Goal: Task Accomplishment & Management: Manage account settings

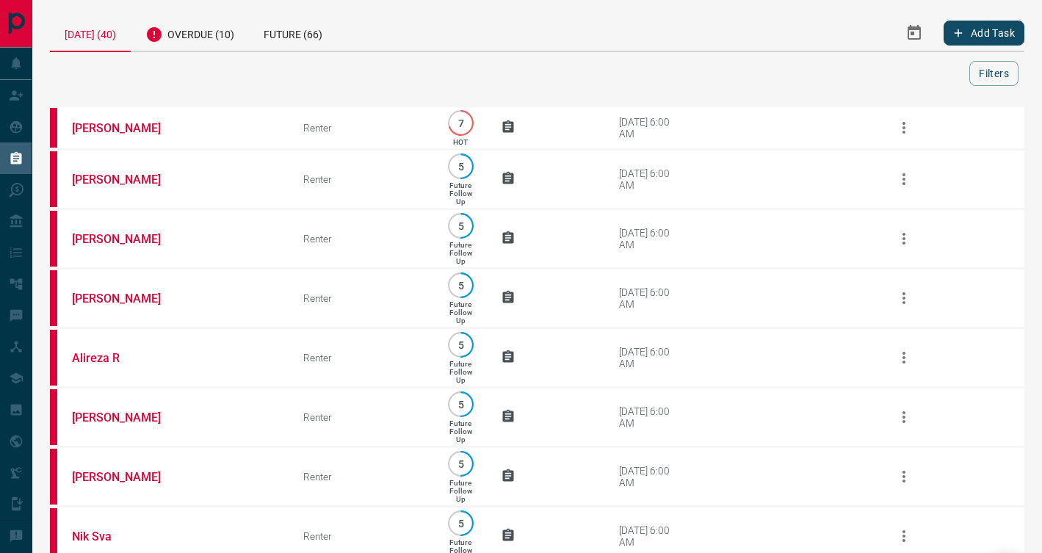
click at [217, 36] on div "Overdue (10)" at bounding box center [190, 33] width 118 height 36
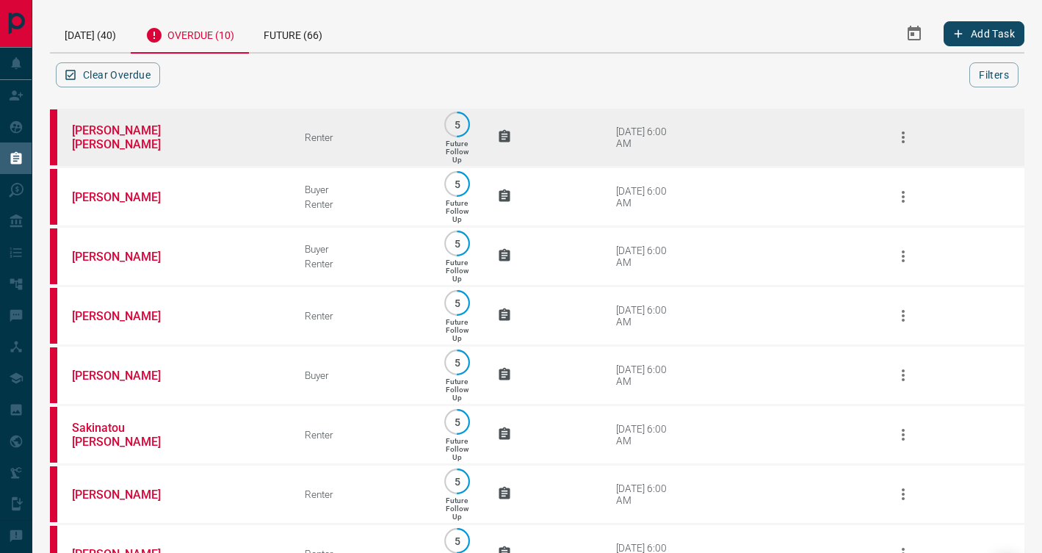
click at [182, 140] on td "[PERSON_NAME] [PERSON_NAME]" at bounding box center [166, 137] width 233 height 59
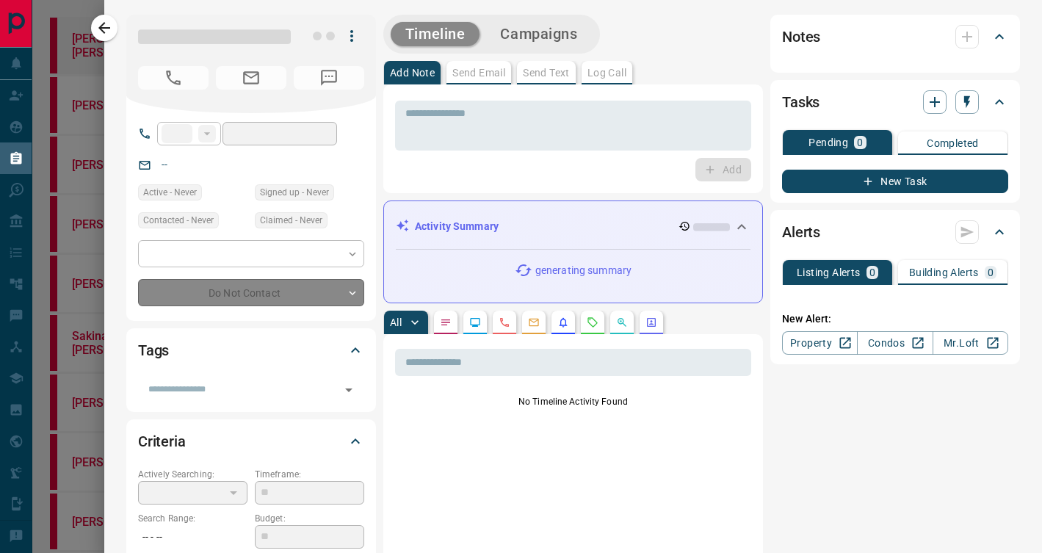
type input "**"
type input "**********"
type input "*"
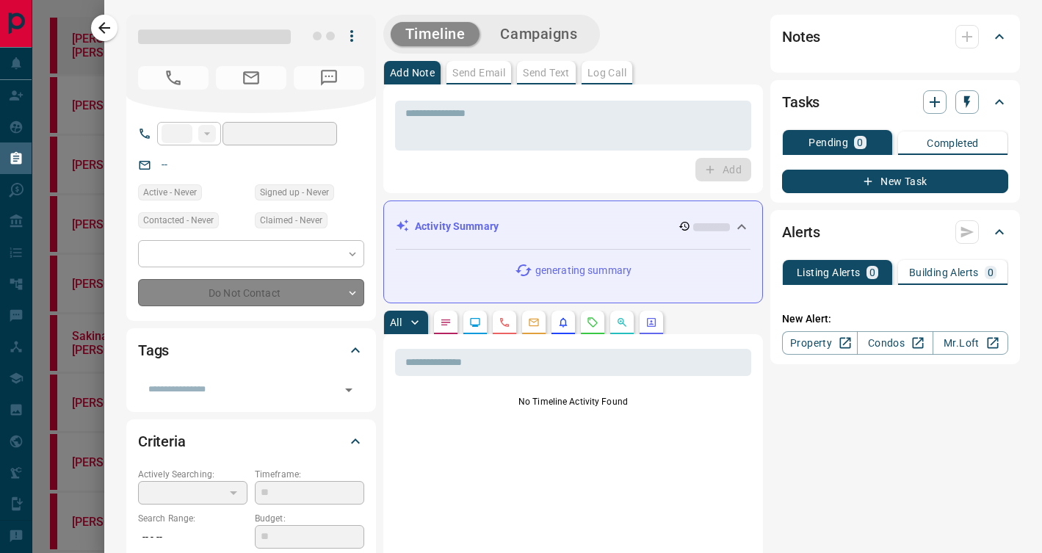
type input "**********"
type input "*******"
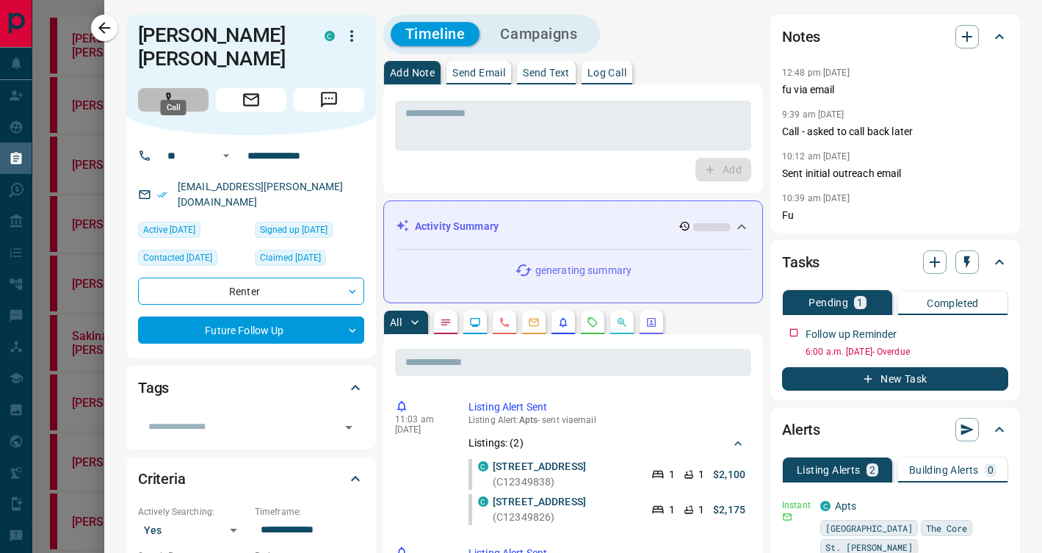
click at [144, 88] on button "Call" at bounding box center [173, 99] width 70 height 23
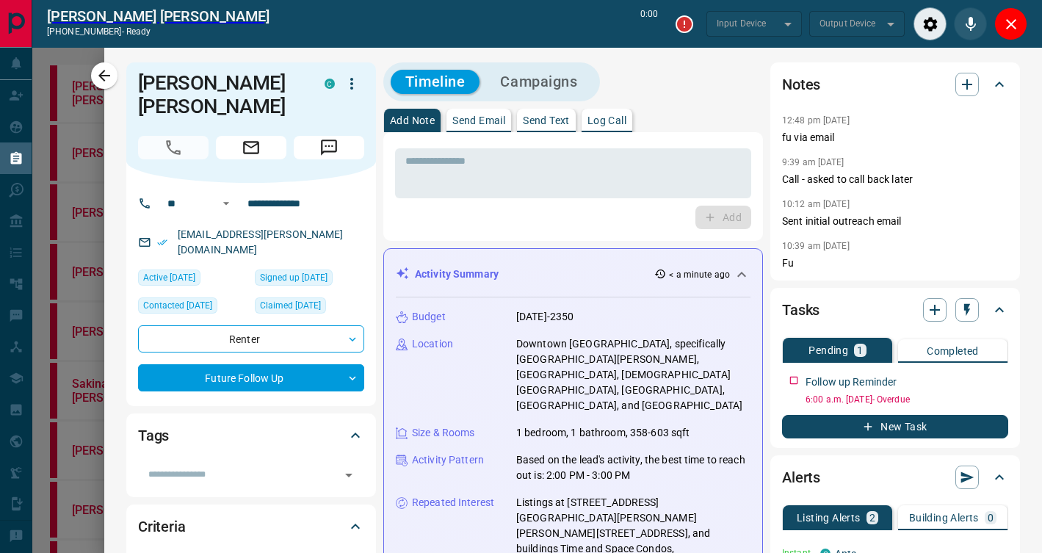
type input "*******"
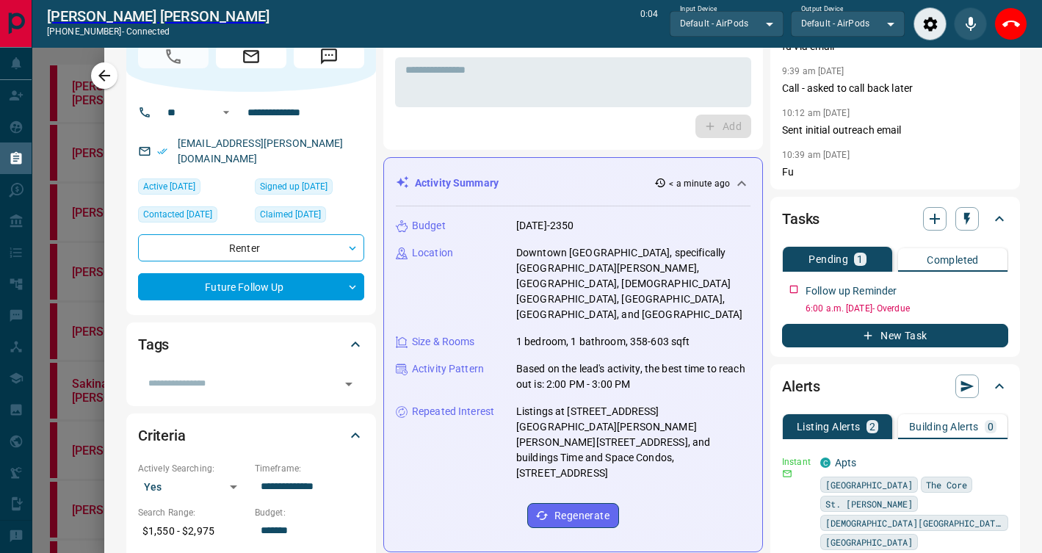
scroll to position [90, 0]
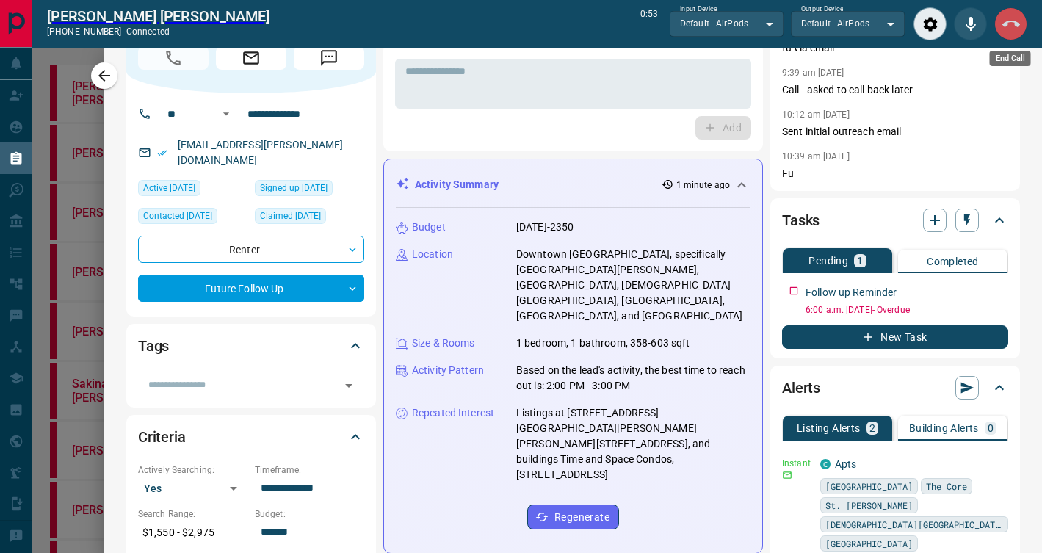
click at [1018, 21] on icon "End Call" at bounding box center [1011, 24] width 18 height 18
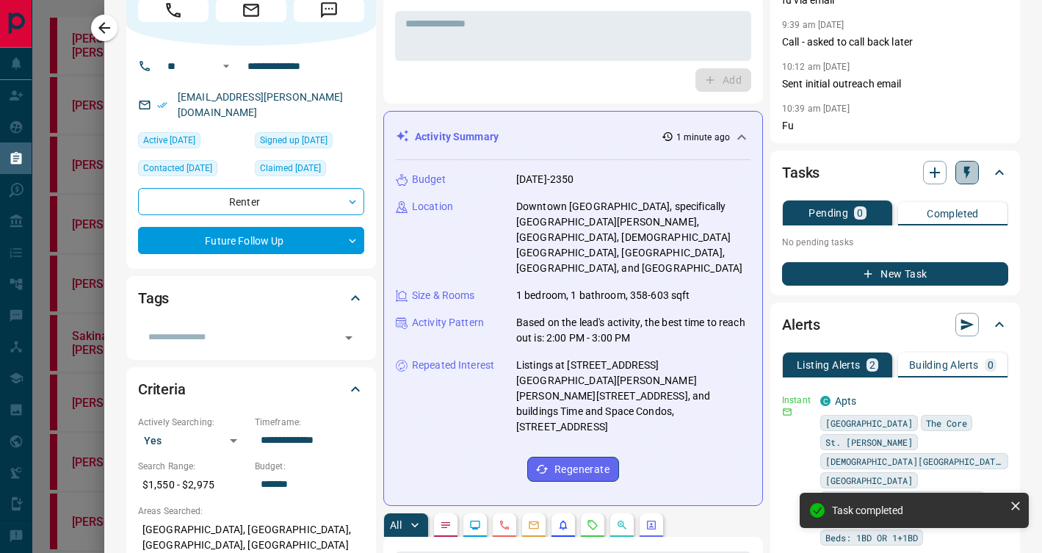
click at [968, 173] on icon "button" at bounding box center [967, 173] width 6 height 12
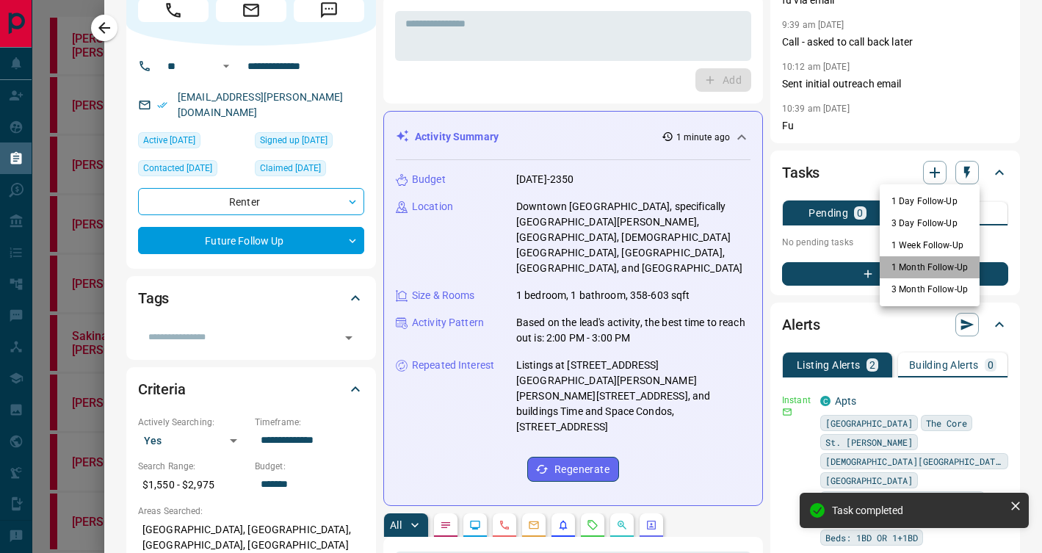
click at [907, 269] on li "1 Month Follow-Up" at bounding box center [929, 267] width 100 height 22
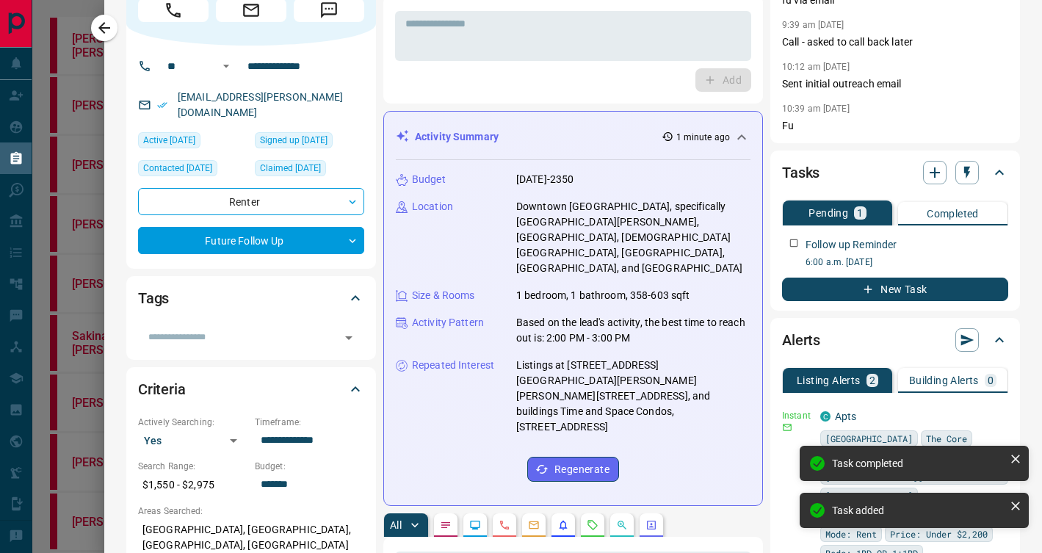
scroll to position [0, 0]
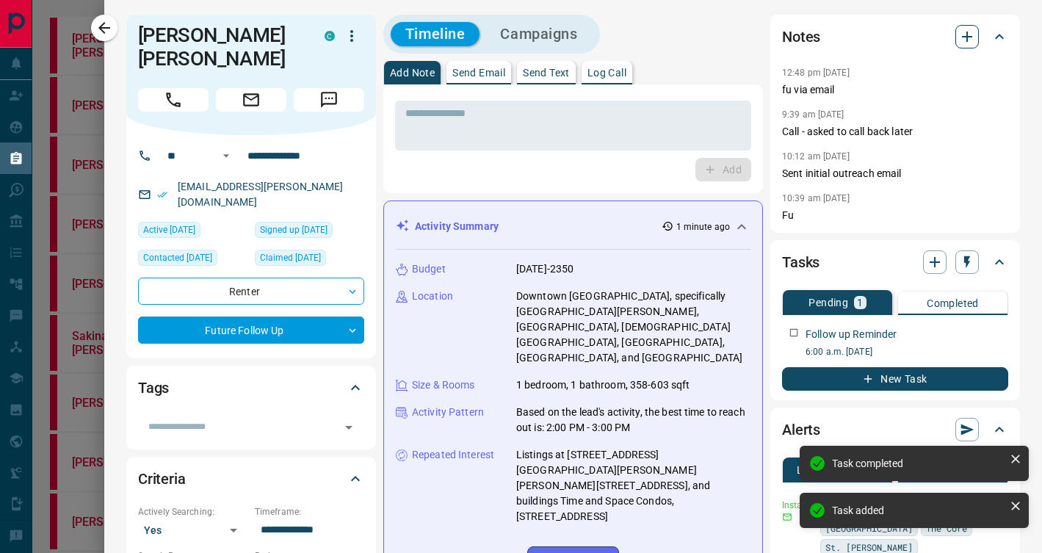
click at [970, 38] on icon "button" at bounding box center [967, 37] width 18 height 18
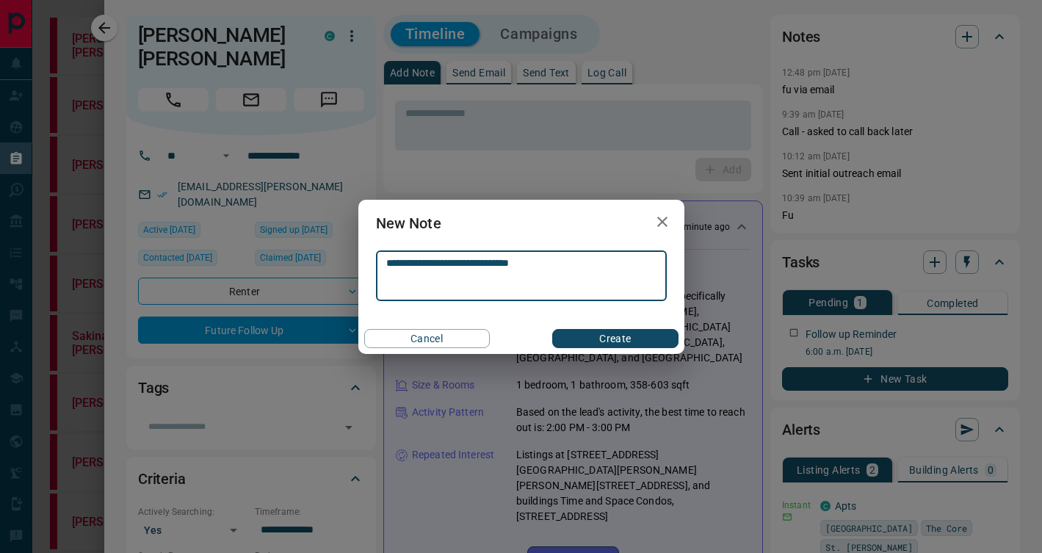
type textarea "**********"
click at [609, 338] on button "Create" at bounding box center [615, 338] width 126 height 19
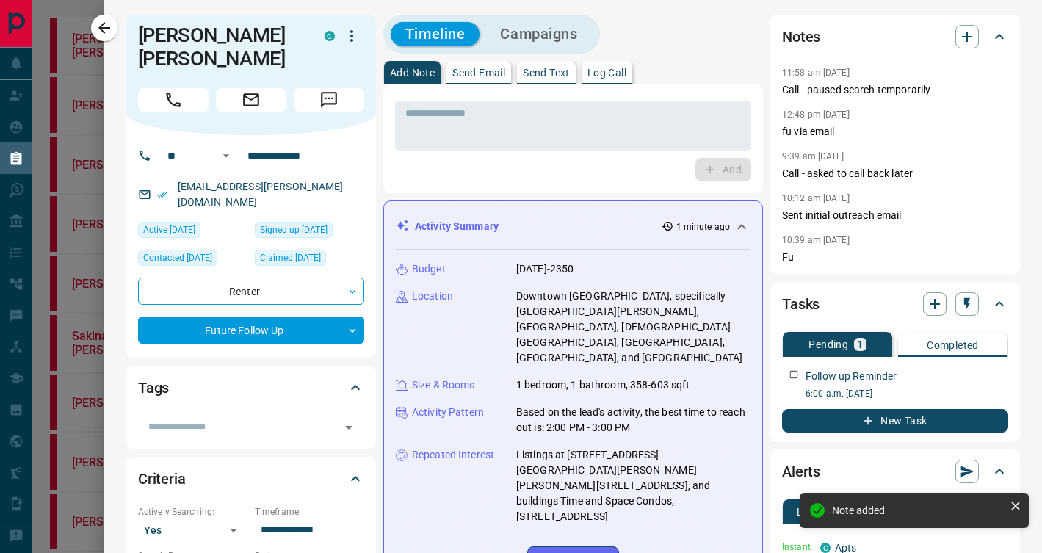
click at [90, 22] on div at bounding box center [521, 276] width 1042 height 553
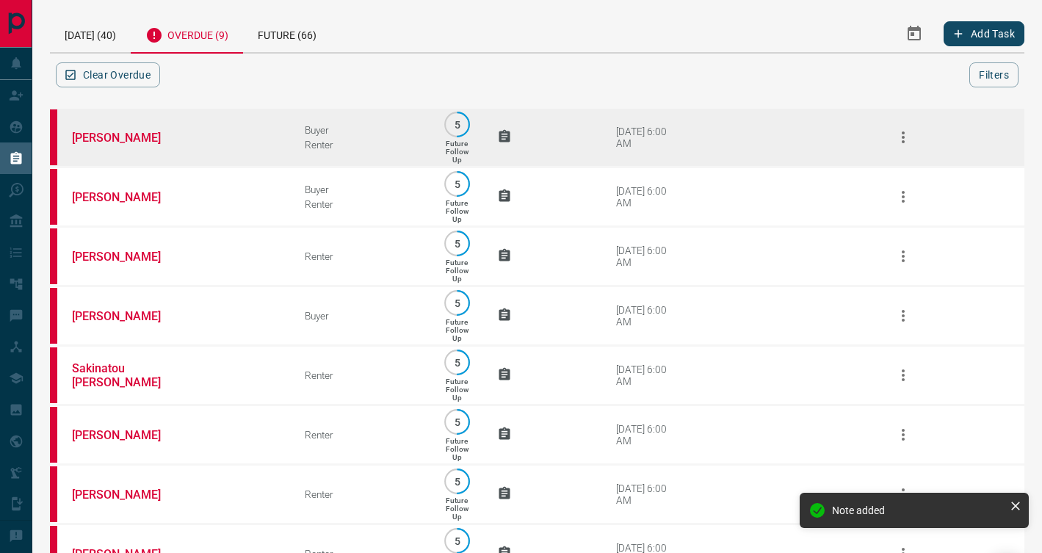
click at [273, 134] on td "[PERSON_NAME]" at bounding box center [166, 137] width 233 height 59
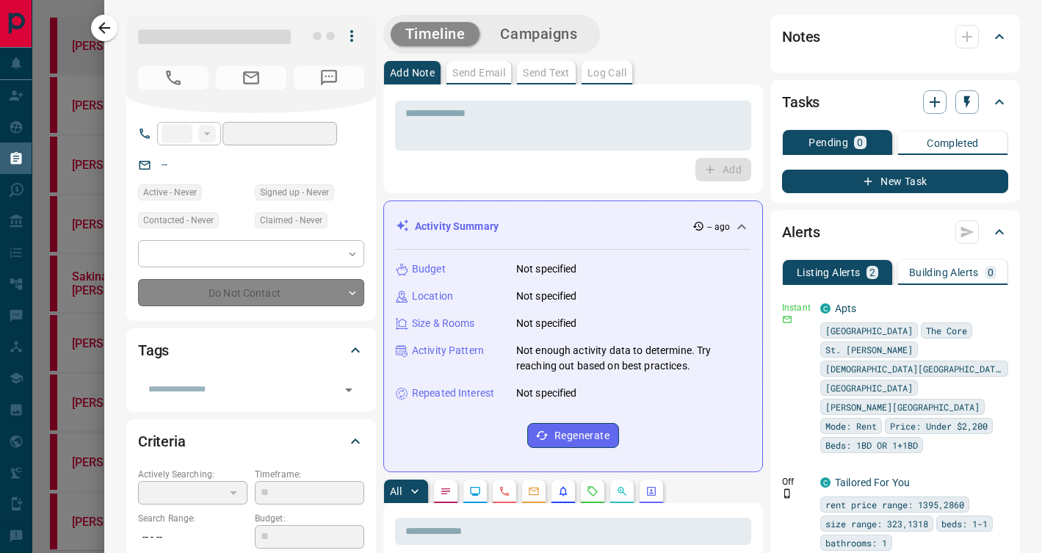
type input "**"
type input "**********"
type input "*"
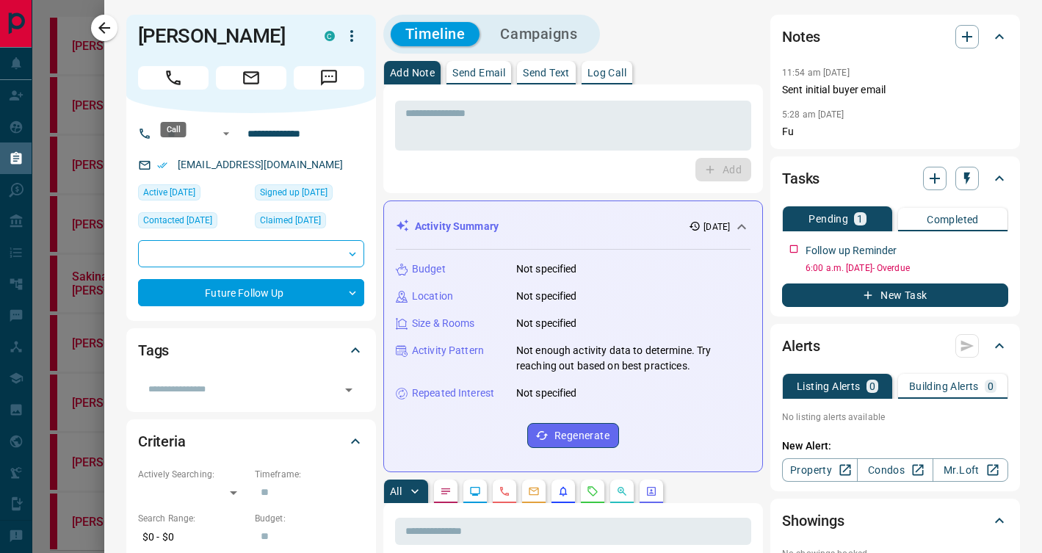
click at [191, 90] on button "Call" at bounding box center [173, 77] width 70 height 23
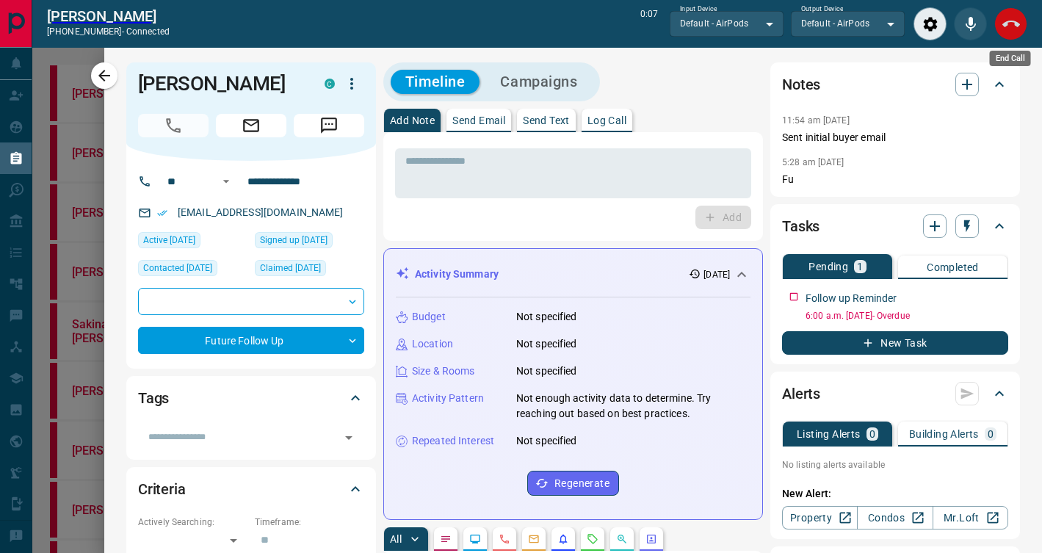
click at [1008, 19] on icon "End Call" at bounding box center [1011, 24] width 18 height 18
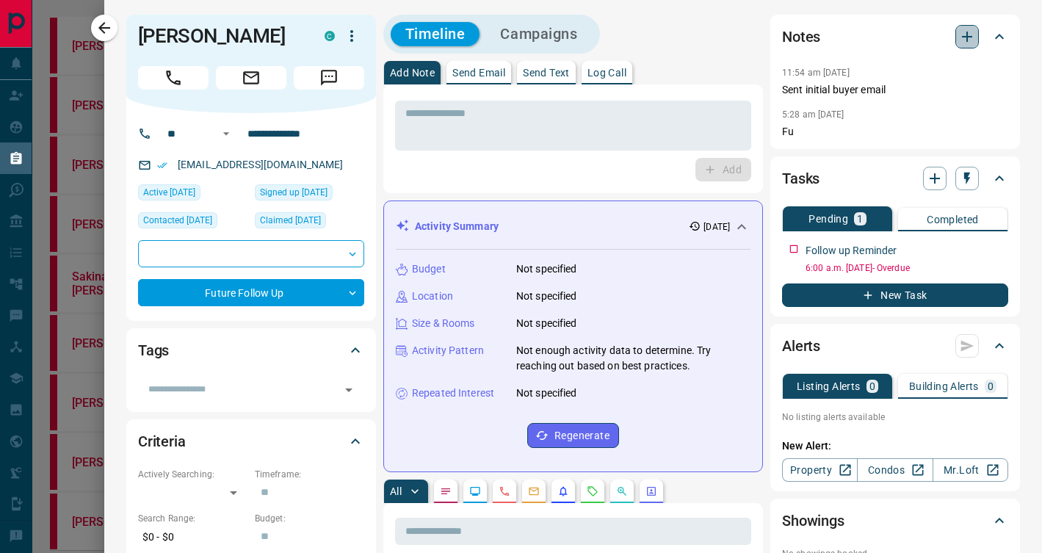
click at [970, 31] on icon "button" at bounding box center [967, 37] width 18 height 18
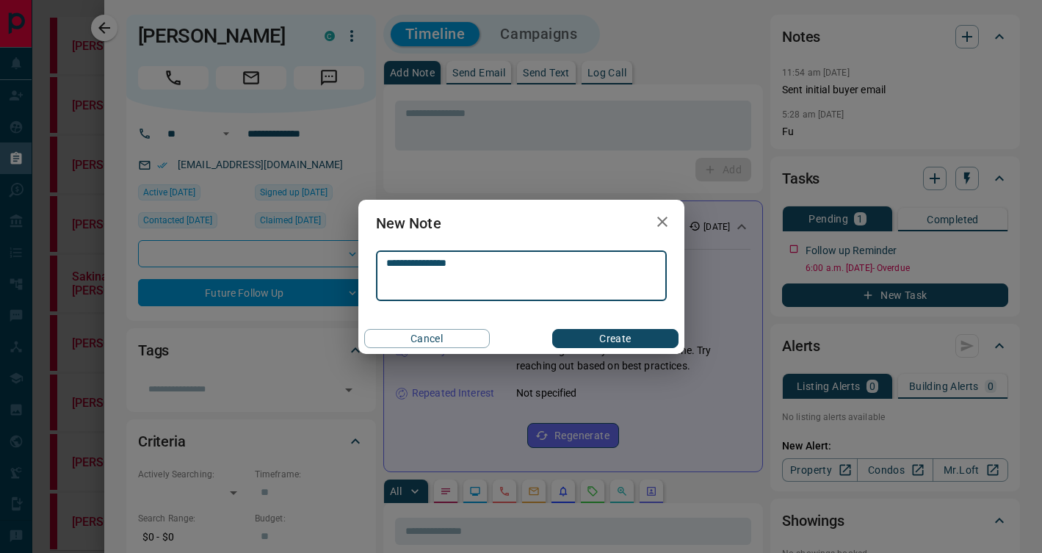
type textarea "**********"
click at [607, 333] on button "Create" at bounding box center [615, 338] width 126 height 19
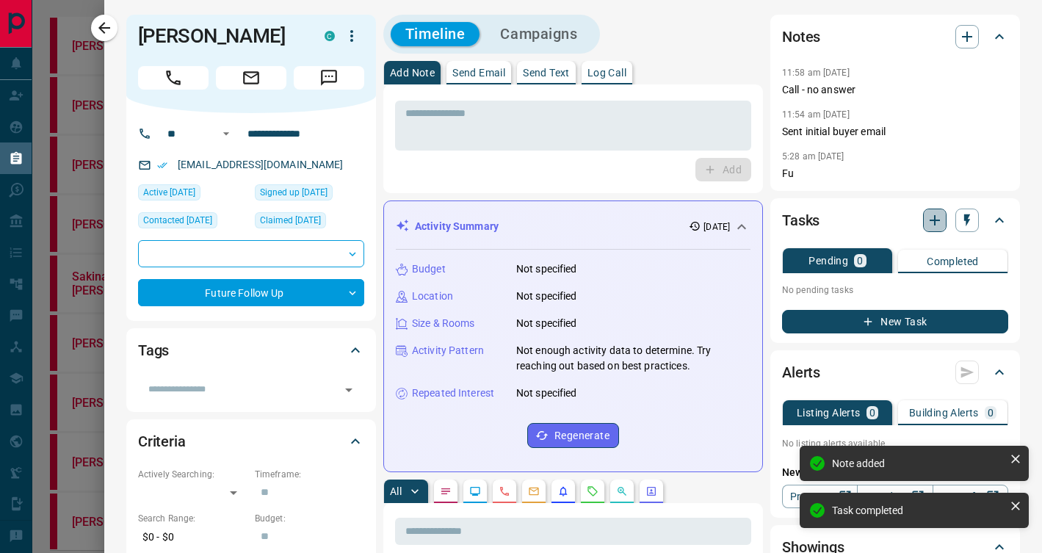
click at [933, 219] on icon "button" at bounding box center [935, 220] width 18 height 18
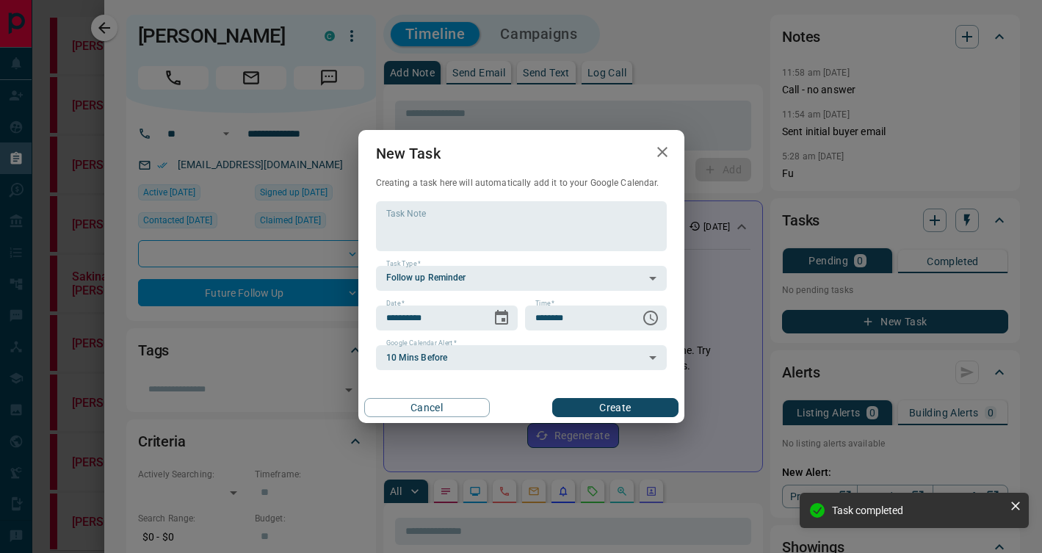
click at [432, 422] on div "Cancel Create" at bounding box center [521, 407] width 326 height 31
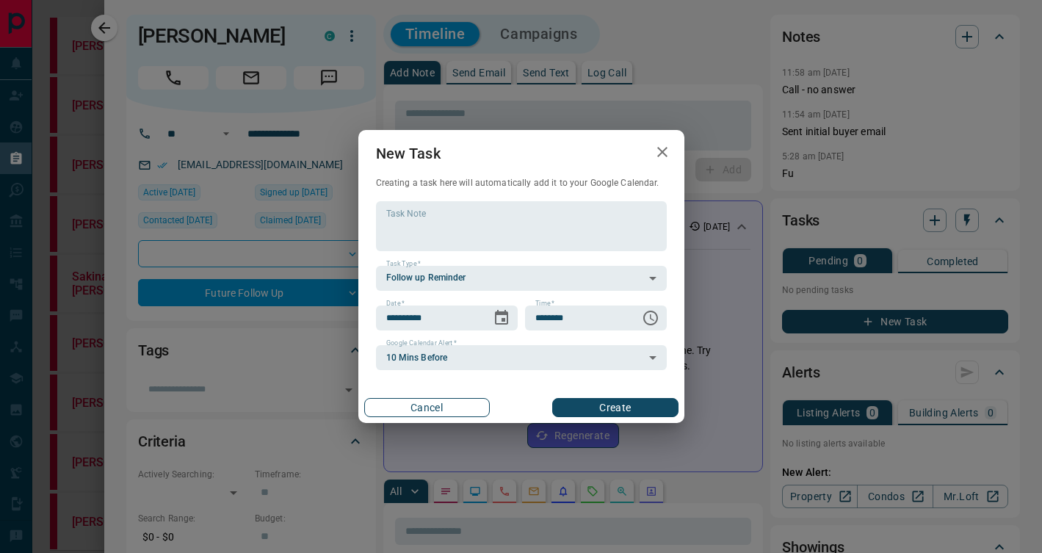
click at [435, 413] on button "Cancel" at bounding box center [427, 407] width 126 height 19
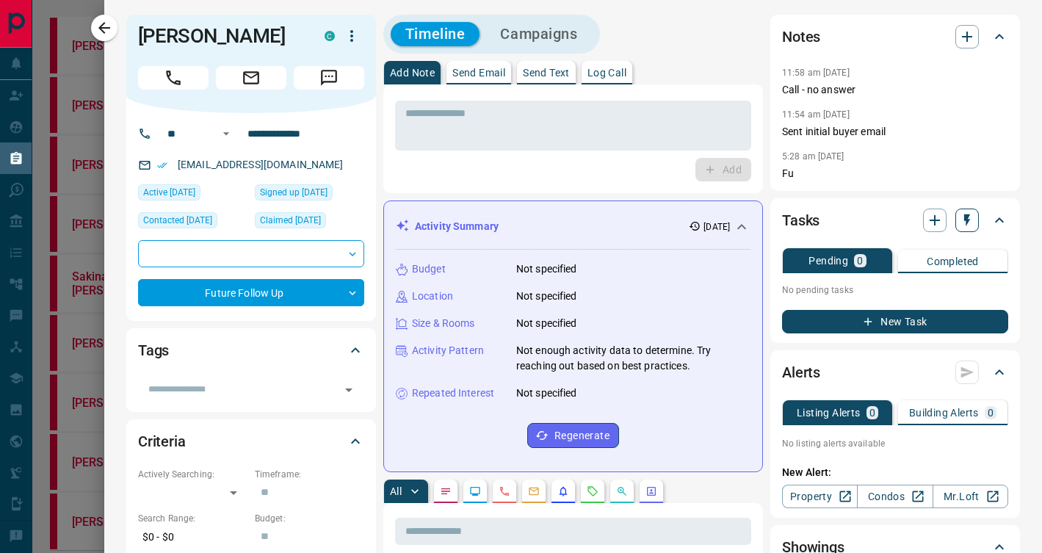
click at [976, 219] on button "button" at bounding box center [966, 219] width 23 height 23
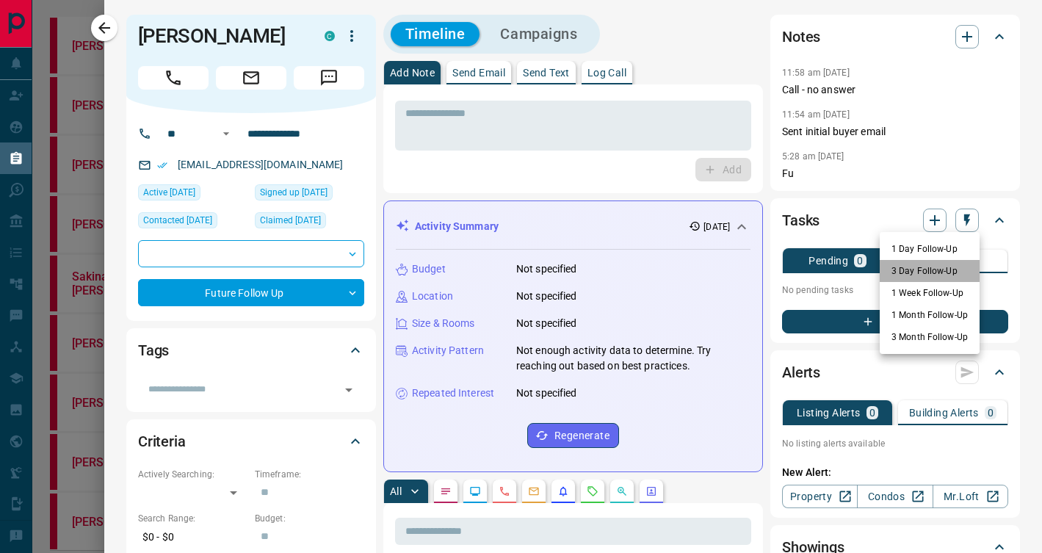
click at [947, 270] on li "3 Day Follow-Up" at bounding box center [929, 271] width 100 height 22
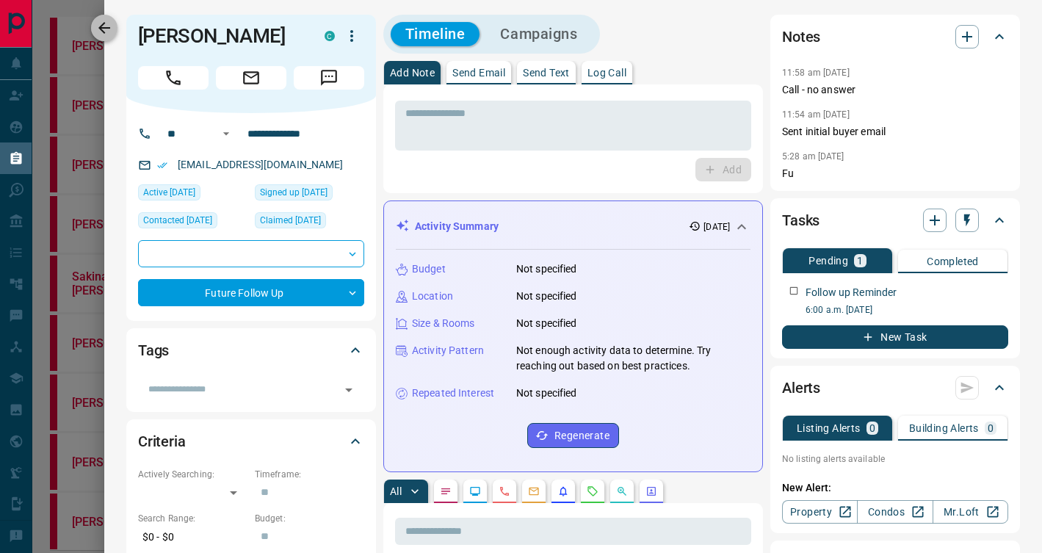
click at [101, 35] on icon "button" at bounding box center [104, 28] width 18 height 18
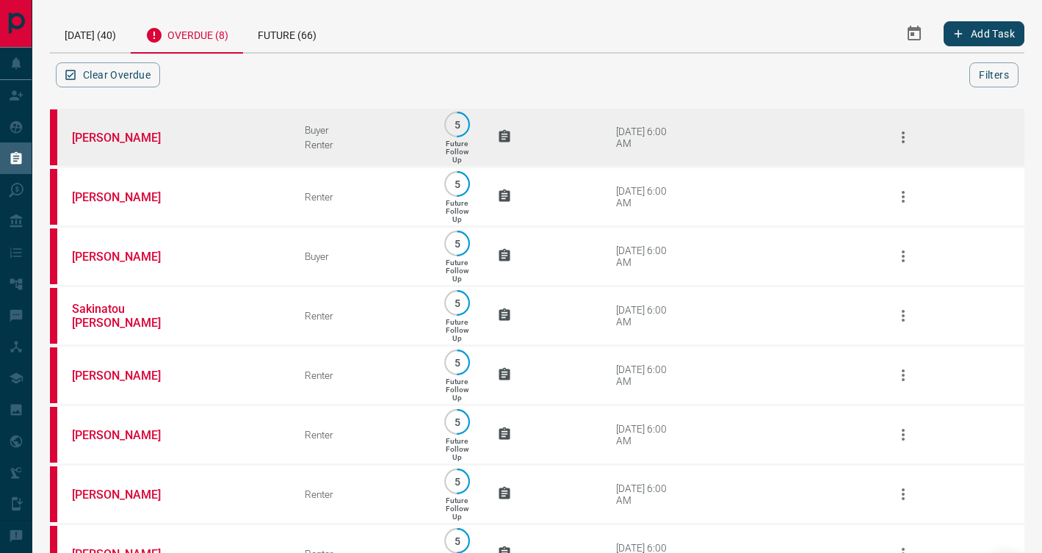
click at [259, 145] on td "[PERSON_NAME]" at bounding box center [166, 137] width 233 height 59
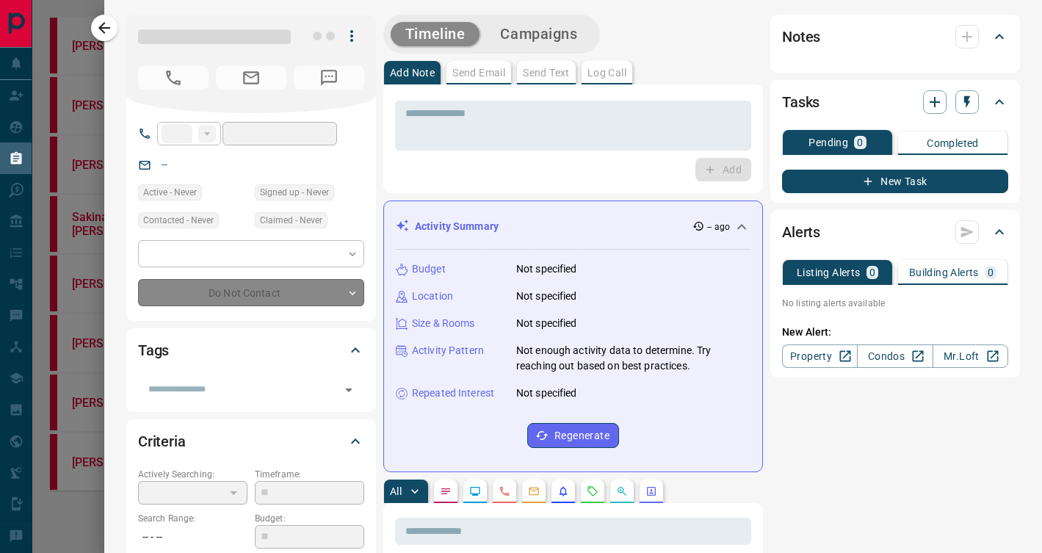
type input "**"
type input "**********"
type input "*"
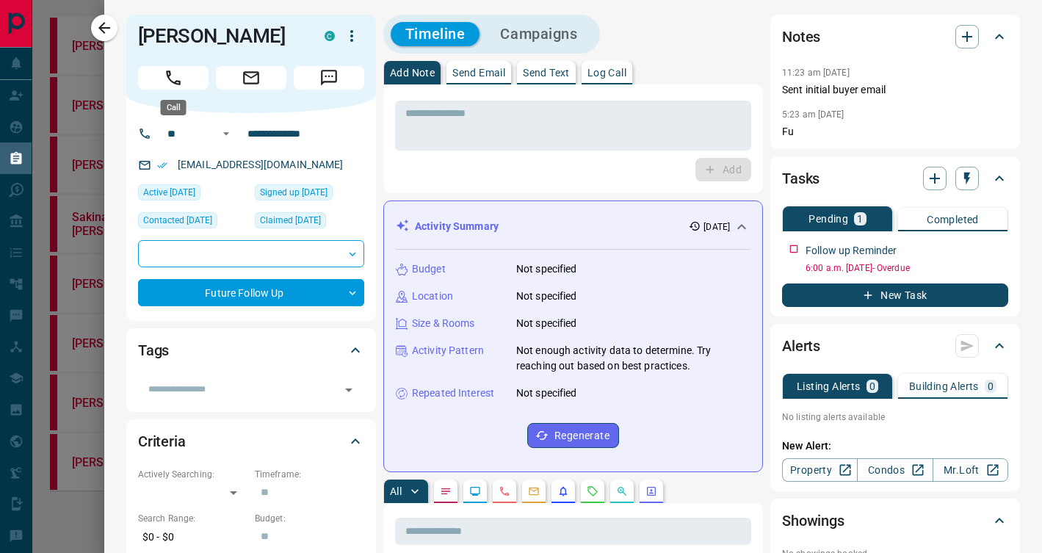
click at [152, 70] on button "Call" at bounding box center [173, 77] width 70 height 23
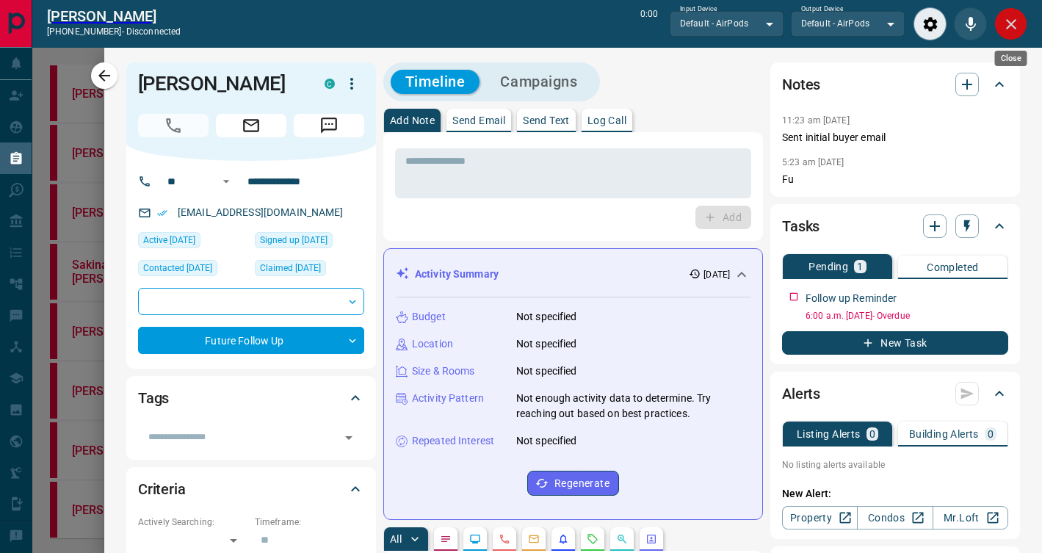
click at [1012, 21] on icon "Close" at bounding box center [1011, 24] width 18 height 18
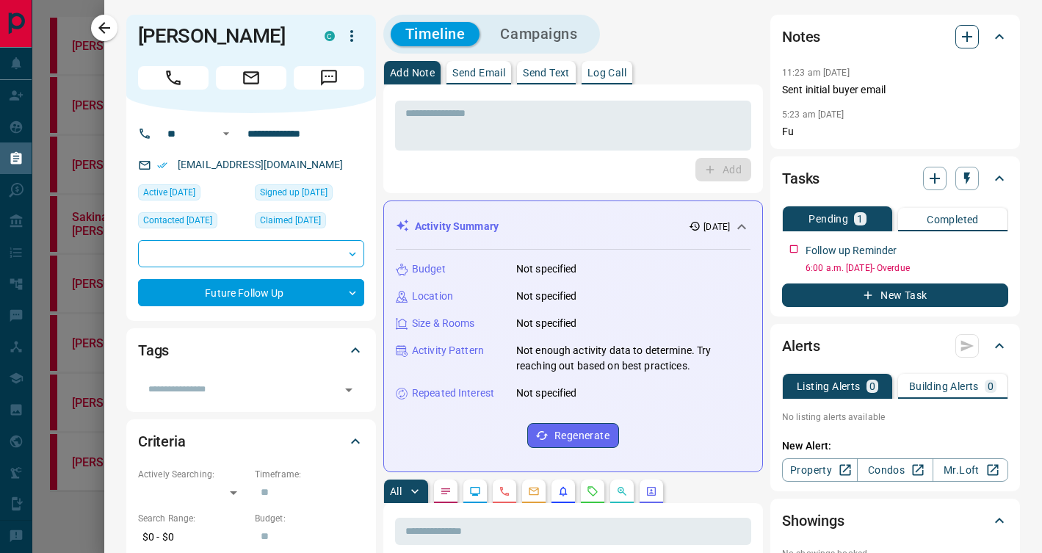
click at [960, 37] on icon "button" at bounding box center [967, 37] width 18 height 18
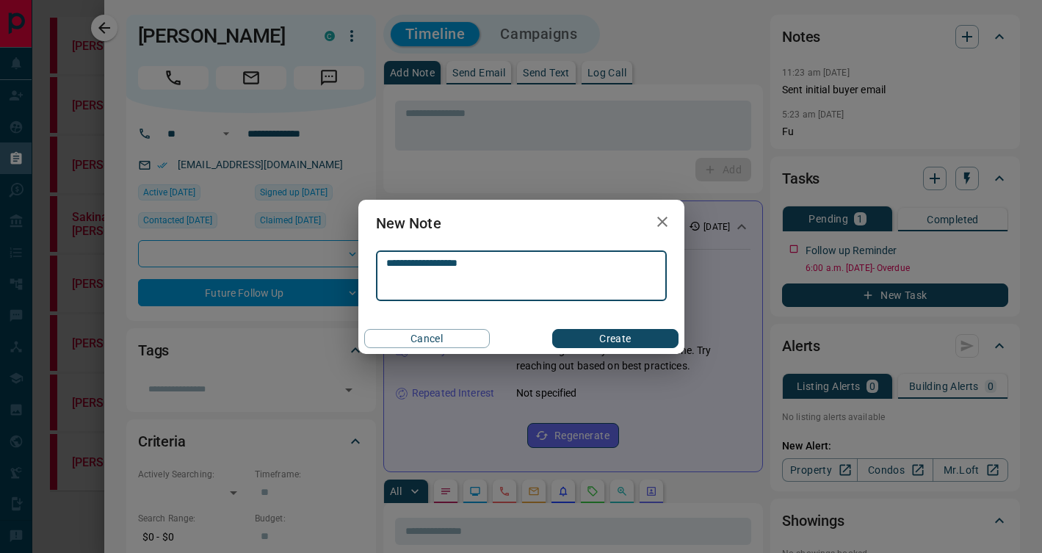
type textarea "**********"
click at [615, 337] on button "Create" at bounding box center [615, 338] width 126 height 19
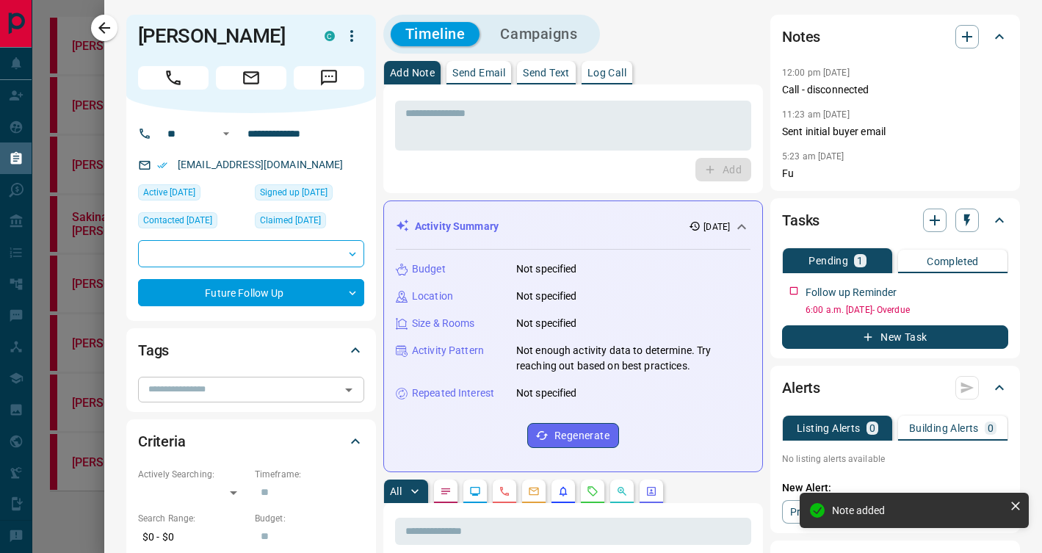
click at [346, 389] on icon "Open" at bounding box center [348, 390] width 7 height 4
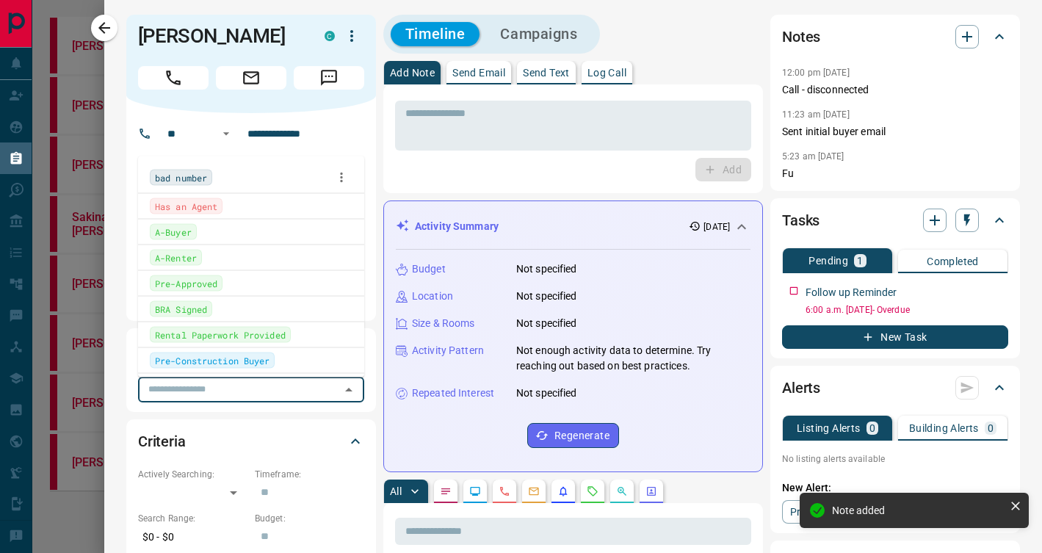
click at [260, 181] on div "bad number" at bounding box center [251, 177] width 203 height 22
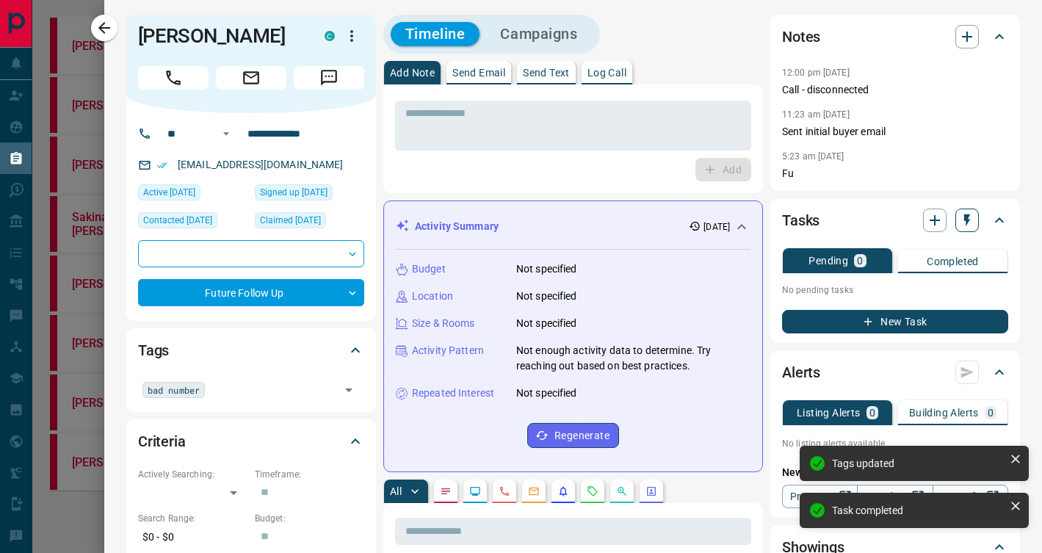
click at [968, 221] on icon "button" at bounding box center [966, 220] width 15 height 15
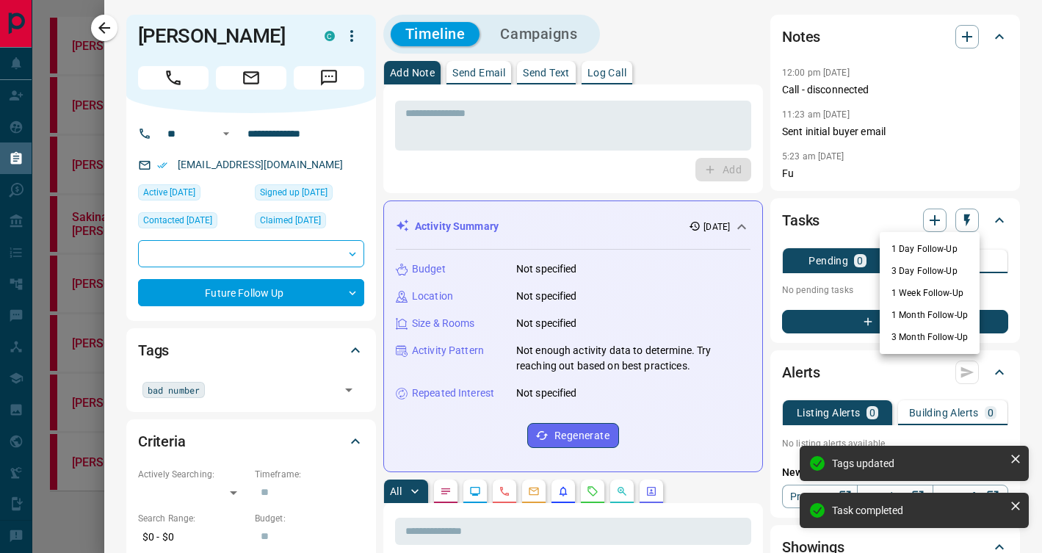
click at [930, 274] on li "3 Day Follow-Up" at bounding box center [929, 271] width 100 height 22
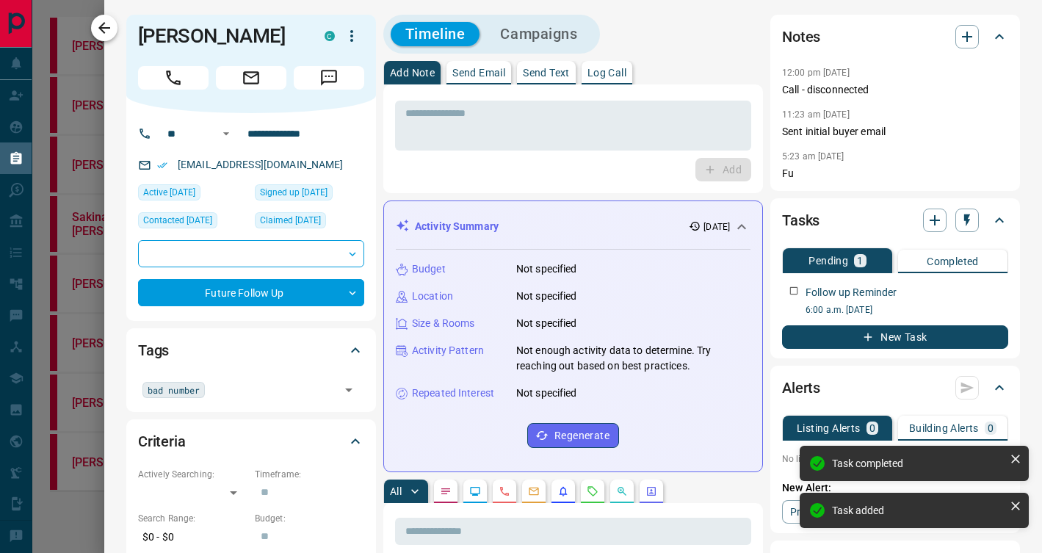
click at [101, 34] on icon "button" at bounding box center [104, 28] width 18 height 18
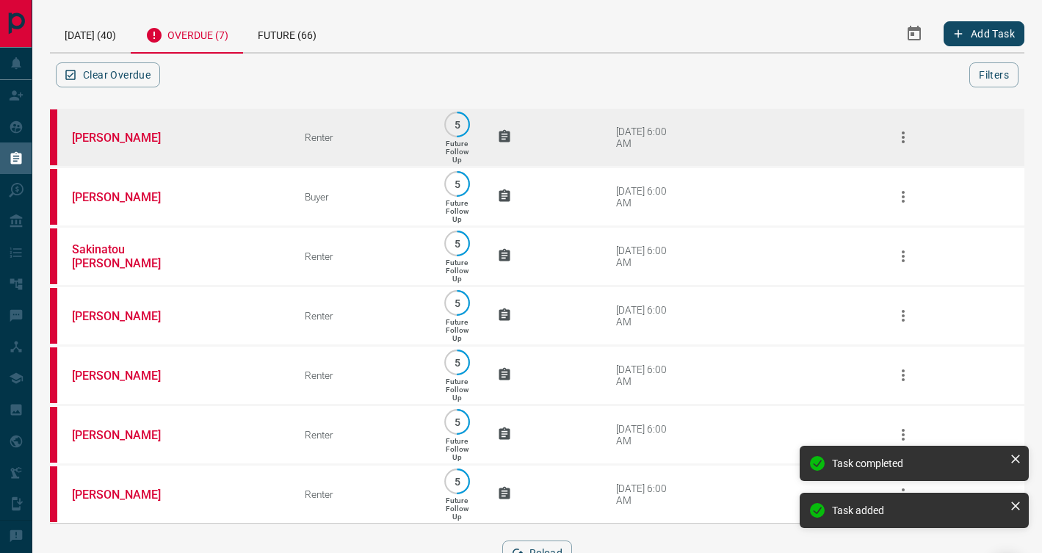
click at [247, 148] on td "[PERSON_NAME]" at bounding box center [166, 137] width 233 height 59
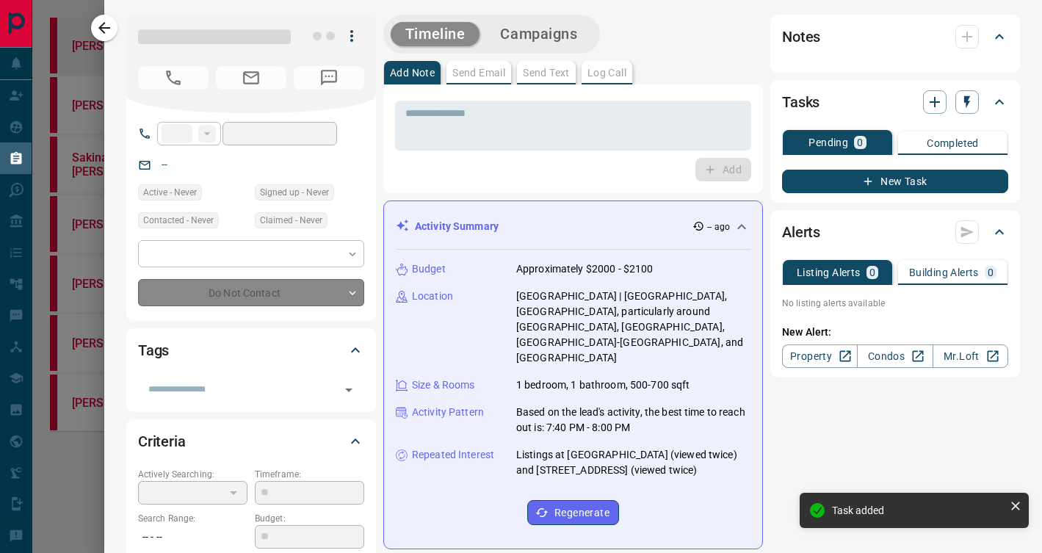
type input "**"
type input "**********"
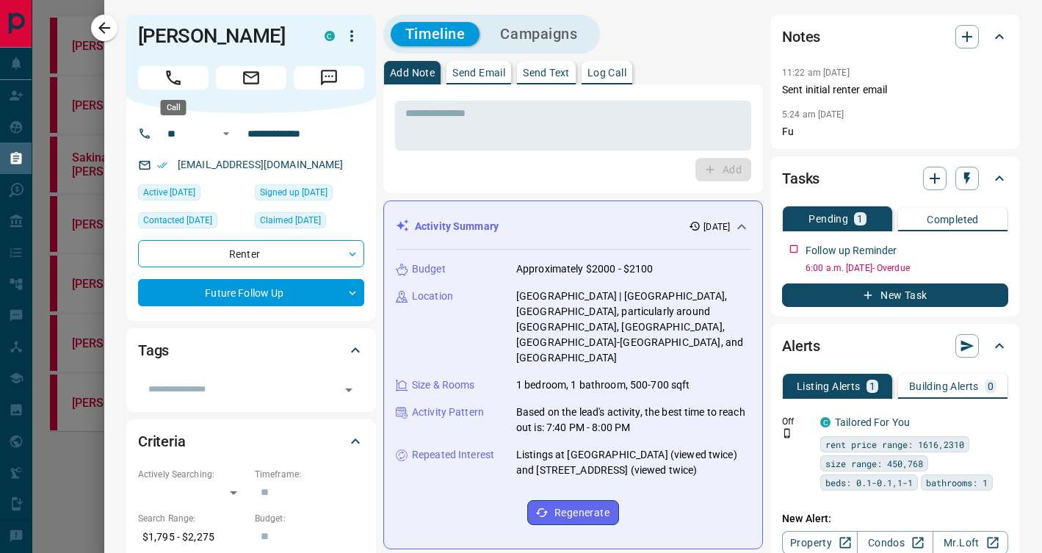
click at [164, 73] on icon "Call" at bounding box center [173, 77] width 19 height 19
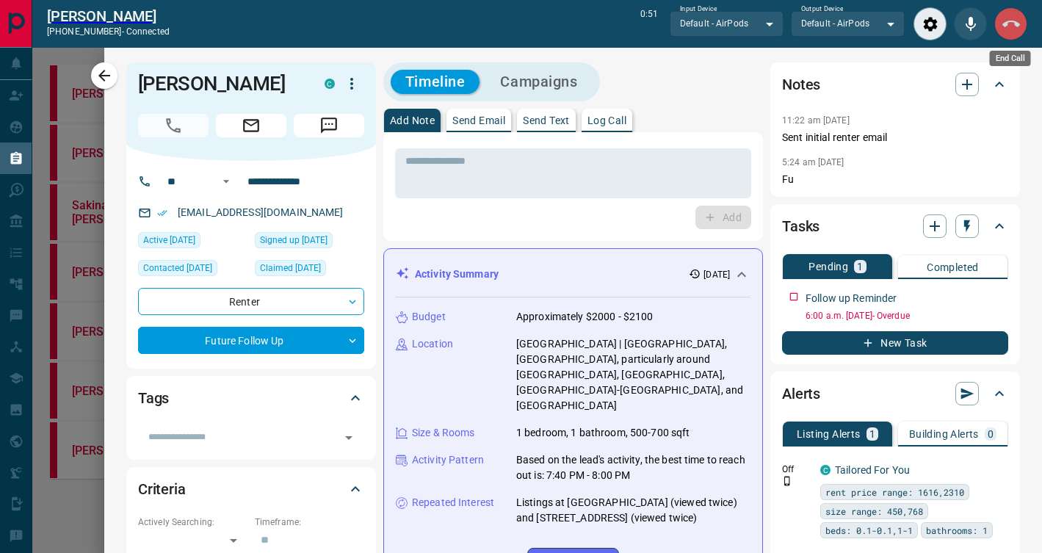
click at [1009, 21] on icon "End Call" at bounding box center [1011, 24] width 18 height 7
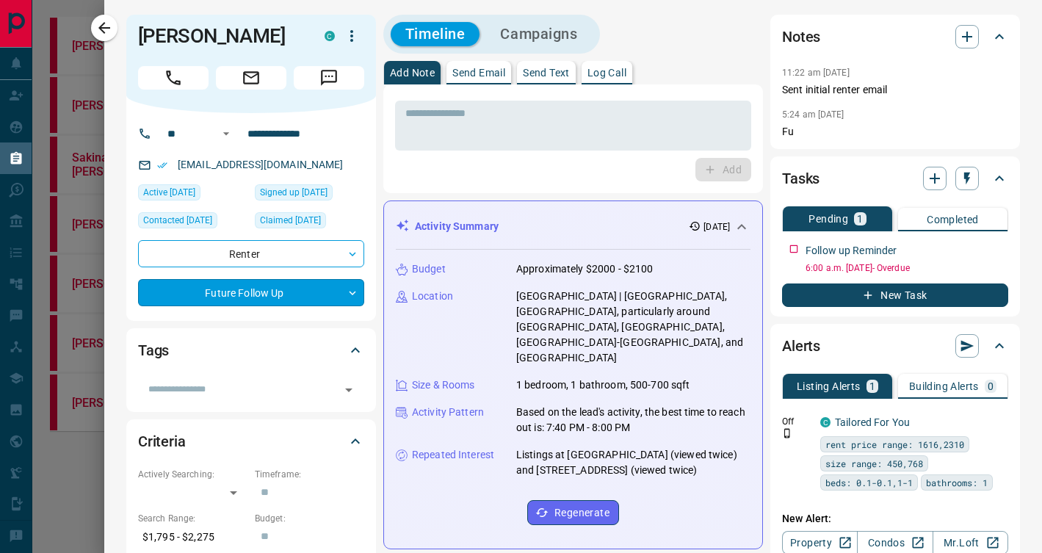
click at [335, 298] on body "**********" at bounding box center [521, 253] width 1042 height 506
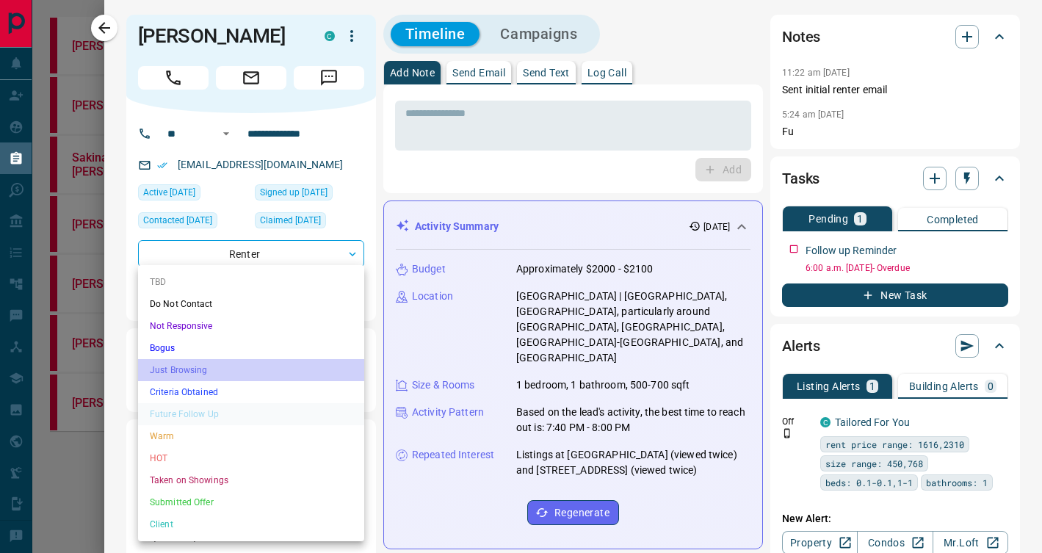
click at [315, 366] on li "Just Browsing" at bounding box center [251, 370] width 226 height 22
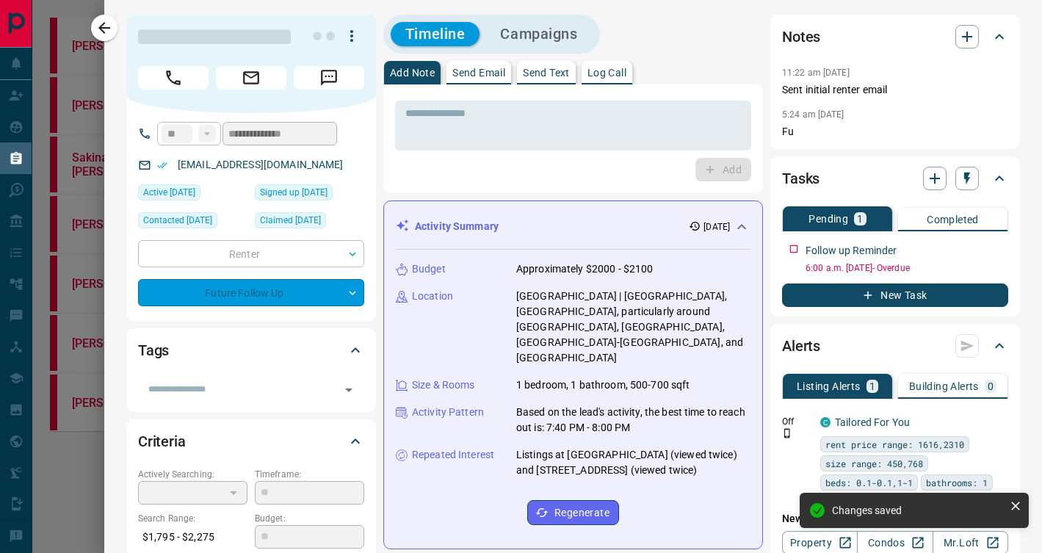
type input "*"
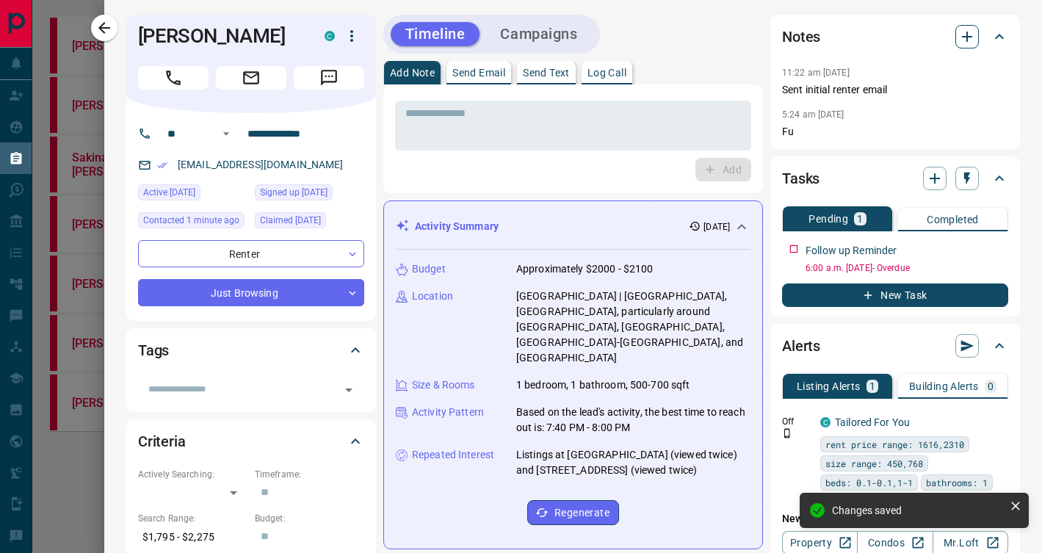
click at [966, 34] on icon "button" at bounding box center [967, 37] width 10 height 10
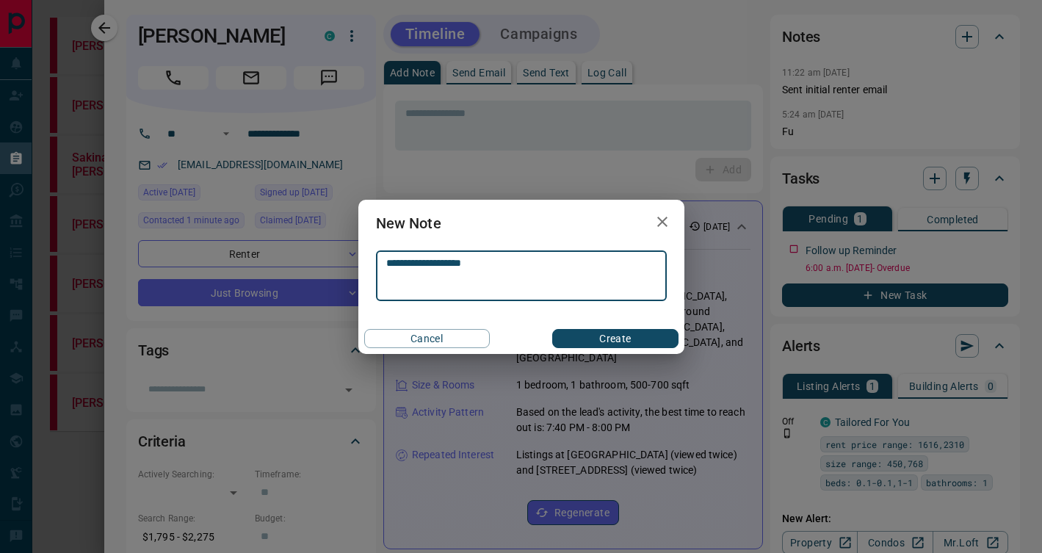
type textarea "**********"
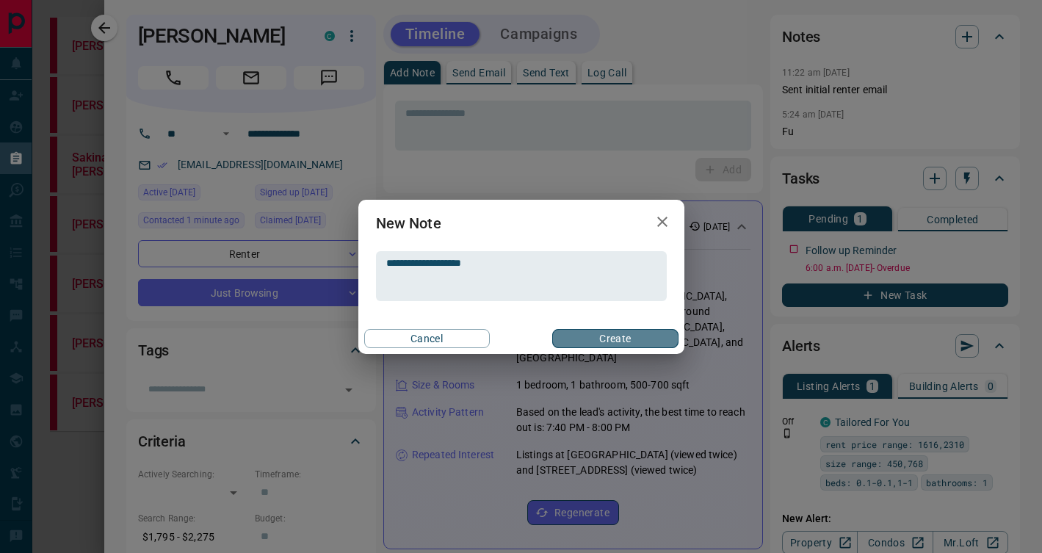
click at [634, 336] on button "Create" at bounding box center [615, 338] width 126 height 19
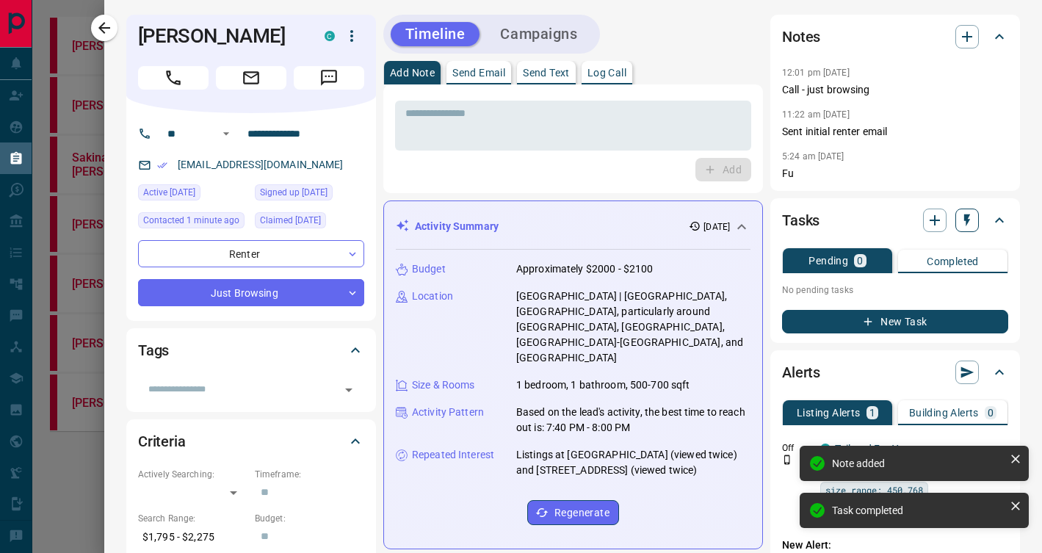
click at [969, 223] on icon "button" at bounding box center [966, 220] width 15 height 15
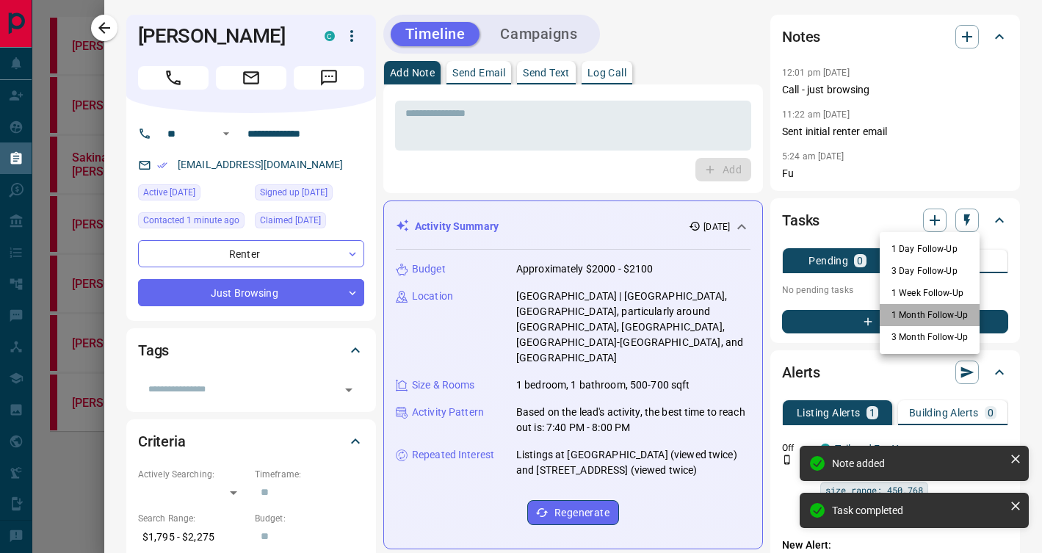
click at [934, 311] on li "1 Month Follow-Up" at bounding box center [929, 315] width 100 height 22
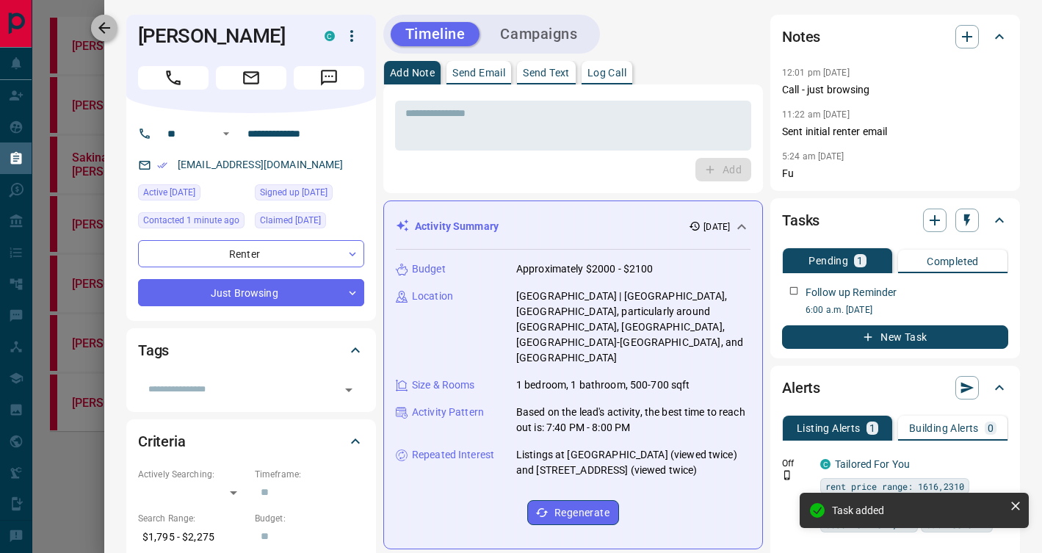
click at [102, 26] on icon "button" at bounding box center [104, 28] width 18 height 18
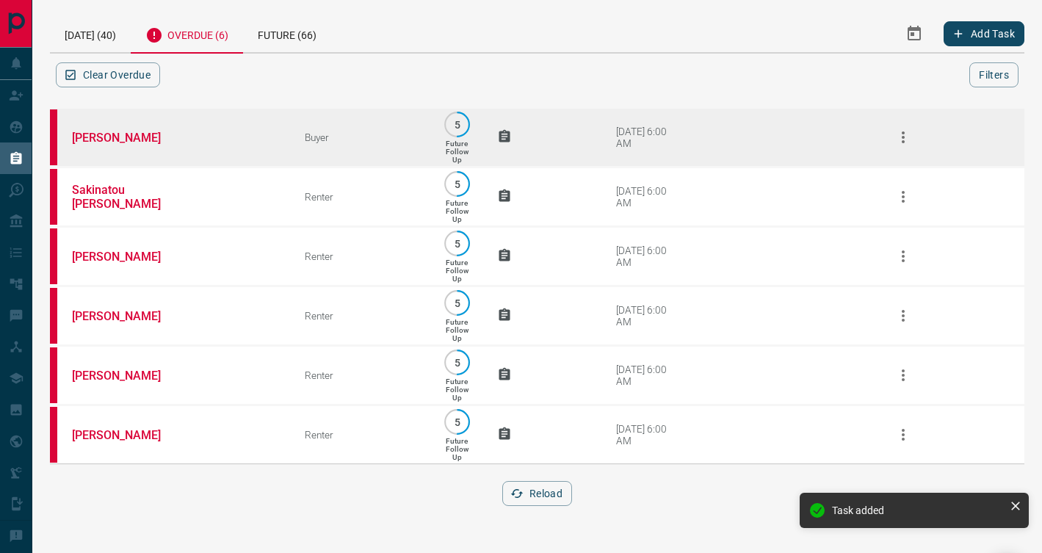
click at [223, 151] on td "[PERSON_NAME]" at bounding box center [166, 137] width 233 height 59
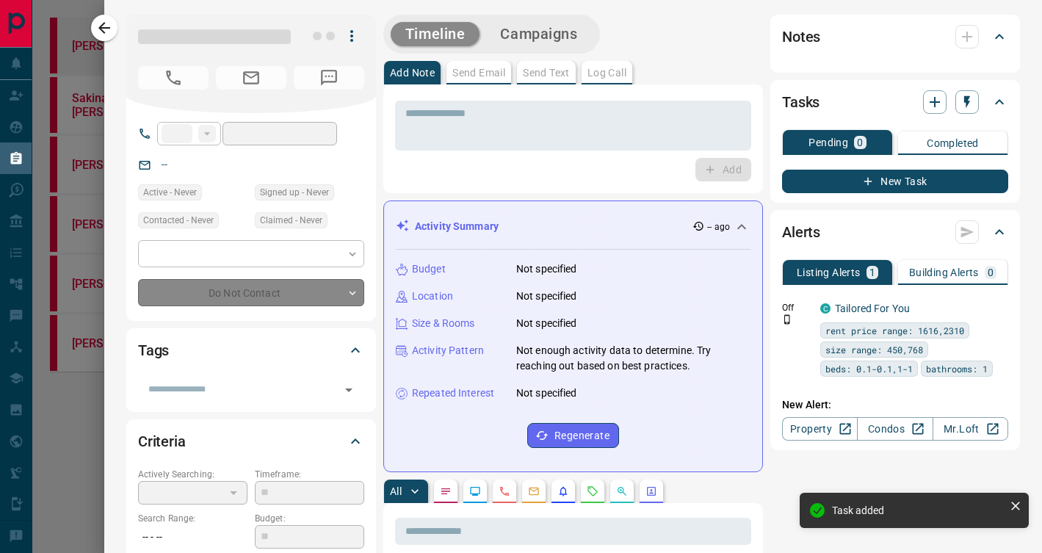
type input "**"
type input "**********"
type input "*"
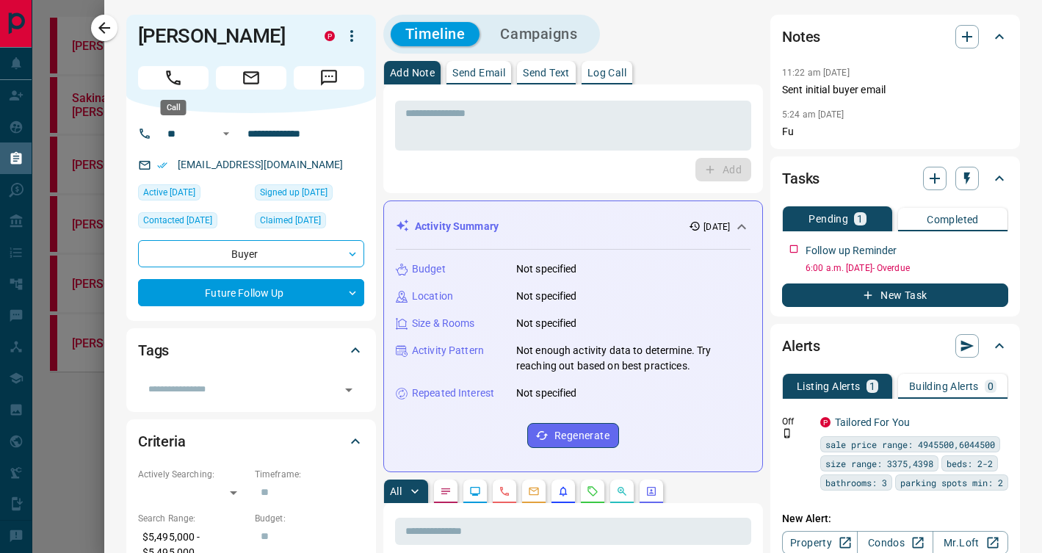
click at [184, 73] on button "Call" at bounding box center [173, 77] width 70 height 23
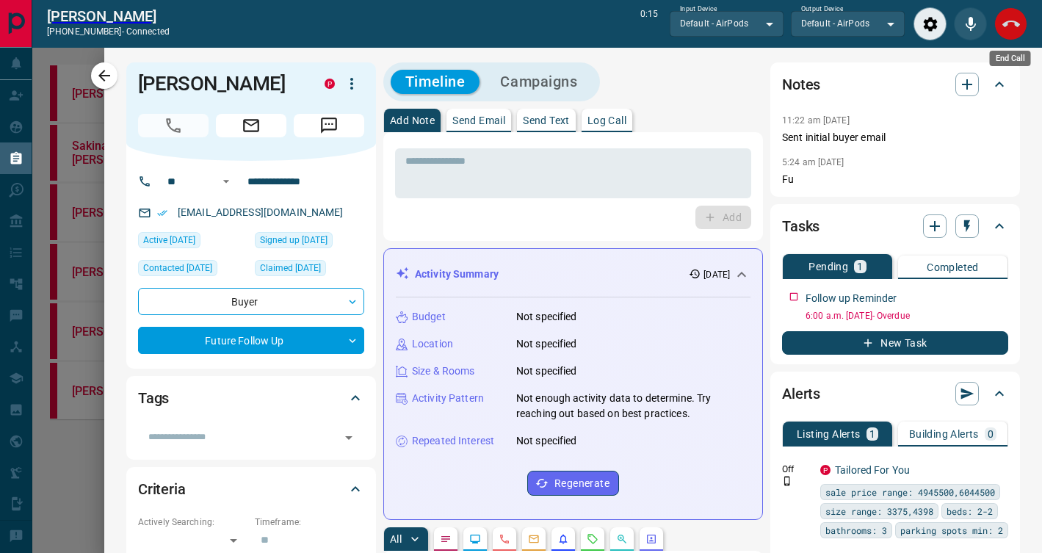
click at [1019, 26] on button "End Call" at bounding box center [1010, 23] width 33 height 33
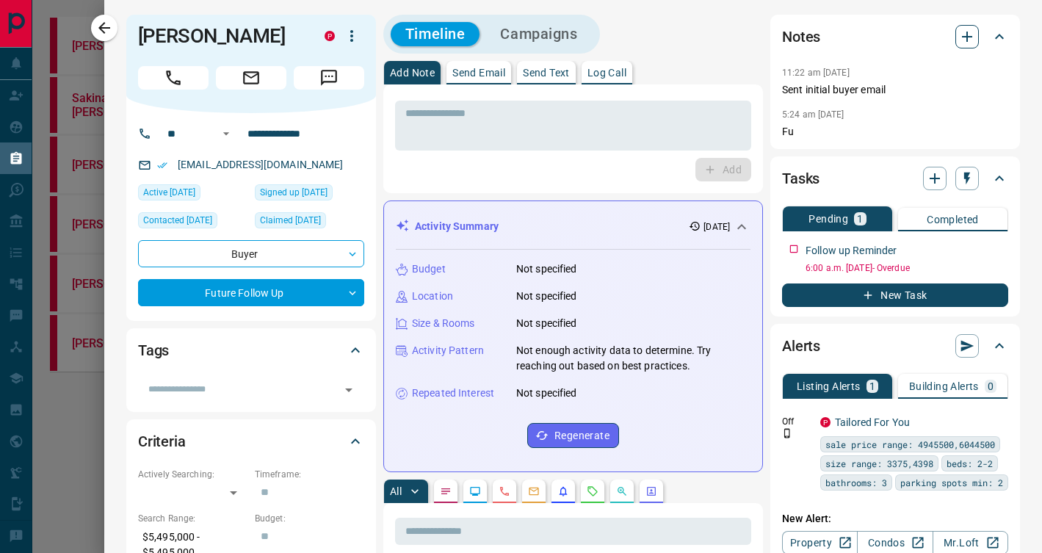
click at [971, 33] on icon "button" at bounding box center [967, 37] width 18 height 18
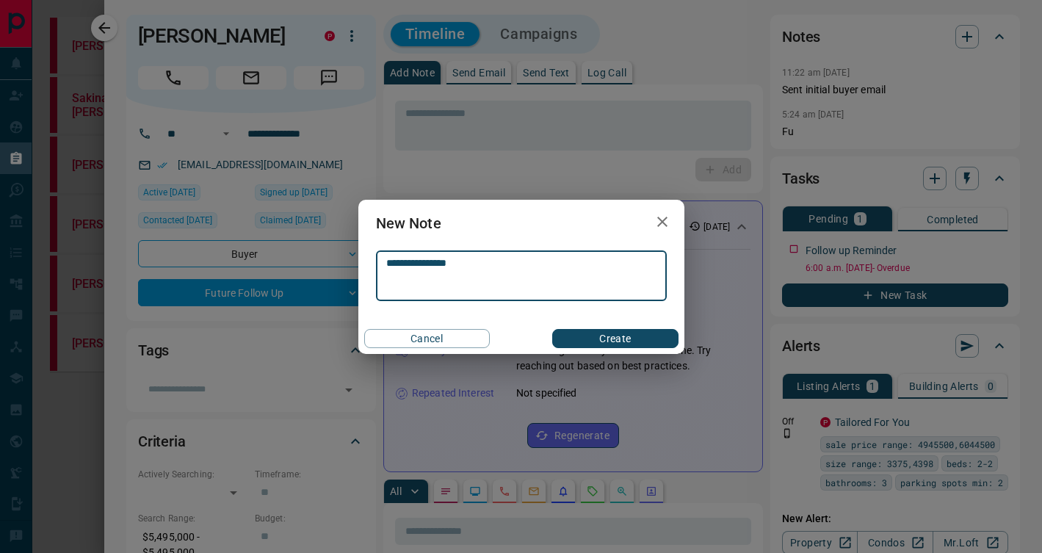
type textarea "**********"
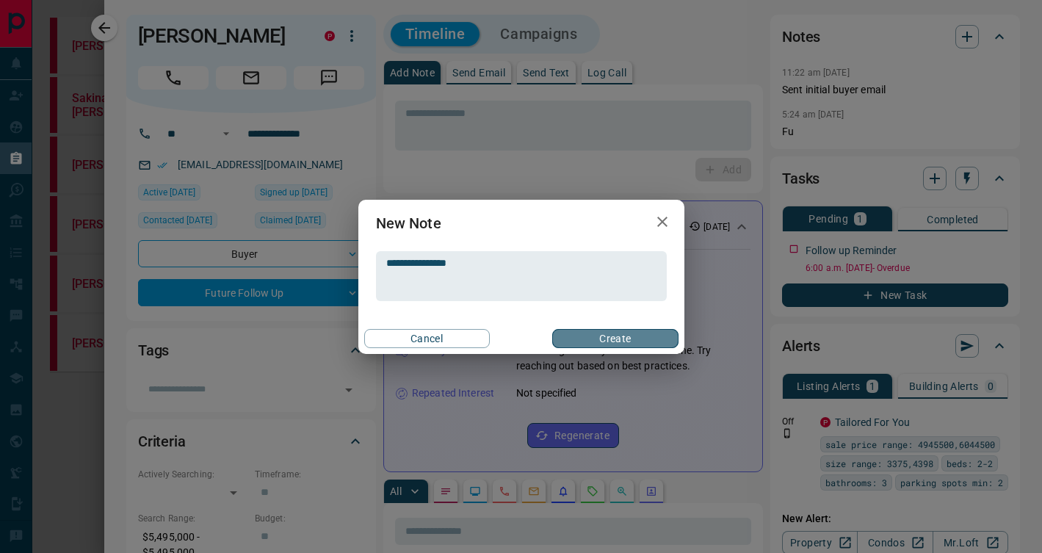
click at [642, 332] on button "Create" at bounding box center [615, 338] width 126 height 19
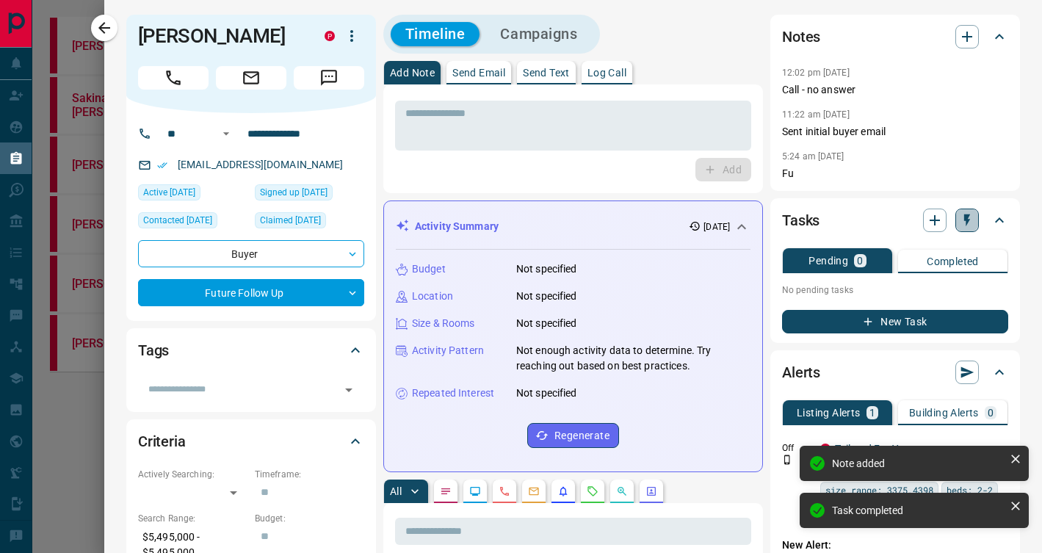
click at [965, 217] on icon "button" at bounding box center [967, 220] width 6 height 12
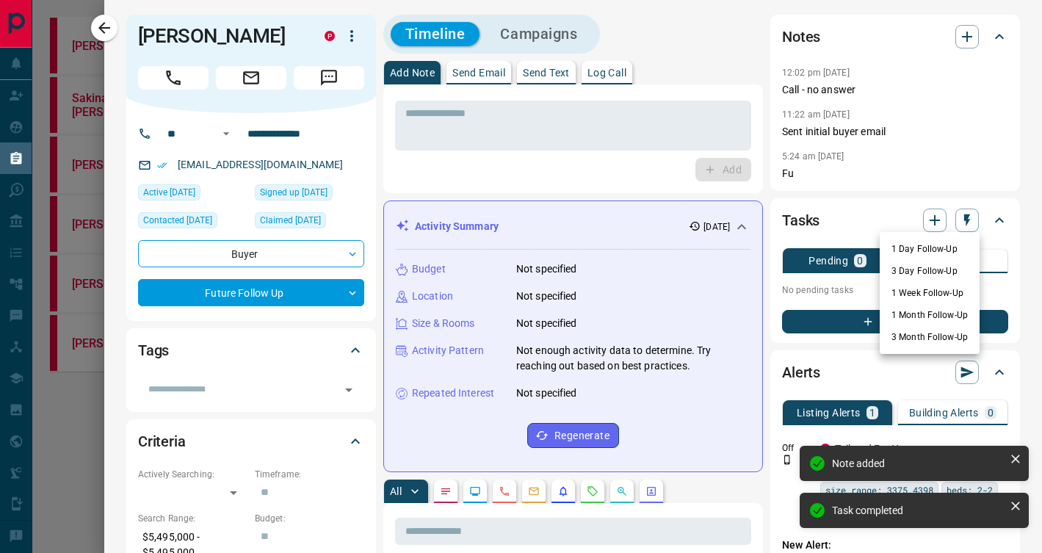
click at [922, 281] on li "3 Day Follow-Up" at bounding box center [929, 271] width 100 height 22
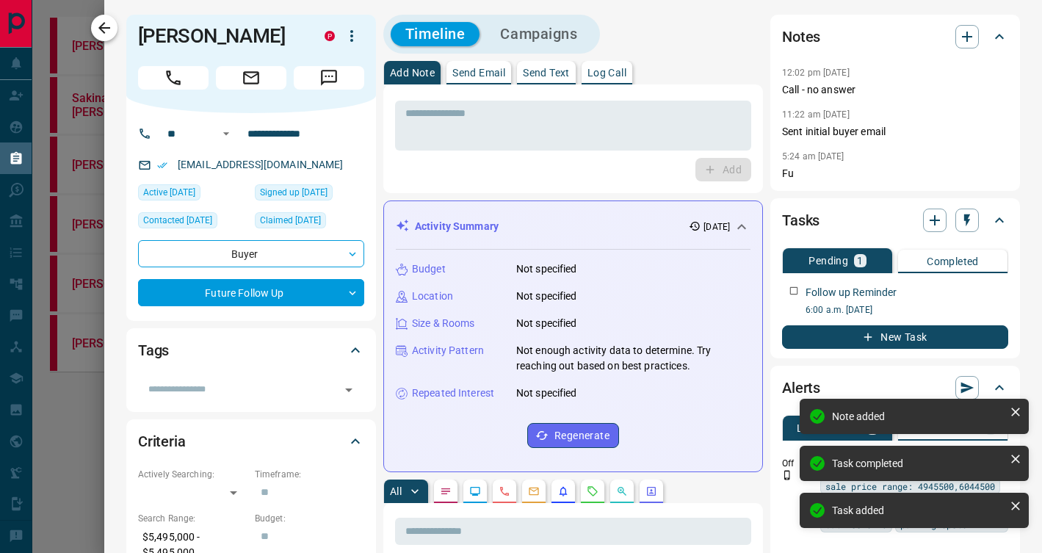
click at [106, 29] on icon "button" at bounding box center [104, 28] width 18 height 18
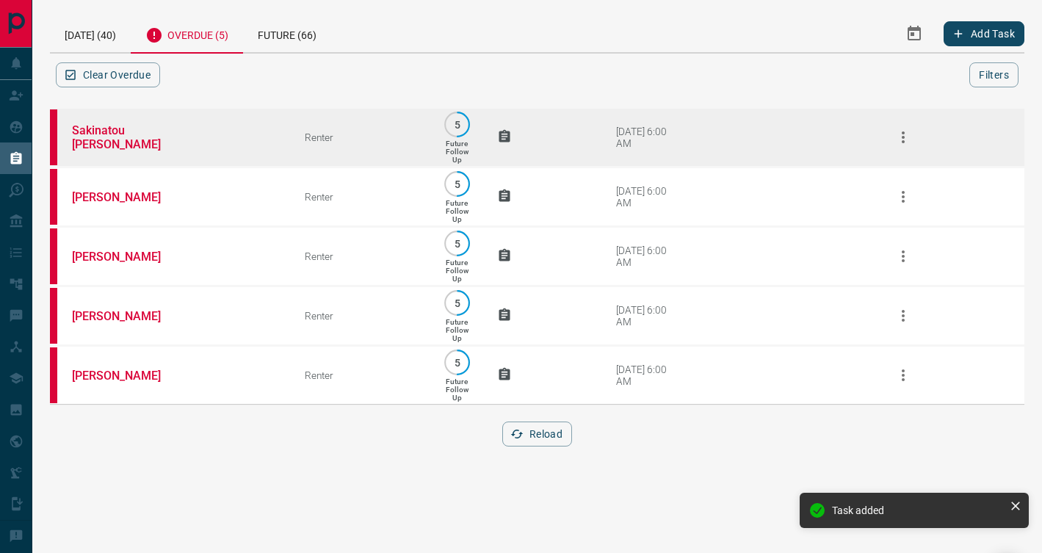
click at [238, 136] on td "Sakinatou [PERSON_NAME]" at bounding box center [166, 137] width 233 height 59
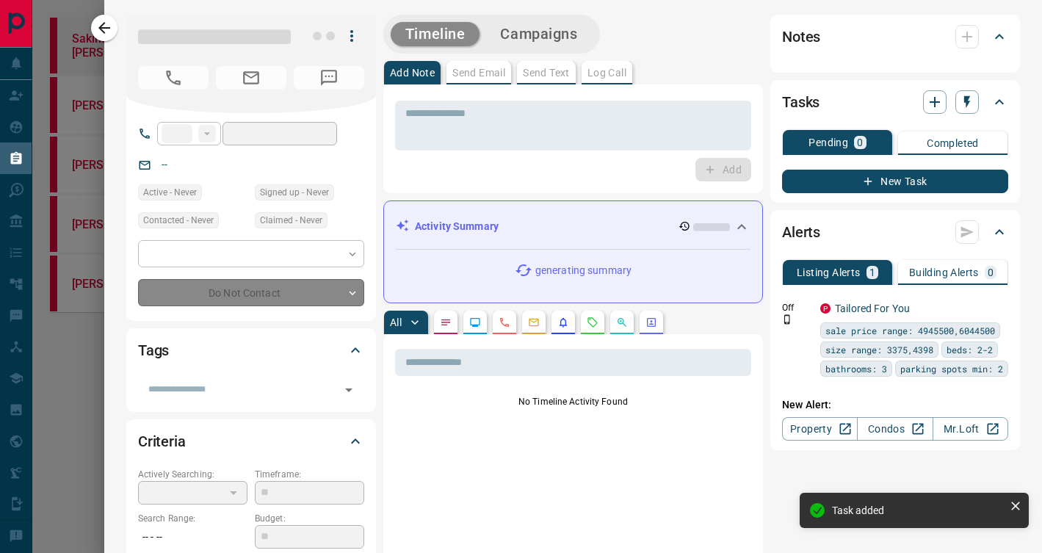
type input "***"
type input "**********"
type input "*"
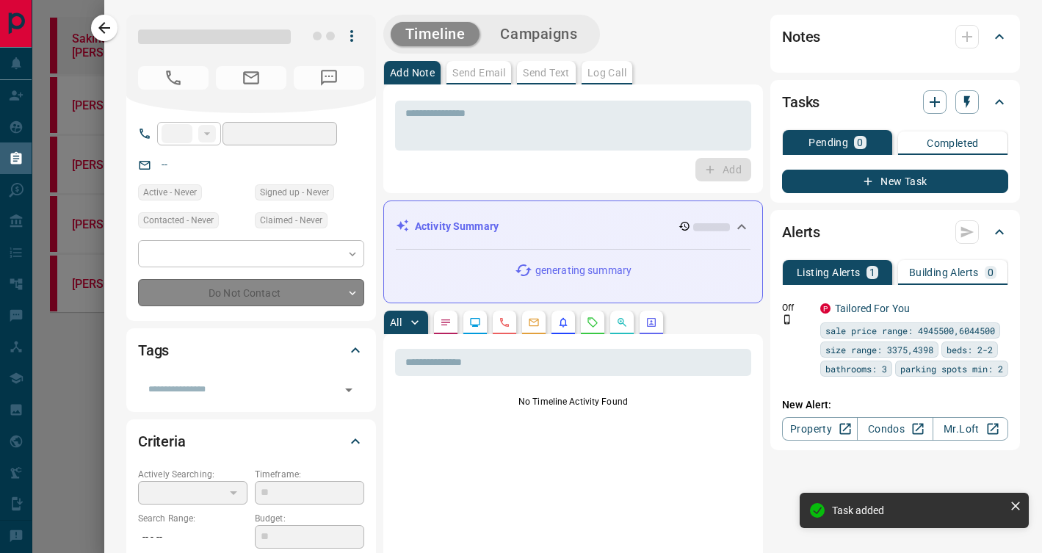
type input "**********"
type input "*******"
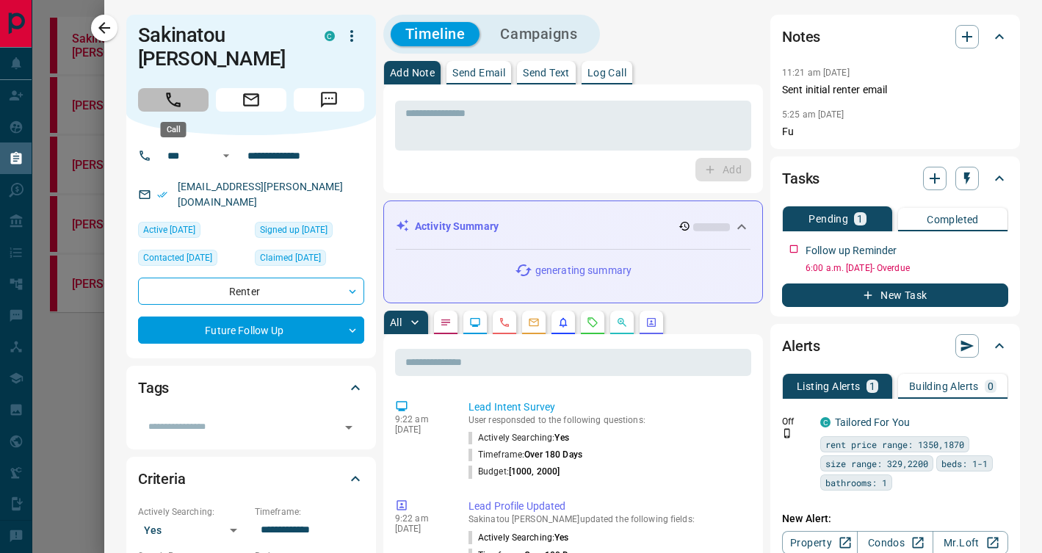
click at [169, 104] on icon "Call" at bounding box center [173, 99] width 19 height 19
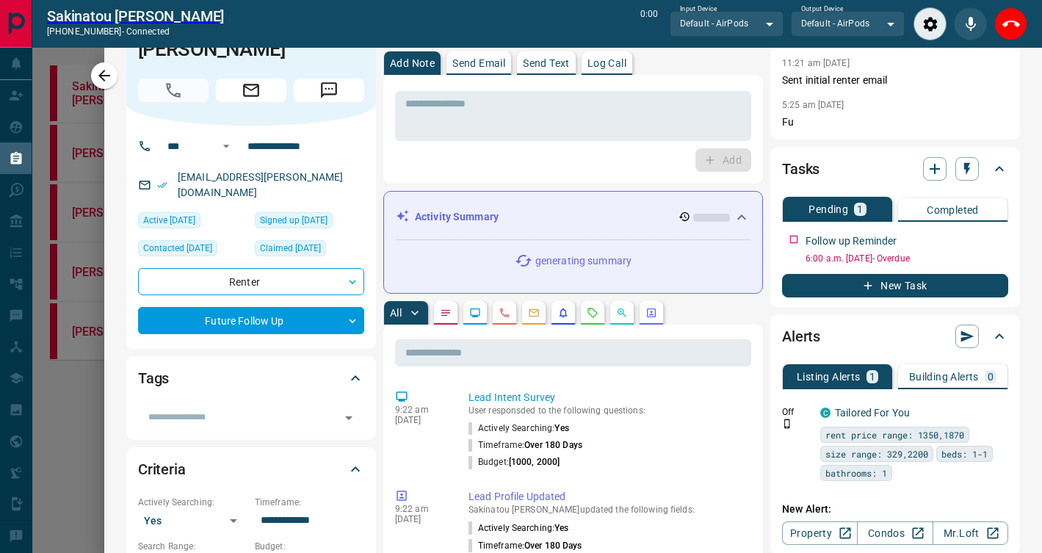
scroll to position [60, 0]
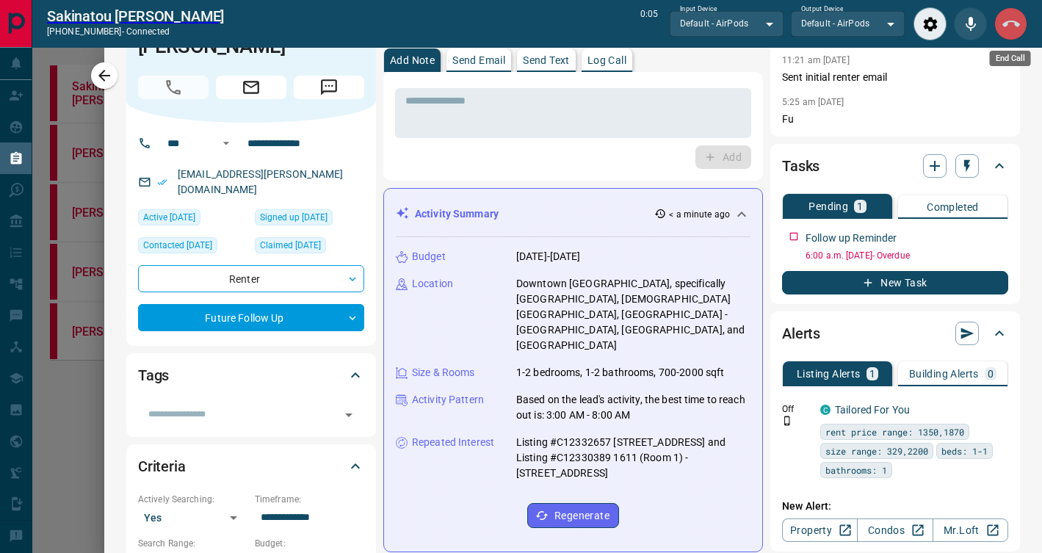
click at [1009, 24] on icon "End Call" at bounding box center [1011, 24] width 18 height 18
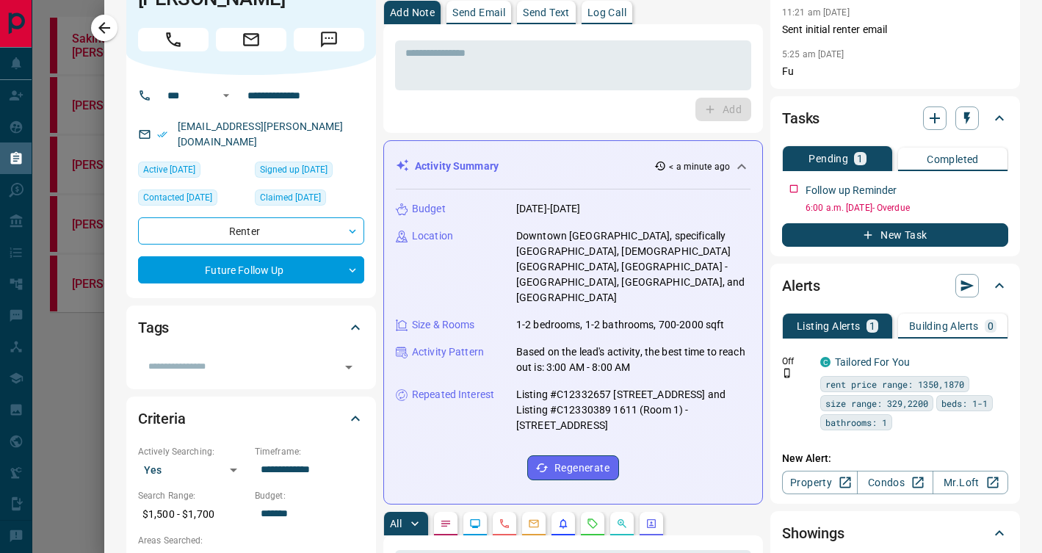
scroll to position [0, 0]
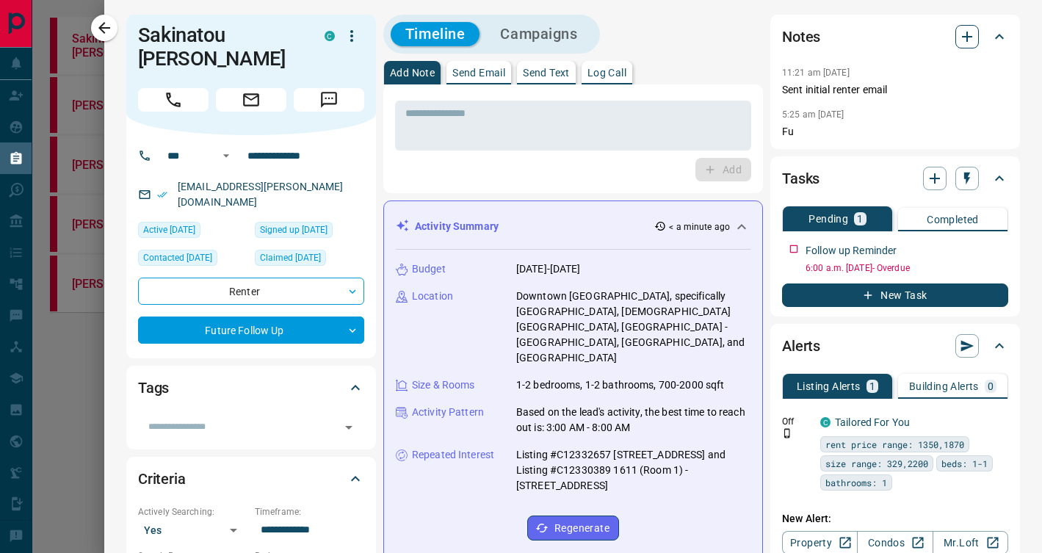
click at [969, 36] on icon "button" at bounding box center [967, 37] width 10 height 10
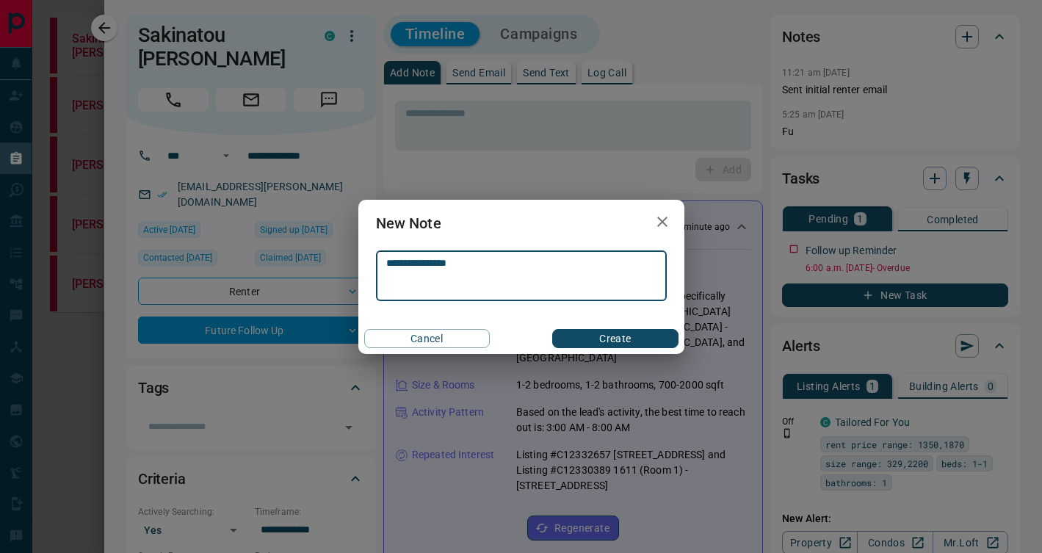
type textarea "**********"
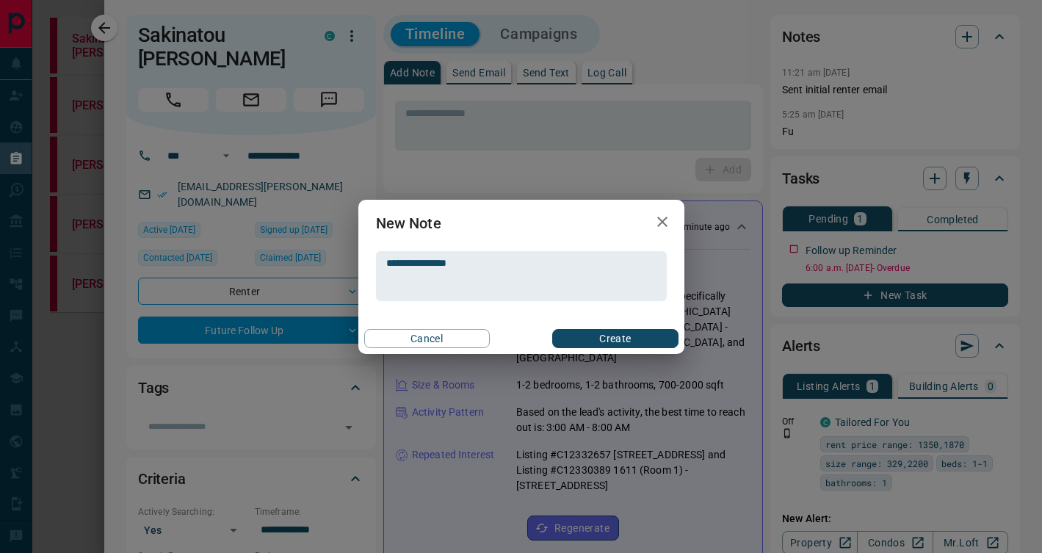
click at [617, 327] on div "Cancel Create" at bounding box center [521, 338] width 326 height 31
click at [620, 335] on button "Create" at bounding box center [615, 338] width 126 height 19
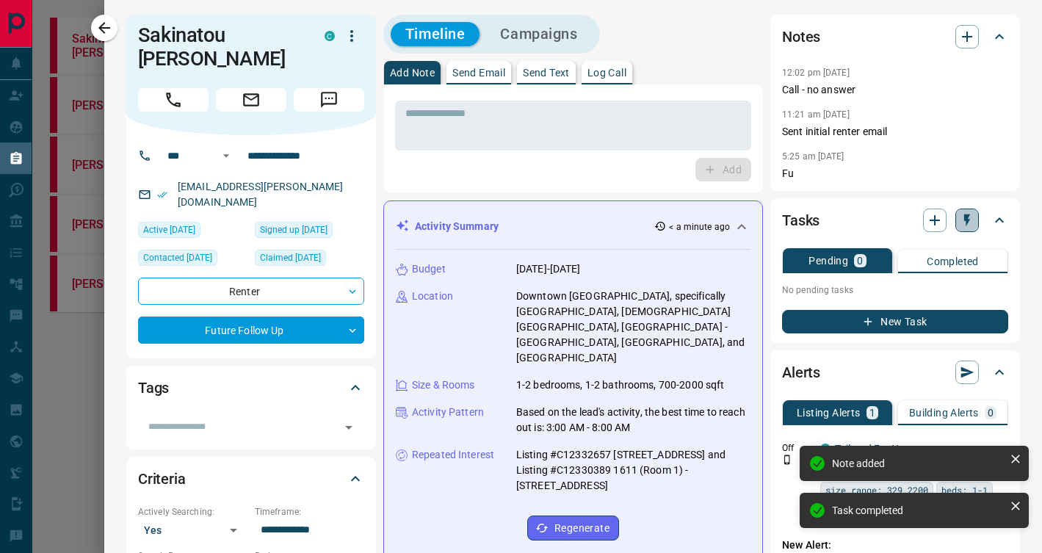
click at [967, 225] on icon "button" at bounding box center [966, 220] width 15 height 15
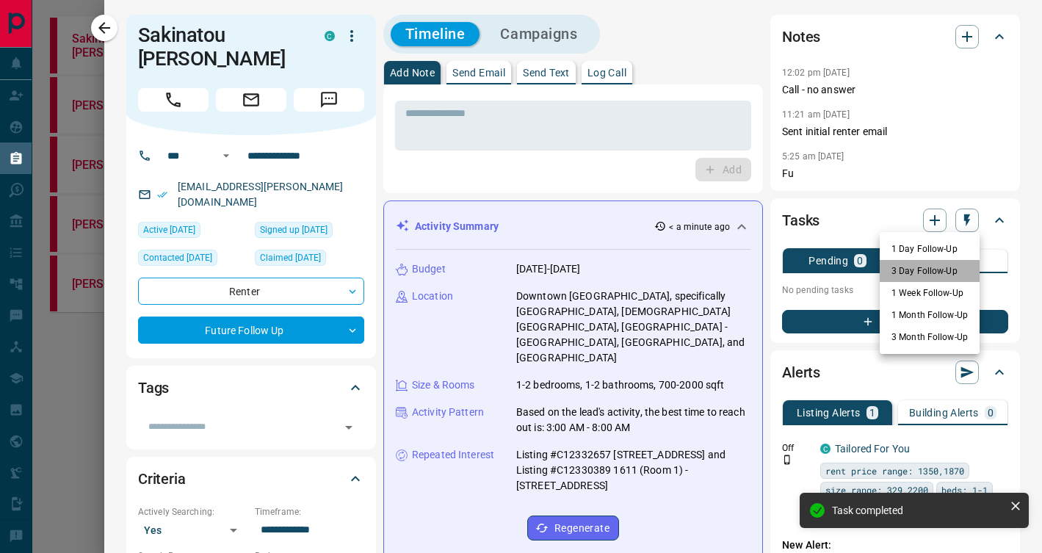
click at [935, 266] on li "3 Day Follow-Up" at bounding box center [929, 271] width 100 height 22
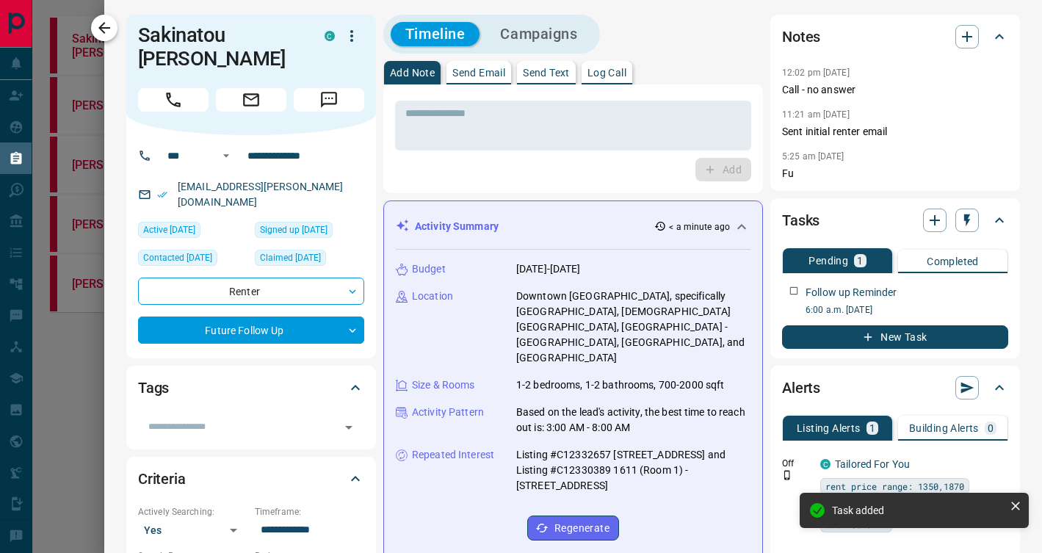
click at [109, 29] on icon "button" at bounding box center [104, 28] width 18 height 18
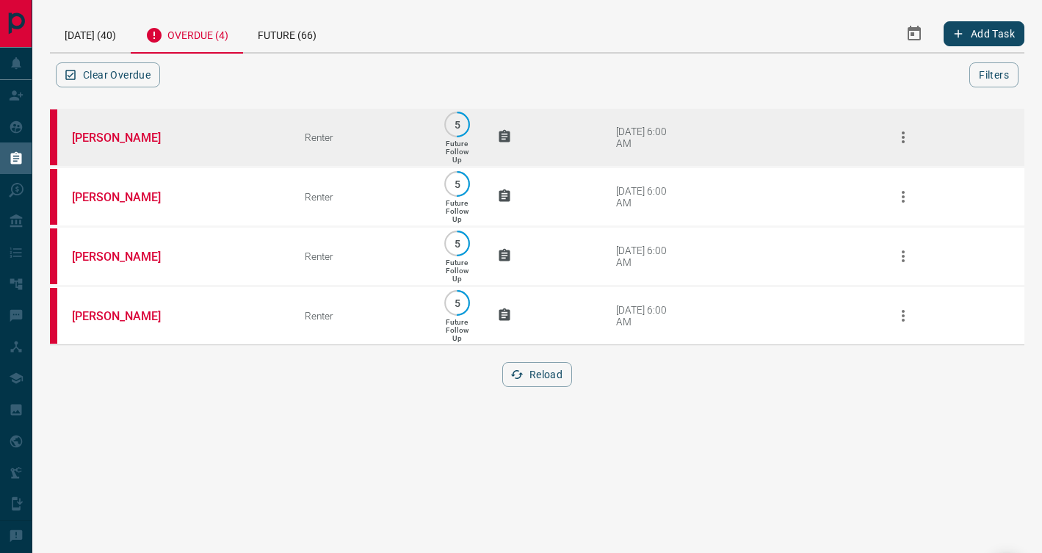
click at [197, 120] on td "[PERSON_NAME]" at bounding box center [166, 137] width 233 height 59
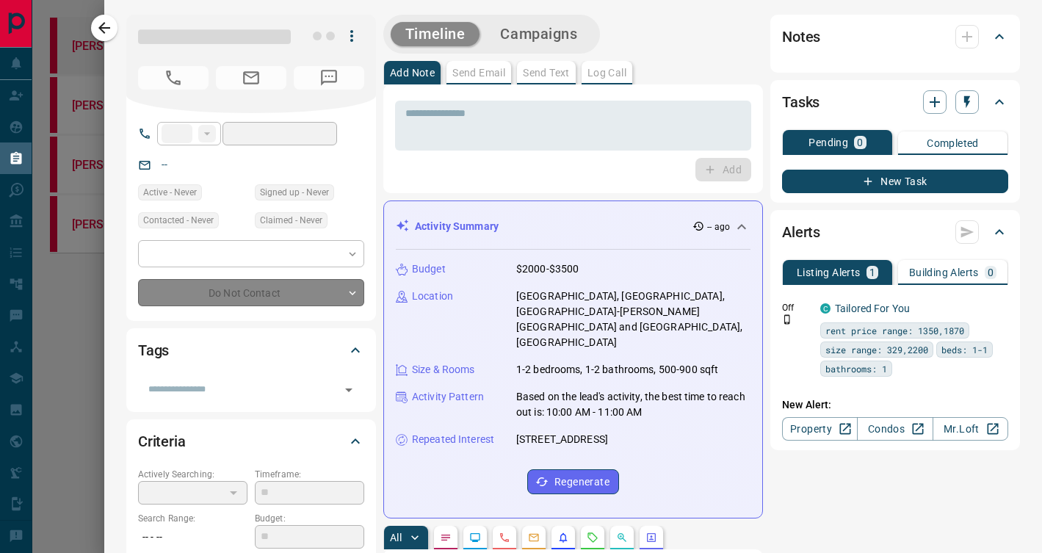
type input "**"
type input "**********"
type input "*"
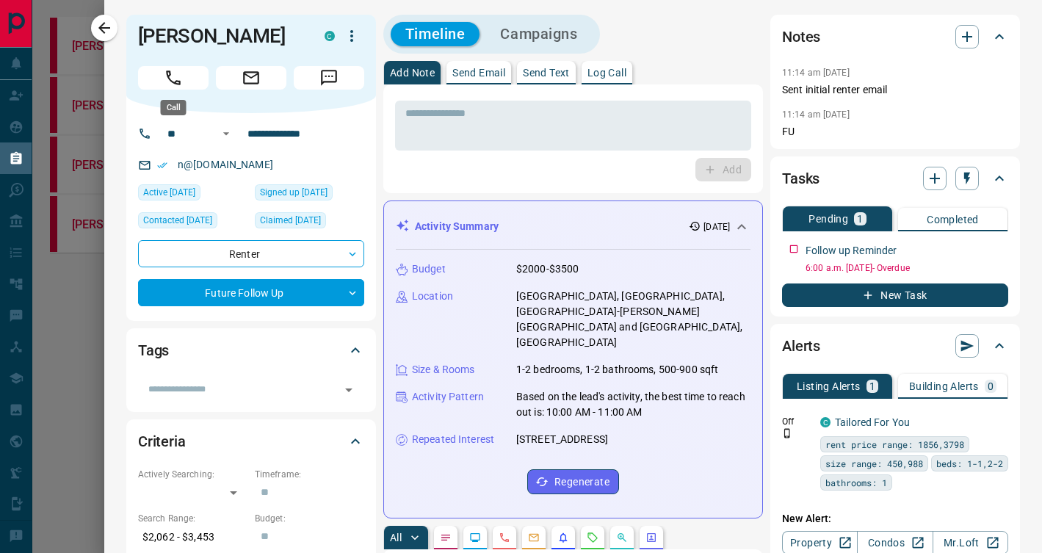
click at [176, 76] on icon "Call" at bounding box center [173, 77] width 19 height 19
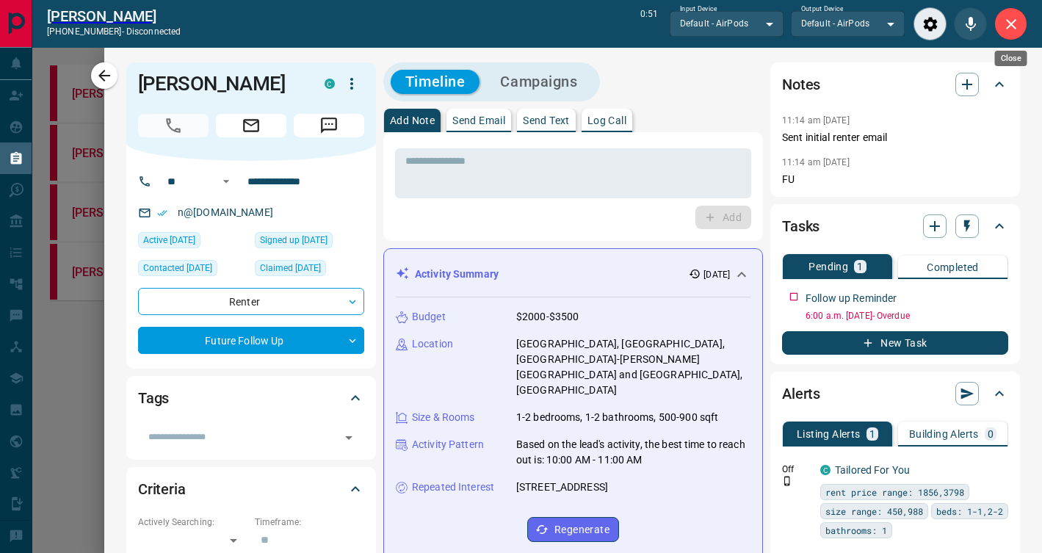
click at [1004, 17] on icon "Close" at bounding box center [1011, 24] width 18 height 18
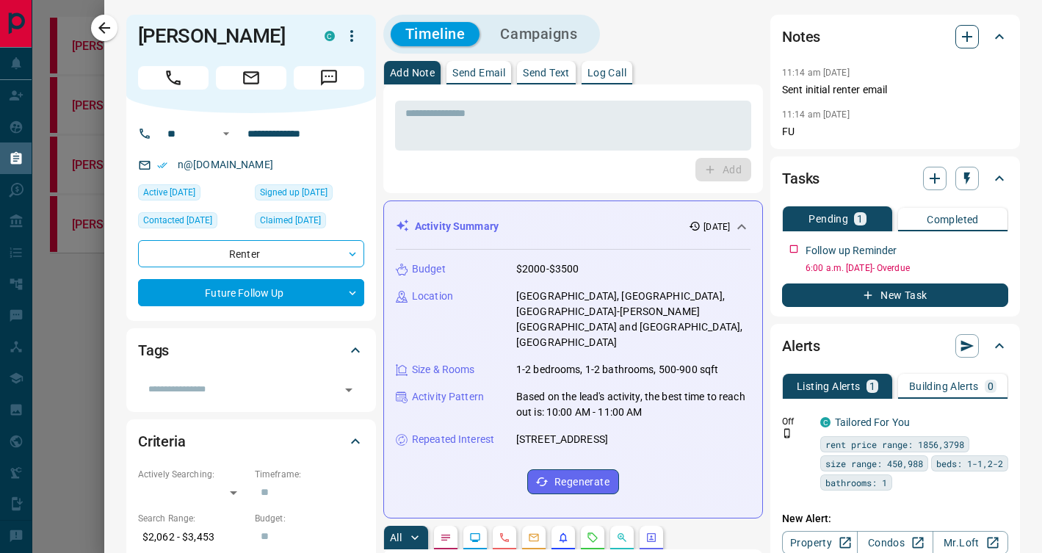
click at [976, 35] on button "button" at bounding box center [966, 36] width 23 height 23
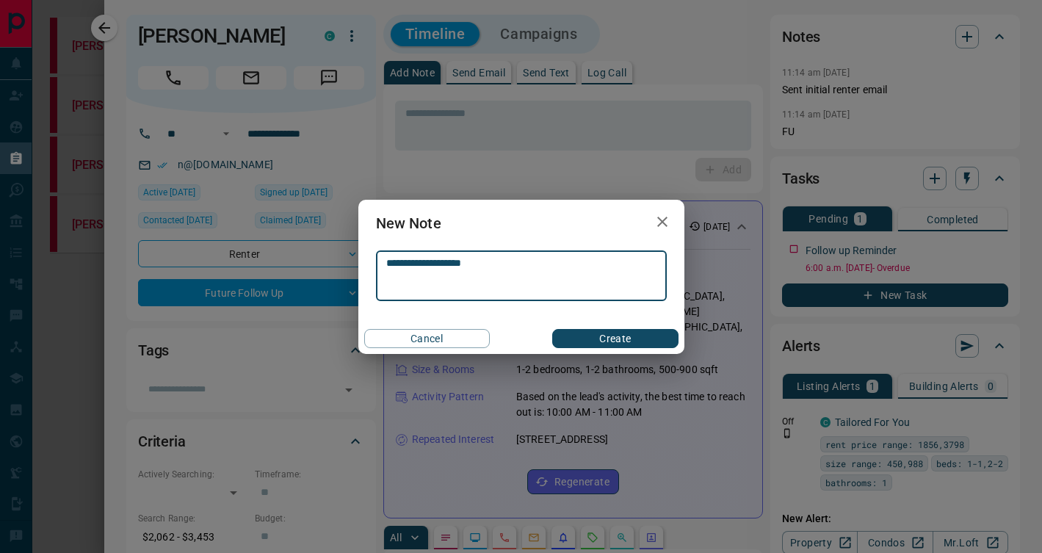
type textarea "**********"
click at [644, 333] on button "Create" at bounding box center [615, 338] width 126 height 19
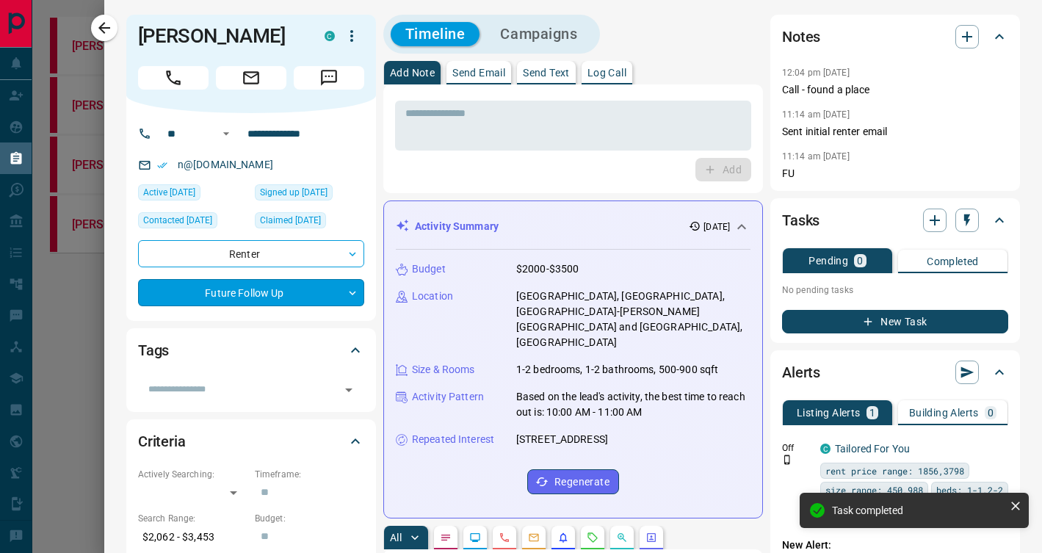
click at [266, 292] on body "**********" at bounding box center [521, 163] width 1042 height 327
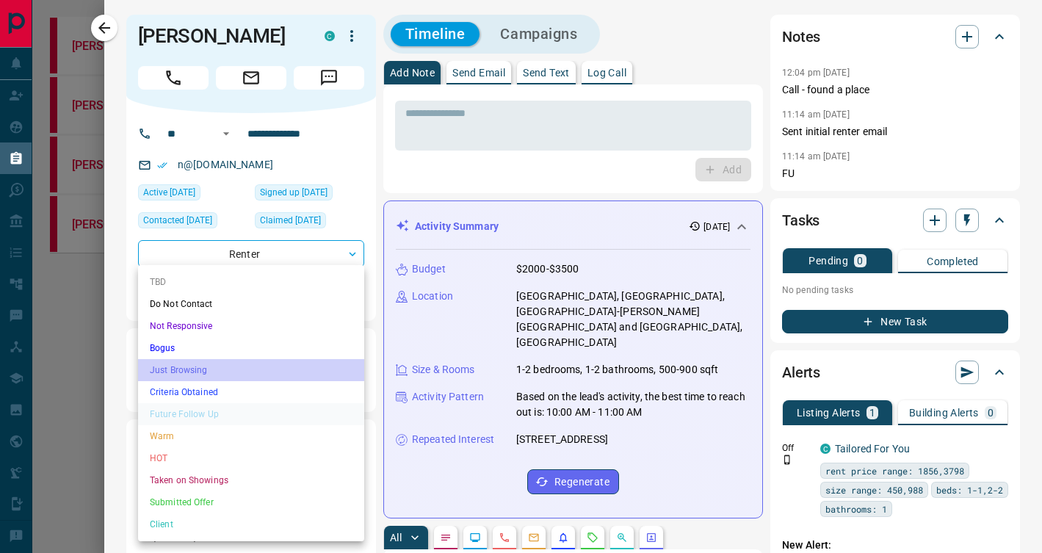
click at [259, 366] on li "Just Browsing" at bounding box center [251, 370] width 226 height 22
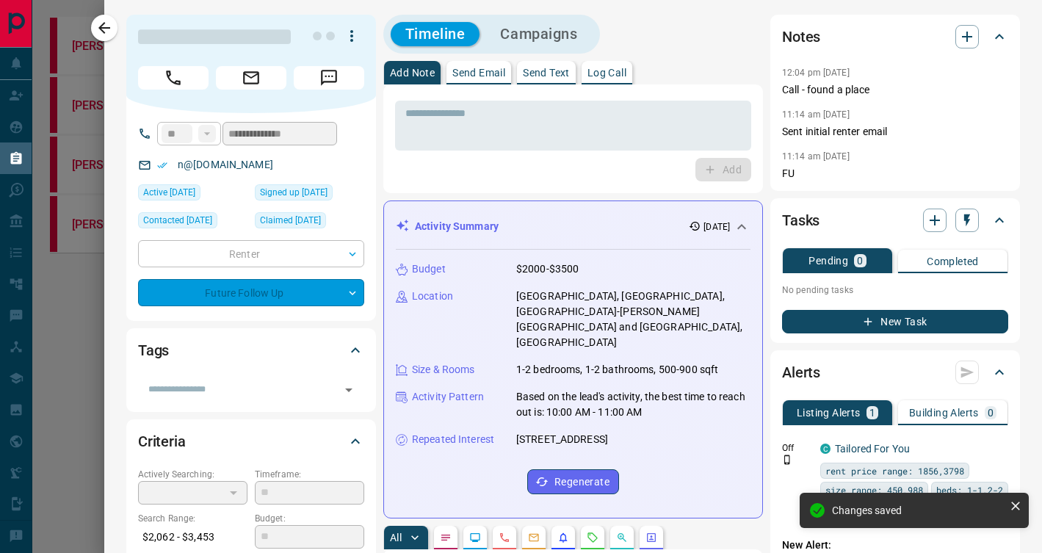
type input "*"
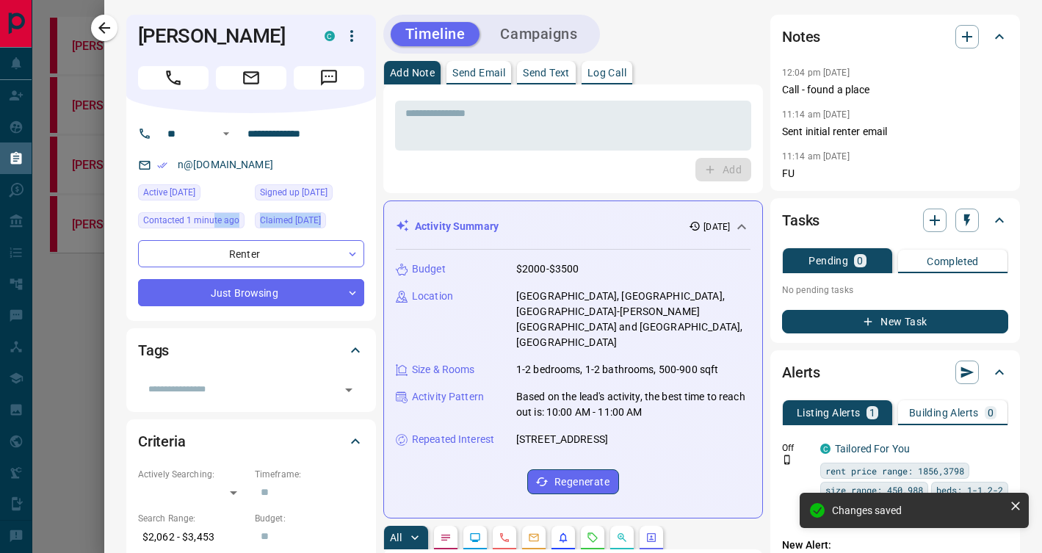
drag, startPoint x: 264, startPoint y: 369, endPoint x: 207, endPoint y: 214, distance: 164.2
click at [101, 28] on icon "button" at bounding box center [104, 28] width 12 height 12
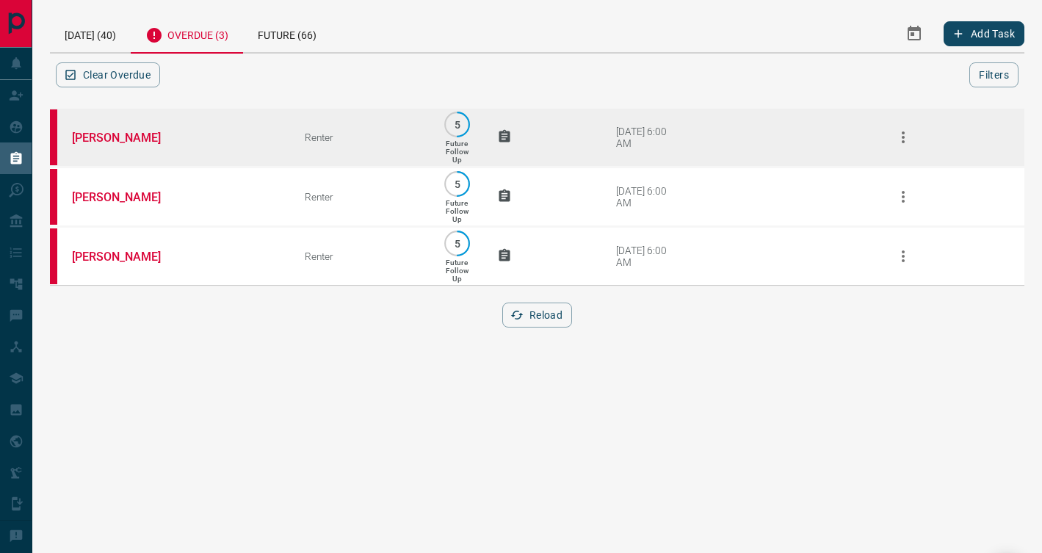
click at [269, 149] on td "[PERSON_NAME]" at bounding box center [166, 137] width 233 height 59
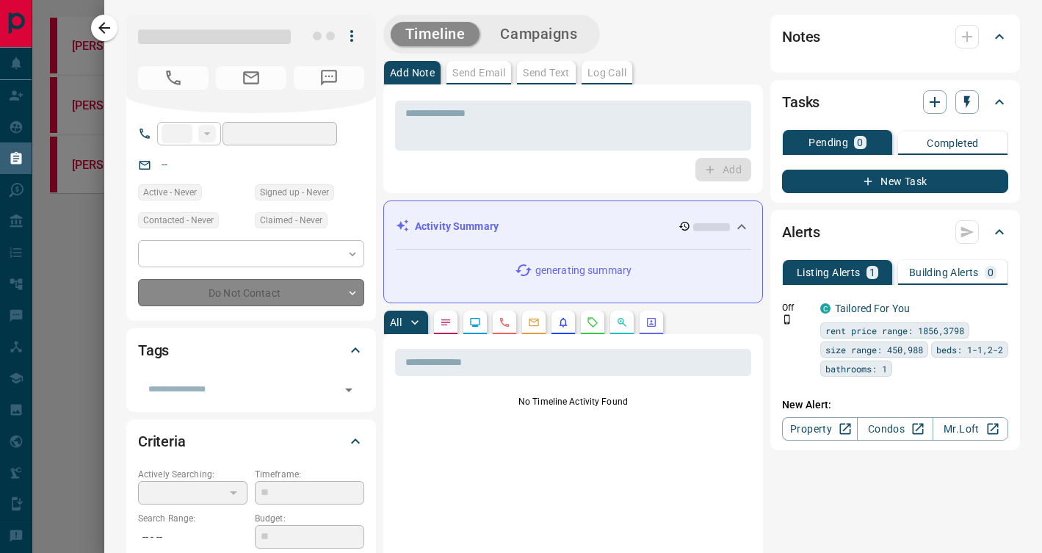
type input "****"
type input "**********"
type input "*"
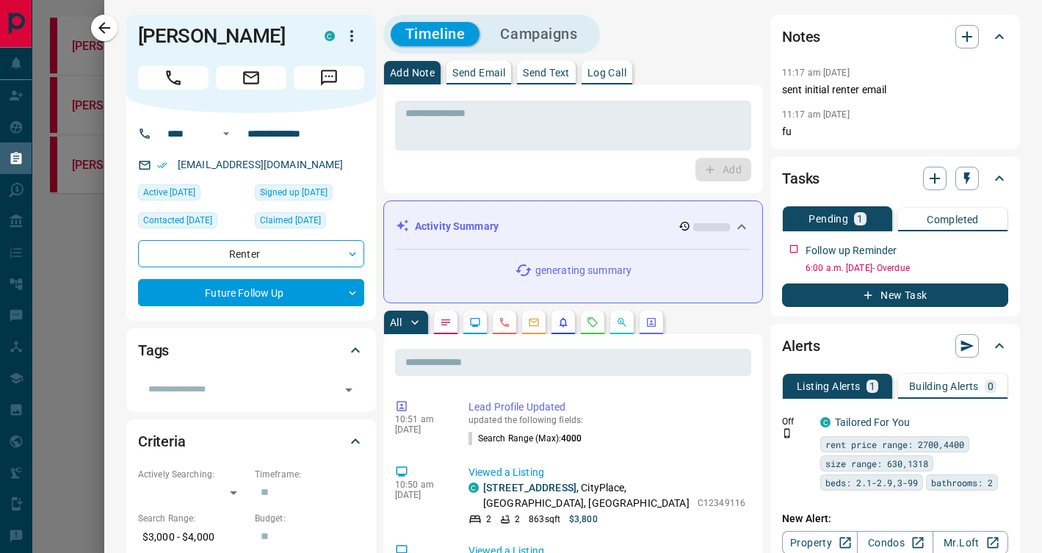
click at [150, 74] on button "Call" at bounding box center [173, 77] width 70 height 23
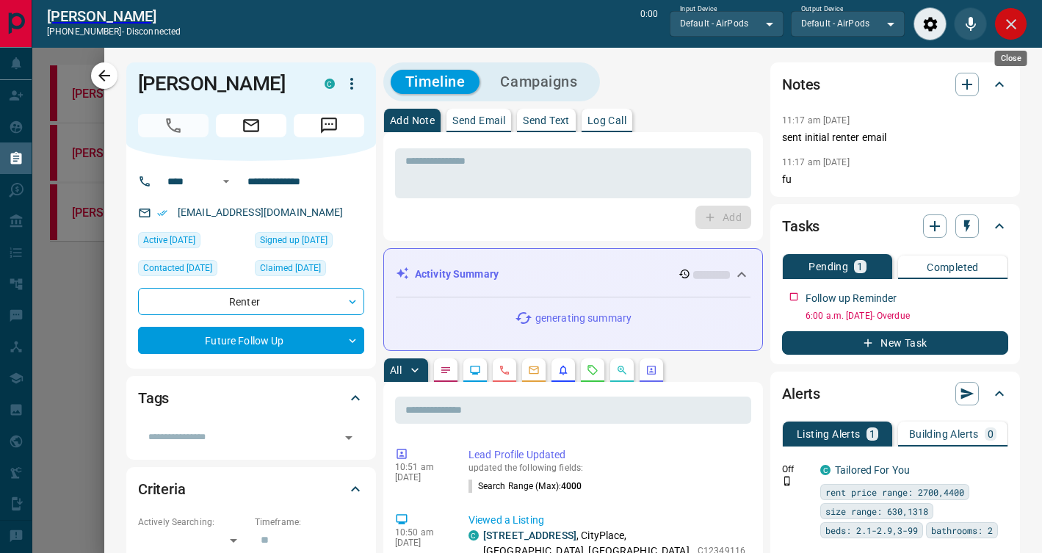
click at [1020, 21] on button "Close" at bounding box center [1010, 23] width 33 height 33
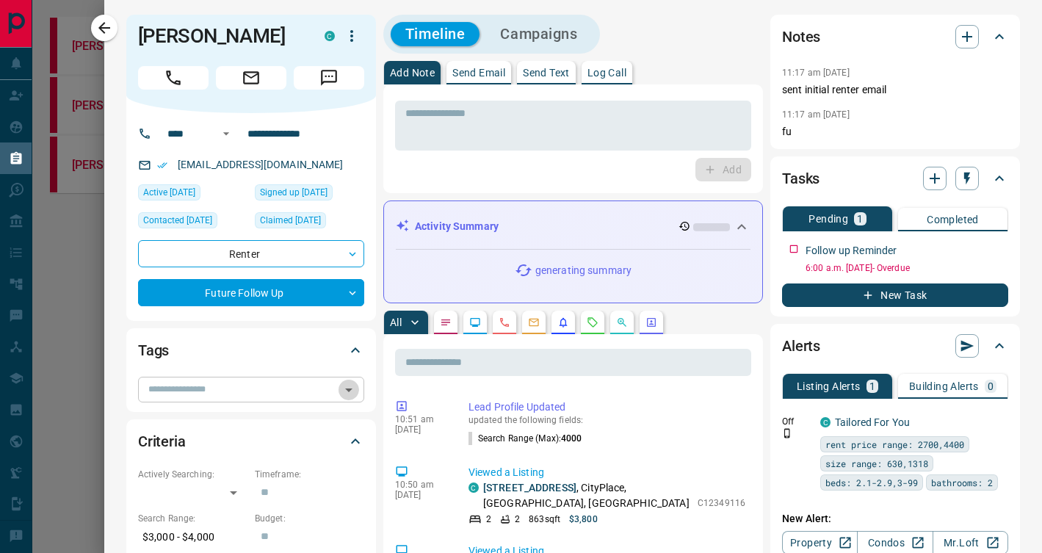
click at [345, 391] on icon "Open" at bounding box center [349, 390] width 18 height 18
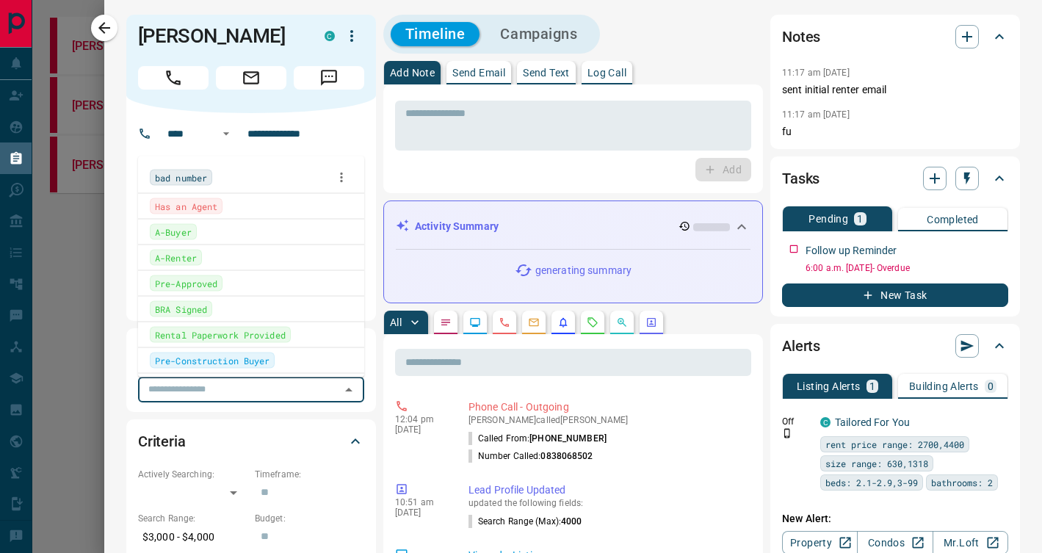
click at [211, 175] on div "bad number" at bounding box center [181, 177] width 62 height 16
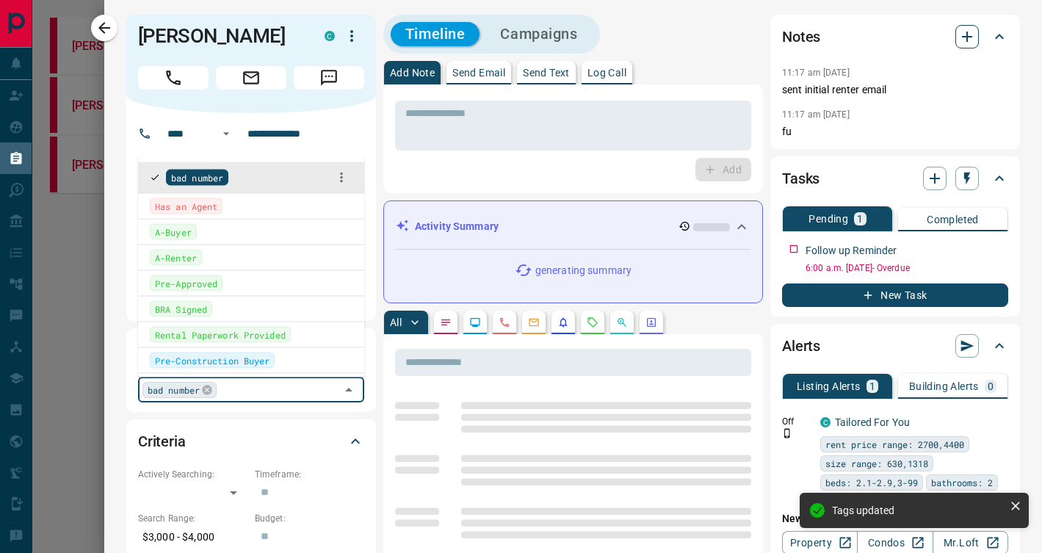
click at [965, 37] on icon "button" at bounding box center [967, 37] width 18 height 18
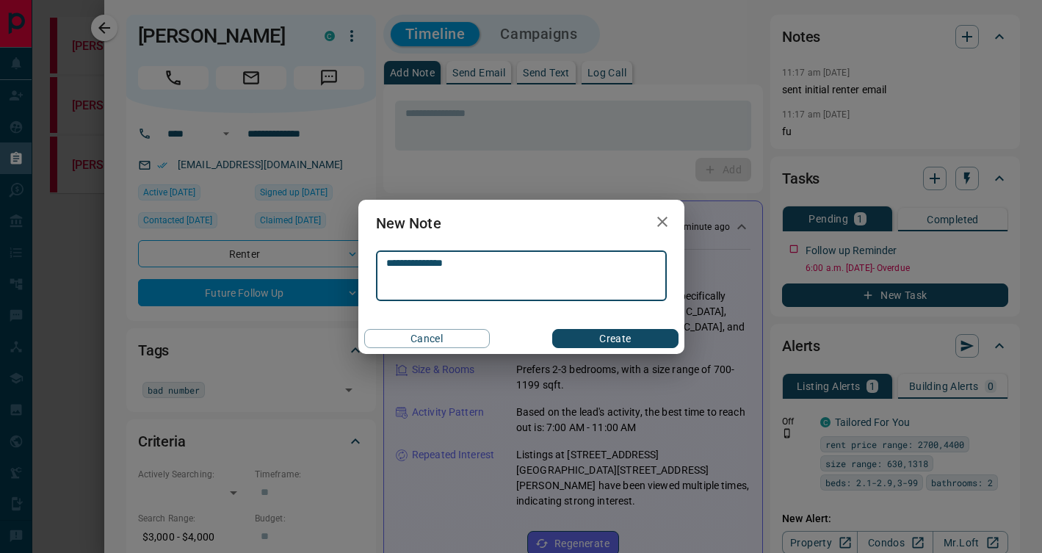
click at [404, 267] on textarea "**********" at bounding box center [521, 275] width 270 height 37
type textarea "**********"
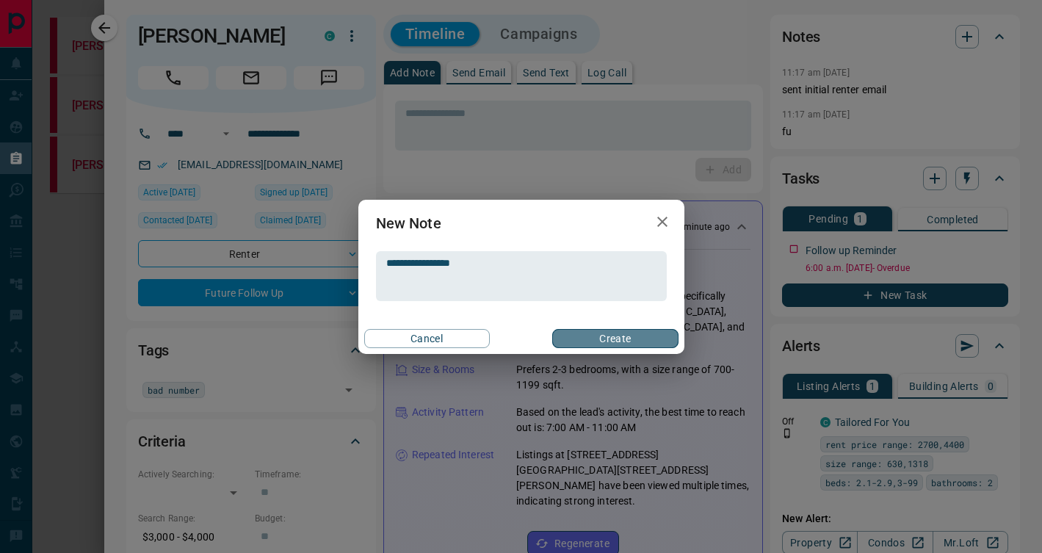
click at [604, 340] on button "Create" at bounding box center [615, 338] width 126 height 19
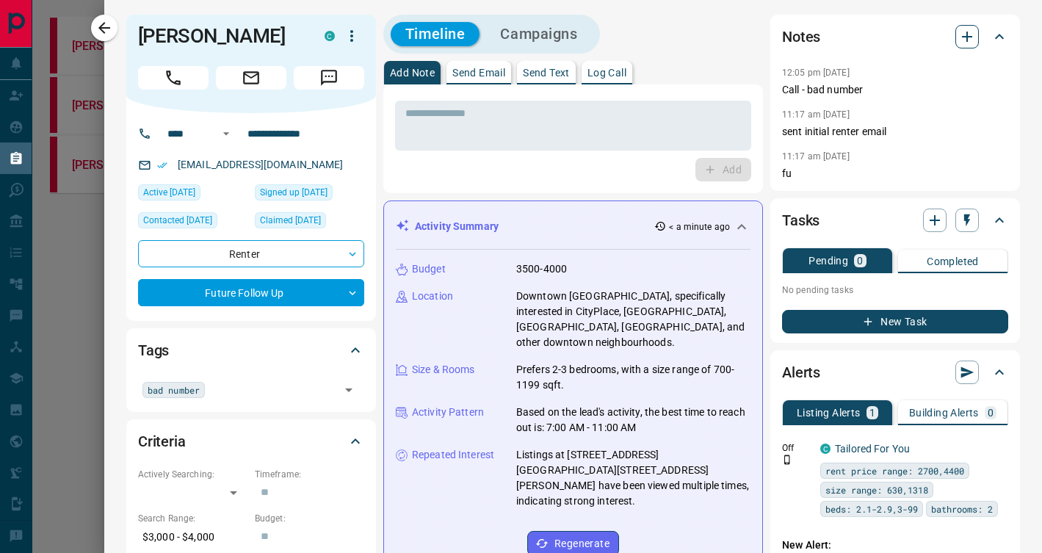
click at [973, 35] on icon "button" at bounding box center [967, 37] width 18 height 18
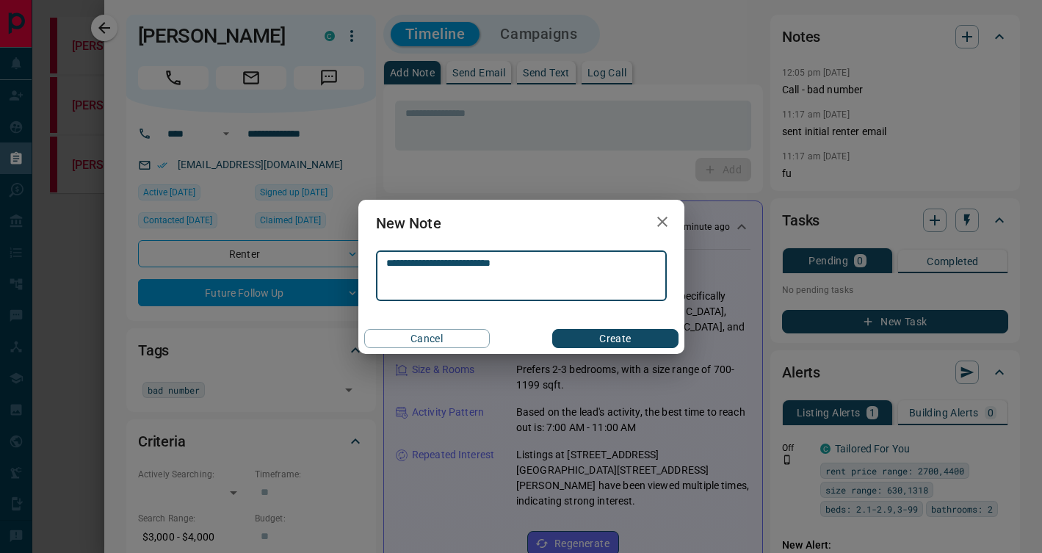
type textarea "**********"
click at [611, 340] on button "Create" at bounding box center [615, 338] width 126 height 19
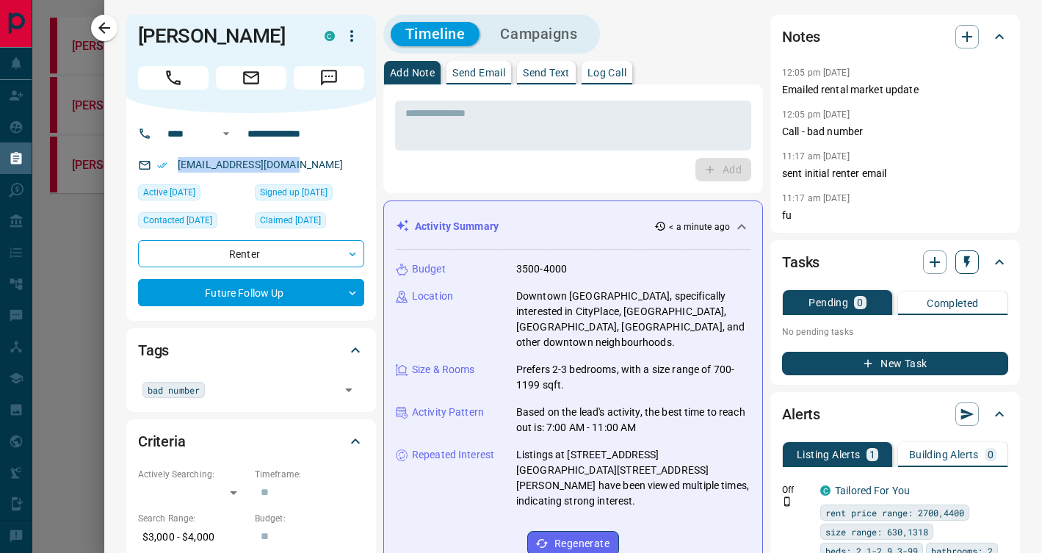
click at [970, 264] on icon "button" at bounding box center [966, 262] width 15 height 15
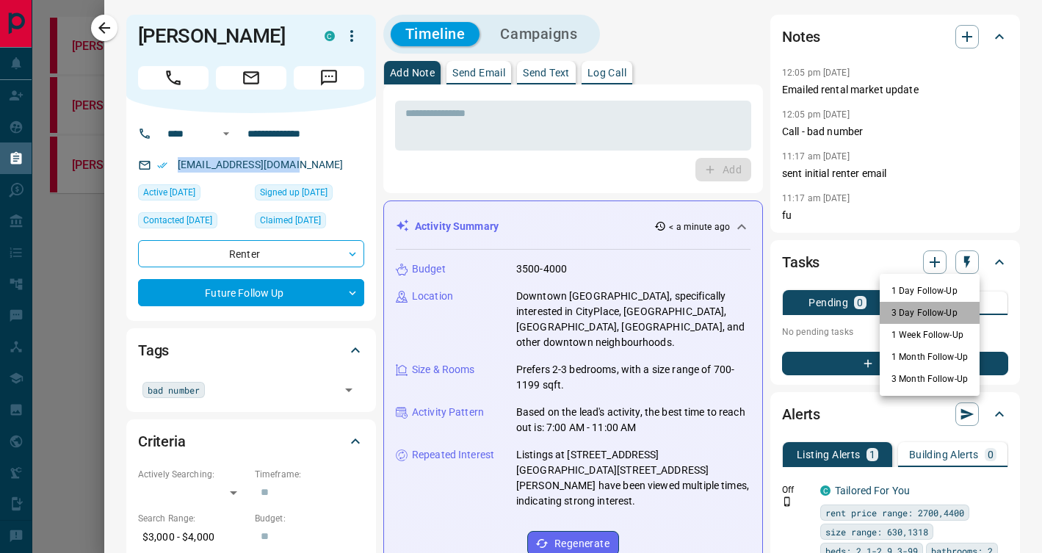
click at [961, 306] on li "3 Day Follow-Up" at bounding box center [929, 313] width 100 height 22
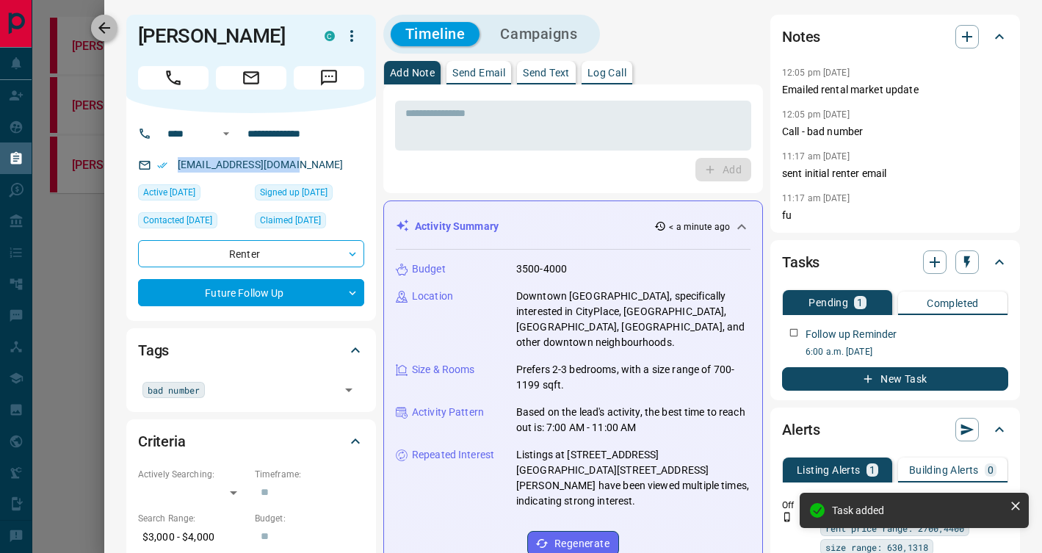
click at [109, 21] on icon "button" at bounding box center [104, 28] width 18 height 18
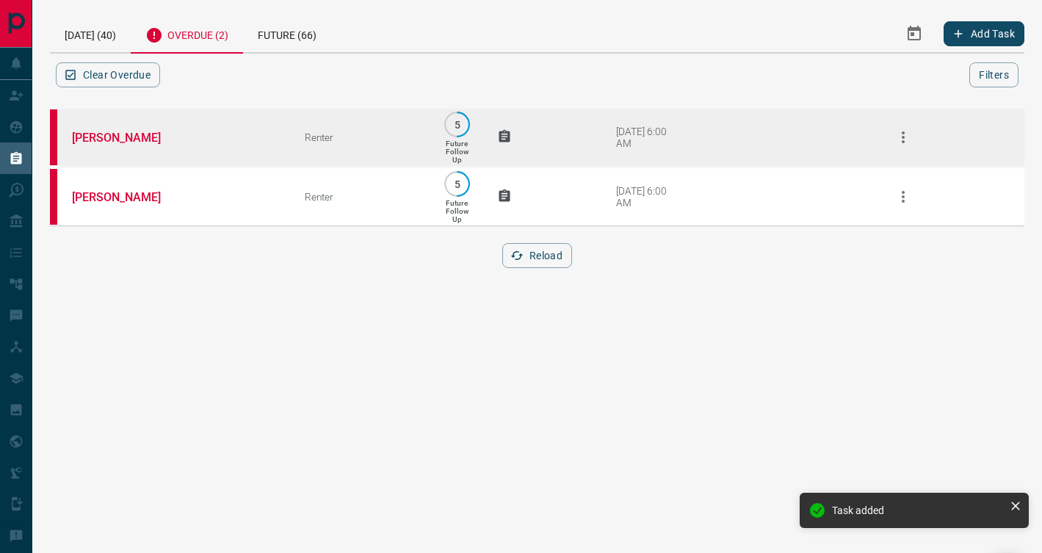
click at [242, 128] on td "[PERSON_NAME]" at bounding box center [166, 137] width 233 height 59
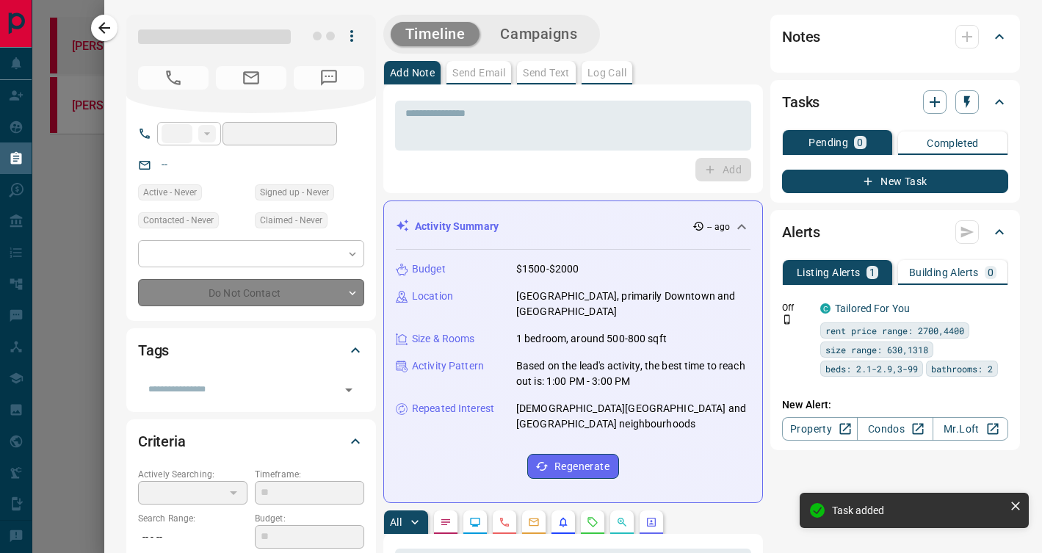
type input "**"
type input "**********"
type input "*"
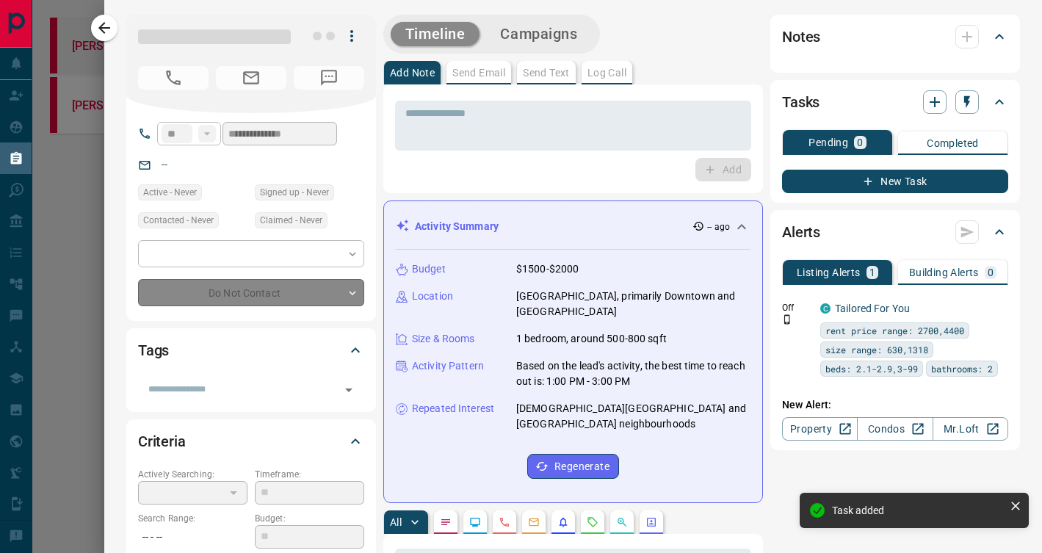
type input "**********"
type input "*******"
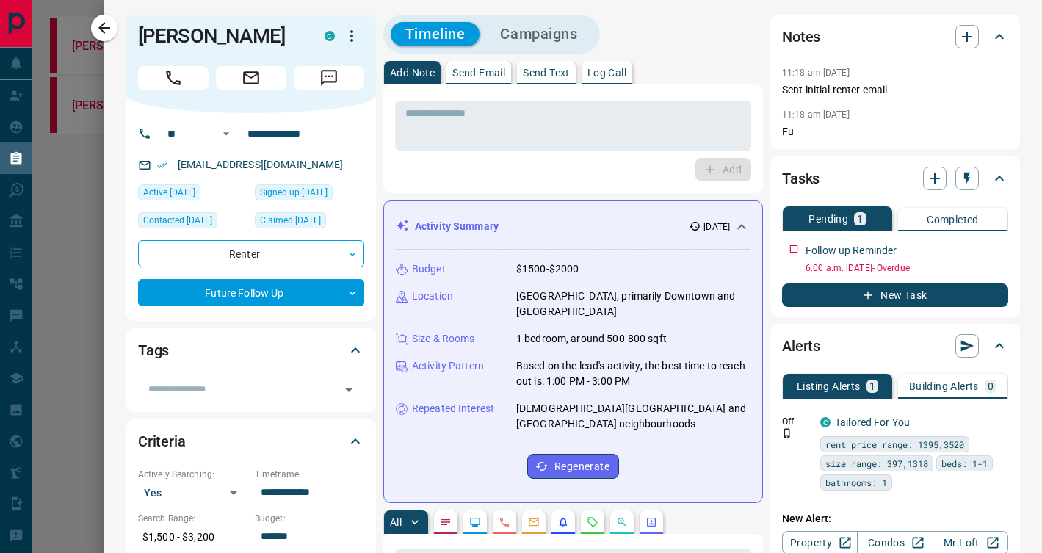
click at [180, 79] on icon "Call" at bounding box center [173, 77] width 19 height 19
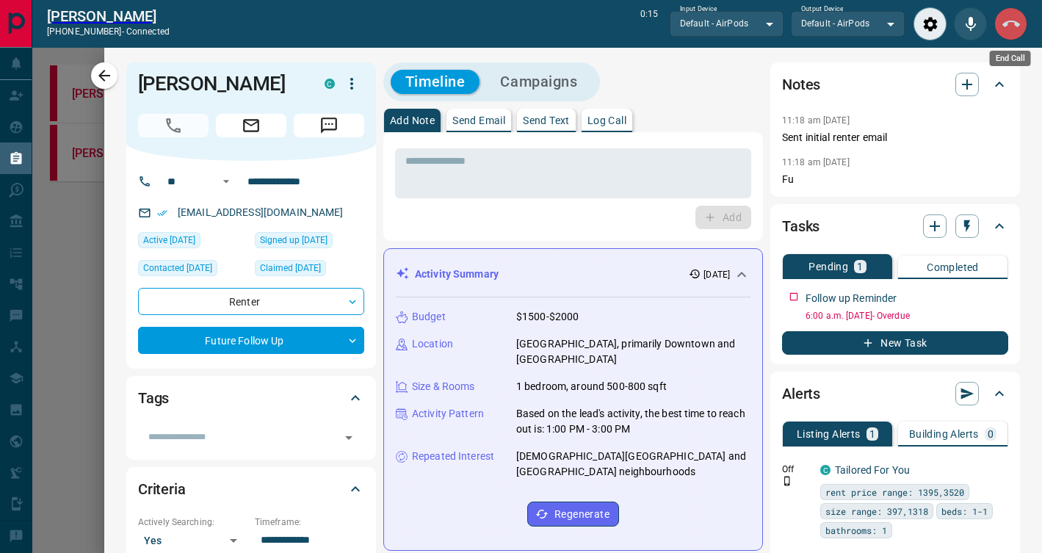
click at [1017, 26] on icon "End Call" at bounding box center [1011, 24] width 18 height 7
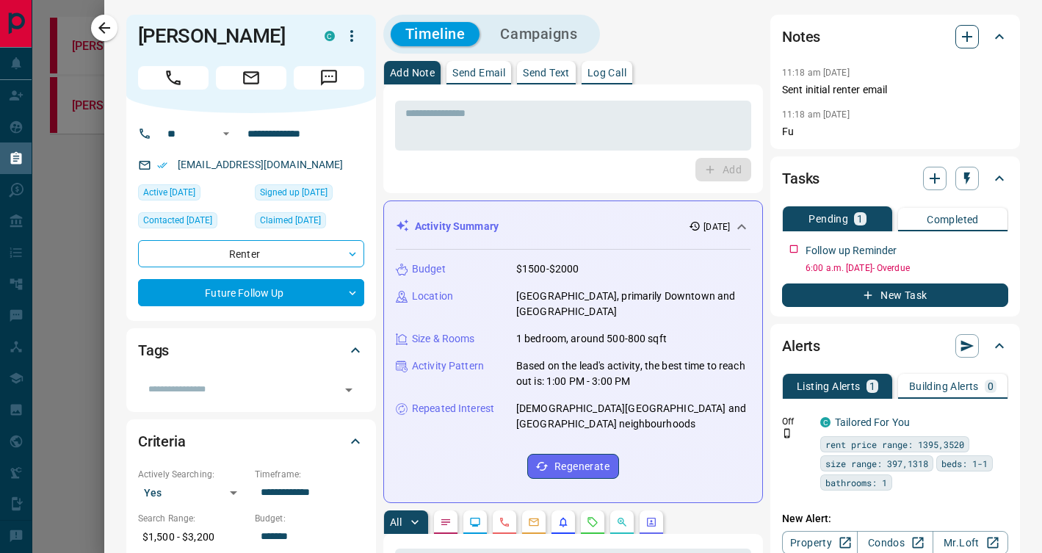
click at [975, 34] on icon "button" at bounding box center [967, 37] width 18 height 18
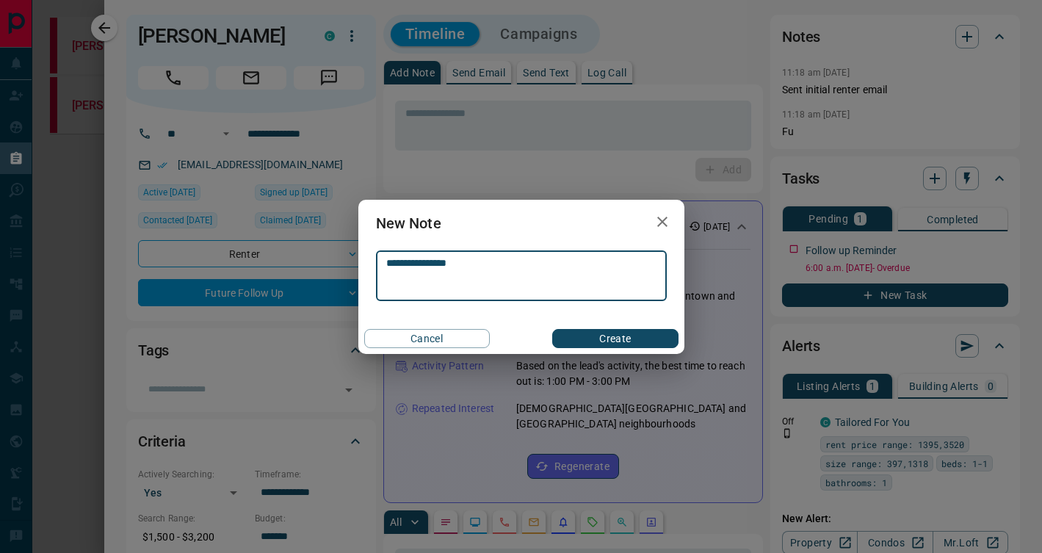
type textarea "**********"
click at [613, 340] on button "Create" at bounding box center [615, 338] width 126 height 19
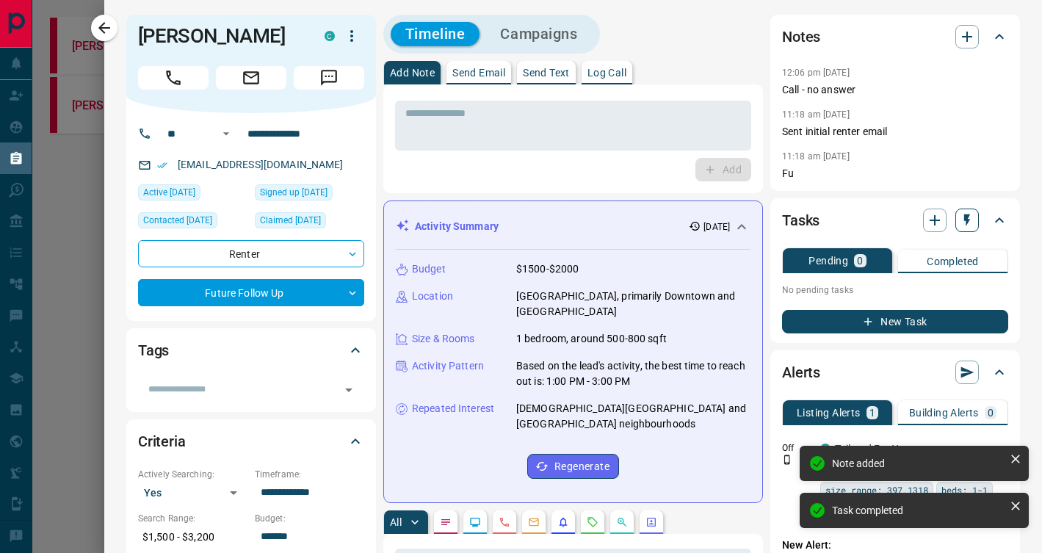
click at [961, 217] on icon "button" at bounding box center [966, 220] width 15 height 15
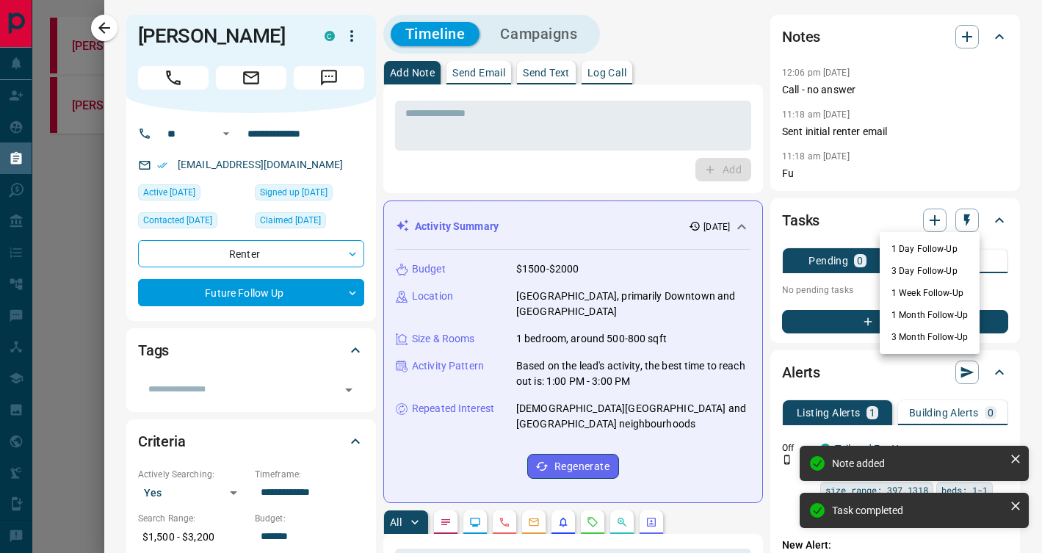
click at [912, 268] on li "3 Day Follow-Up" at bounding box center [929, 271] width 100 height 22
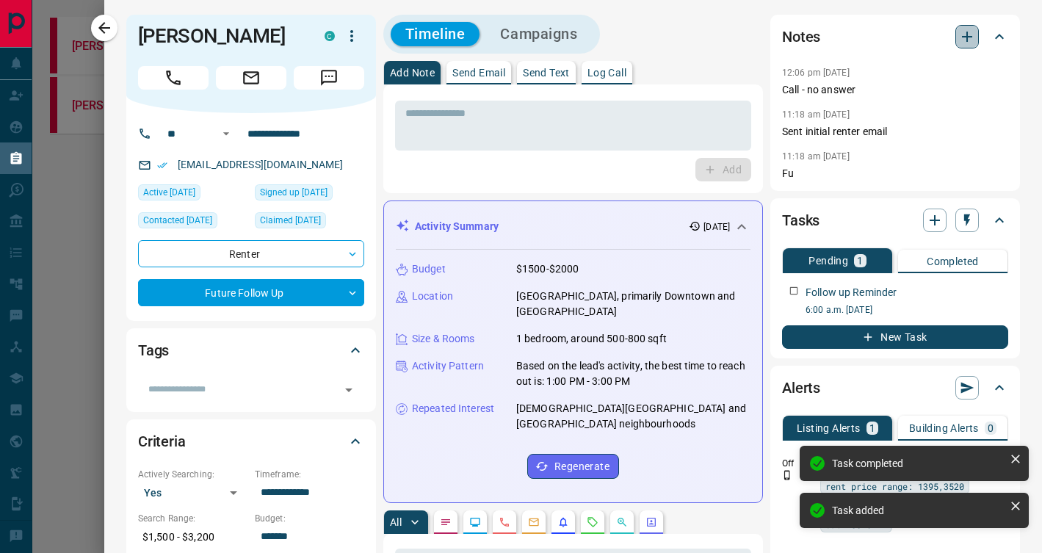
click at [969, 35] on icon "button" at bounding box center [967, 37] width 18 height 18
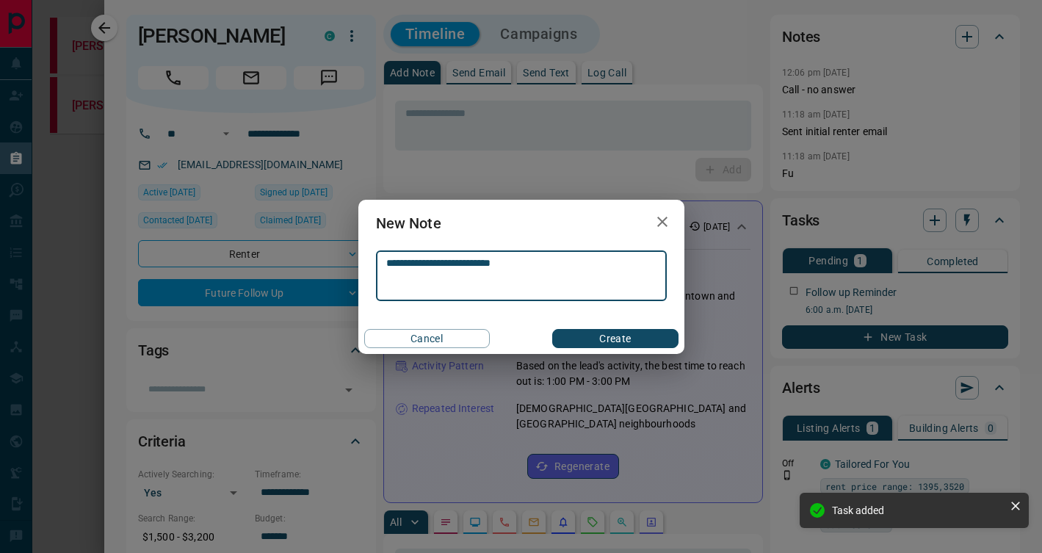
type textarea "**********"
click at [640, 329] on button "Create" at bounding box center [615, 338] width 126 height 19
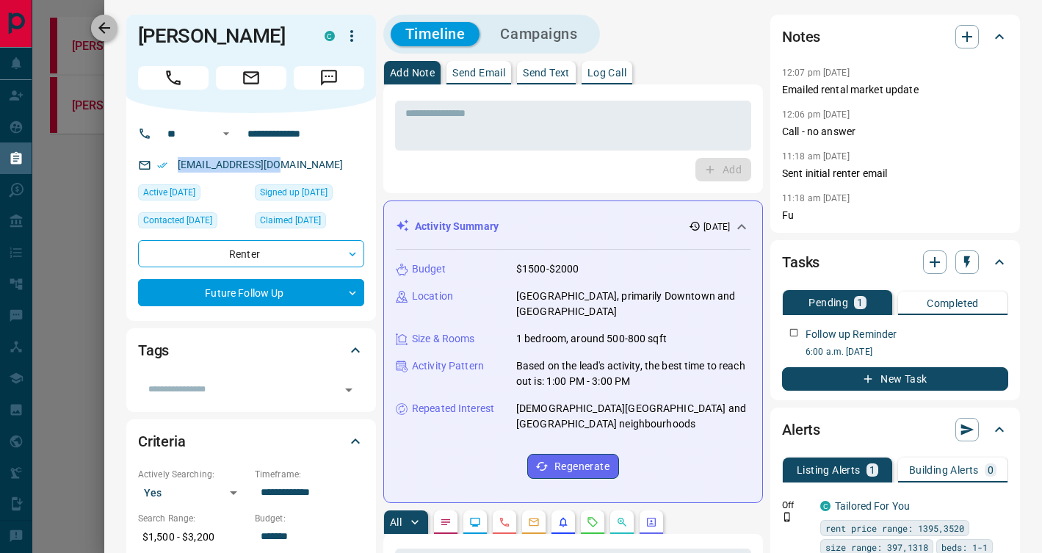
click at [98, 20] on icon "button" at bounding box center [104, 28] width 18 height 18
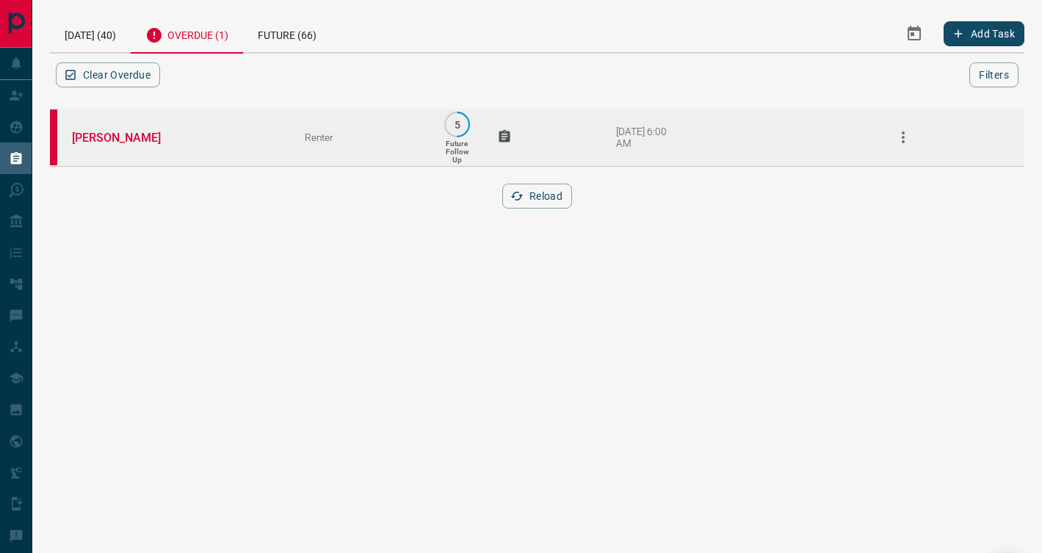
click at [255, 130] on td "[PERSON_NAME]" at bounding box center [166, 137] width 233 height 59
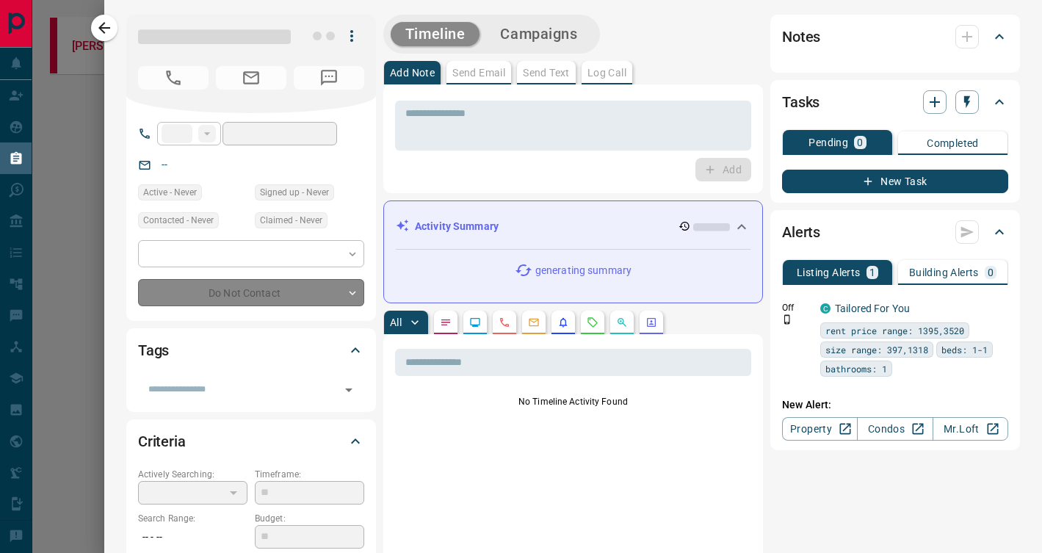
type input "**"
type input "**********"
type input "*"
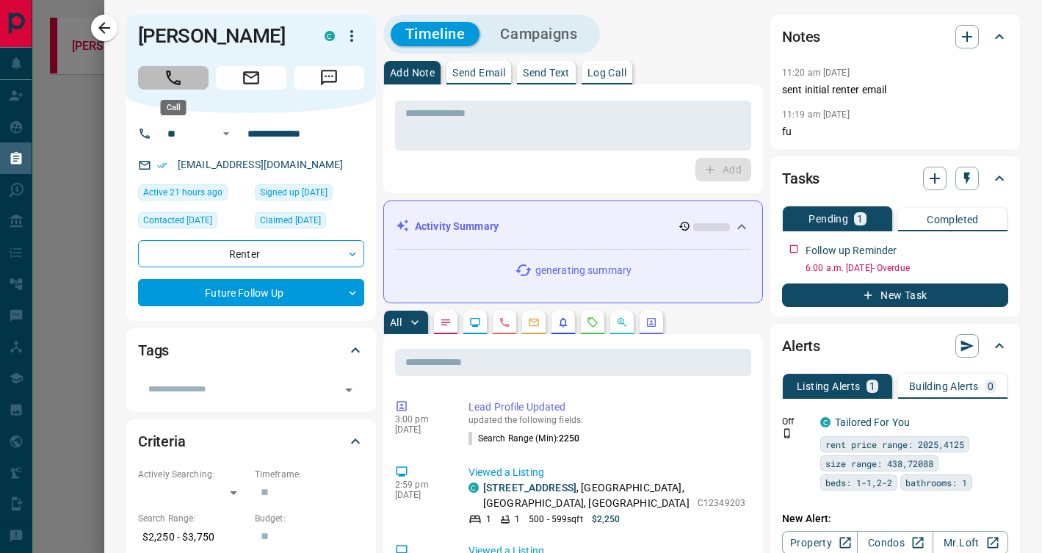
click at [167, 81] on icon "Call" at bounding box center [173, 77] width 19 height 19
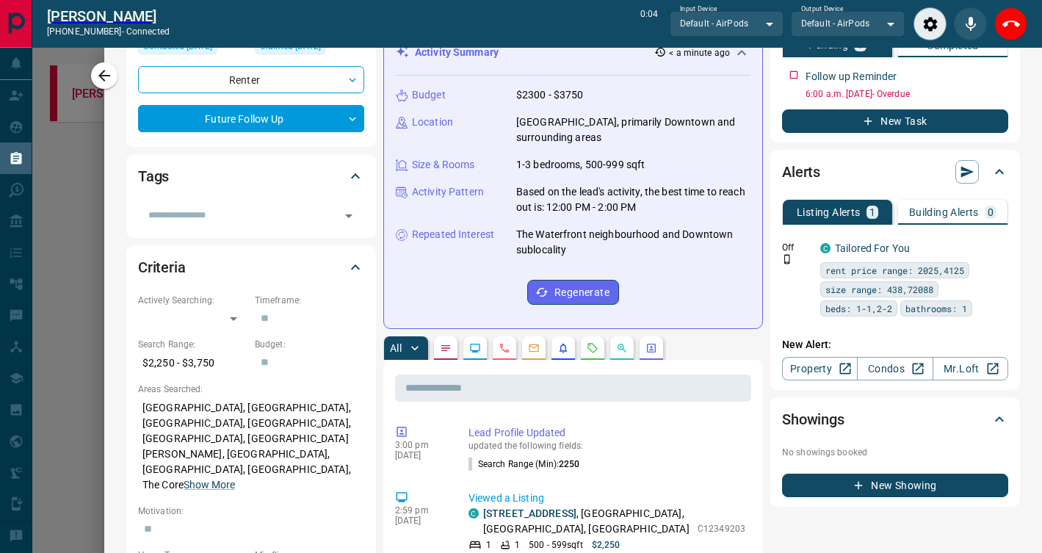
scroll to position [384, 0]
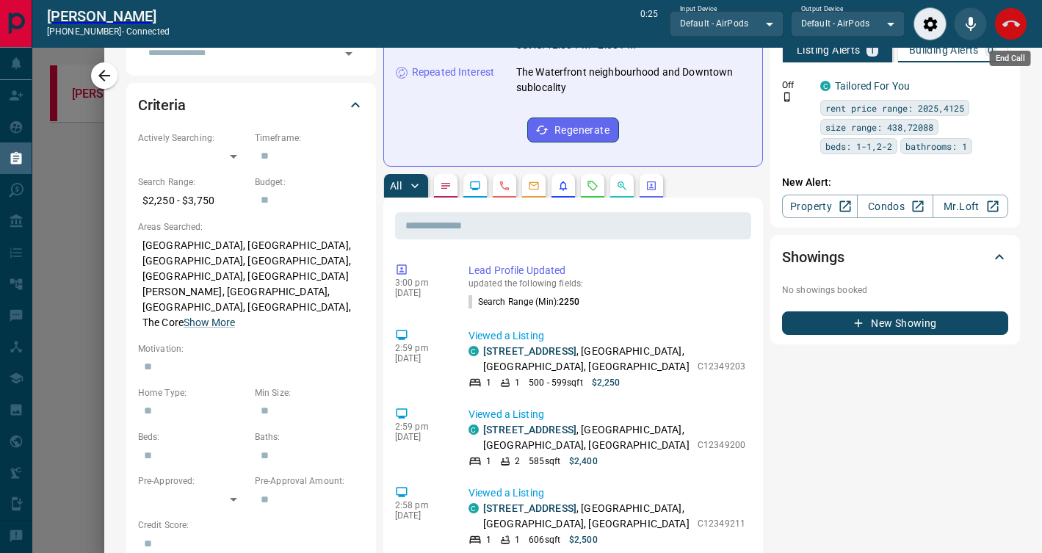
click at [1013, 29] on icon "End Call" at bounding box center [1011, 24] width 18 height 18
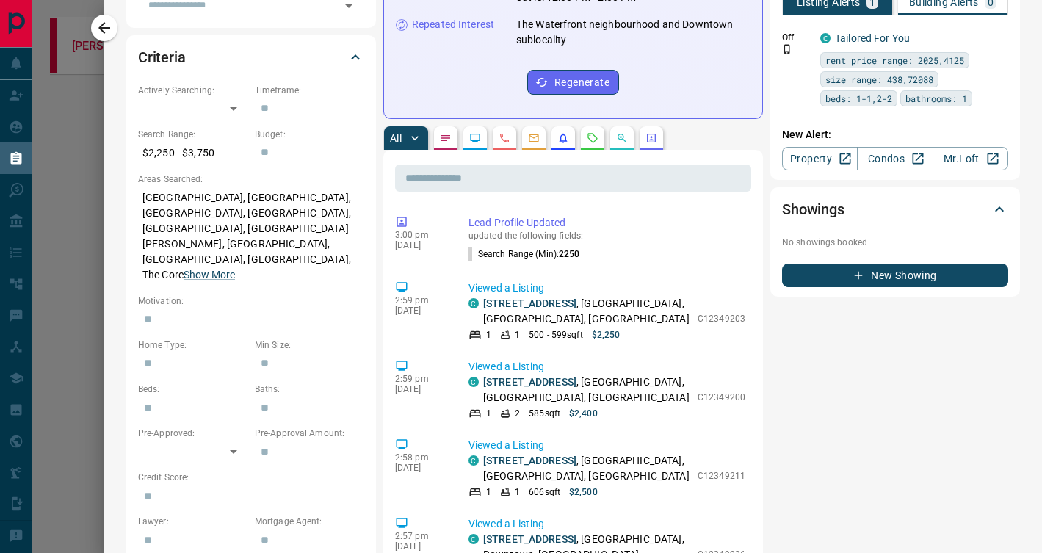
scroll to position [0, 0]
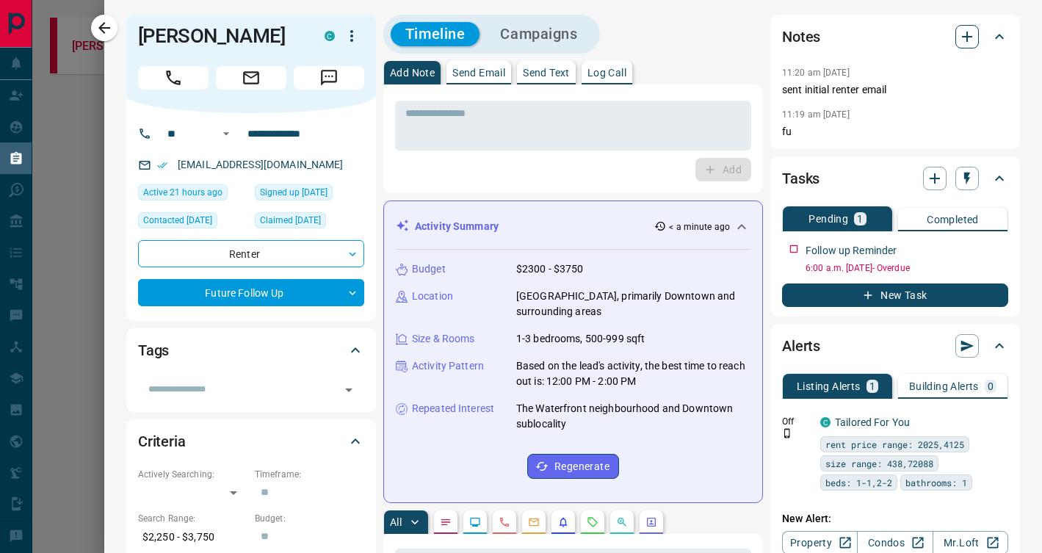
click at [972, 43] on icon "button" at bounding box center [967, 37] width 18 height 18
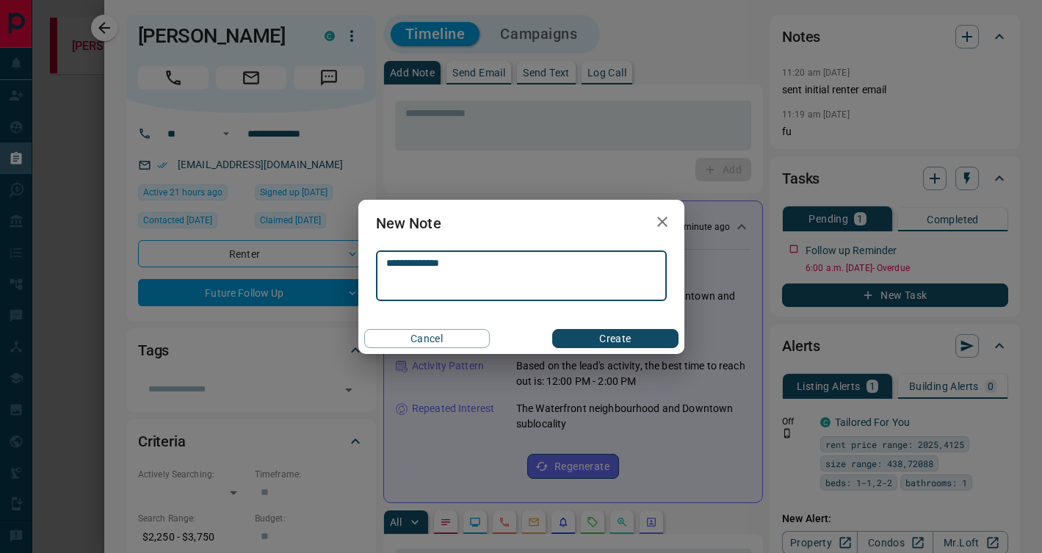
click at [402, 266] on textarea "**********" at bounding box center [521, 275] width 270 height 37
type textarea "**********"
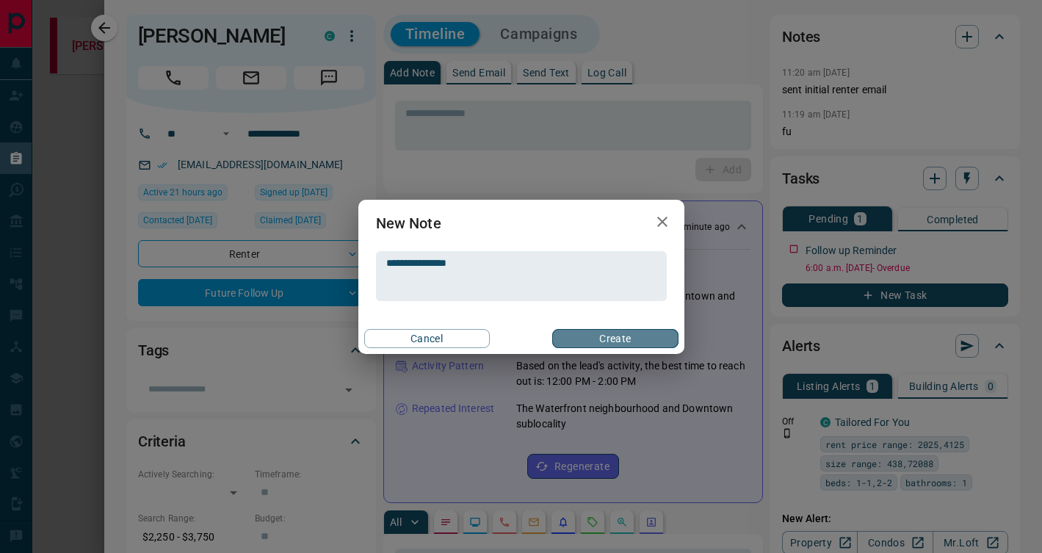
click at [620, 330] on button "Create" at bounding box center [615, 338] width 126 height 19
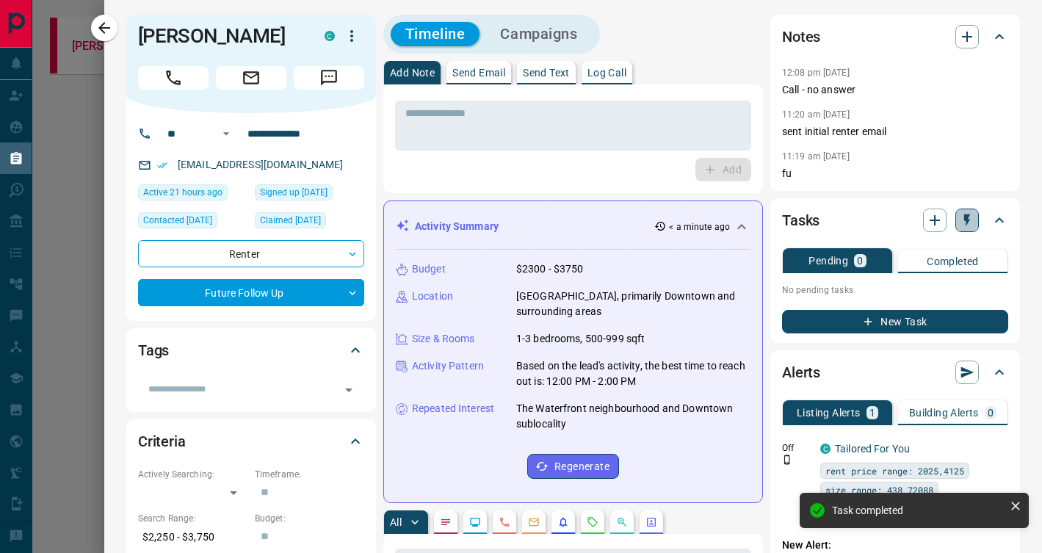
click at [961, 219] on icon "button" at bounding box center [966, 220] width 15 height 15
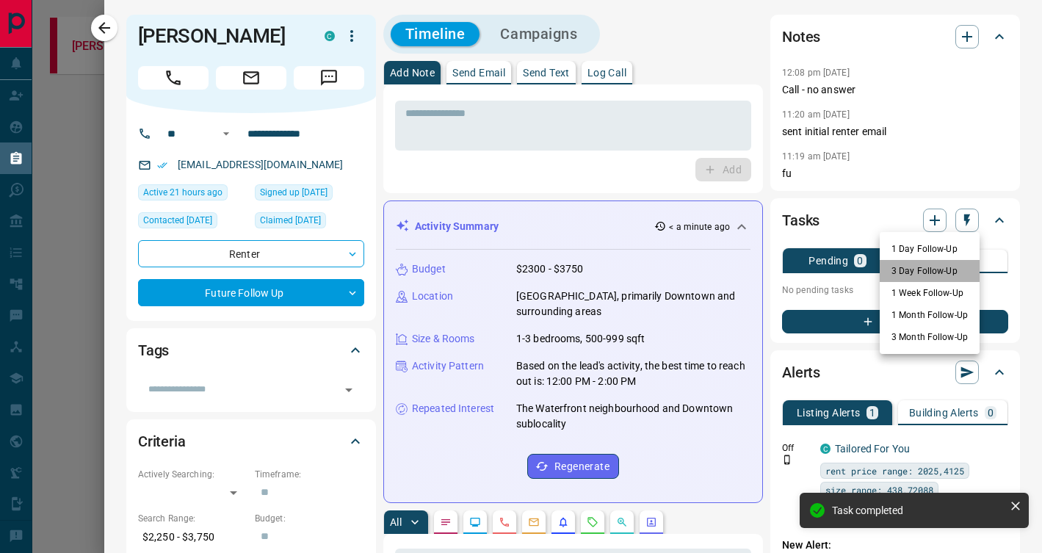
click at [923, 265] on li "3 Day Follow-Up" at bounding box center [929, 271] width 100 height 22
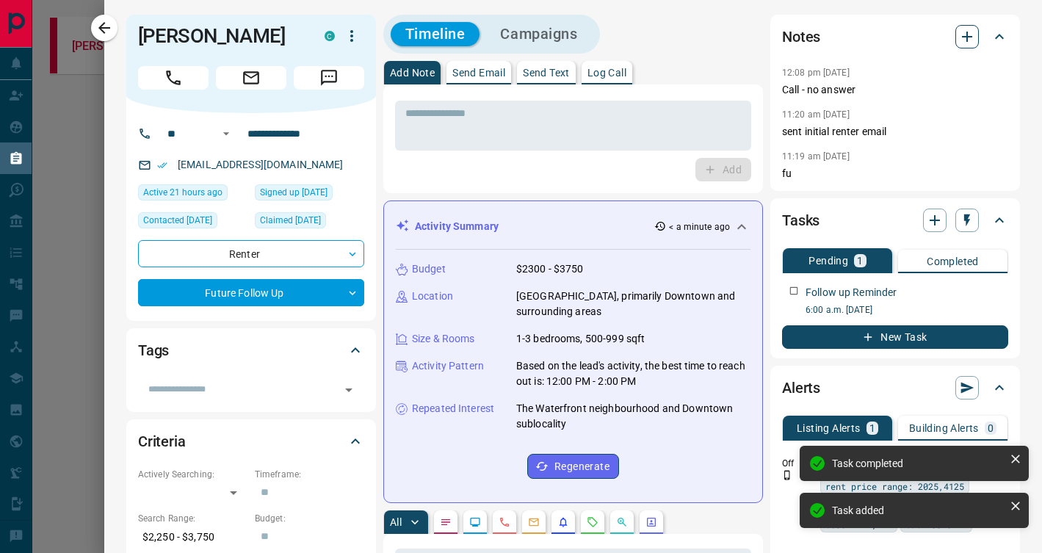
click at [976, 32] on button "button" at bounding box center [966, 36] width 23 height 23
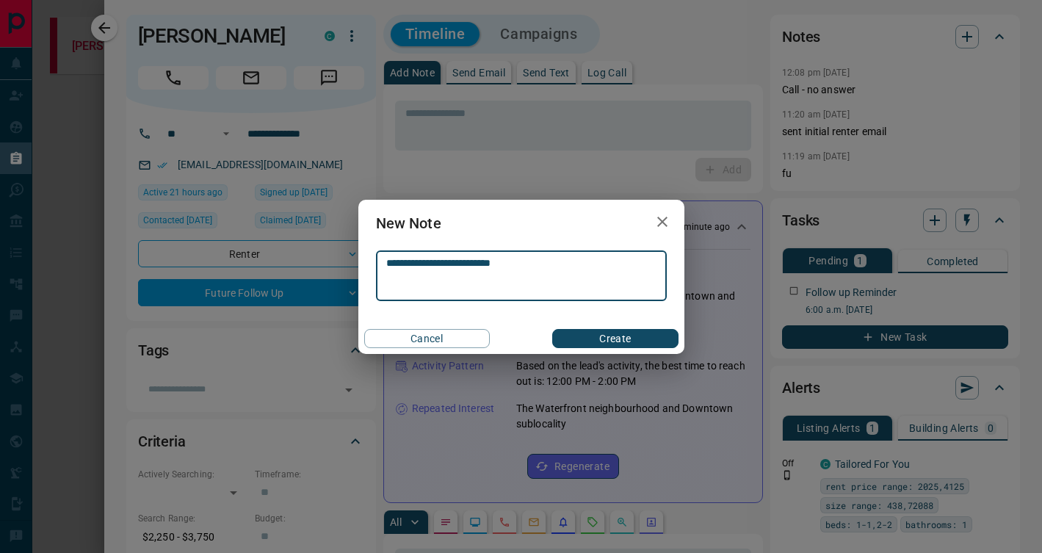
type textarea "**********"
click at [625, 333] on button "Create" at bounding box center [615, 338] width 126 height 19
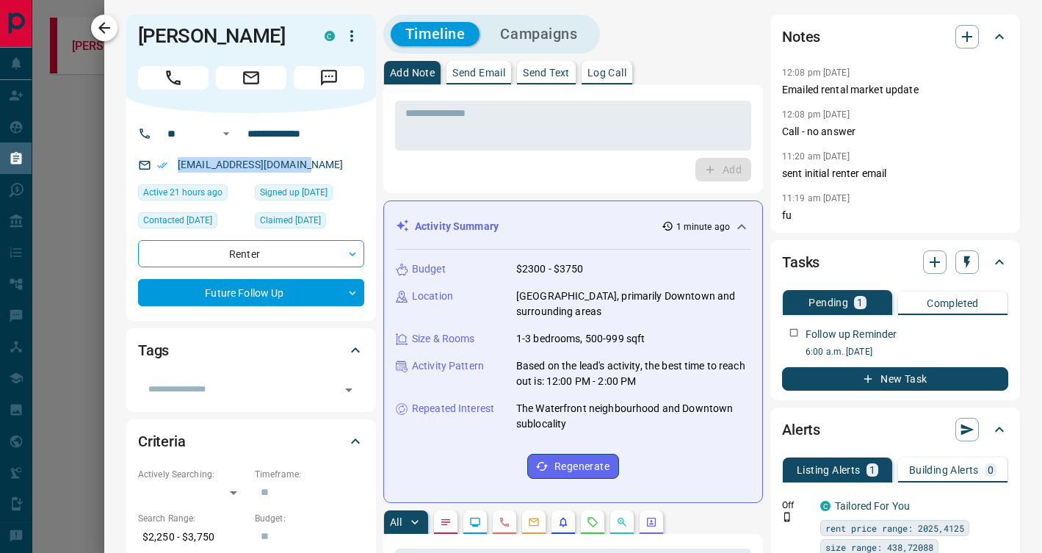
click at [108, 28] on icon "button" at bounding box center [104, 28] width 12 height 12
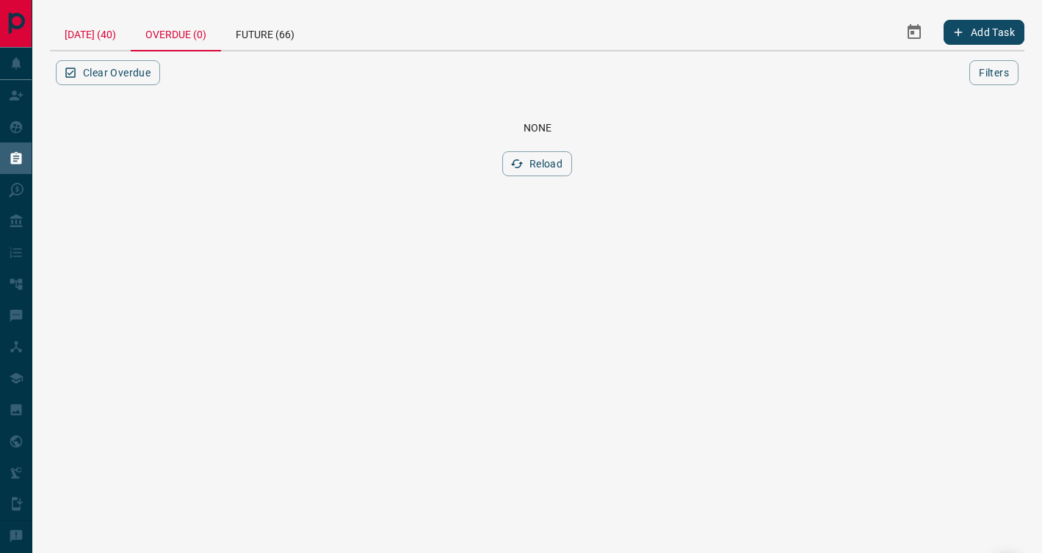
click at [88, 31] on div "[DATE] (40)" at bounding box center [90, 32] width 81 height 35
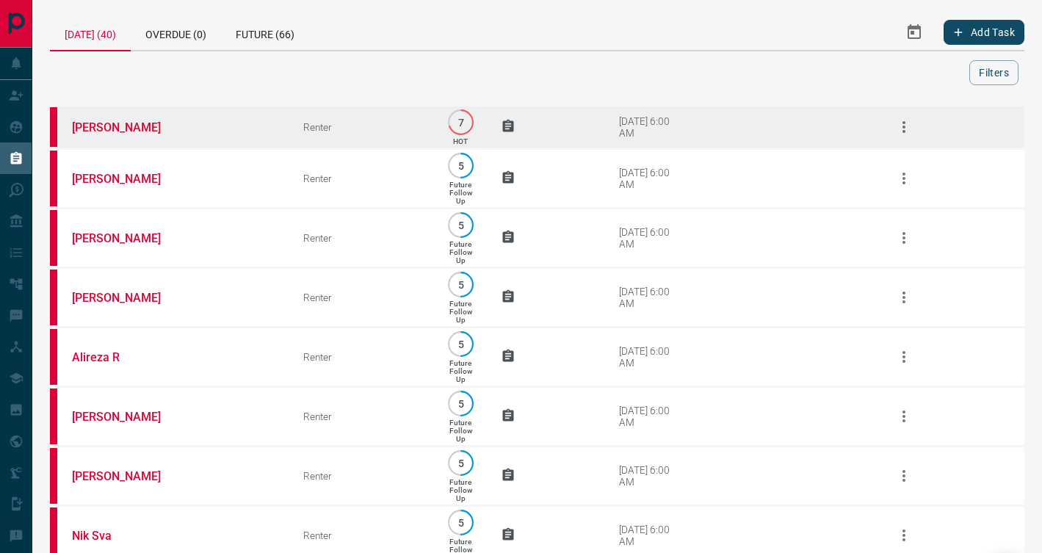
click at [228, 131] on td "[PERSON_NAME]" at bounding box center [165, 127] width 231 height 43
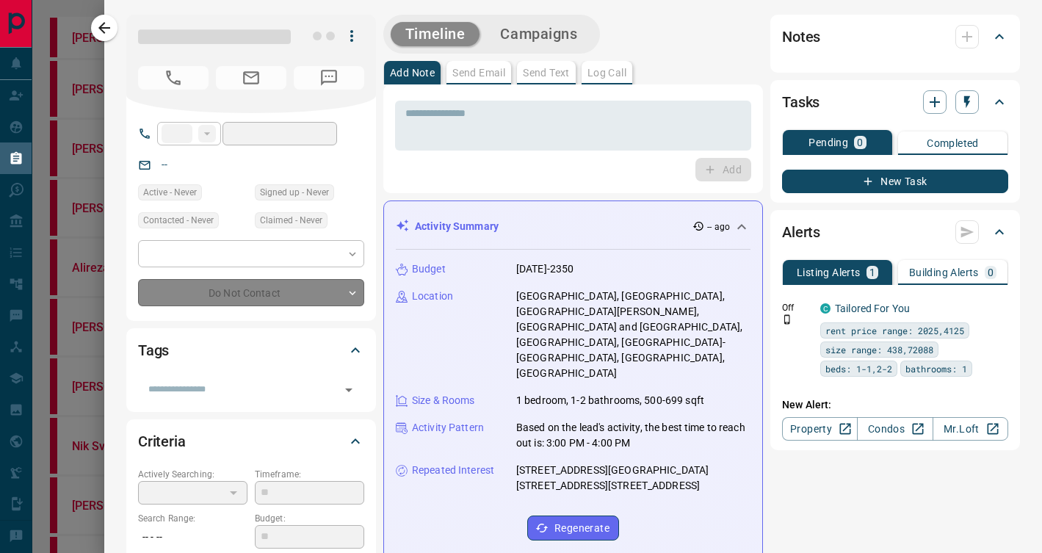
type input "**"
type input "**********"
type input "*"
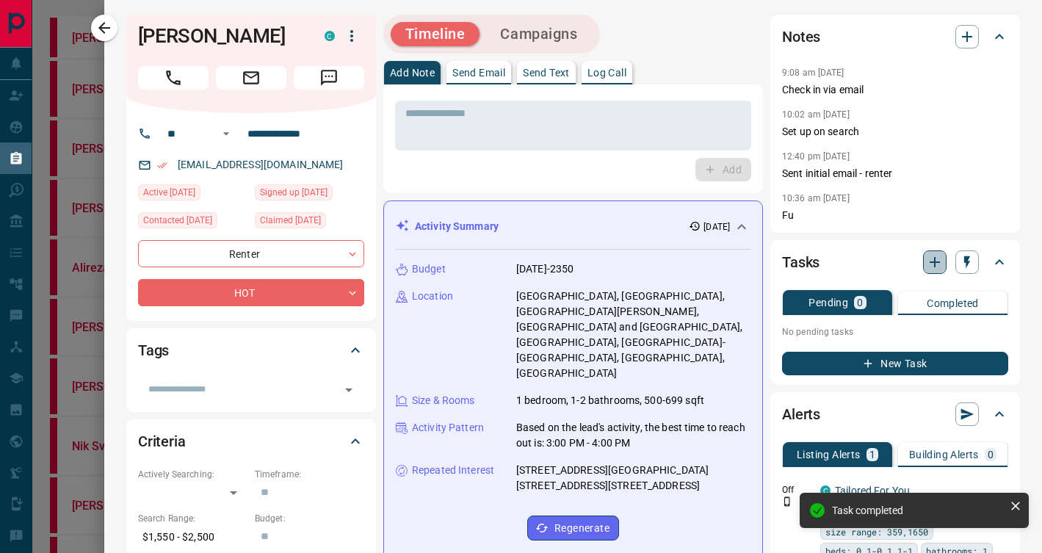
click at [931, 261] on icon "button" at bounding box center [934, 262] width 10 height 10
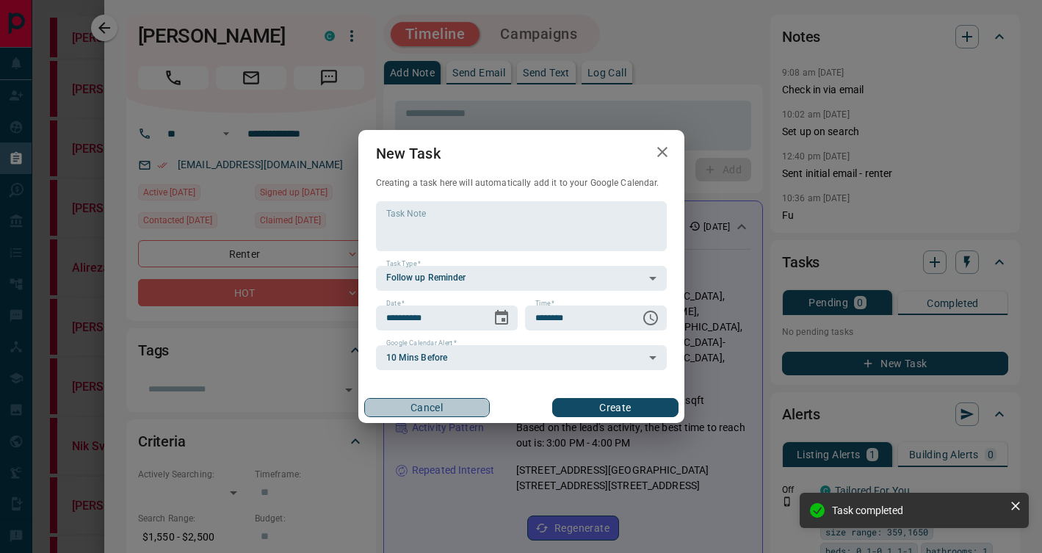
click at [445, 413] on button "Cancel" at bounding box center [427, 407] width 126 height 19
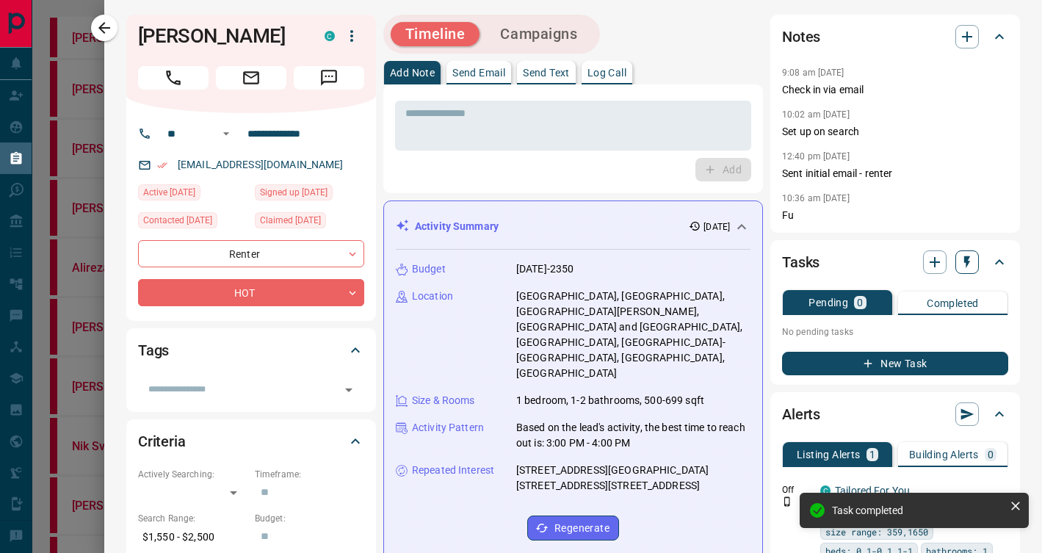
click at [958, 269] on button "button" at bounding box center [966, 261] width 23 height 23
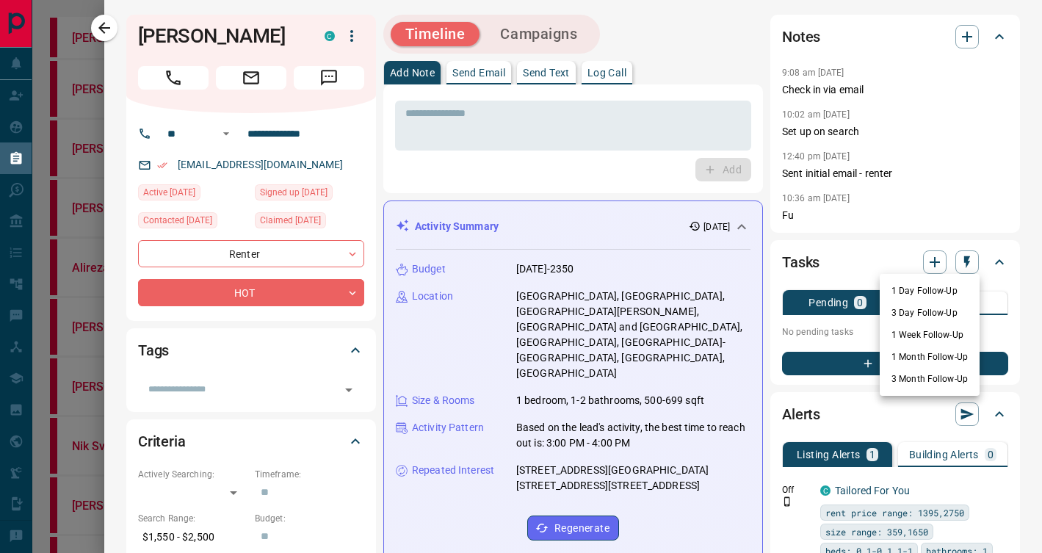
click at [941, 333] on li "1 Week Follow-Up" at bounding box center [929, 335] width 100 height 22
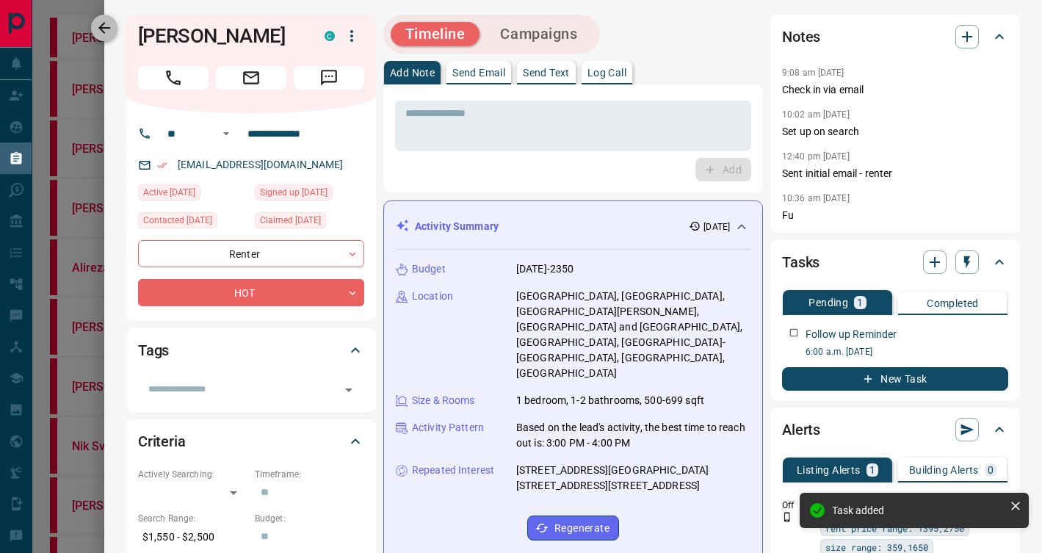
click at [101, 32] on icon "button" at bounding box center [104, 28] width 18 height 18
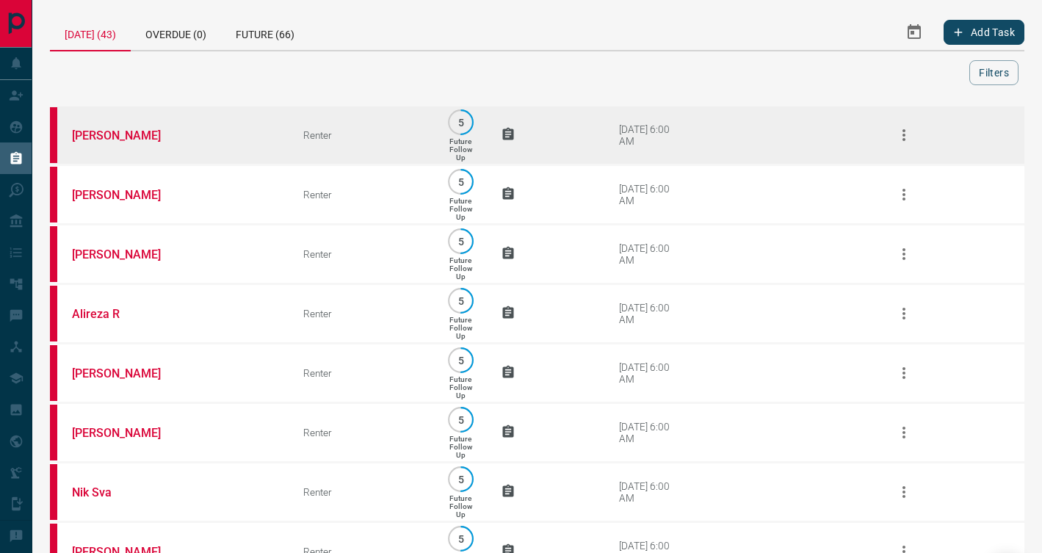
click at [212, 144] on td "[PERSON_NAME]" at bounding box center [165, 135] width 231 height 59
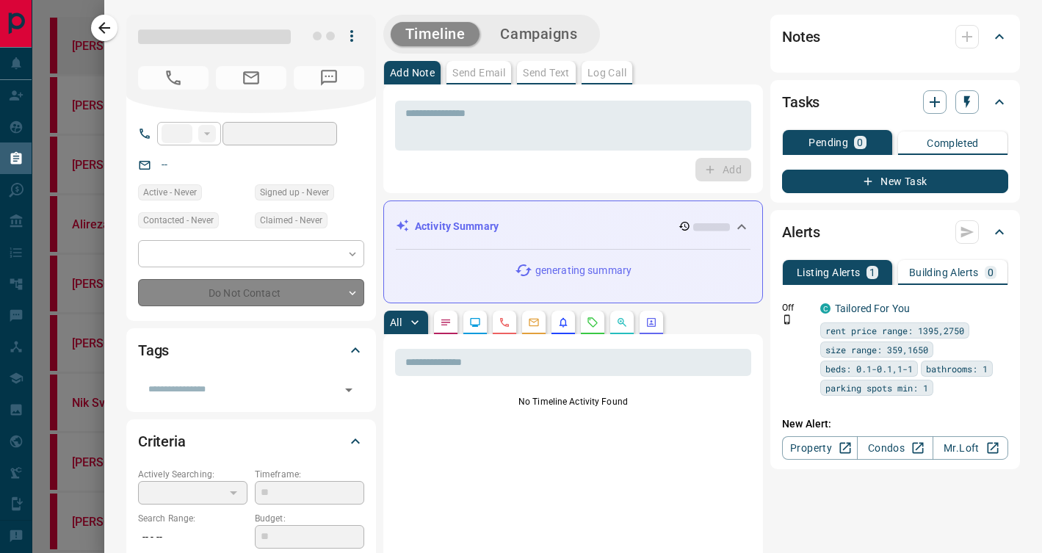
type input "**"
type input "**********"
type input "*"
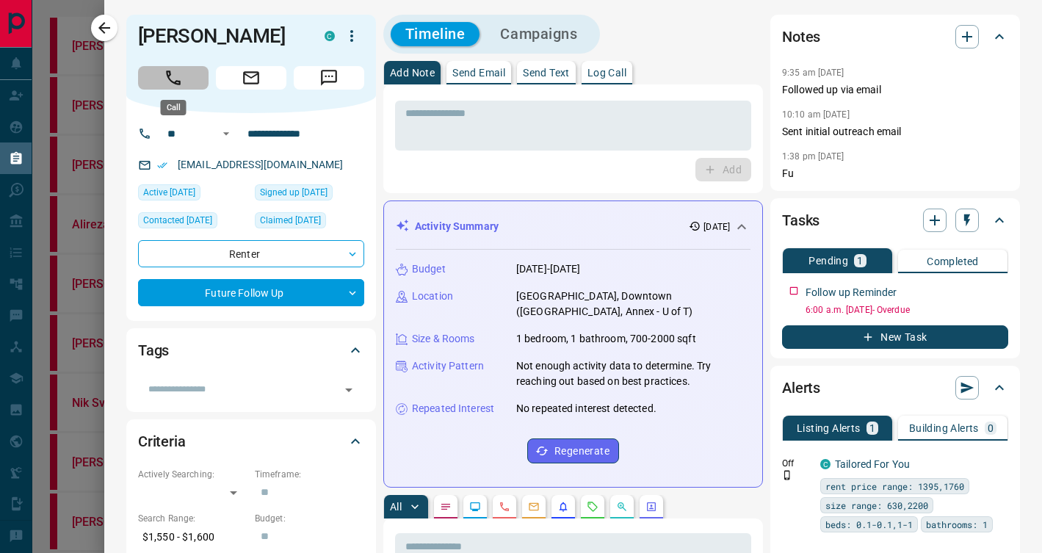
click at [162, 85] on button "Call" at bounding box center [173, 77] width 70 height 23
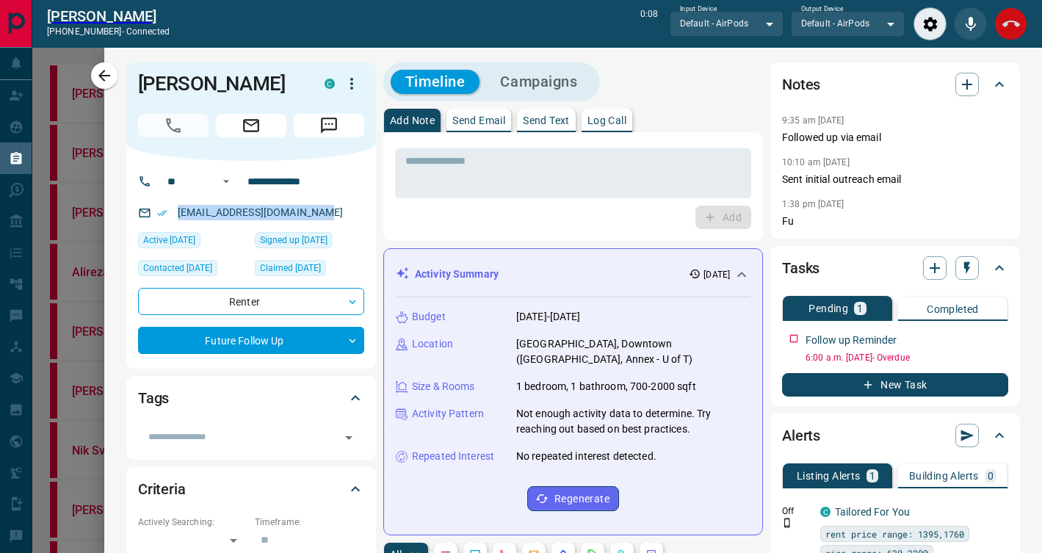
click at [1011, 23] on icon "End Call" at bounding box center [1011, 24] width 18 height 18
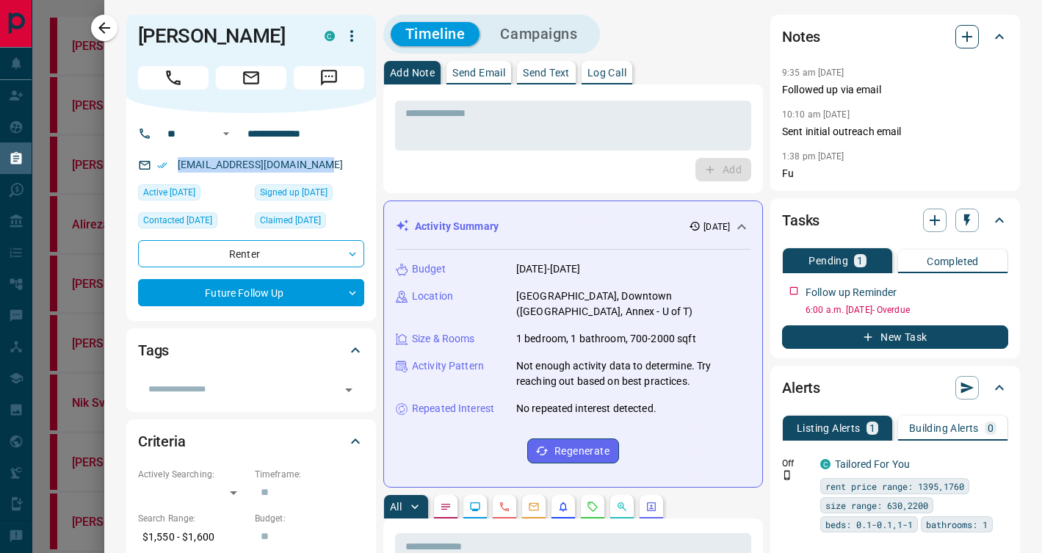
click at [965, 38] on icon "button" at bounding box center [967, 37] width 18 height 18
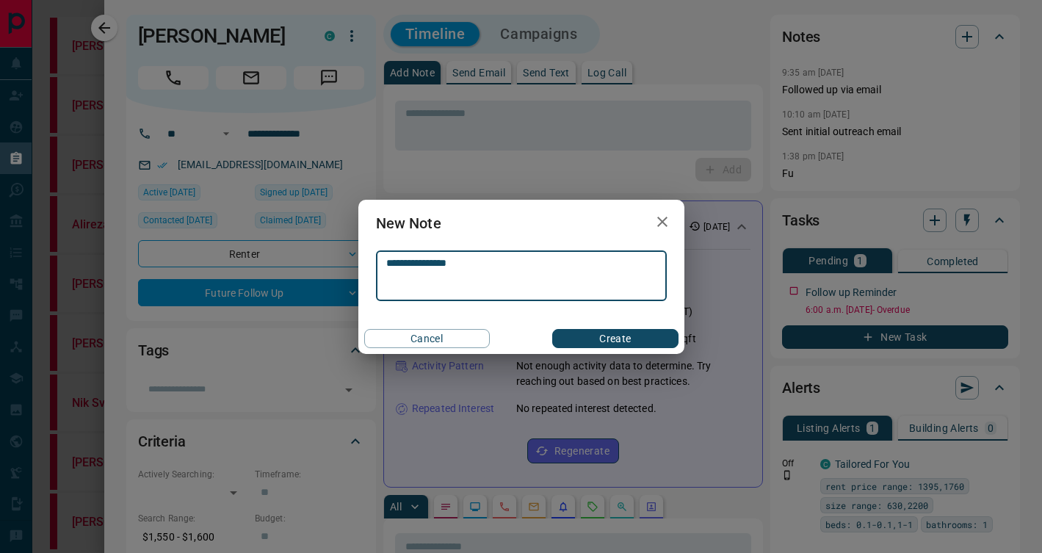
type textarea "**********"
click at [649, 338] on button "Create" at bounding box center [615, 338] width 126 height 19
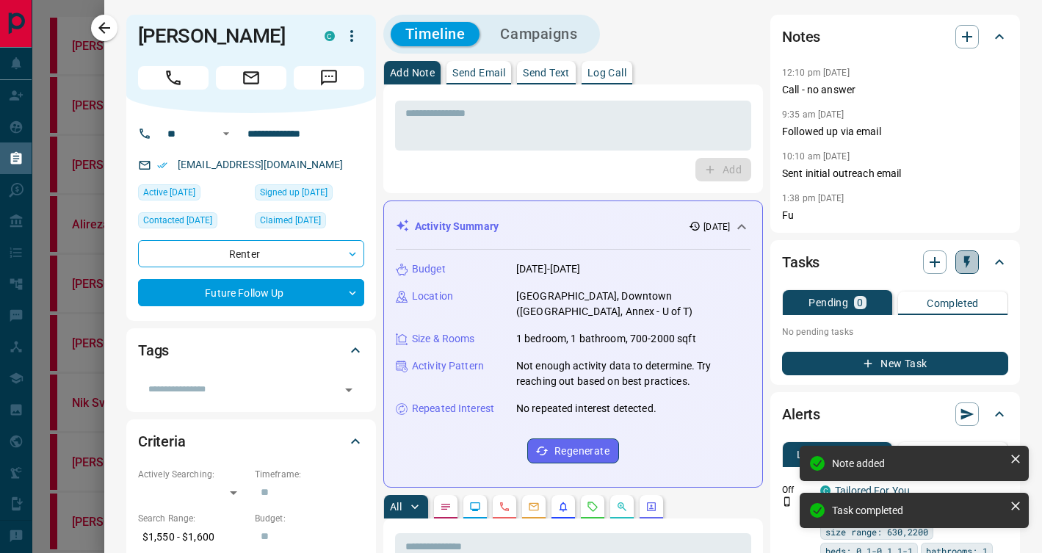
click at [963, 263] on icon "button" at bounding box center [966, 262] width 15 height 15
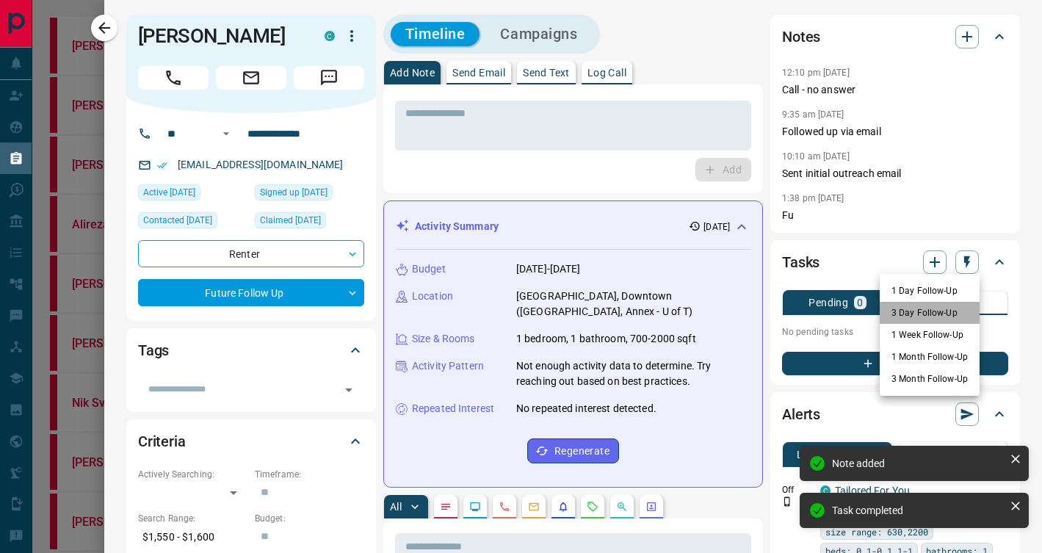
click at [927, 319] on li "3 Day Follow-Up" at bounding box center [929, 313] width 100 height 22
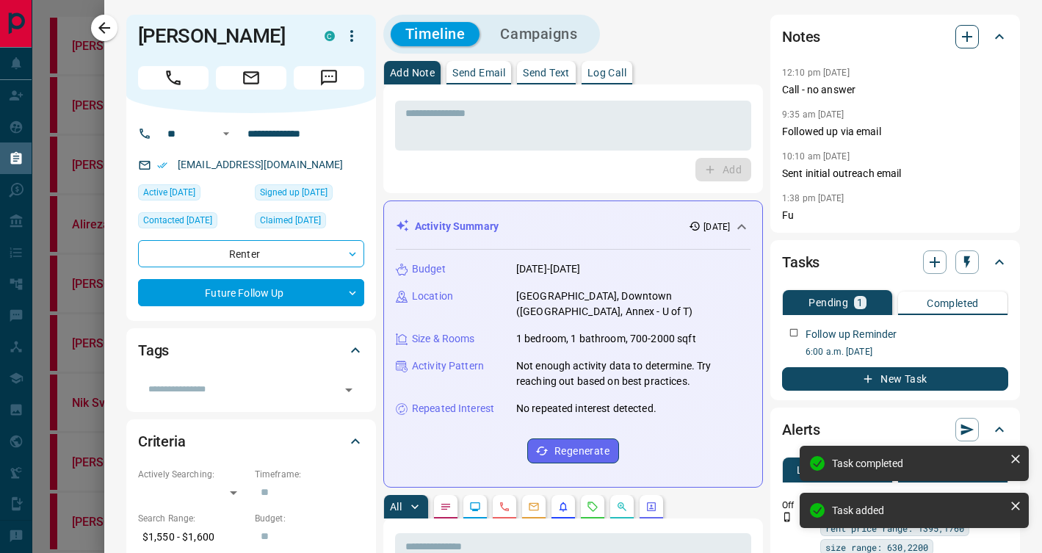
click at [962, 37] on icon "button" at bounding box center [967, 37] width 18 height 18
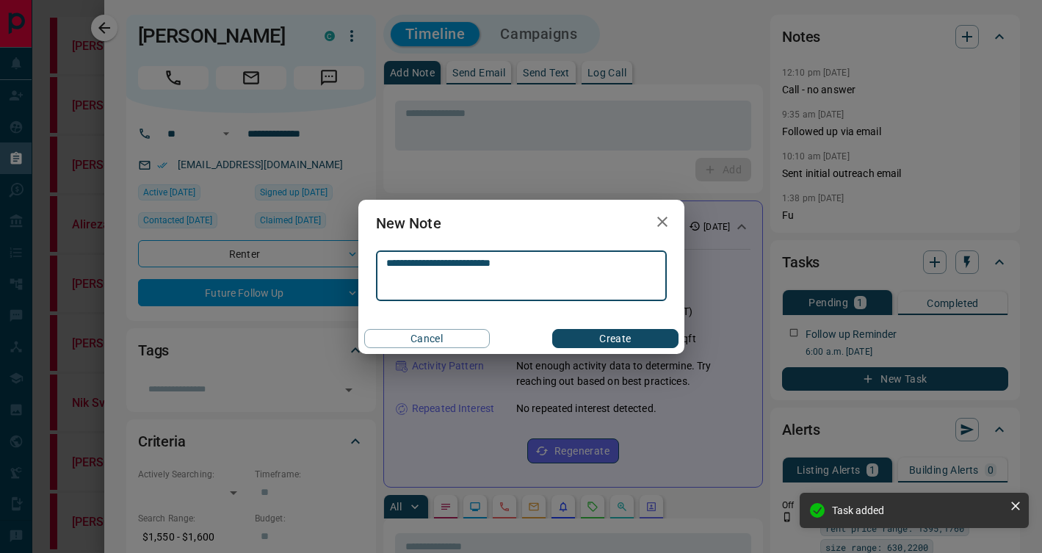
type textarea "**********"
click at [608, 344] on button "Create" at bounding box center [615, 338] width 126 height 19
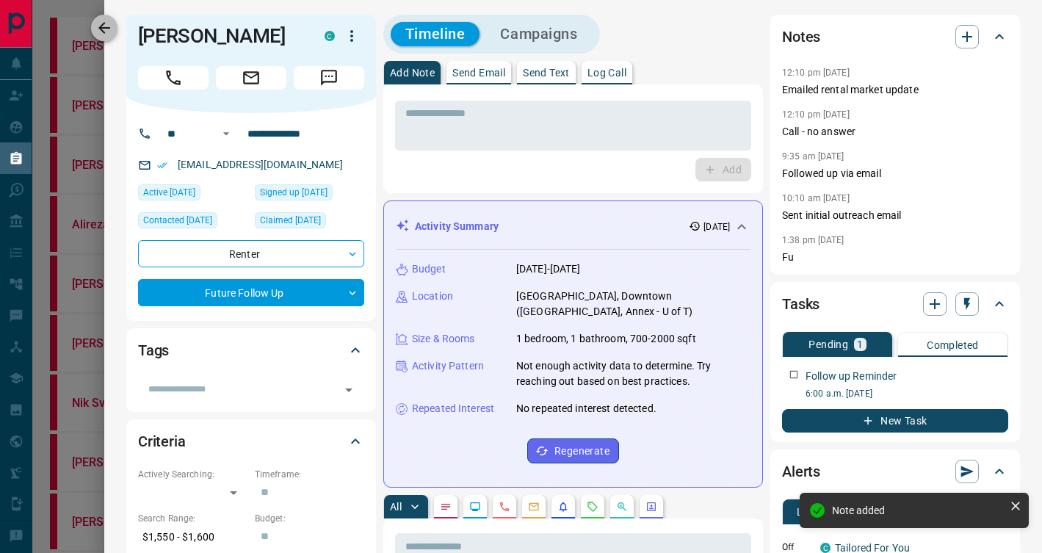
click at [113, 24] on button "button" at bounding box center [104, 28] width 26 height 26
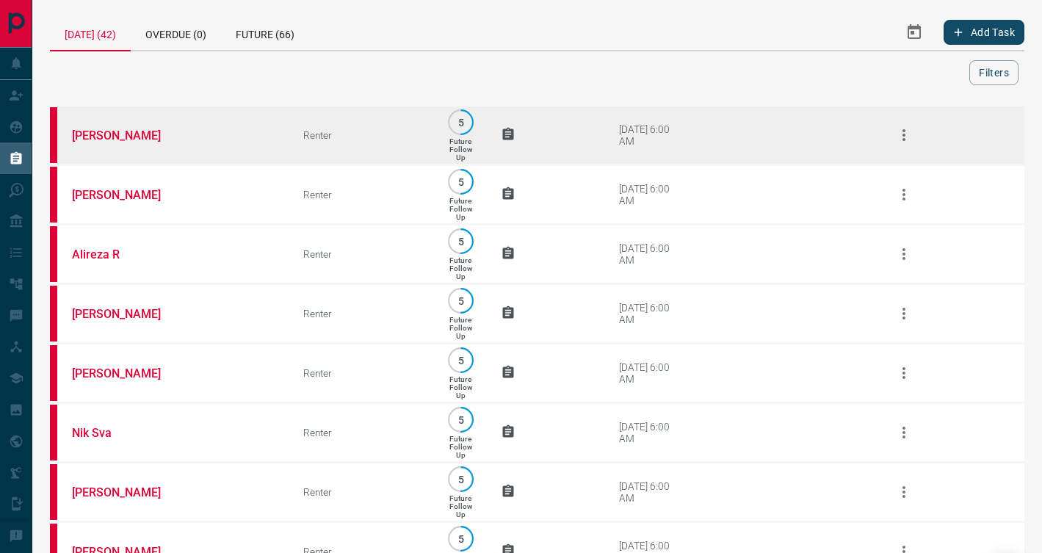
click at [242, 143] on td "[PERSON_NAME]" at bounding box center [165, 135] width 231 height 59
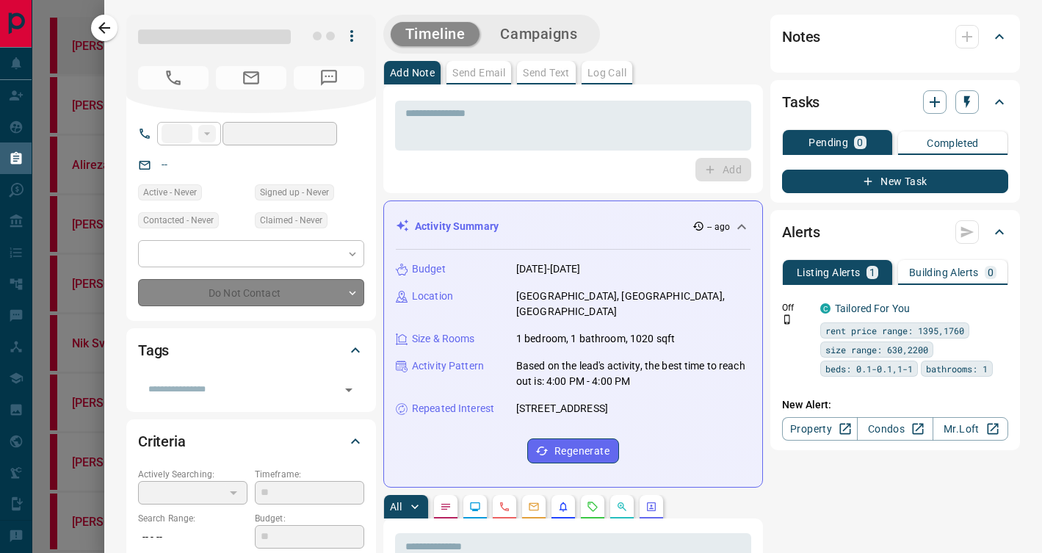
type input "**"
type input "**********"
type input "*"
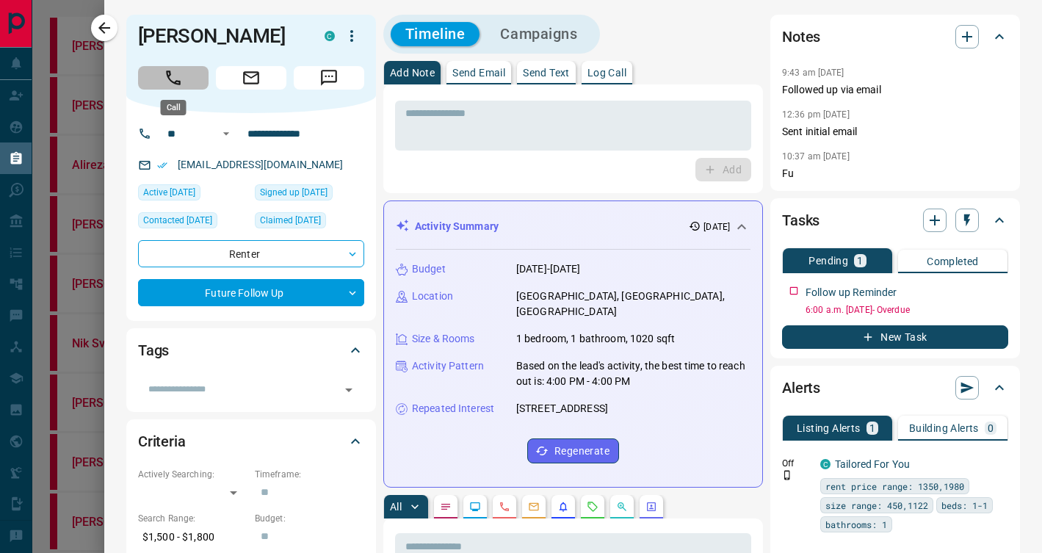
click at [179, 68] on icon "Call" at bounding box center [173, 77] width 19 height 19
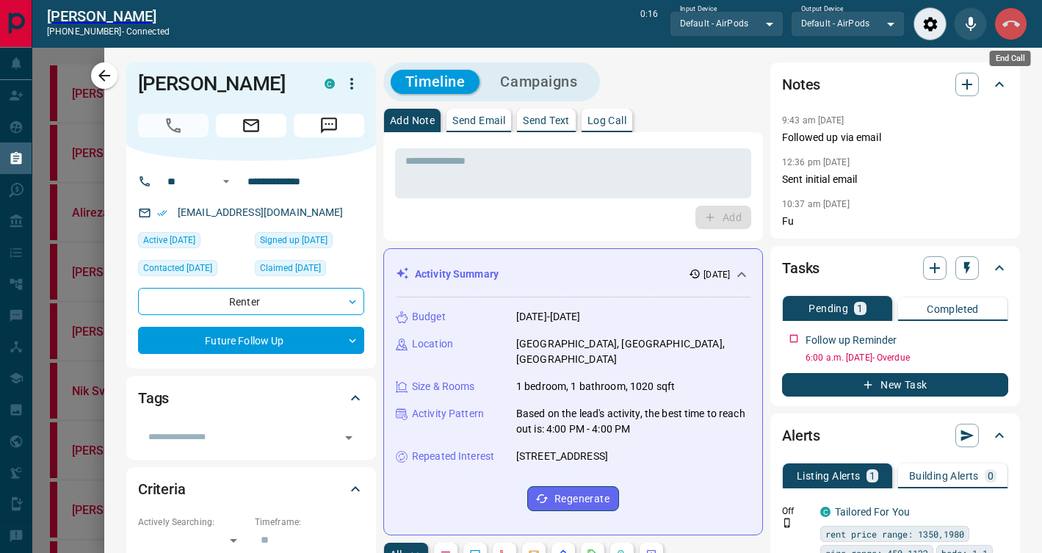
click at [1002, 23] on icon "End Call" at bounding box center [1011, 24] width 18 height 18
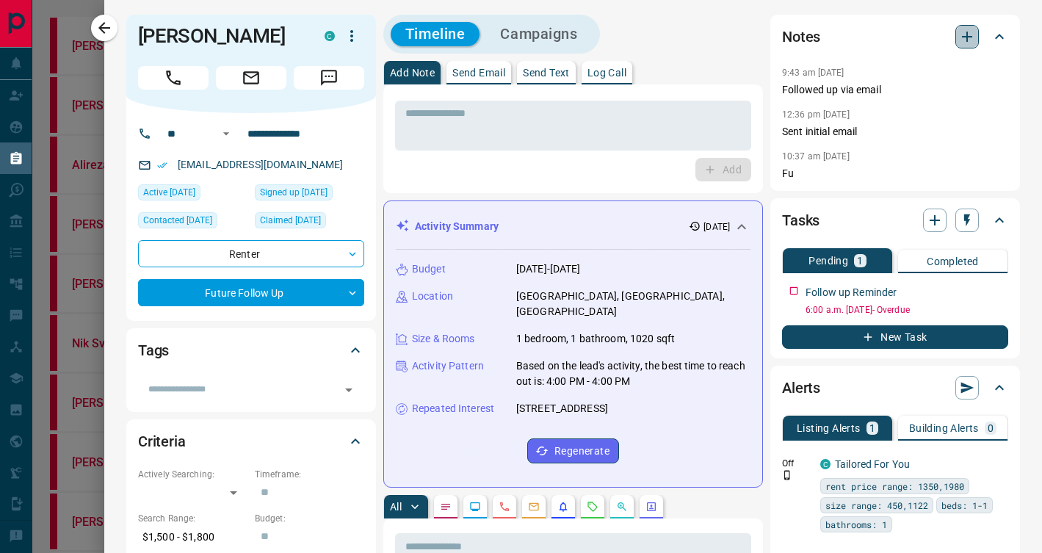
click at [970, 41] on icon "button" at bounding box center [967, 37] width 18 height 18
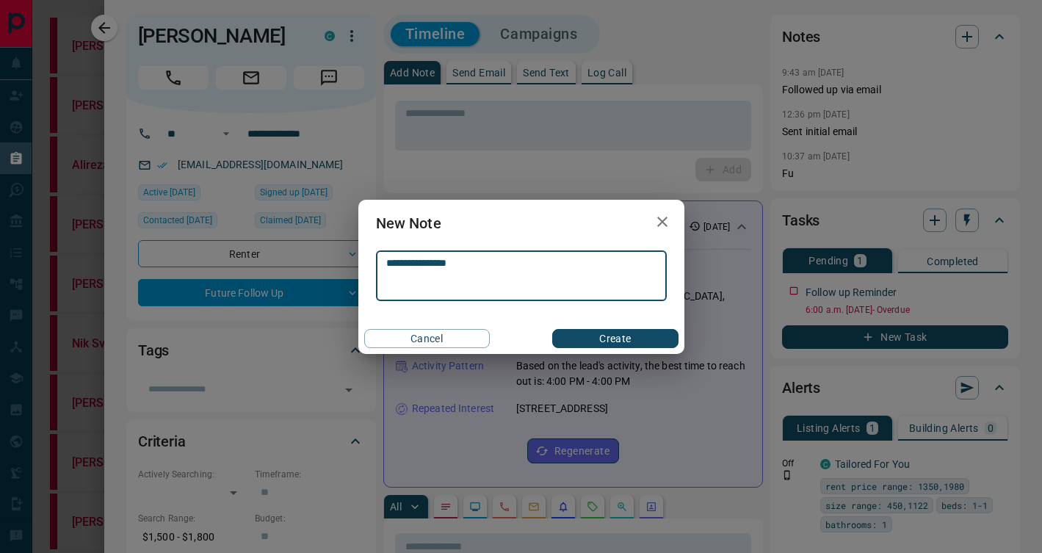
type textarea "**********"
click at [594, 338] on button "Create" at bounding box center [615, 338] width 126 height 19
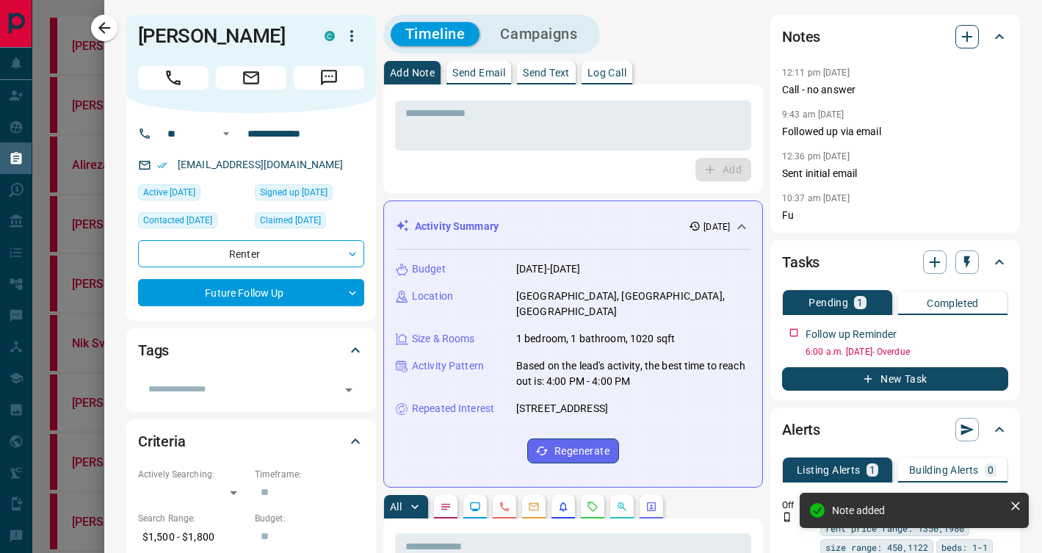
click at [972, 35] on icon "button" at bounding box center [967, 37] width 18 height 18
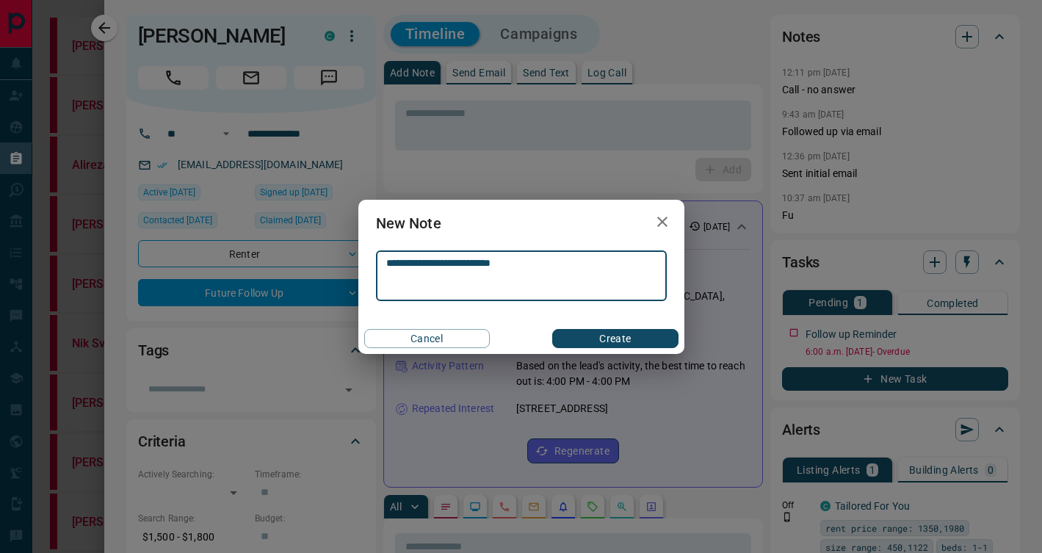
type textarea "**********"
click at [639, 332] on button "Create" at bounding box center [615, 338] width 126 height 19
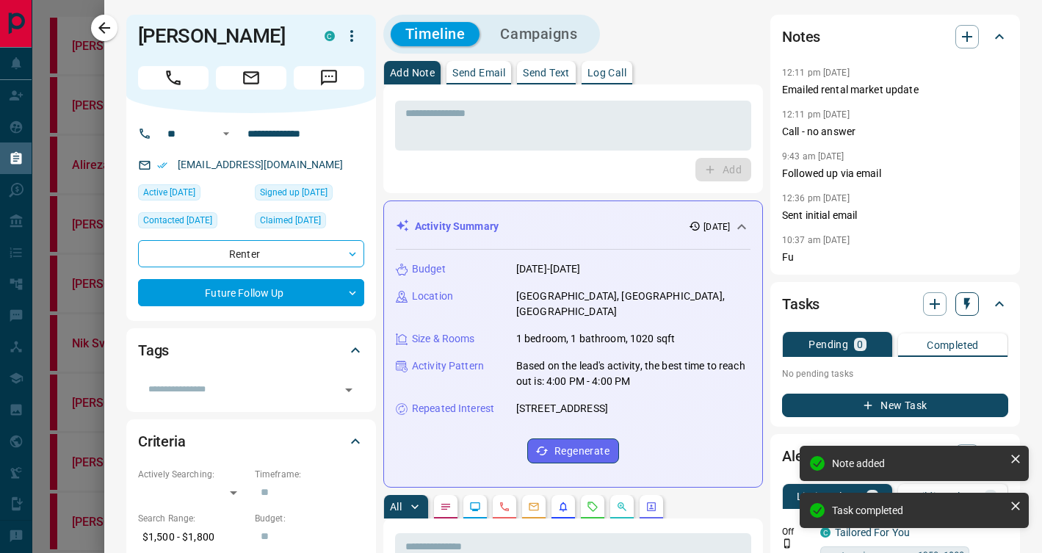
click at [962, 303] on icon "button" at bounding box center [966, 304] width 15 height 15
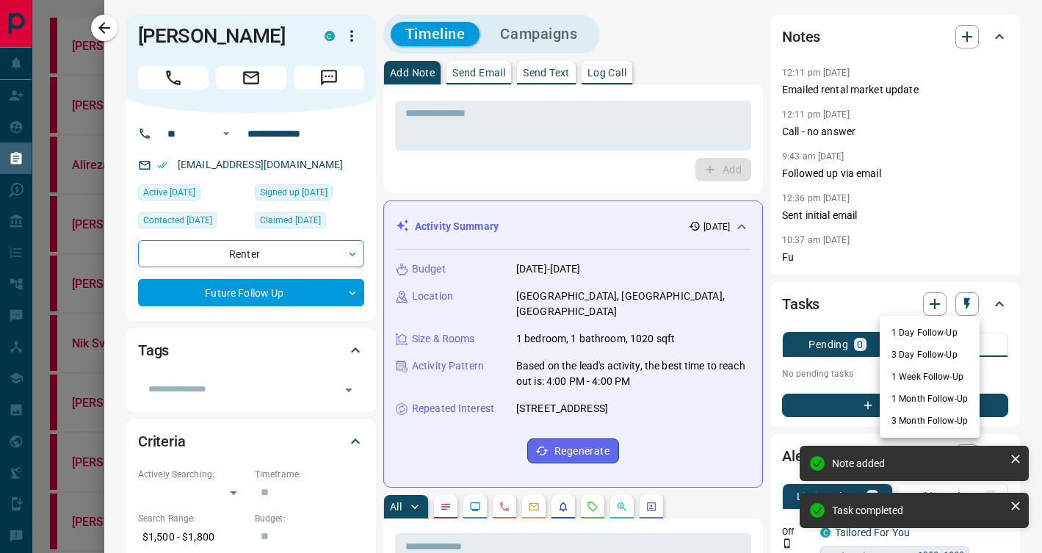
click at [939, 354] on li "3 Day Follow-Up" at bounding box center [929, 355] width 100 height 22
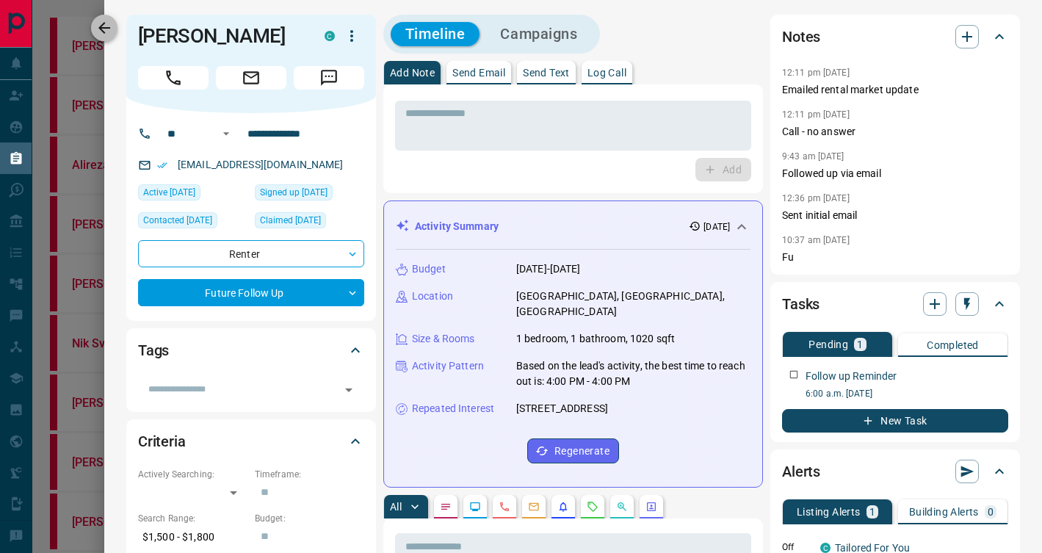
click at [96, 35] on icon "button" at bounding box center [104, 28] width 18 height 18
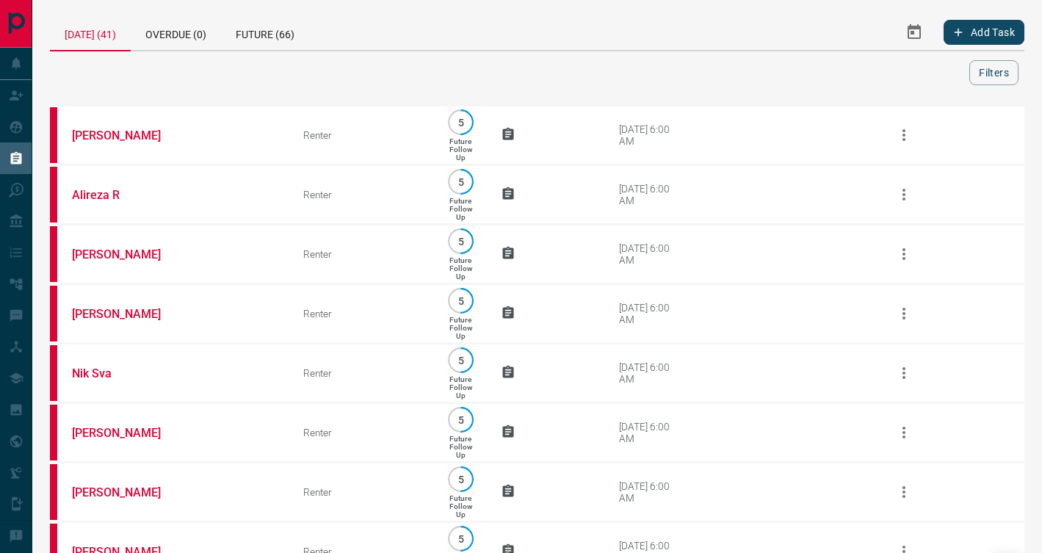
click at [218, 141] on td "[PERSON_NAME]" at bounding box center [165, 135] width 231 height 59
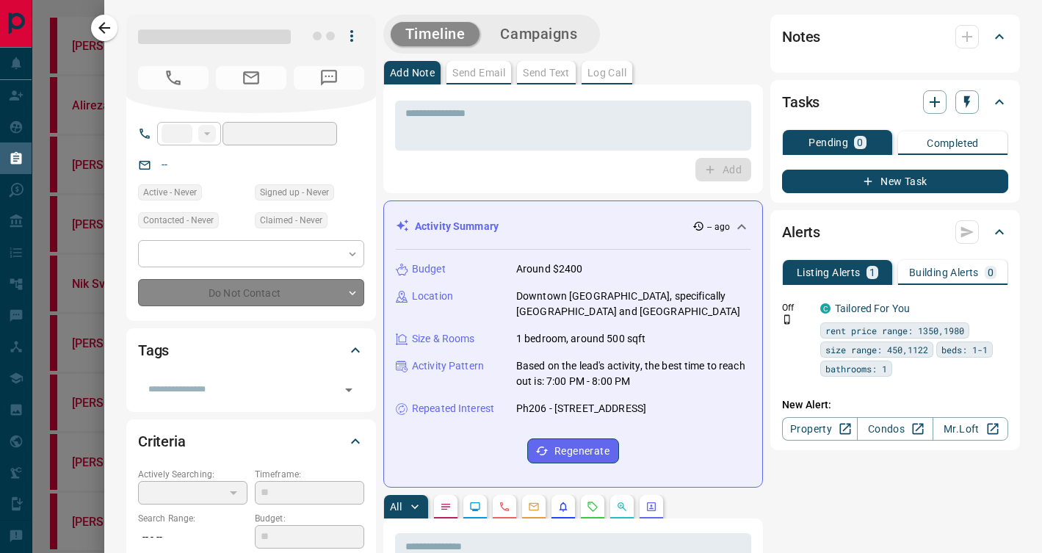
type input "**"
type input "**********"
type input "*"
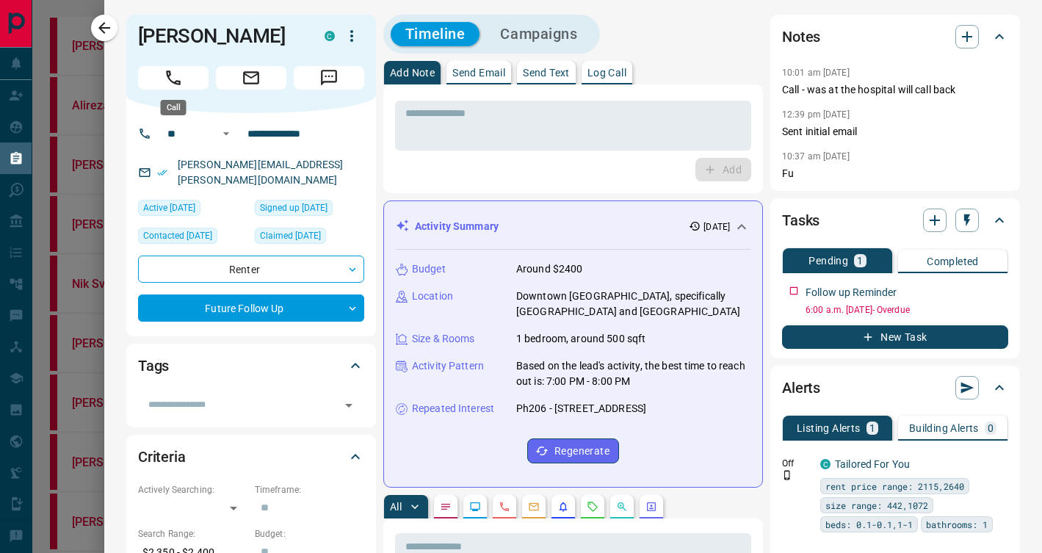
click at [184, 73] on button "Call" at bounding box center [173, 77] width 70 height 23
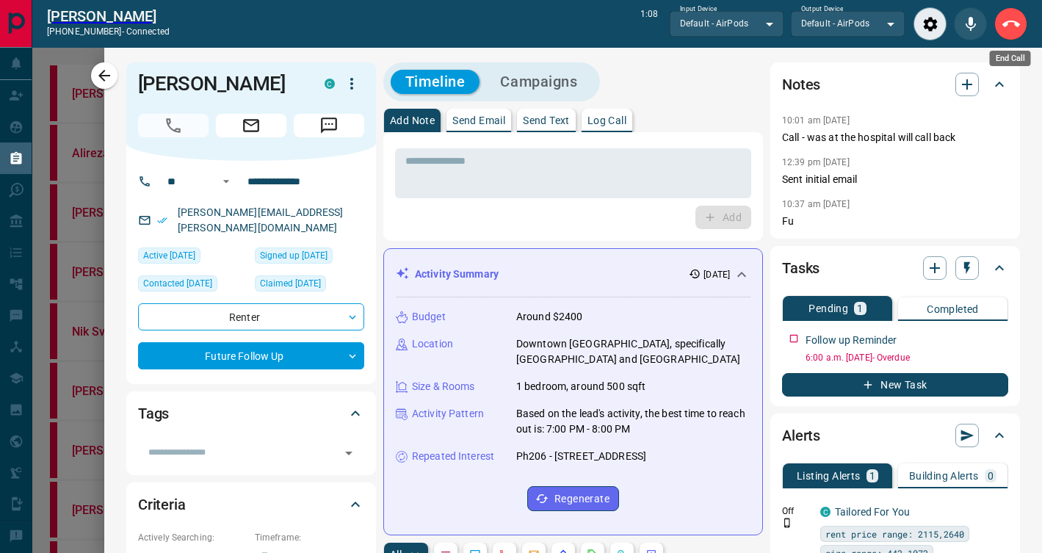
click at [1021, 22] on button "End Call" at bounding box center [1010, 23] width 33 height 33
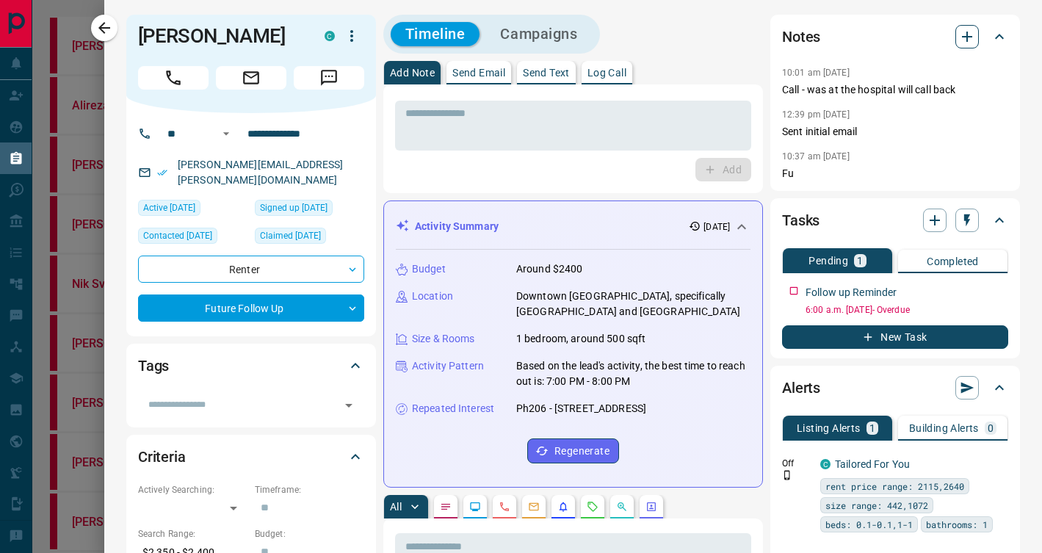
click at [974, 41] on icon "button" at bounding box center [967, 37] width 18 height 18
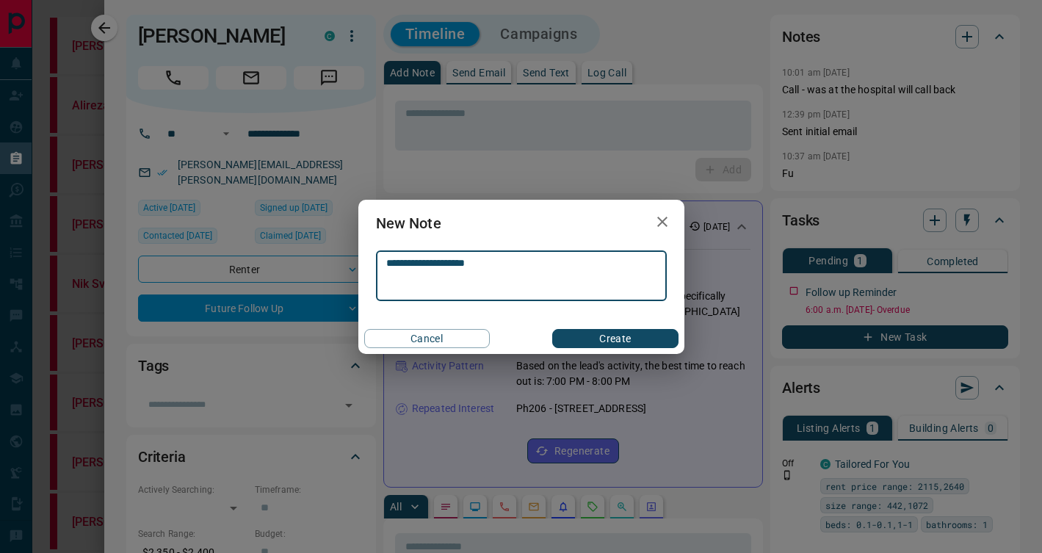
type textarea "**********"
click at [621, 339] on button "Create" at bounding box center [615, 338] width 126 height 19
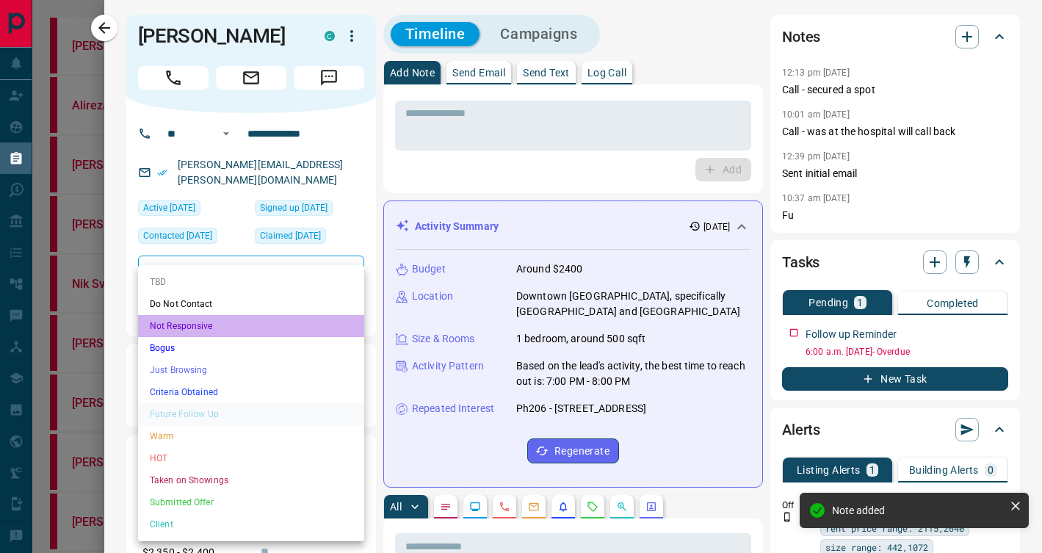
click at [322, 328] on li "Not Responsive" at bounding box center [251, 326] width 226 height 22
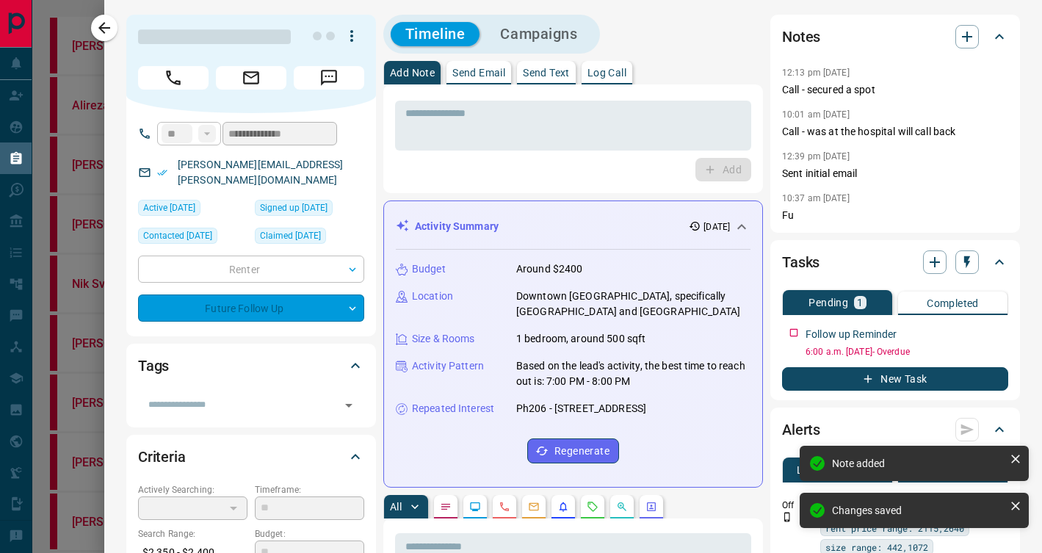
click at [338, 294] on div "Future Follow Up" at bounding box center [251, 307] width 226 height 27
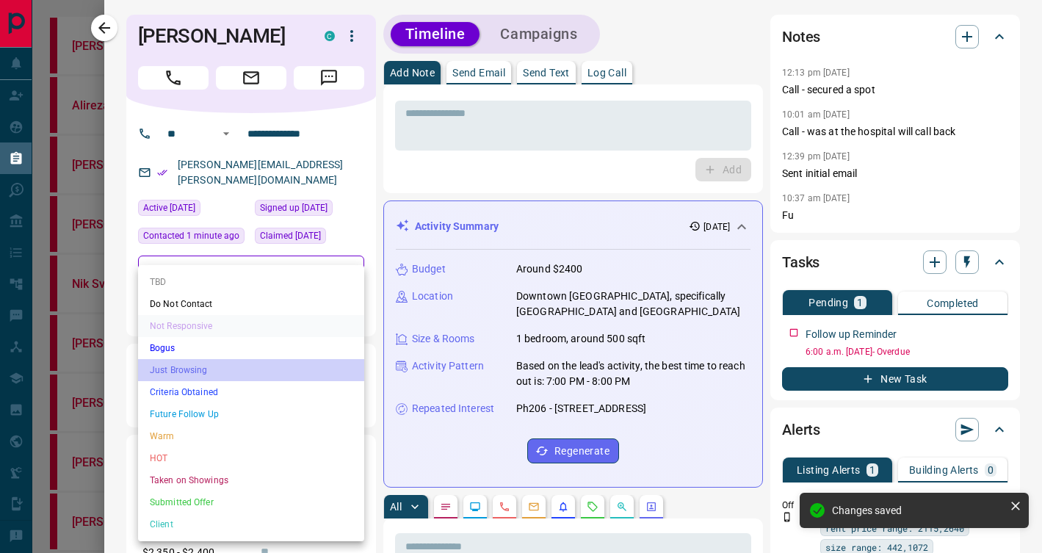
click at [321, 371] on li "Just Browsing" at bounding box center [251, 370] width 226 height 22
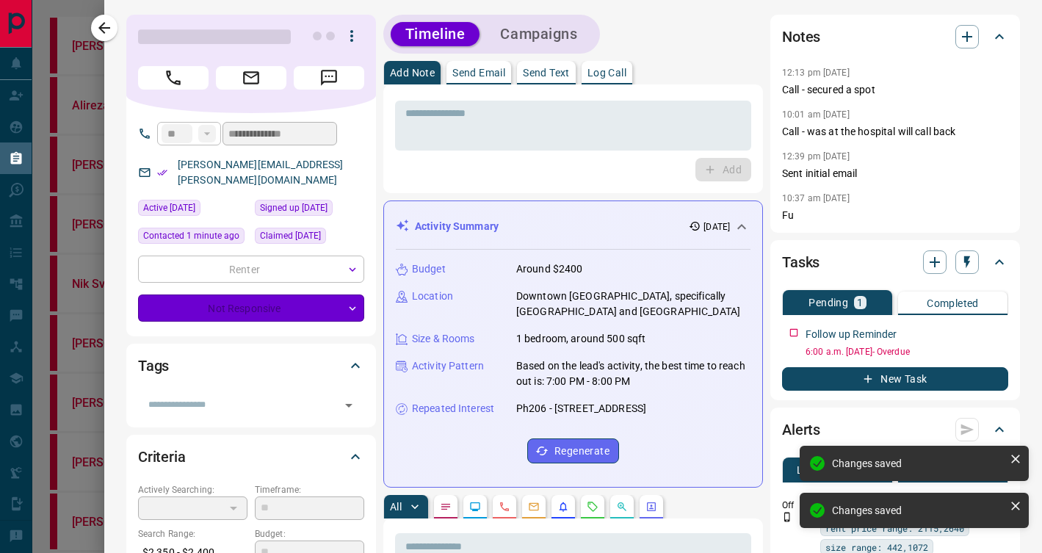
type input "*"
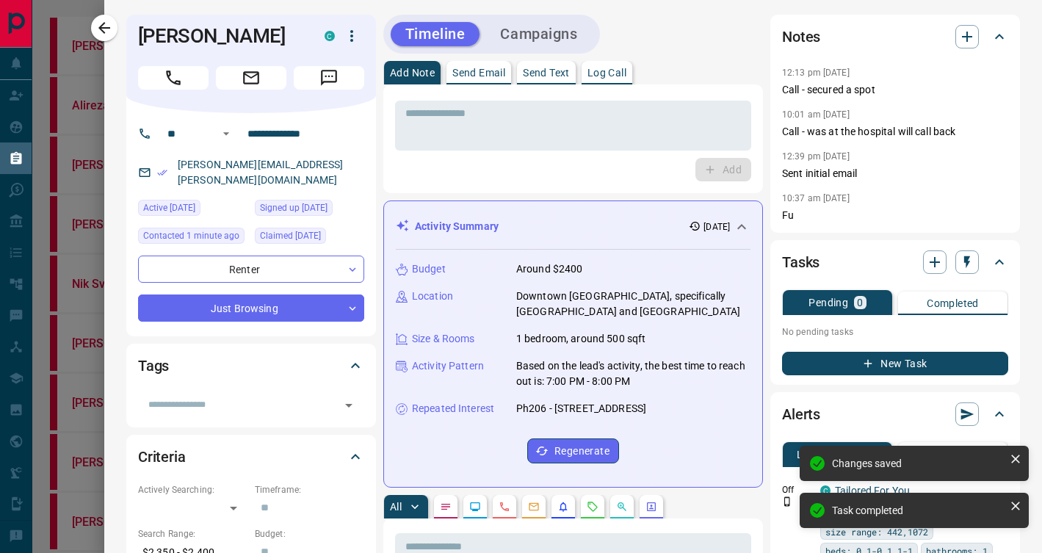
click at [109, 24] on icon "button" at bounding box center [104, 28] width 18 height 18
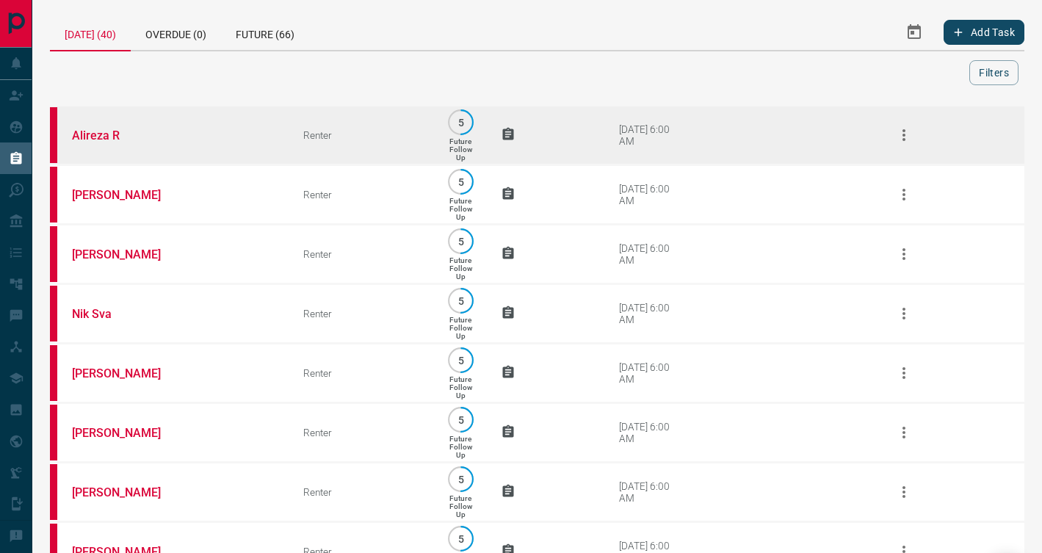
click at [233, 144] on td "Alireza R" at bounding box center [165, 135] width 231 height 59
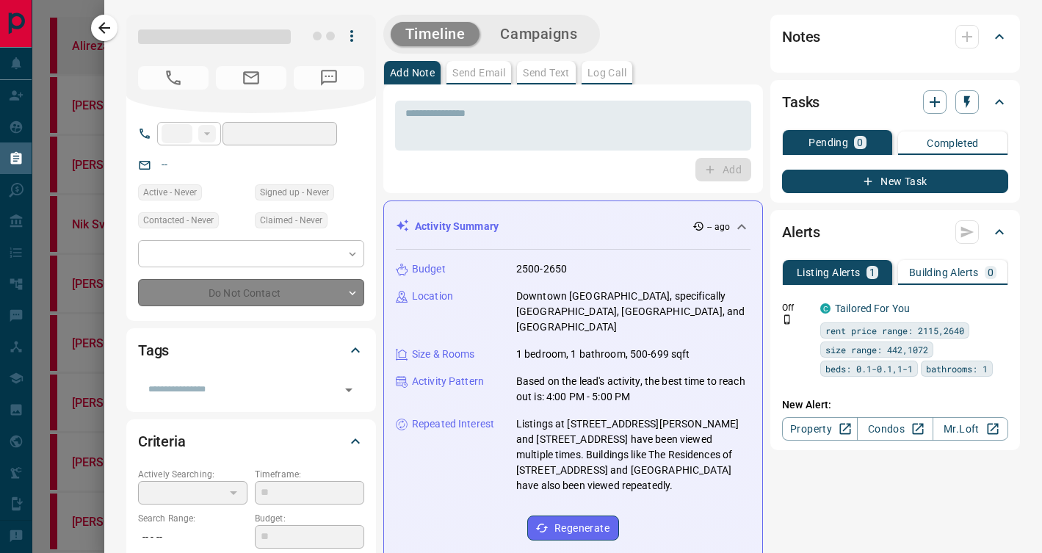
type input "**"
type input "**********"
type input "*"
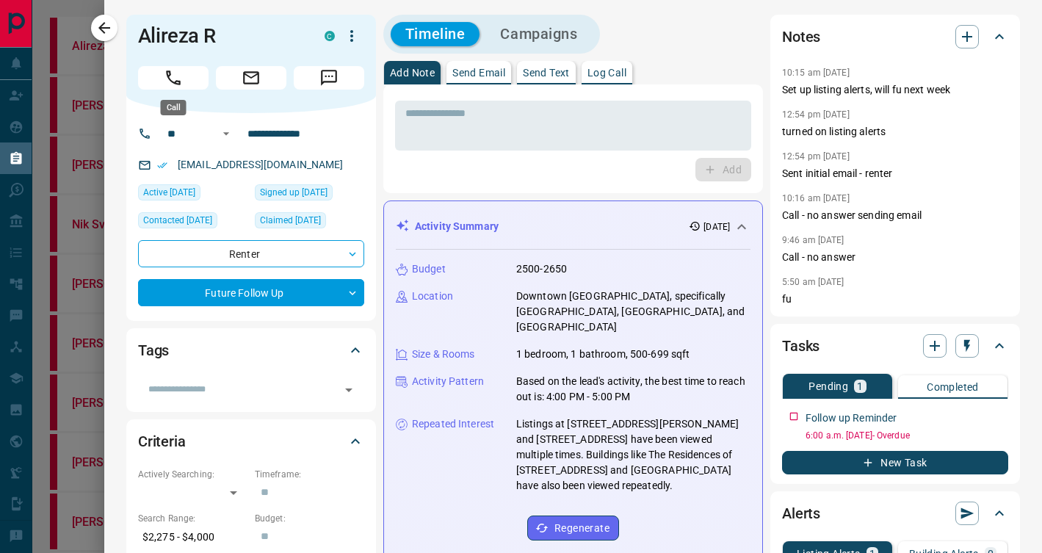
click at [178, 80] on icon "Call" at bounding box center [173, 77] width 19 height 19
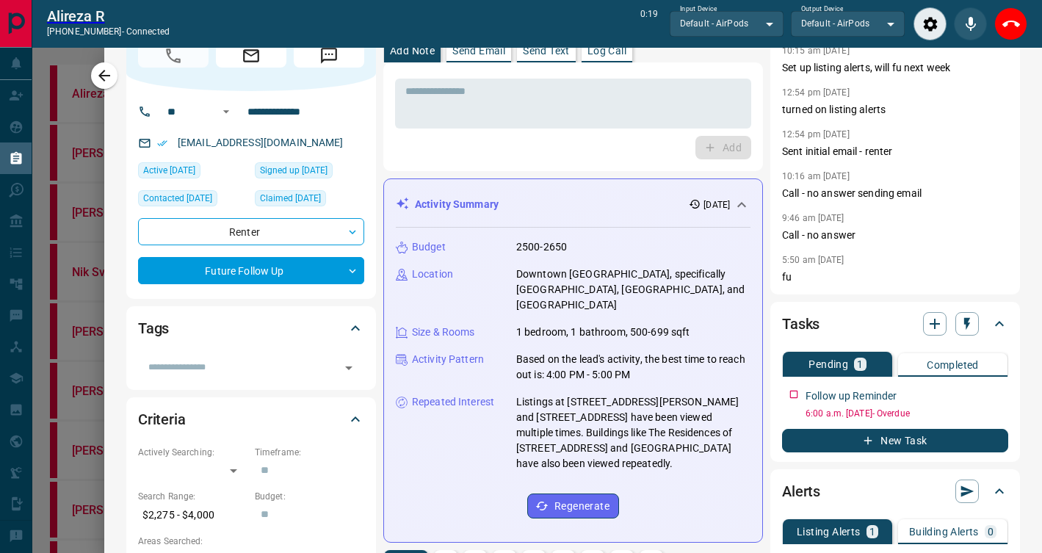
scroll to position [58, 0]
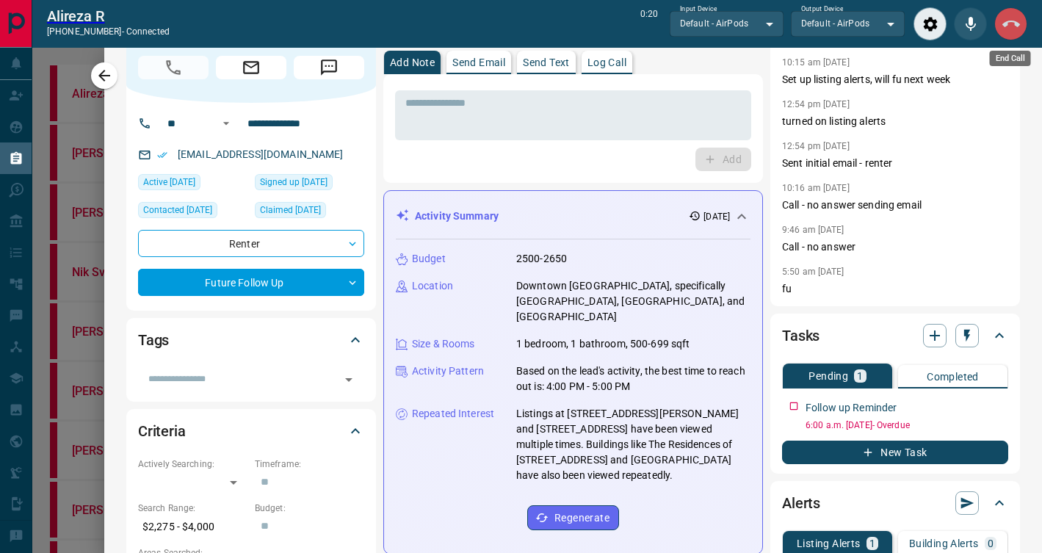
click at [1015, 26] on icon "End Call" at bounding box center [1011, 24] width 18 height 18
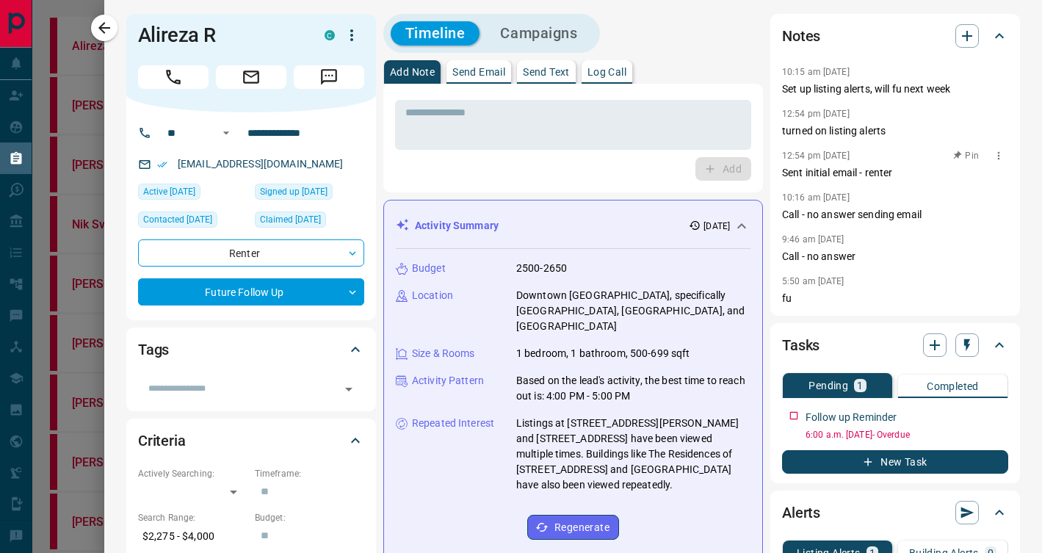
scroll to position [0, 0]
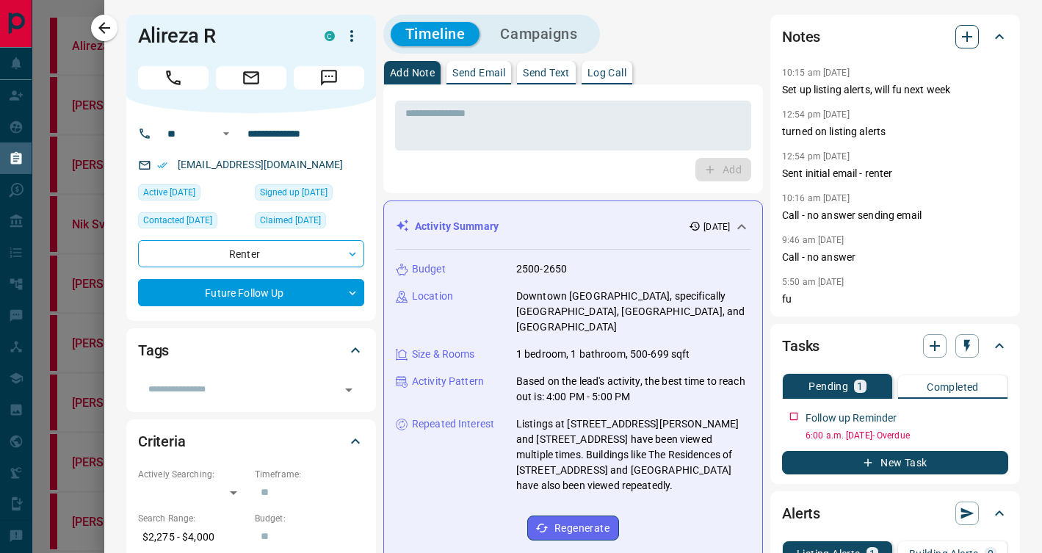
click at [973, 35] on icon "button" at bounding box center [967, 37] width 18 height 18
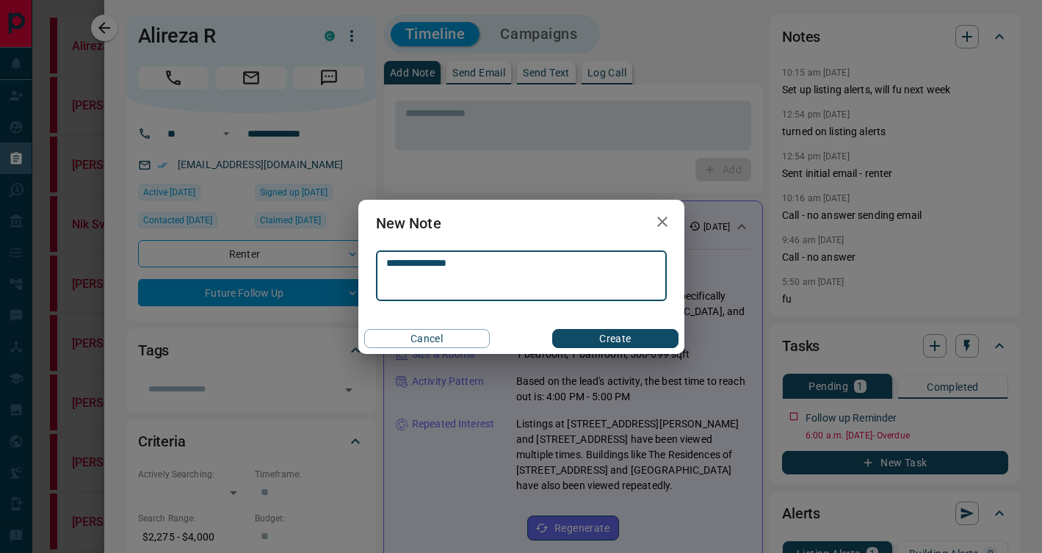
type textarea "**********"
click at [603, 337] on button "Create" at bounding box center [615, 338] width 126 height 19
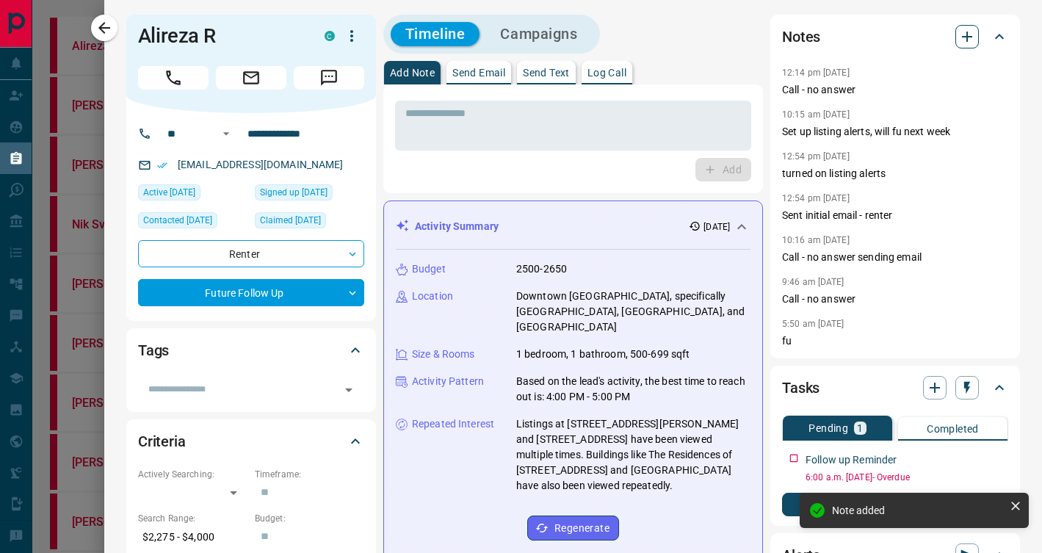
click at [973, 31] on icon "button" at bounding box center [967, 37] width 18 height 18
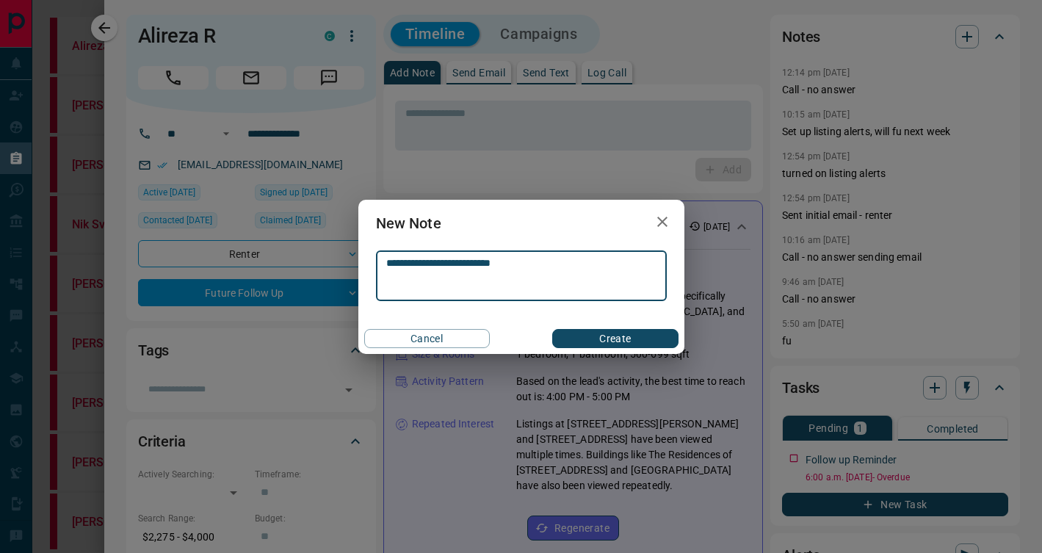
type textarea "**********"
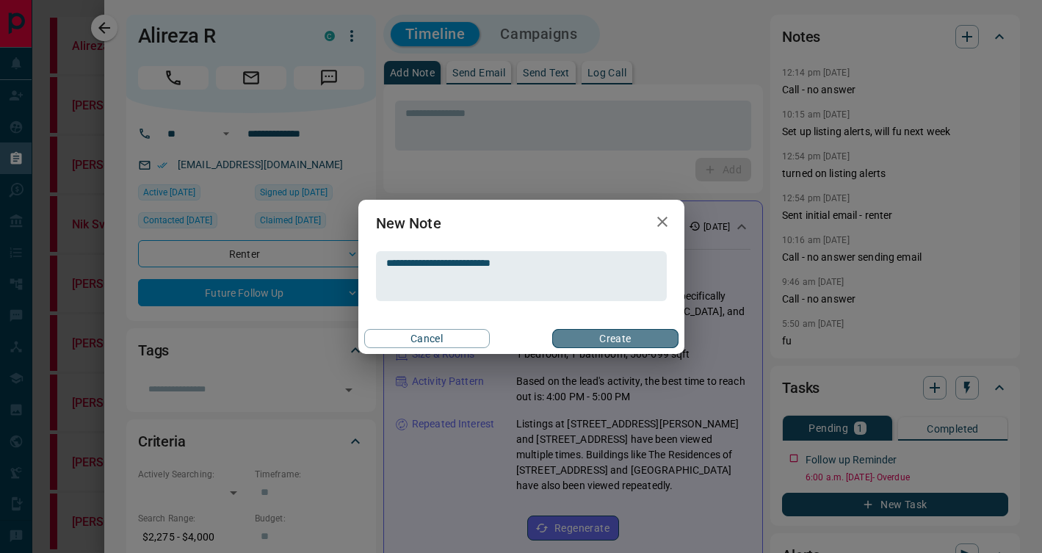
click at [595, 336] on button "Create" at bounding box center [615, 338] width 126 height 19
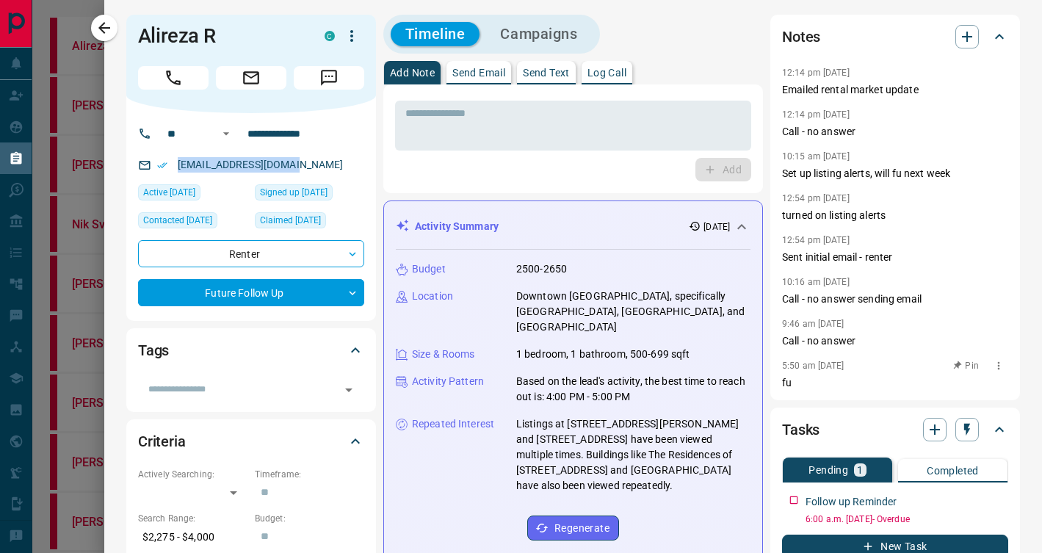
scroll to position [108, 0]
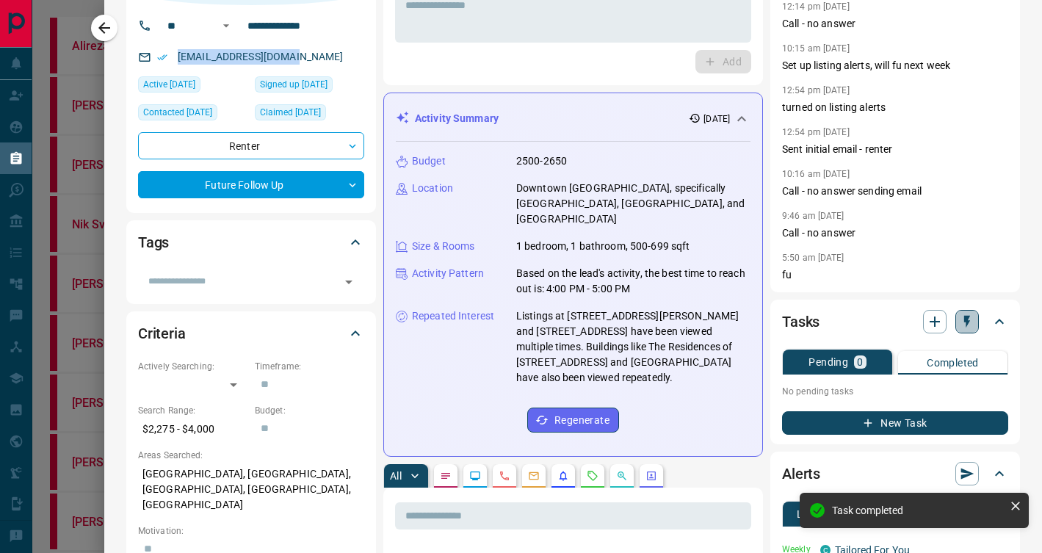
click at [965, 324] on icon "button" at bounding box center [967, 322] width 6 height 12
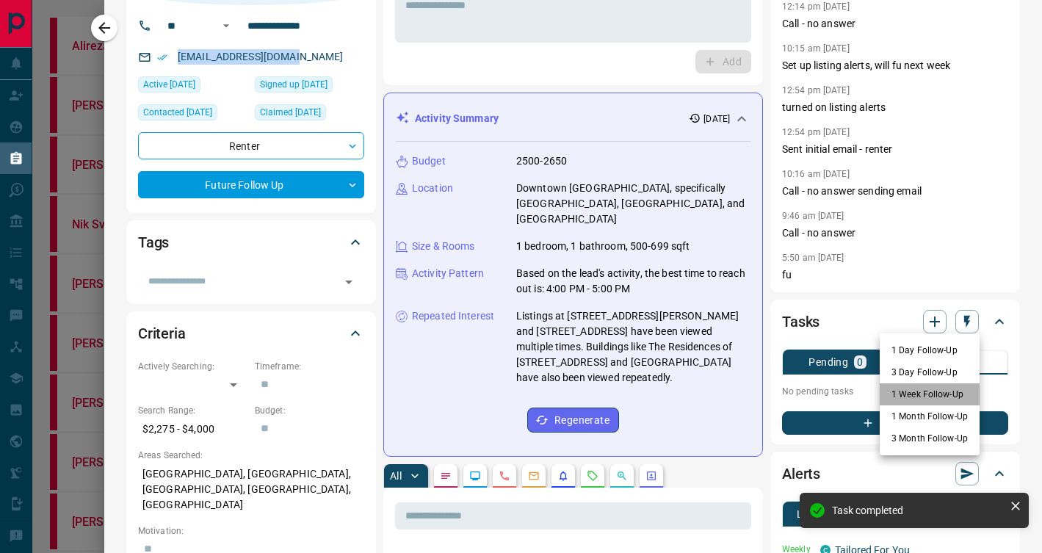
click at [933, 392] on li "1 Week Follow-Up" at bounding box center [929, 394] width 100 height 22
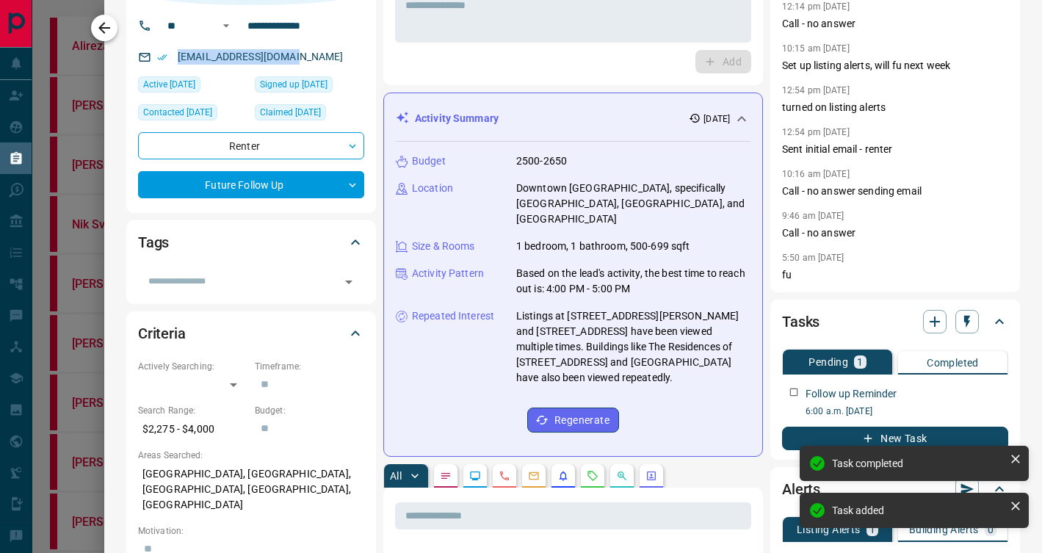
click at [108, 29] on icon "button" at bounding box center [104, 28] width 18 height 18
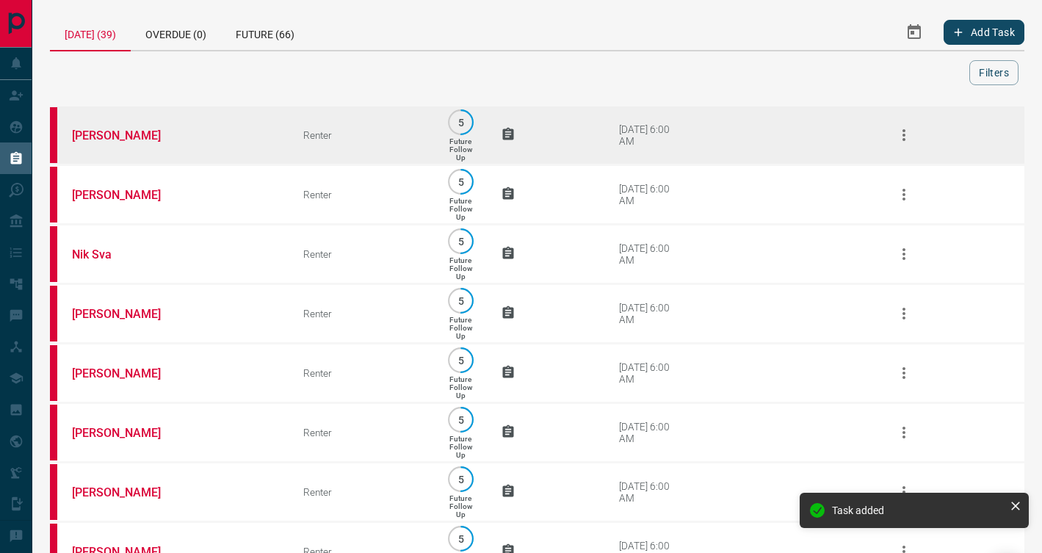
click at [232, 136] on td "[PERSON_NAME]" at bounding box center [165, 135] width 231 height 59
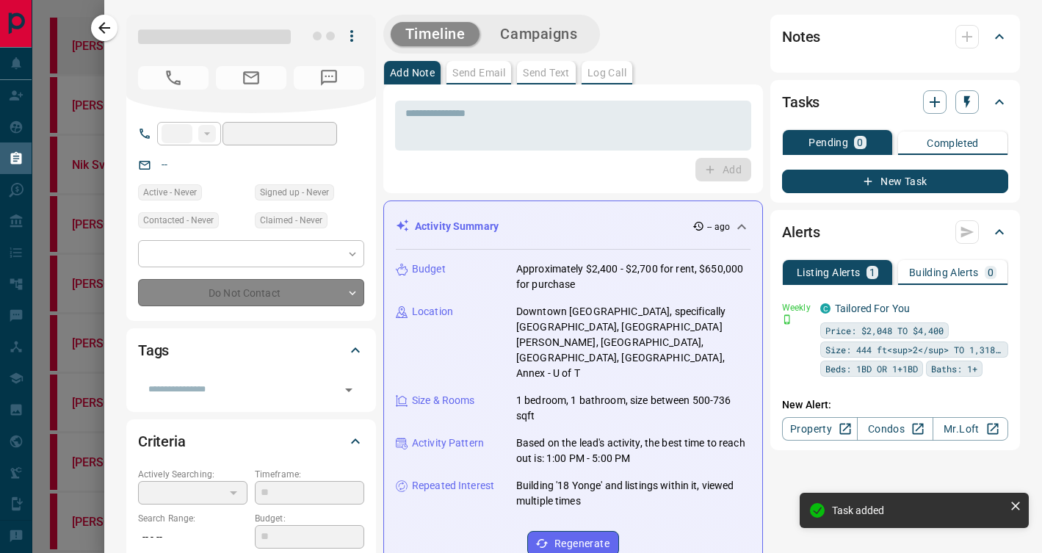
type input "**"
type input "**********"
type input "*"
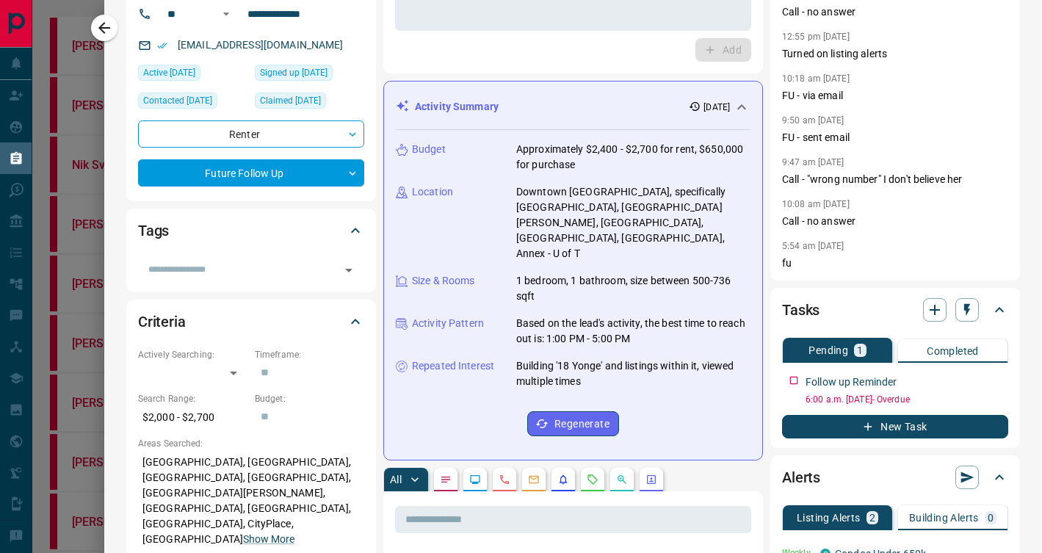
scroll to position [123, 0]
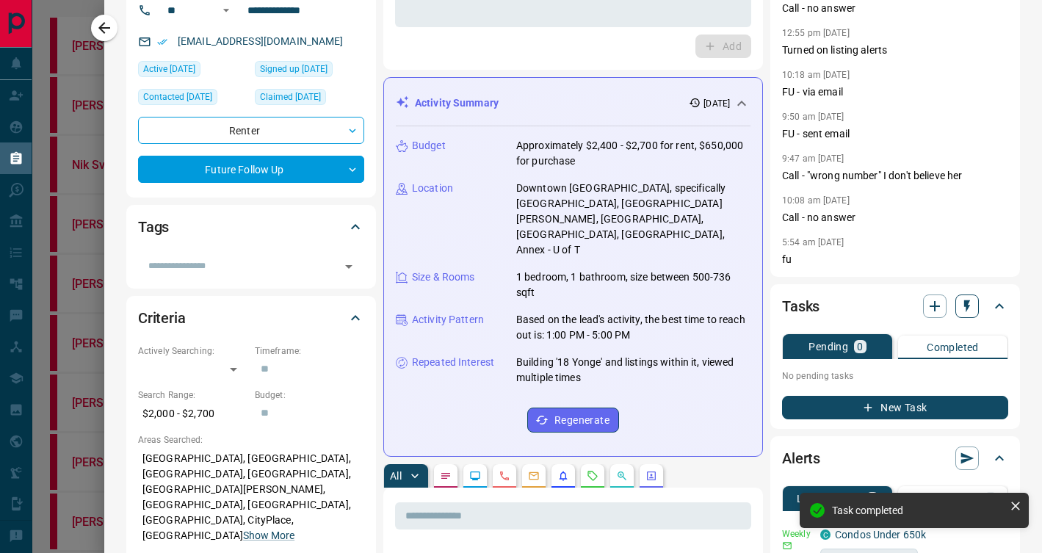
click at [969, 310] on icon "button" at bounding box center [966, 306] width 15 height 15
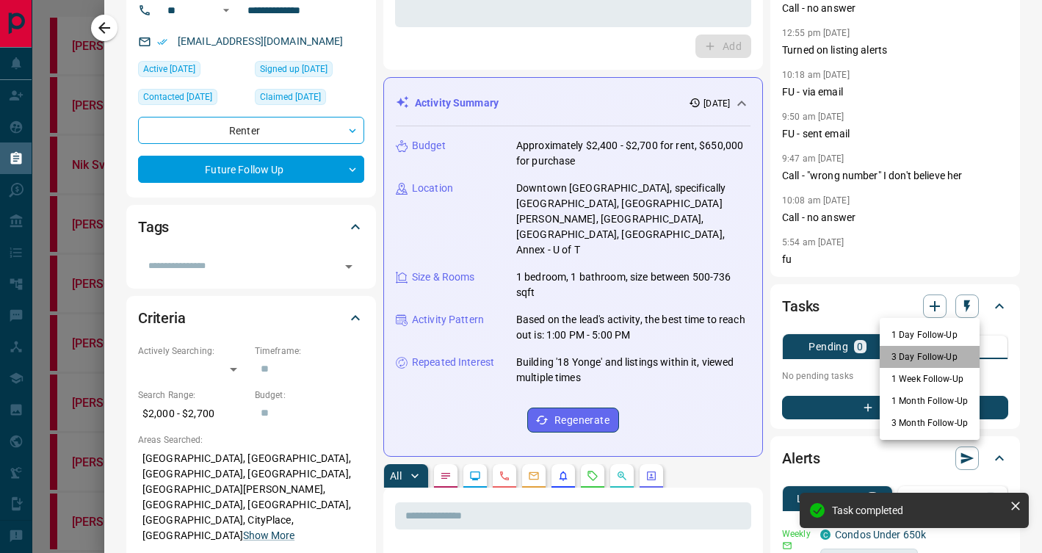
click at [952, 357] on li "3 Day Follow-Up" at bounding box center [929, 357] width 100 height 22
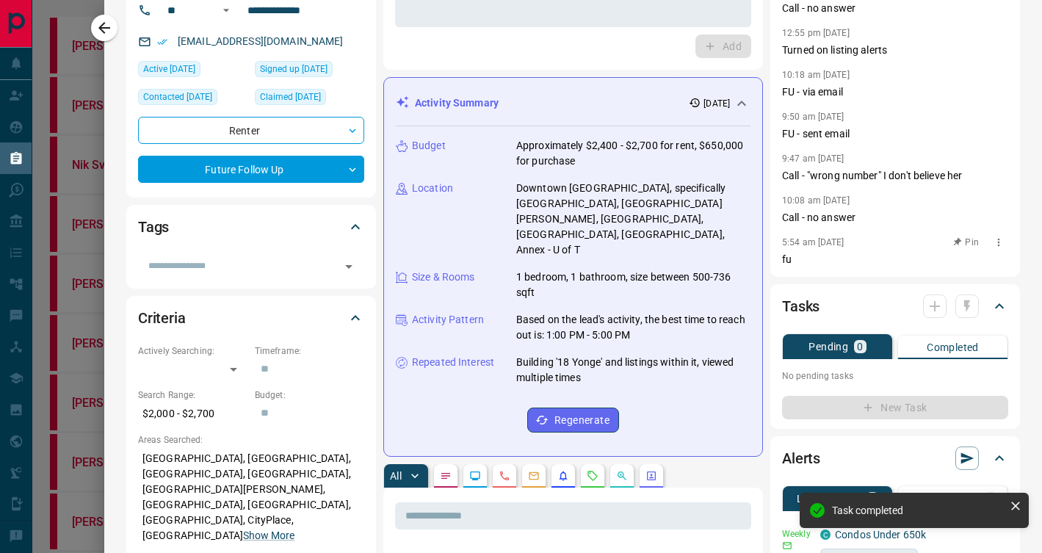
scroll to position [0, 0]
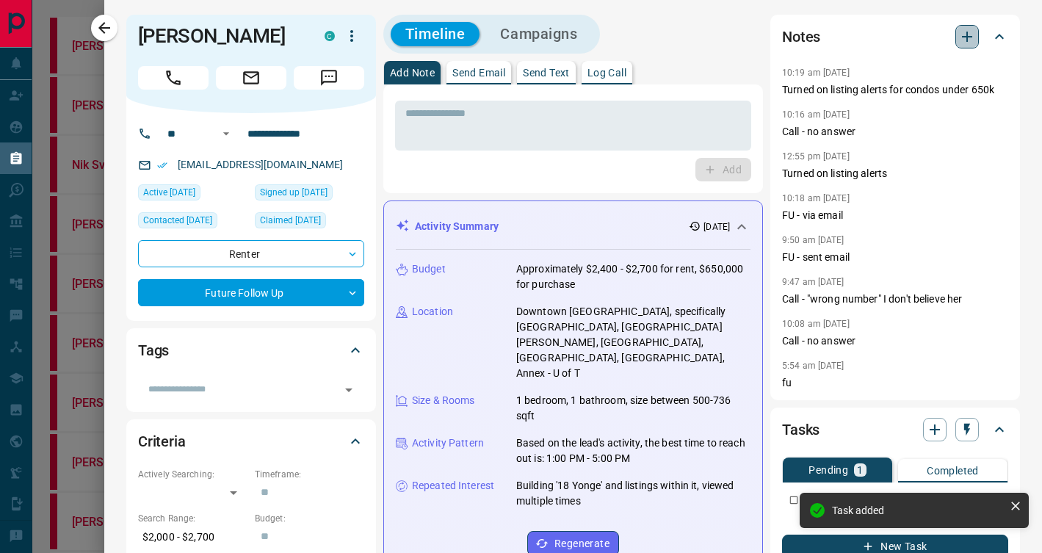
click at [968, 36] on icon "button" at bounding box center [967, 37] width 10 height 10
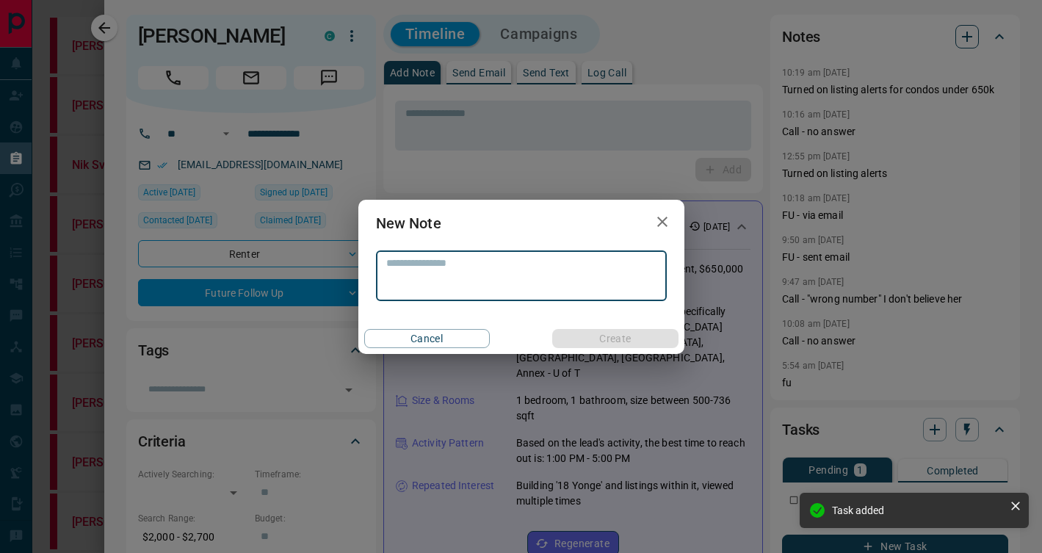
type textarea "*"
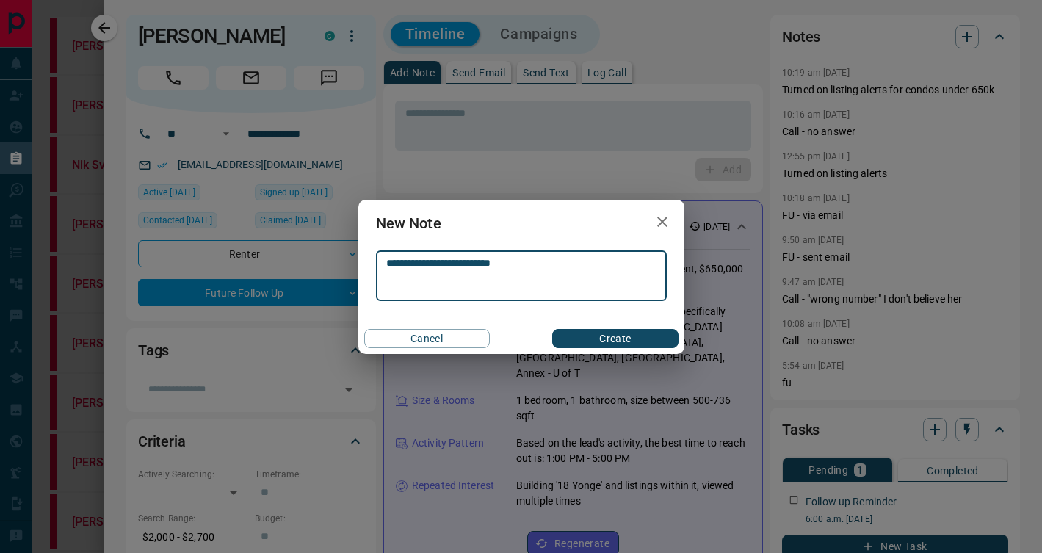
type textarea "**********"
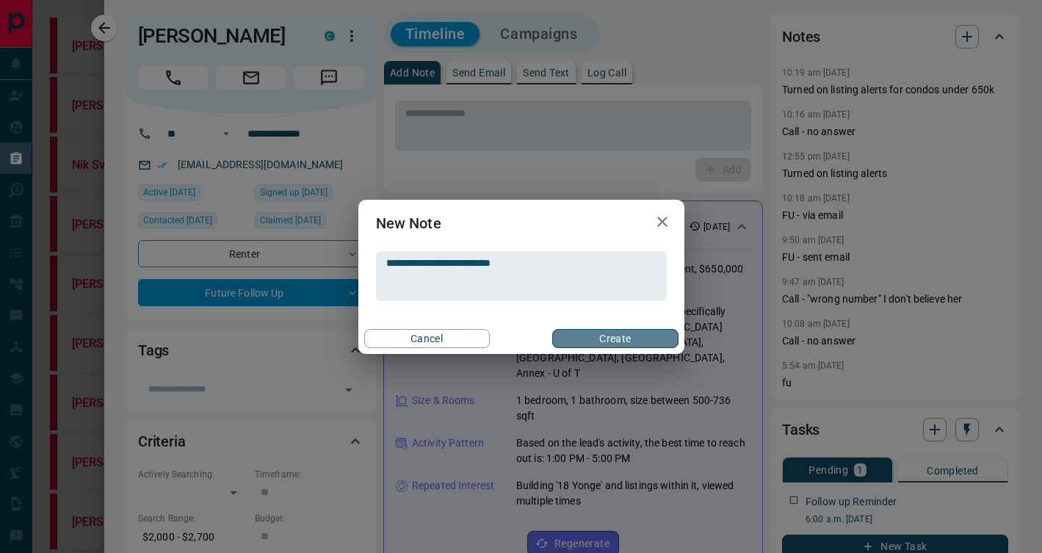
click at [644, 338] on button "Create" at bounding box center [615, 338] width 126 height 19
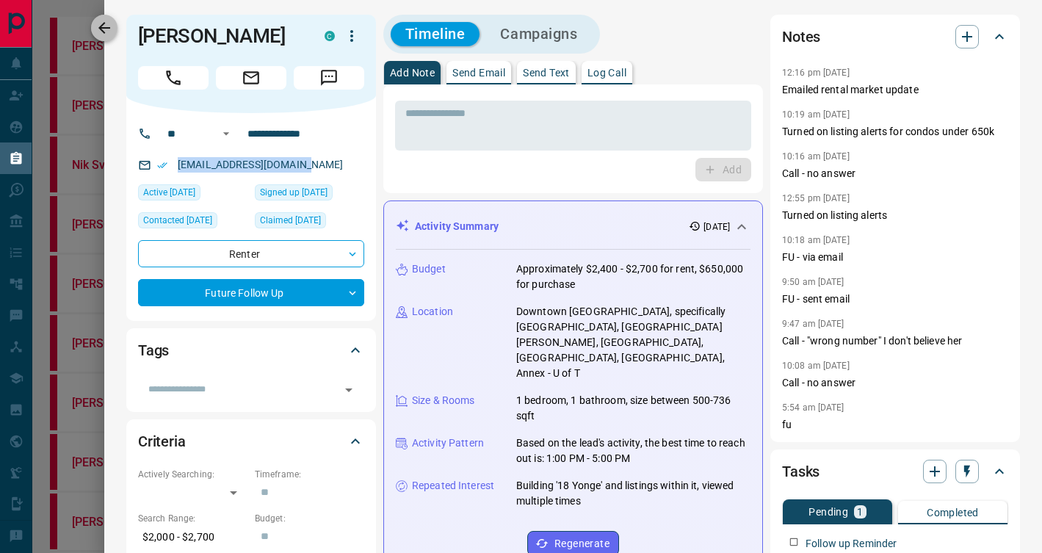
click at [101, 29] on icon "button" at bounding box center [104, 28] width 12 height 12
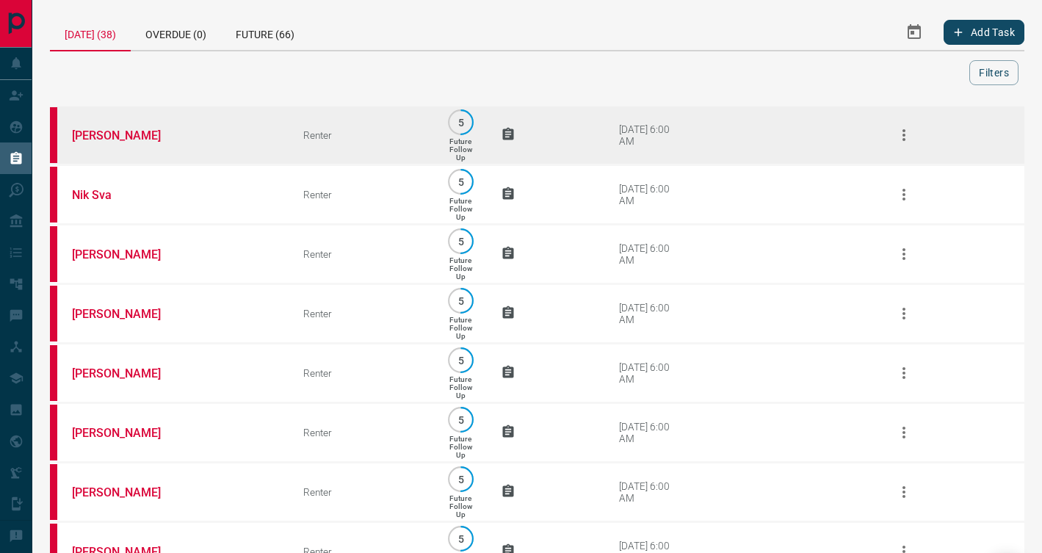
click at [255, 143] on td "[PERSON_NAME]" at bounding box center [165, 135] width 231 height 59
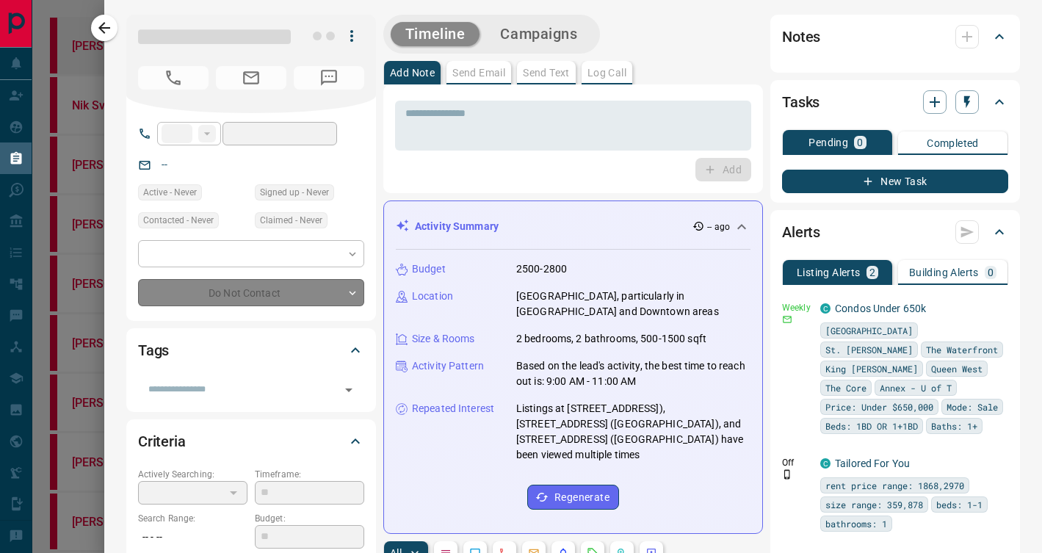
type input "**"
type input "**********"
type input "*"
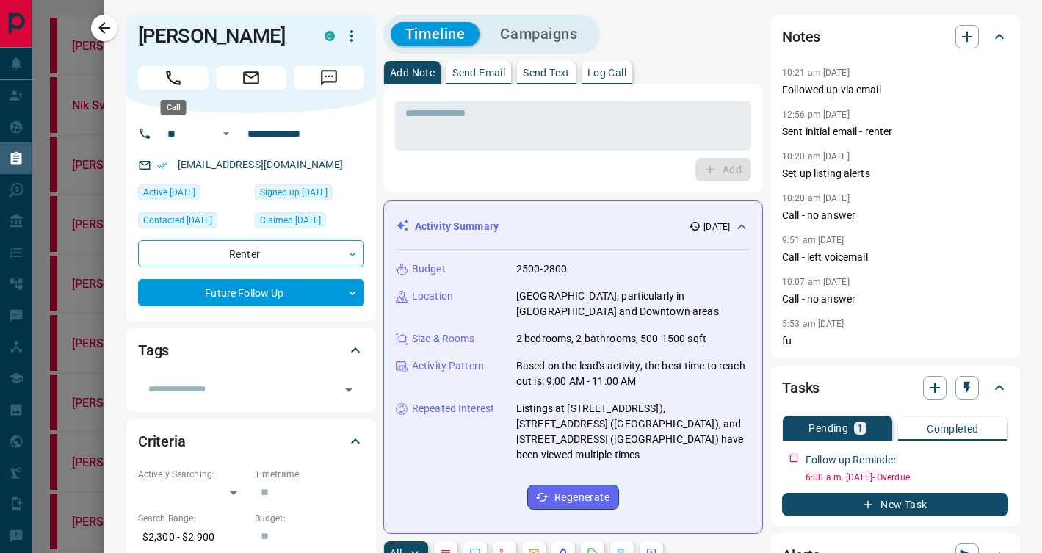
click at [178, 74] on icon "Call" at bounding box center [173, 77] width 19 height 19
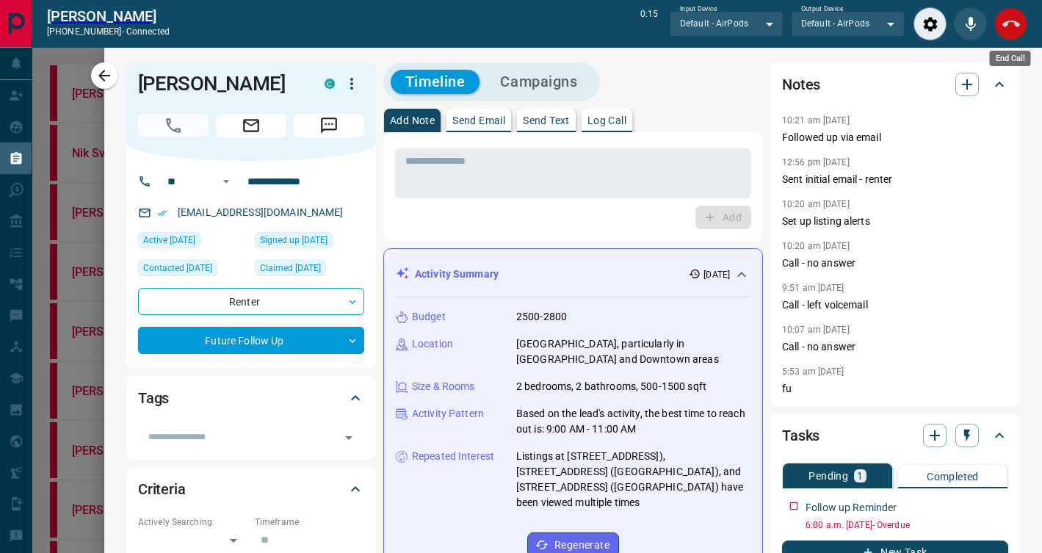
click at [1009, 28] on icon "End Call" at bounding box center [1011, 24] width 18 height 18
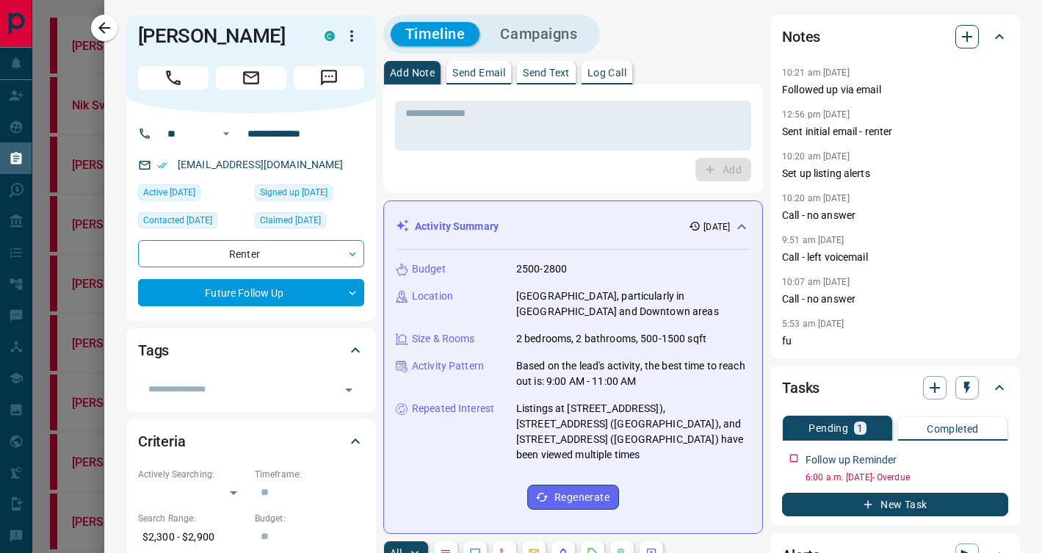
click at [968, 32] on icon "button" at bounding box center [967, 37] width 18 height 18
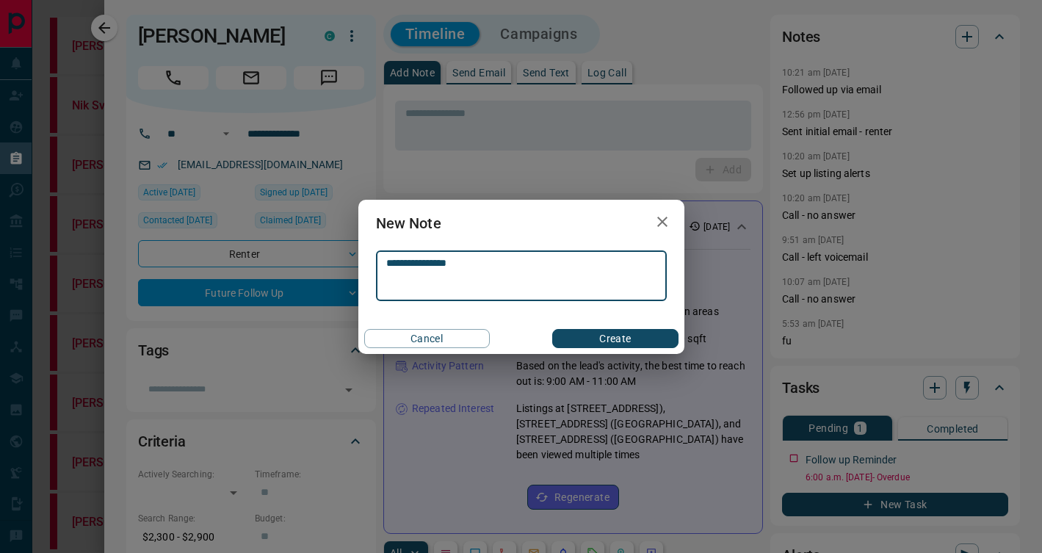
type textarea "**********"
click at [622, 341] on button "Create" at bounding box center [615, 338] width 126 height 19
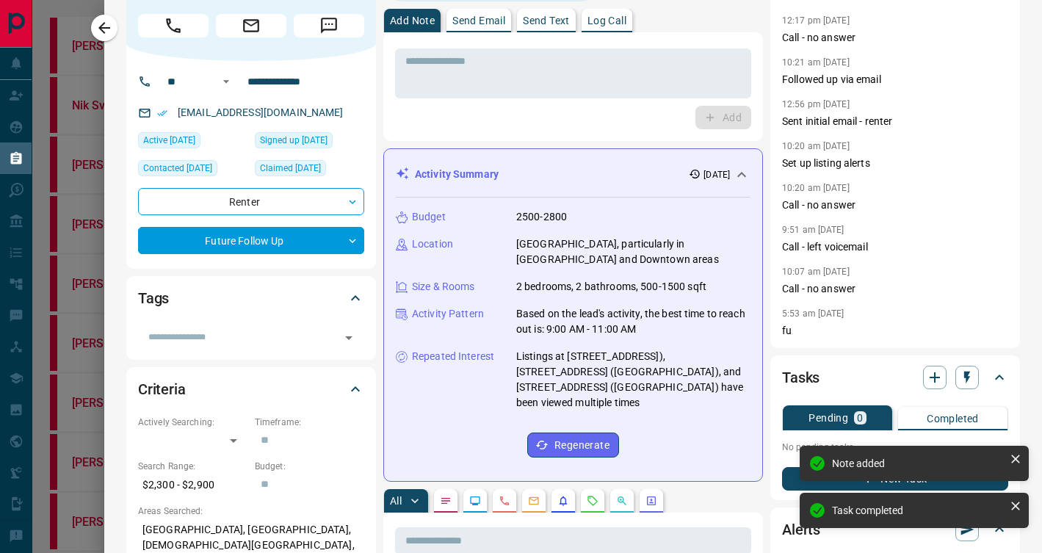
scroll to position [53, 0]
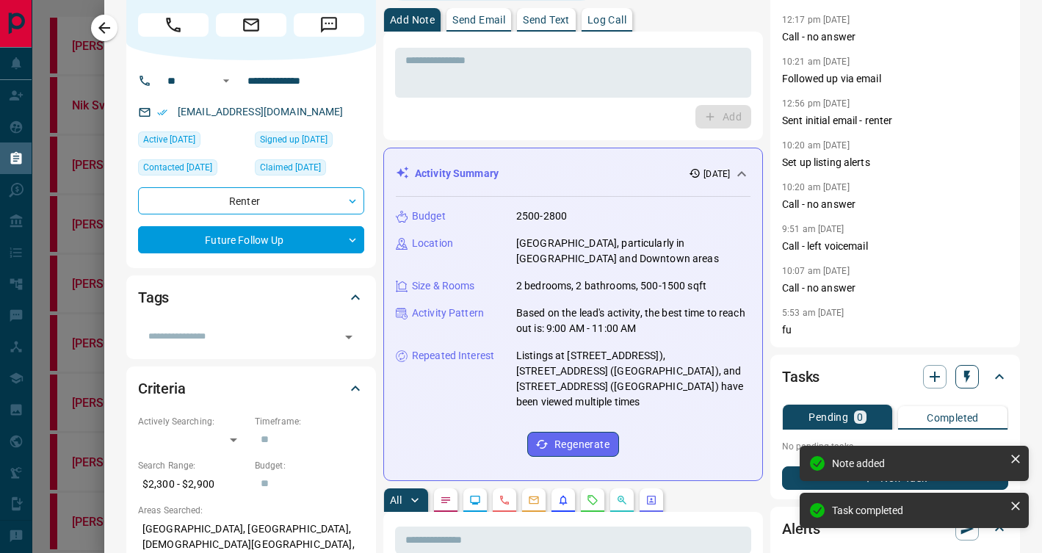
click at [959, 380] on button "button" at bounding box center [966, 376] width 23 height 23
click at [932, 425] on li "3 Day Follow-Up" at bounding box center [929, 427] width 100 height 22
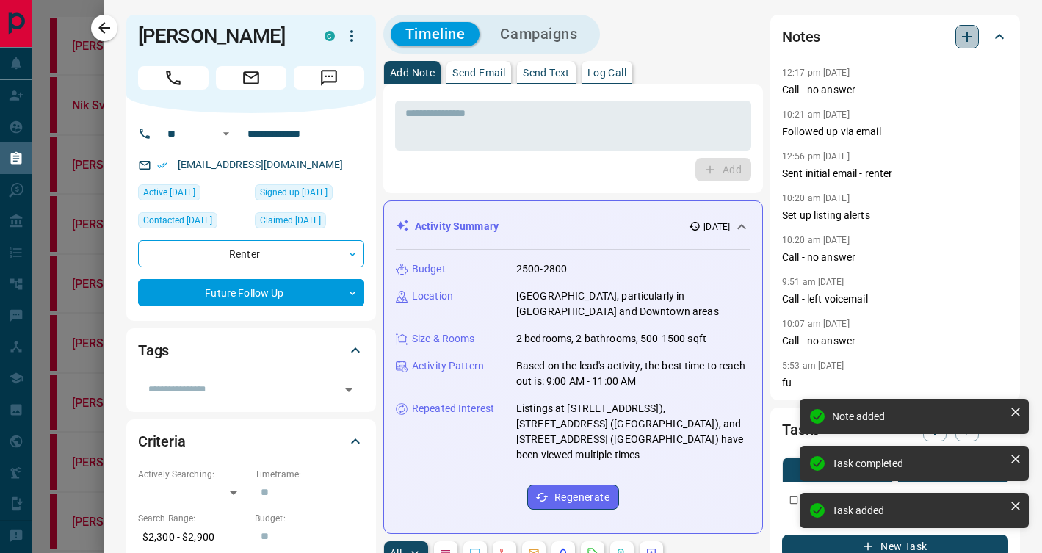
click at [971, 36] on icon "button" at bounding box center [967, 37] width 10 height 10
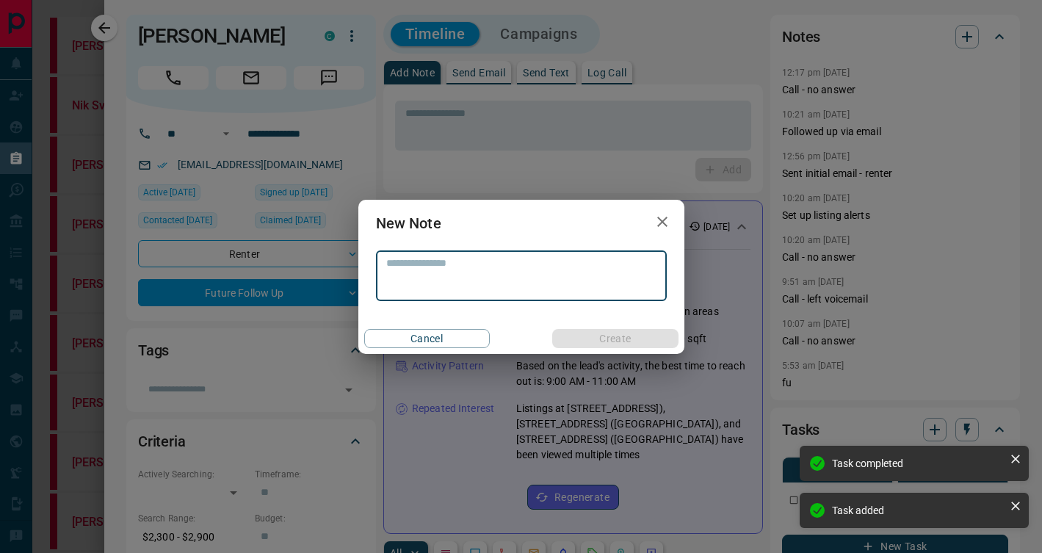
type textarea "*"
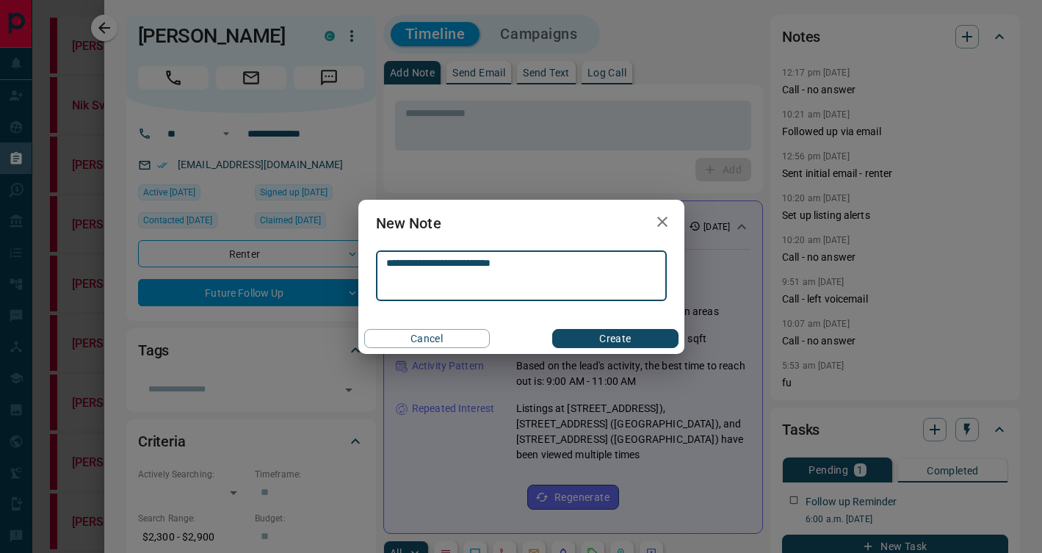
type textarea "**********"
click at [642, 333] on button "Create" at bounding box center [615, 338] width 126 height 19
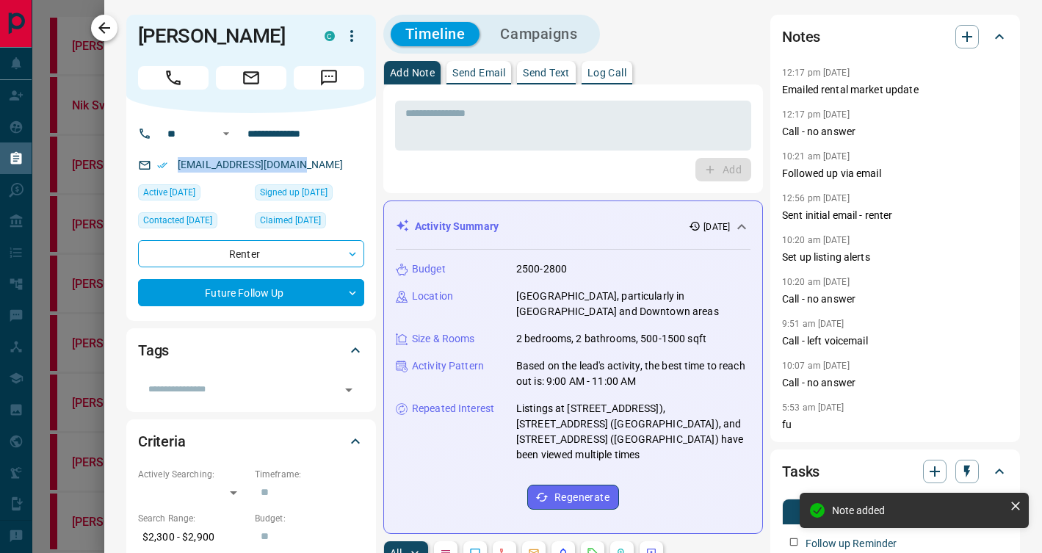
click at [106, 23] on icon "button" at bounding box center [104, 28] width 18 height 18
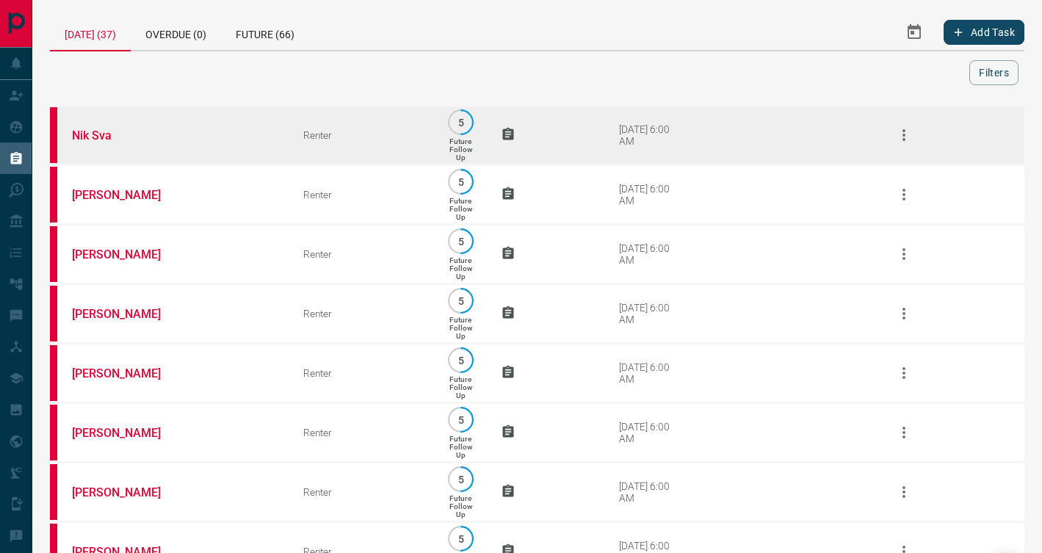
click at [232, 158] on td "Nik Sva" at bounding box center [165, 135] width 231 height 59
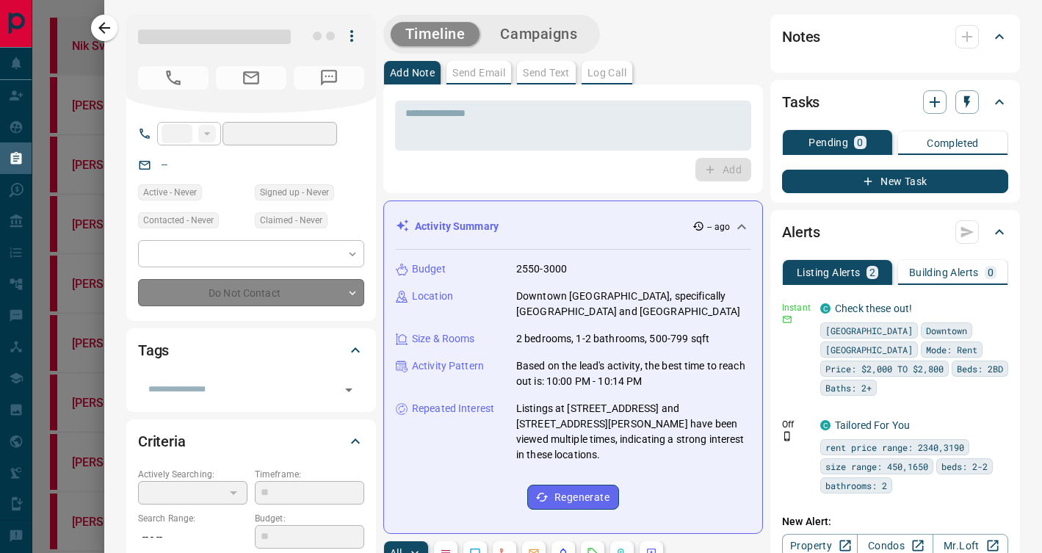
type input "**"
type input "**********"
type input "*"
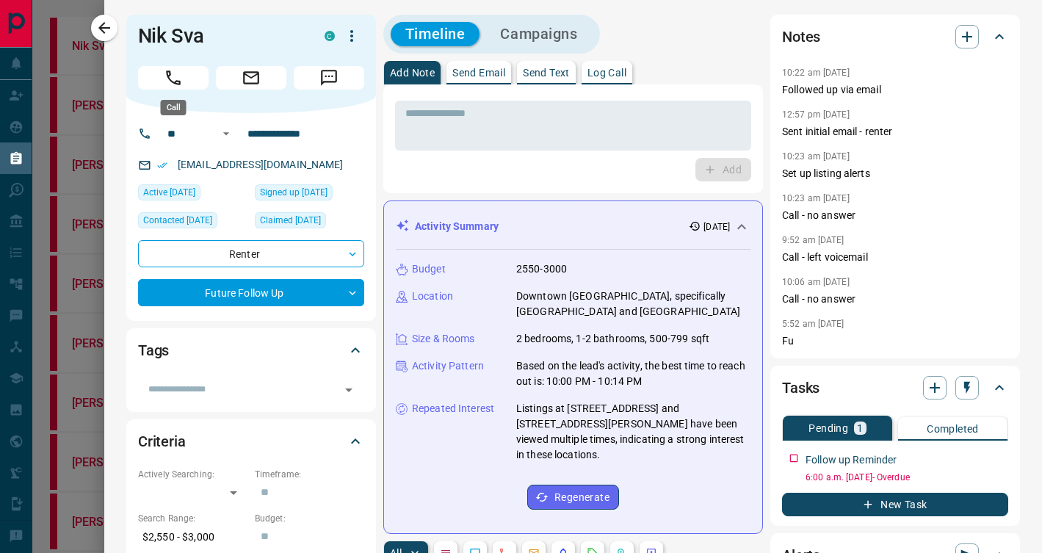
click at [179, 77] on icon "Call" at bounding box center [173, 77] width 19 height 19
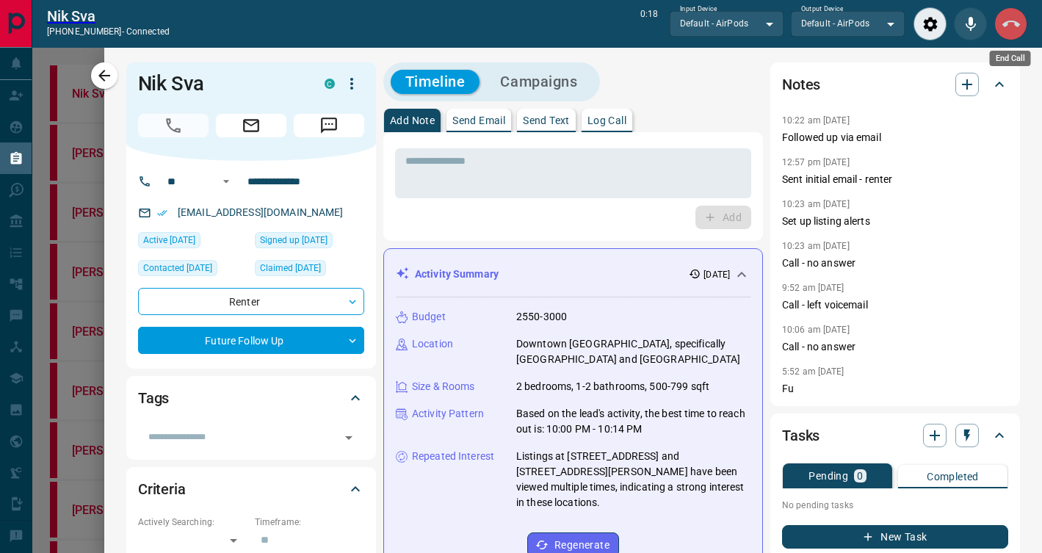
click at [1010, 26] on icon "End Call" at bounding box center [1011, 24] width 18 height 18
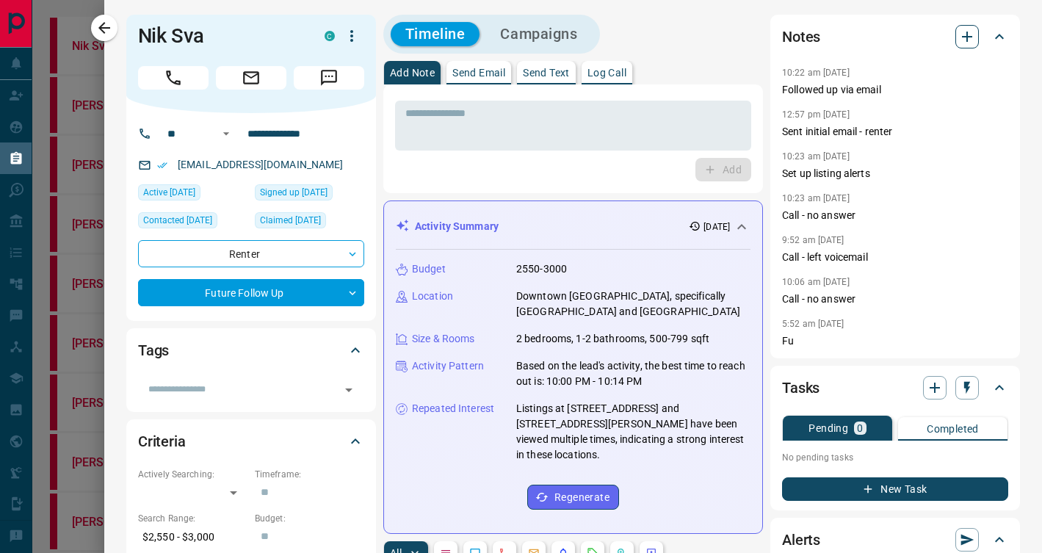
click at [971, 35] on icon "button" at bounding box center [967, 37] width 18 height 18
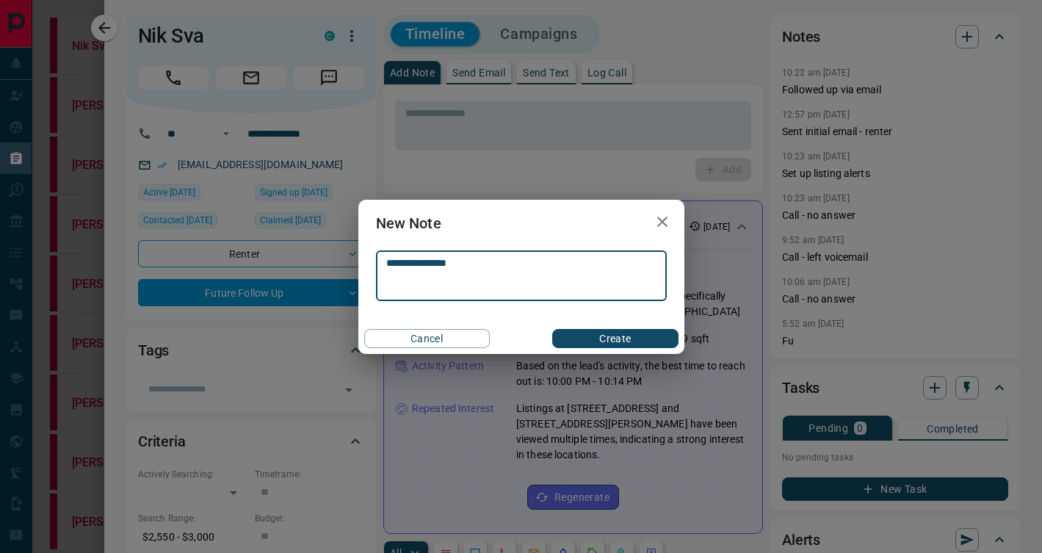
type textarea "**********"
click at [631, 340] on button "Create" at bounding box center [615, 338] width 126 height 19
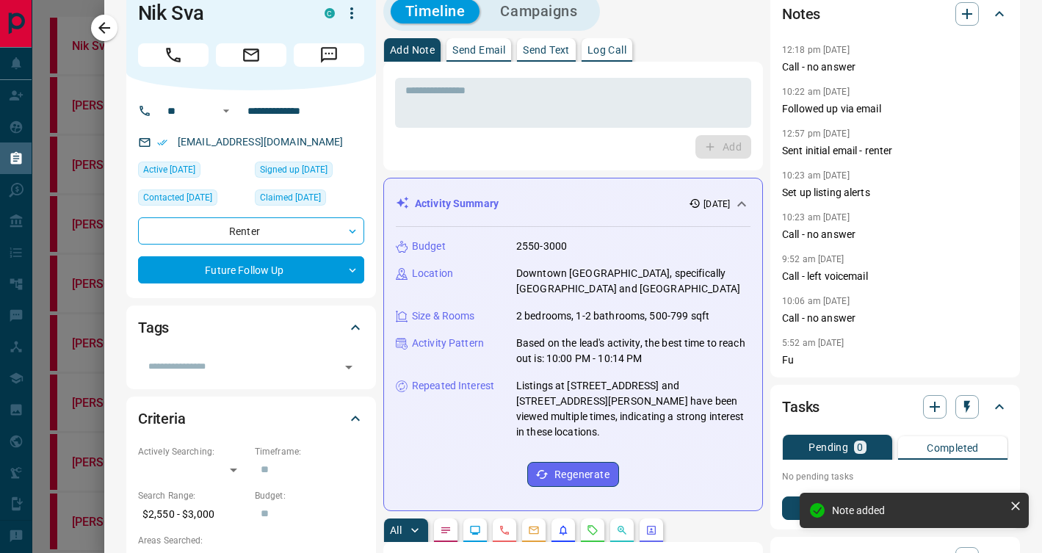
scroll to position [23, 0]
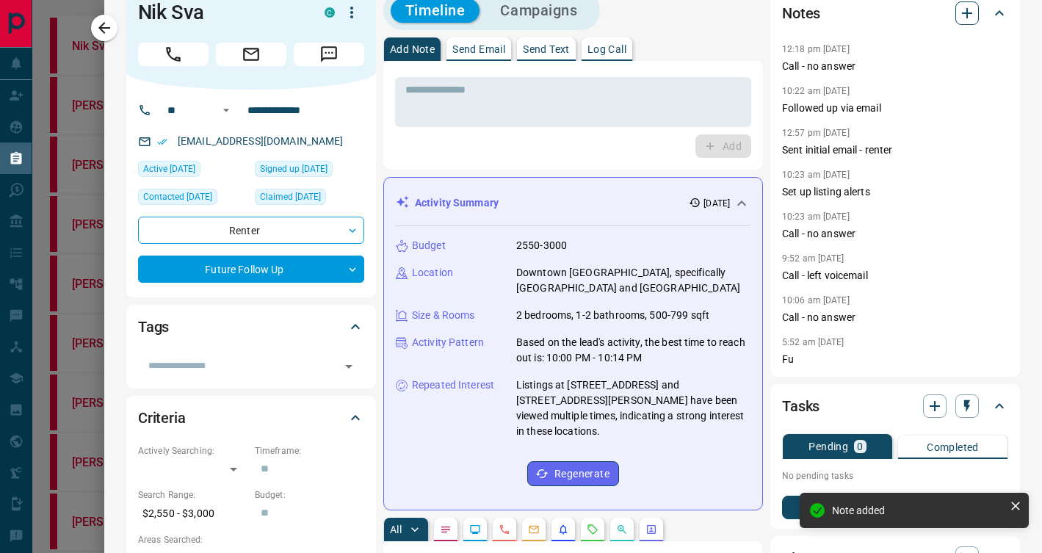
click at [968, 14] on icon "button" at bounding box center [967, 13] width 18 height 18
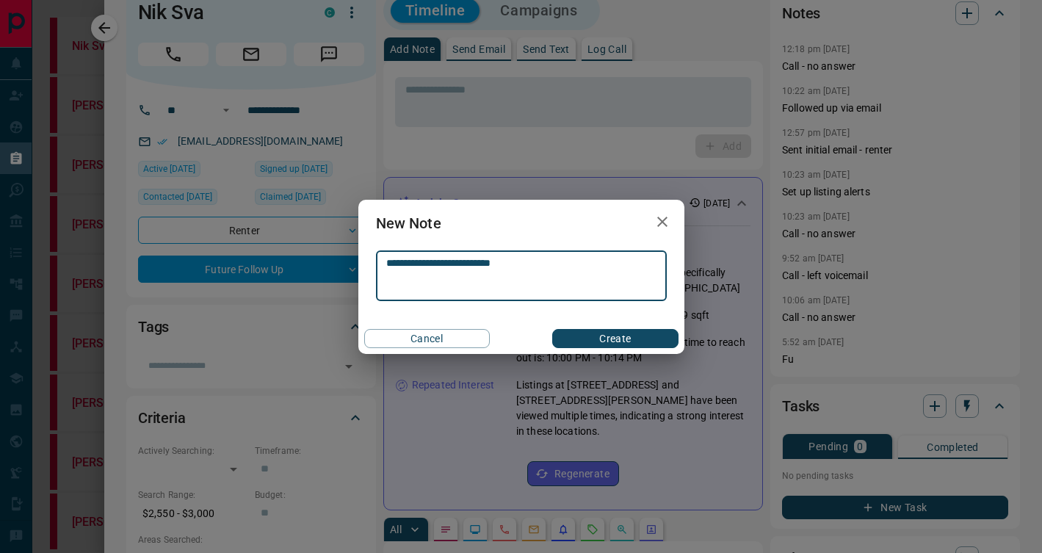
type textarea "**********"
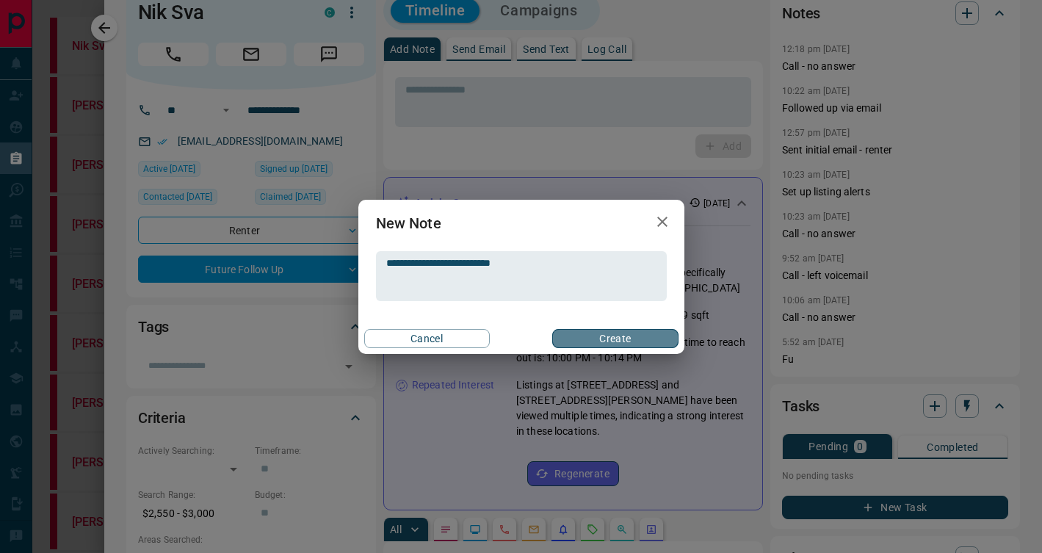
click at [649, 346] on button "Create" at bounding box center [615, 338] width 126 height 19
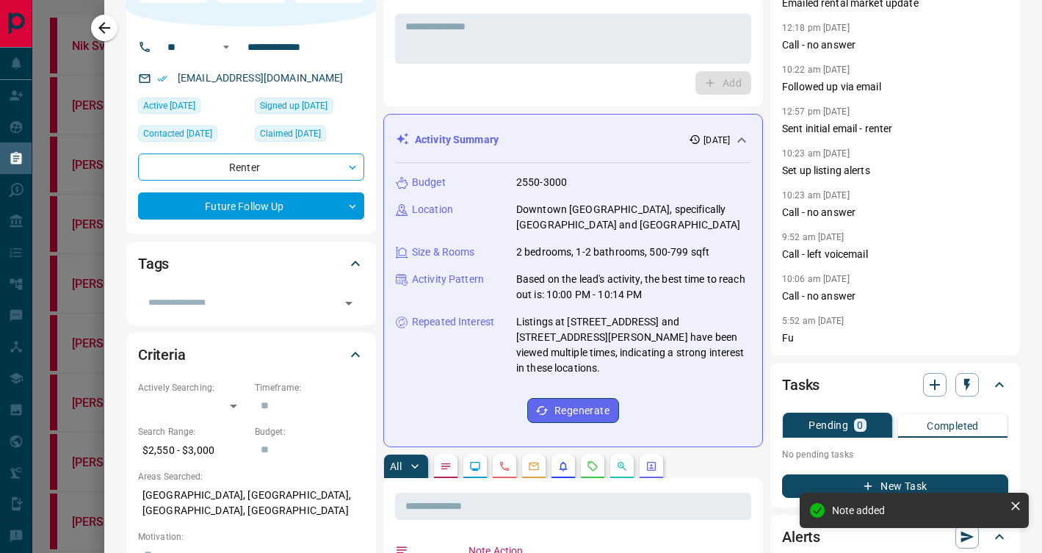
scroll to position [138, 0]
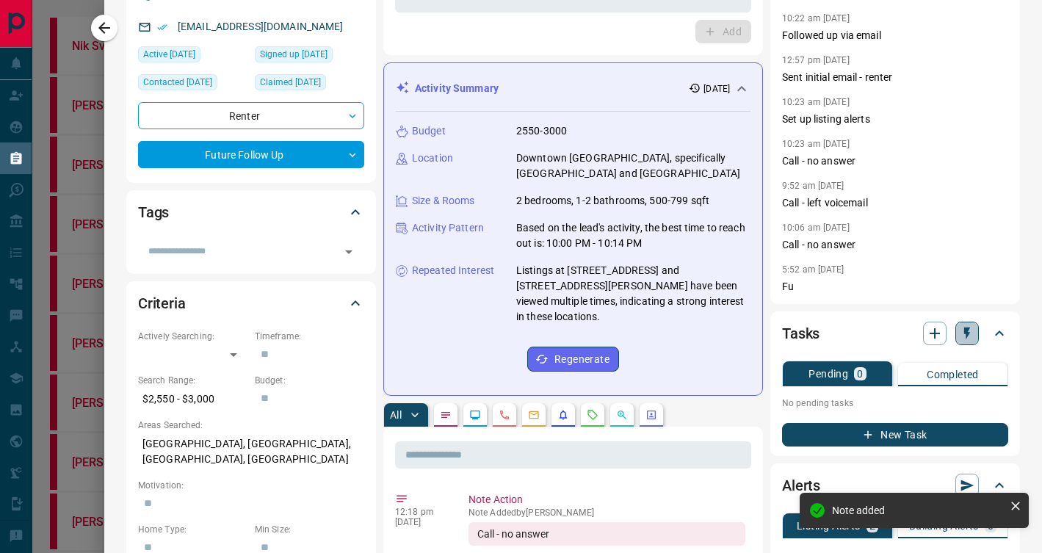
click at [962, 335] on icon "button" at bounding box center [966, 333] width 15 height 15
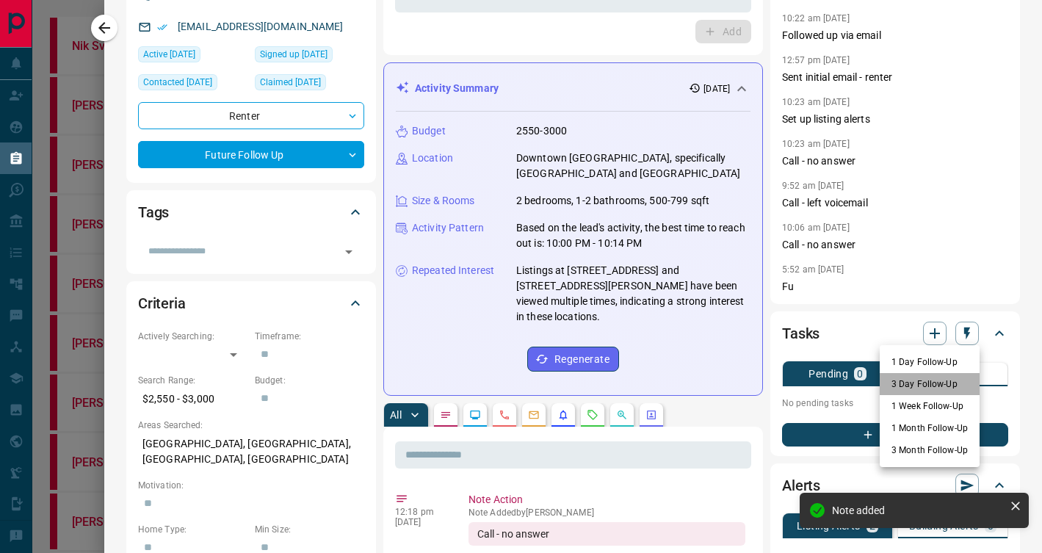
click at [921, 380] on li "3 Day Follow-Up" at bounding box center [929, 384] width 100 height 22
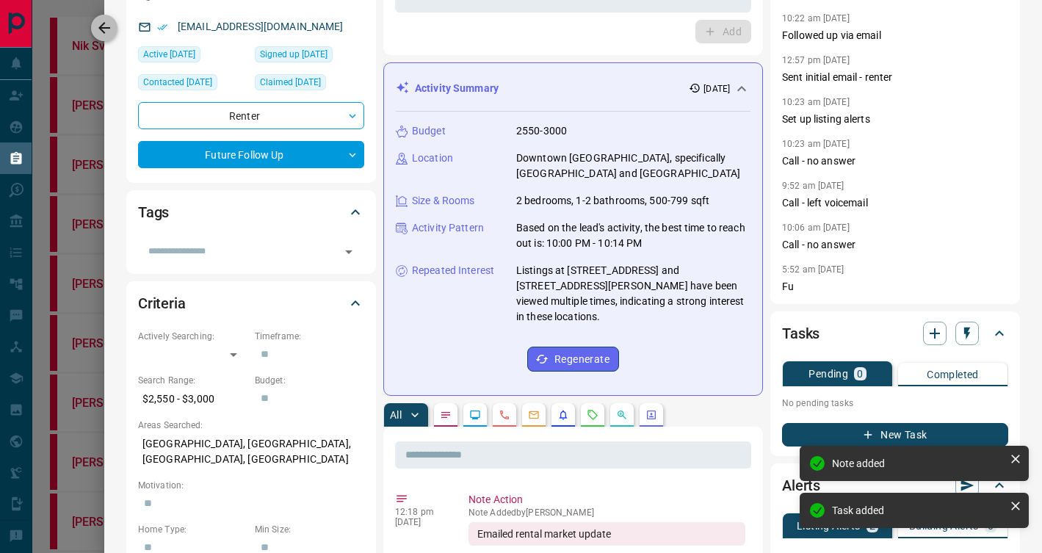
click at [106, 25] on icon "button" at bounding box center [104, 28] width 18 height 18
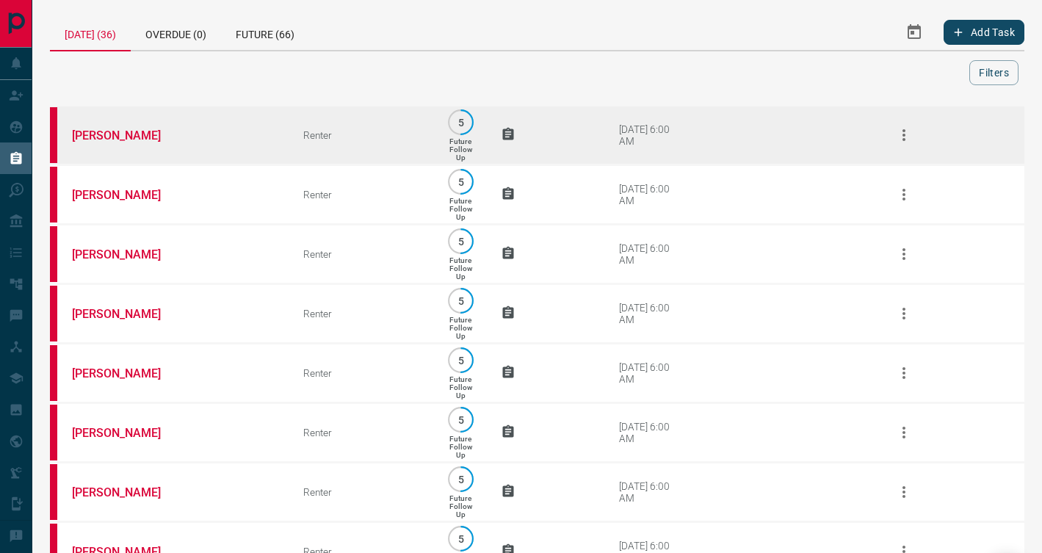
click at [223, 138] on td "[PERSON_NAME]" at bounding box center [165, 135] width 231 height 59
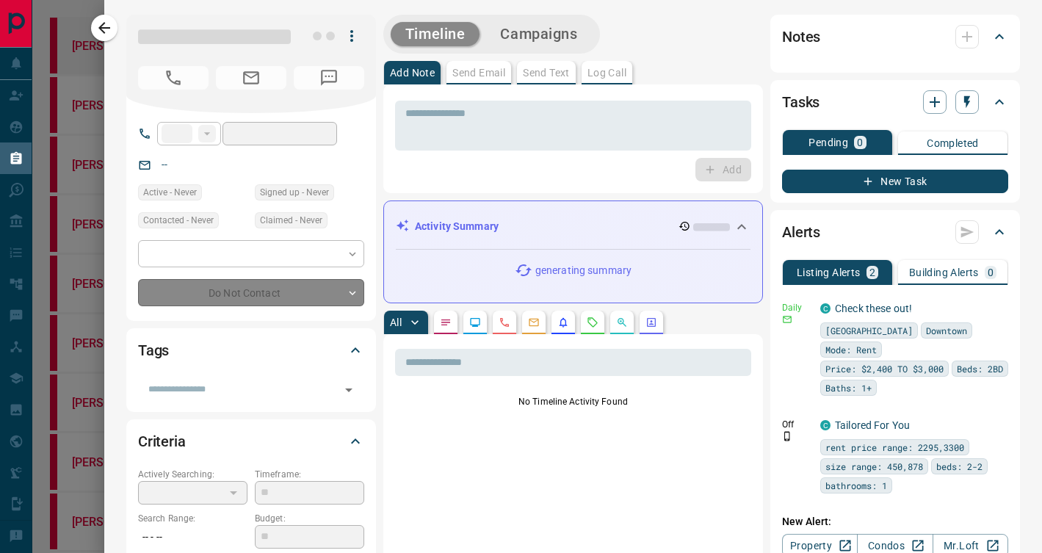
type input "***"
type input "**********"
type input "*"
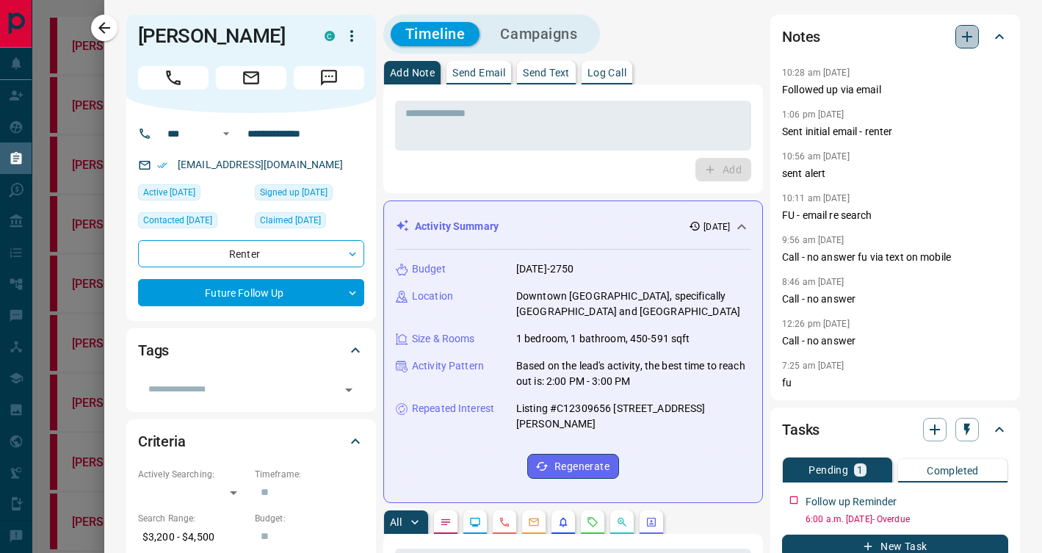
click at [964, 36] on icon "button" at bounding box center [967, 37] width 10 height 10
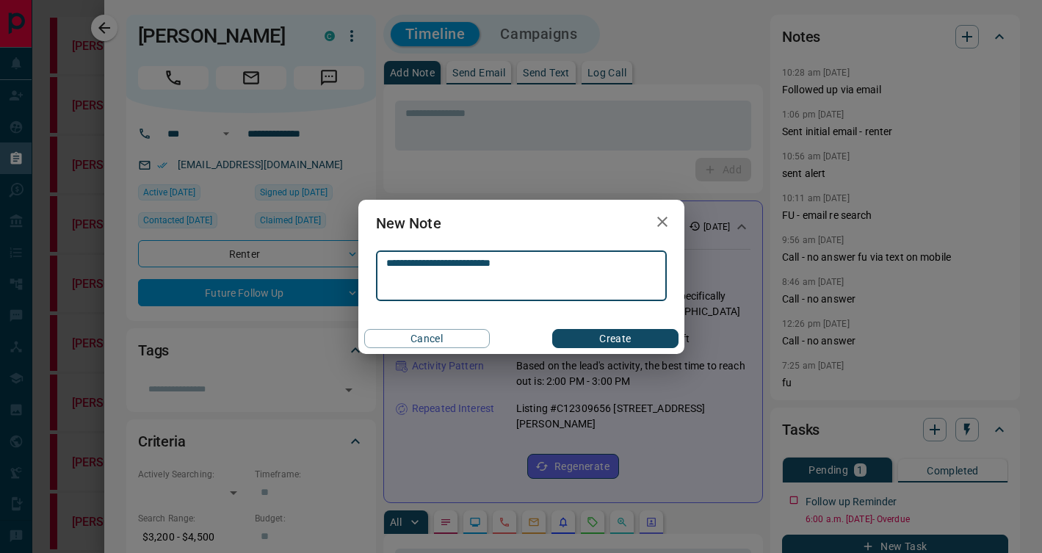
type textarea "**********"
click at [581, 337] on button "Create" at bounding box center [615, 338] width 126 height 19
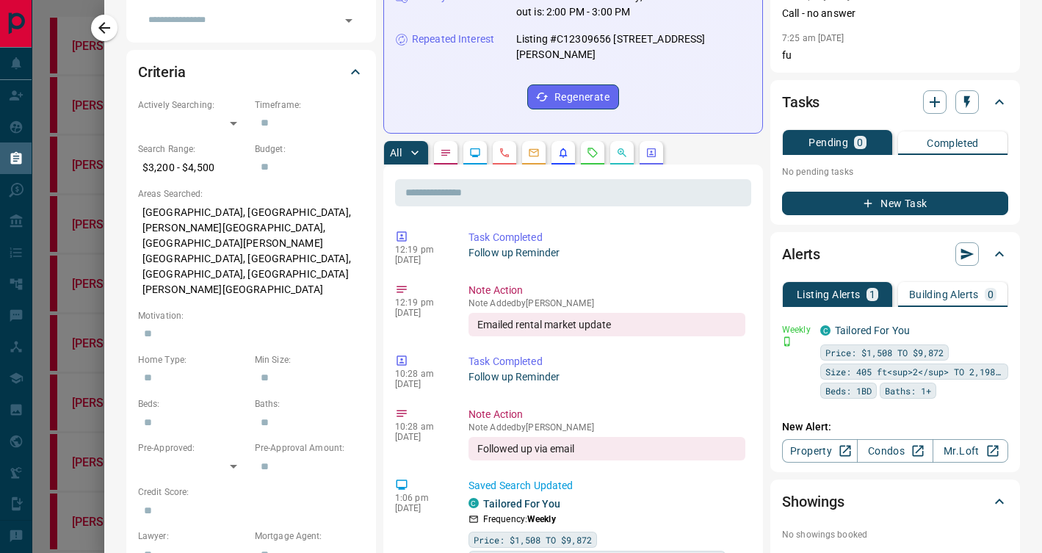
scroll to position [364, 0]
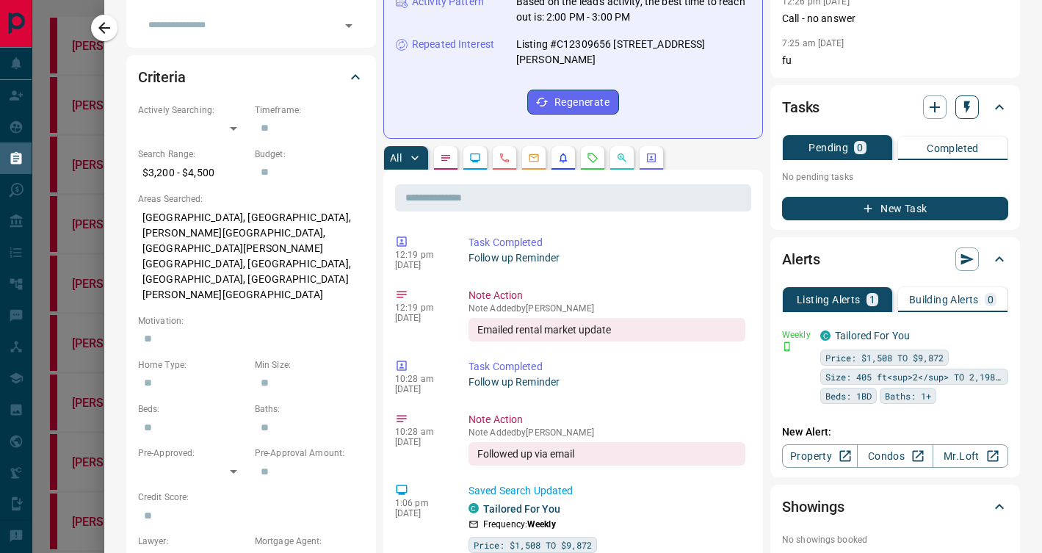
click at [976, 106] on button "button" at bounding box center [966, 106] width 23 height 23
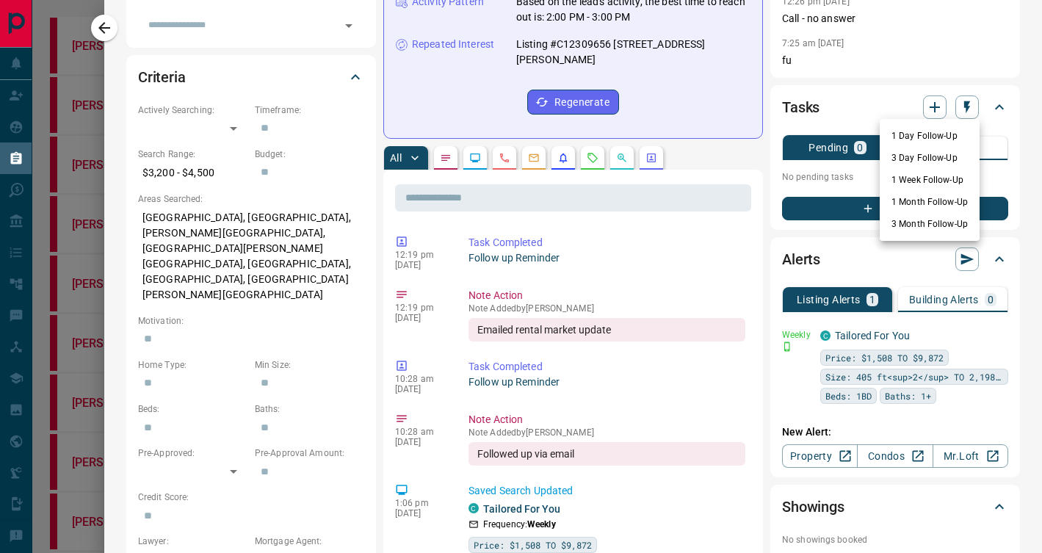
click at [951, 157] on li "3 Day Follow-Up" at bounding box center [929, 158] width 100 height 22
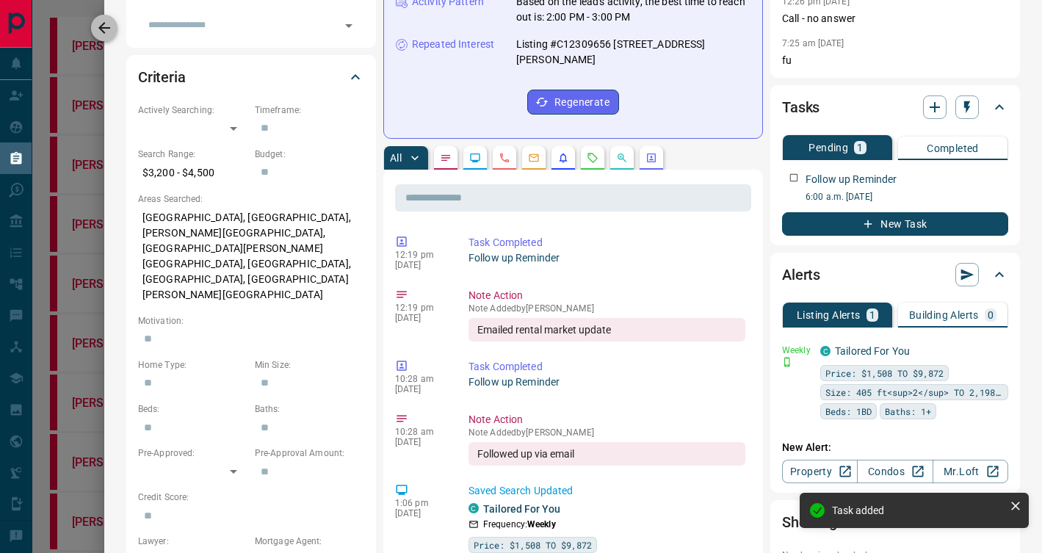
click at [101, 32] on icon "button" at bounding box center [104, 28] width 18 height 18
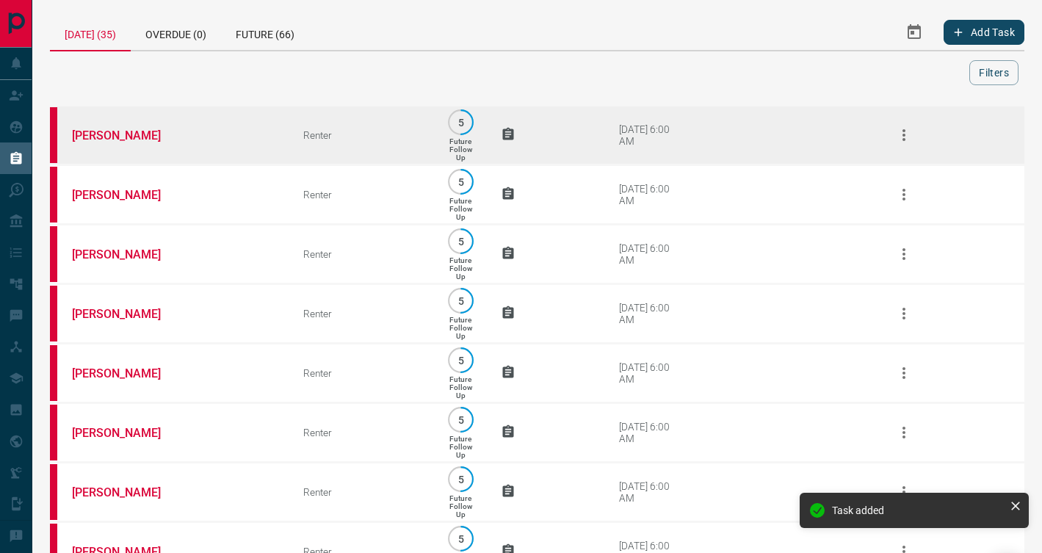
click at [268, 134] on td "[PERSON_NAME]" at bounding box center [165, 135] width 231 height 59
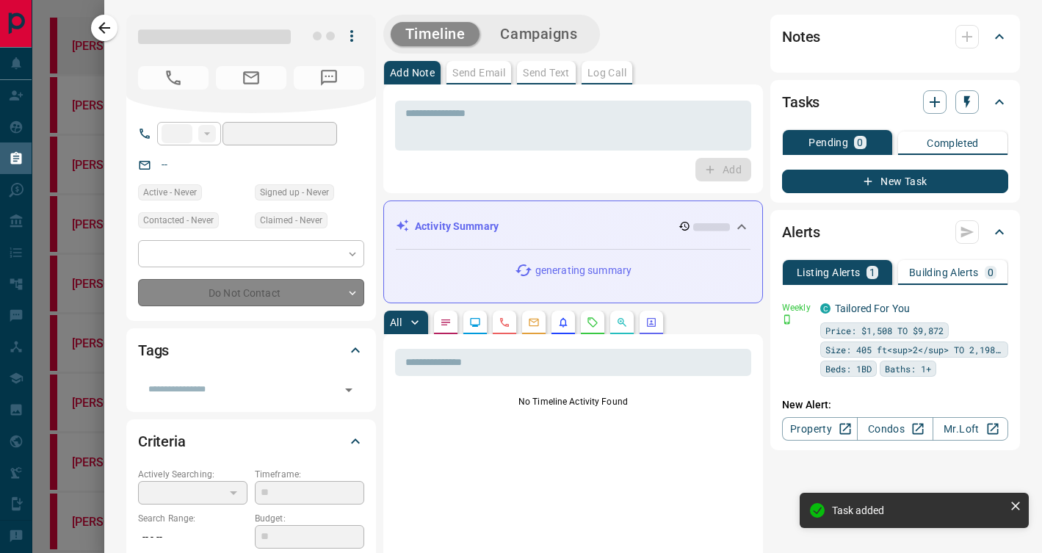
type input "**"
type input "**********"
type input "*"
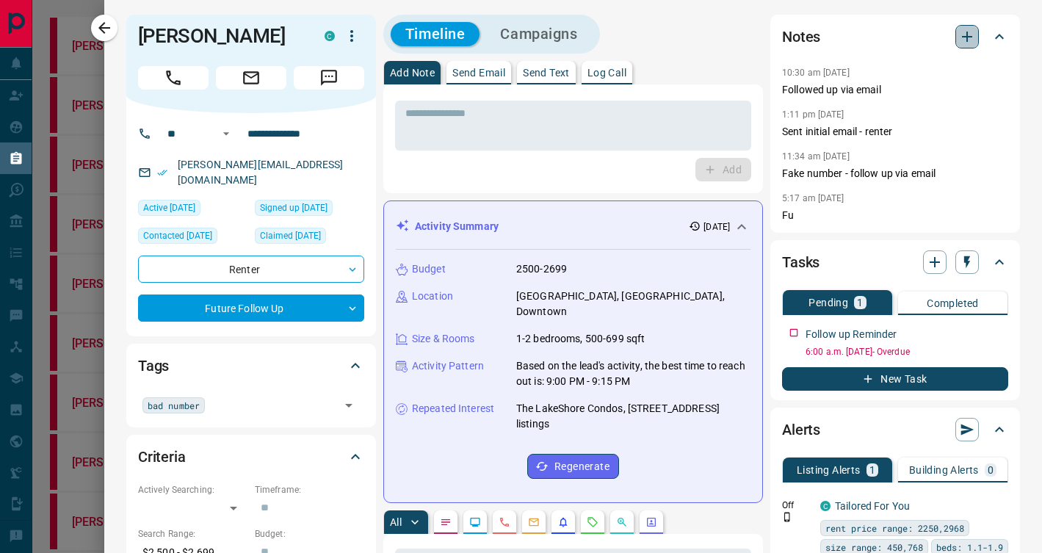
click at [971, 39] on icon "button" at bounding box center [967, 37] width 18 height 18
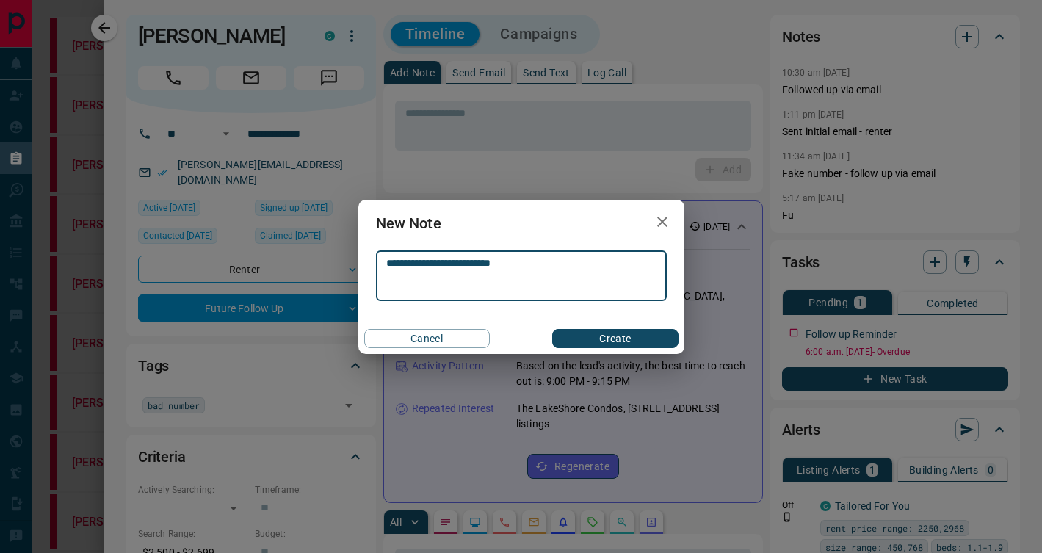
type textarea "**********"
click at [661, 329] on button "Create" at bounding box center [615, 338] width 126 height 19
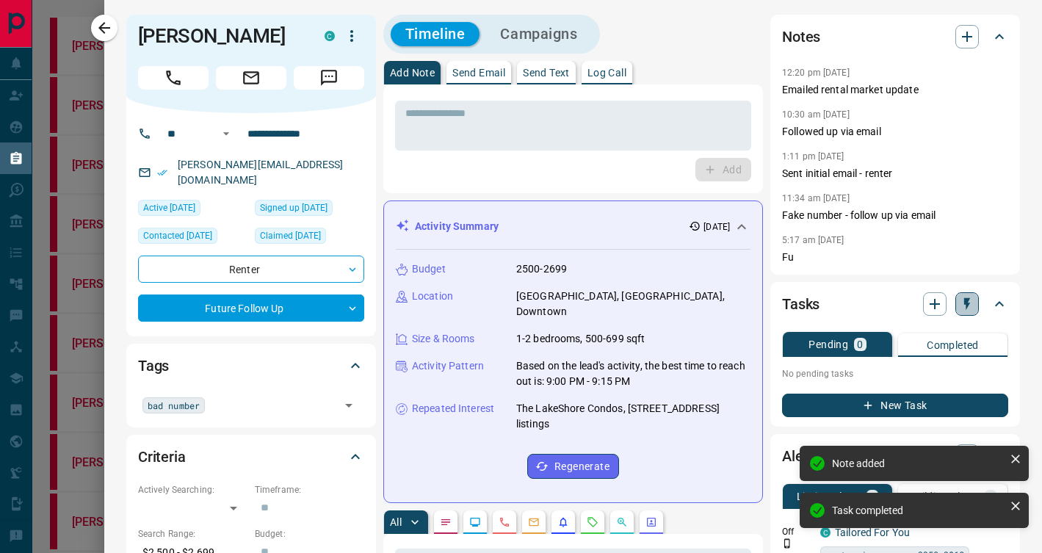
click at [972, 305] on icon "button" at bounding box center [966, 304] width 15 height 15
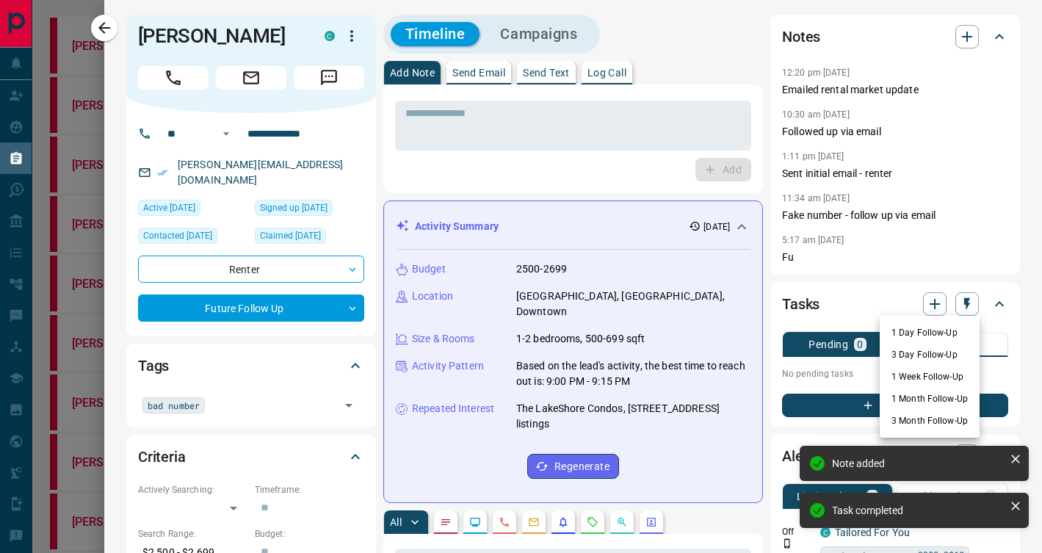
click at [893, 358] on li "3 Day Follow-Up" at bounding box center [929, 355] width 100 height 22
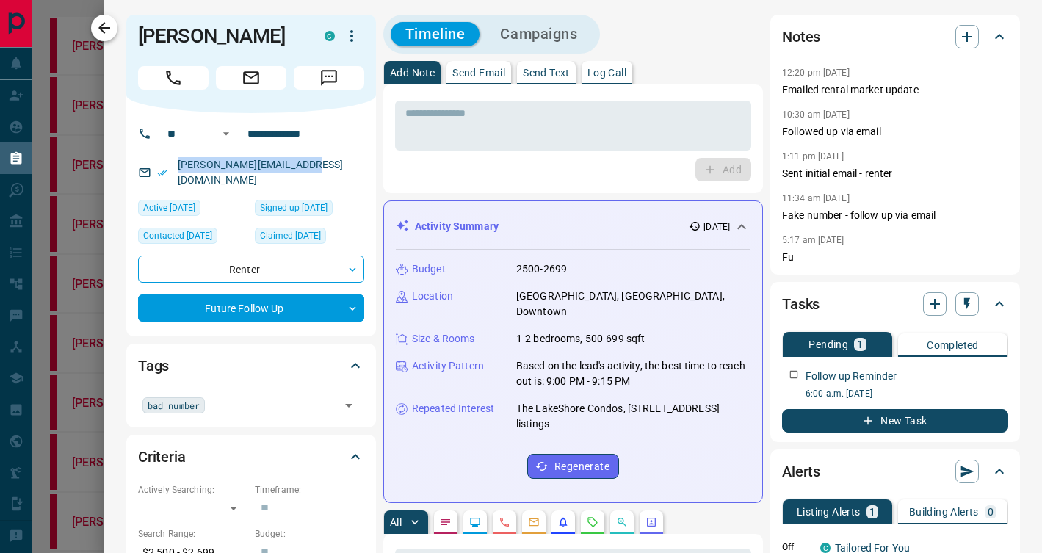
click at [109, 22] on icon "button" at bounding box center [104, 28] width 18 height 18
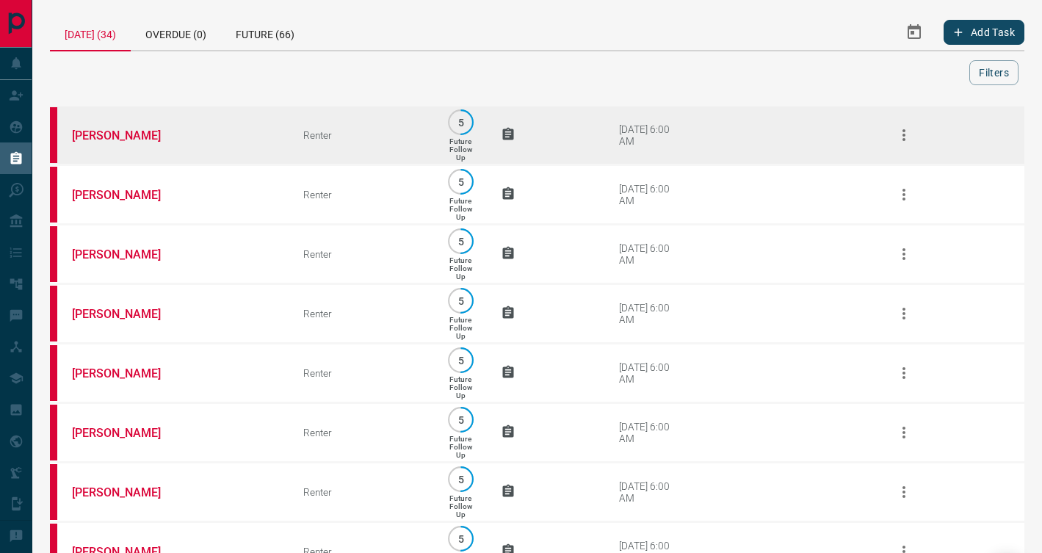
drag, startPoint x: 207, startPoint y: 129, endPoint x: 229, endPoint y: 150, distance: 30.6
click at [229, 150] on td "[PERSON_NAME]" at bounding box center [165, 135] width 231 height 59
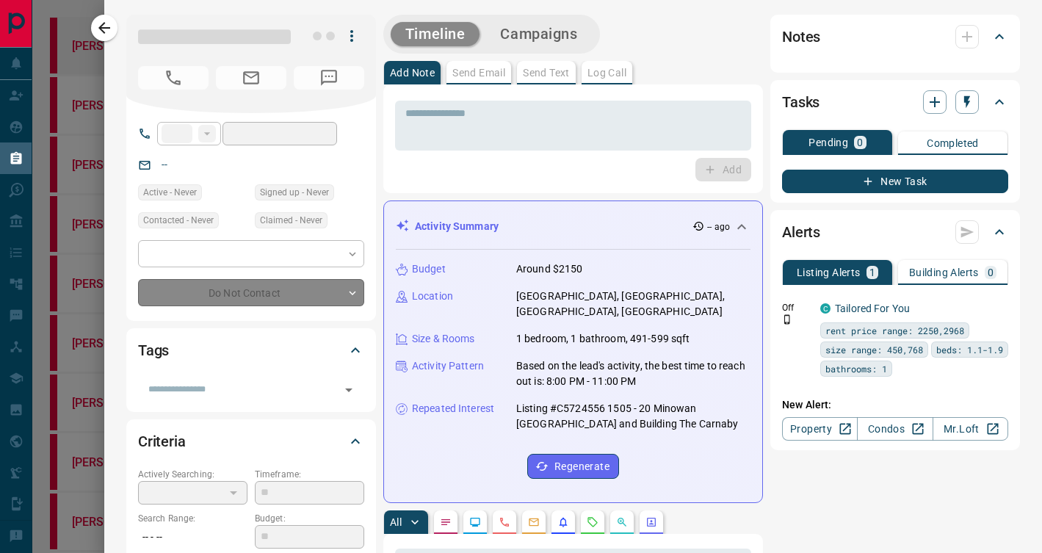
type input "***"
type input "**********"
type input "*"
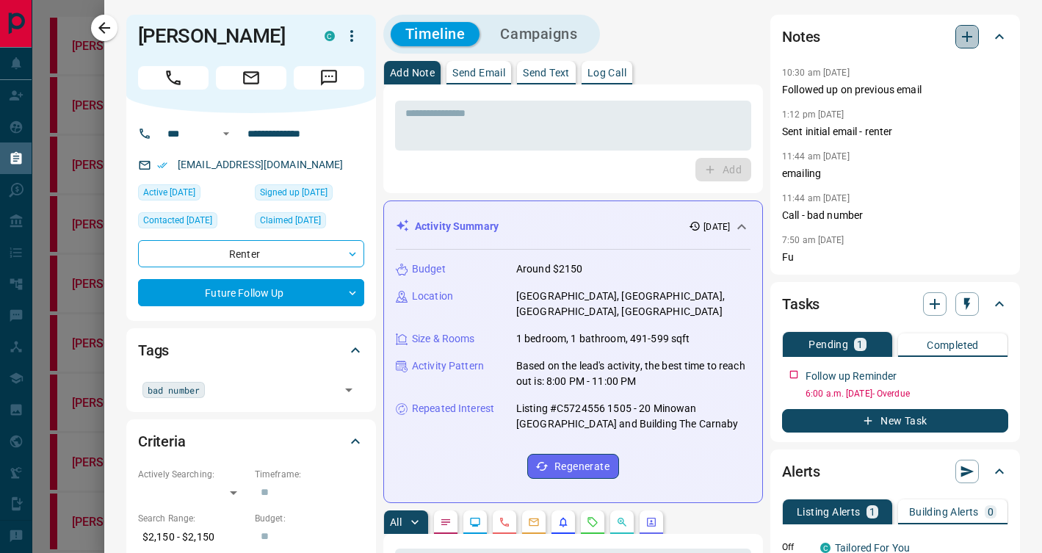
click at [968, 40] on icon "button" at bounding box center [967, 37] width 18 height 18
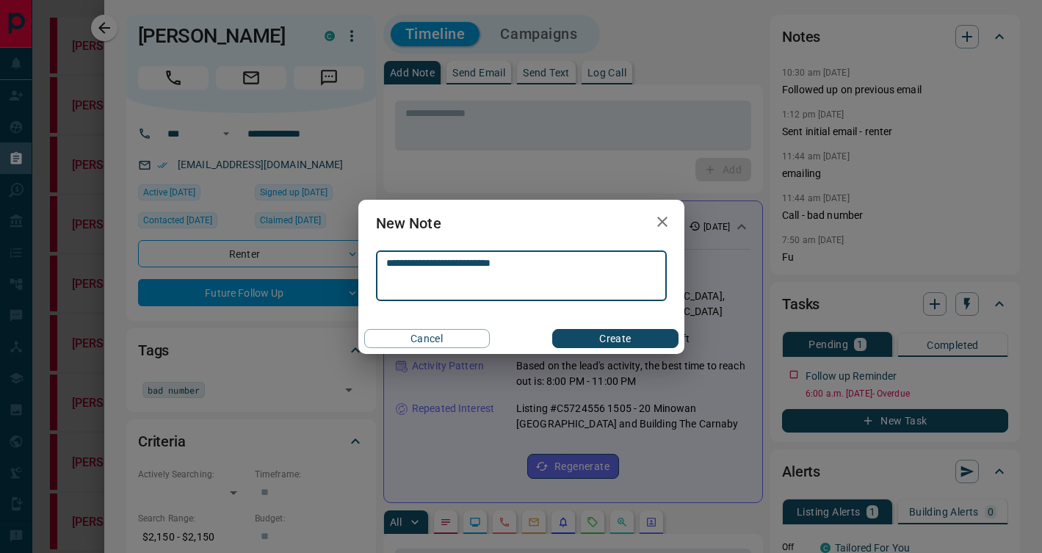
type textarea "**********"
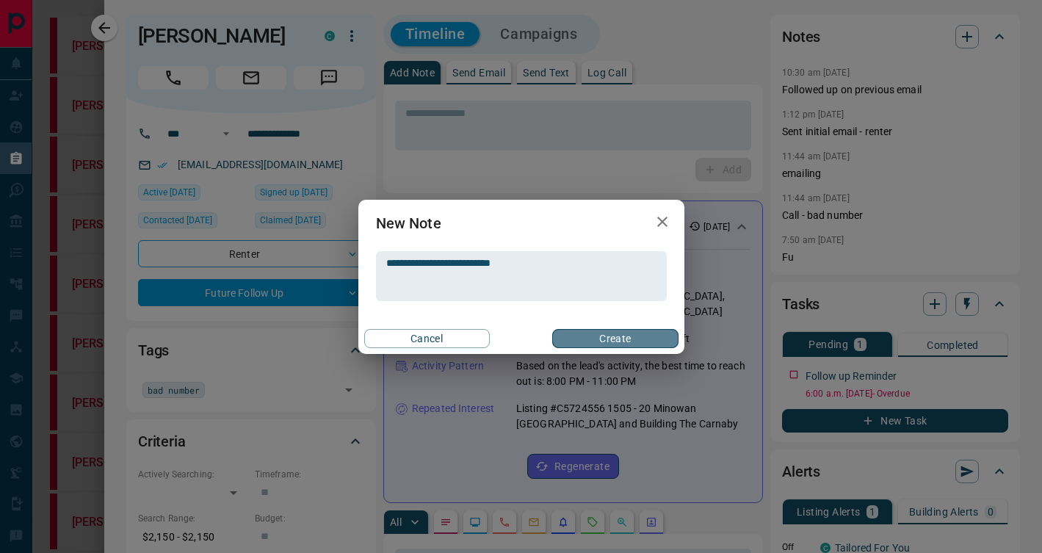
click at [619, 337] on button "Create" at bounding box center [615, 338] width 126 height 19
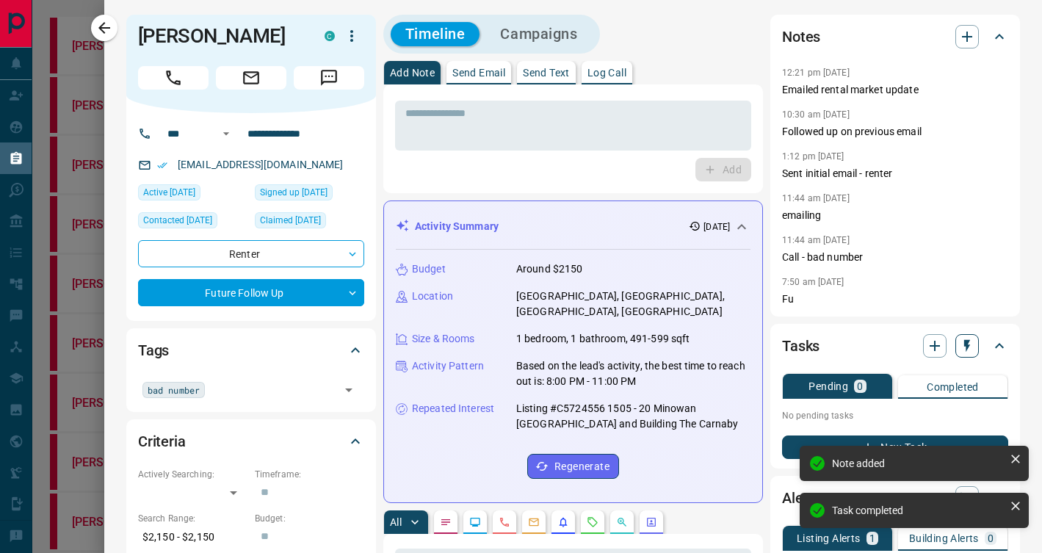
click at [965, 343] on icon "button" at bounding box center [967, 346] width 6 height 12
click at [934, 400] on li "3 Day Follow-Up" at bounding box center [929, 396] width 100 height 22
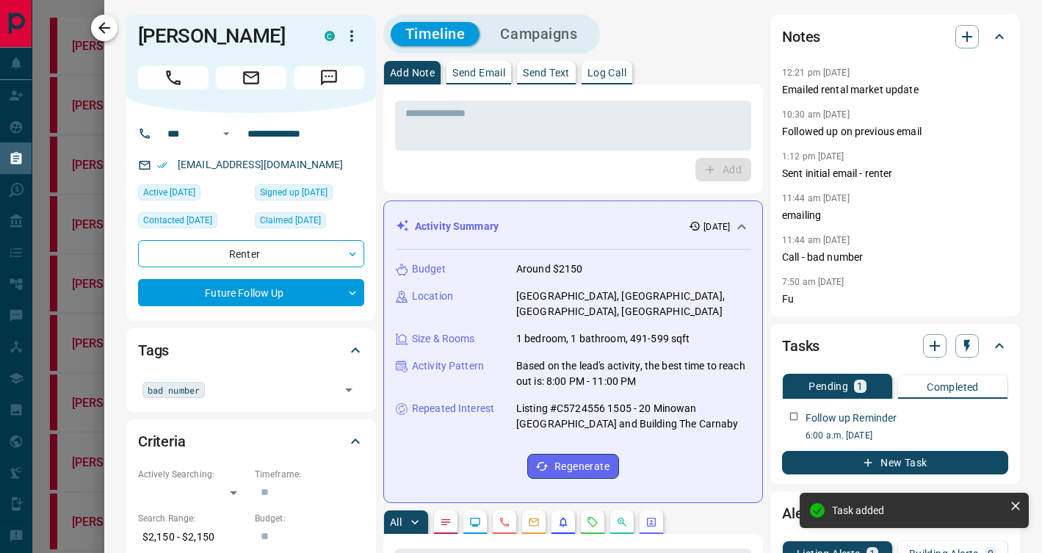
click at [112, 28] on icon "button" at bounding box center [104, 28] width 18 height 18
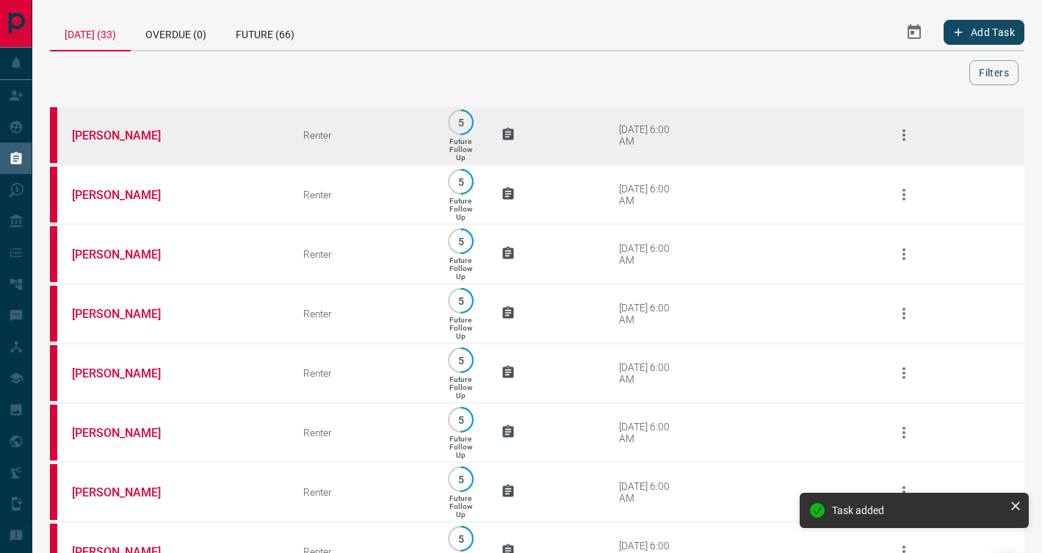
click at [261, 131] on td "[PERSON_NAME]" at bounding box center [165, 135] width 231 height 59
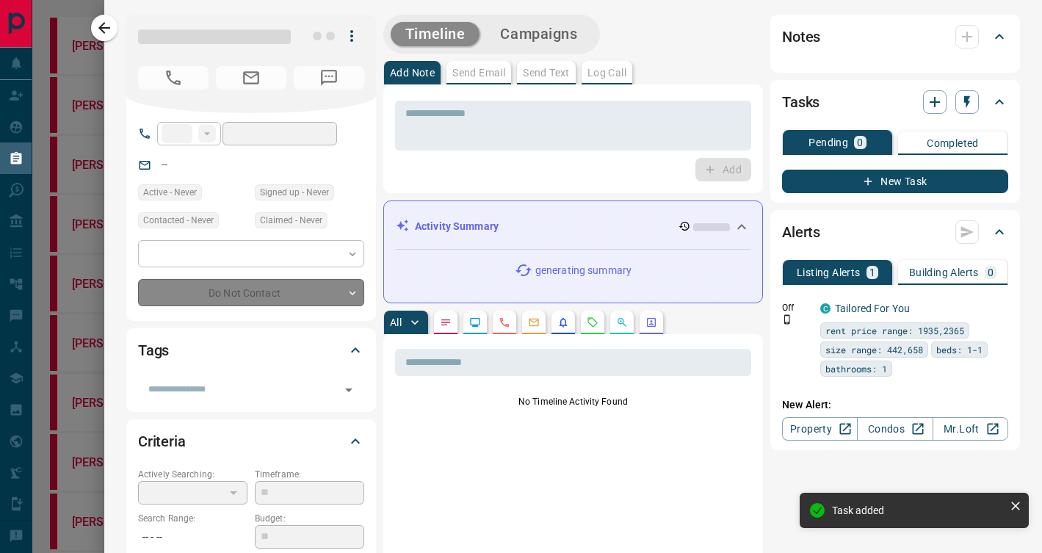
type input "**"
type input "**********"
type input "*"
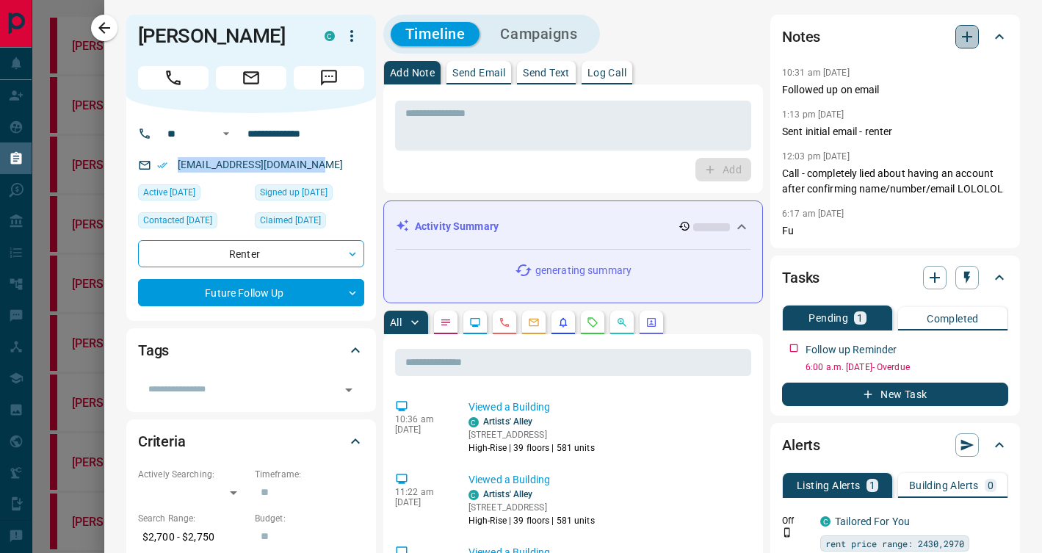
click at [964, 35] on icon "button" at bounding box center [967, 37] width 18 height 18
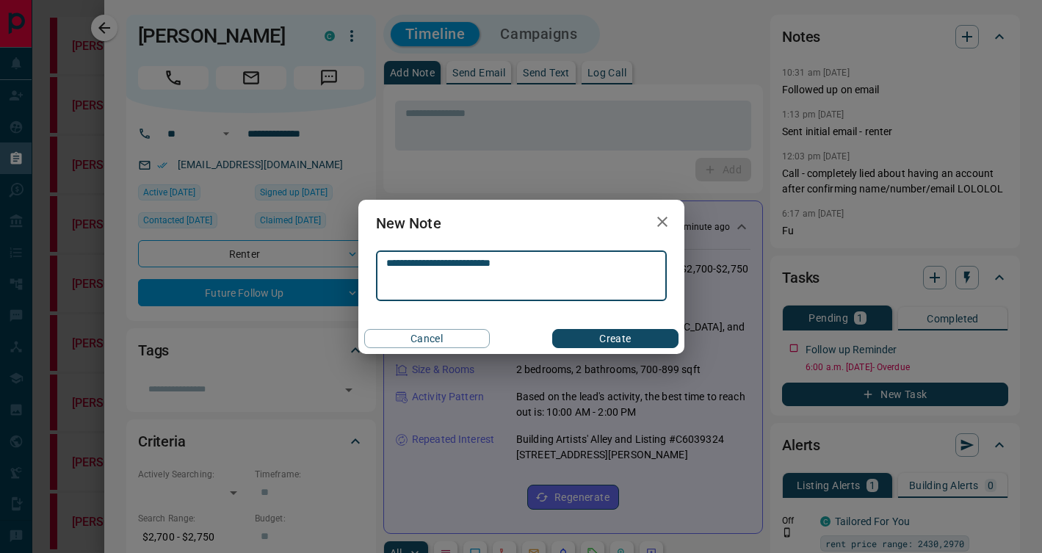
type textarea "**********"
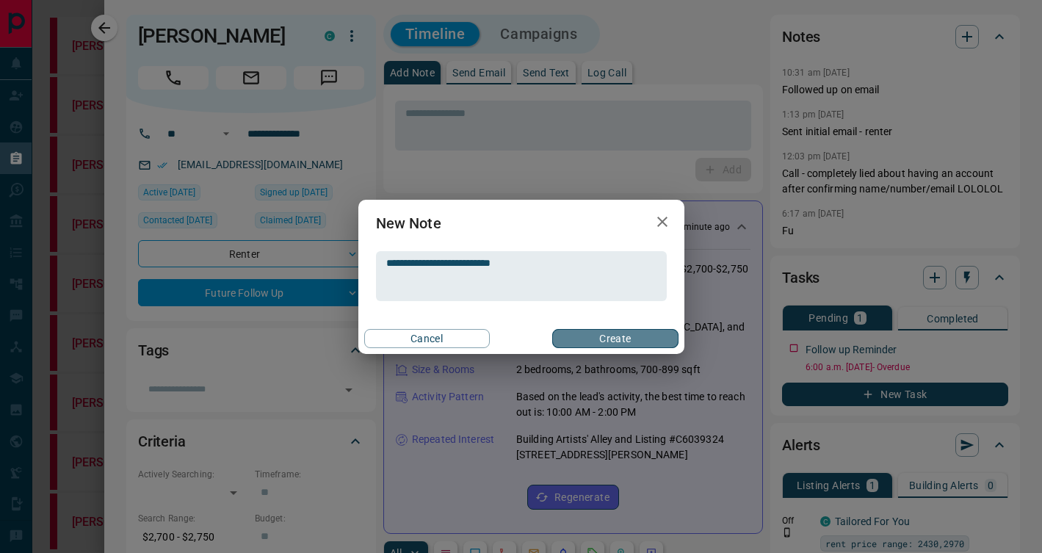
click at [653, 333] on button "Create" at bounding box center [615, 338] width 126 height 19
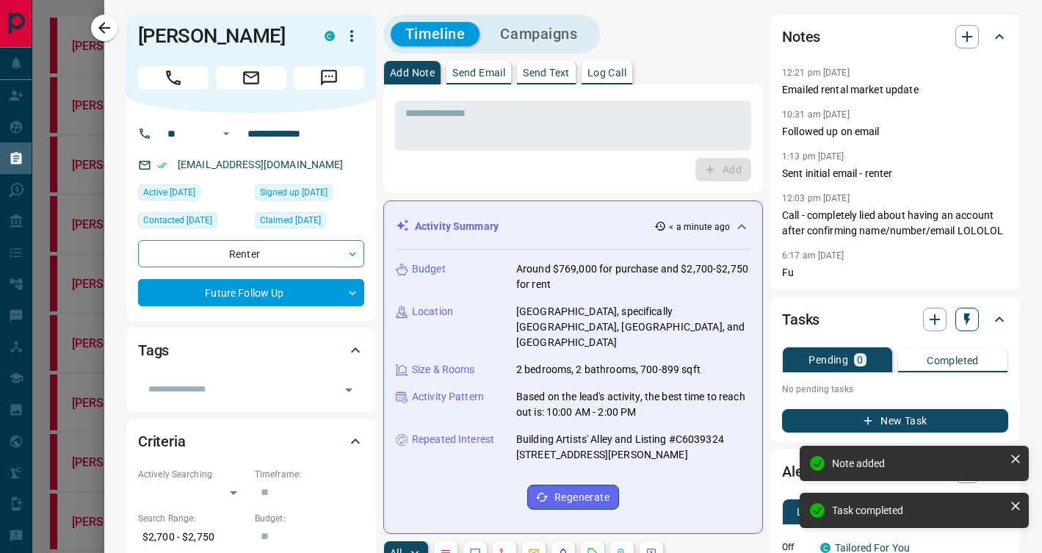
click at [961, 319] on icon "button" at bounding box center [966, 319] width 15 height 15
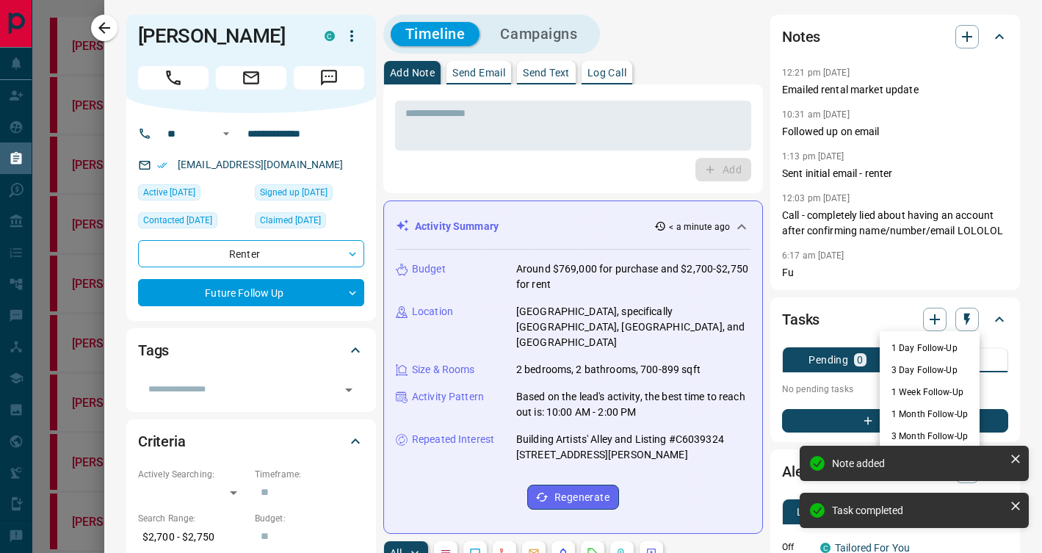
click at [937, 373] on li "3 Day Follow-Up" at bounding box center [929, 370] width 100 height 22
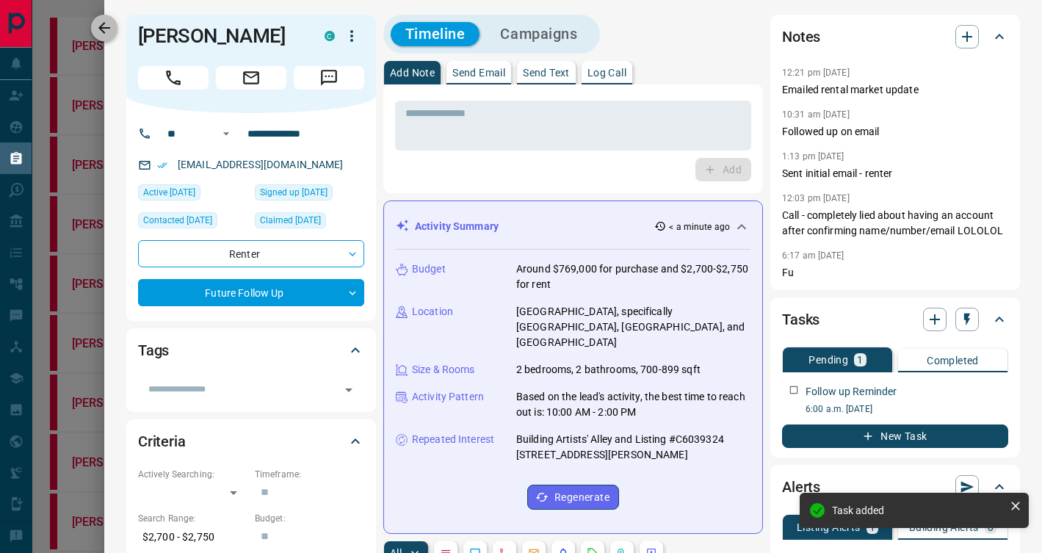
click at [107, 23] on icon "button" at bounding box center [104, 28] width 18 height 18
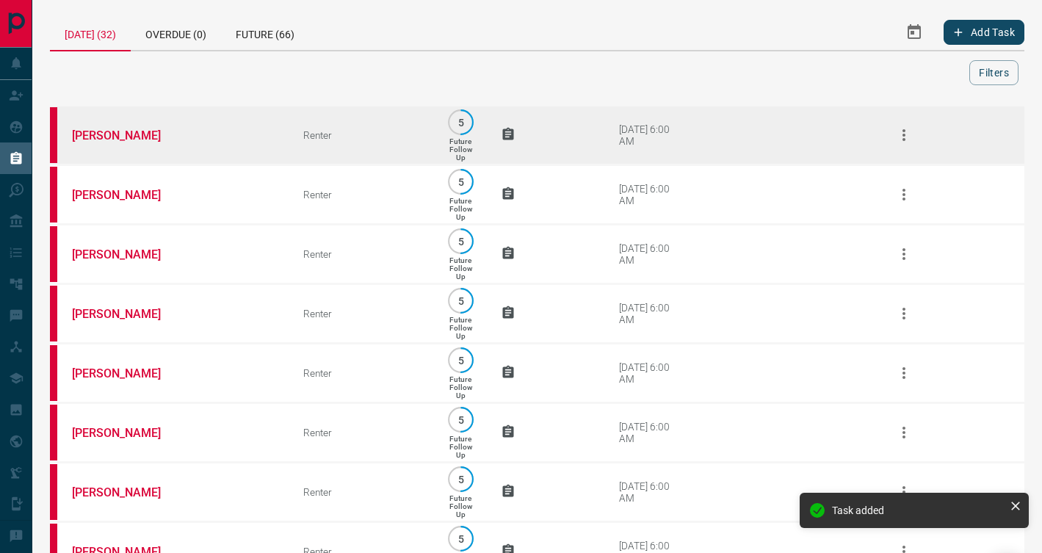
click at [242, 142] on td "[PERSON_NAME]" at bounding box center [165, 135] width 231 height 59
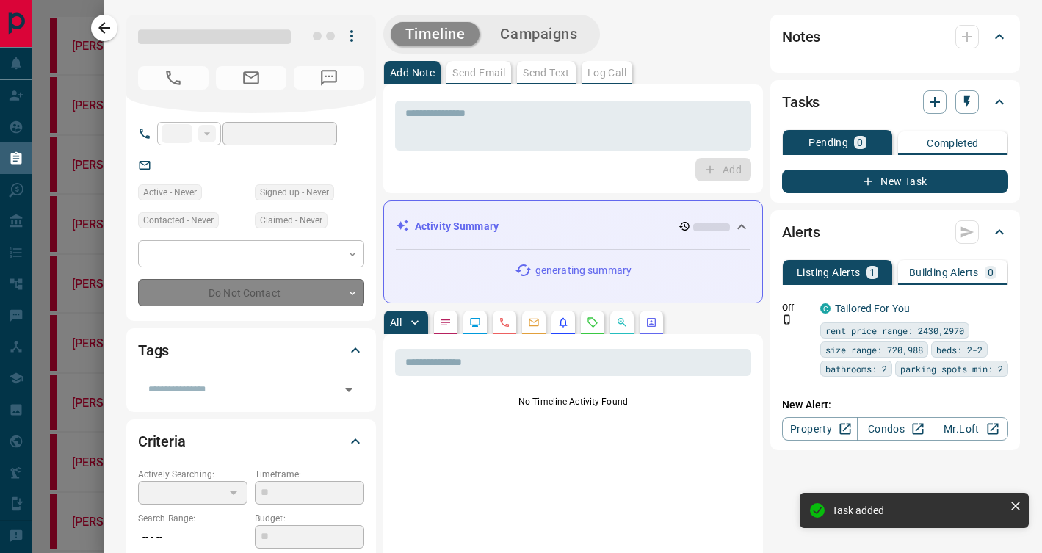
type input "**"
type input "**********"
type input "*"
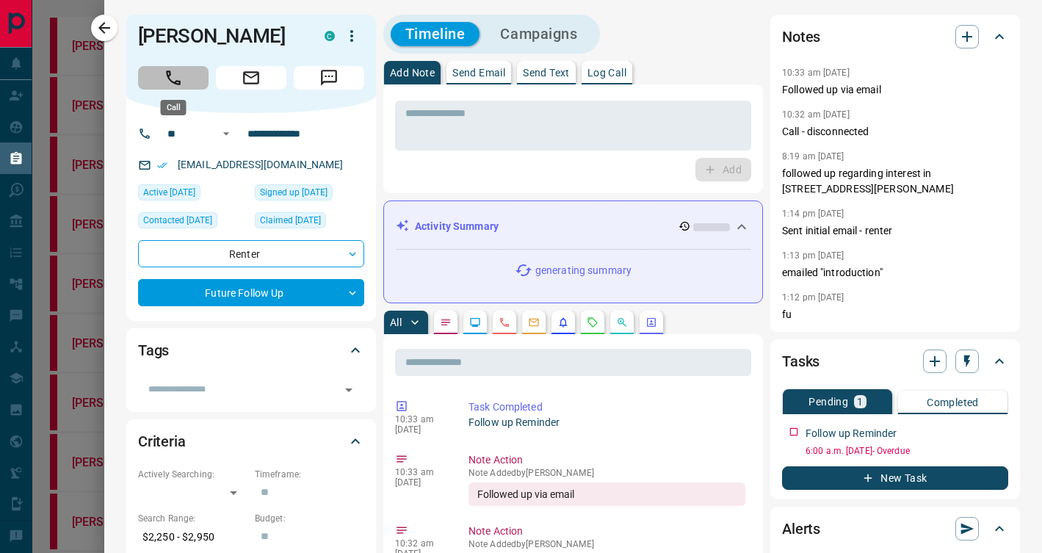
click at [164, 77] on icon "Call" at bounding box center [173, 77] width 19 height 19
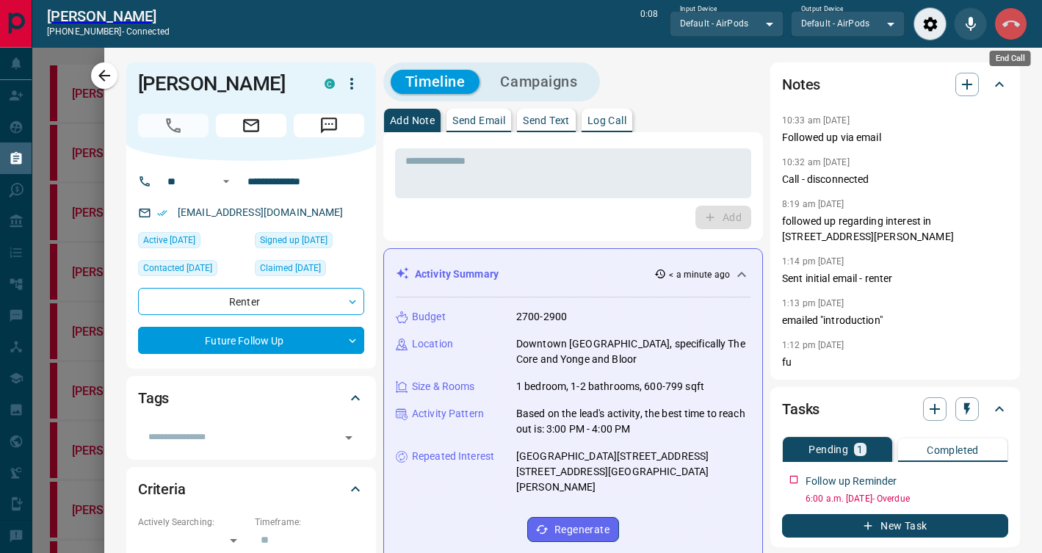
click at [1014, 26] on icon "End Call" at bounding box center [1011, 24] width 18 height 18
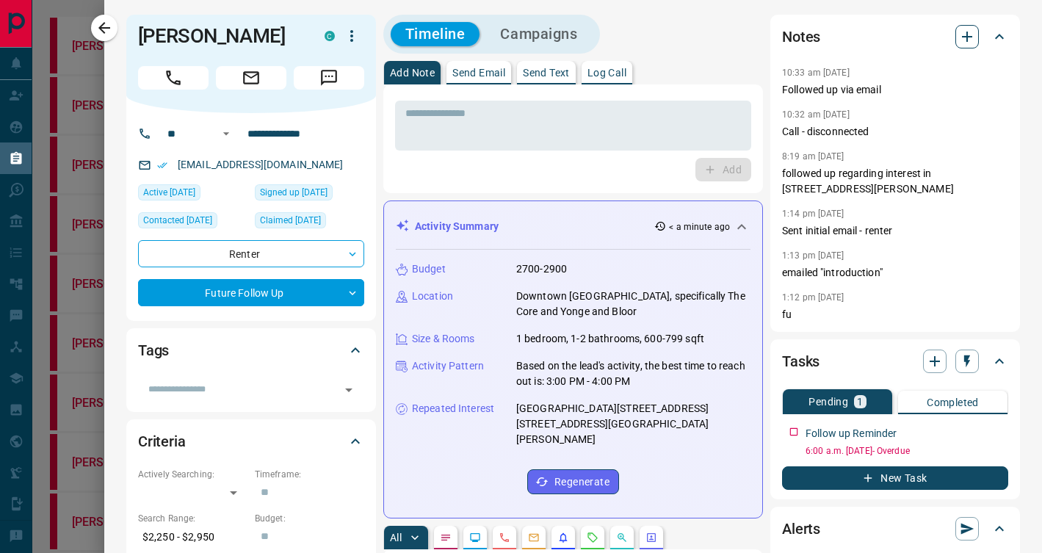
click at [973, 32] on icon "button" at bounding box center [967, 37] width 18 height 18
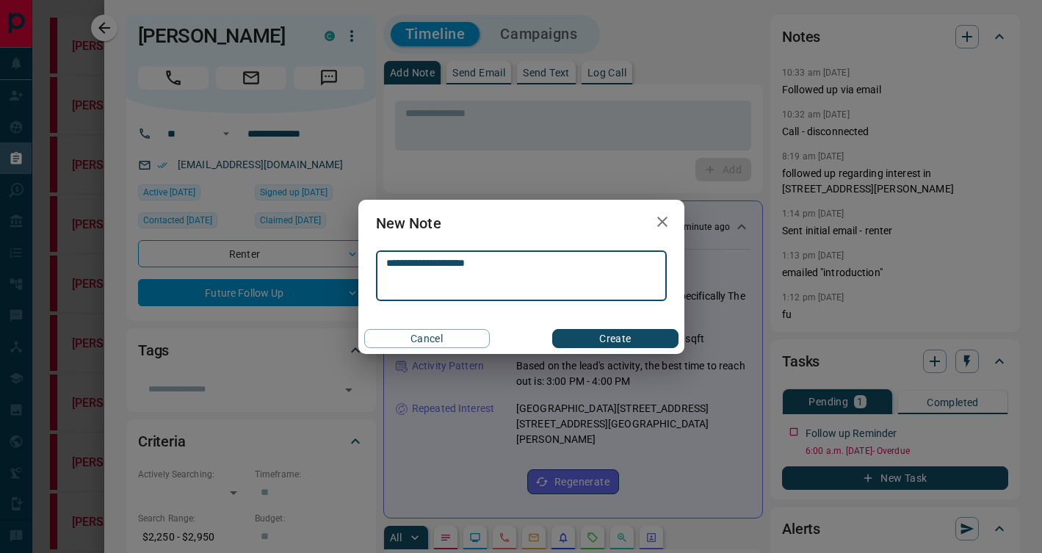
type textarea "**********"
click at [643, 341] on button "Create" at bounding box center [615, 338] width 126 height 19
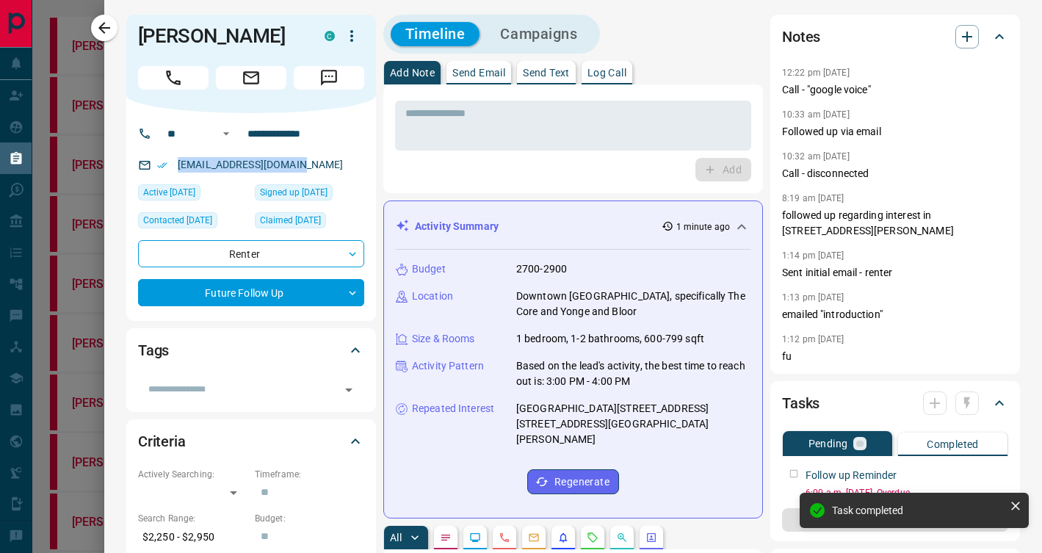
click at [965, 401] on icon "button" at bounding box center [967, 403] width 6 height 12
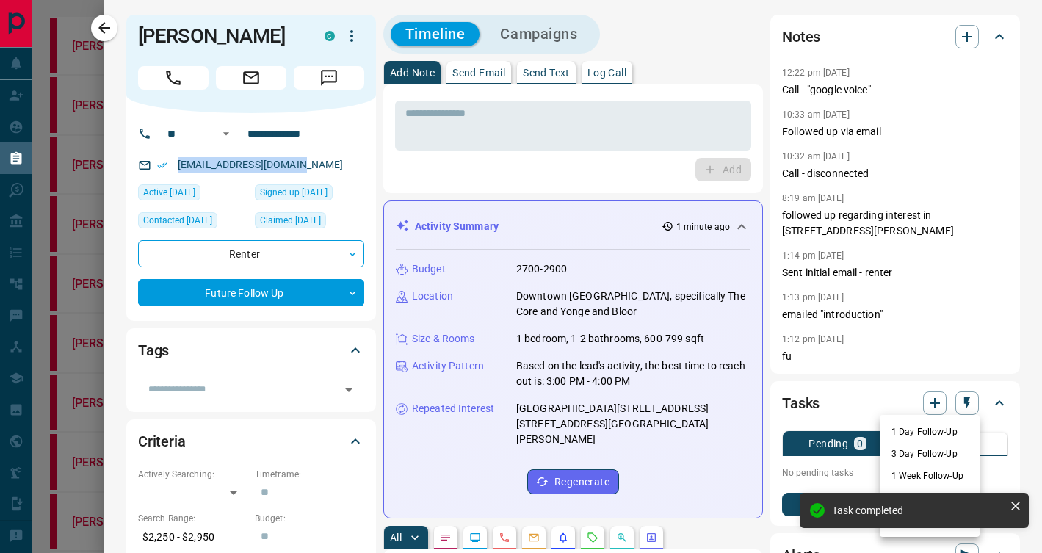
click at [934, 448] on li "3 Day Follow-Up" at bounding box center [929, 454] width 100 height 22
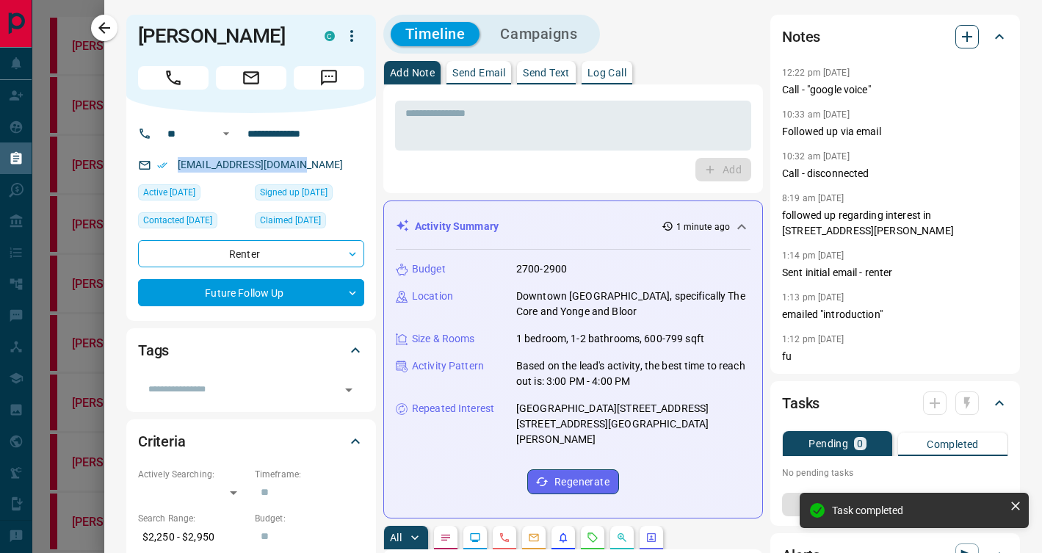
click at [970, 42] on icon "button" at bounding box center [967, 37] width 18 height 18
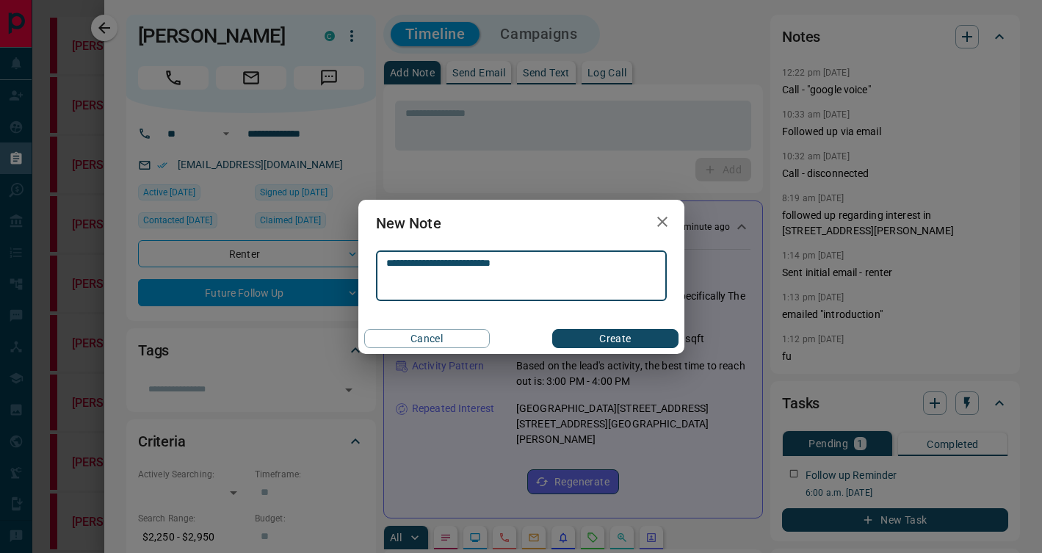
type textarea "**********"
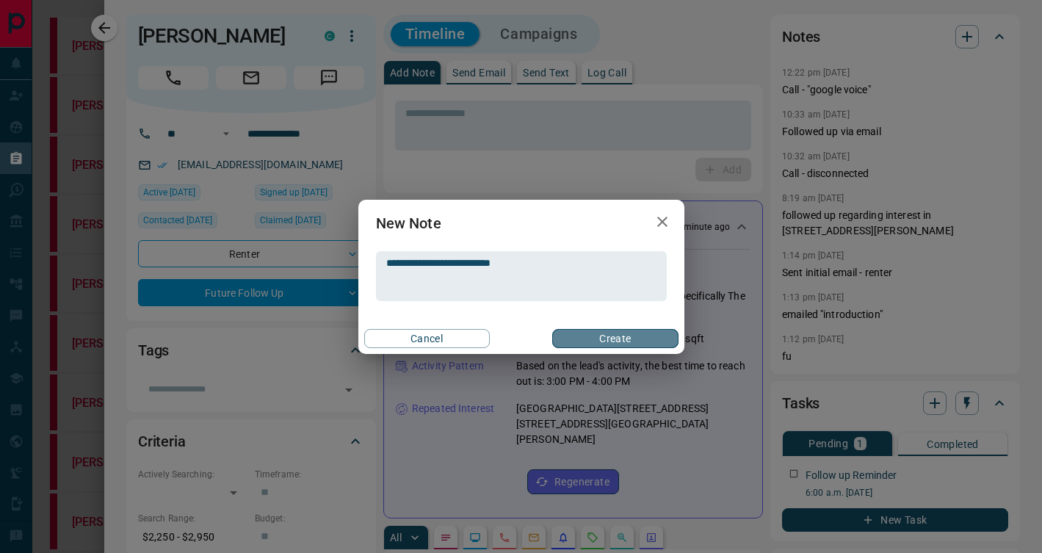
click at [662, 332] on button "Create" at bounding box center [615, 338] width 126 height 19
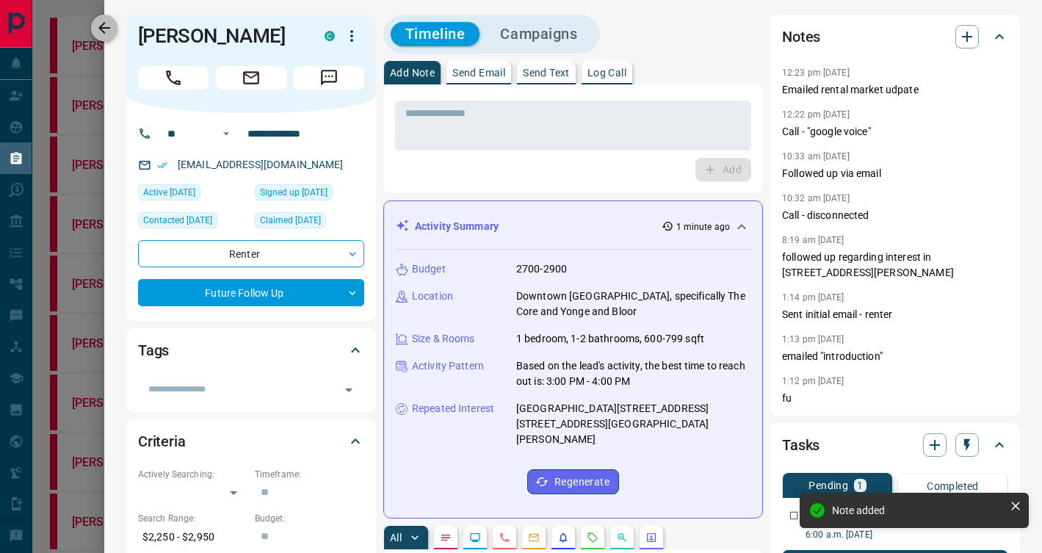
click at [115, 31] on button "button" at bounding box center [104, 28] width 26 height 26
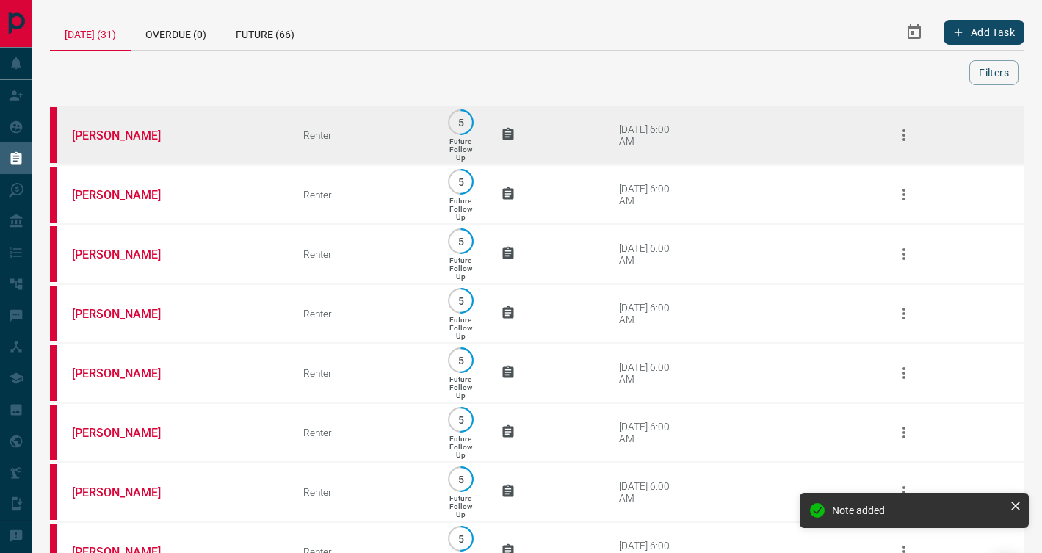
click at [194, 124] on td "[PERSON_NAME]" at bounding box center [165, 135] width 231 height 59
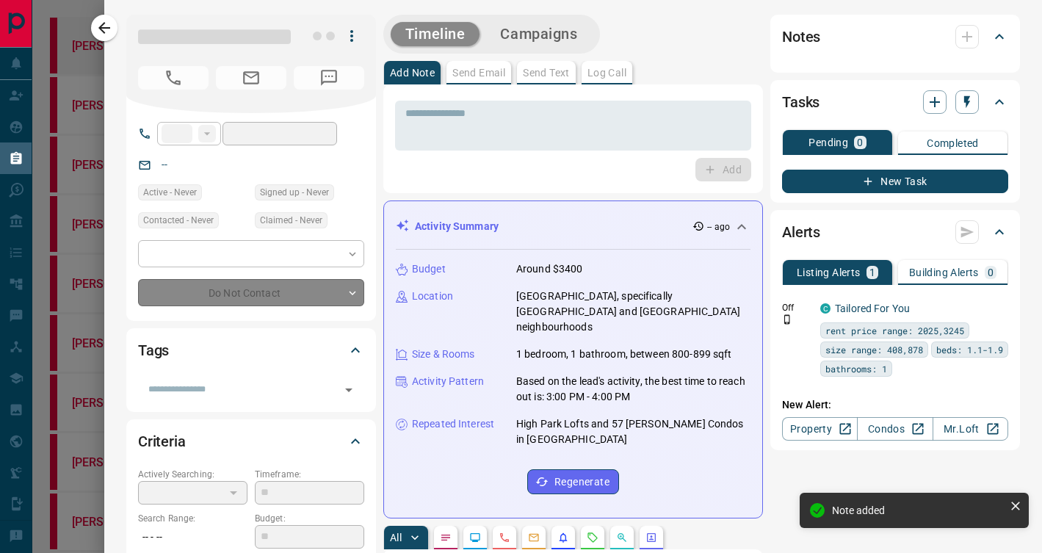
type input "**"
type input "**********"
type input "*"
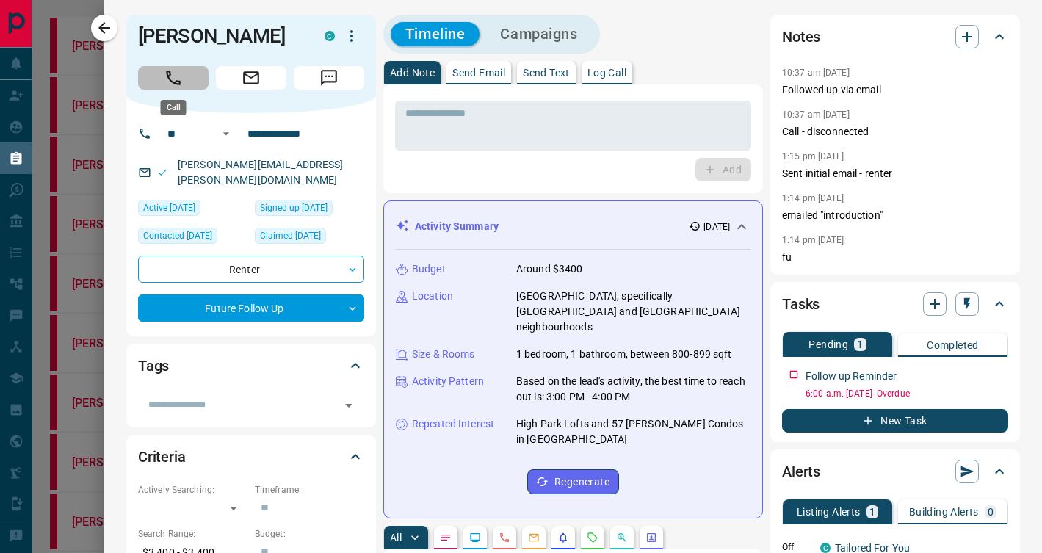
click at [160, 73] on button "Call" at bounding box center [173, 77] width 70 height 23
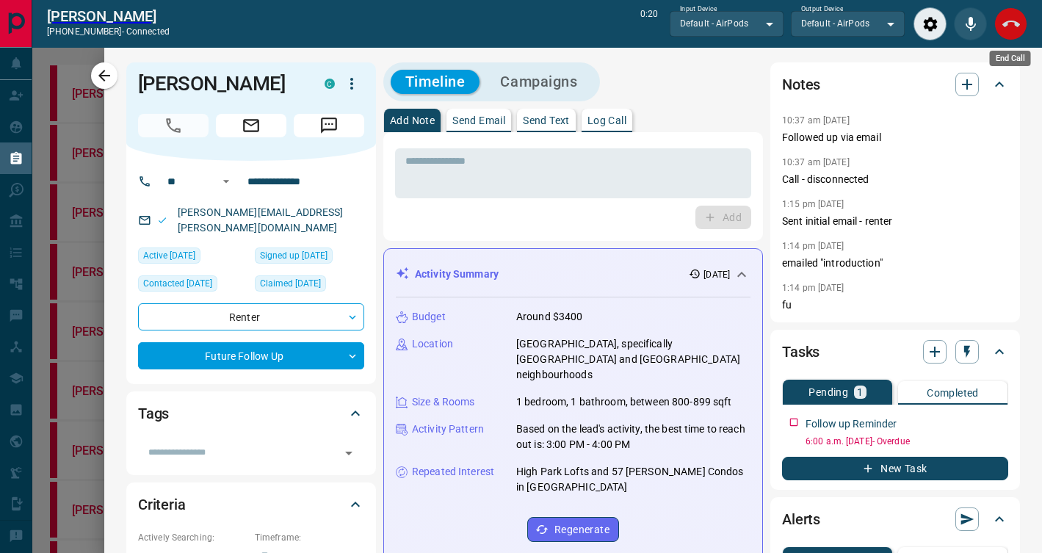
click at [1009, 17] on icon "End Call" at bounding box center [1011, 24] width 18 height 18
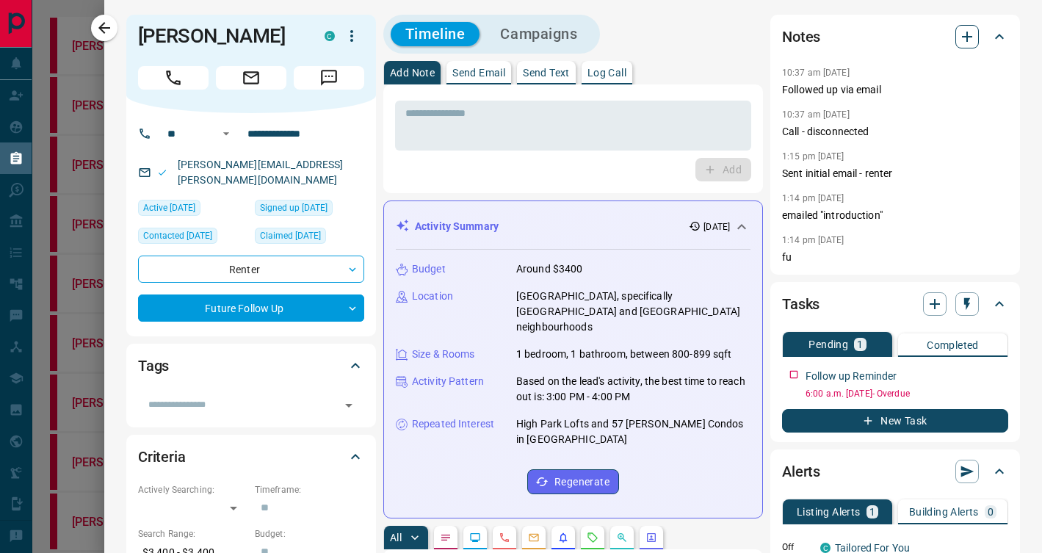
click at [974, 39] on icon "button" at bounding box center [967, 37] width 18 height 18
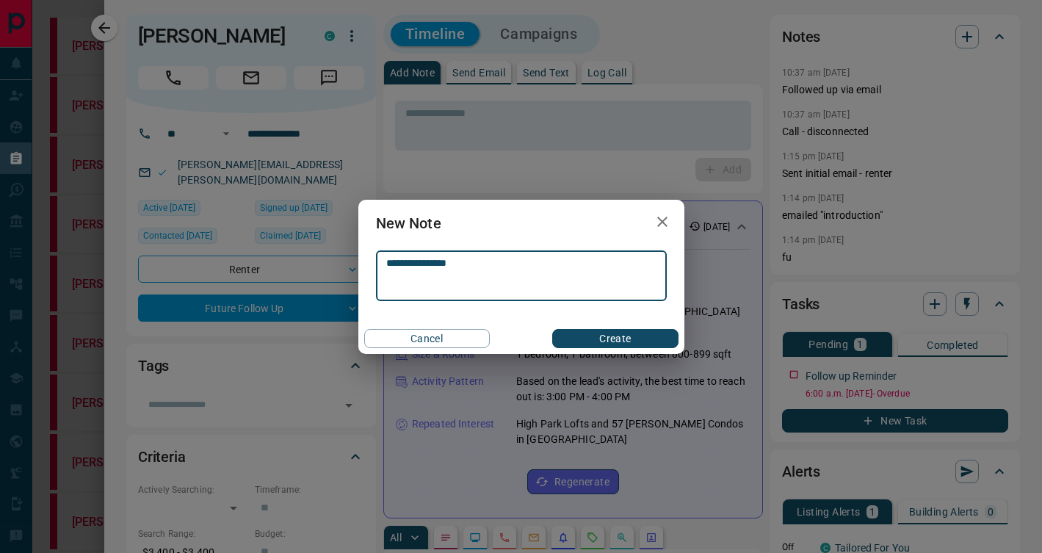
type textarea "**********"
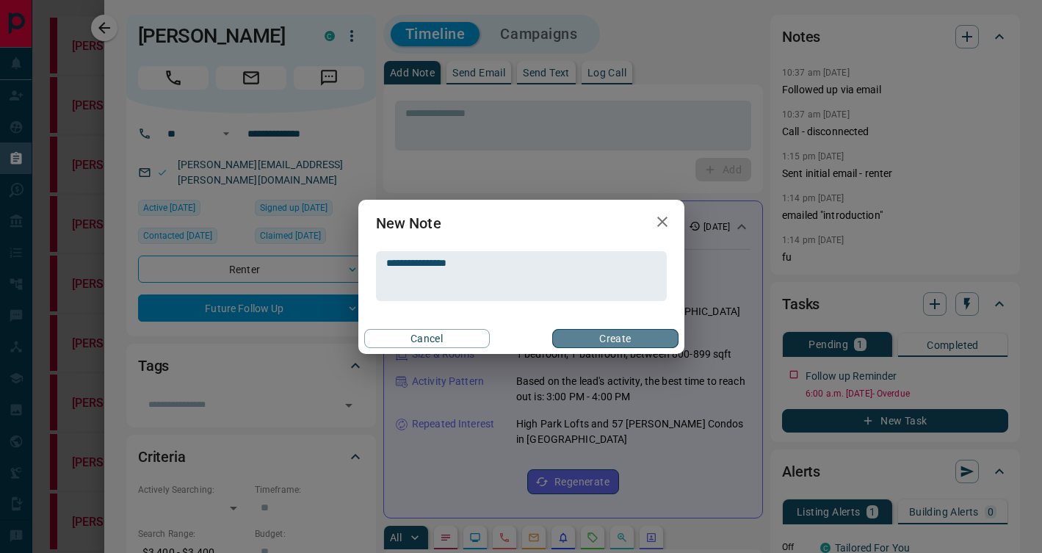
click at [635, 338] on button "Create" at bounding box center [615, 338] width 126 height 19
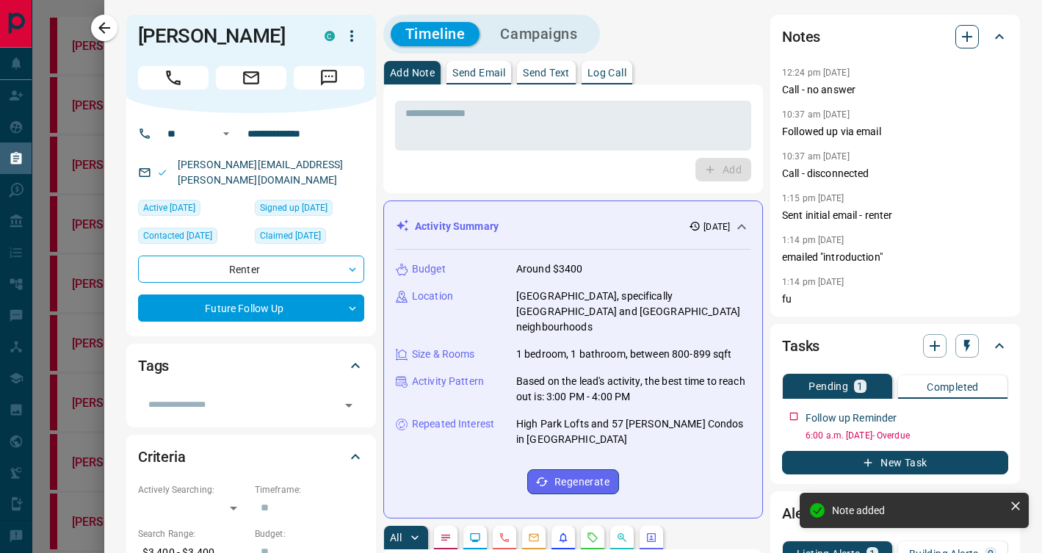
click at [971, 37] on icon "button" at bounding box center [967, 37] width 10 height 10
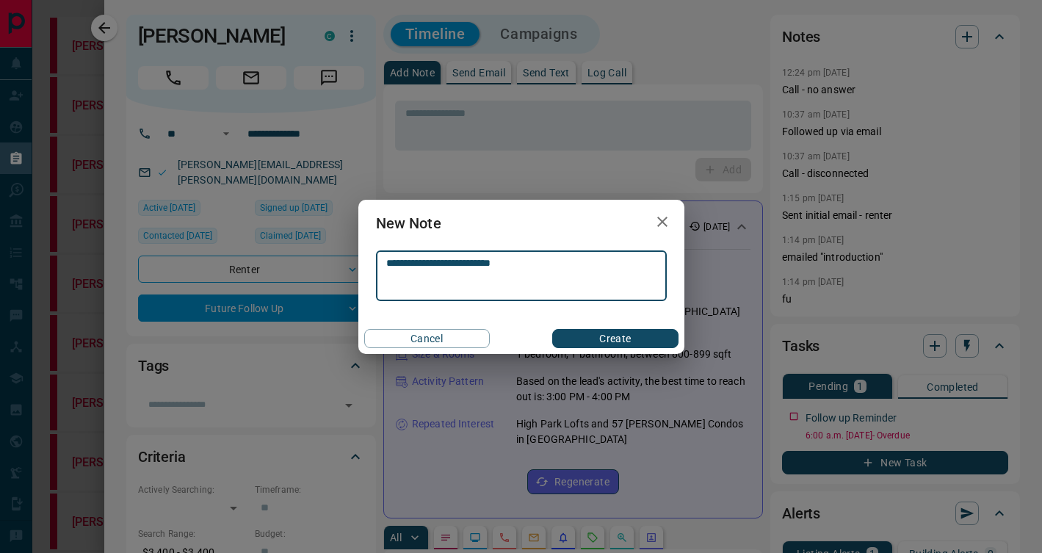
type textarea "**********"
click at [615, 338] on button "Create" at bounding box center [615, 338] width 126 height 19
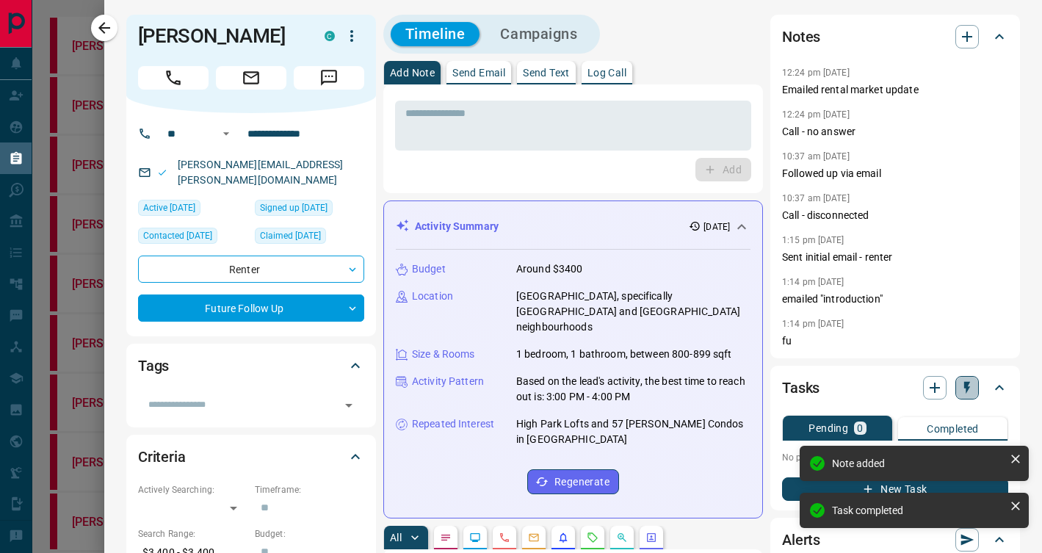
click at [962, 383] on icon "button" at bounding box center [966, 387] width 15 height 15
click at [935, 435] on li "3 Day Follow-Up" at bounding box center [929, 438] width 100 height 22
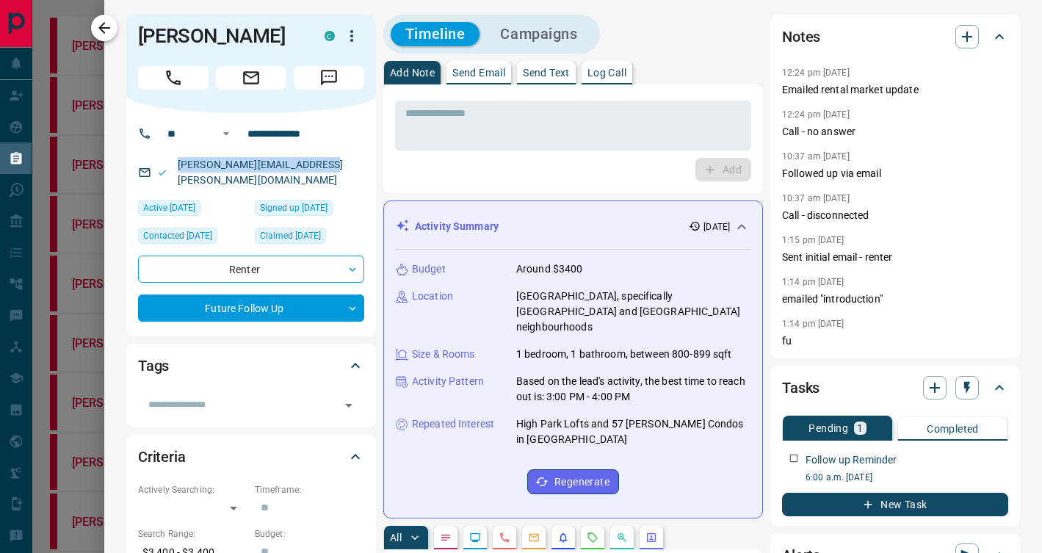
click at [115, 22] on button "button" at bounding box center [104, 28] width 26 height 26
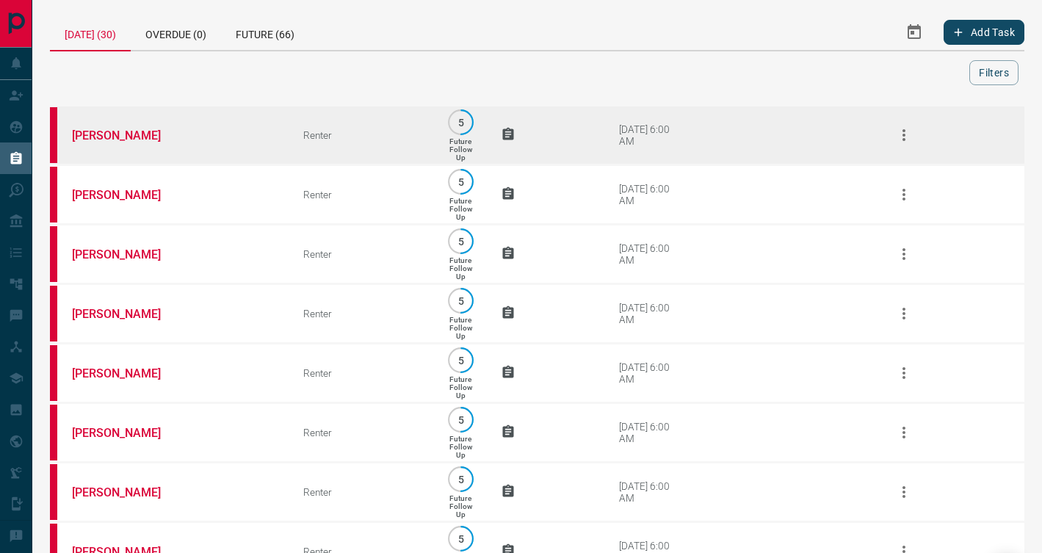
click at [276, 151] on td "[PERSON_NAME]" at bounding box center [165, 135] width 231 height 59
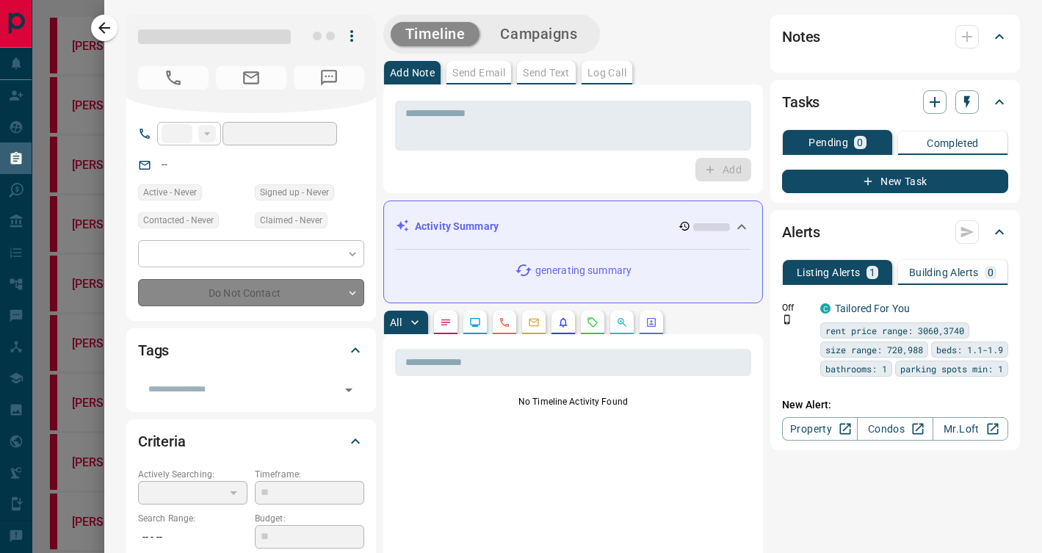
type input "**"
type input "**********"
type input "*"
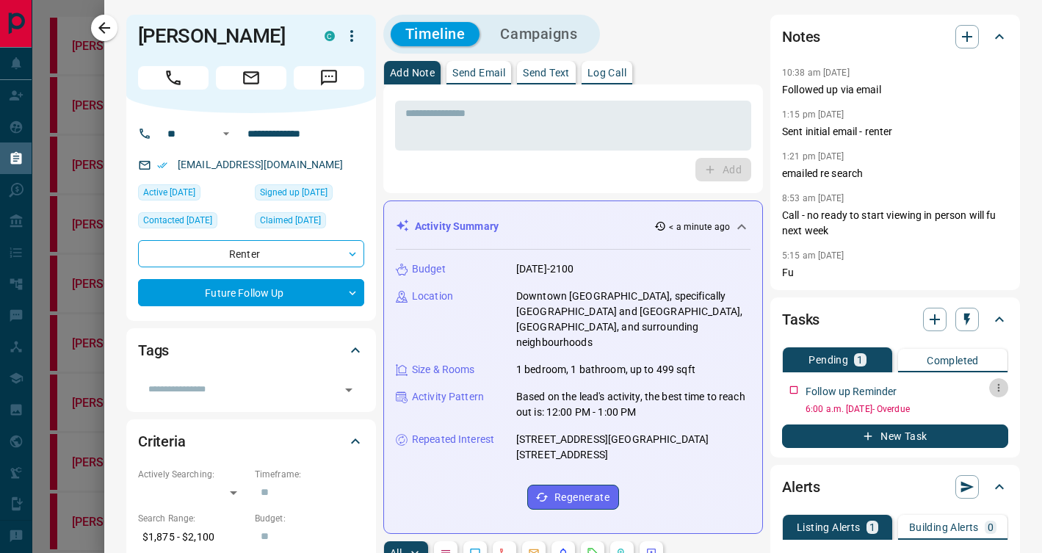
click at [1005, 384] on button "button" at bounding box center [998, 387] width 19 height 19
click at [968, 413] on li "Edit" at bounding box center [975, 415] width 65 height 22
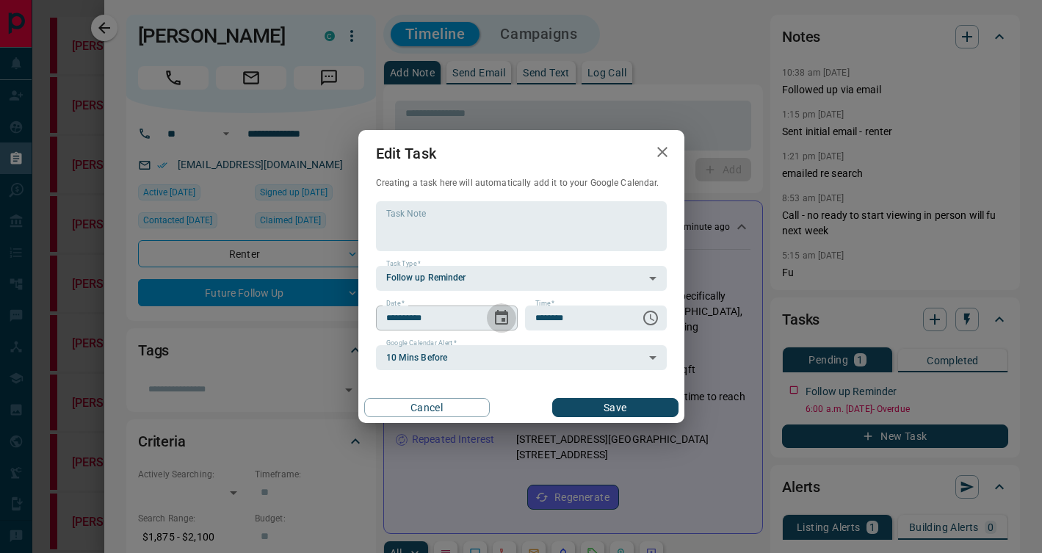
click at [504, 318] on icon "Choose date, selected date is Aug 18, 2025" at bounding box center [501, 317] width 13 height 15
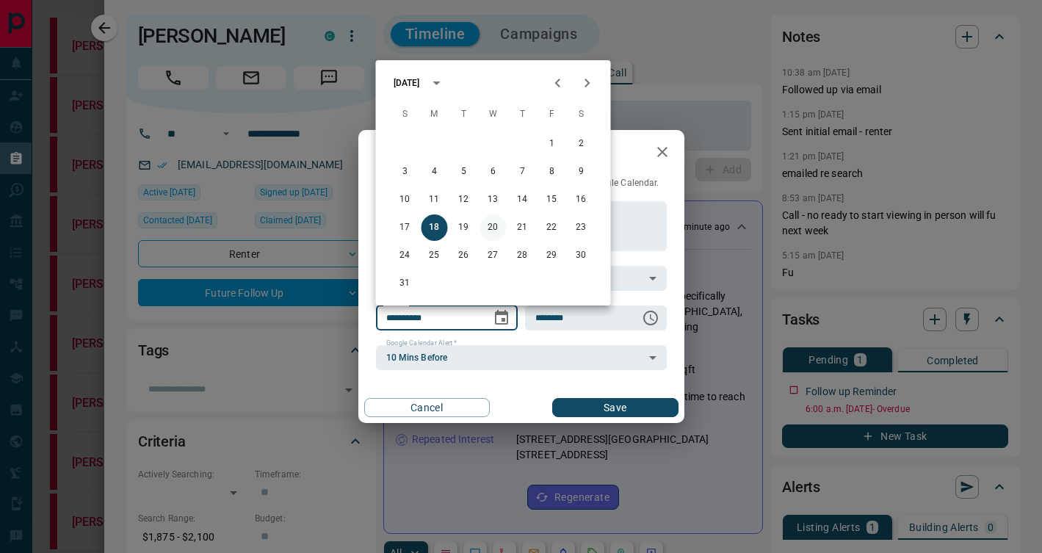
click at [490, 230] on button "20" at bounding box center [493, 227] width 26 height 26
type input "**********"
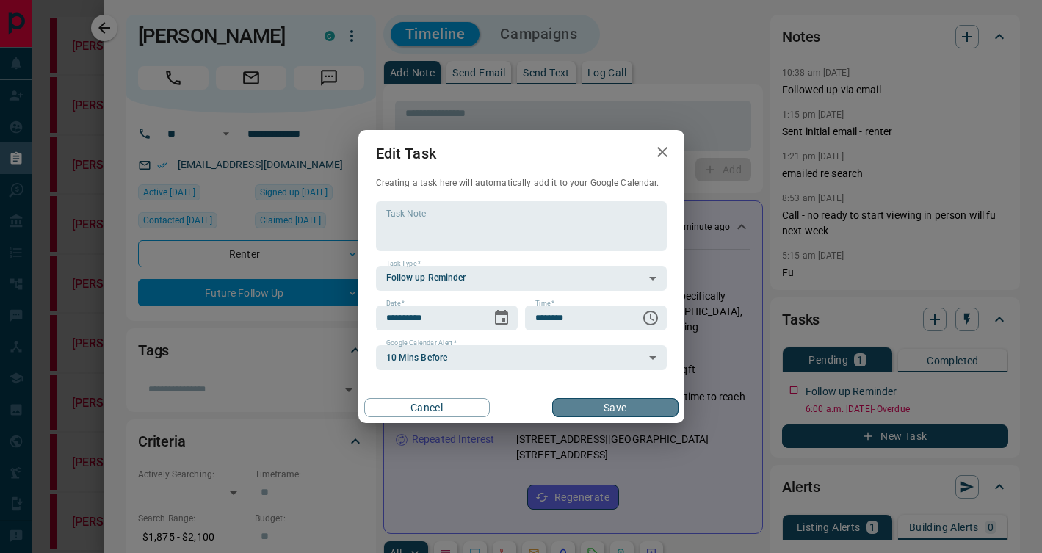
click at [645, 404] on button "Save" at bounding box center [615, 407] width 126 height 19
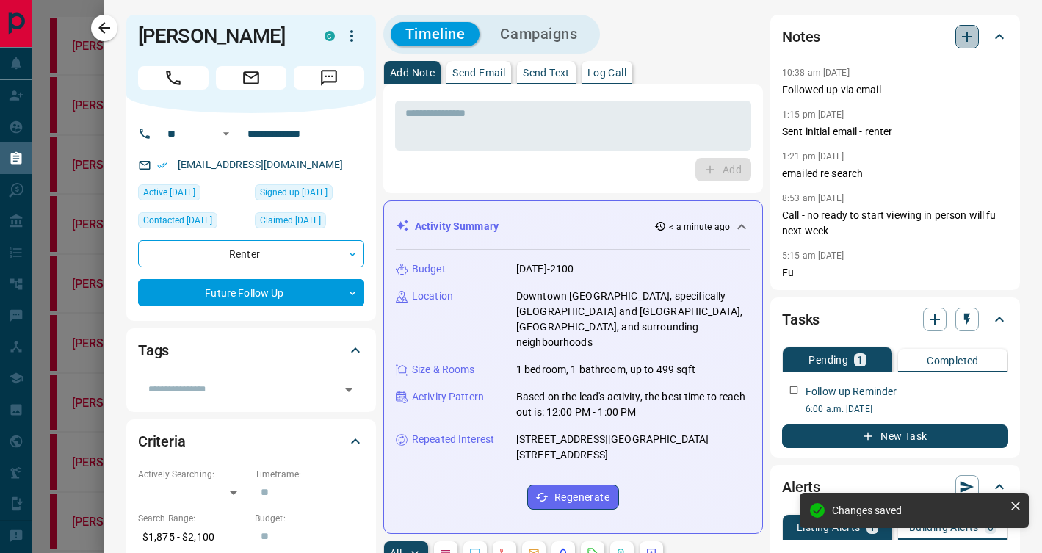
click at [962, 37] on icon "button" at bounding box center [967, 37] width 10 height 10
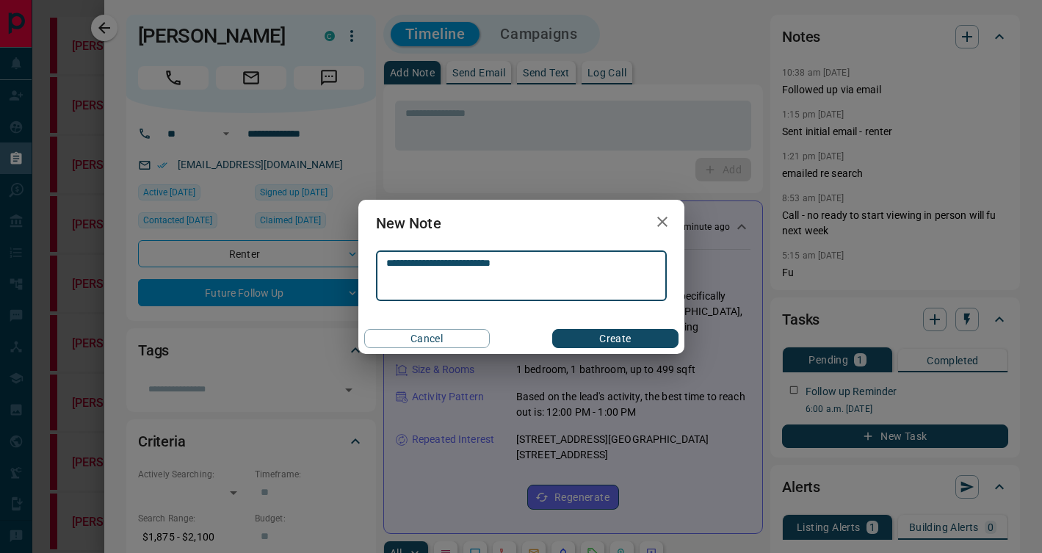
type textarea "**********"
click at [585, 337] on button "Create" at bounding box center [615, 338] width 126 height 19
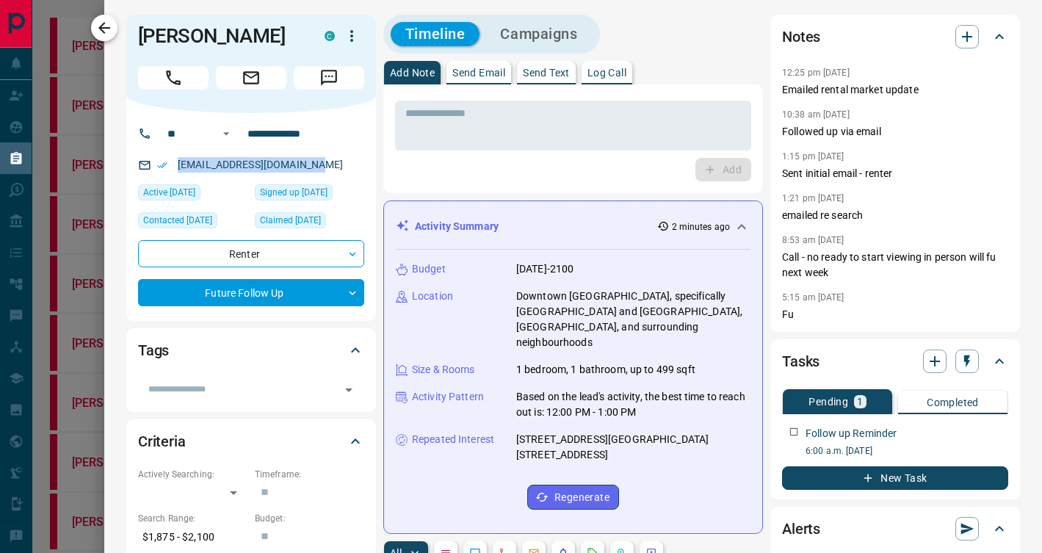
click at [104, 27] on icon "button" at bounding box center [104, 28] width 18 height 18
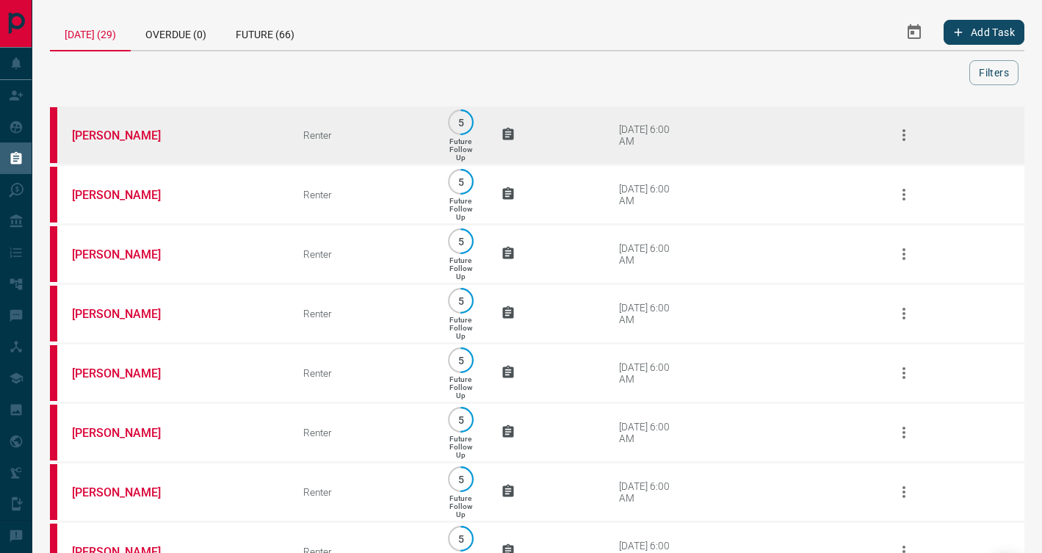
click at [258, 141] on td "[PERSON_NAME]" at bounding box center [165, 135] width 231 height 59
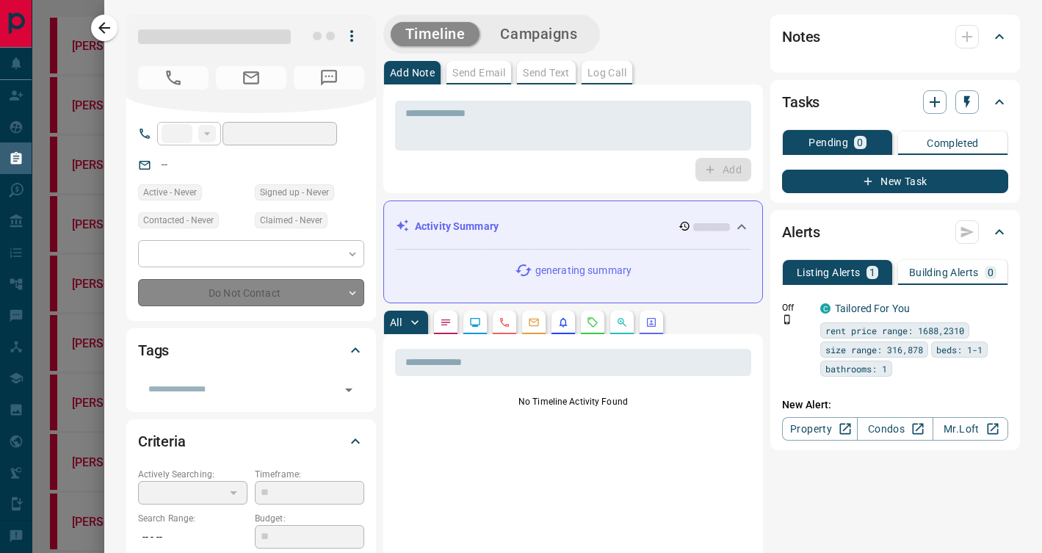
type input "***"
type input "**********"
type input "*"
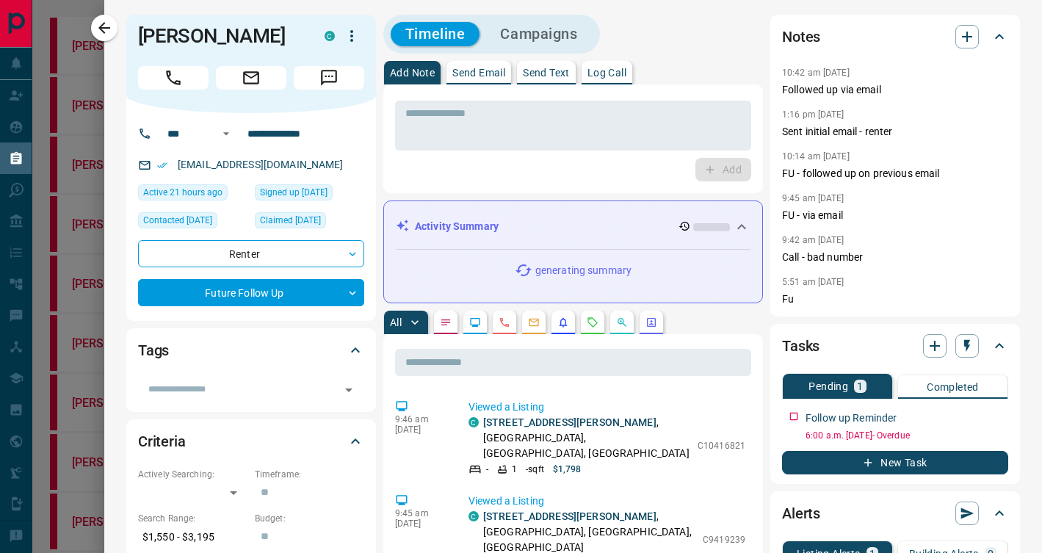
click at [979, 39] on div "Notes" at bounding box center [886, 36] width 208 height 23
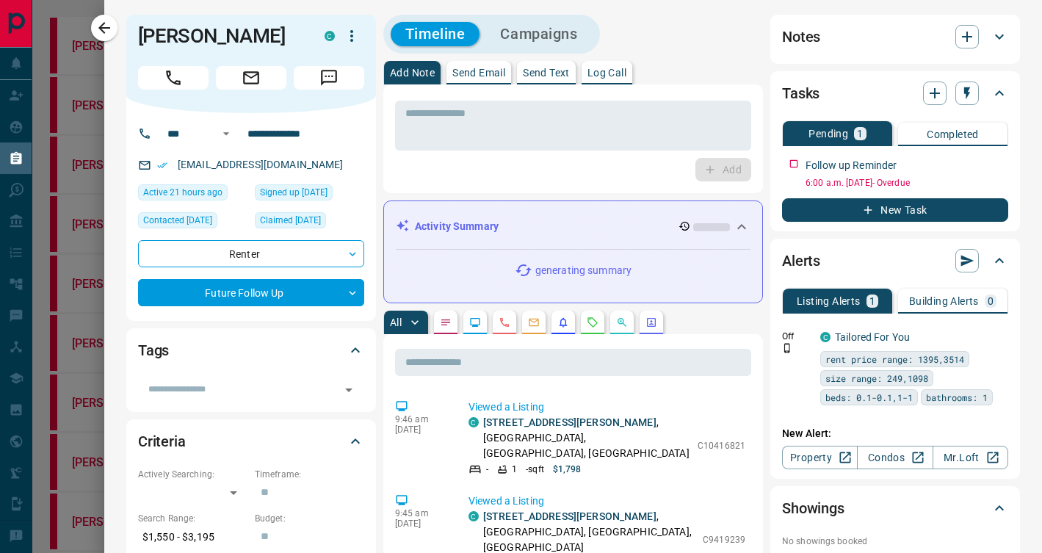
click at [979, 39] on div "Notes" at bounding box center [886, 36] width 208 height 23
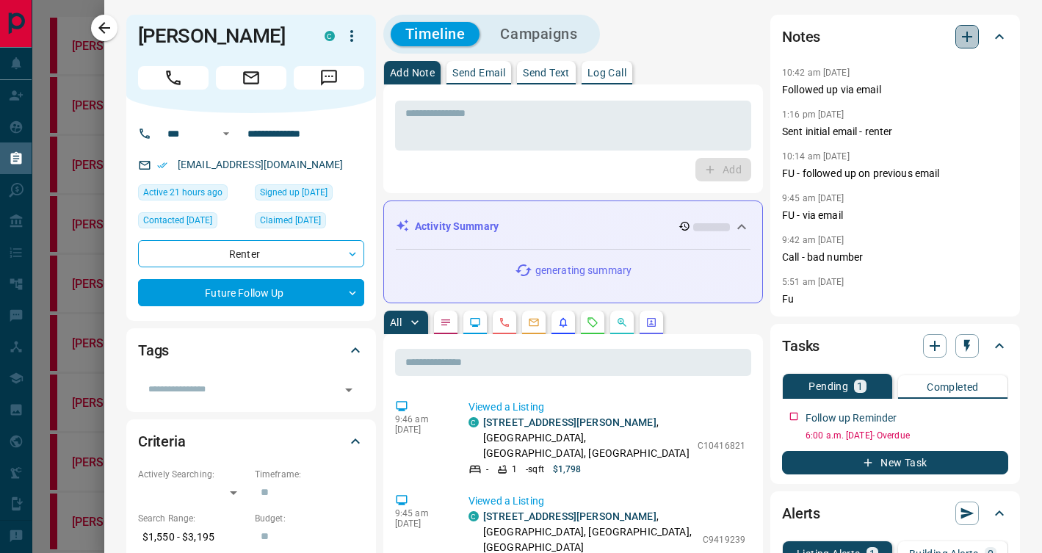
click at [966, 39] on icon "button" at bounding box center [967, 37] width 10 height 10
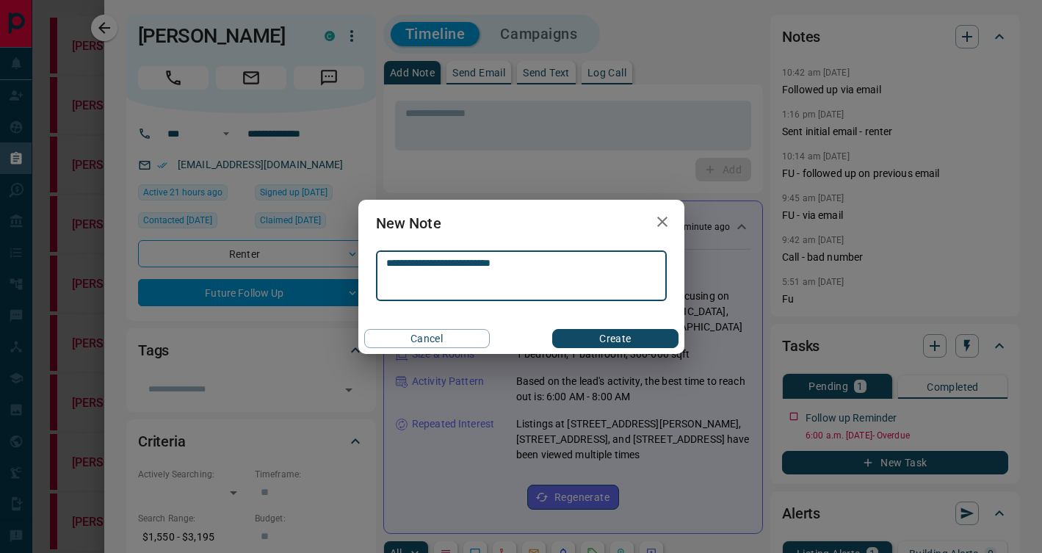
type textarea "**********"
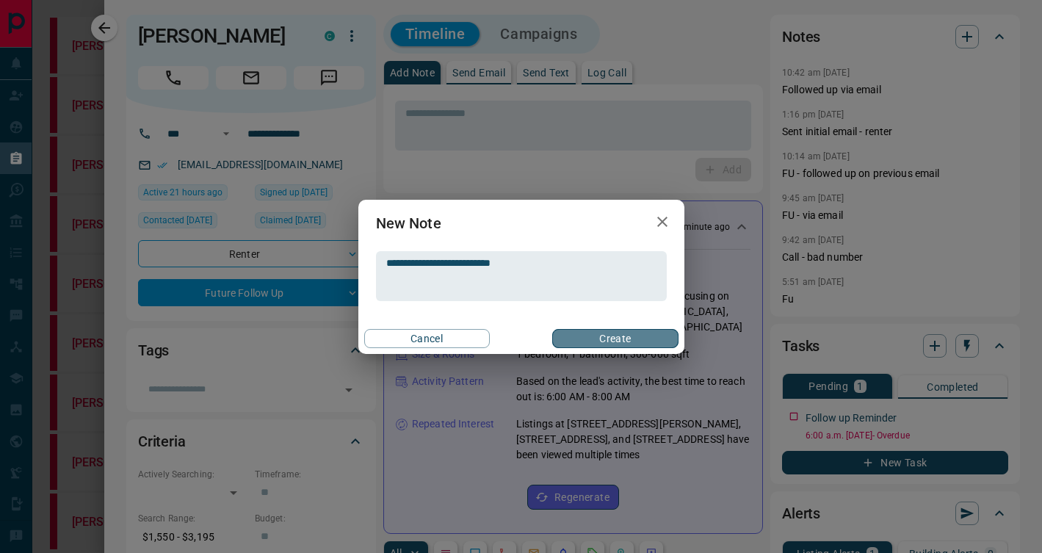
click at [624, 341] on button "Create" at bounding box center [615, 338] width 126 height 19
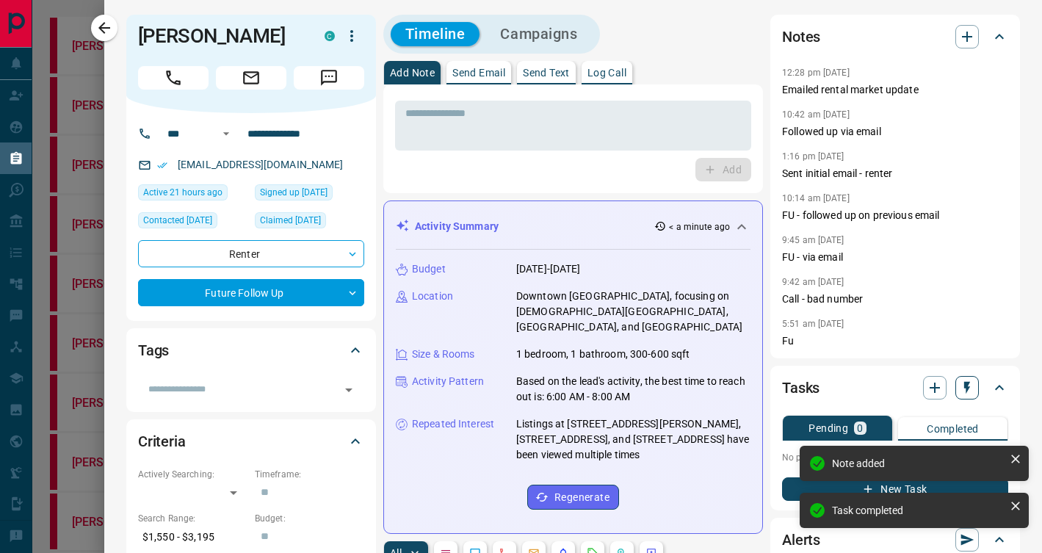
click at [972, 391] on icon "button" at bounding box center [966, 387] width 15 height 15
click at [944, 438] on li "3 Day Follow-Up" at bounding box center [929, 438] width 100 height 22
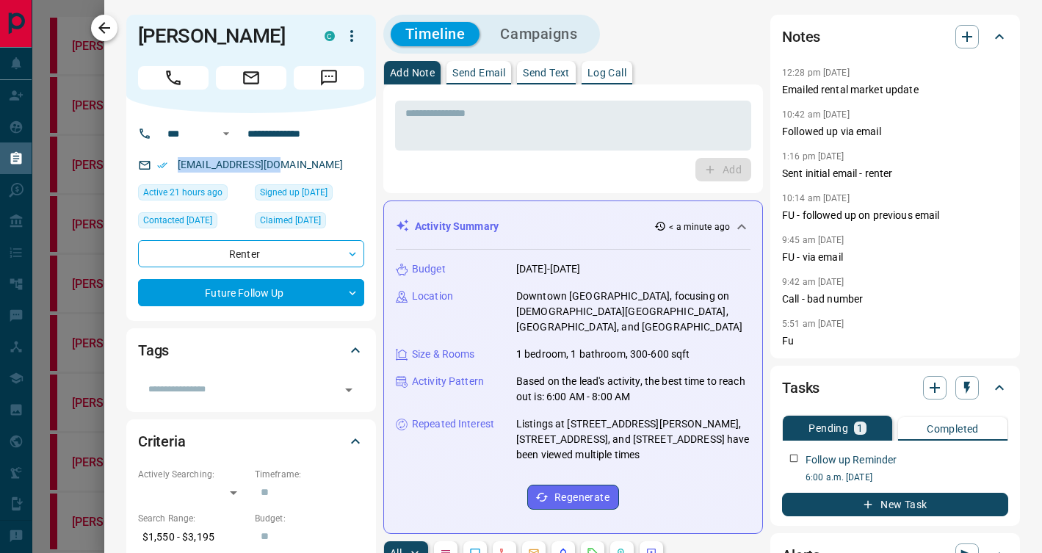
click at [109, 24] on icon "button" at bounding box center [104, 28] width 18 height 18
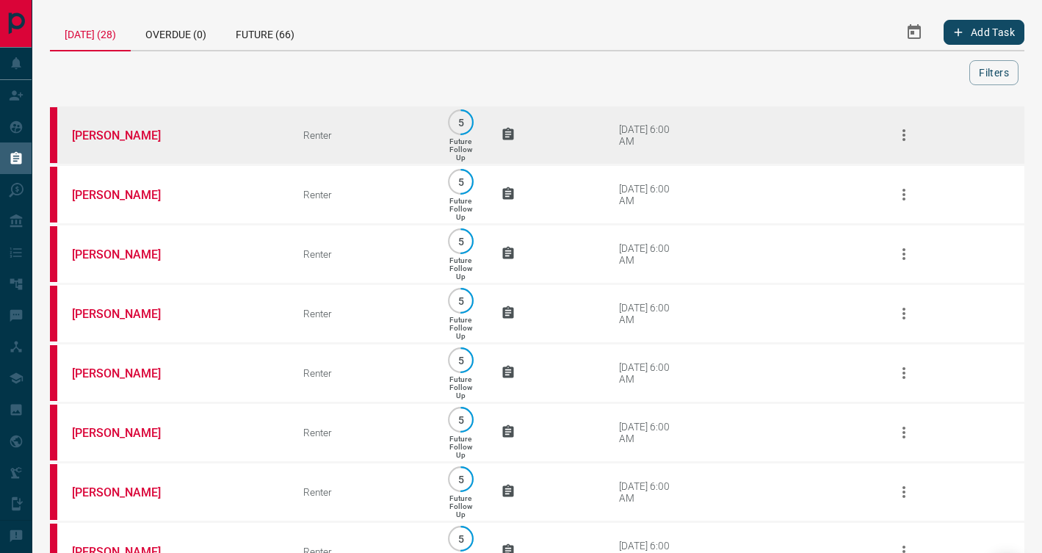
click at [254, 147] on td "[PERSON_NAME]" at bounding box center [165, 135] width 231 height 59
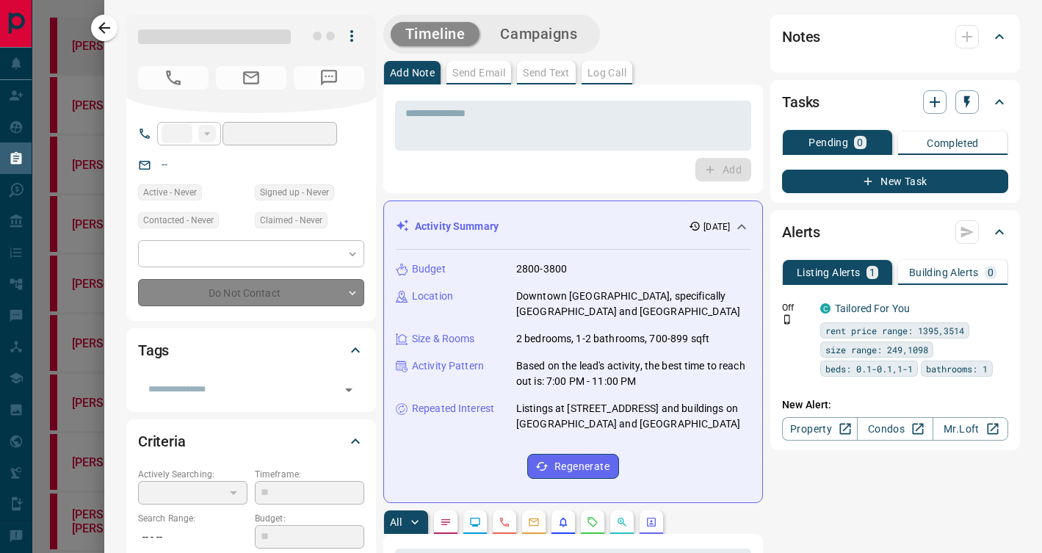
type input "**"
type input "**********"
type input "*"
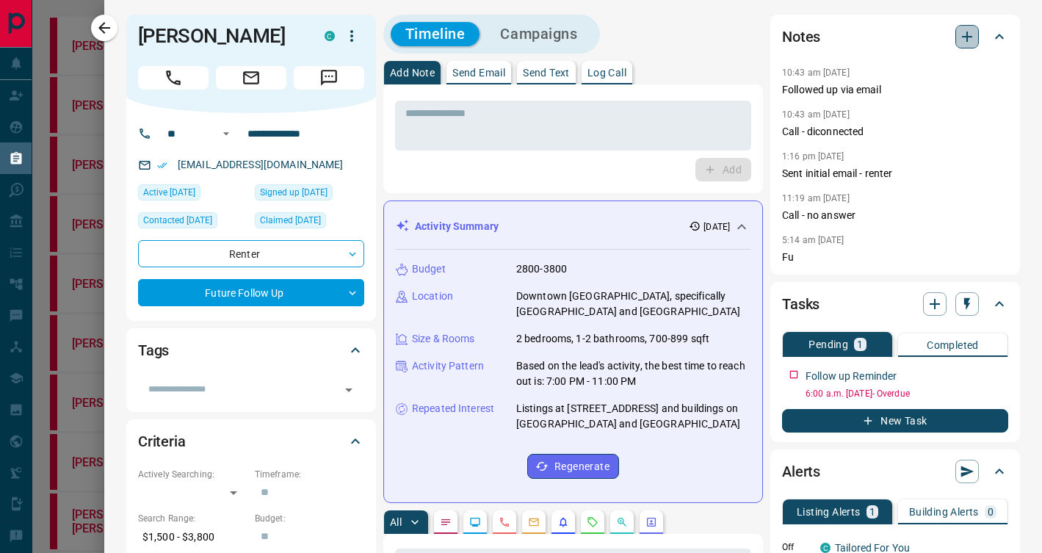
click at [967, 33] on icon "button" at bounding box center [967, 37] width 10 height 10
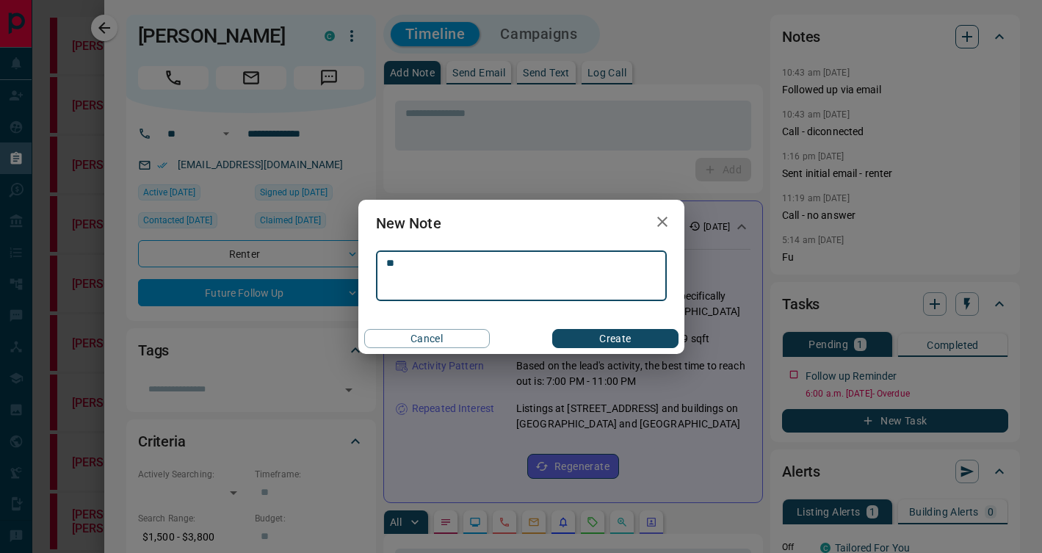
type textarea "*"
type textarea "**********"
click at [627, 333] on button "Create" at bounding box center [615, 338] width 126 height 19
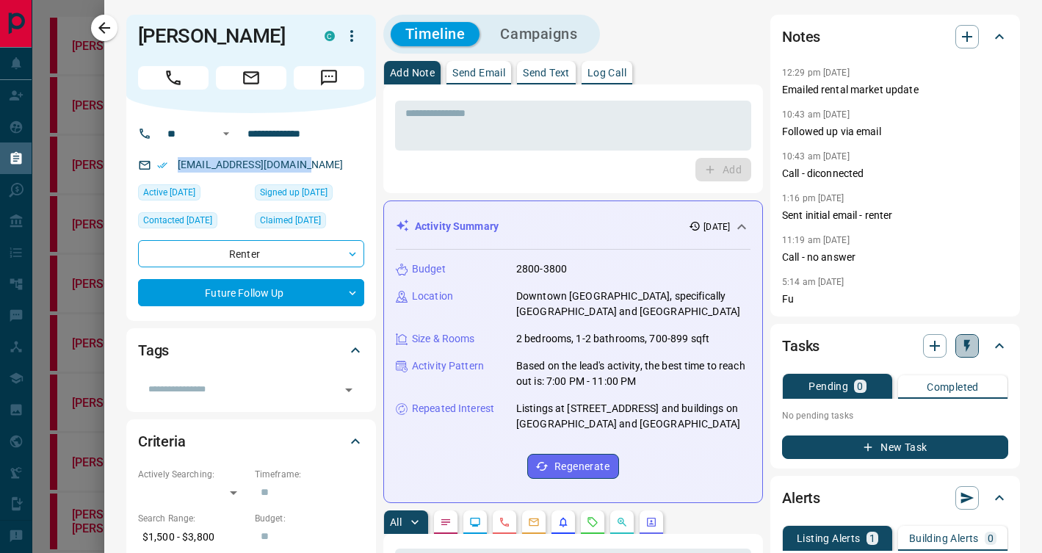
click at [974, 341] on button "button" at bounding box center [966, 345] width 23 height 23
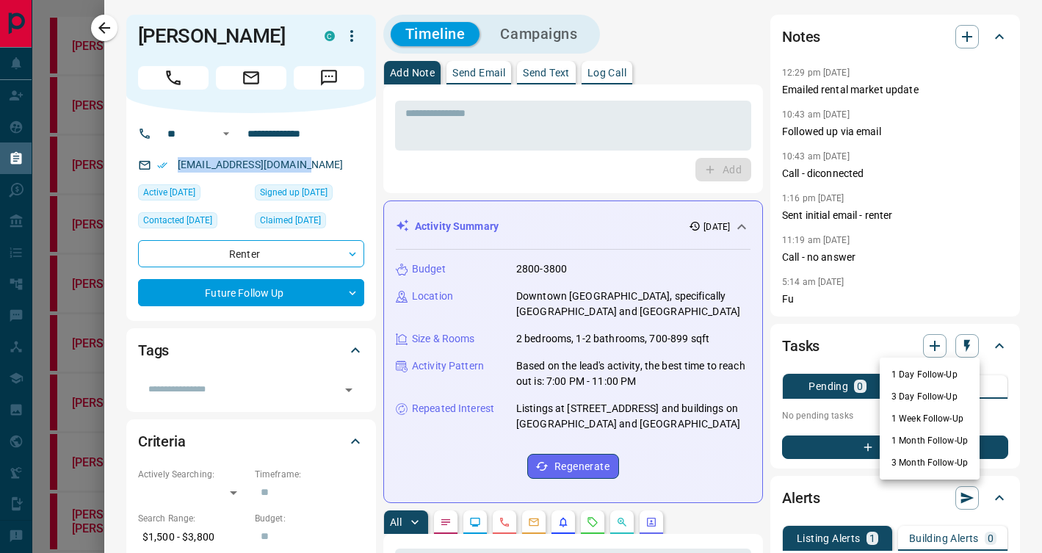
click at [956, 396] on li "3 Day Follow-Up" at bounding box center [929, 396] width 100 height 22
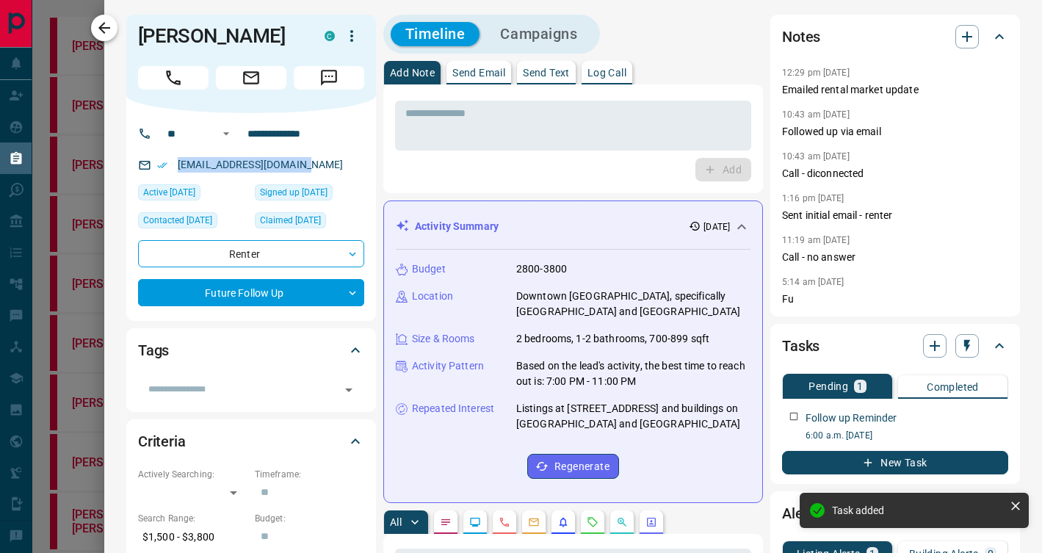
click at [108, 33] on icon "button" at bounding box center [104, 28] width 18 height 18
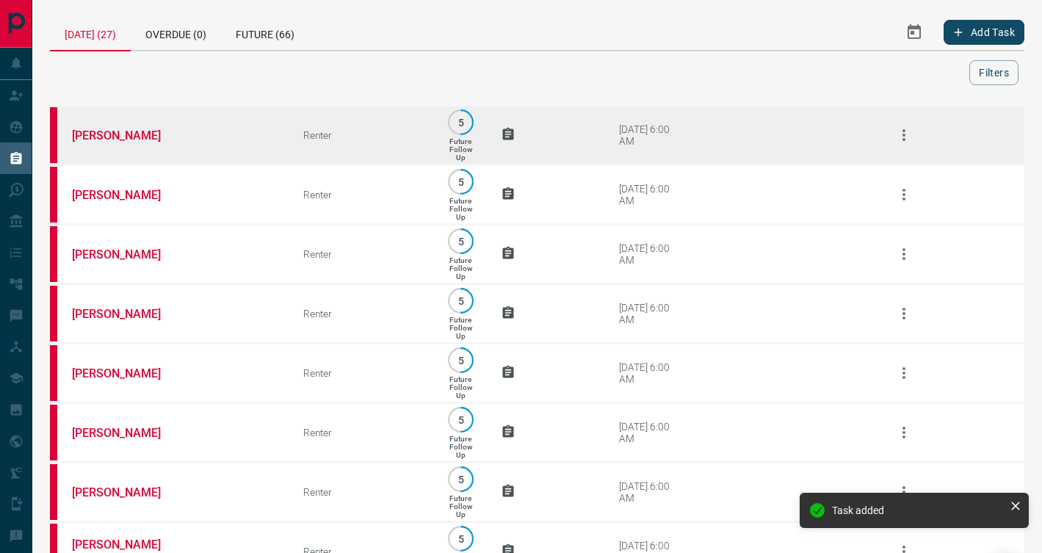
click at [255, 144] on td "[PERSON_NAME]" at bounding box center [165, 135] width 231 height 59
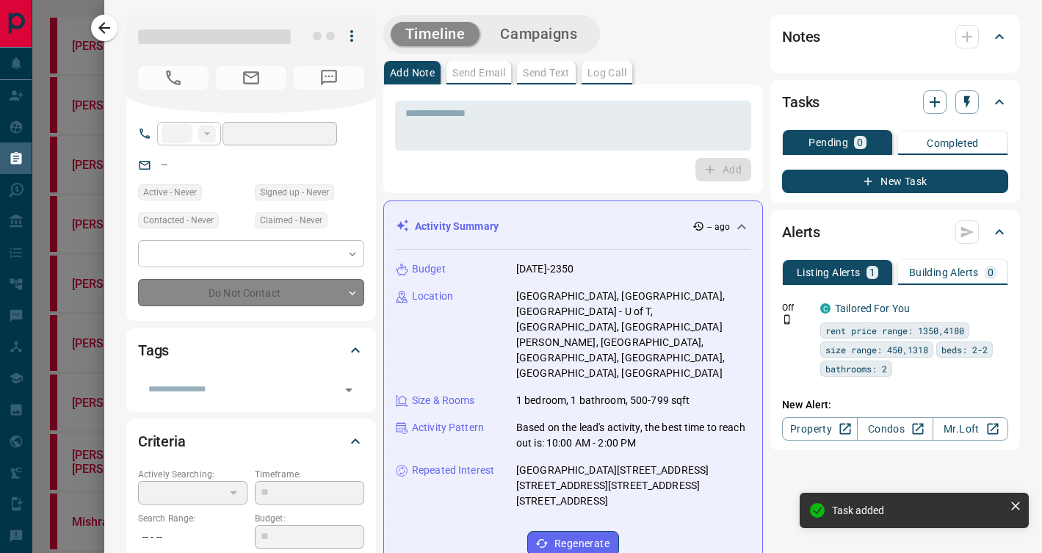
type input "**"
type input "**********"
type input "*"
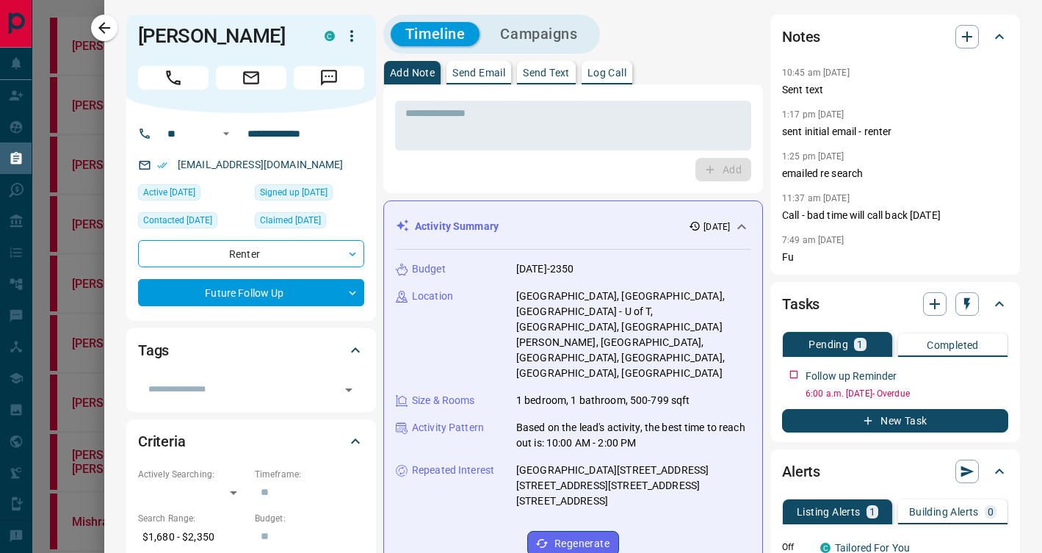
click at [981, 39] on div "Notes" at bounding box center [886, 36] width 208 height 23
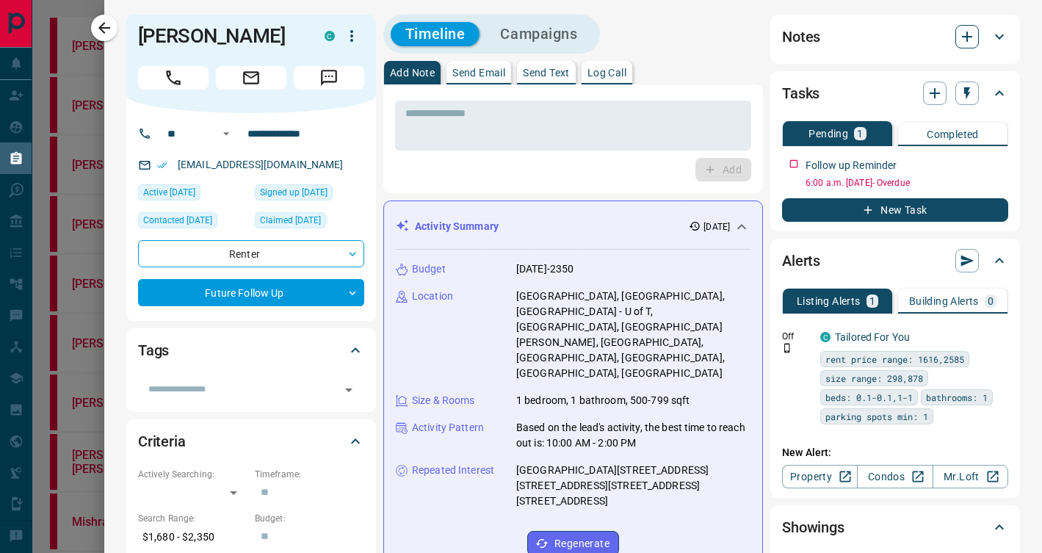
click at [968, 37] on icon "button" at bounding box center [967, 37] width 10 height 10
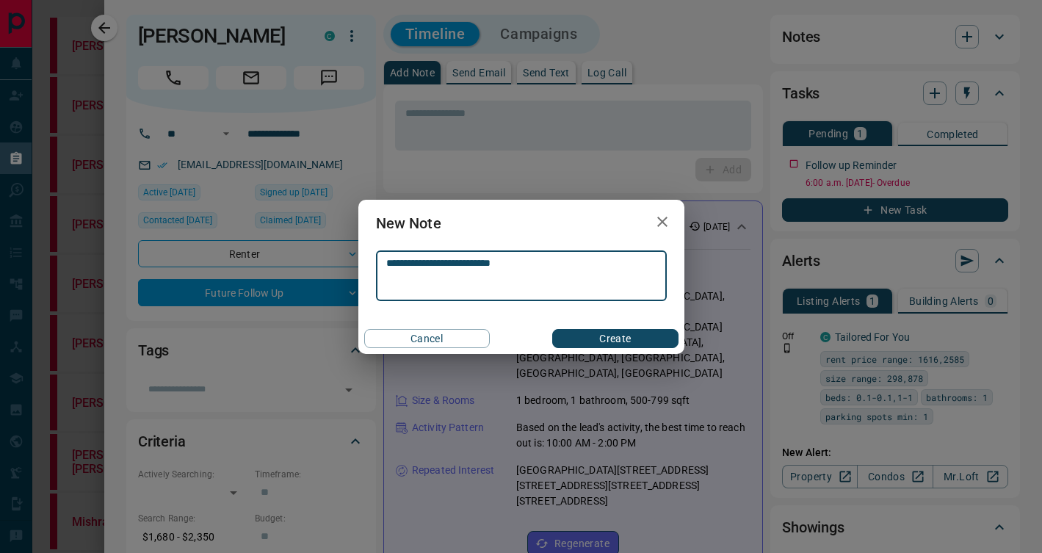
type textarea "**********"
click at [625, 339] on button "Create" at bounding box center [615, 338] width 126 height 19
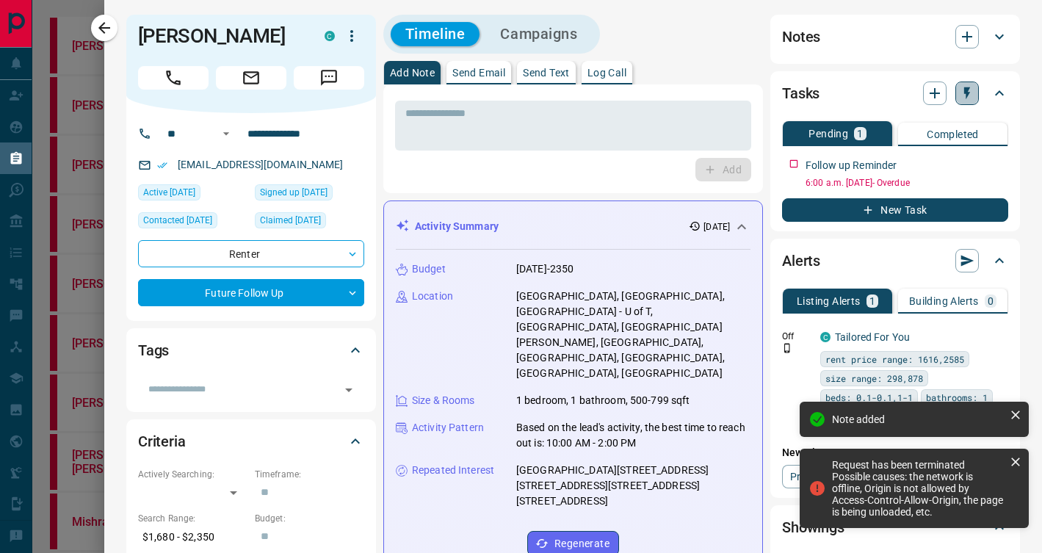
click at [965, 97] on icon "button" at bounding box center [966, 93] width 15 height 15
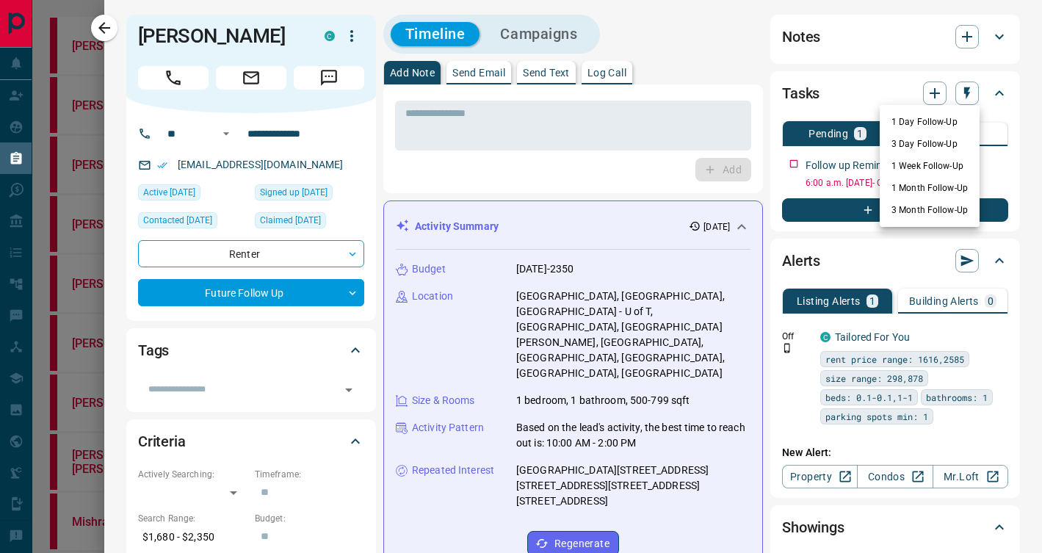
click at [934, 140] on li "3 Day Follow-Up" at bounding box center [929, 144] width 100 height 22
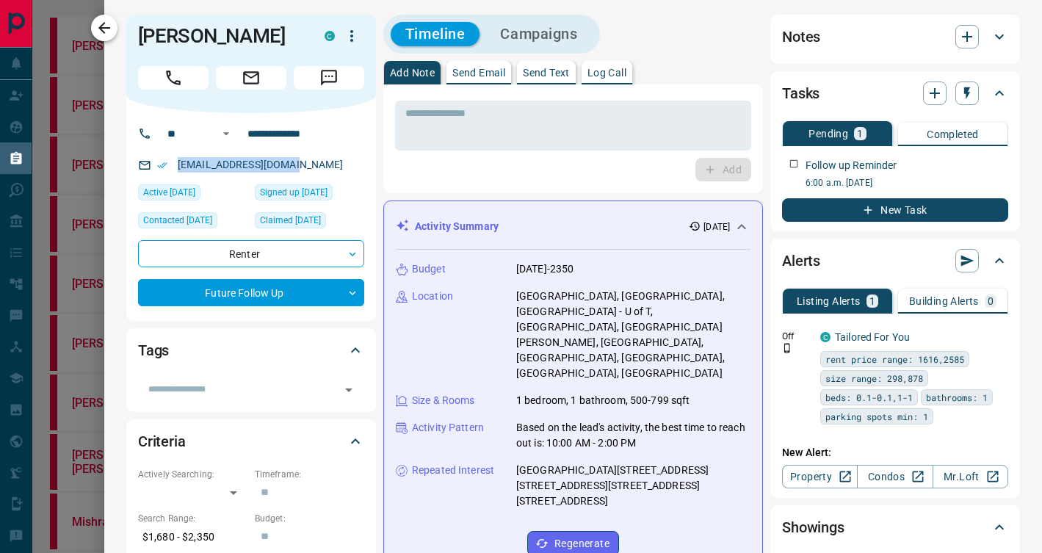
click at [101, 20] on icon "button" at bounding box center [104, 28] width 18 height 18
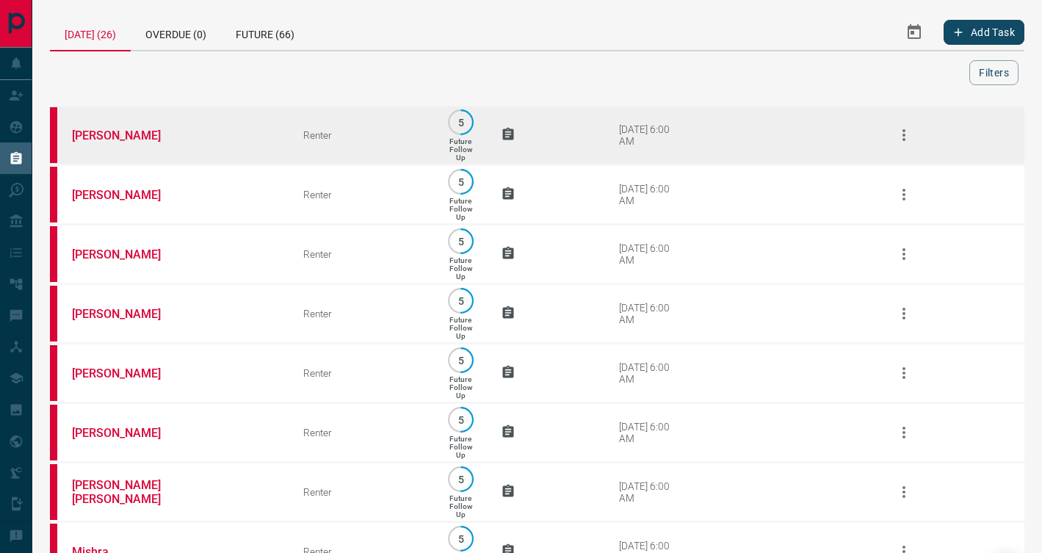
click at [258, 138] on td "[PERSON_NAME]" at bounding box center [165, 135] width 231 height 59
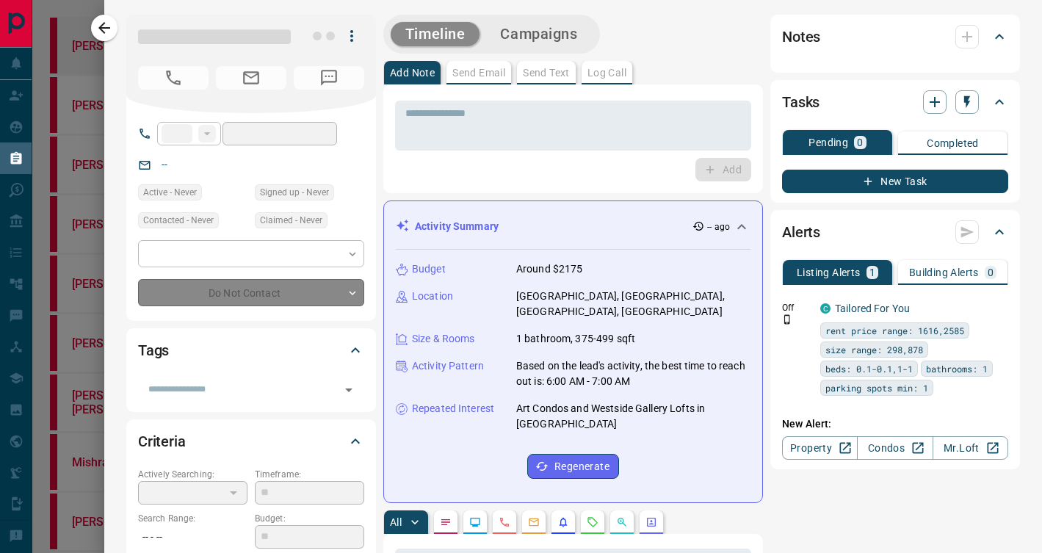
type input "**"
type input "**********"
type input "*"
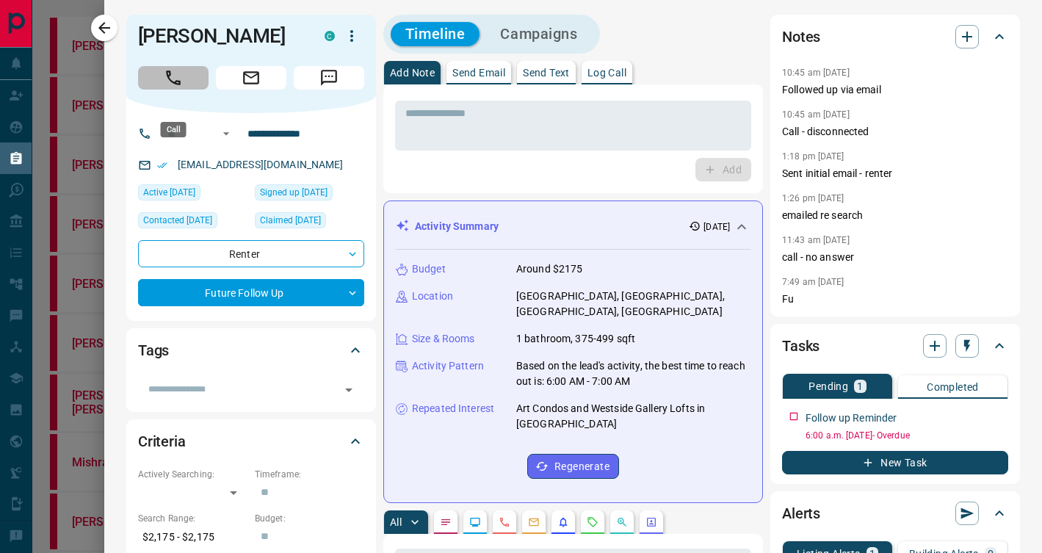
click at [159, 90] on button "Call" at bounding box center [173, 77] width 70 height 23
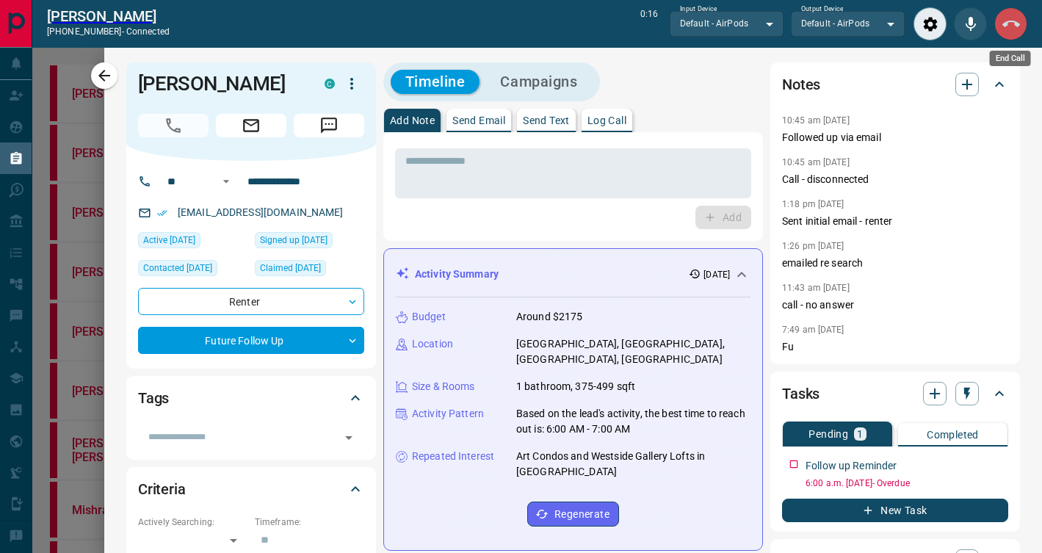
click at [1011, 24] on icon "End Call" at bounding box center [1011, 24] width 18 height 18
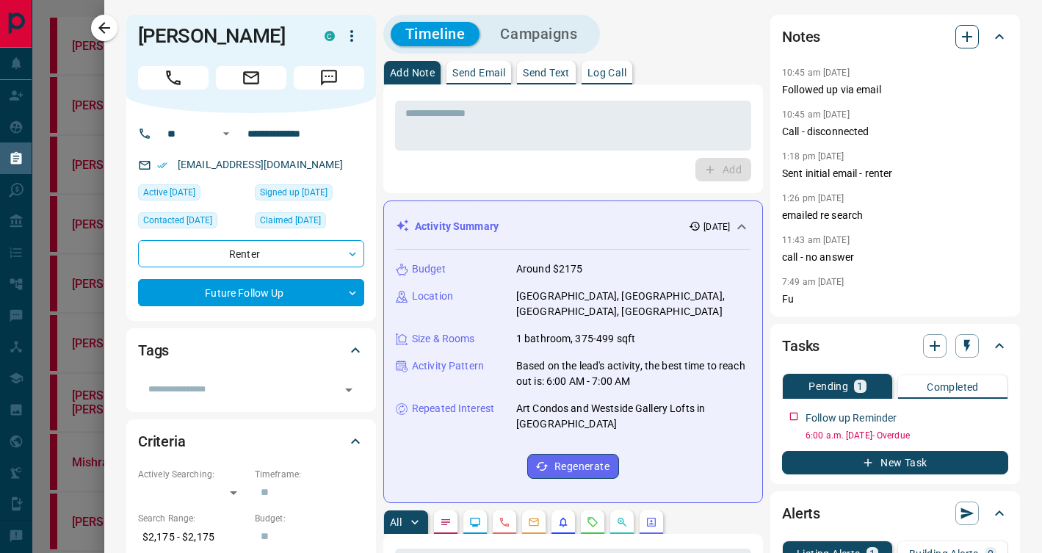
click at [967, 45] on icon "button" at bounding box center [967, 37] width 18 height 18
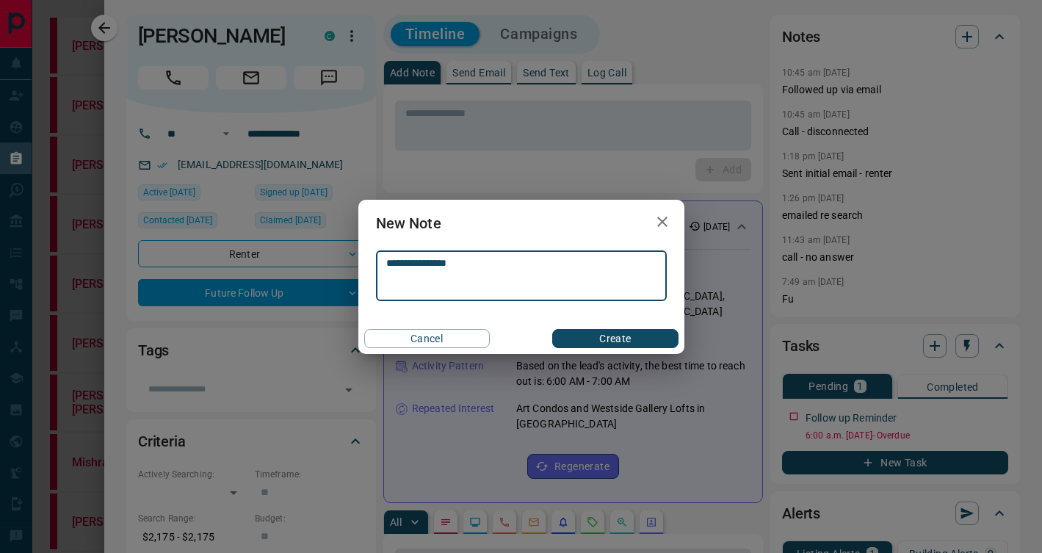
type textarea "**********"
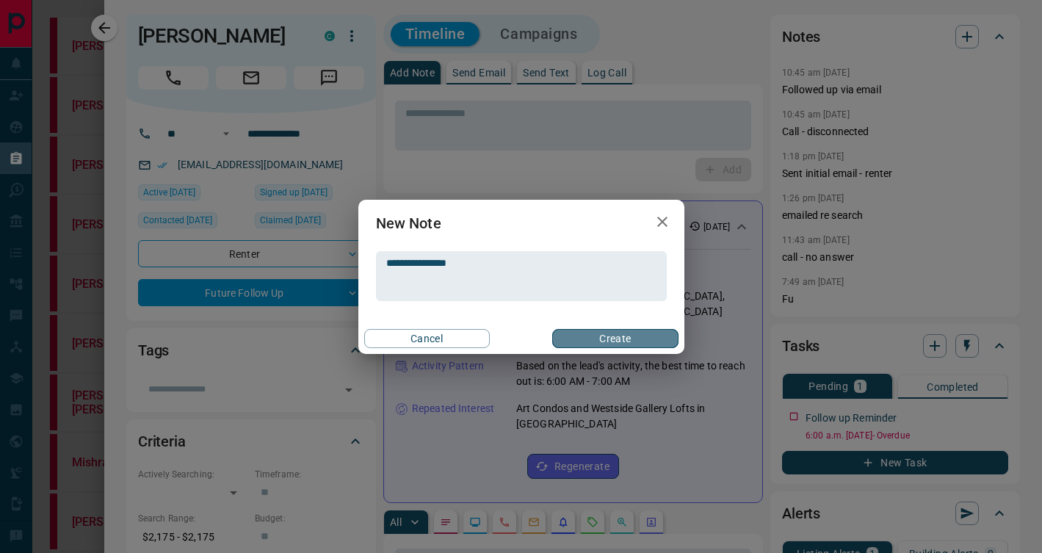
click at [623, 339] on button "Create" at bounding box center [615, 338] width 126 height 19
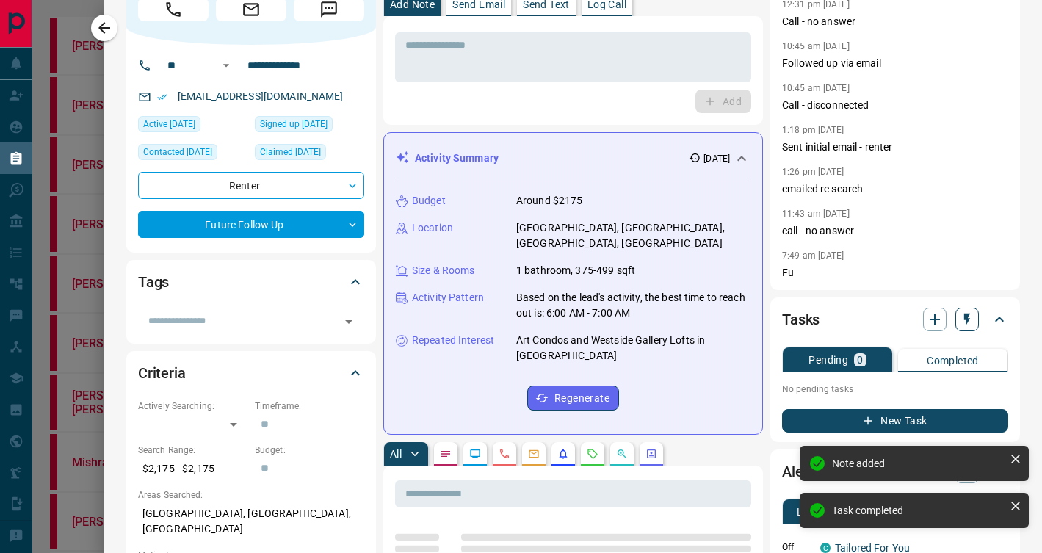
scroll to position [101, 0]
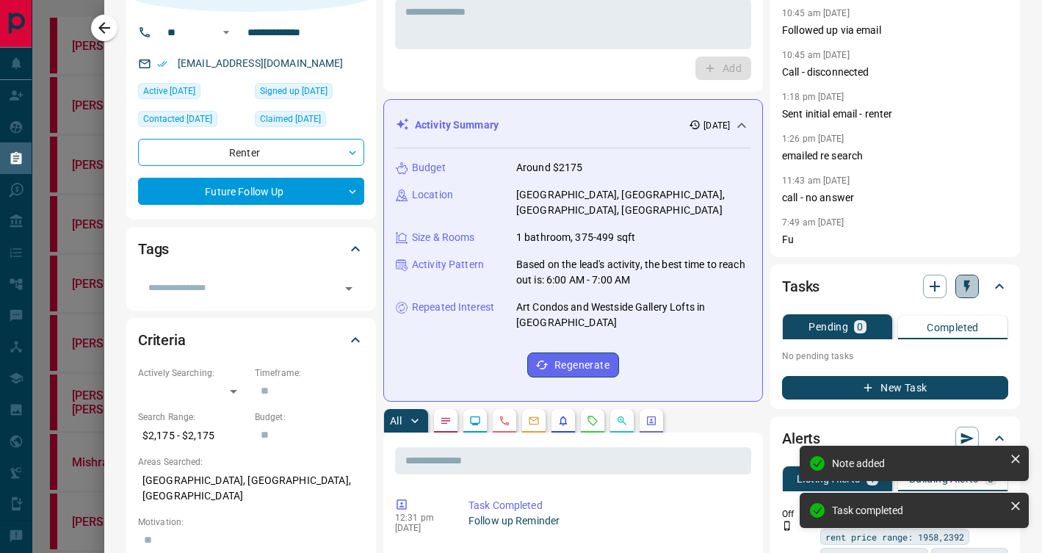
click at [962, 288] on icon "button" at bounding box center [966, 286] width 15 height 15
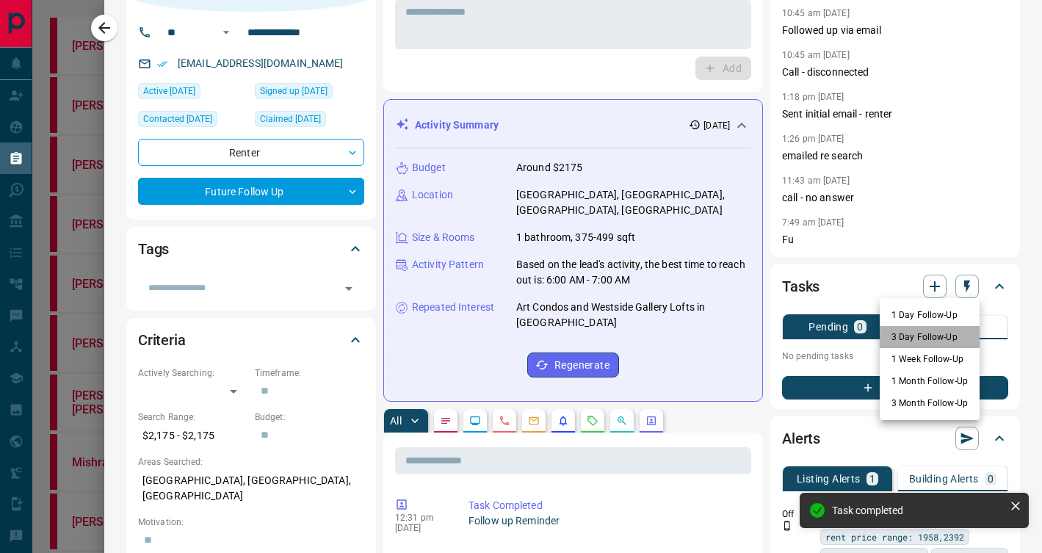
click at [913, 339] on li "3 Day Follow-Up" at bounding box center [929, 337] width 100 height 22
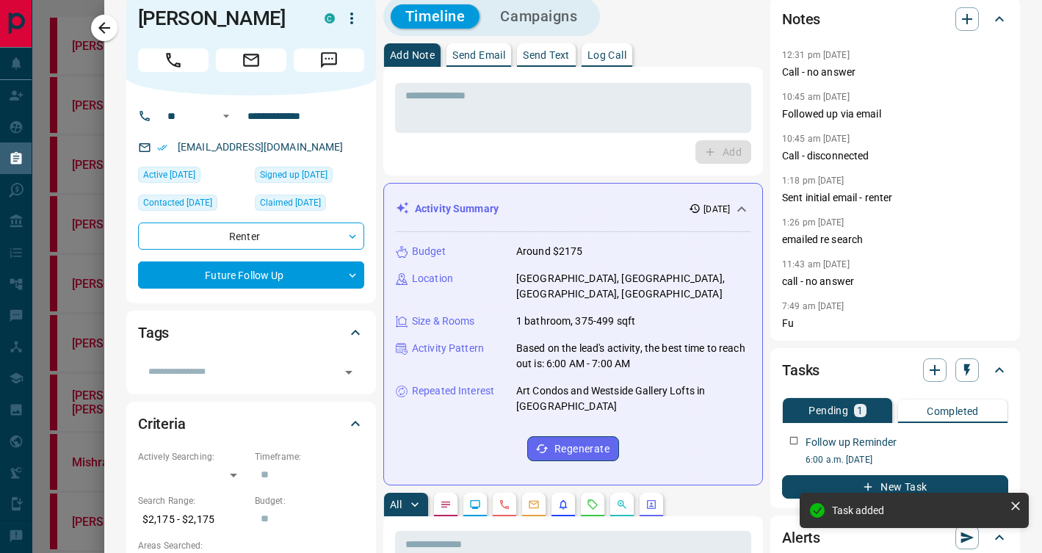
scroll to position [0, 0]
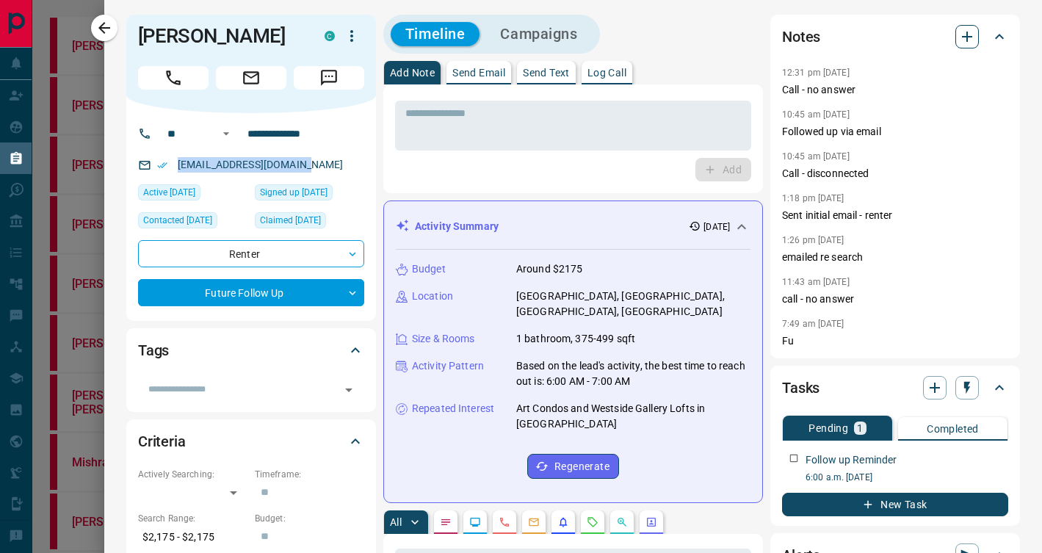
click at [969, 35] on icon "button" at bounding box center [967, 37] width 18 height 18
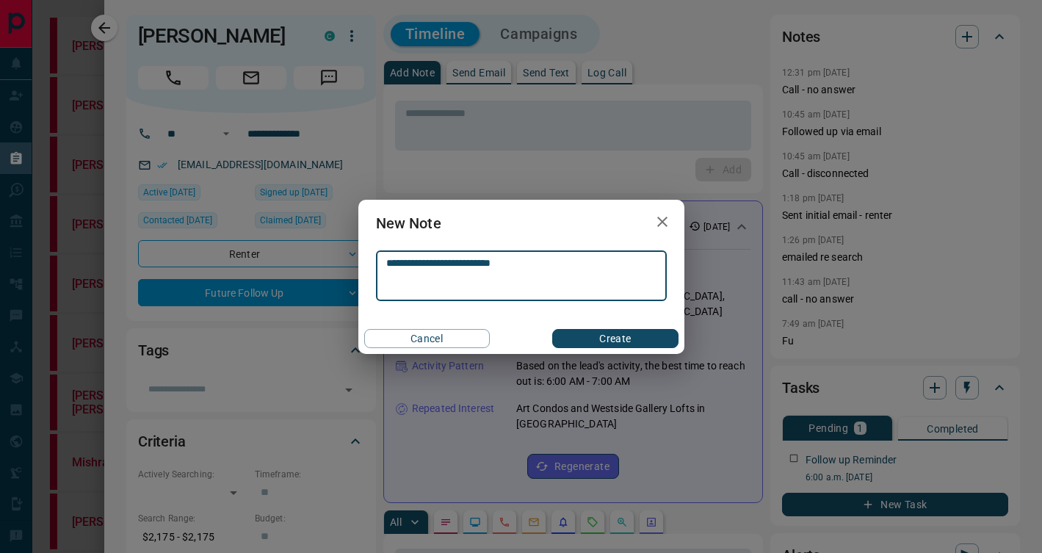
type textarea "**********"
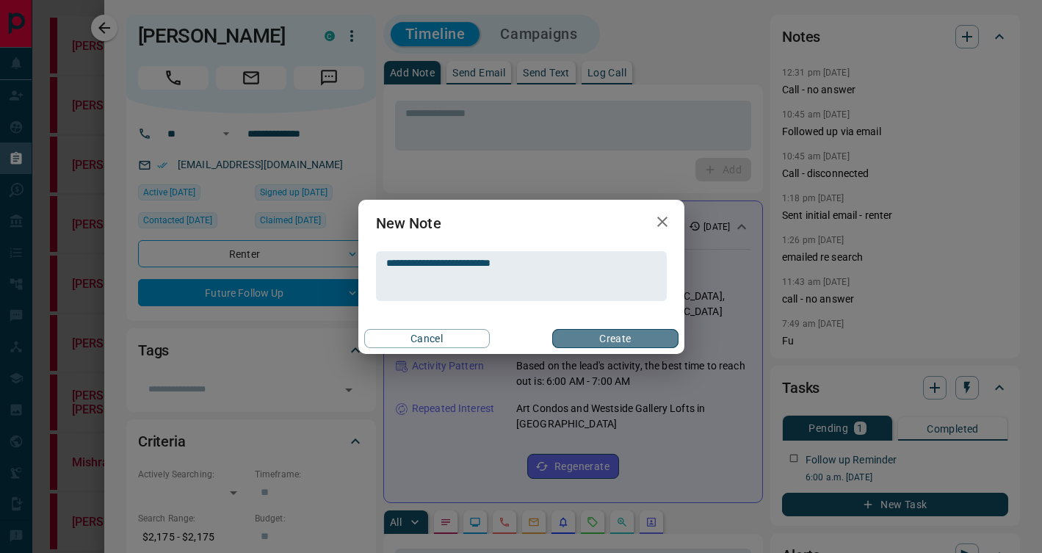
click at [595, 334] on button "Create" at bounding box center [615, 338] width 126 height 19
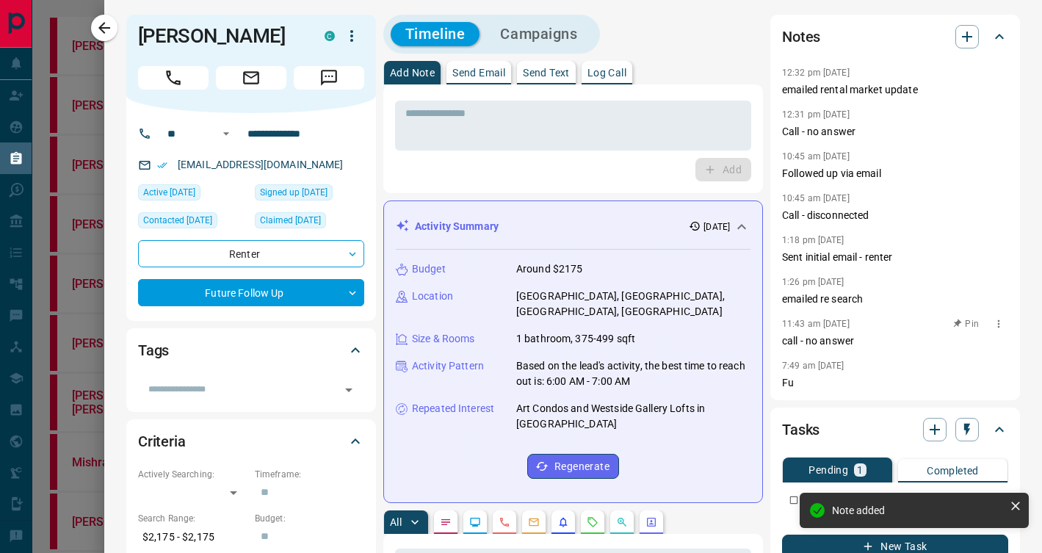
scroll to position [115, 0]
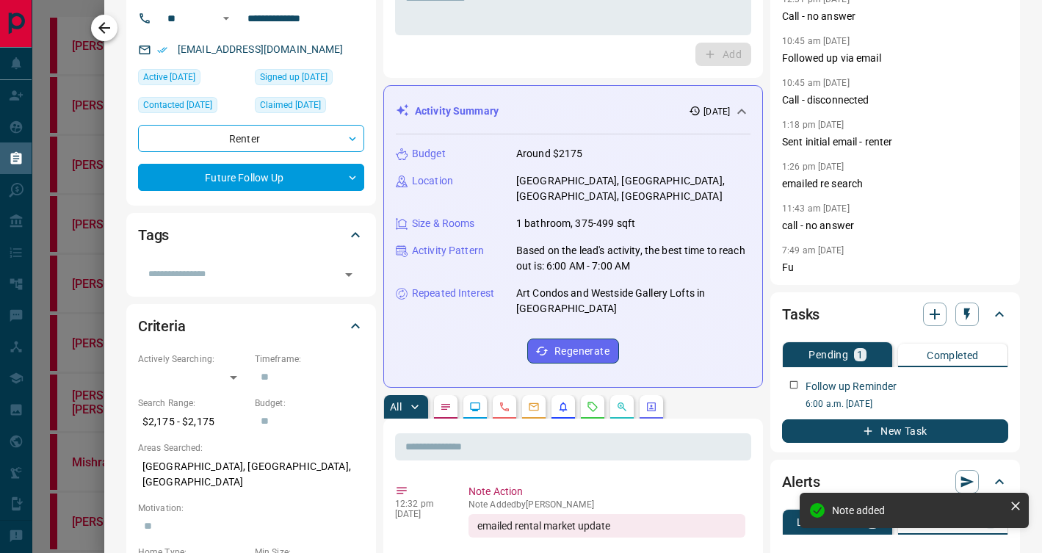
click at [108, 23] on icon "button" at bounding box center [104, 28] width 18 height 18
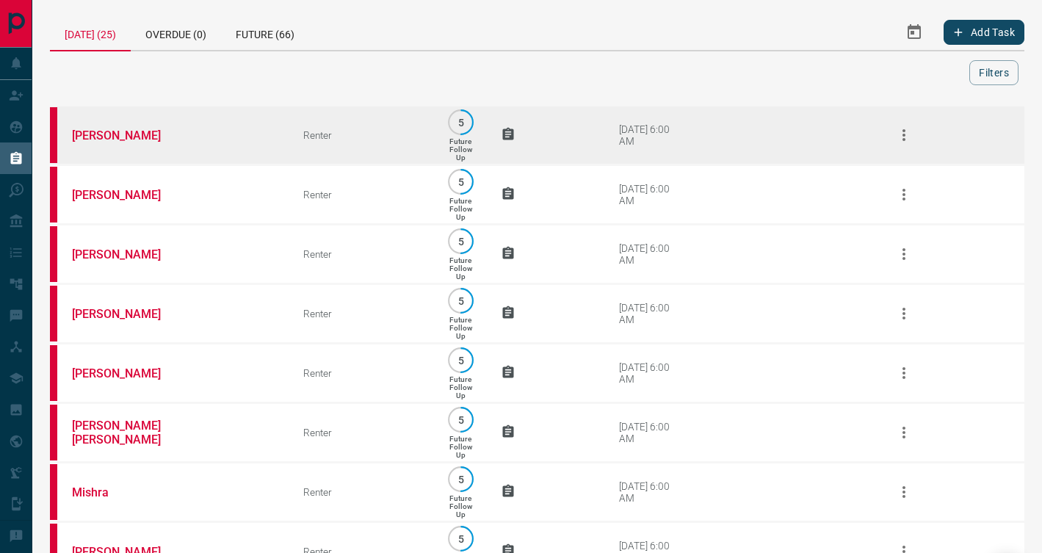
click at [239, 145] on td "[PERSON_NAME]" at bounding box center [165, 135] width 231 height 59
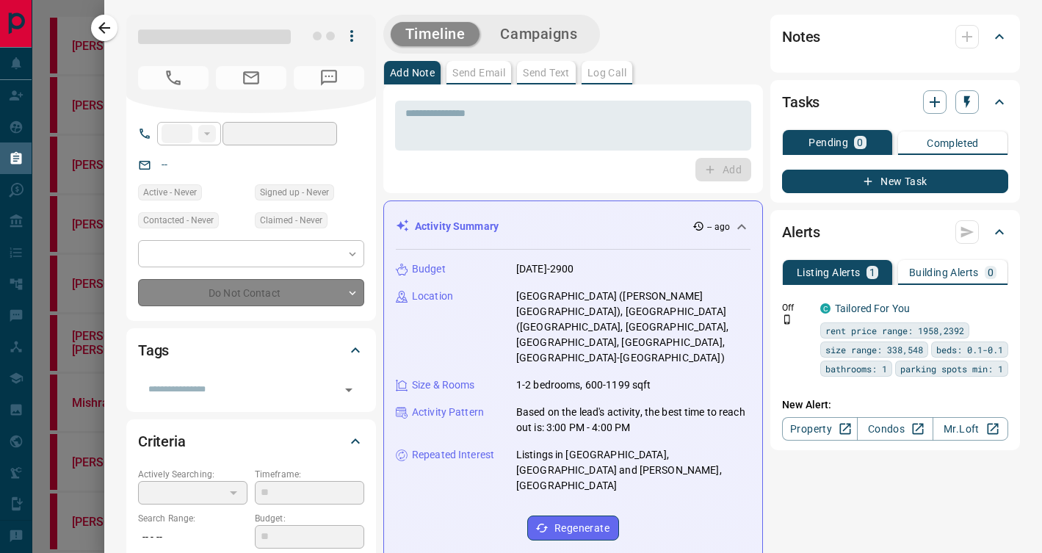
type input "**"
type input "**********"
type input "*"
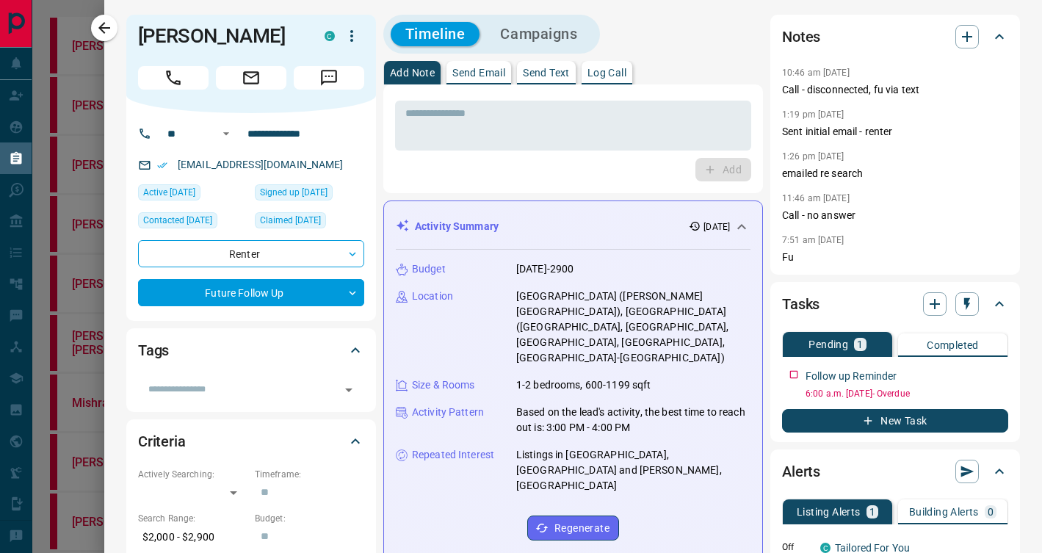
click at [954, 43] on div "Notes" at bounding box center [886, 36] width 208 height 23
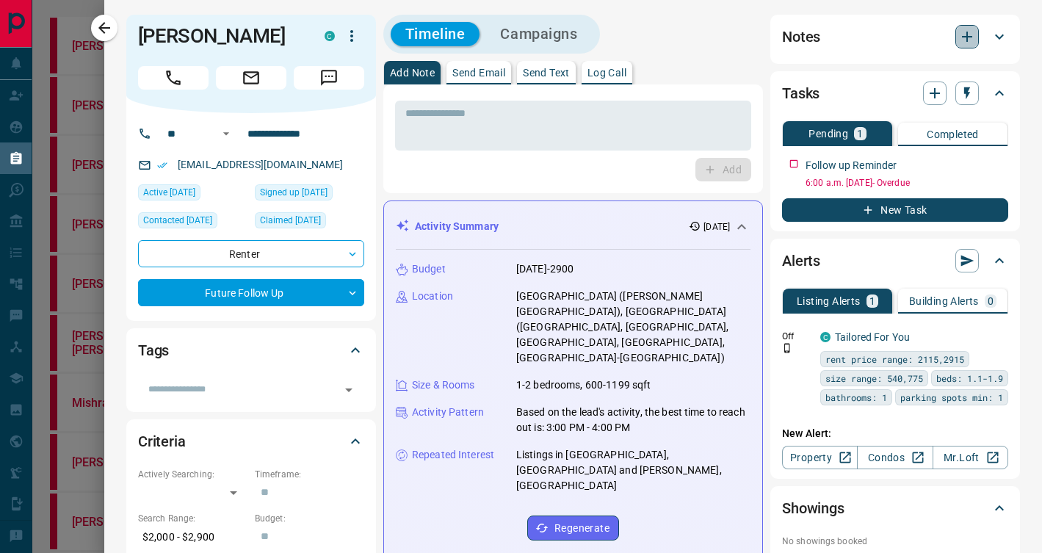
click at [962, 37] on icon "button" at bounding box center [967, 37] width 10 height 10
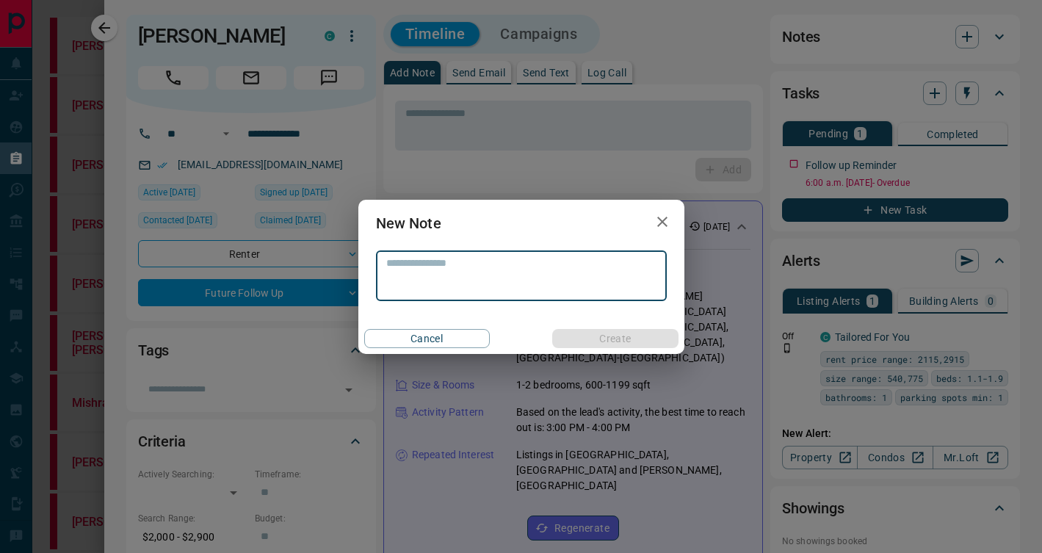
click at [659, 222] on icon "button" at bounding box center [662, 222] width 18 height 18
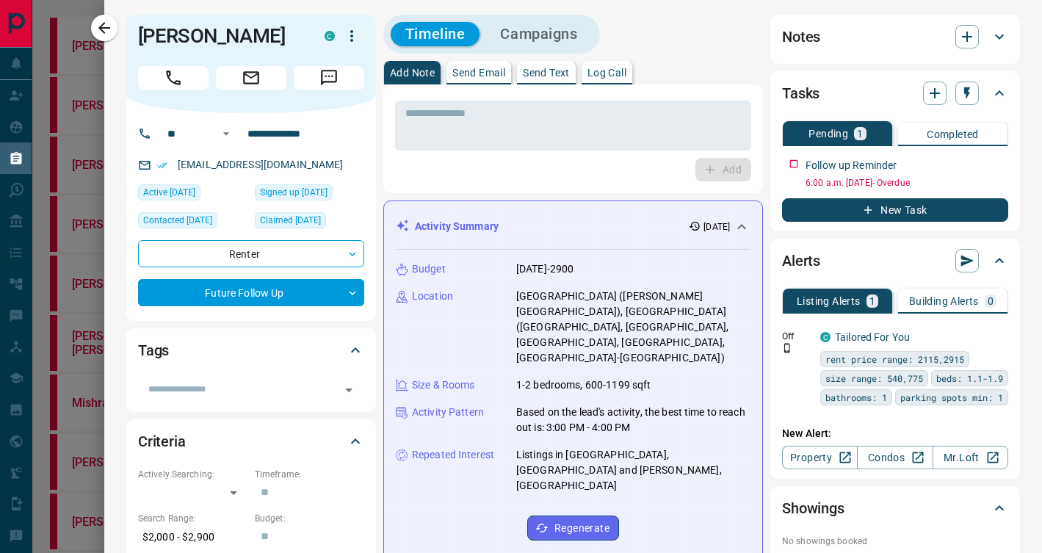
click at [1002, 40] on icon at bounding box center [999, 37] width 18 height 18
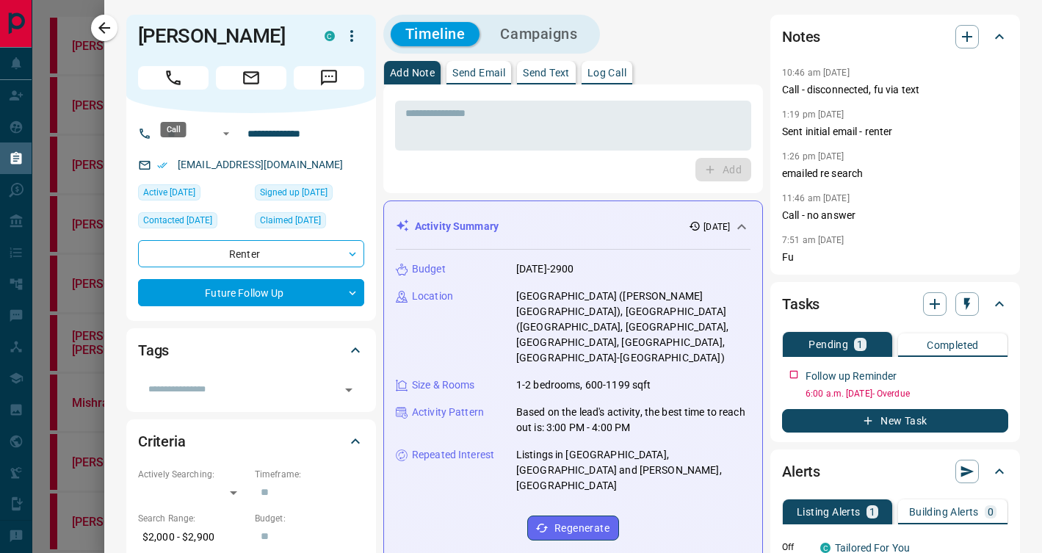
click at [192, 90] on button "Call" at bounding box center [173, 77] width 70 height 23
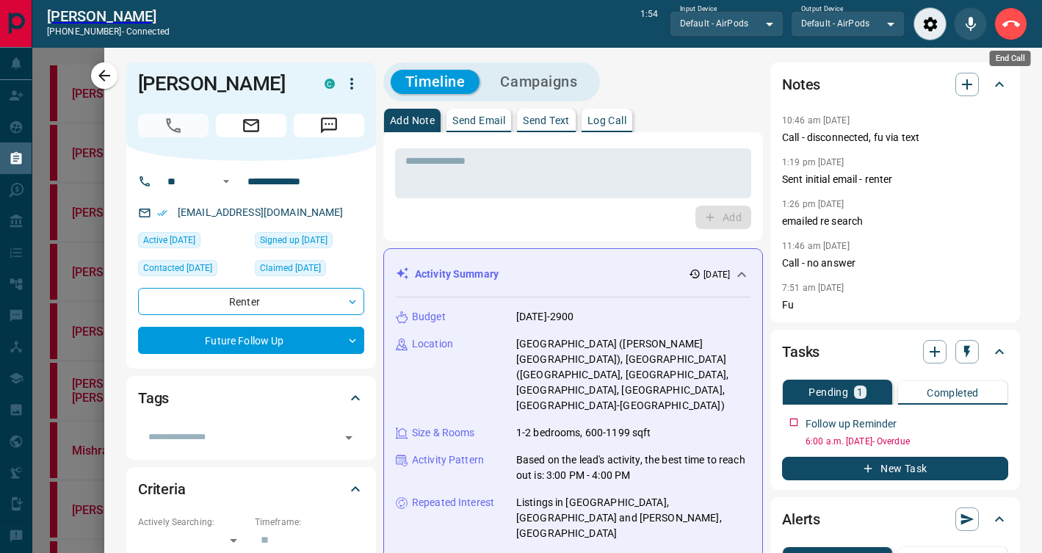
drag, startPoint x: 1012, startPoint y: 17, endPoint x: 1008, endPoint y: 4, distance: 13.2
click at [1008, 4] on div "[PERSON_NAME] [PHONE_NUMBER] - connected 1:54 Input Device Default - AirPods **…" at bounding box center [536, 24] width 1009 height 48
click at [1014, 29] on icon "End Call" at bounding box center [1011, 24] width 18 height 18
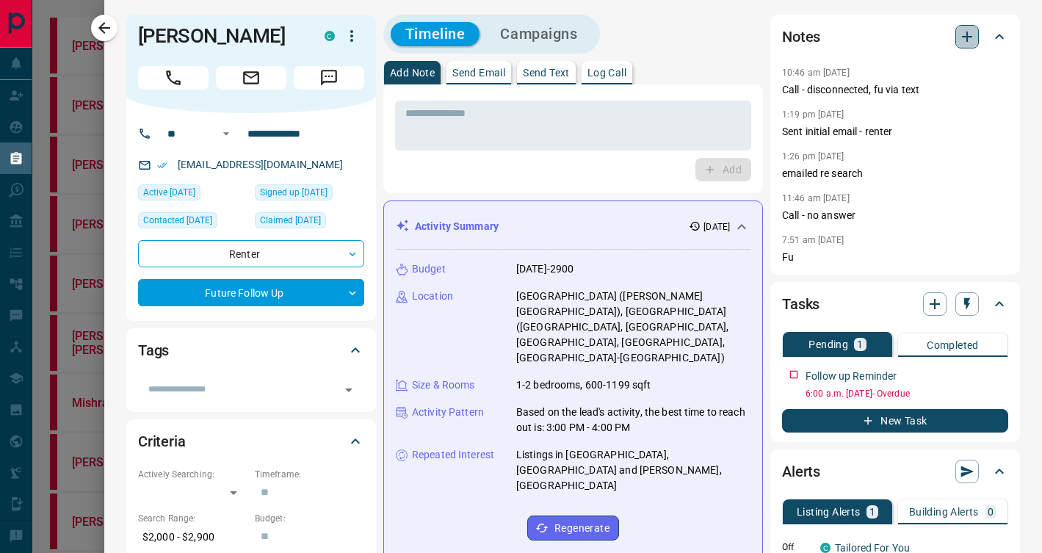
click at [971, 40] on icon "button" at bounding box center [967, 37] width 18 height 18
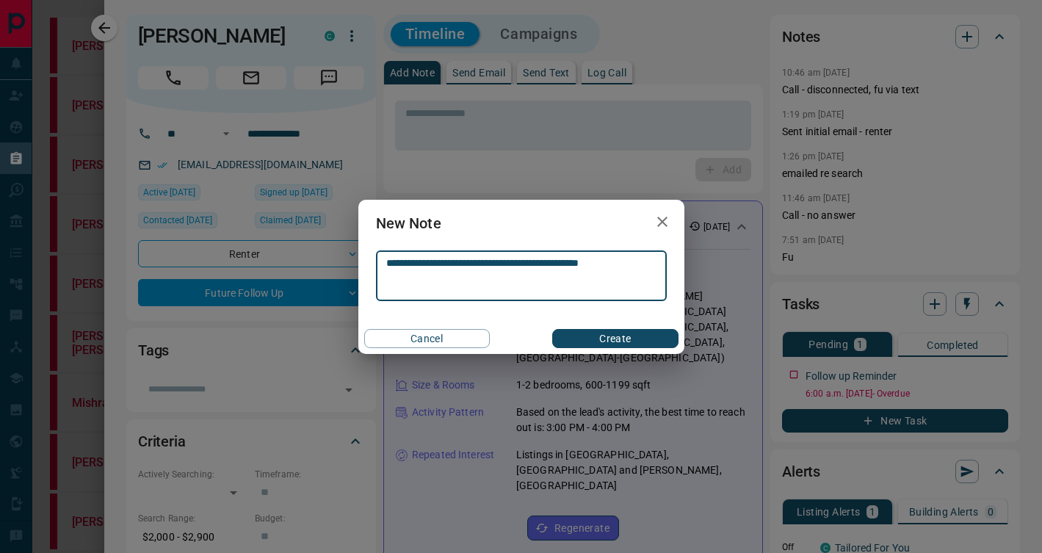
type textarea "**********"
click at [646, 338] on button "Create" at bounding box center [615, 338] width 126 height 19
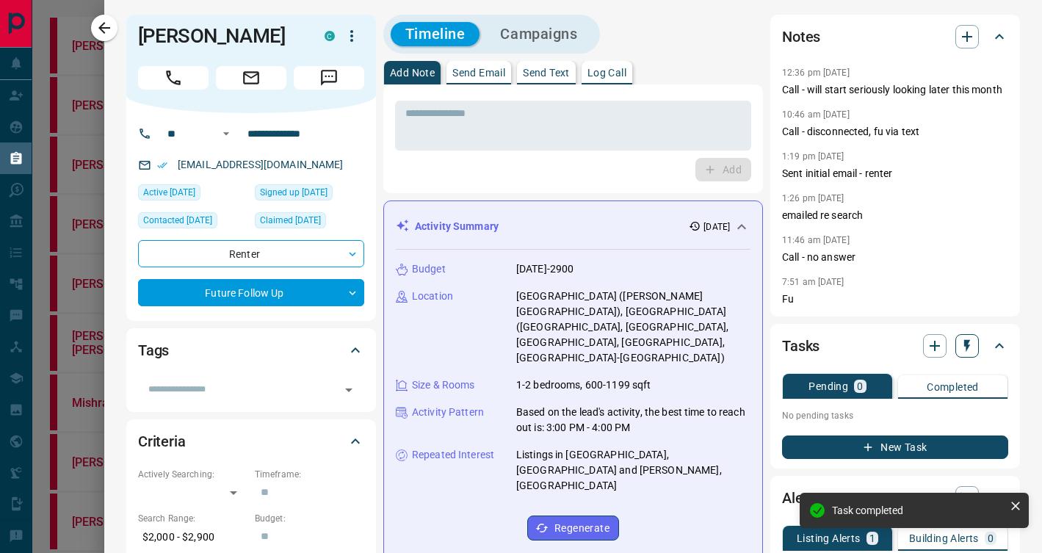
click at [969, 347] on icon "button" at bounding box center [966, 345] width 15 height 15
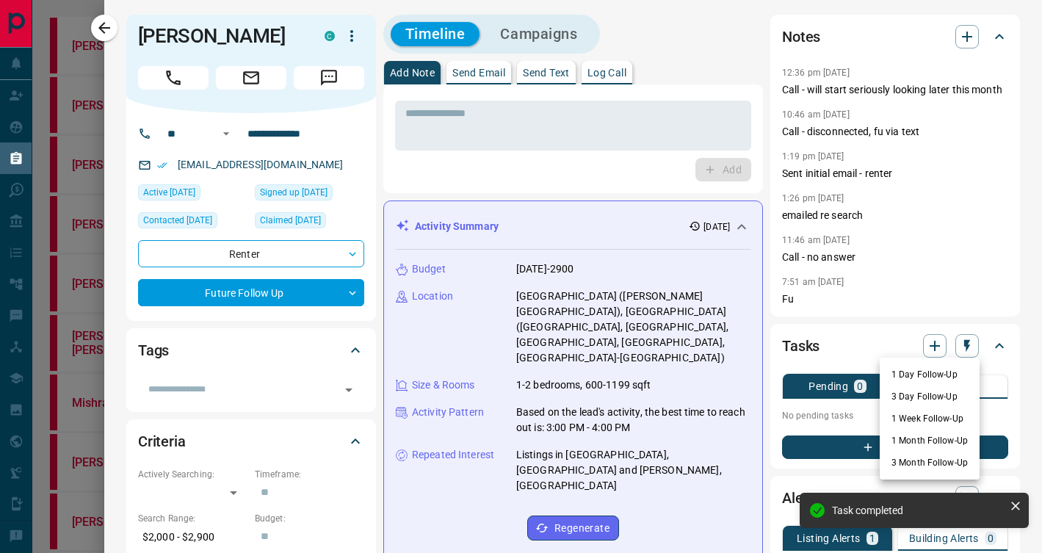
click at [938, 440] on li "1 Month Follow-Up" at bounding box center [929, 440] width 100 height 22
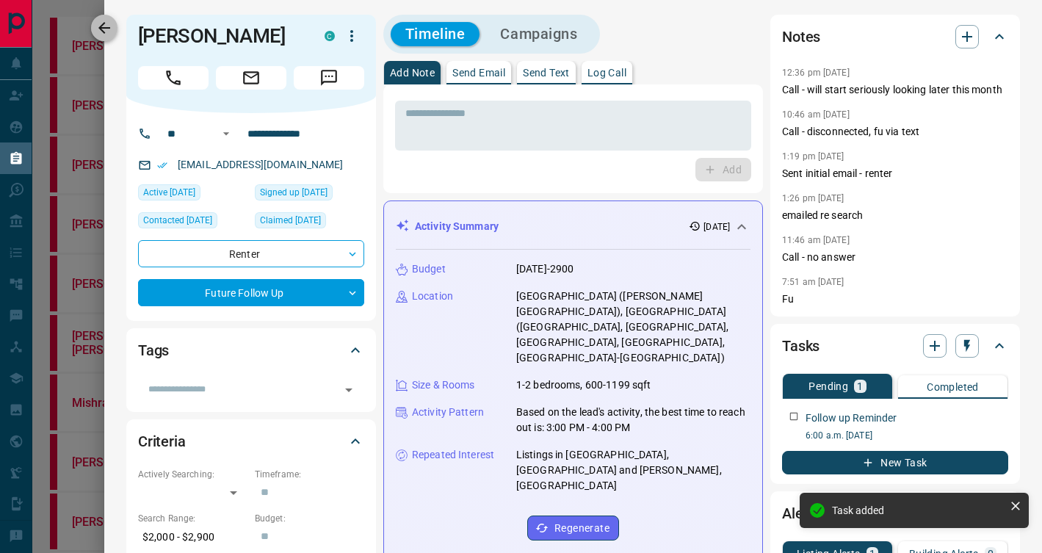
click at [109, 30] on icon "button" at bounding box center [104, 28] width 18 height 18
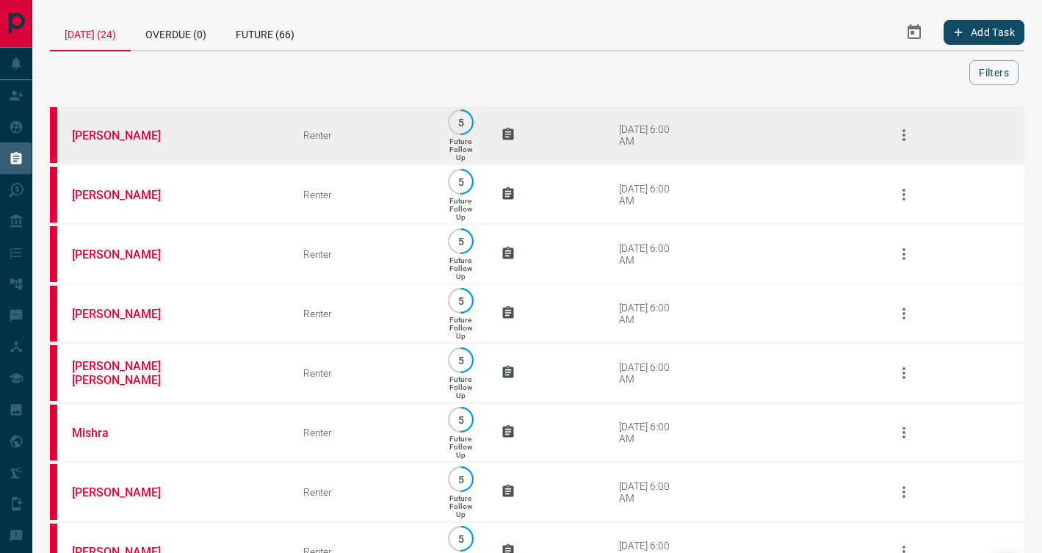
click at [210, 130] on td "[PERSON_NAME]" at bounding box center [165, 135] width 231 height 59
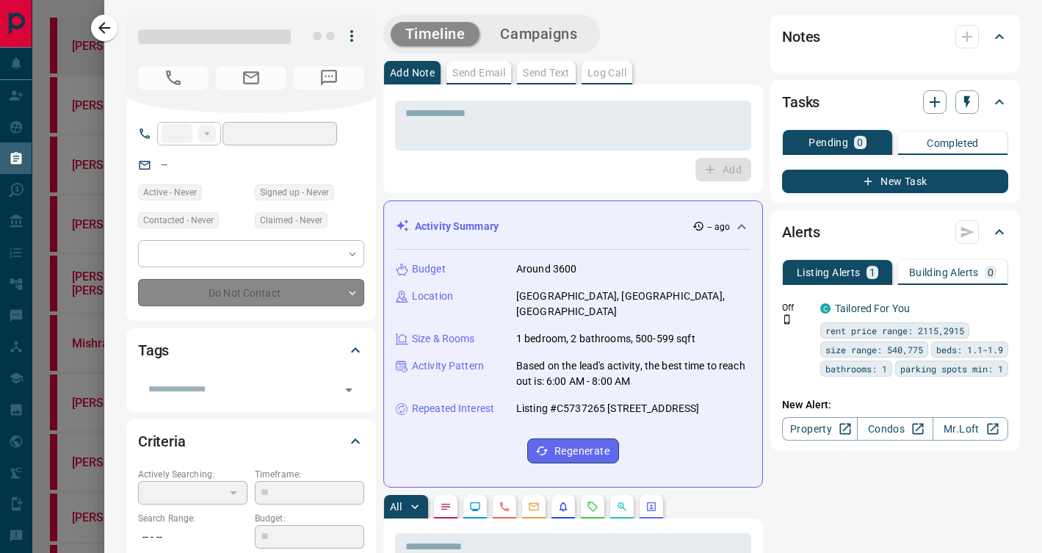
type input "**"
type input "**********"
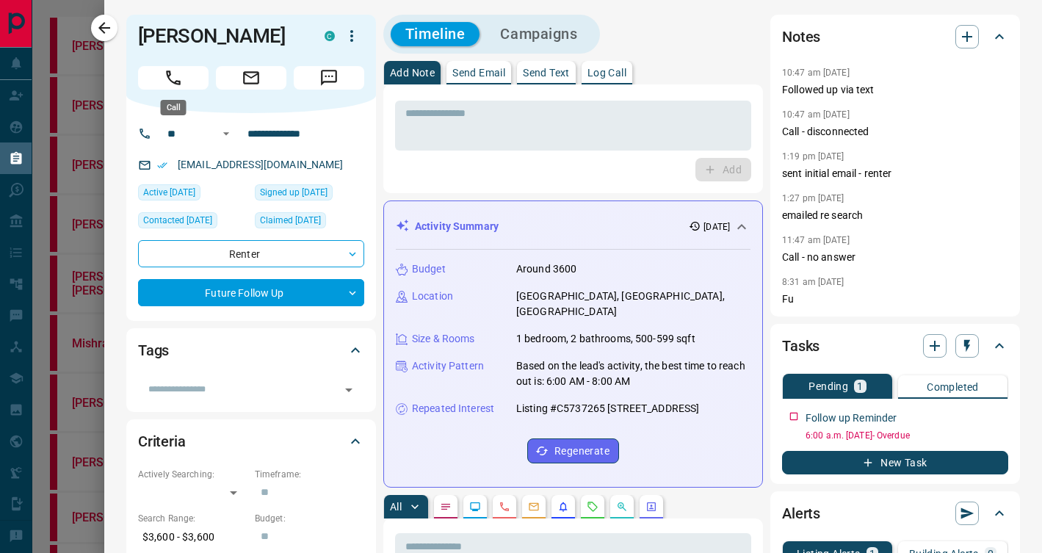
click at [181, 81] on icon "Call" at bounding box center [173, 77] width 19 height 19
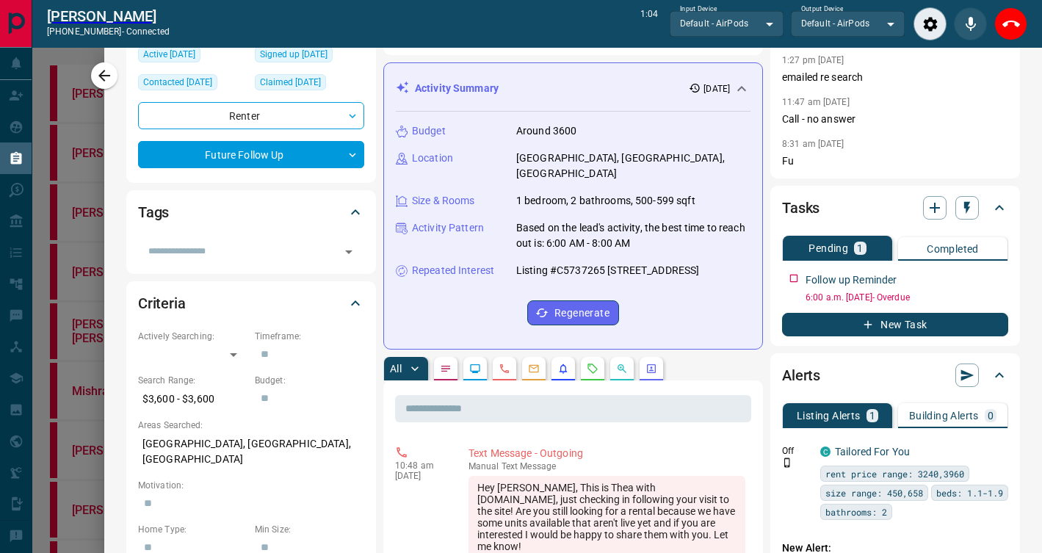
scroll to position [0, 0]
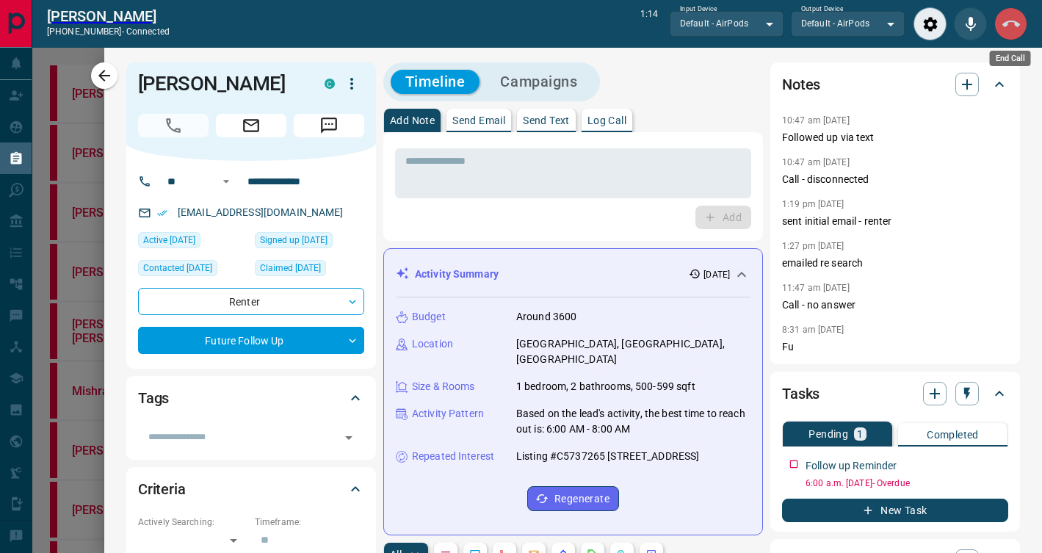
click at [1006, 21] on icon "End Call" at bounding box center [1011, 24] width 18 height 7
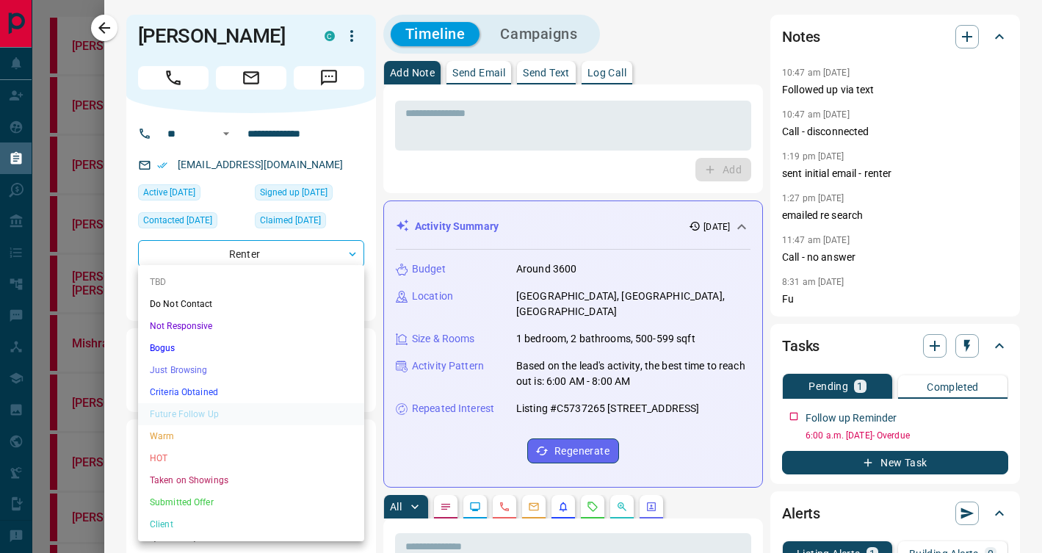
click at [268, 372] on li "Just Browsing" at bounding box center [251, 370] width 226 height 22
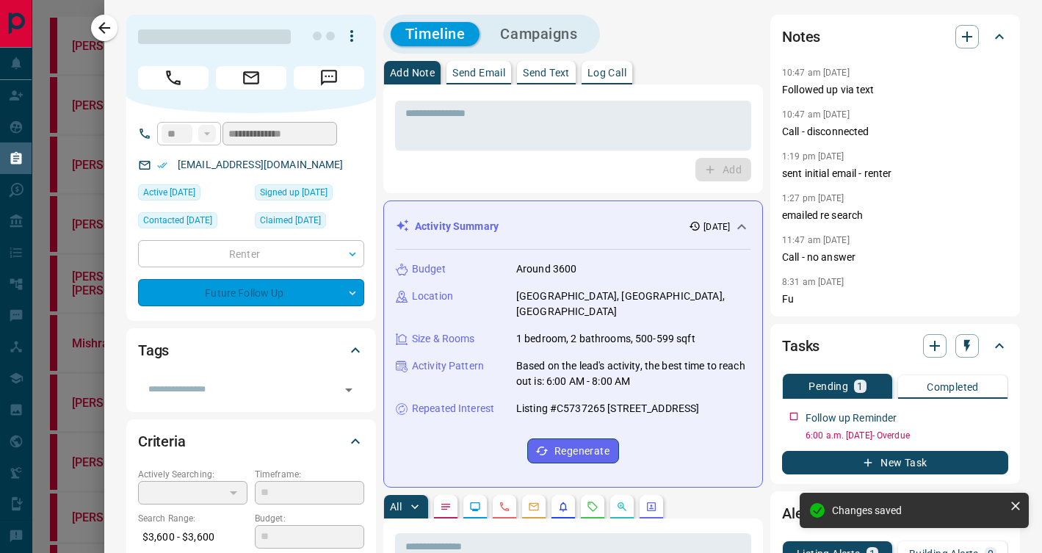
type input "*"
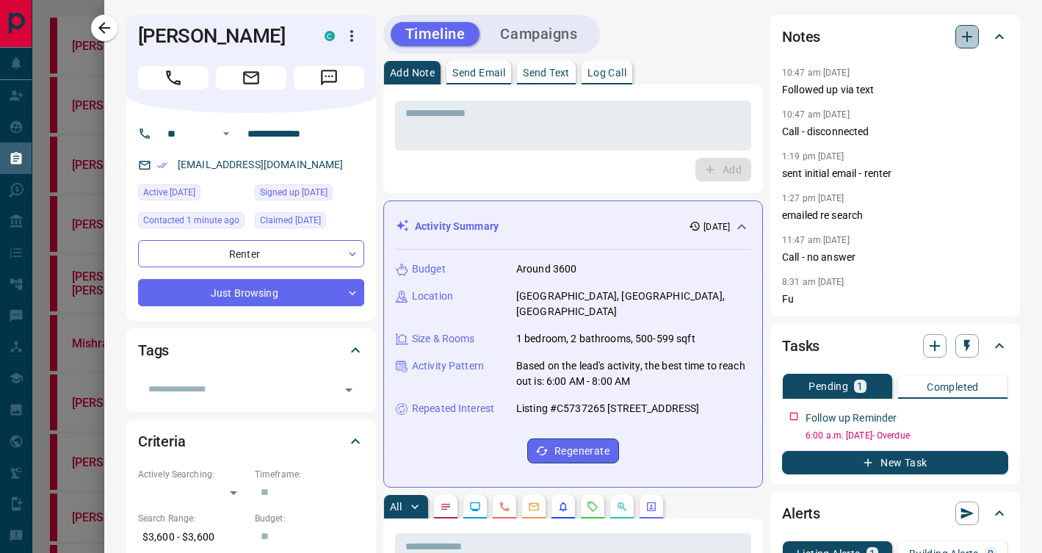
click at [972, 39] on icon "button" at bounding box center [967, 37] width 18 height 18
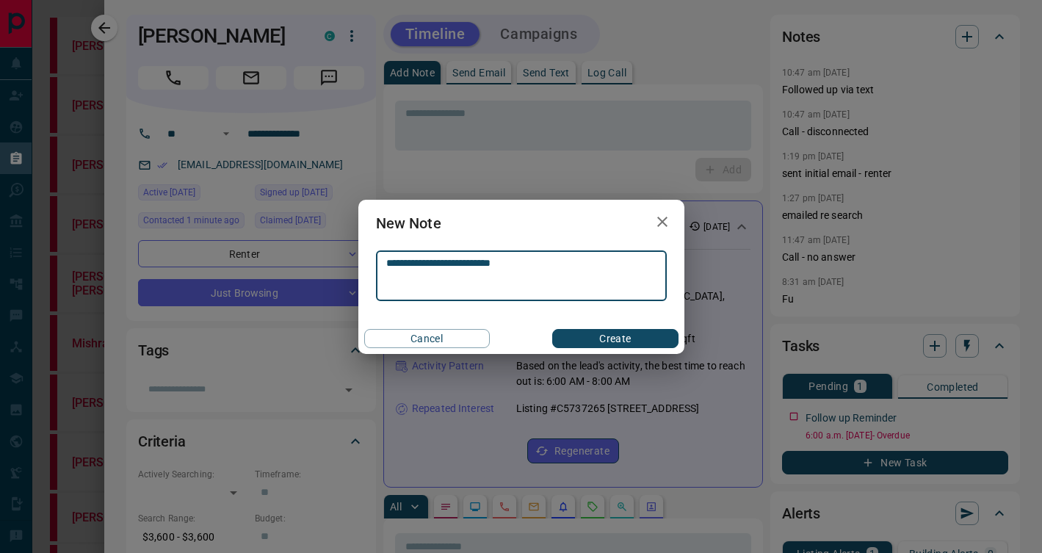
type textarea "**********"
click at [661, 338] on button "Create" at bounding box center [615, 338] width 126 height 19
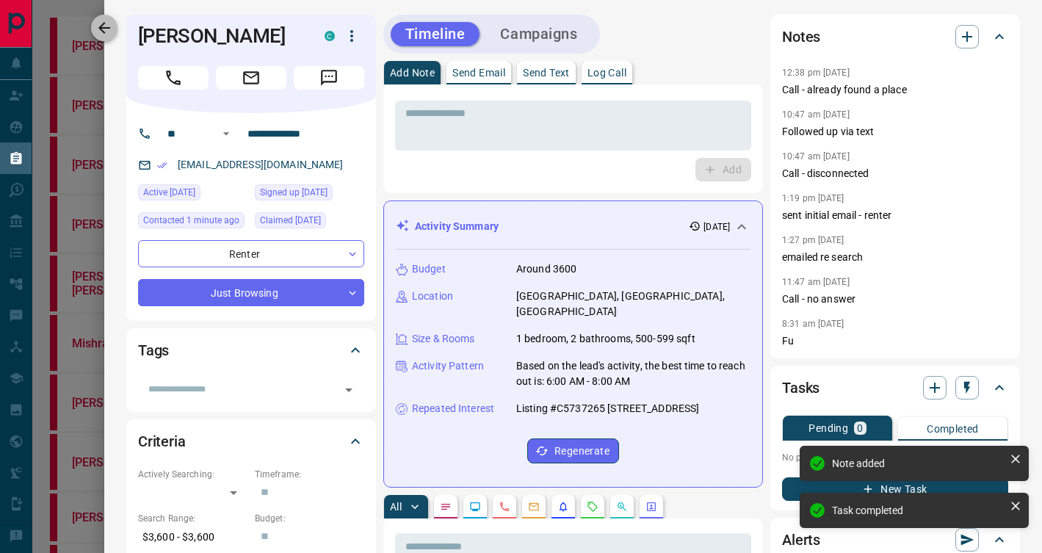
click at [111, 32] on icon "button" at bounding box center [104, 28] width 18 height 18
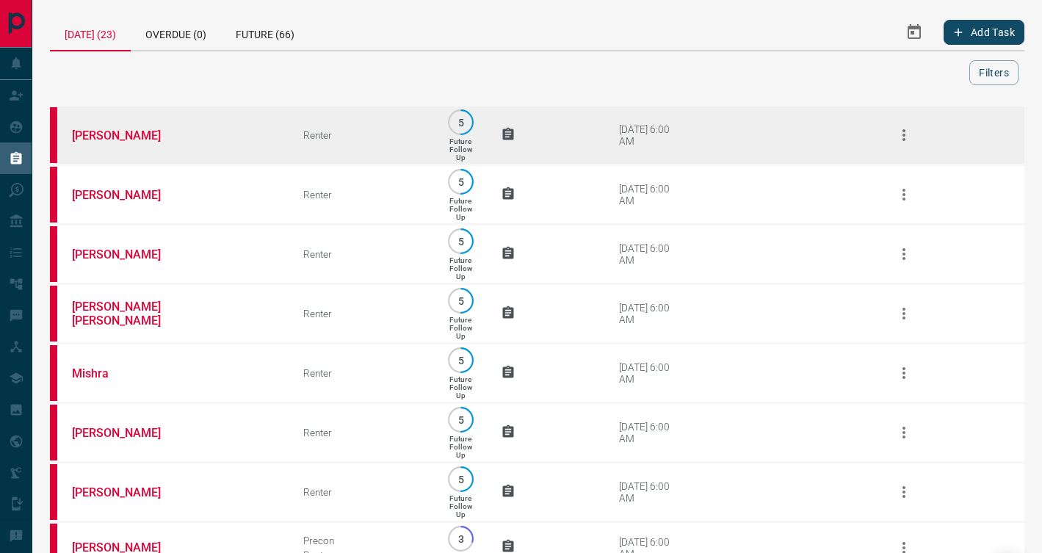
click at [191, 144] on td "[PERSON_NAME]" at bounding box center [165, 135] width 231 height 59
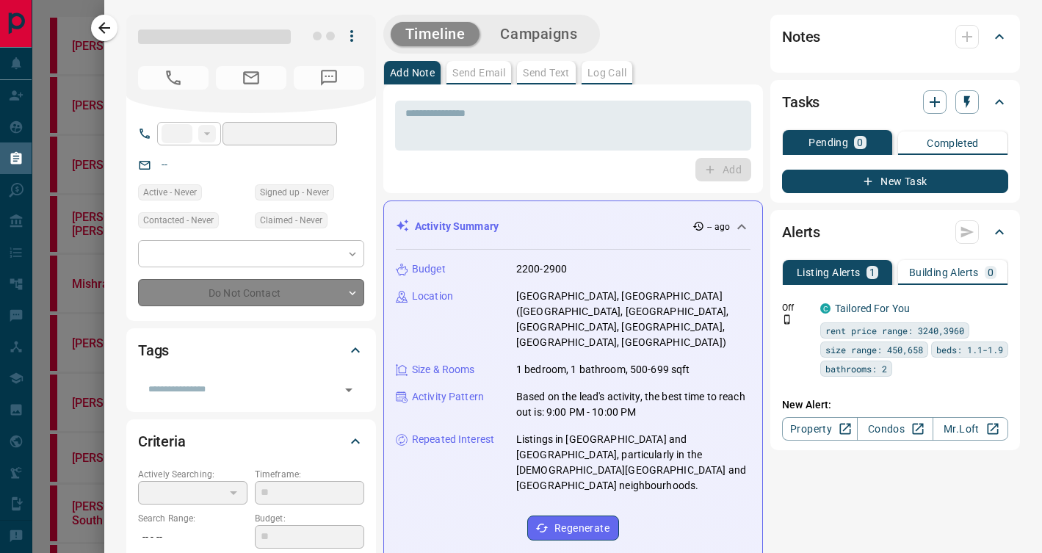
type input "**"
type input "**********"
type input "*"
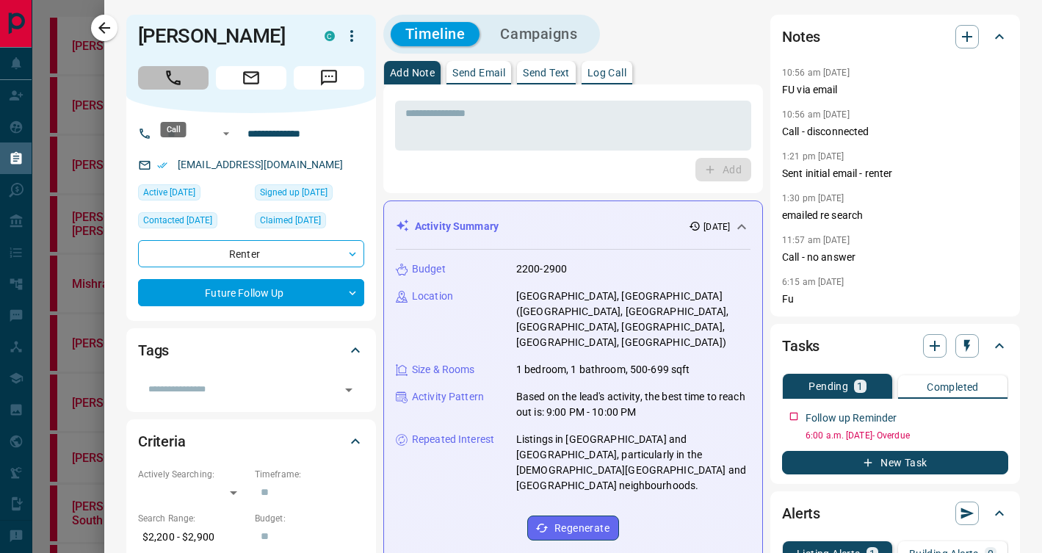
click at [149, 90] on button "Call" at bounding box center [173, 77] width 70 height 23
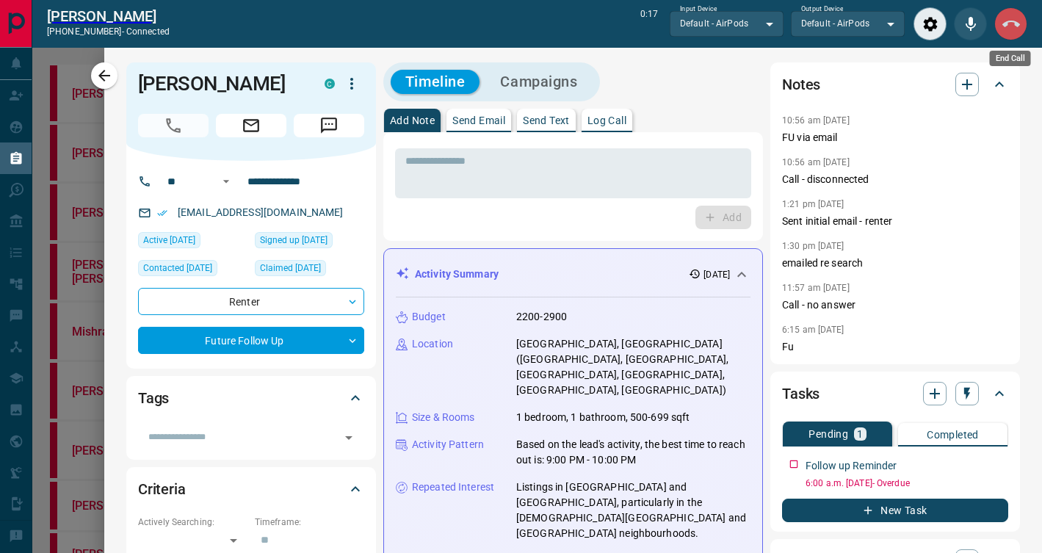
click at [1004, 18] on icon "End Call" at bounding box center [1011, 24] width 18 height 18
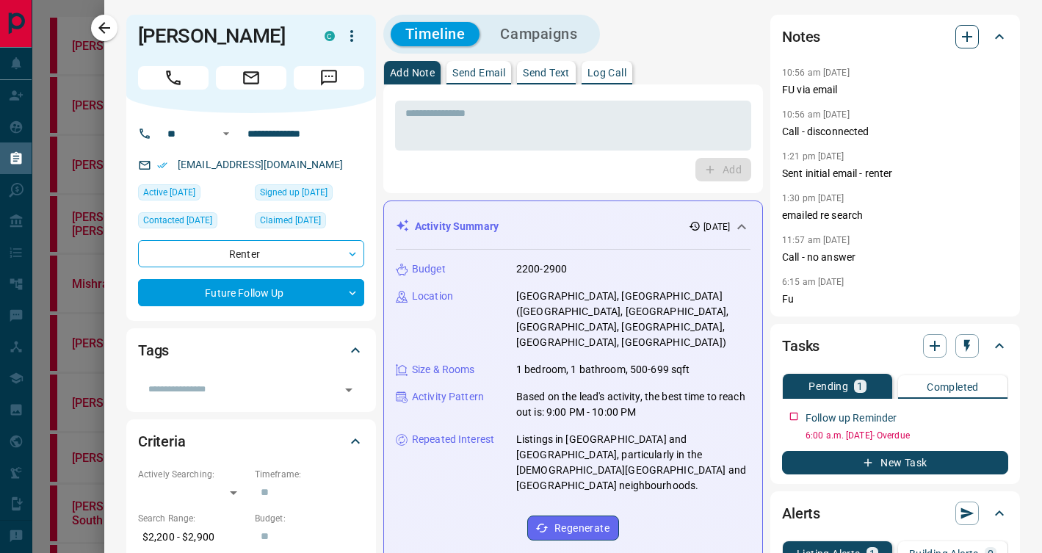
click at [971, 40] on icon "button" at bounding box center [967, 37] width 18 height 18
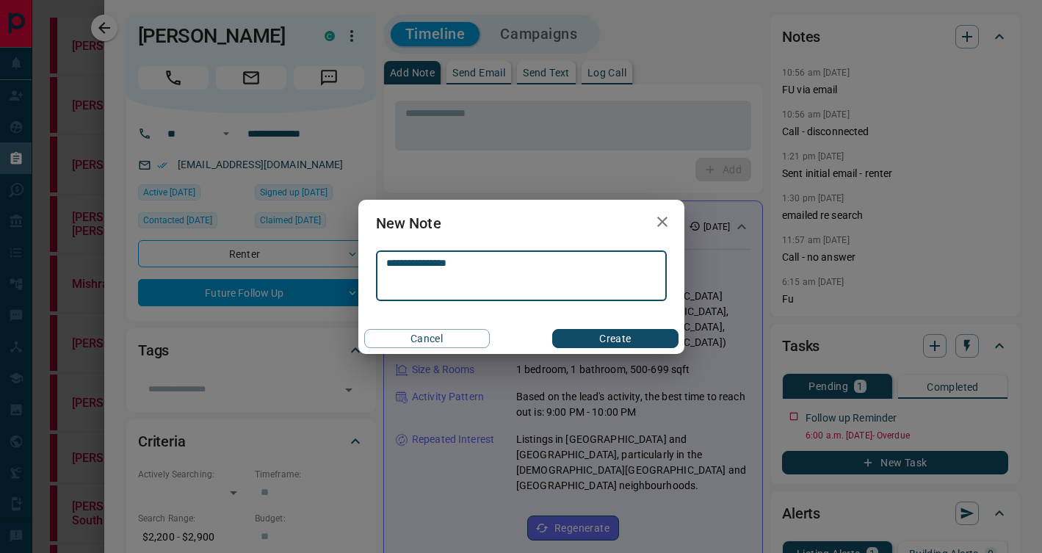
type textarea "**********"
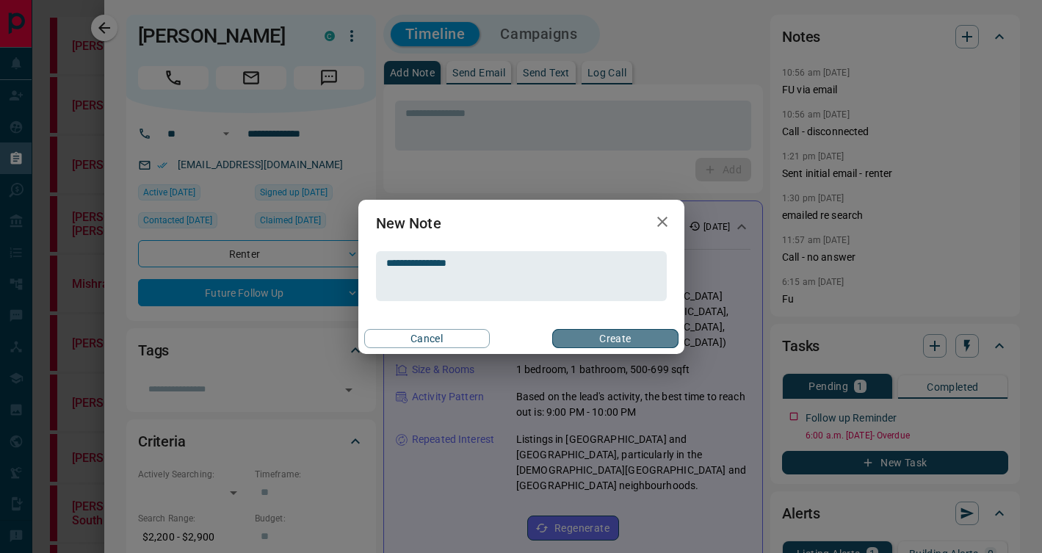
click at [616, 341] on button "Create" at bounding box center [615, 338] width 126 height 19
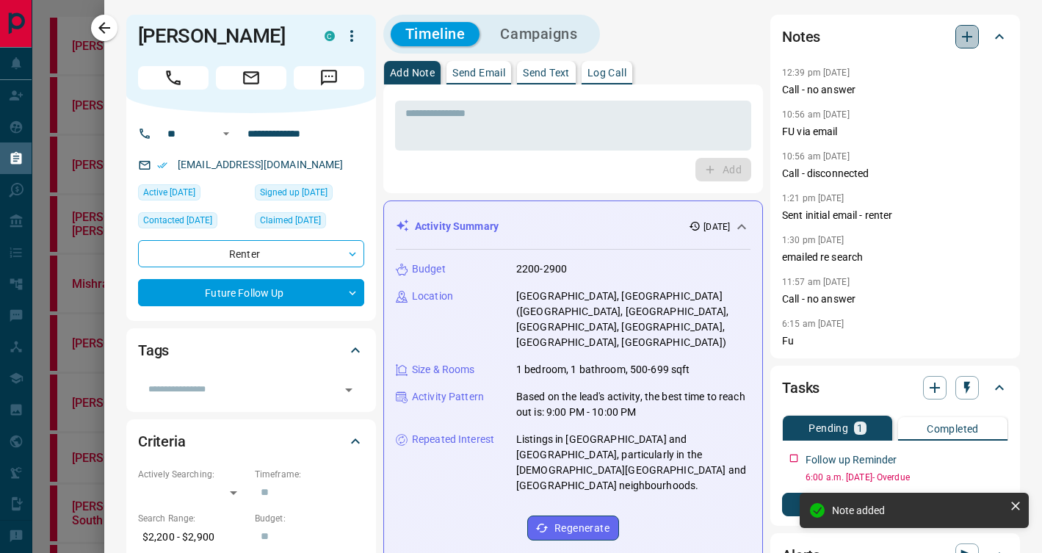
click at [973, 37] on icon "button" at bounding box center [967, 37] width 18 height 18
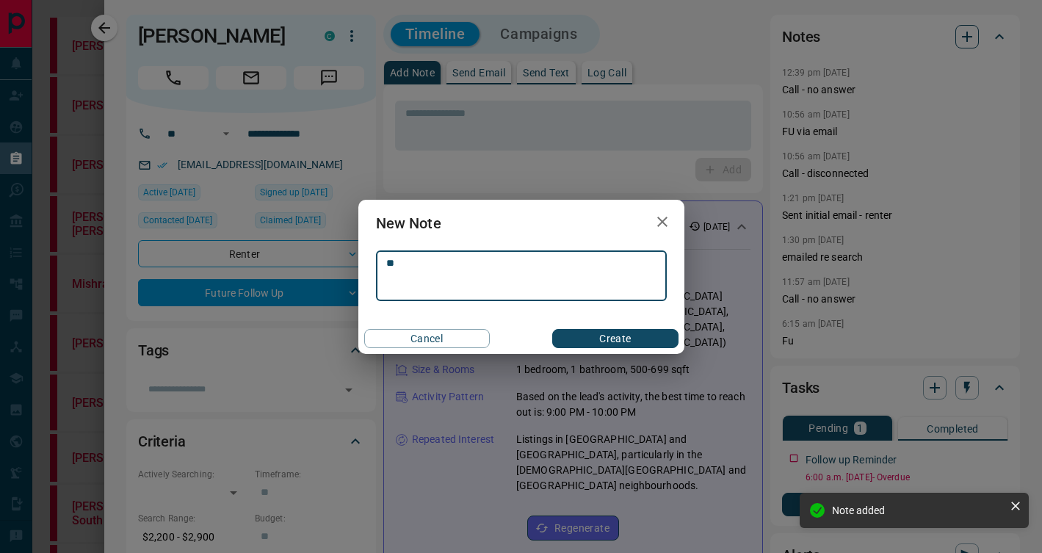
type textarea "*"
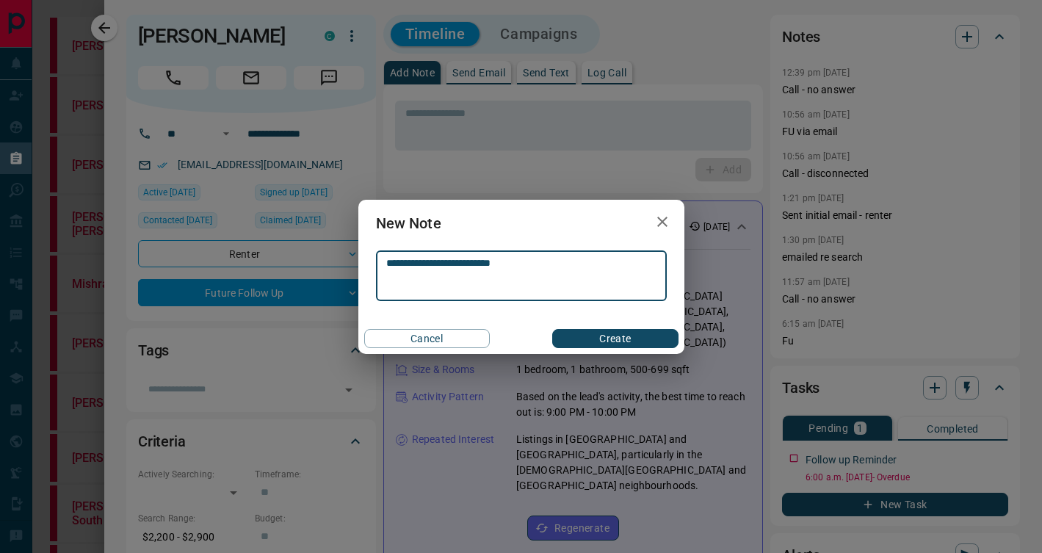
type textarea "**********"
click at [638, 339] on button "Create" at bounding box center [615, 338] width 126 height 19
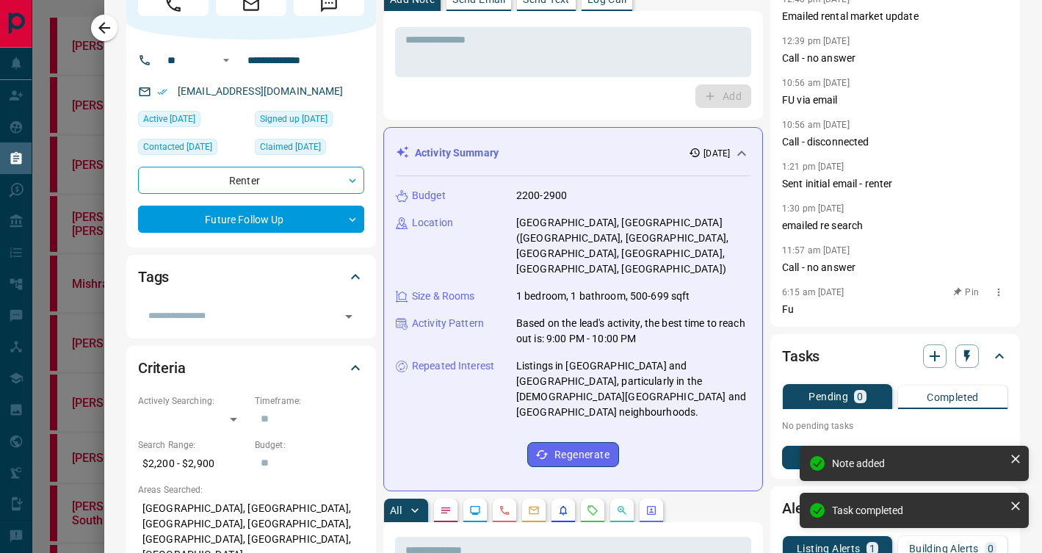
scroll to position [202, 0]
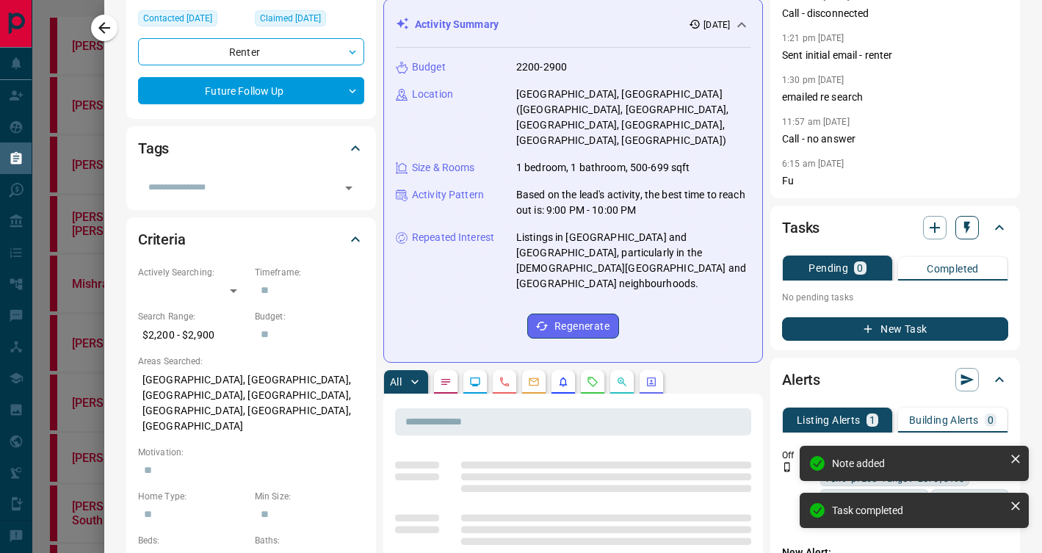
click at [970, 225] on icon "button" at bounding box center [966, 227] width 15 height 15
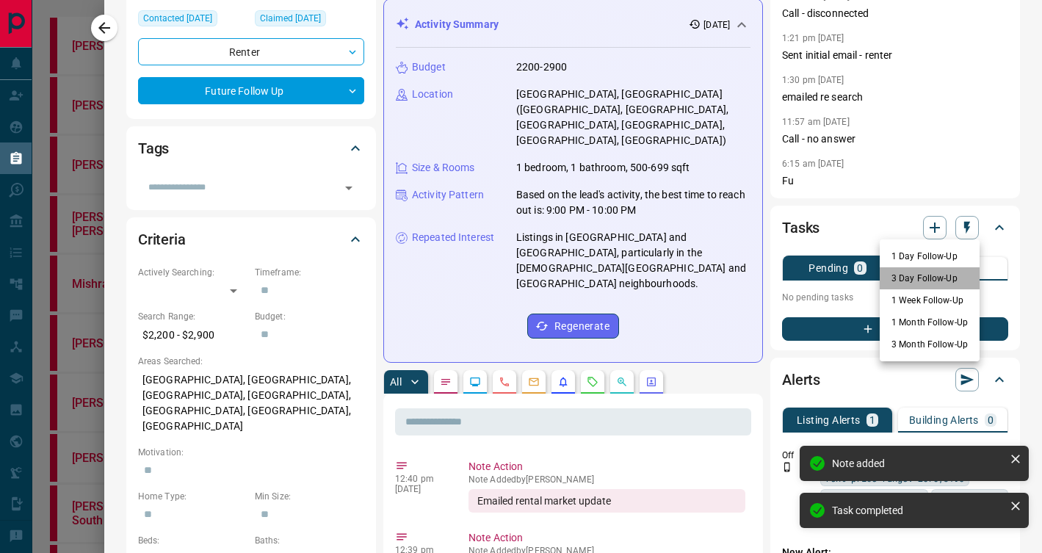
click at [940, 286] on li "3 Day Follow-Up" at bounding box center [929, 278] width 100 height 22
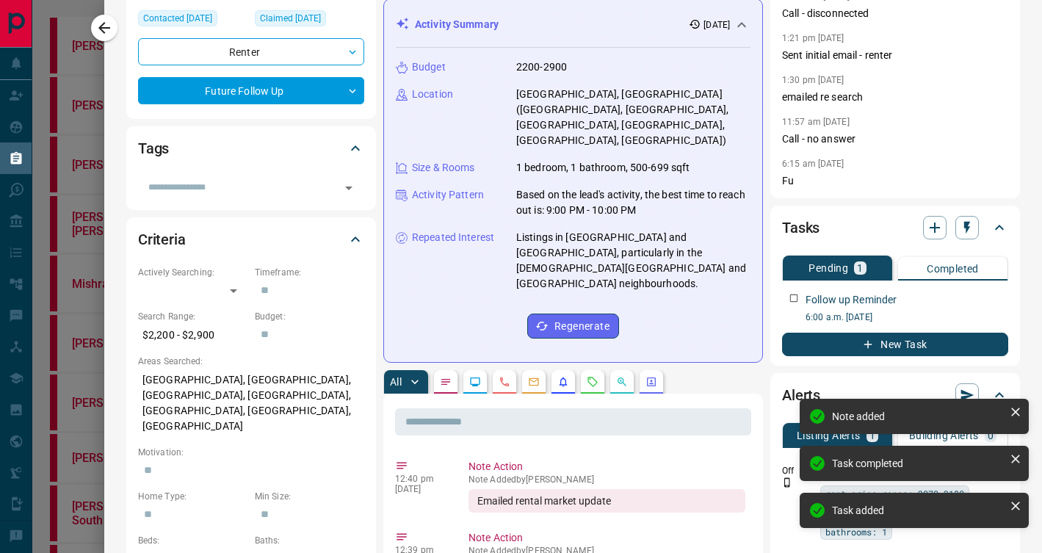
scroll to position [0, 0]
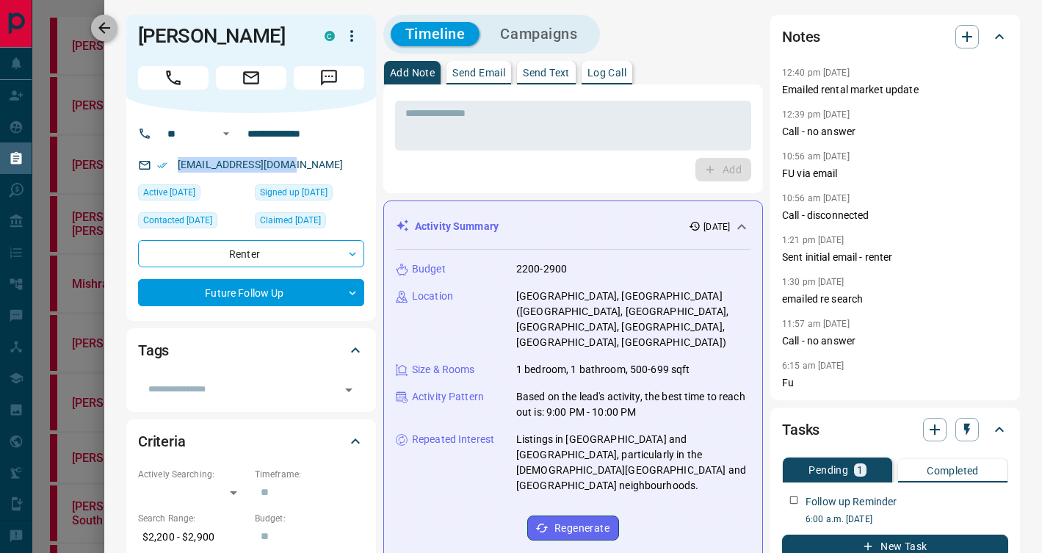
click at [98, 28] on icon "button" at bounding box center [104, 28] width 18 height 18
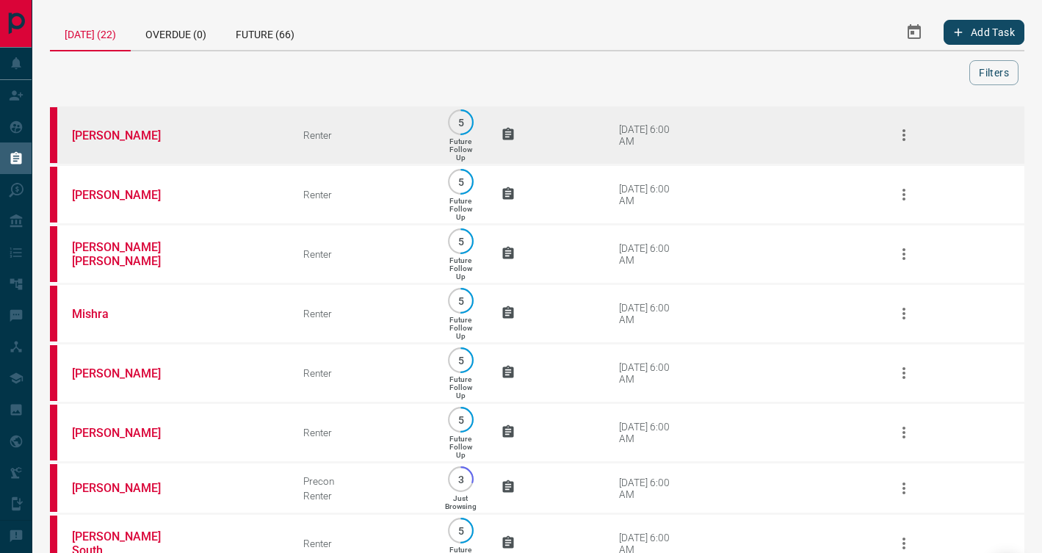
click at [213, 133] on td "[PERSON_NAME]" at bounding box center [165, 135] width 231 height 59
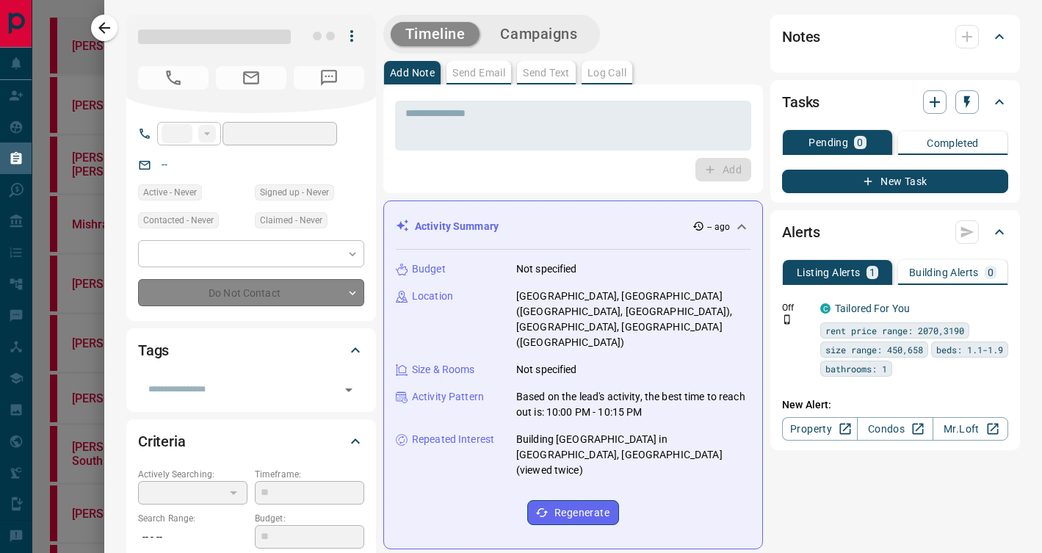
type input "**"
type input "**********"
type input "*"
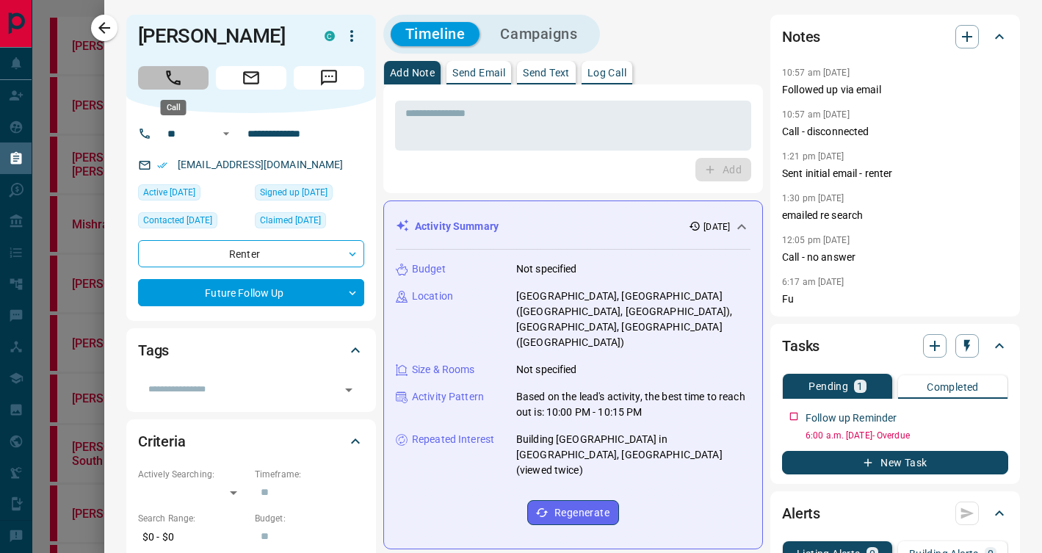
click at [178, 81] on icon "Call" at bounding box center [173, 77] width 15 height 15
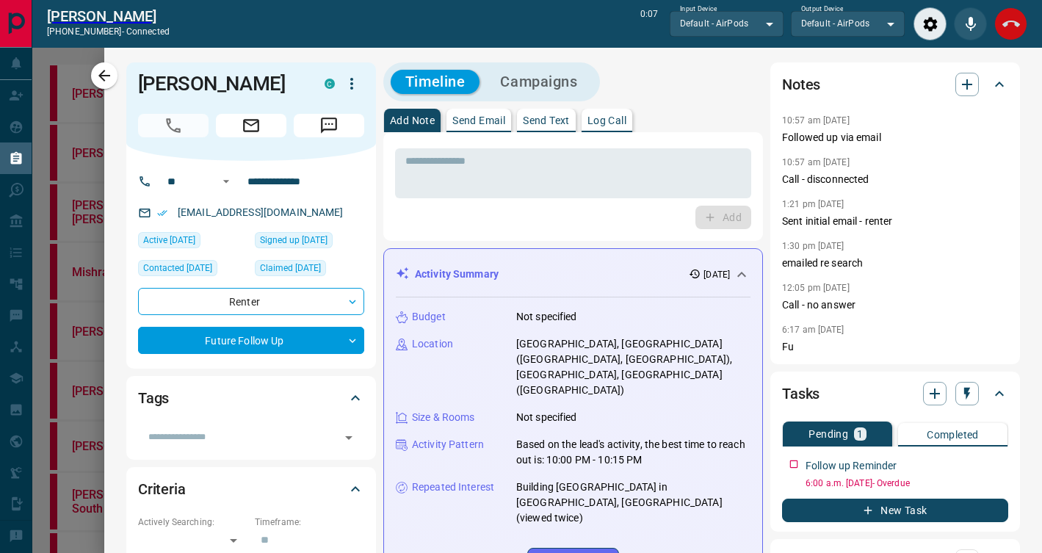
click at [1009, 22] on icon "End Call" at bounding box center [1011, 24] width 18 height 18
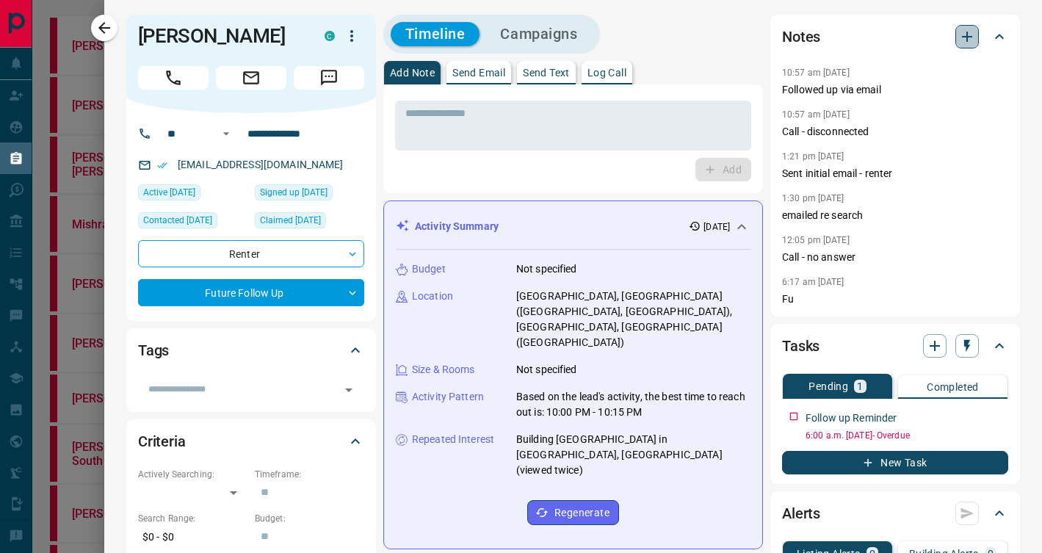
click at [970, 34] on icon "button" at bounding box center [967, 37] width 18 height 18
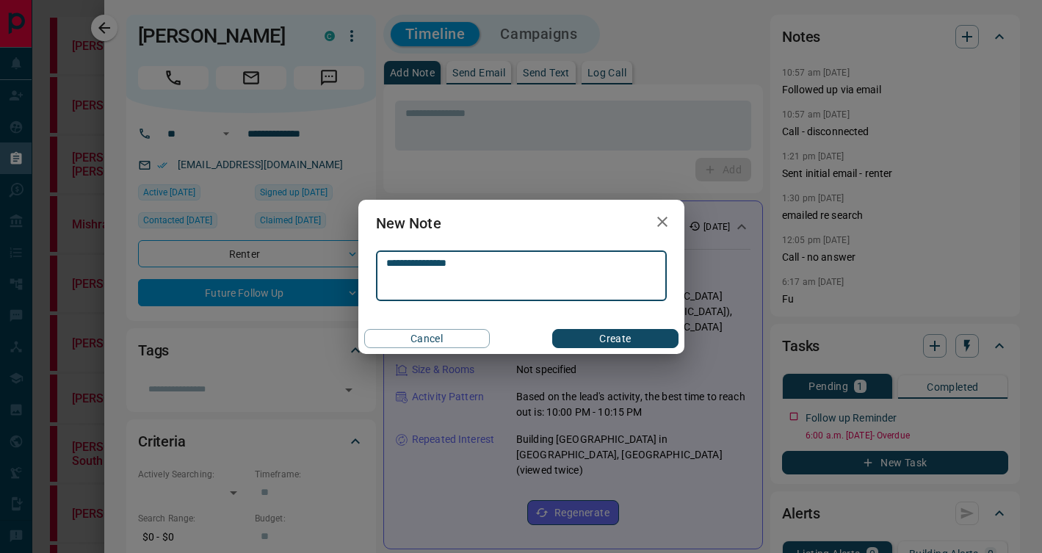
type textarea "**********"
click at [645, 335] on button "Create" at bounding box center [615, 338] width 126 height 19
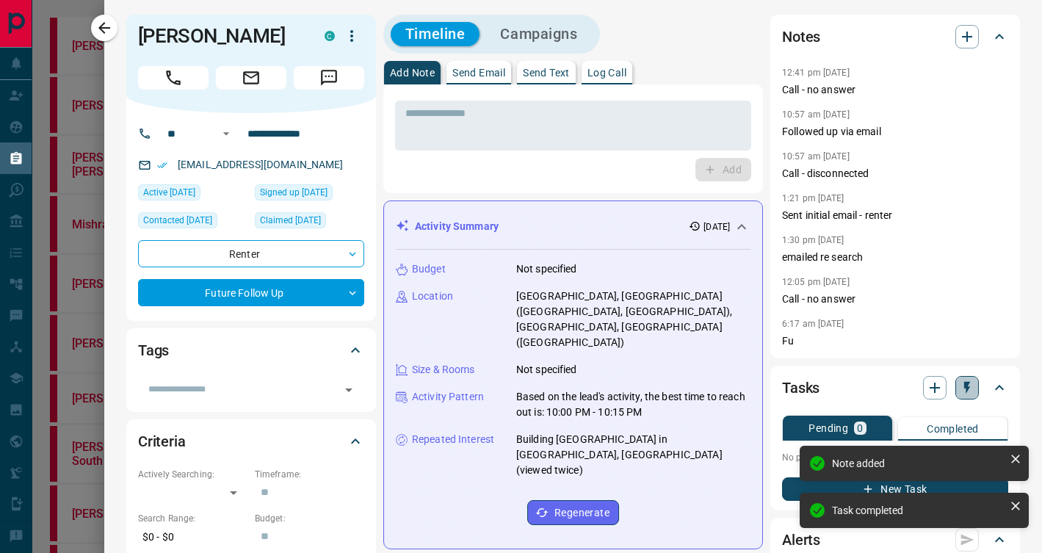
click at [968, 382] on icon "button" at bounding box center [967, 388] width 6 height 12
click at [946, 435] on li "3 Day Follow-Up" at bounding box center [929, 438] width 100 height 22
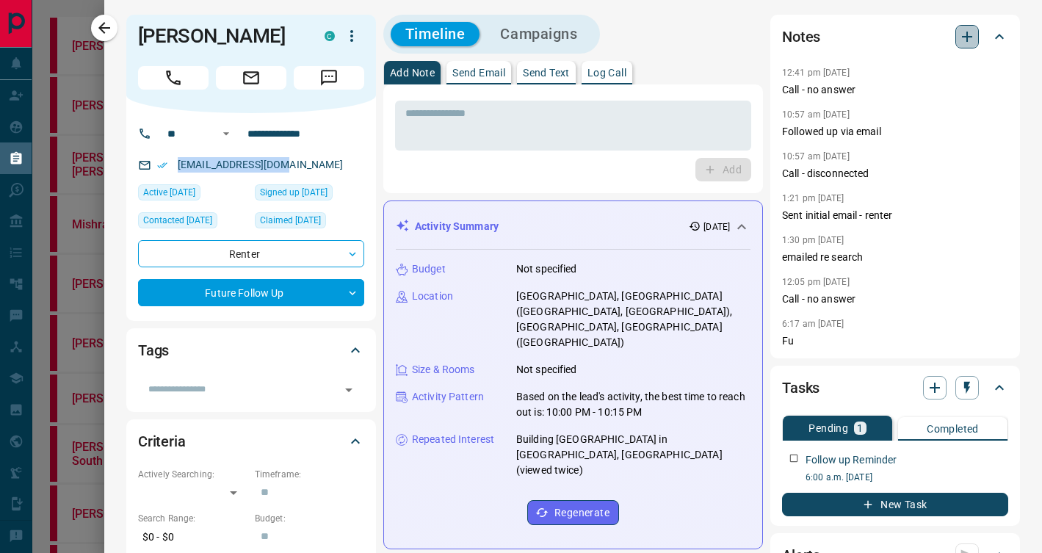
click at [965, 38] on icon "button" at bounding box center [967, 37] width 18 height 18
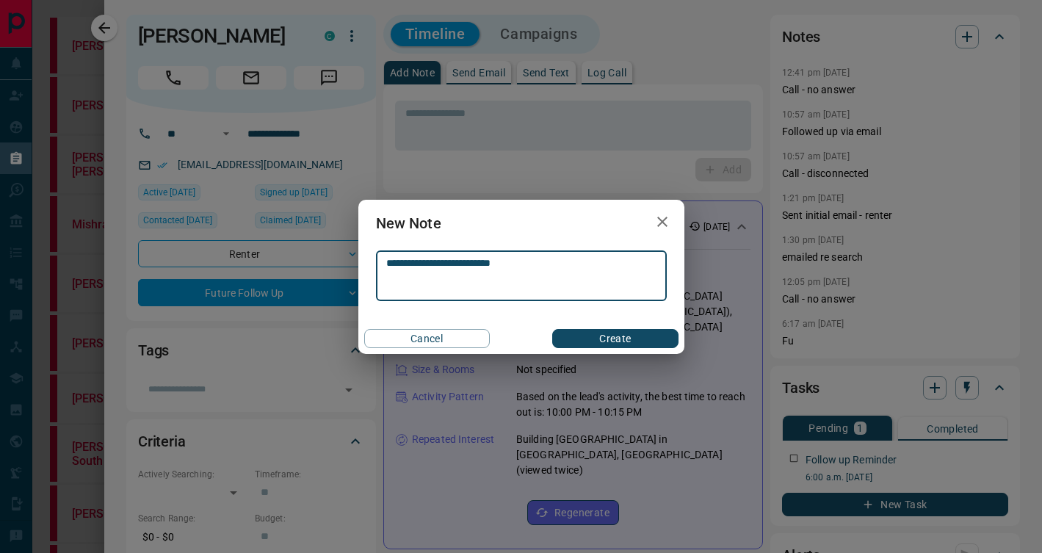
type textarea "**********"
click at [628, 336] on button "Create" at bounding box center [615, 338] width 126 height 19
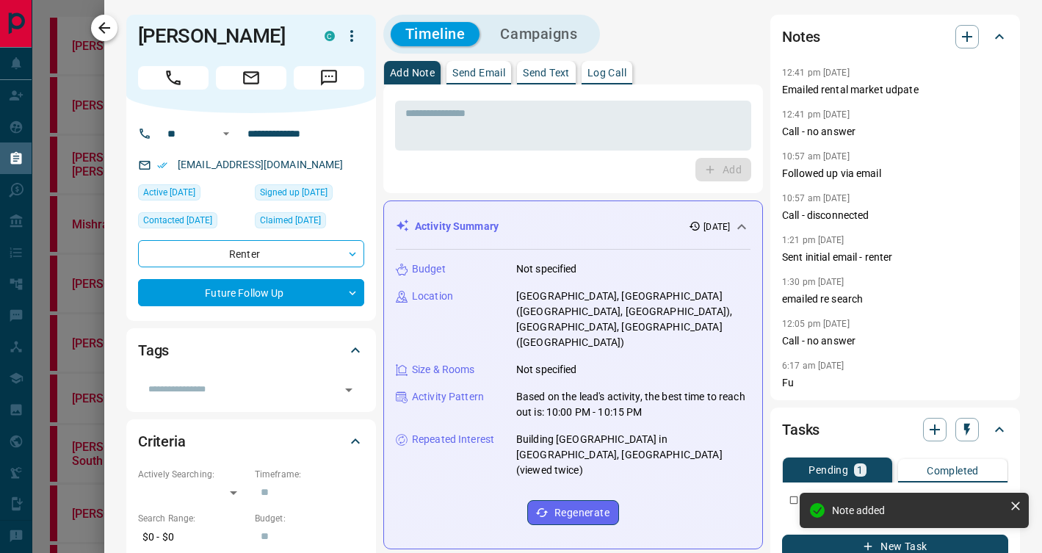
click at [109, 21] on icon "button" at bounding box center [104, 28] width 18 height 18
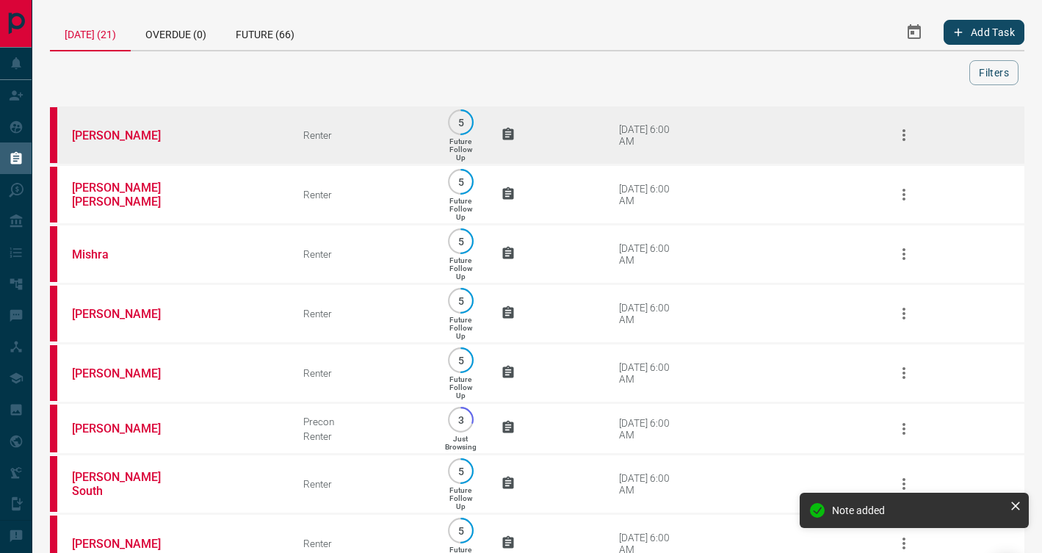
click at [278, 142] on td "[PERSON_NAME]" at bounding box center [165, 135] width 231 height 59
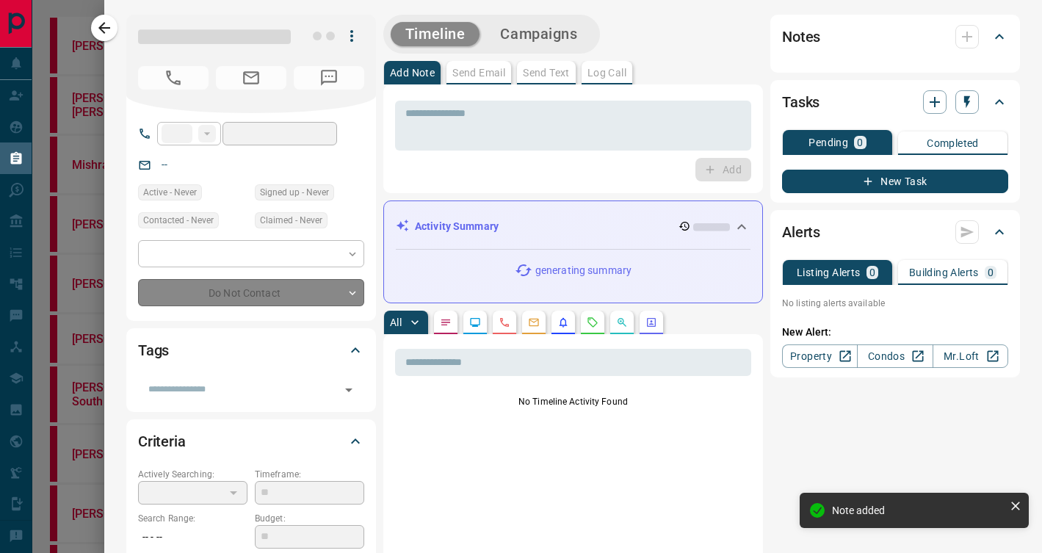
type input "**"
type input "**********"
type input "*"
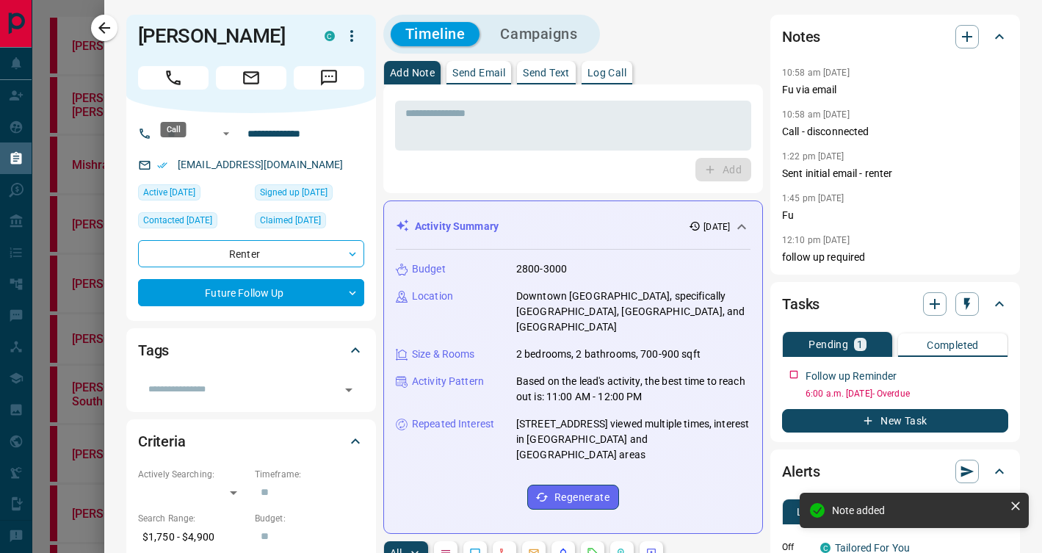
click at [170, 87] on icon "Call" at bounding box center [173, 77] width 19 height 19
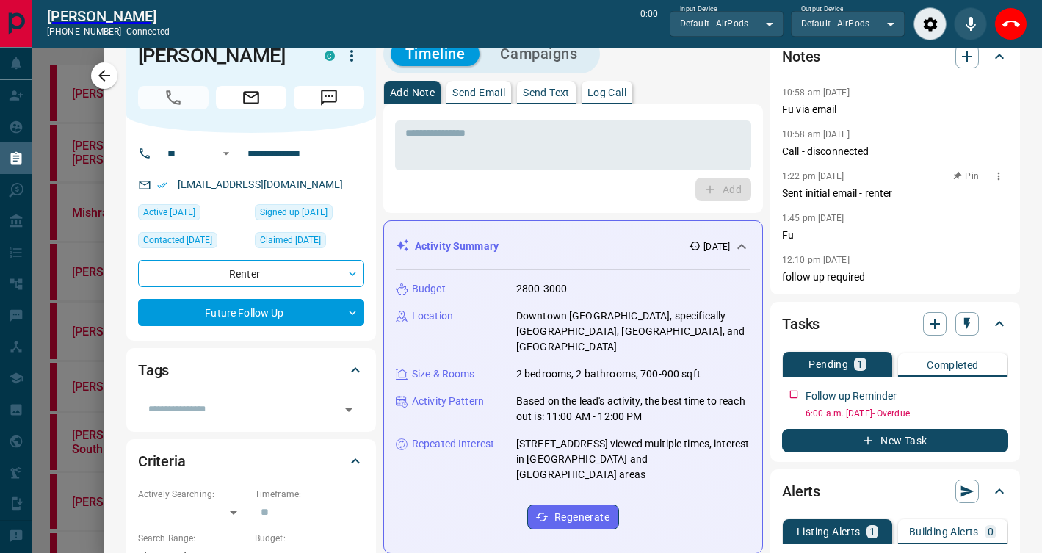
scroll to position [29, 0]
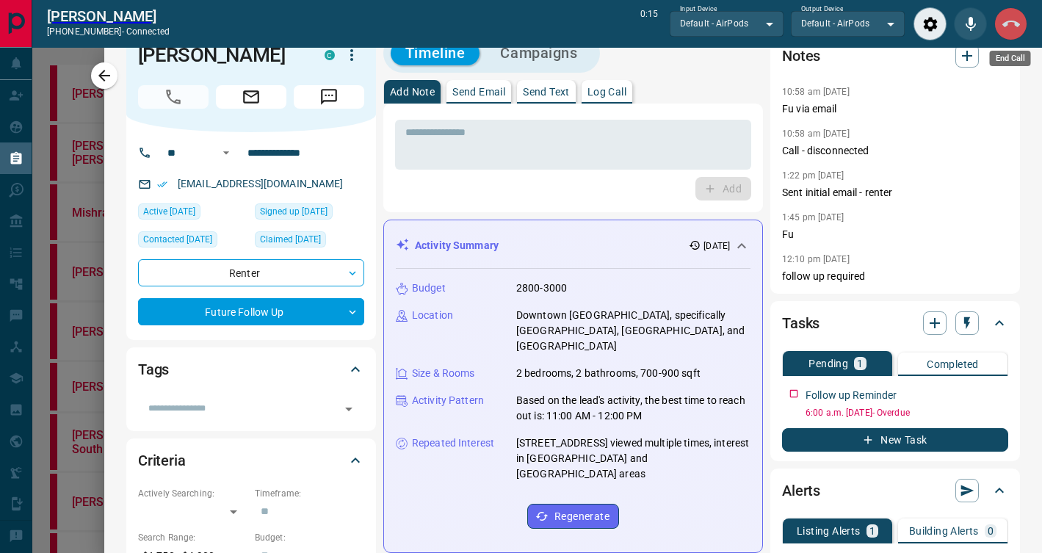
click at [1006, 27] on icon "End Call" at bounding box center [1011, 24] width 18 height 18
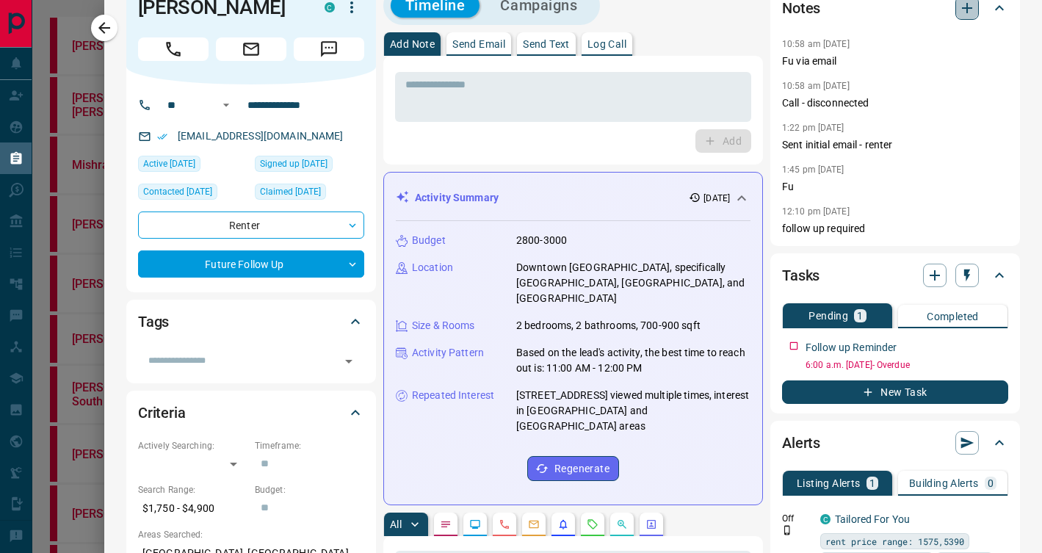
click at [966, 4] on icon "button" at bounding box center [967, 8] width 10 height 10
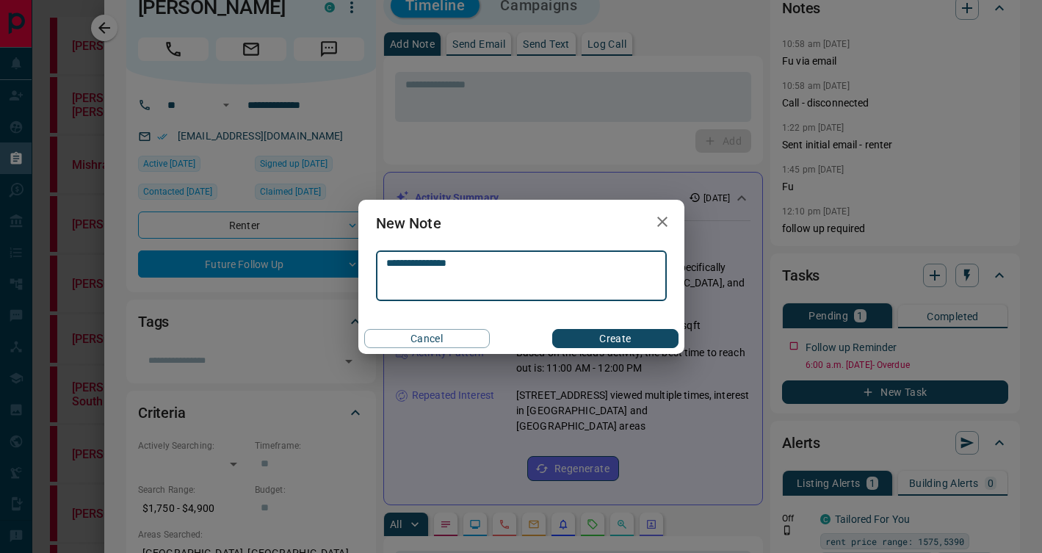
type textarea "**********"
click at [653, 337] on button "Create" at bounding box center [615, 338] width 126 height 19
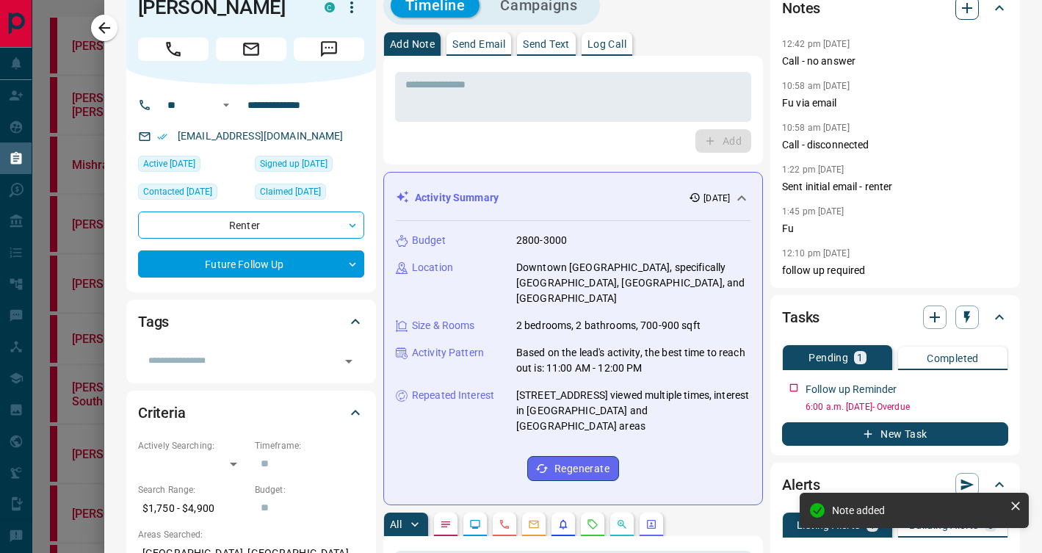
click at [971, 12] on icon "button" at bounding box center [967, 8] width 18 height 18
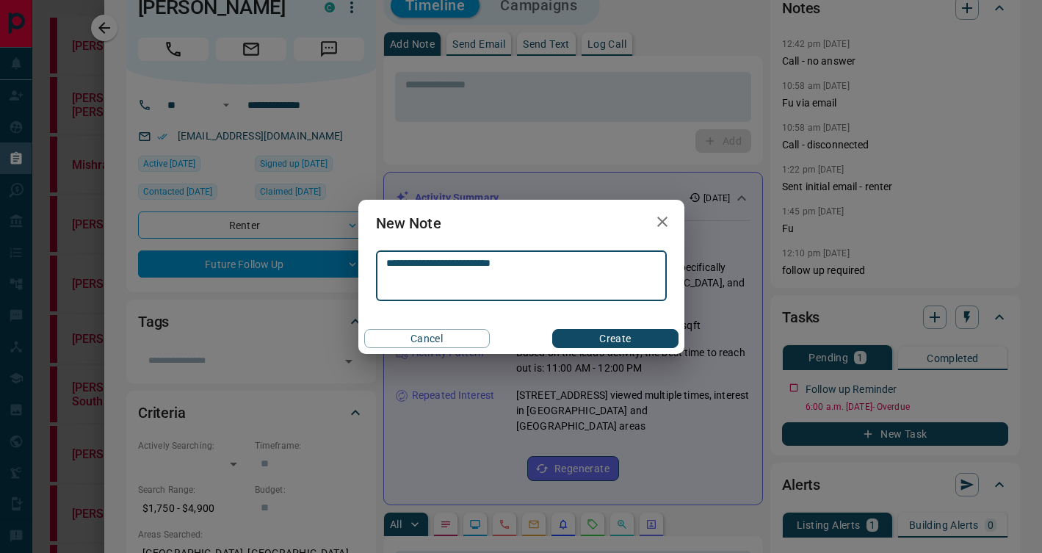
type textarea "**********"
click at [642, 330] on button "Create" at bounding box center [615, 338] width 126 height 19
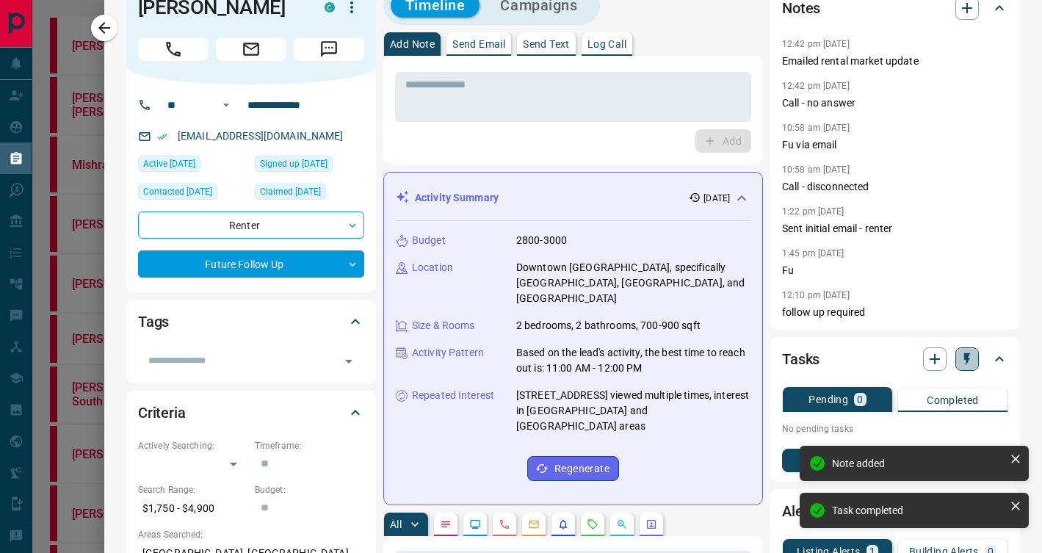
click at [967, 360] on icon "button" at bounding box center [967, 359] width 6 height 12
click at [943, 407] on li "3 Day Follow-Up" at bounding box center [929, 410] width 100 height 22
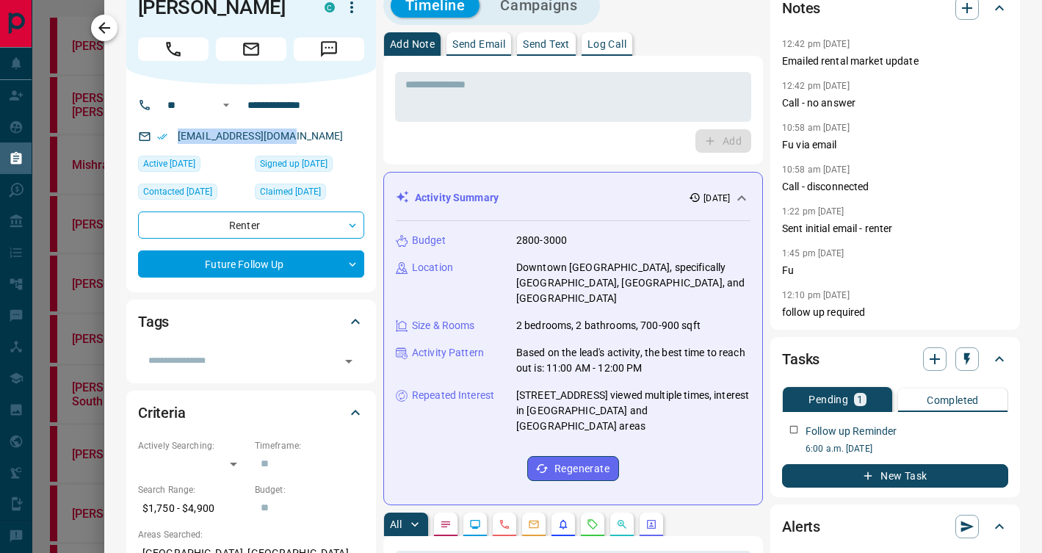
click at [106, 29] on icon "button" at bounding box center [104, 28] width 18 height 18
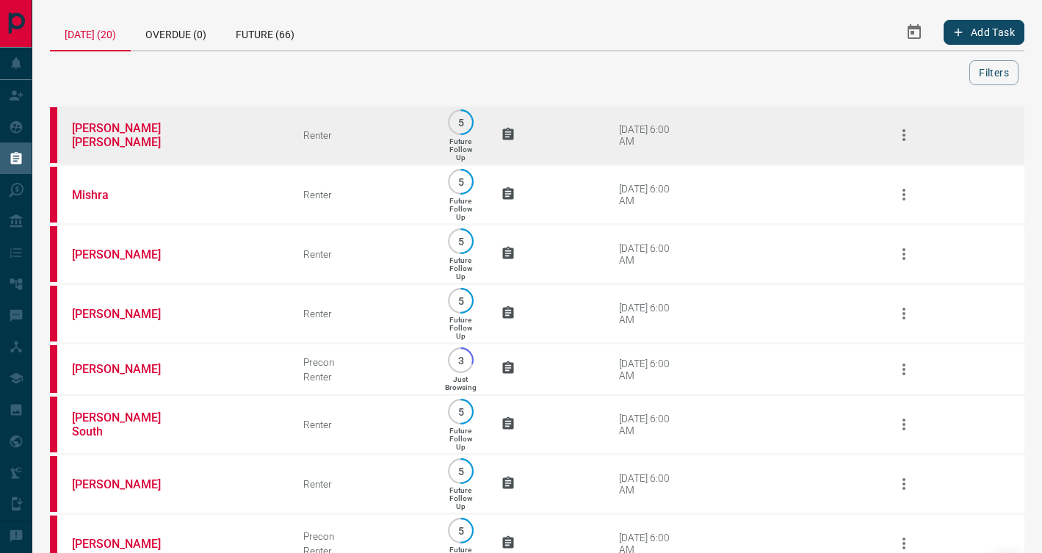
click at [264, 153] on td "[PERSON_NAME] [PERSON_NAME]" at bounding box center [165, 135] width 231 height 59
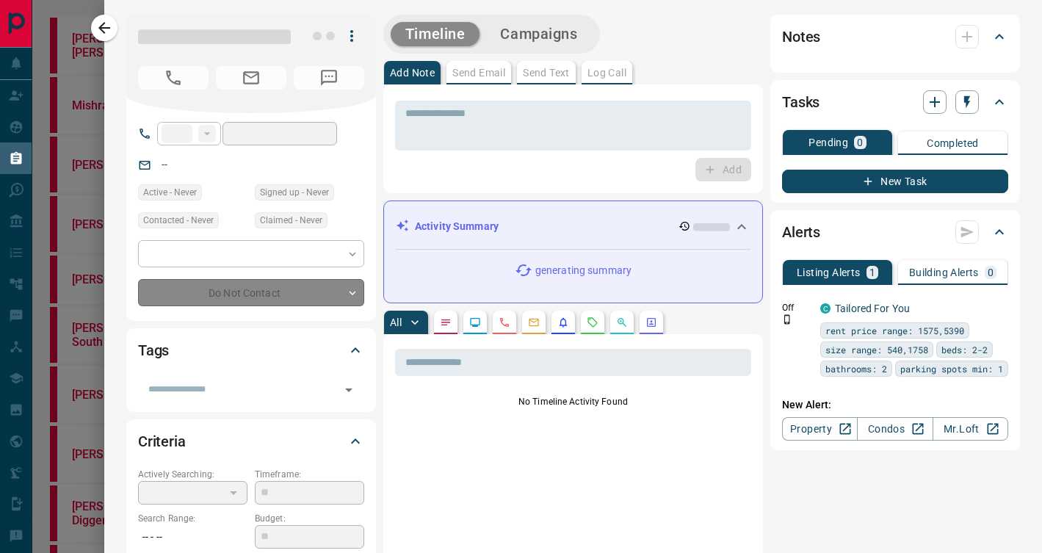
type input "**"
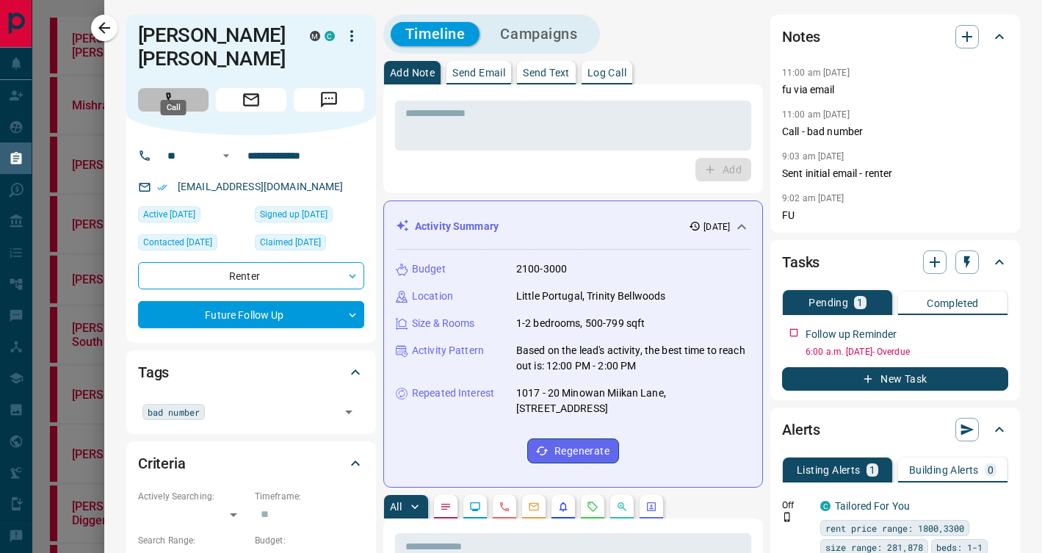
click at [171, 90] on icon "Call" at bounding box center [173, 99] width 19 height 19
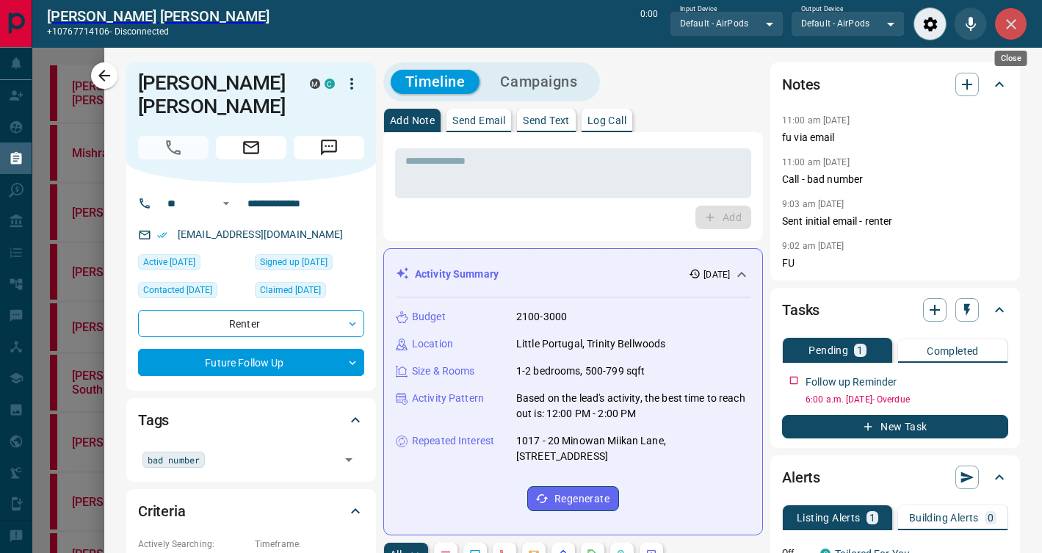
click at [1004, 28] on icon "Close" at bounding box center [1011, 24] width 18 height 18
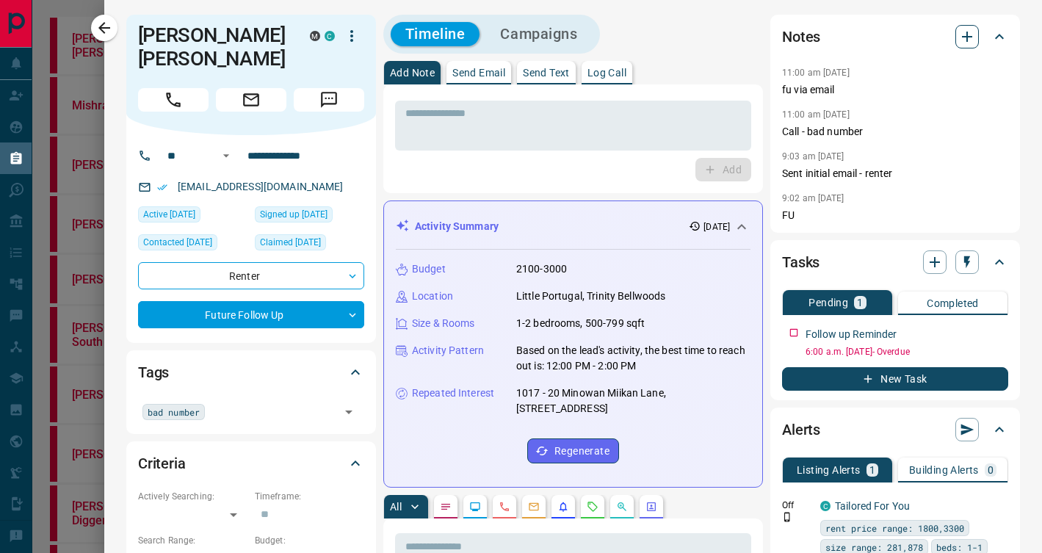
click at [968, 39] on icon "button" at bounding box center [967, 37] width 18 height 18
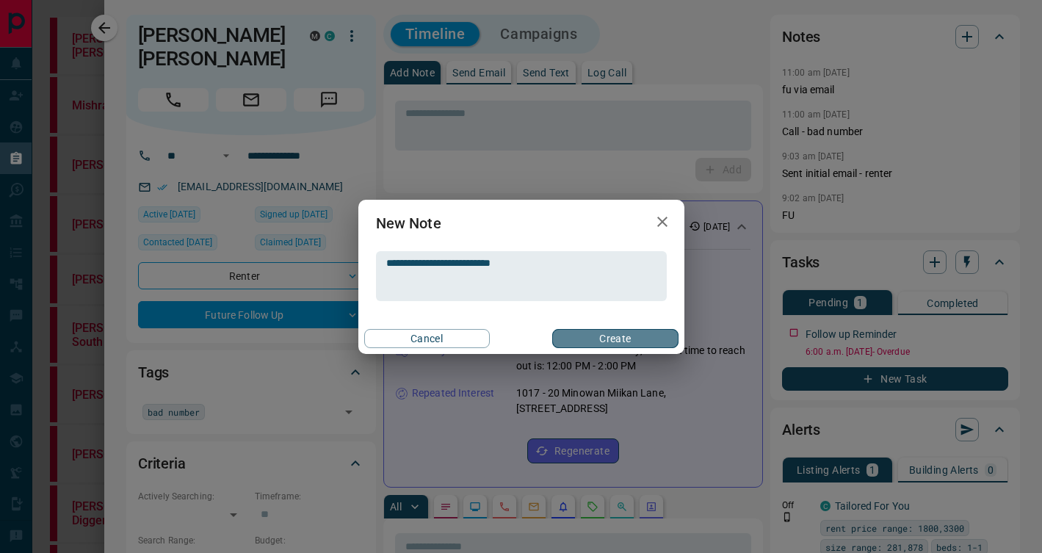
click at [659, 330] on button "Create" at bounding box center [615, 338] width 126 height 19
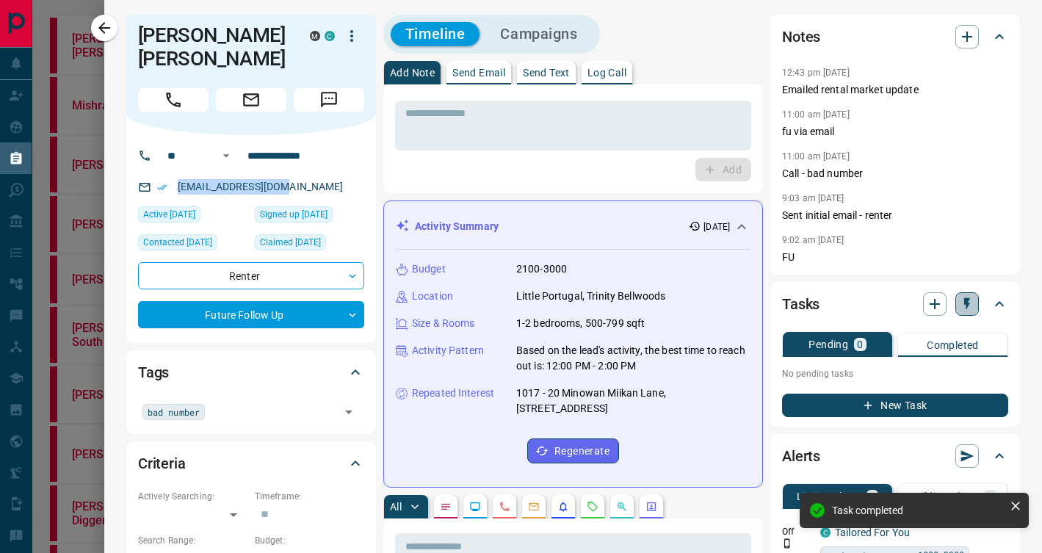
click at [968, 302] on icon "button" at bounding box center [967, 304] width 6 height 12
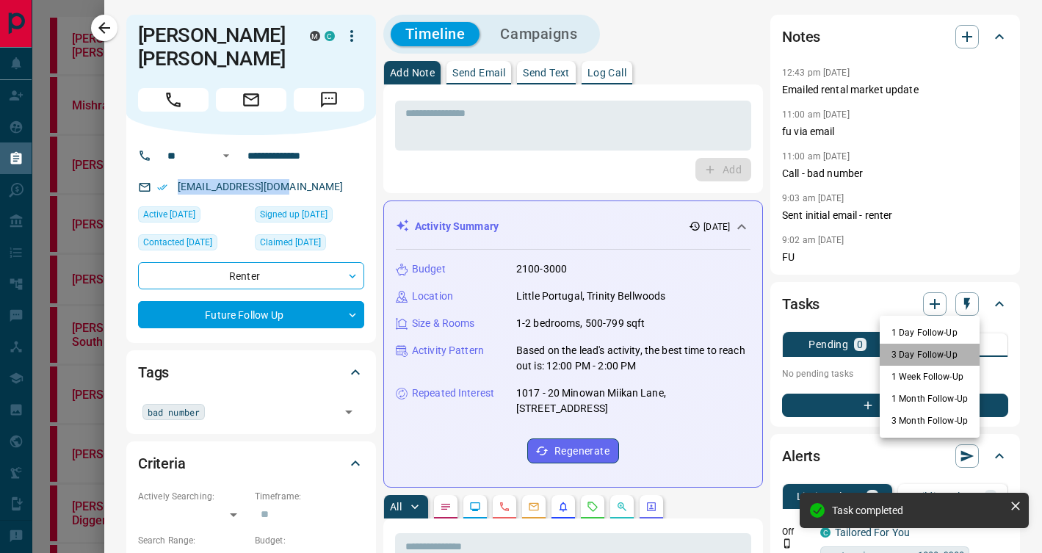
click at [950, 355] on li "3 Day Follow-Up" at bounding box center [929, 355] width 100 height 22
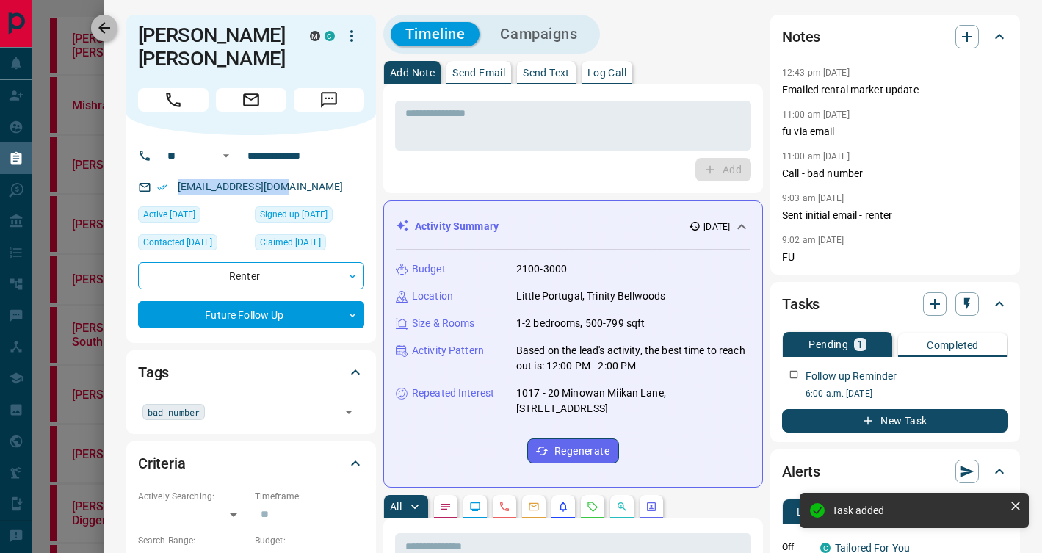
click at [103, 27] on icon "button" at bounding box center [104, 28] width 12 height 12
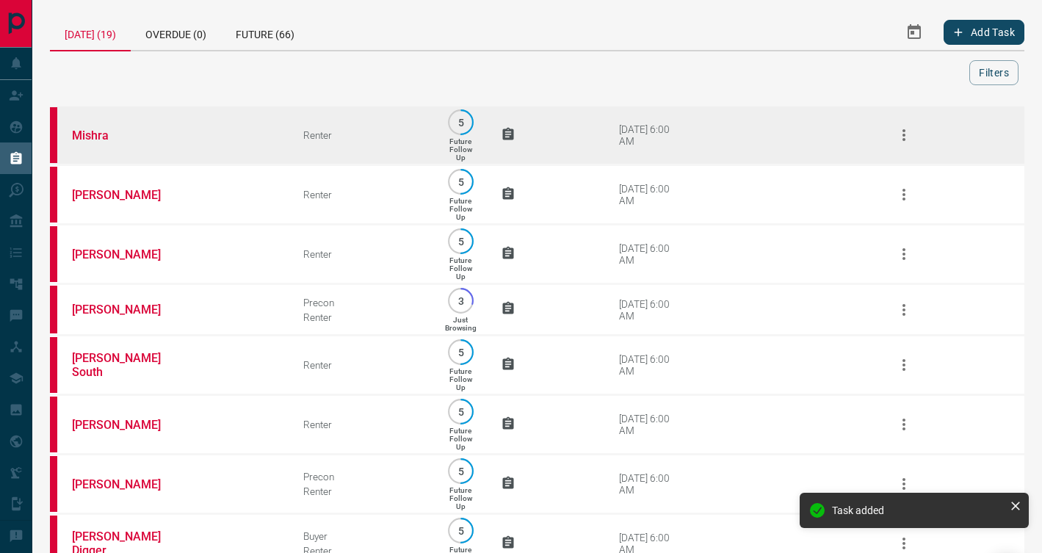
click at [247, 134] on td "Mishra" at bounding box center [165, 135] width 231 height 59
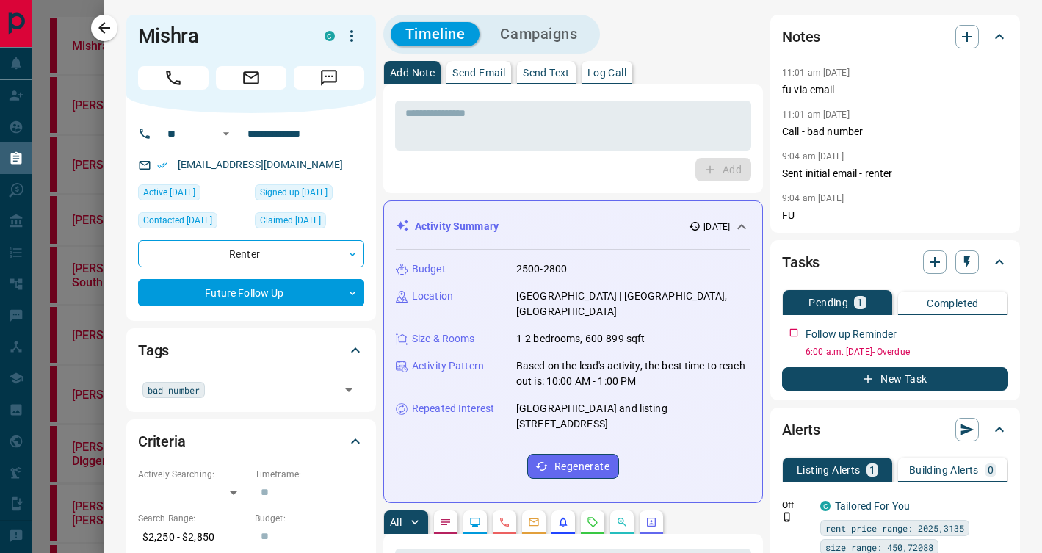
click at [181, 72] on icon "Call" at bounding box center [173, 77] width 19 height 19
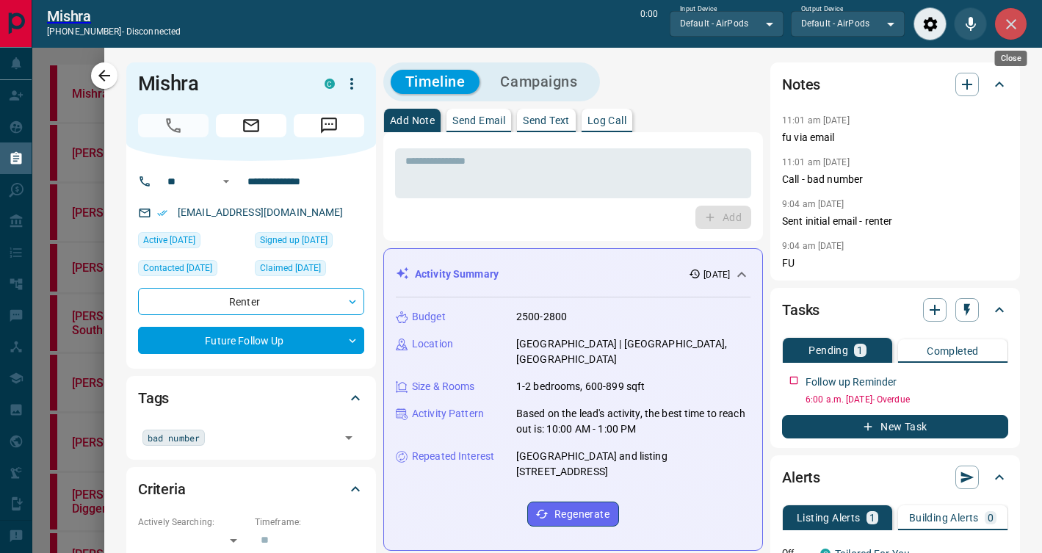
click at [1020, 36] on button "Close" at bounding box center [1010, 23] width 33 height 33
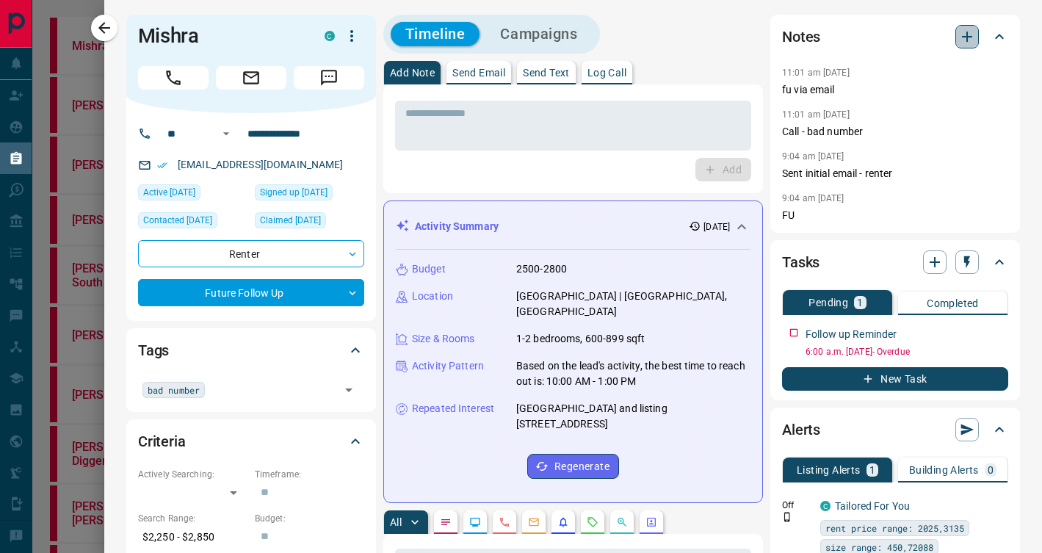
click at [978, 38] on button "button" at bounding box center [966, 36] width 23 height 23
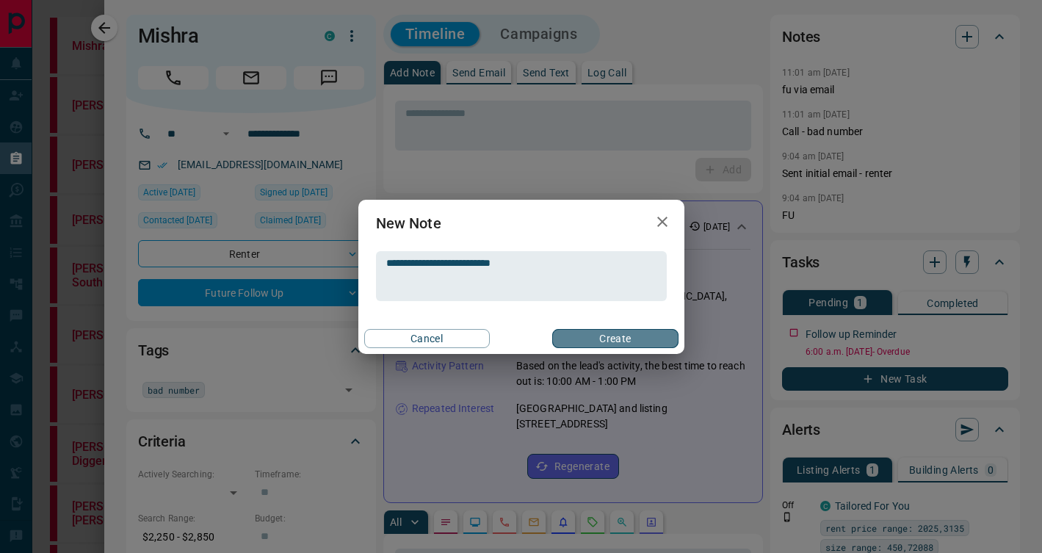
click at [620, 335] on button "Create" at bounding box center [615, 338] width 126 height 19
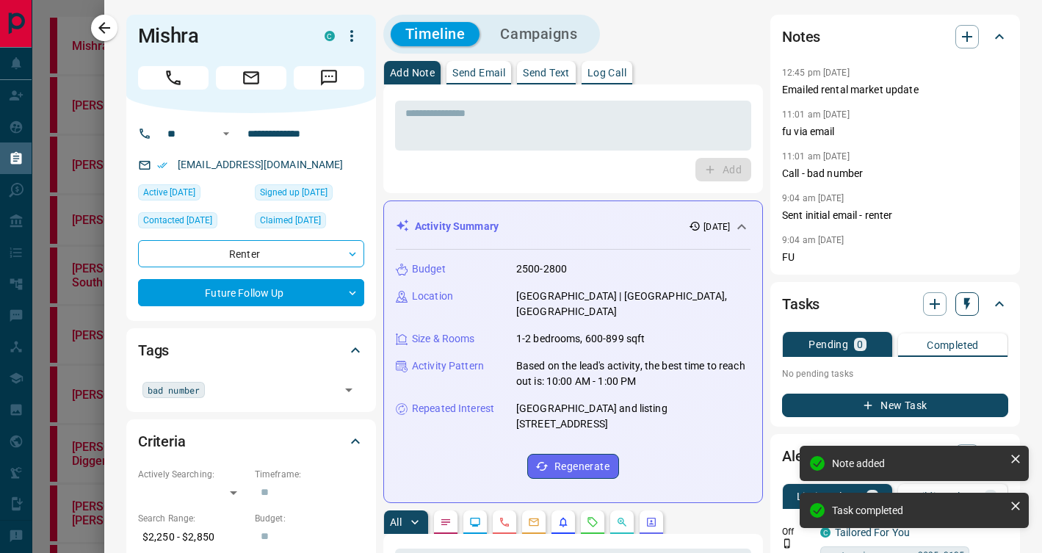
click at [965, 300] on icon "button" at bounding box center [967, 304] width 6 height 12
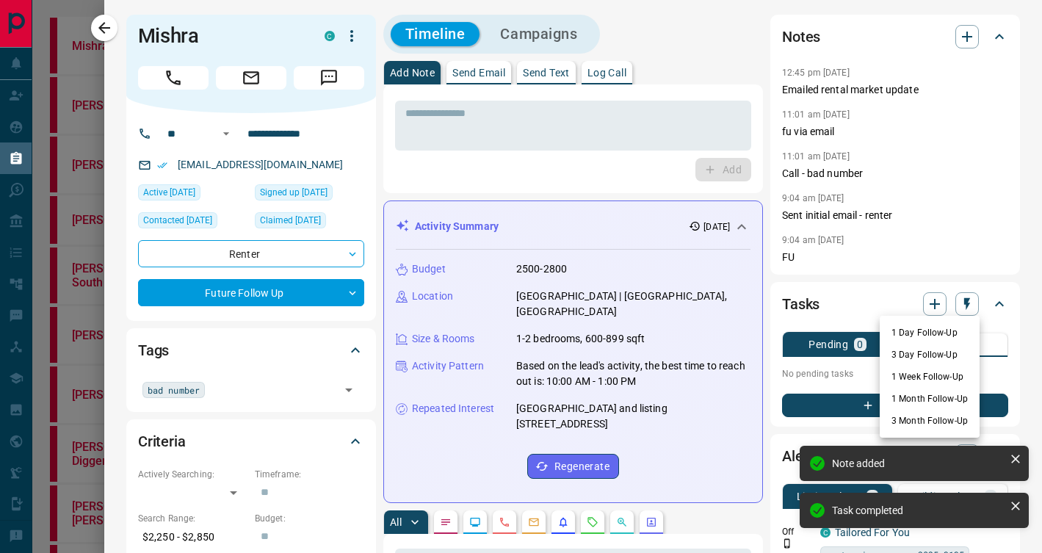
click at [901, 349] on li "3 Day Follow-Up" at bounding box center [929, 355] width 100 height 22
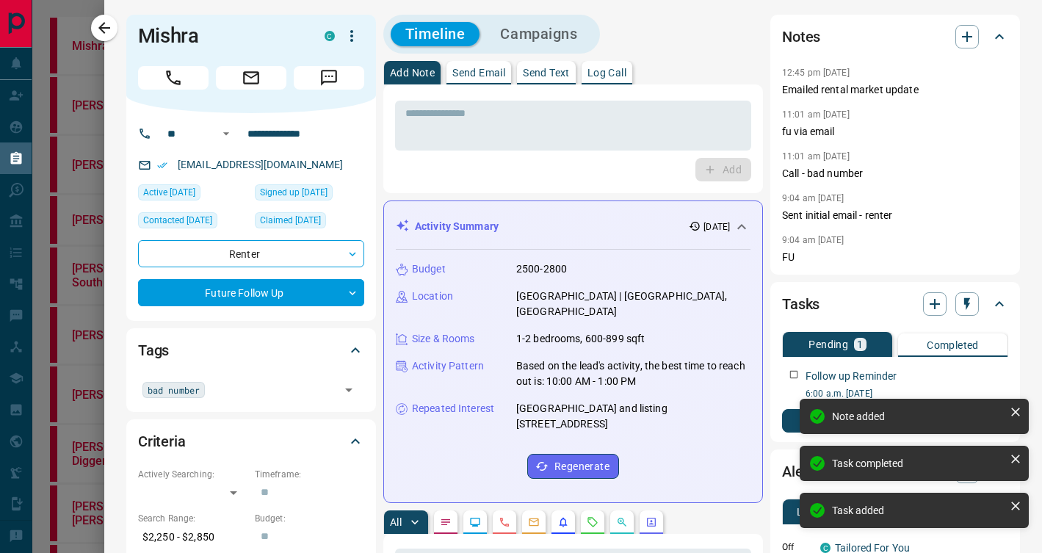
scroll to position [1, 0]
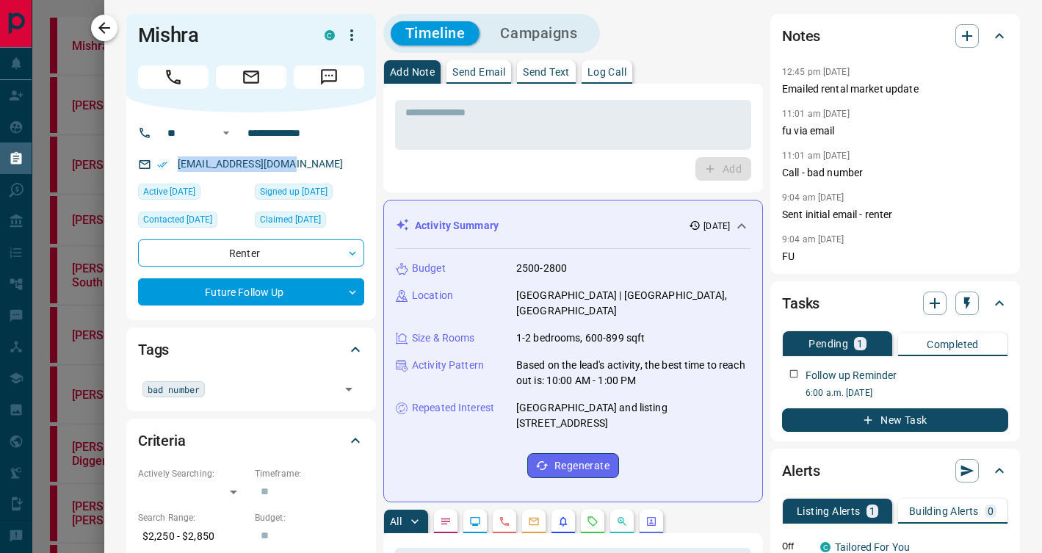
click at [109, 29] on icon "button" at bounding box center [104, 28] width 18 height 18
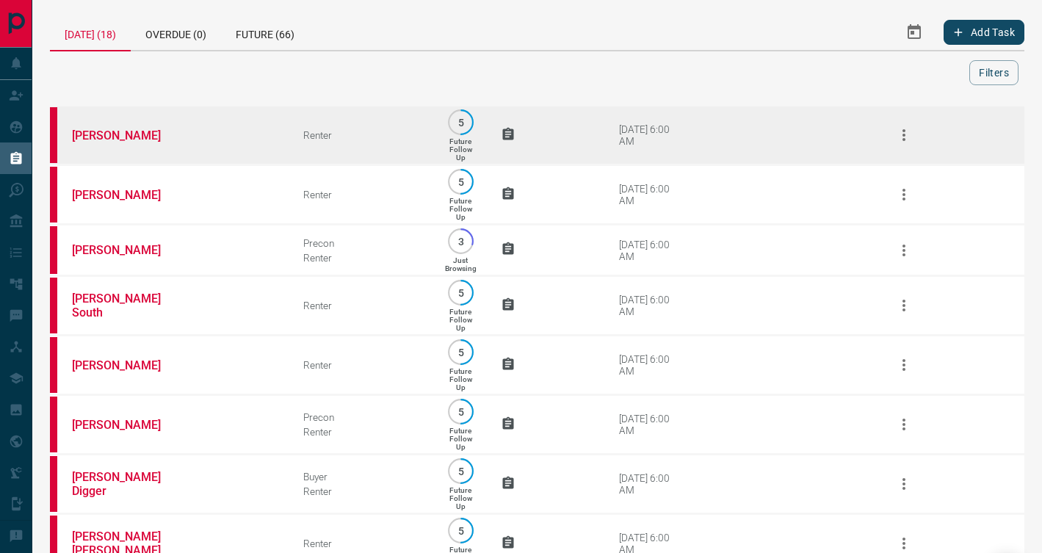
click at [231, 130] on td "[PERSON_NAME]" at bounding box center [165, 135] width 231 height 59
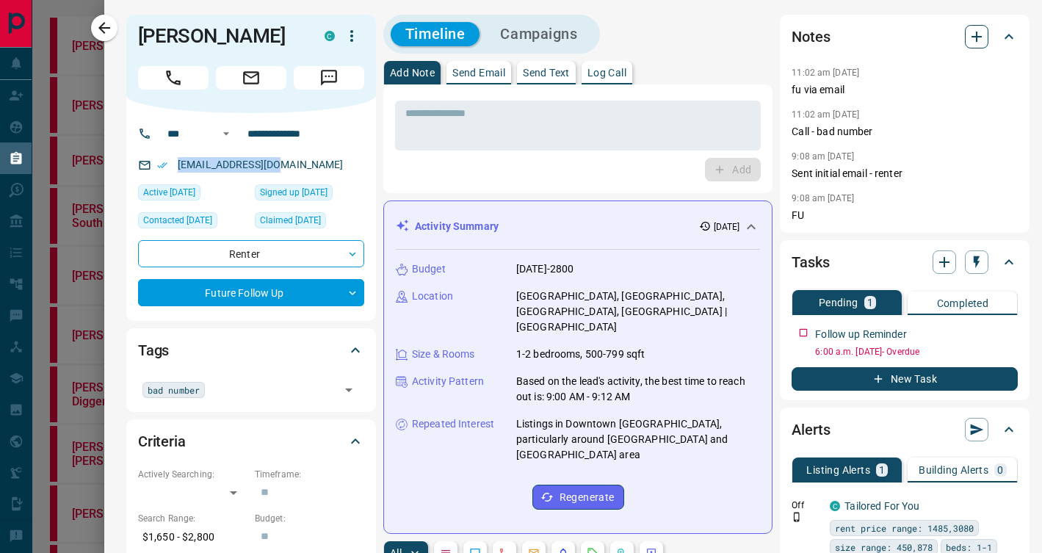
click at [978, 37] on icon "button" at bounding box center [977, 37] width 18 height 18
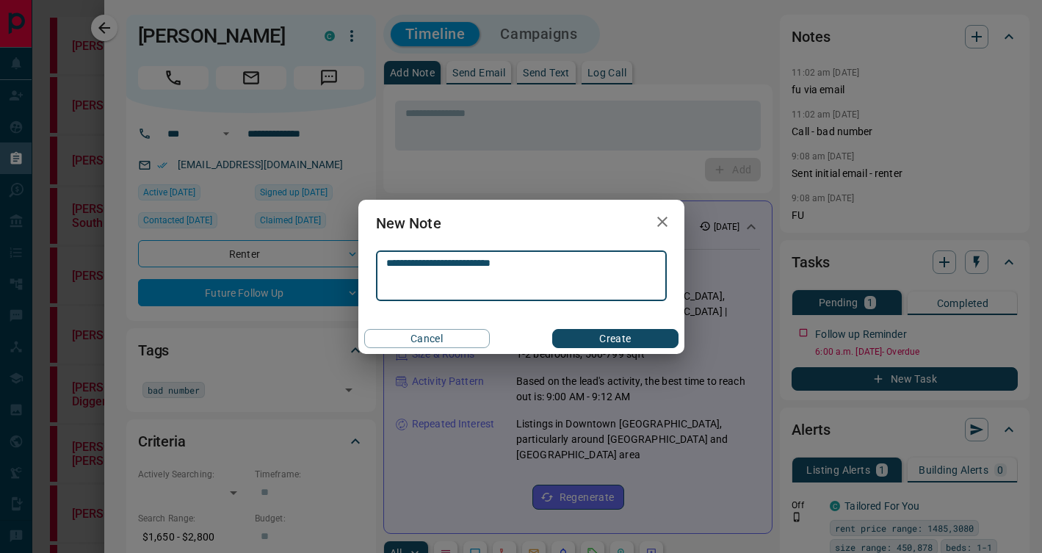
click at [588, 344] on button "Create" at bounding box center [615, 338] width 126 height 19
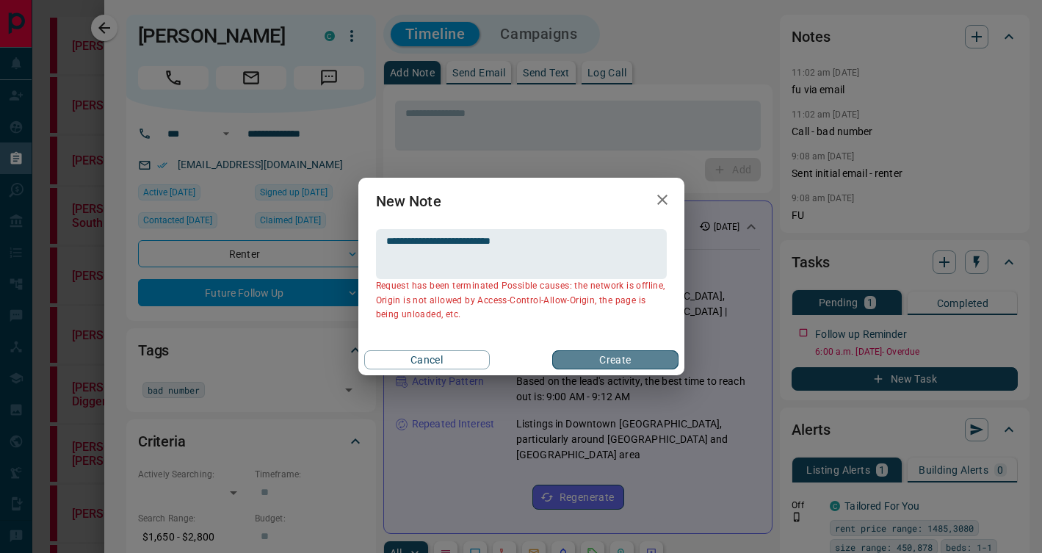
click at [642, 363] on button "Create" at bounding box center [615, 359] width 126 height 19
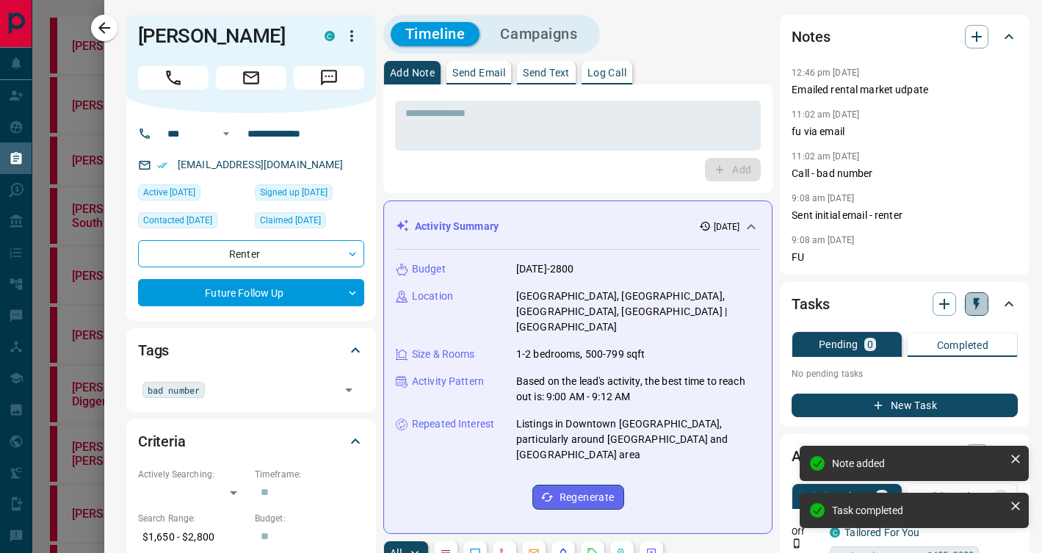
click at [977, 299] on icon "button" at bounding box center [976, 304] width 6 height 12
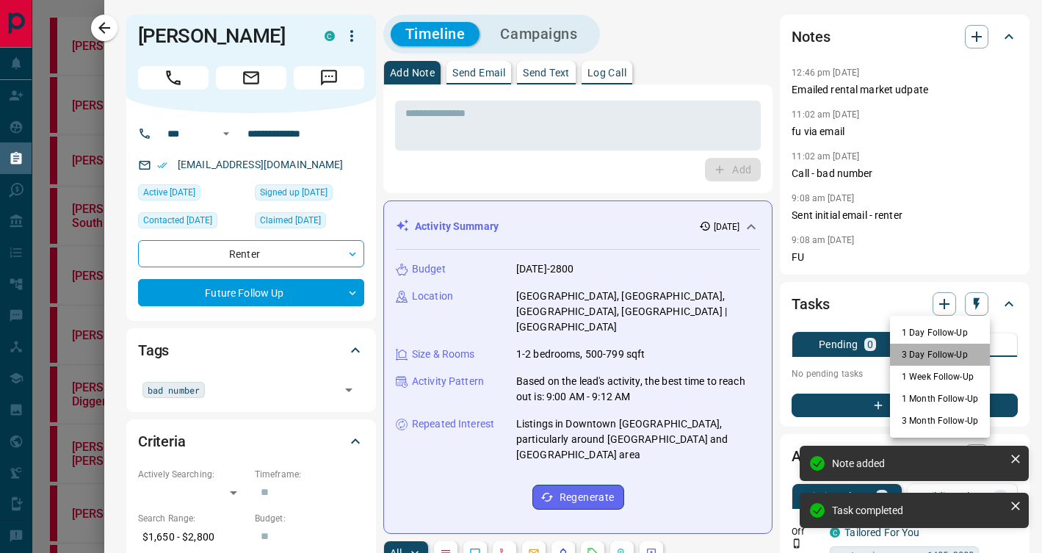
click at [946, 355] on li "3 Day Follow-Up" at bounding box center [940, 355] width 100 height 22
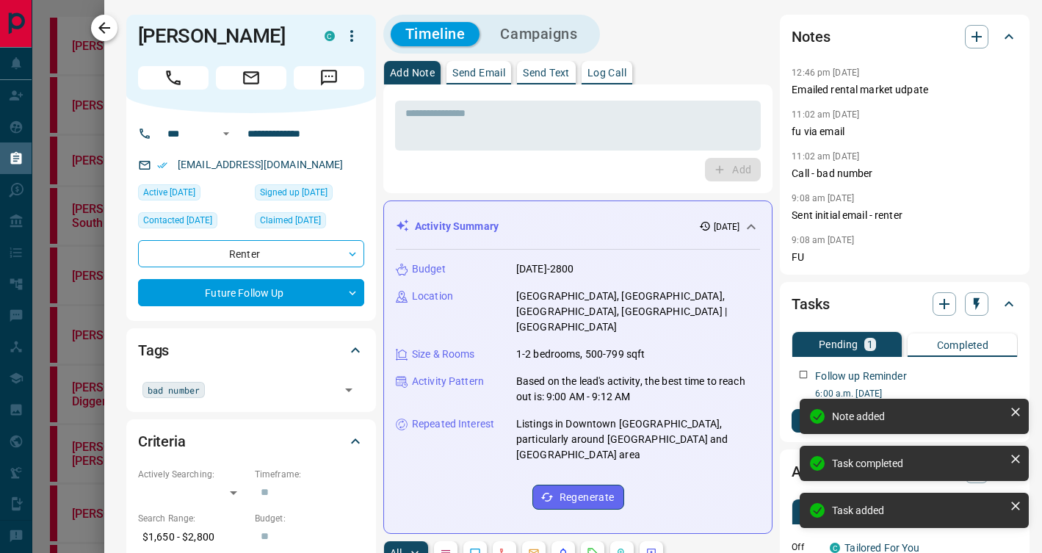
click at [104, 27] on icon "button" at bounding box center [104, 28] width 12 height 12
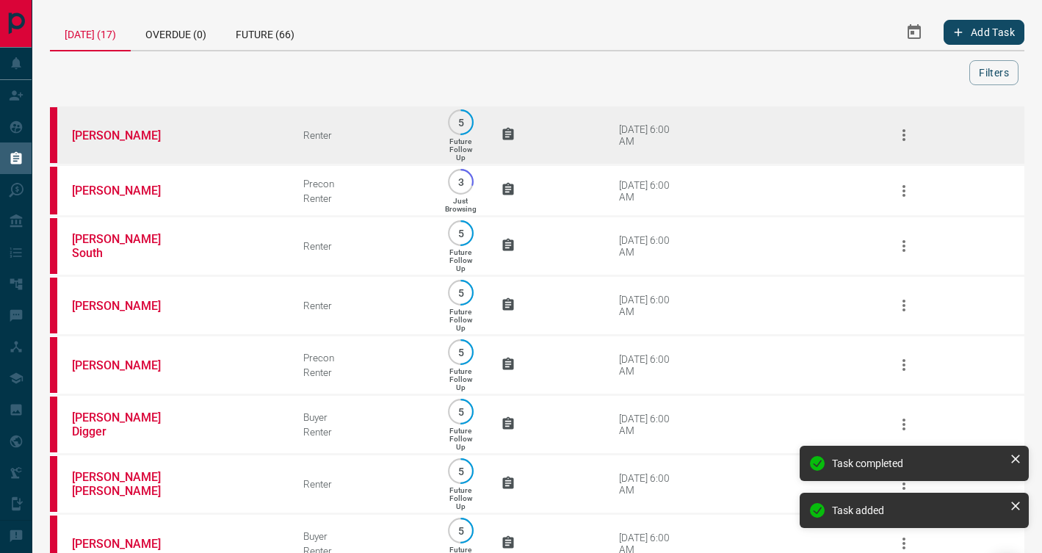
click at [211, 136] on td "[PERSON_NAME]" at bounding box center [165, 135] width 231 height 59
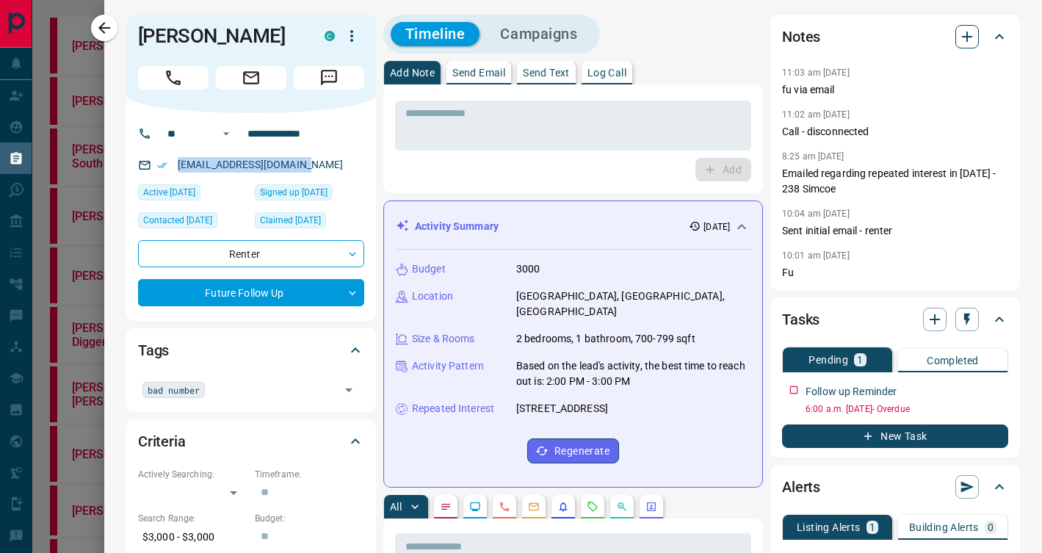
click at [960, 39] on icon "button" at bounding box center [967, 37] width 18 height 18
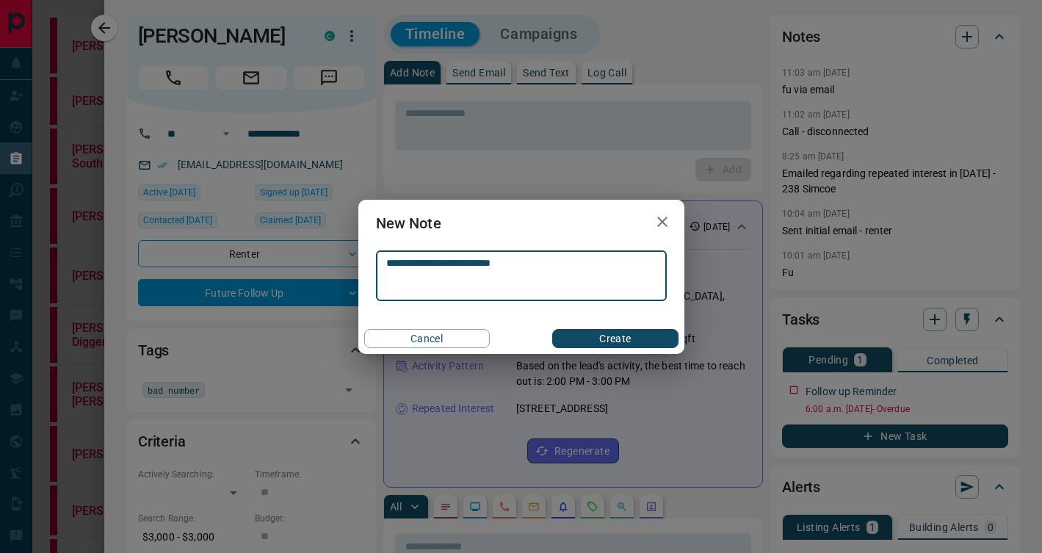
click at [618, 339] on button "Create" at bounding box center [615, 338] width 126 height 19
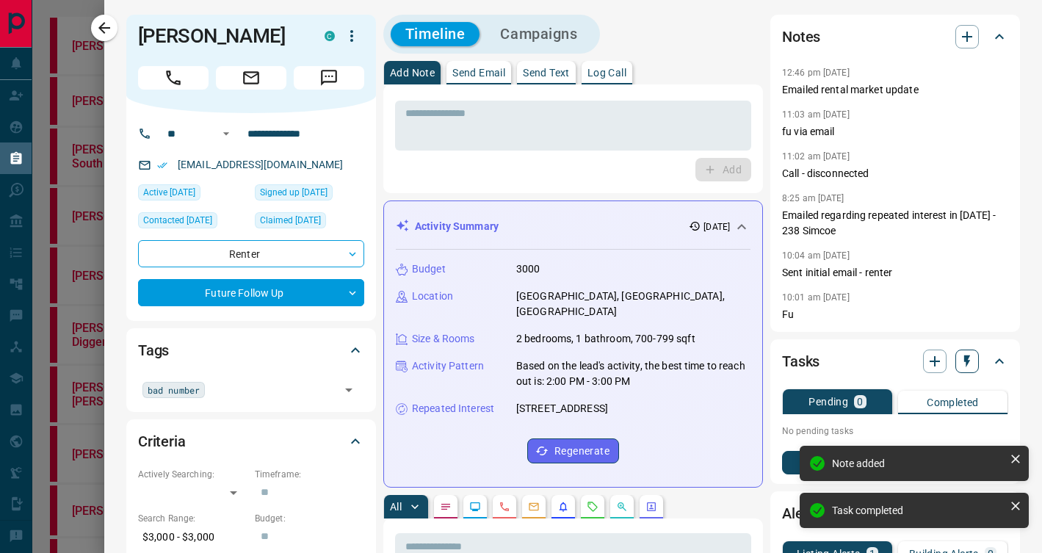
click at [969, 362] on icon "button" at bounding box center [966, 361] width 15 height 15
click at [944, 410] on li "3 Day Follow-Up" at bounding box center [929, 412] width 100 height 22
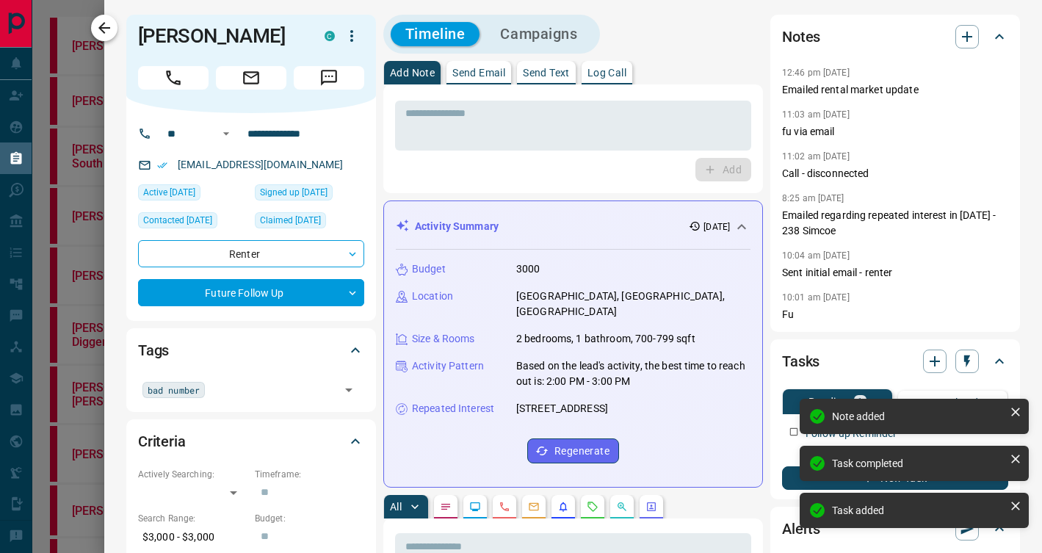
click at [101, 26] on icon "button" at bounding box center [104, 28] width 12 height 12
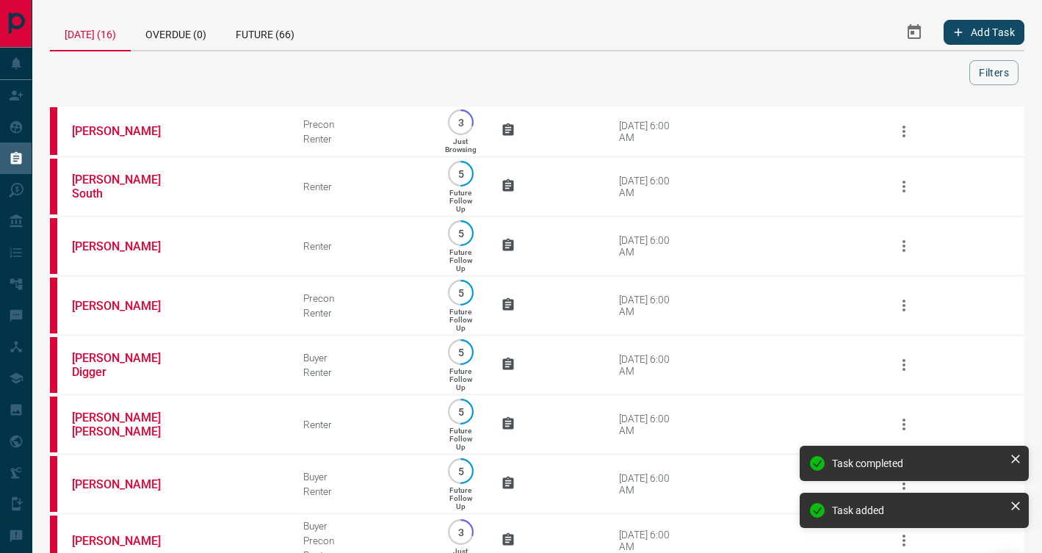
click at [250, 125] on td "[PERSON_NAME]" at bounding box center [165, 131] width 231 height 51
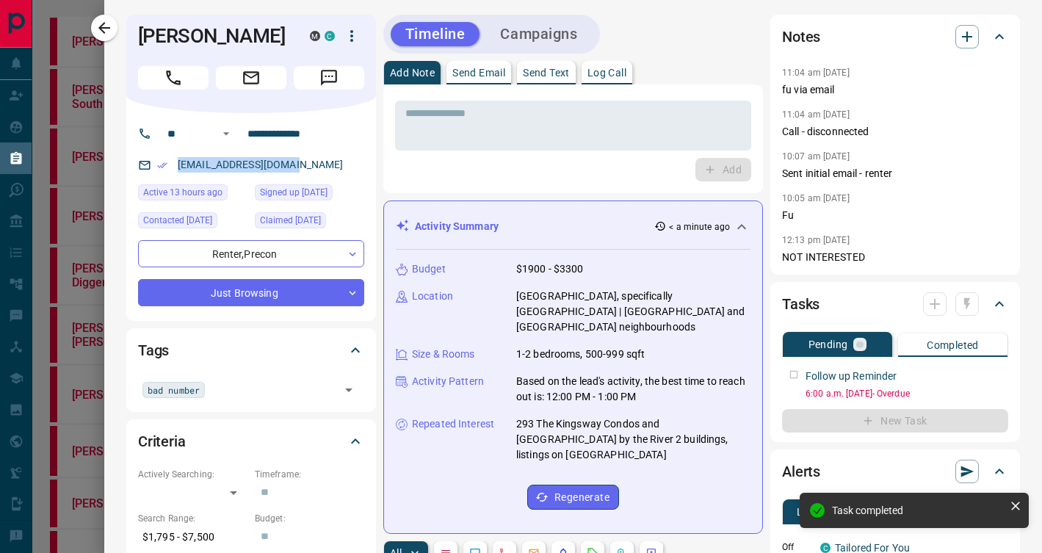
click at [966, 304] on icon "button" at bounding box center [967, 304] width 6 height 12
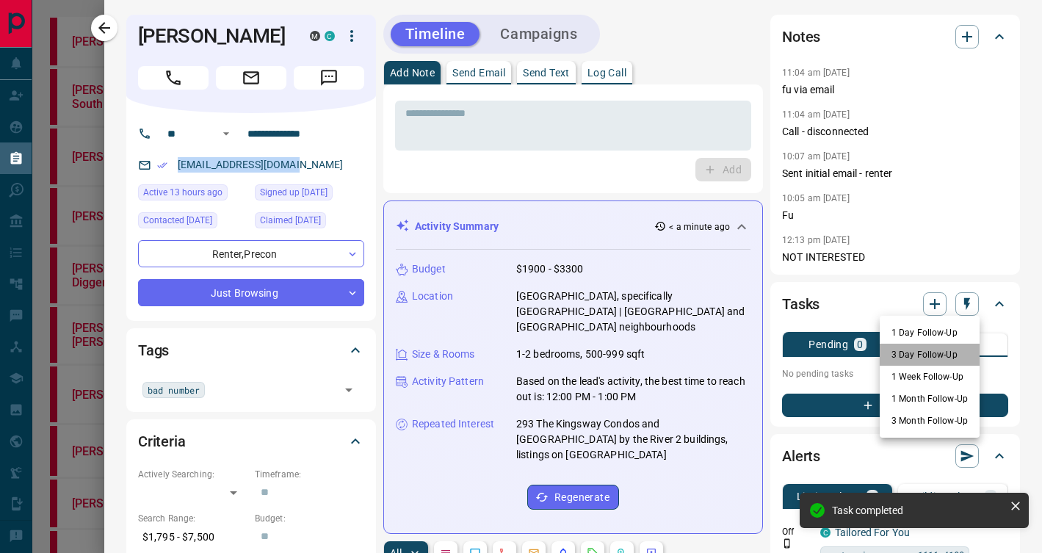
click at [931, 356] on li "3 Day Follow-Up" at bounding box center [929, 355] width 100 height 22
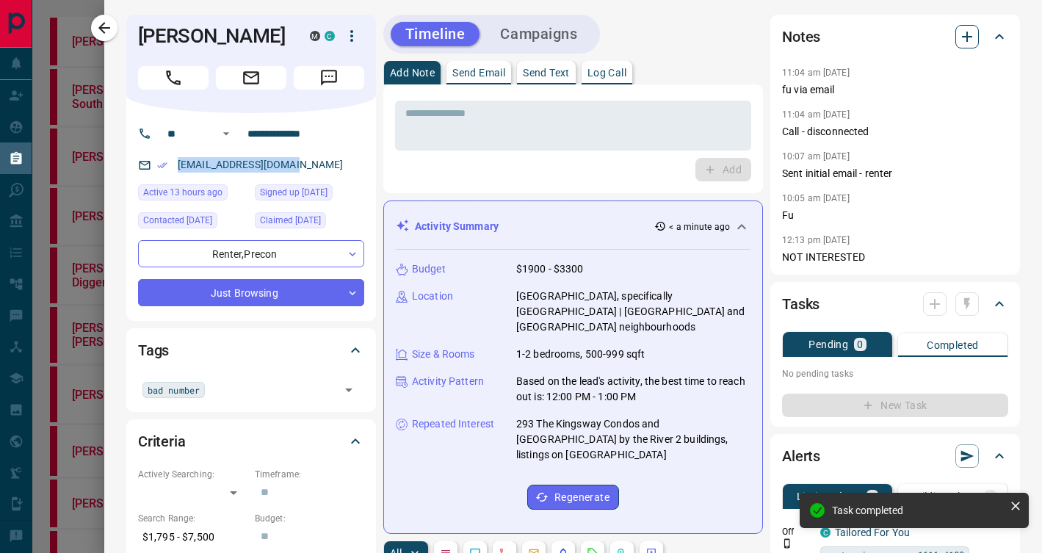
click at [975, 37] on icon "button" at bounding box center [967, 37] width 18 height 18
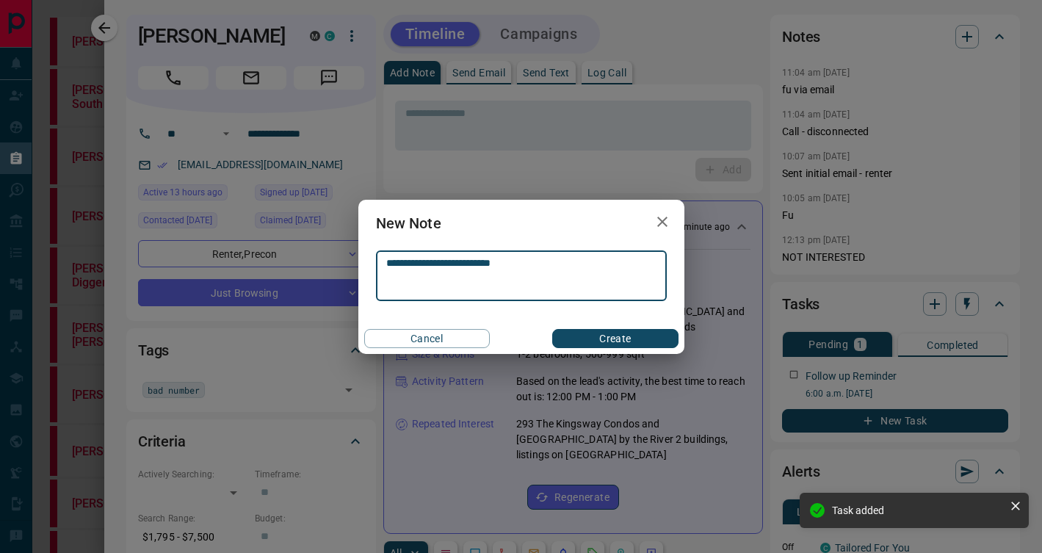
click at [625, 339] on button "Create" at bounding box center [615, 338] width 126 height 19
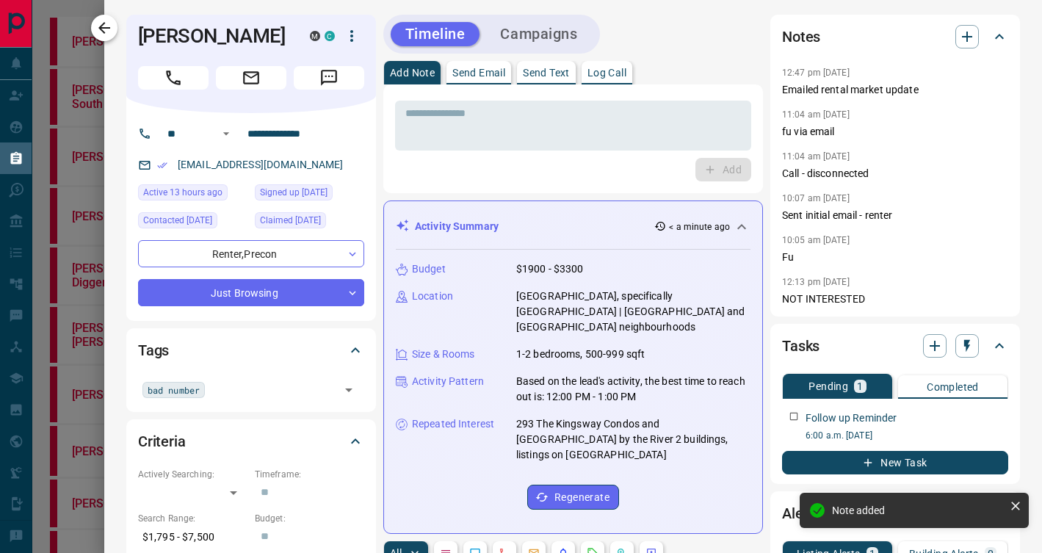
click at [111, 22] on icon "button" at bounding box center [104, 28] width 18 height 18
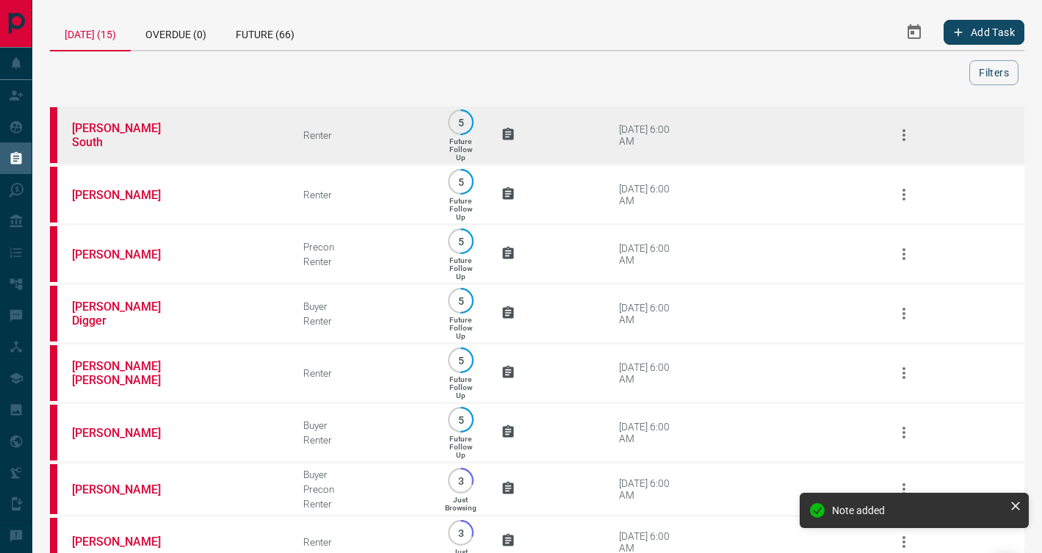
click at [213, 126] on td "[PERSON_NAME] South" at bounding box center [165, 135] width 231 height 59
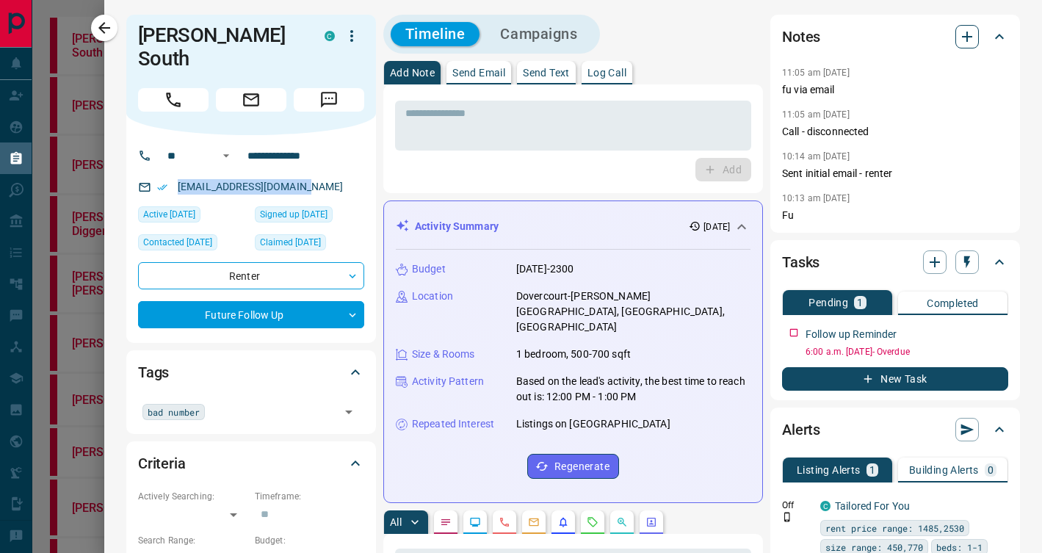
click at [970, 37] on icon "button" at bounding box center [967, 37] width 10 height 10
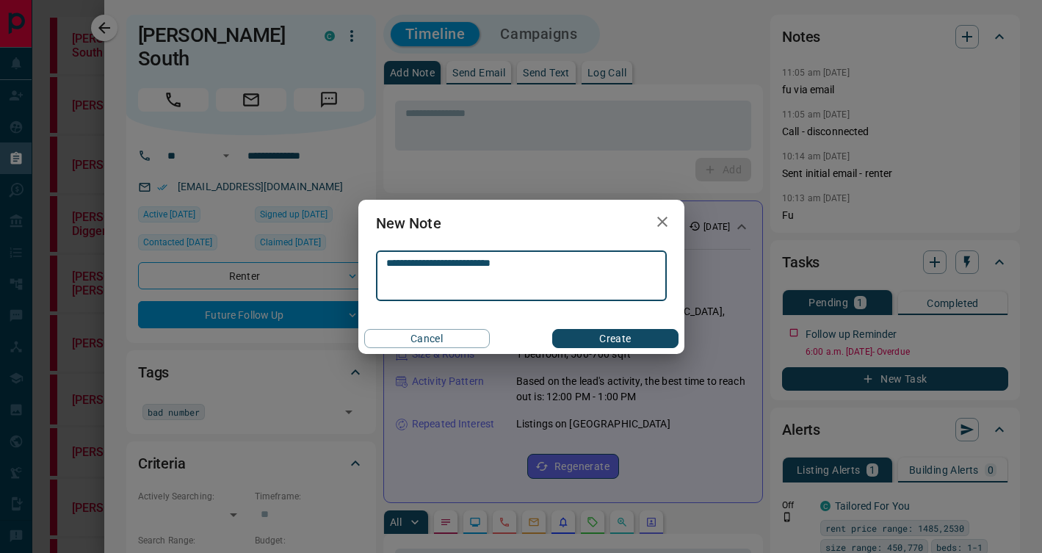
click at [641, 333] on button "Create" at bounding box center [615, 338] width 126 height 19
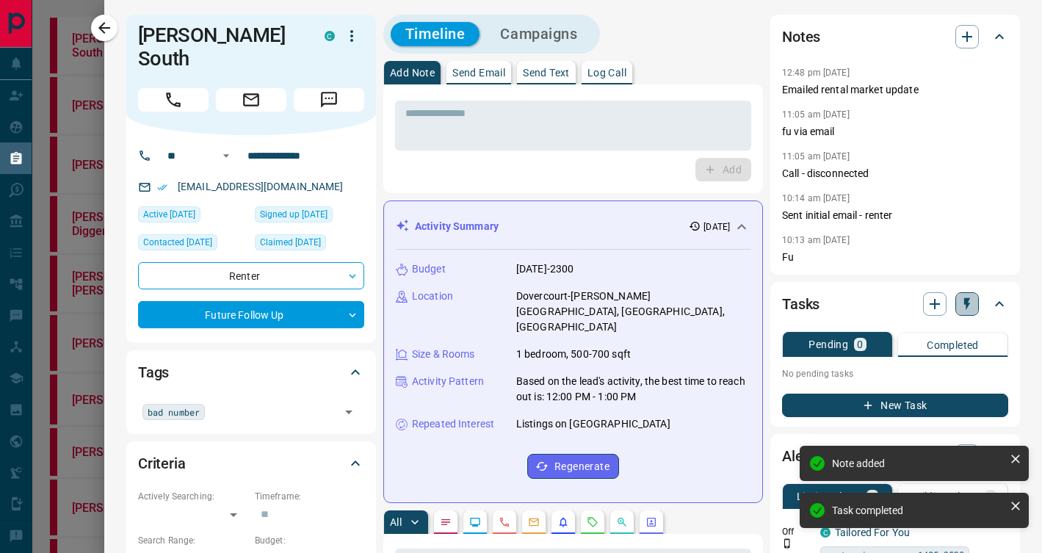
click at [965, 300] on icon "button" at bounding box center [967, 304] width 6 height 12
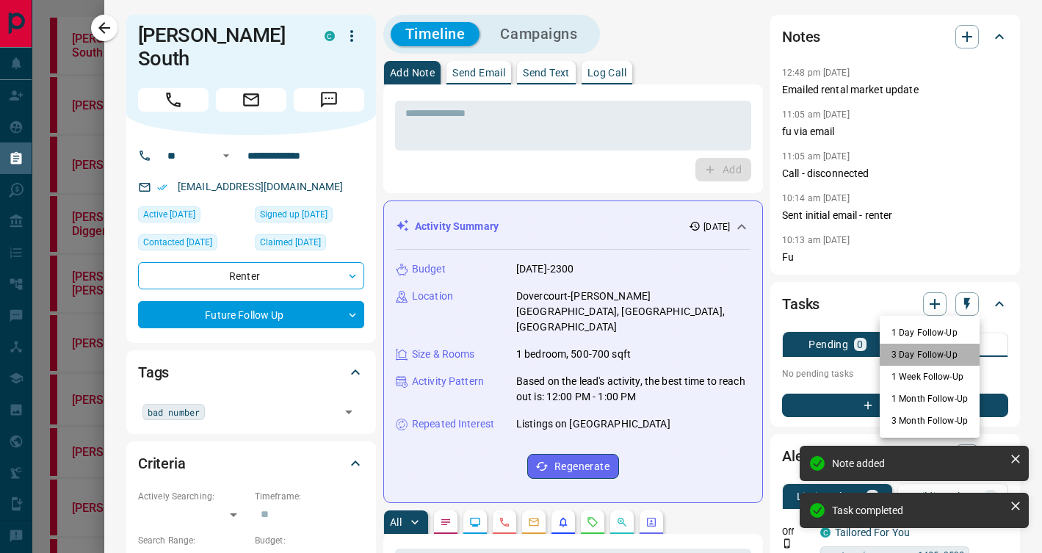
click at [929, 354] on li "3 Day Follow-Up" at bounding box center [929, 355] width 100 height 22
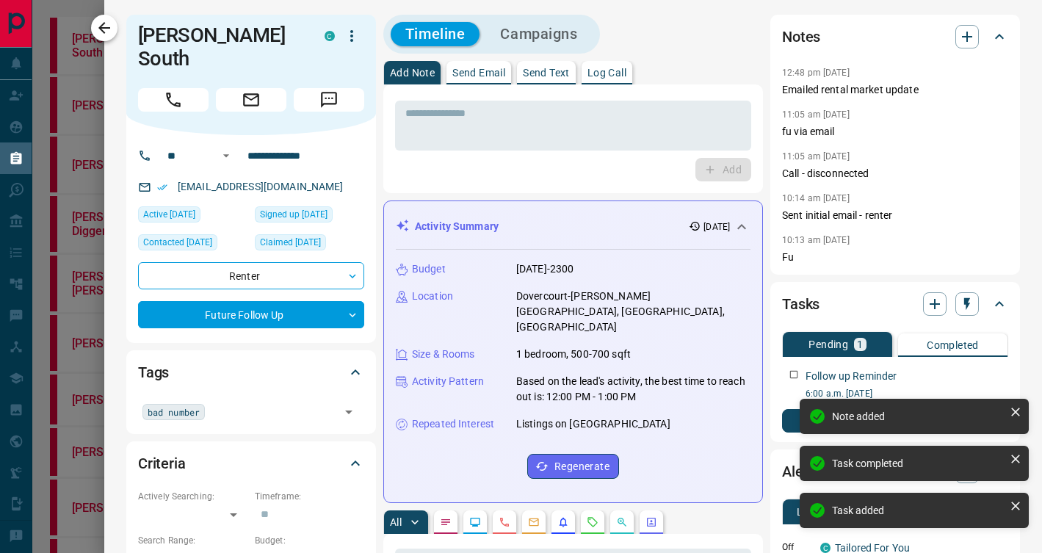
click at [105, 26] on icon "button" at bounding box center [104, 28] width 18 height 18
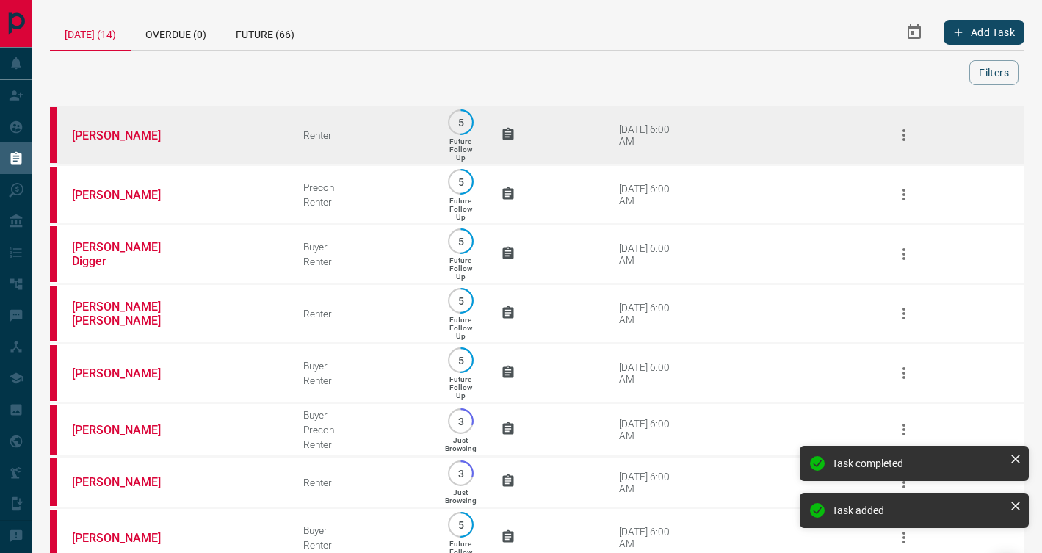
click at [291, 159] on td "Renter" at bounding box center [350, 135] width 139 height 59
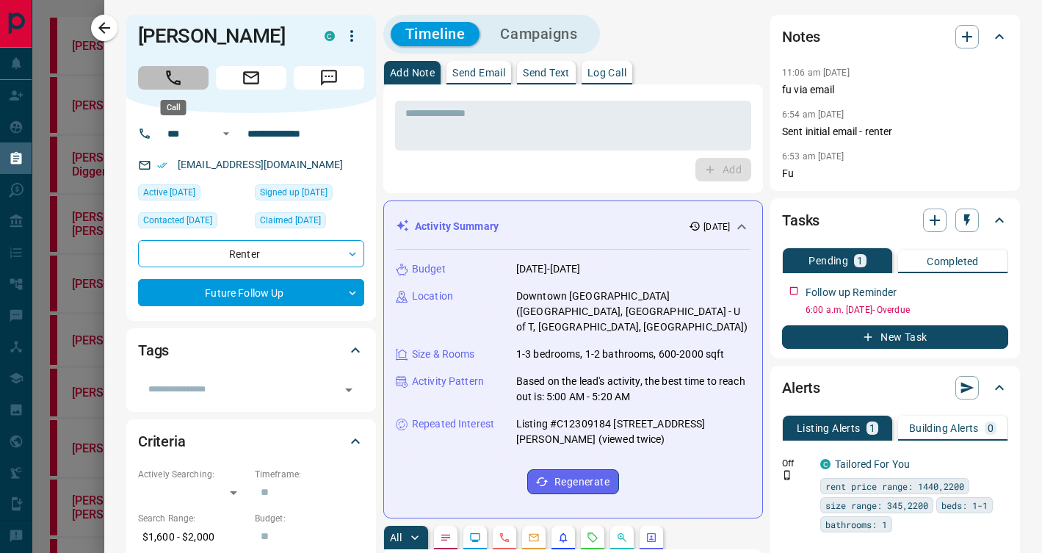
click at [162, 70] on button "Call" at bounding box center [173, 77] width 70 height 23
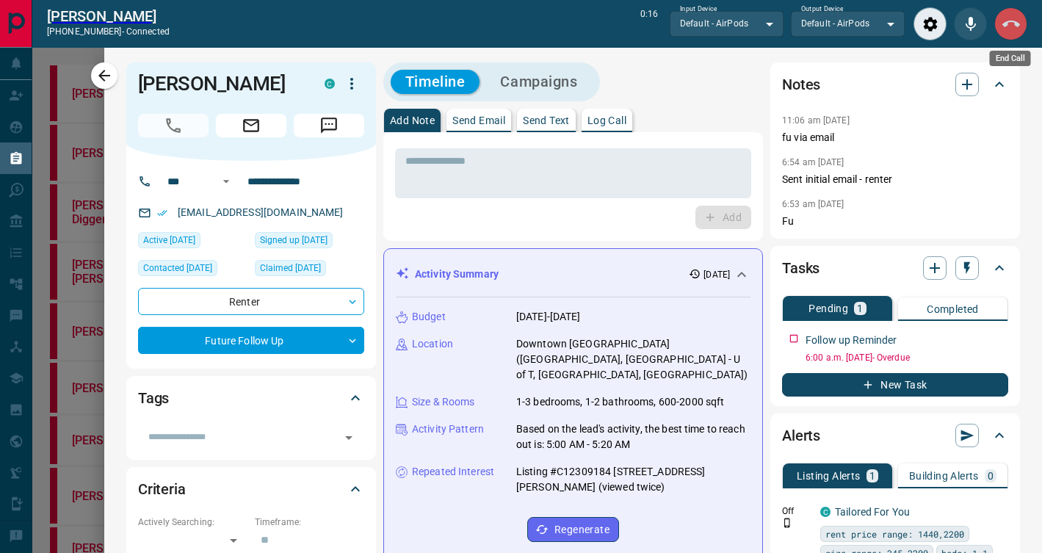
click at [998, 17] on button "End Call" at bounding box center [1010, 23] width 33 height 33
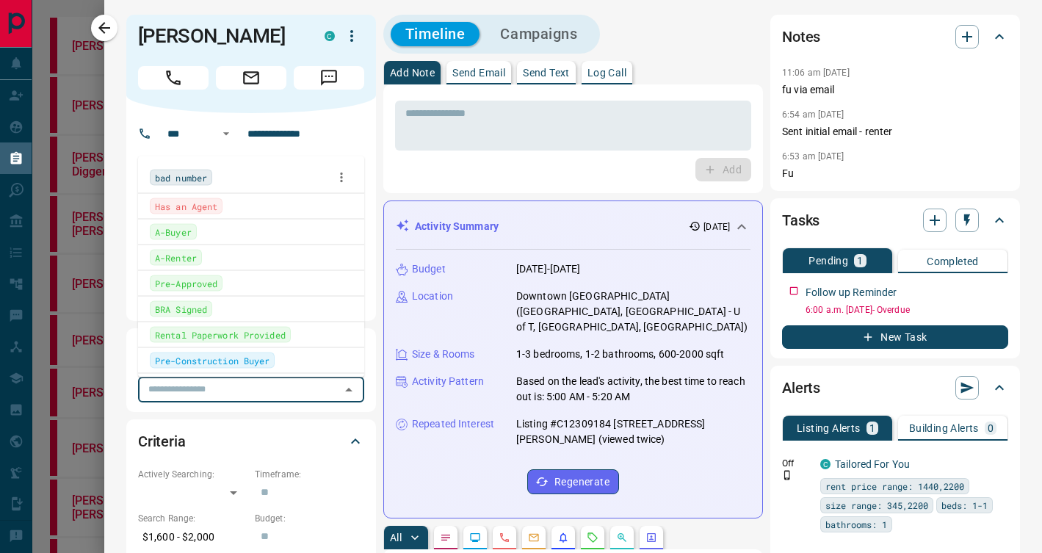
click at [329, 389] on input "text" at bounding box center [238, 389] width 193 height 16
click at [221, 174] on div "bad number" at bounding box center [251, 177] width 203 height 22
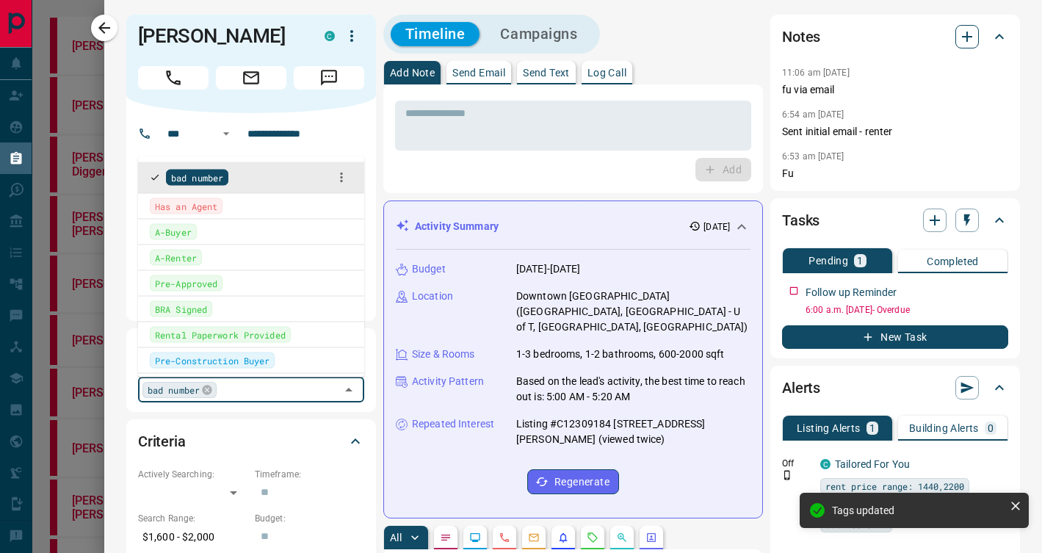
click at [965, 43] on icon "button" at bounding box center [967, 37] width 18 height 18
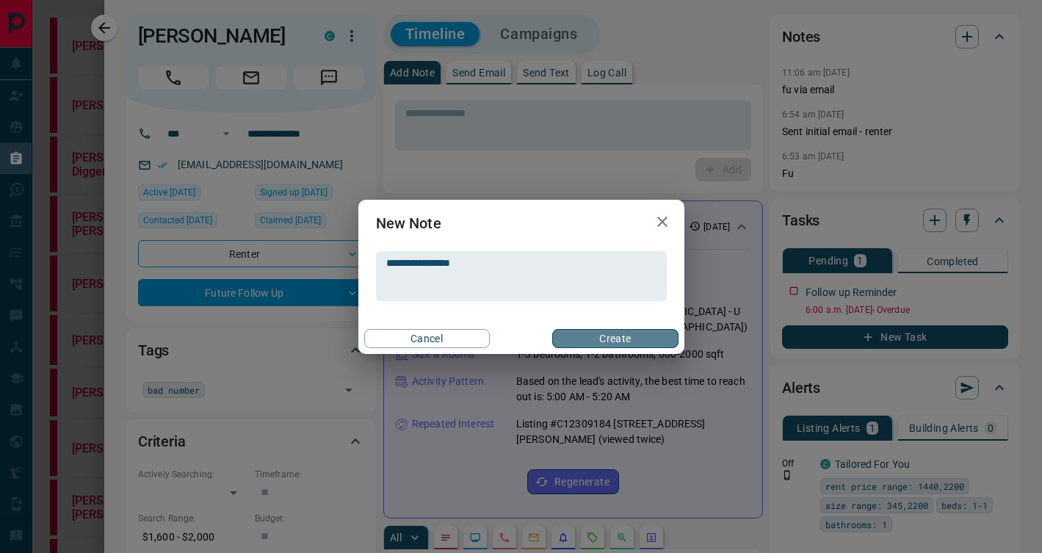
click at [643, 340] on button "Create" at bounding box center [615, 338] width 126 height 19
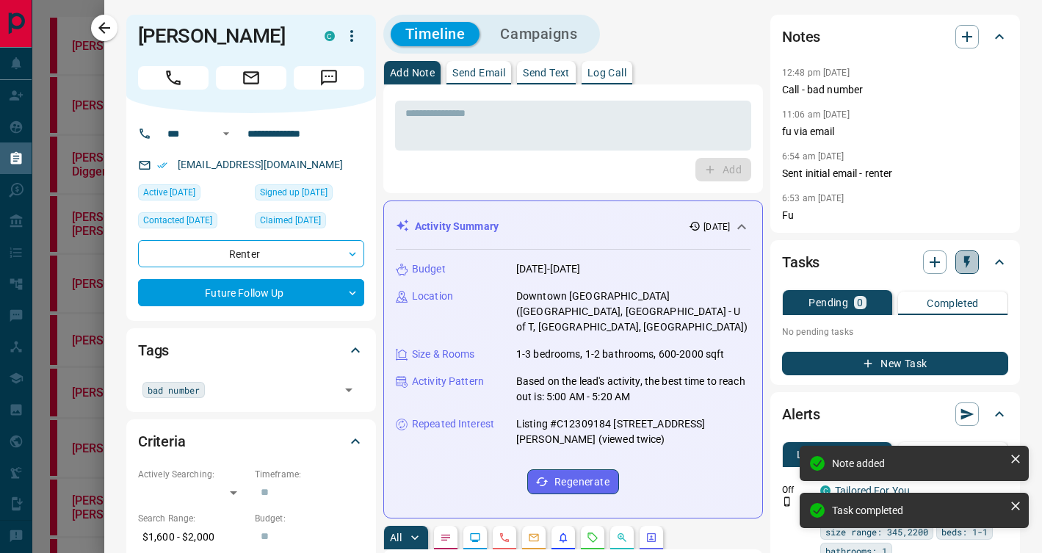
click at [970, 264] on icon "button" at bounding box center [966, 262] width 15 height 15
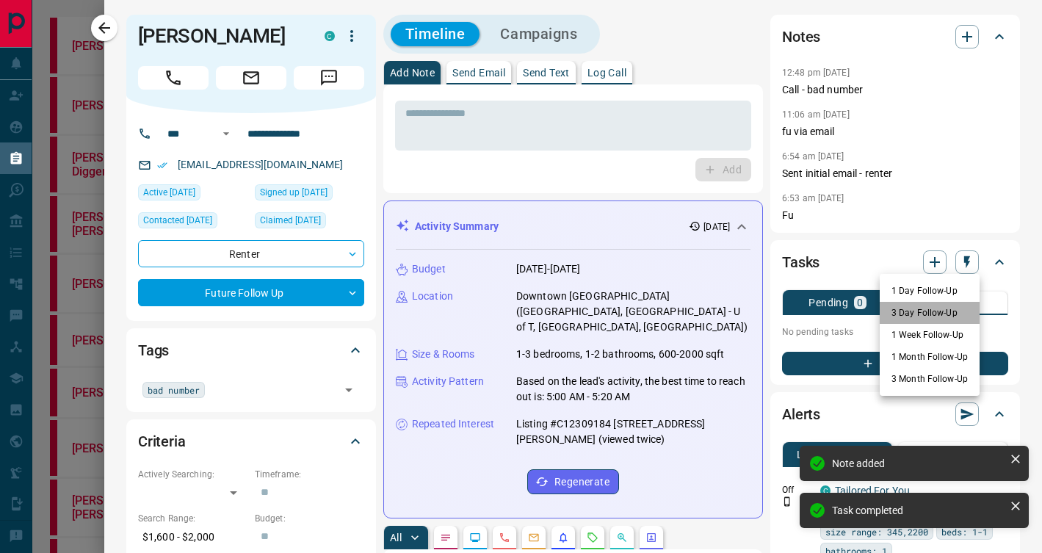
click at [941, 310] on li "3 Day Follow-Up" at bounding box center [929, 313] width 100 height 22
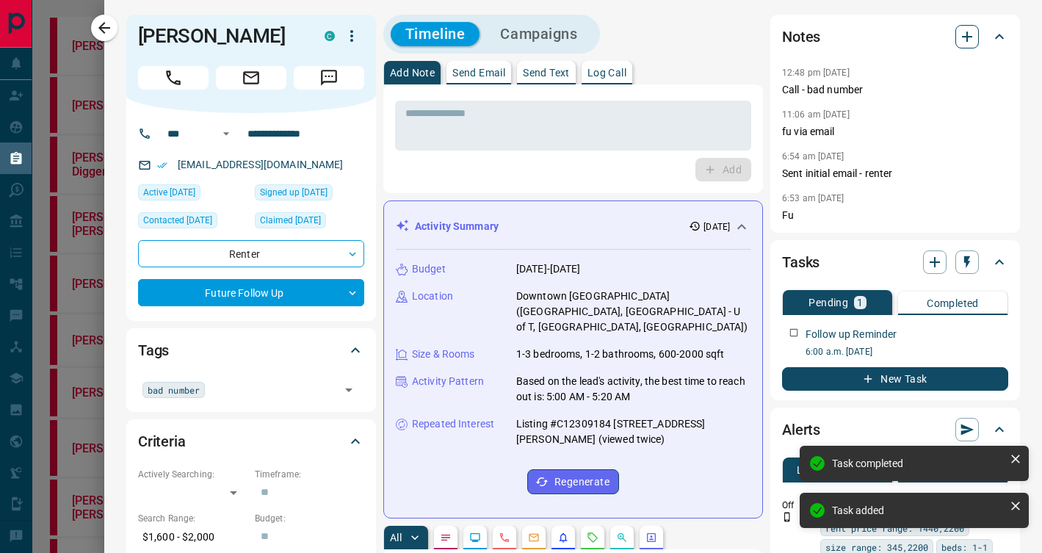
click at [965, 39] on icon "button" at bounding box center [967, 37] width 18 height 18
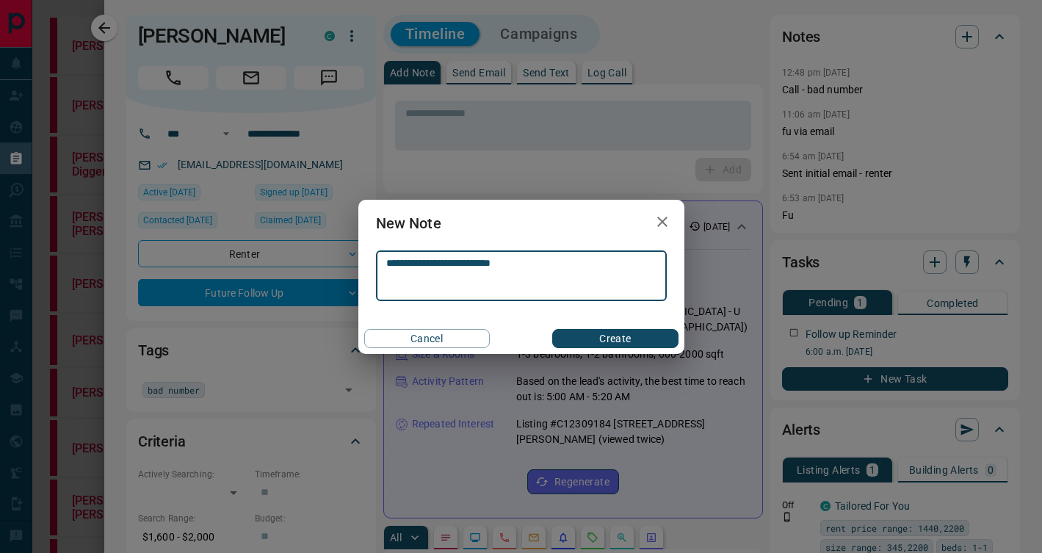
click at [567, 336] on button "Create" at bounding box center [615, 338] width 126 height 19
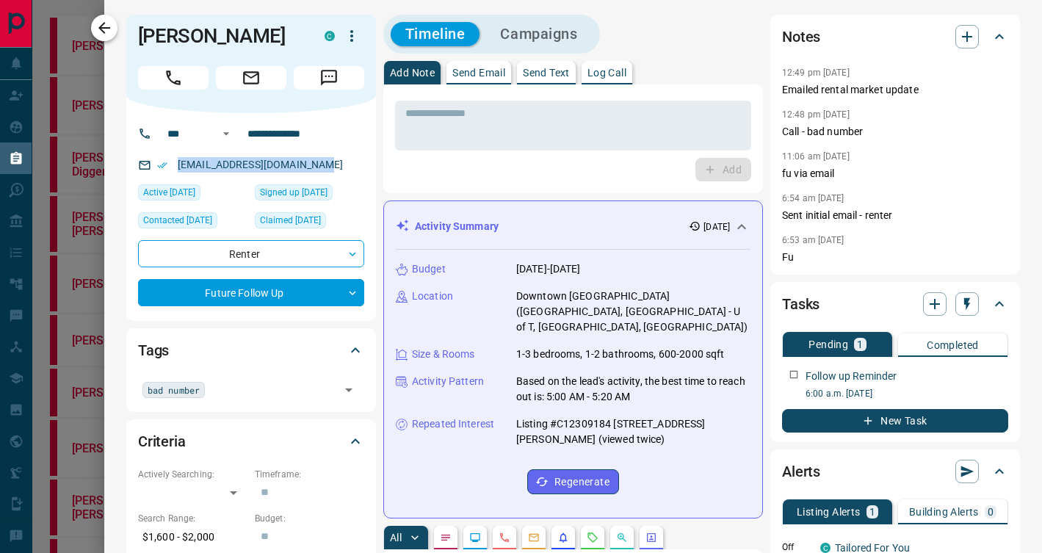
click at [102, 24] on icon "button" at bounding box center [104, 28] width 12 height 12
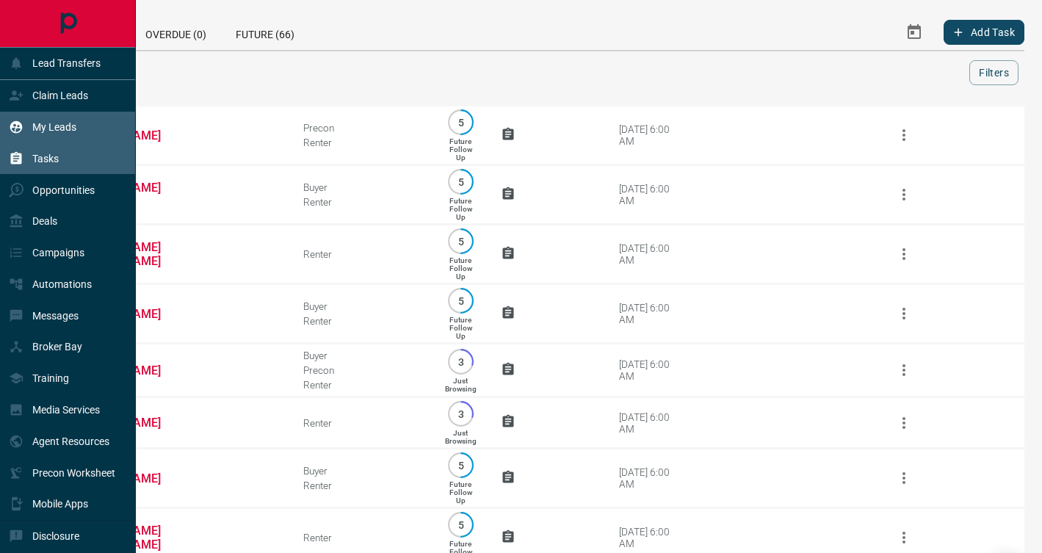
click at [95, 124] on div "My Leads" at bounding box center [68, 128] width 136 height 32
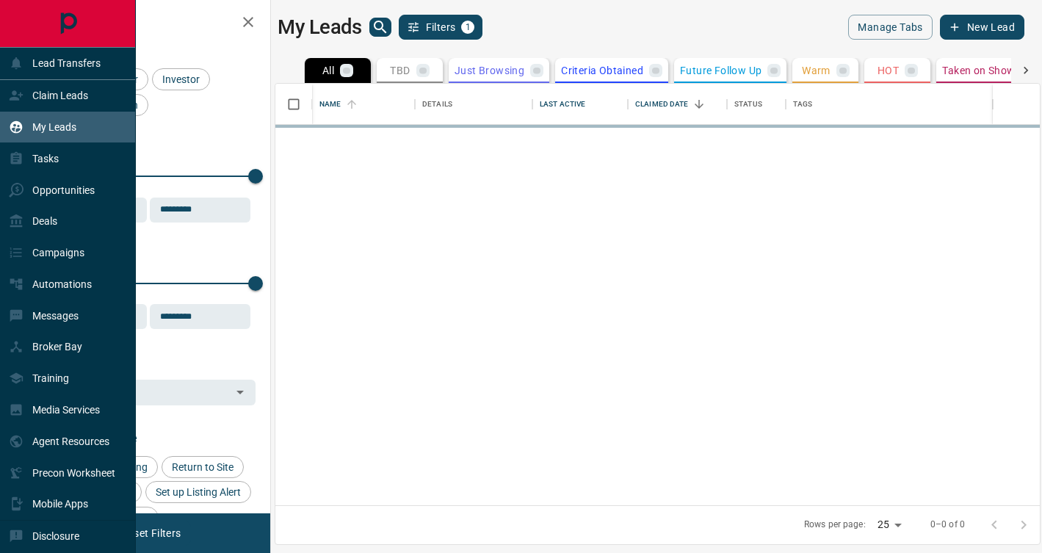
scroll to position [421, 764]
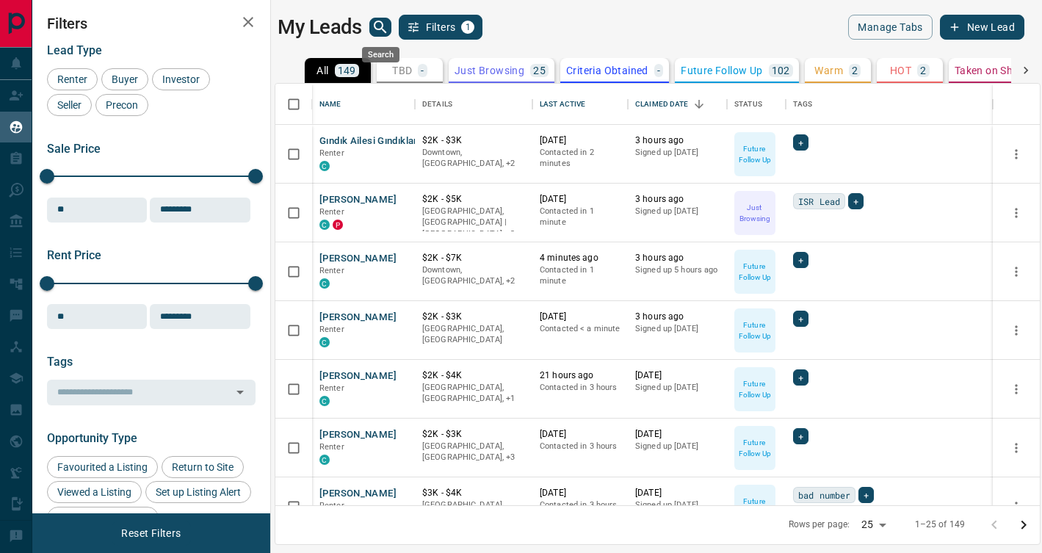
click at [380, 21] on icon "search button" at bounding box center [380, 27] width 12 height 12
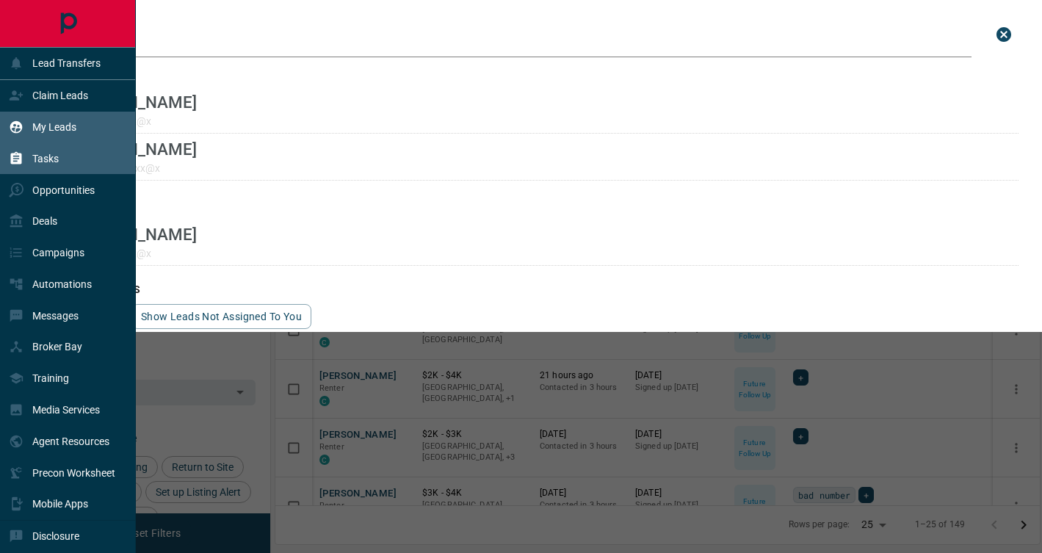
click at [36, 166] on div "Tasks" at bounding box center [34, 158] width 50 height 24
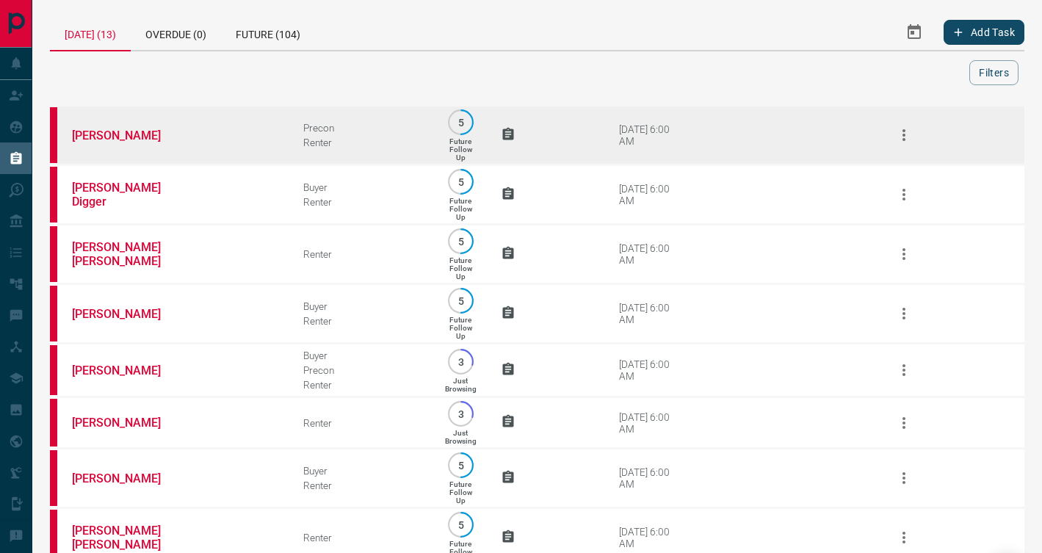
click at [187, 143] on td "[PERSON_NAME]" at bounding box center [165, 135] width 231 height 59
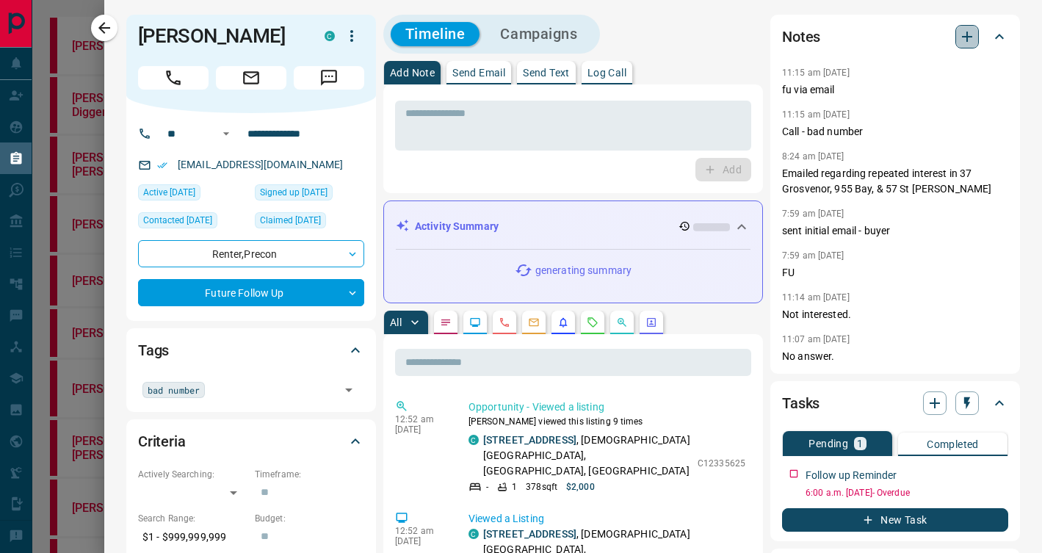
click at [968, 29] on icon "button" at bounding box center [967, 37] width 18 height 18
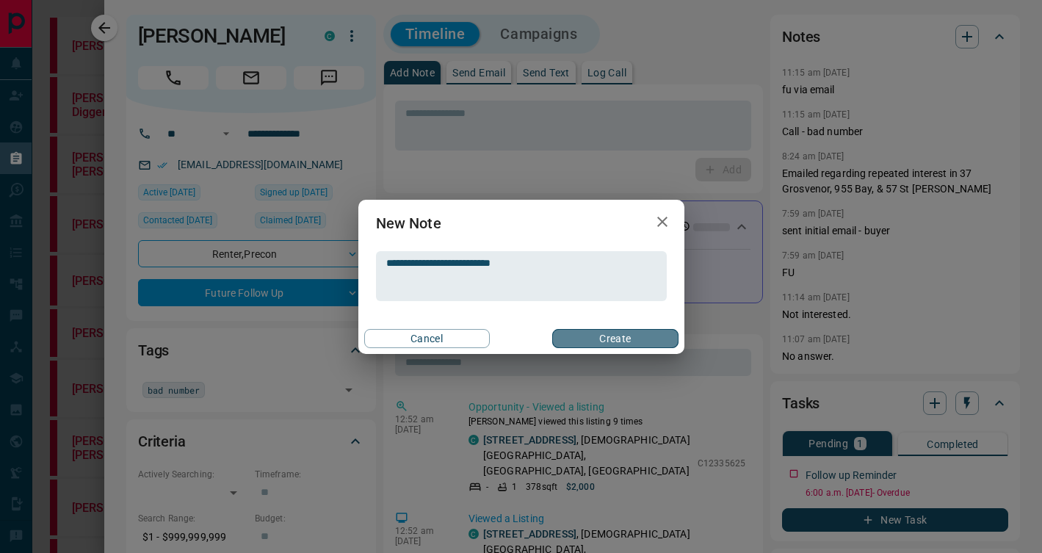
click at [614, 346] on button "Create" at bounding box center [615, 338] width 126 height 19
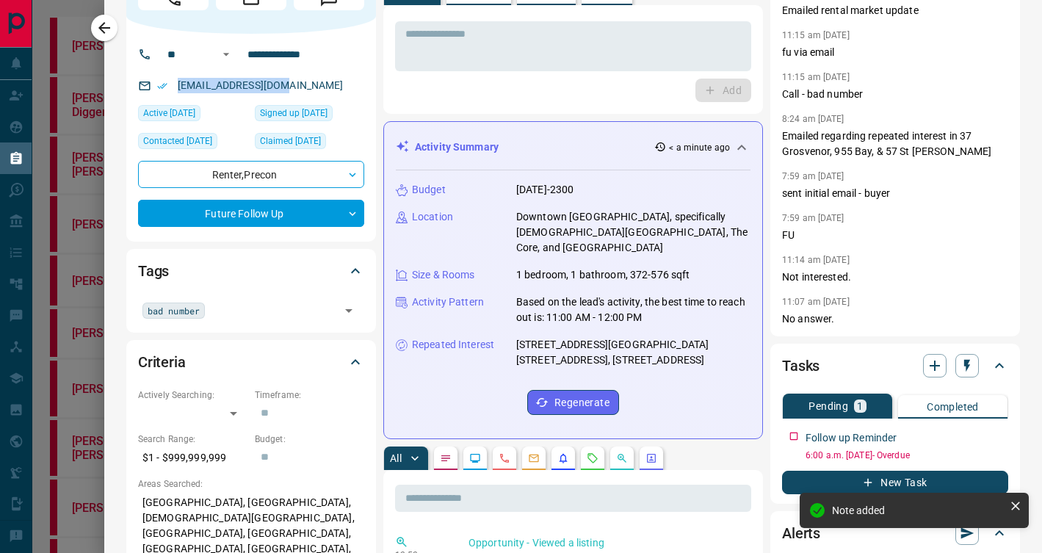
scroll to position [258, 0]
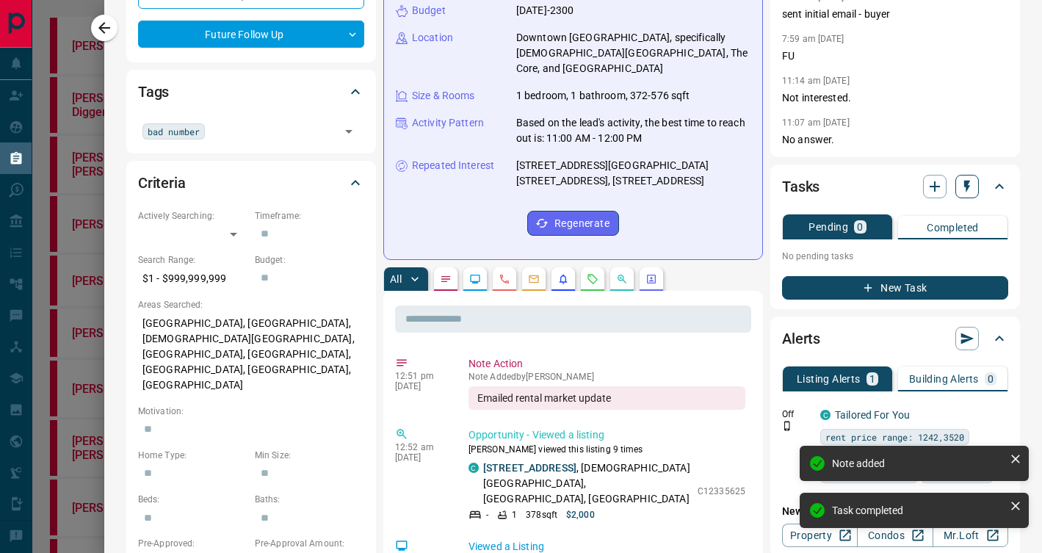
click at [969, 183] on icon "button" at bounding box center [966, 186] width 15 height 15
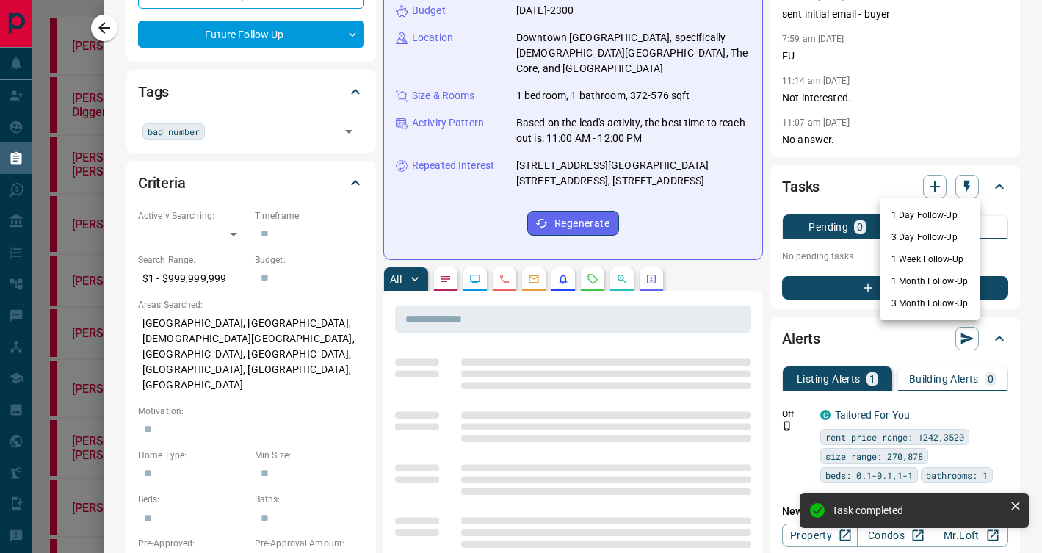
click at [933, 238] on li "3 Day Follow-Up" at bounding box center [929, 237] width 100 height 22
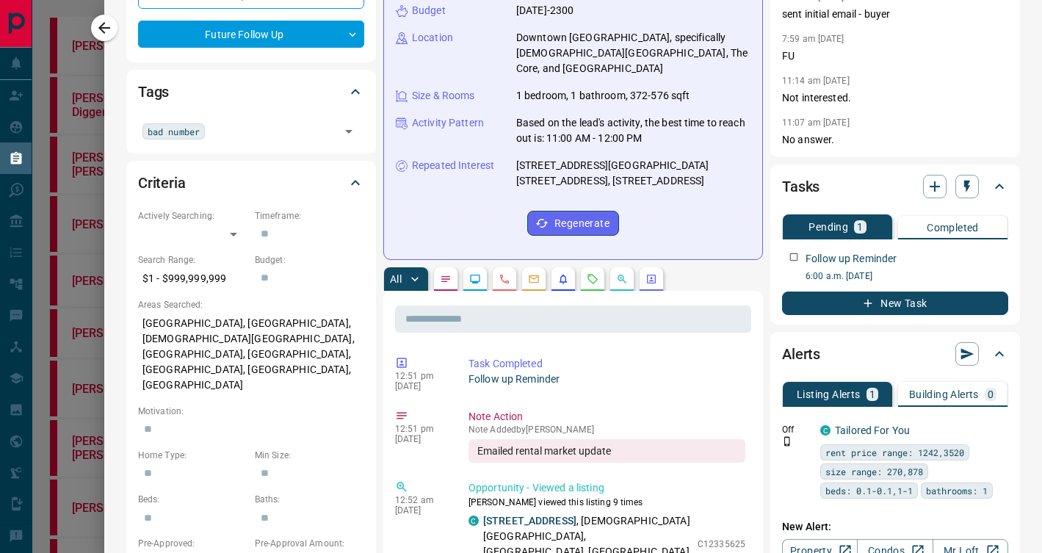
scroll to position [0, 0]
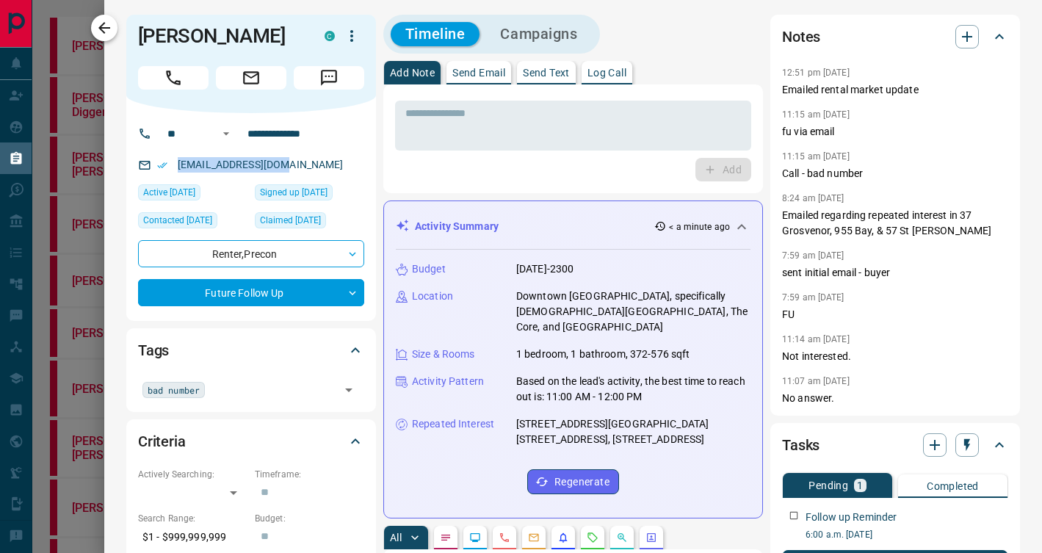
click at [111, 28] on icon "button" at bounding box center [104, 28] width 18 height 18
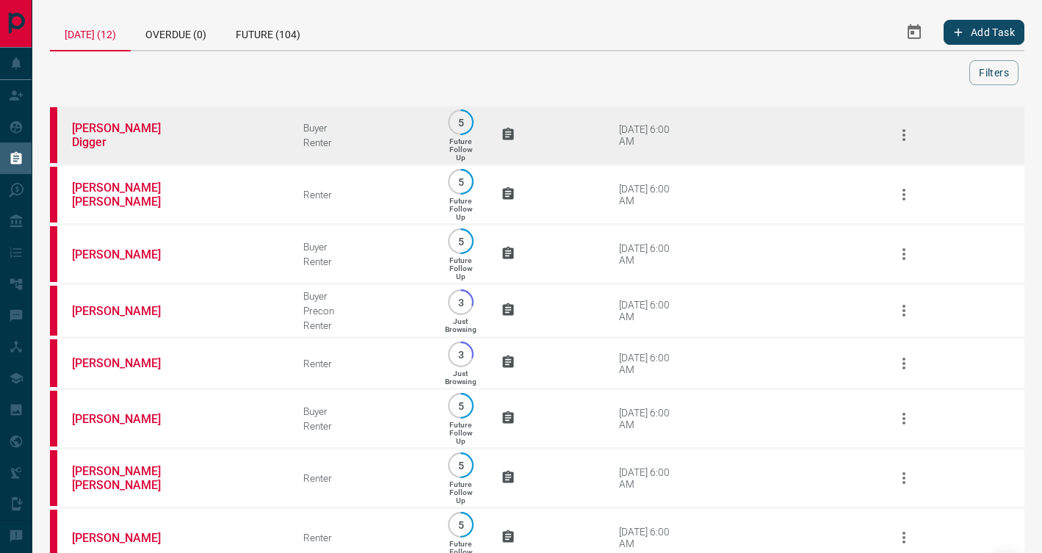
click at [241, 145] on td "[PERSON_NAME] Digger" at bounding box center [165, 135] width 231 height 59
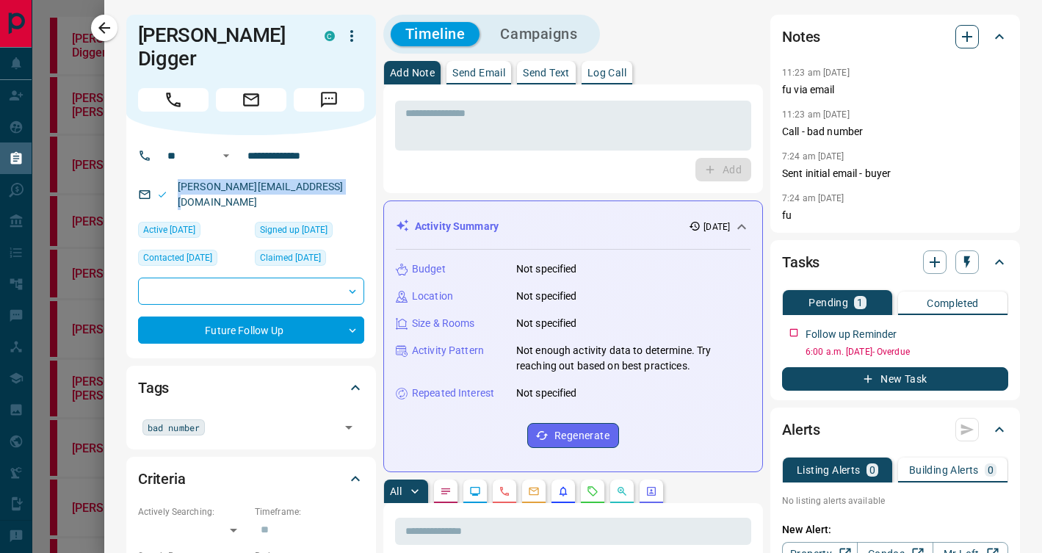
click at [971, 36] on icon "button" at bounding box center [967, 37] width 10 height 10
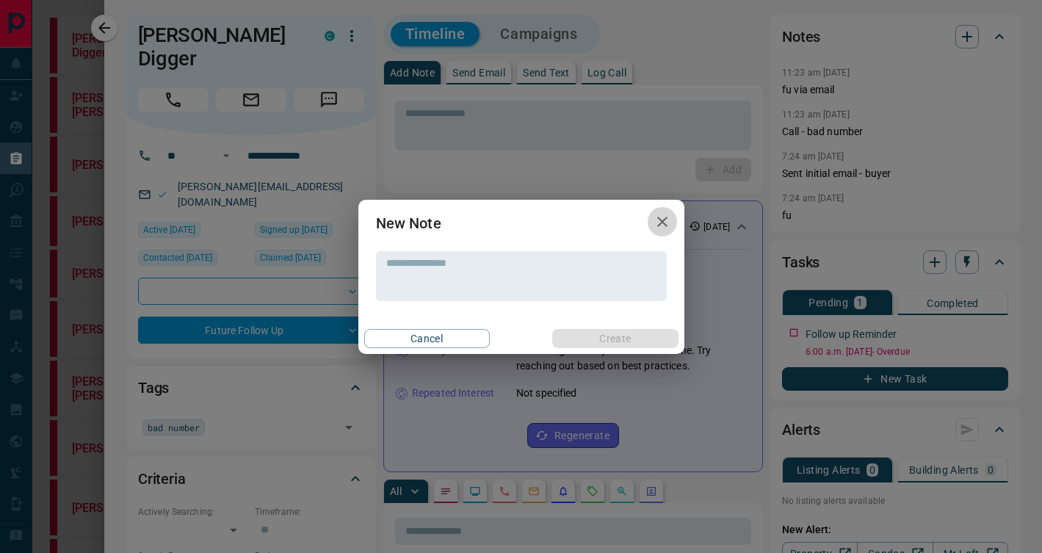
click at [670, 217] on icon "button" at bounding box center [662, 222] width 18 height 18
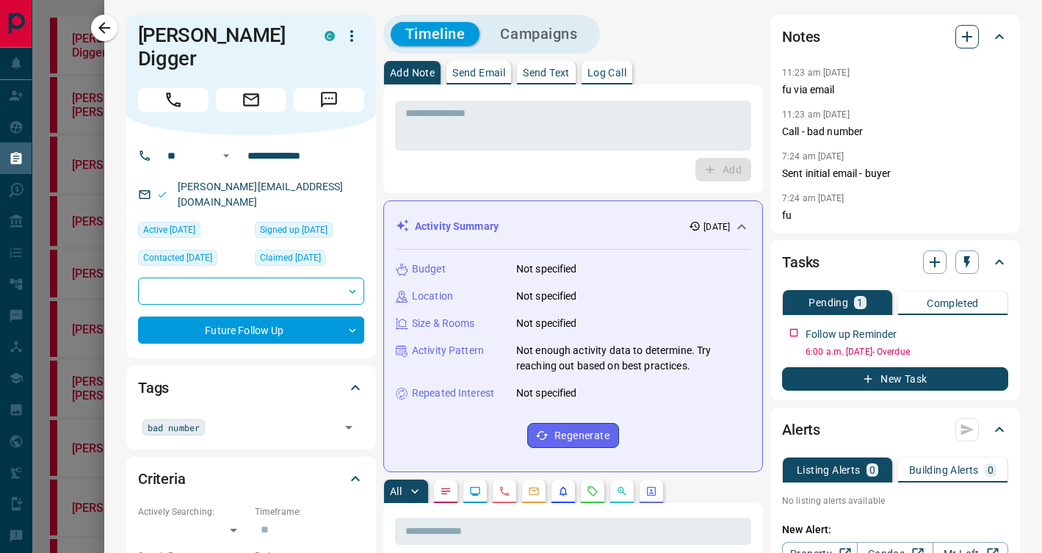
click at [973, 32] on icon "button" at bounding box center [967, 37] width 18 height 18
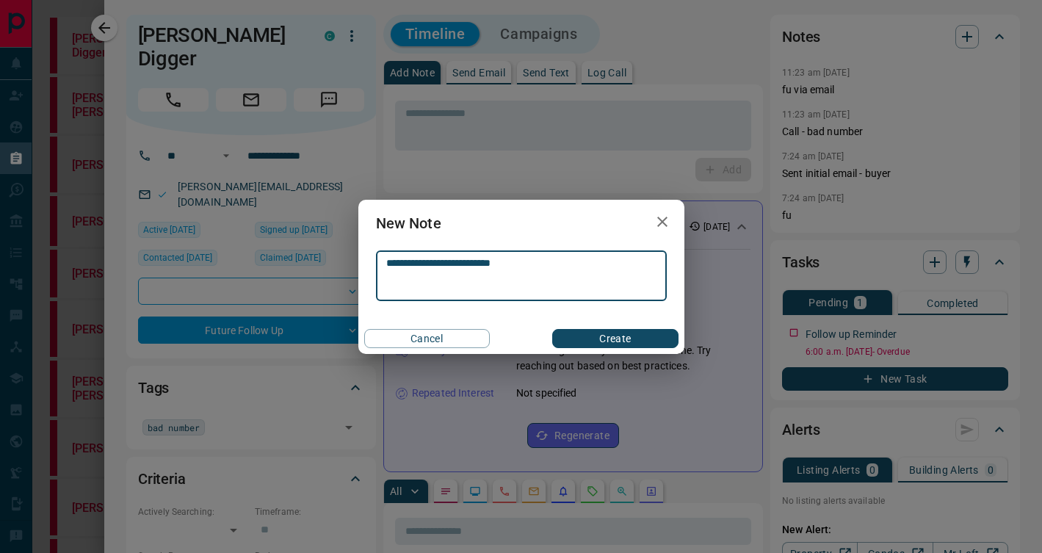
click at [611, 343] on button "Create" at bounding box center [615, 338] width 126 height 19
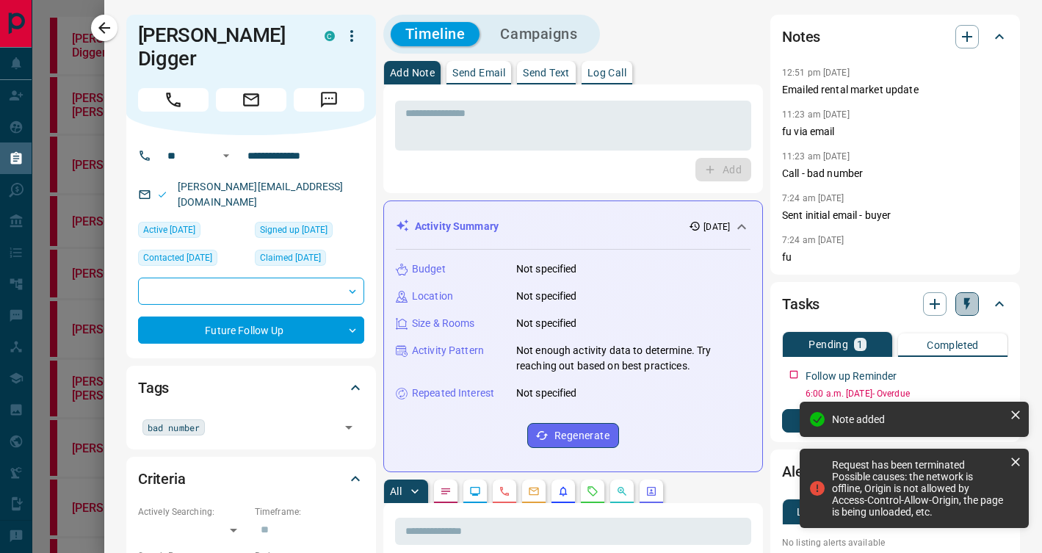
click at [962, 302] on icon "button" at bounding box center [966, 304] width 15 height 15
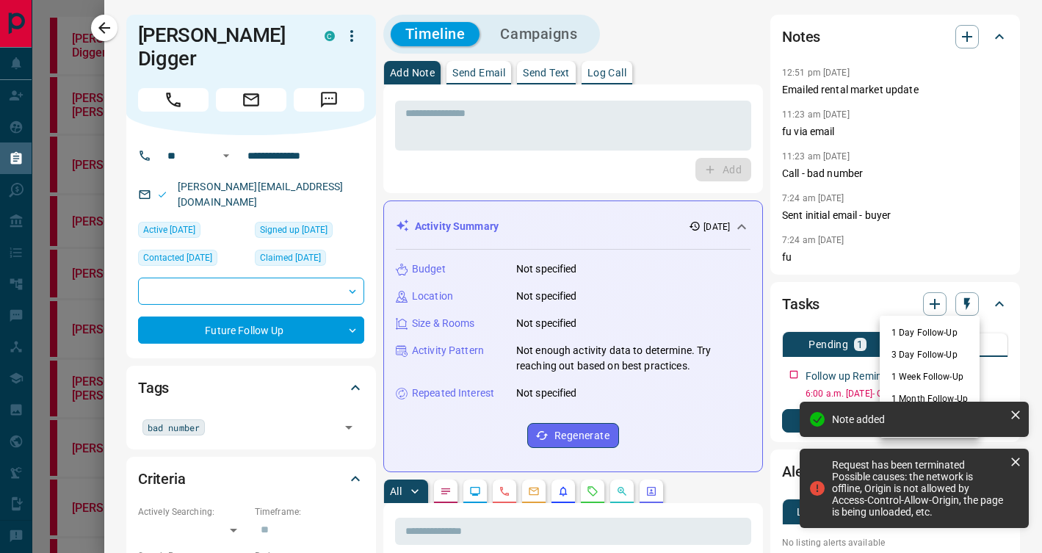
click at [930, 347] on li "3 Day Follow-Up" at bounding box center [929, 355] width 100 height 22
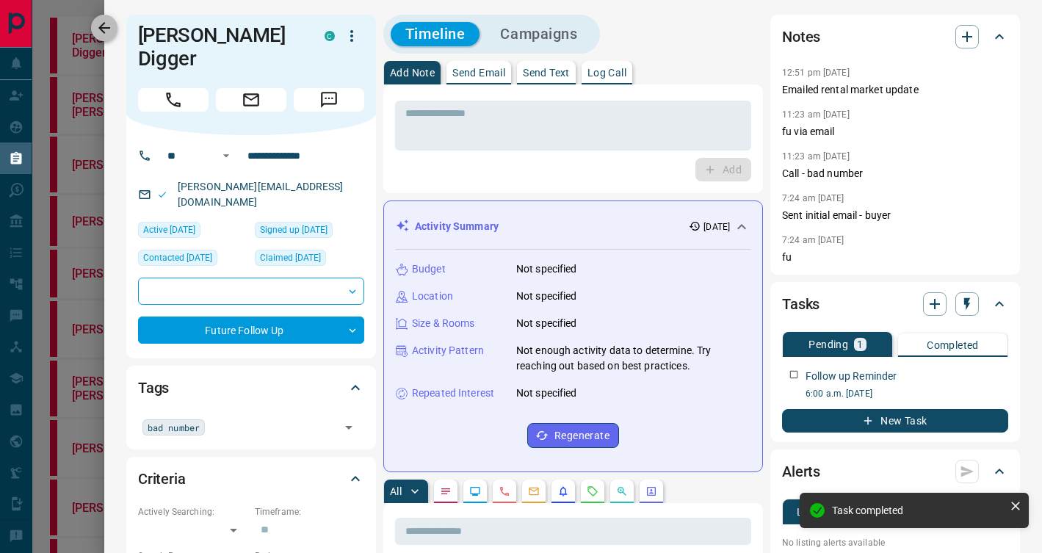
click at [106, 25] on icon "button" at bounding box center [104, 28] width 18 height 18
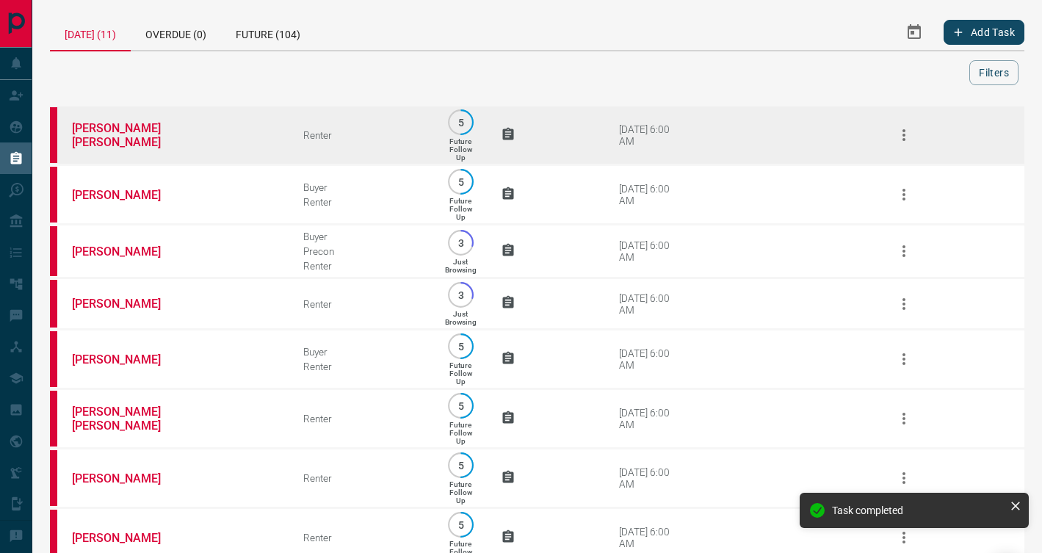
click at [271, 147] on td "[PERSON_NAME] [PERSON_NAME]" at bounding box center [165, 135] width 231 height 59
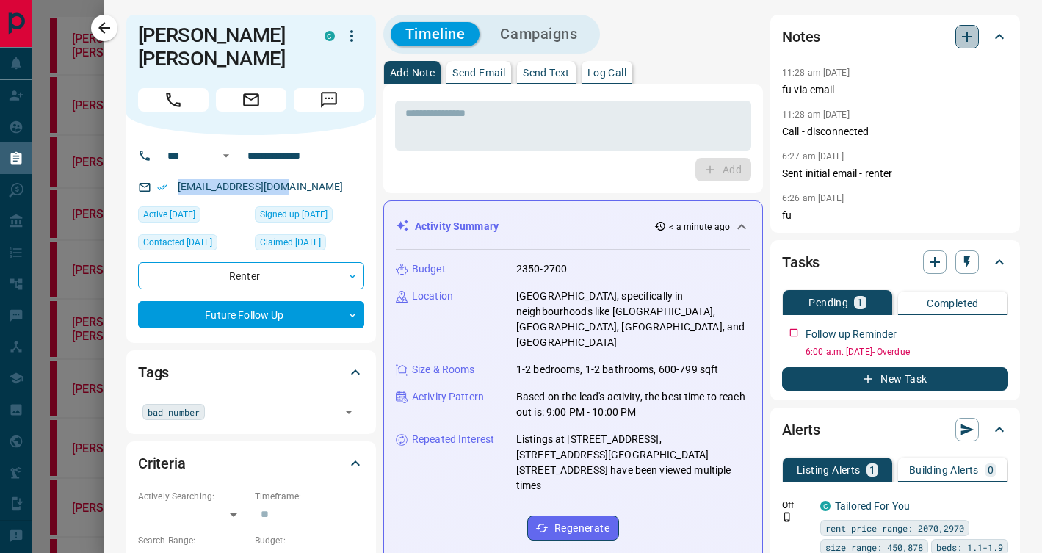
click at [966, 36] on icon "button" at bounding box center [967, 37] width 10 height 10
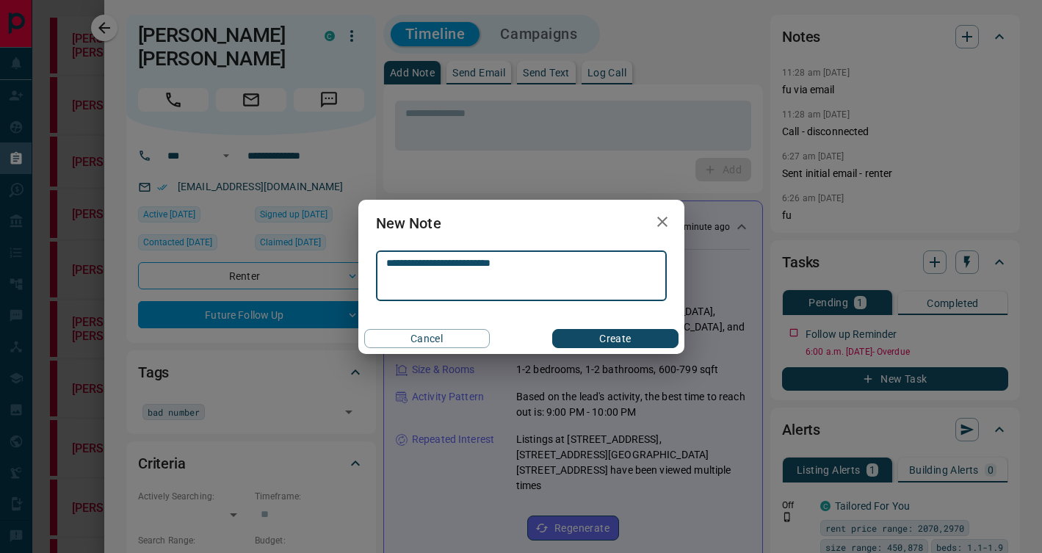
click at [638, 338] on button "Create" at bounding box center [615, 338] width 126 height 19
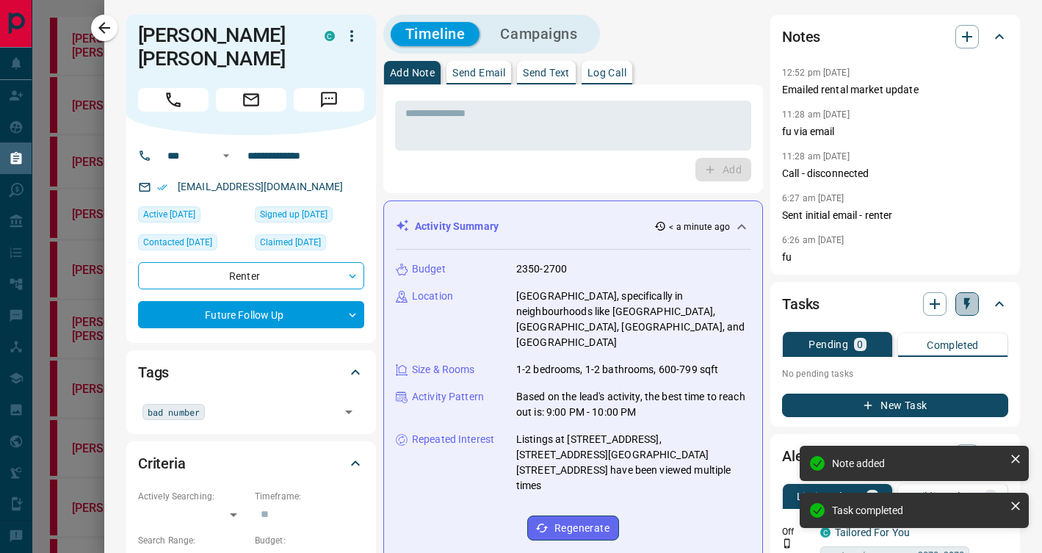
click at [968, 306] on icon "button" at bounding box center [966, 304] width 15 height 15
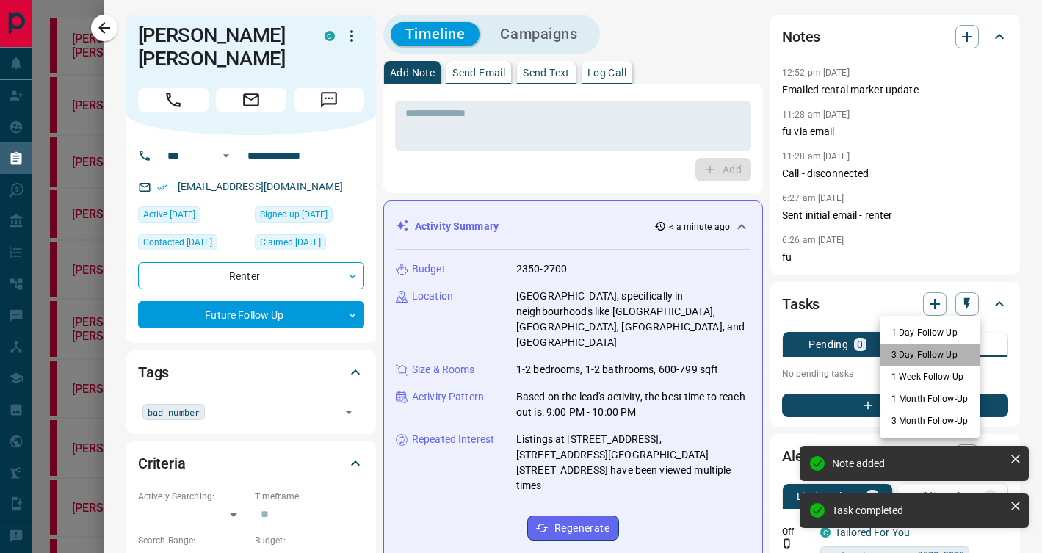
click at [940, 349] on li "3 Day Follow-Up" at bounding box center [929, 355] width 100 height 22
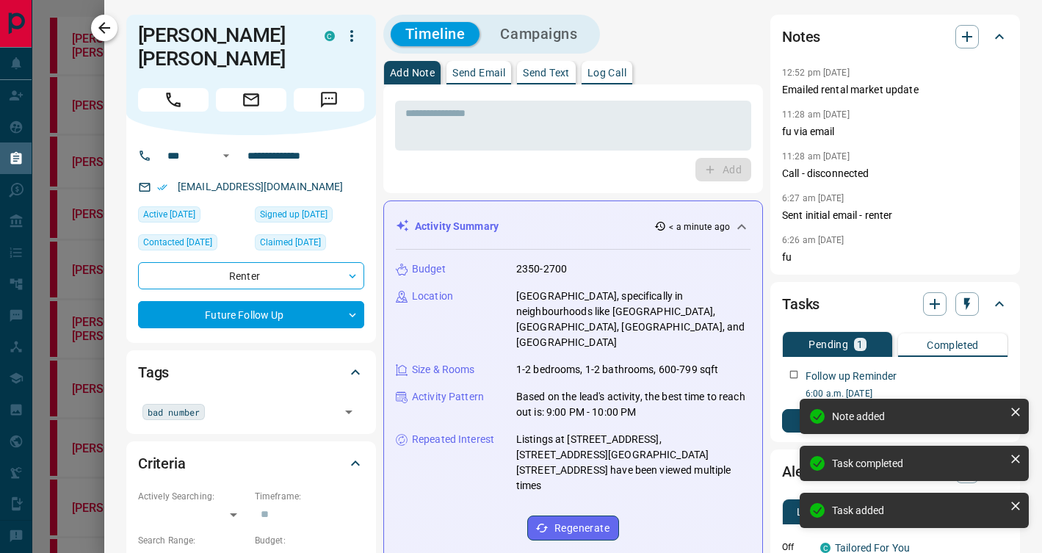
click at [108, 25] on icon "button" at bounding box center [104, 28] width 18 height 18
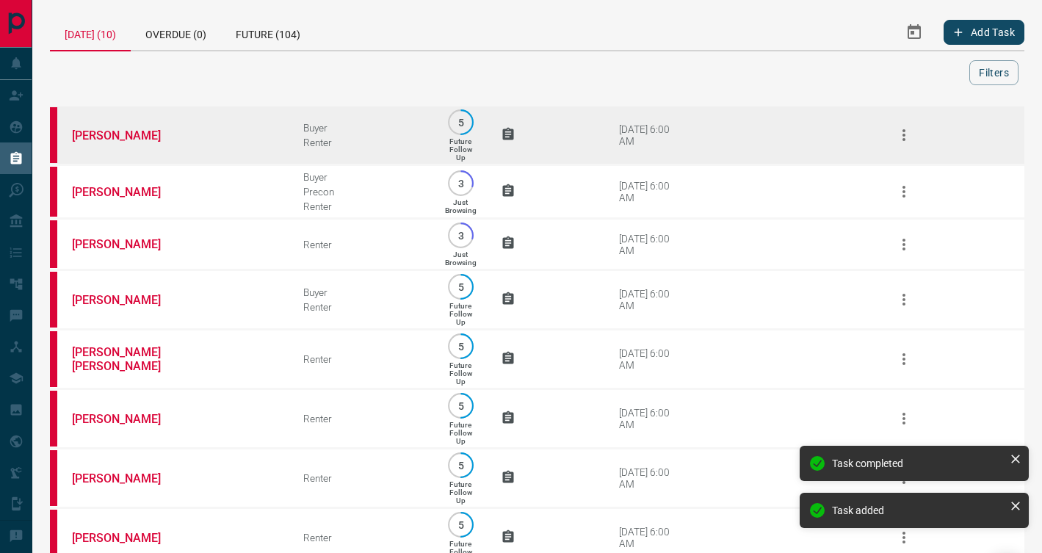
click at [228, 134] on td "[PERSON_NAME]" at bounding box center [165, 135] width 231 height 59
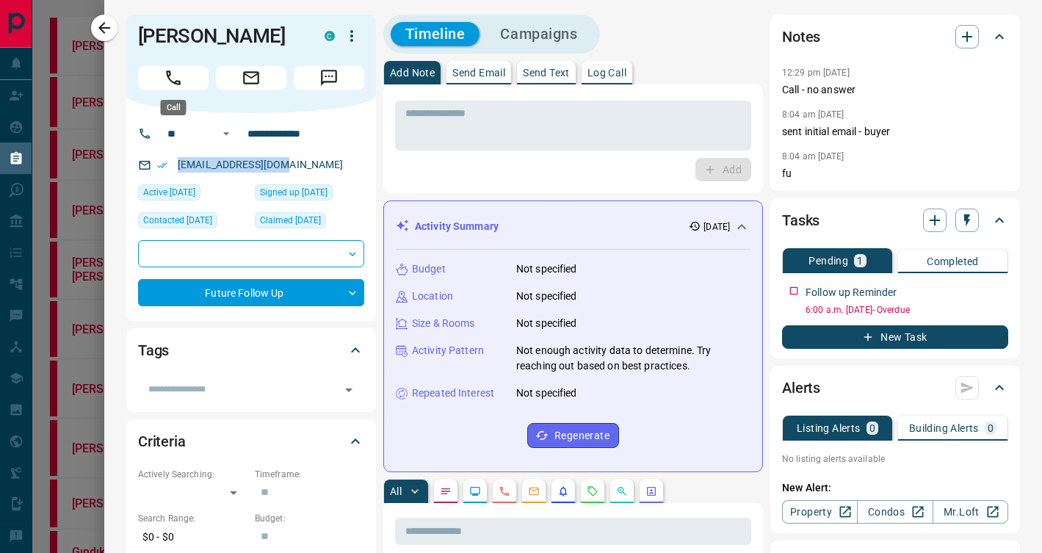
click at [176, 78] on icon "Call" at bounding box center [173, 77] width 19 height 19
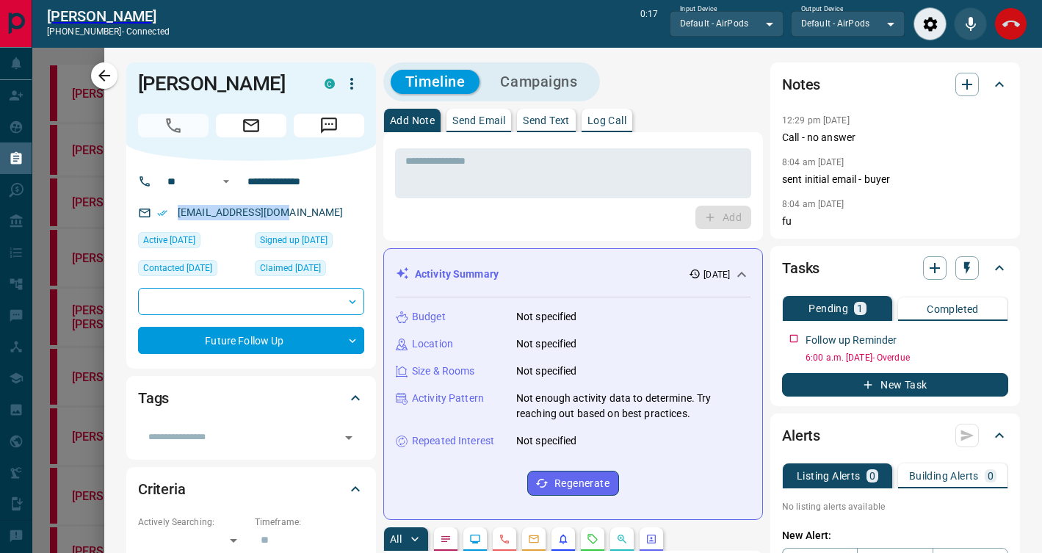
click at [1010, 18] on icon "End Call" at bounding box center [1011, 24] width 18 height 18
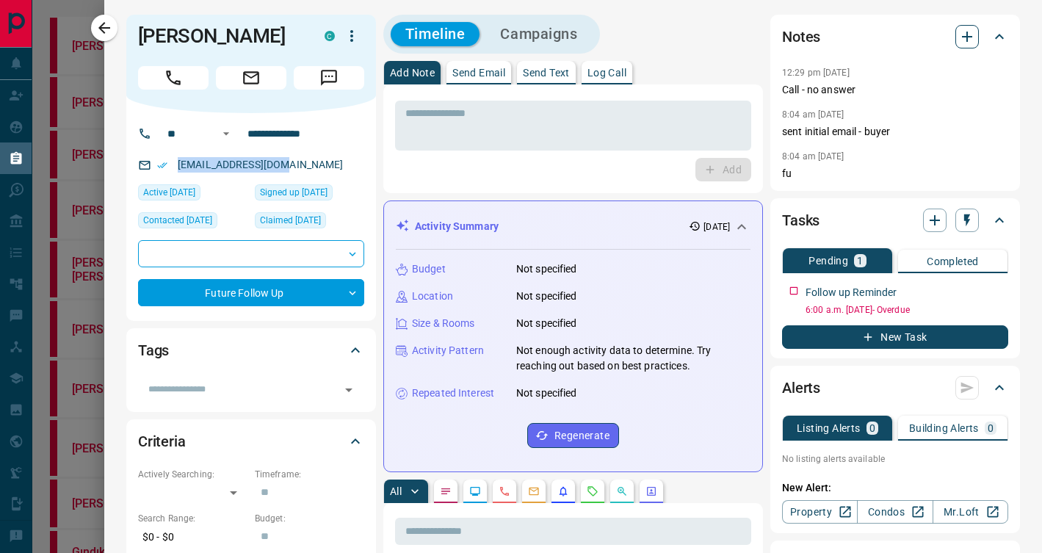
click at [967, 37] on icon "button" at bounding box center [967, 37] width 10 height 10
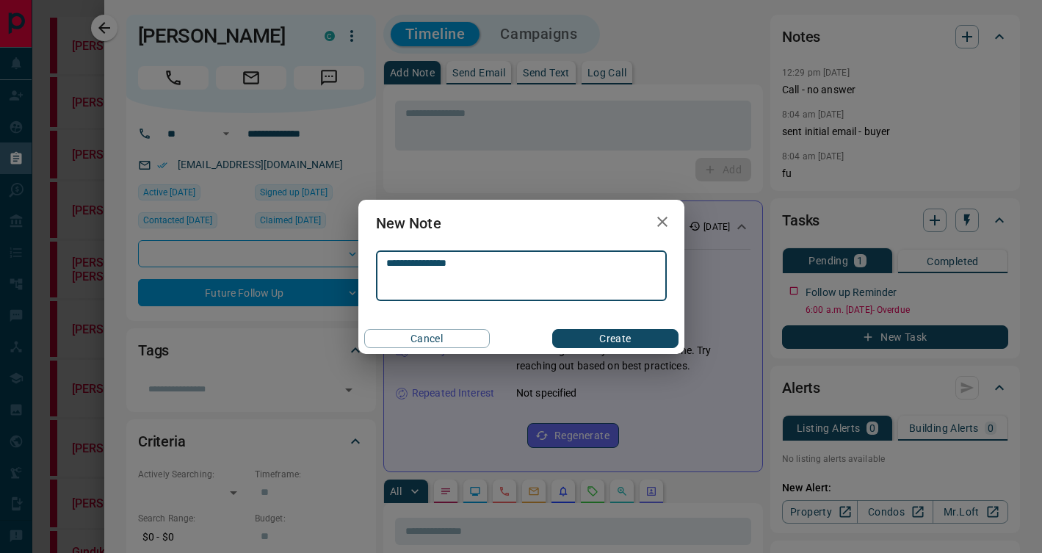
click at [614, 343] on button "Create" at bounding box center [615, 338] width 126 height 19
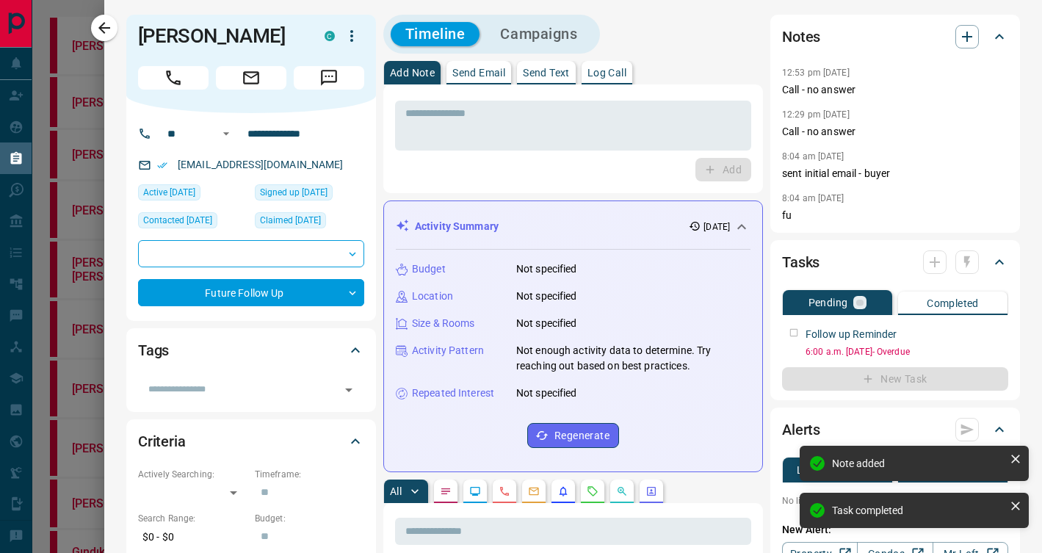
click at [965, 260] on div at bounding box center [951, 261] width 56 height 23
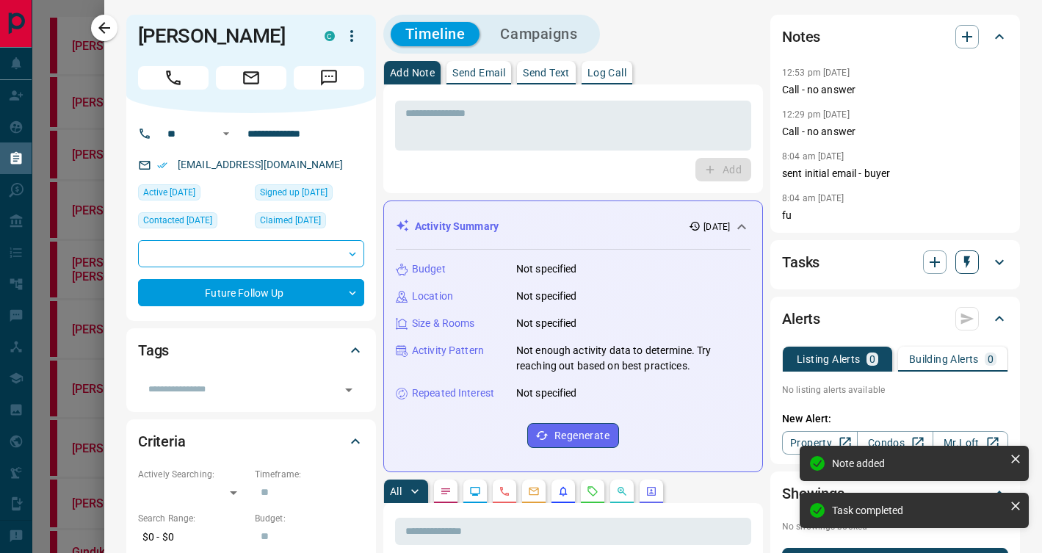
click at [968, 258] on icon "button" at bounding box center [967, 262] width 6 height 12
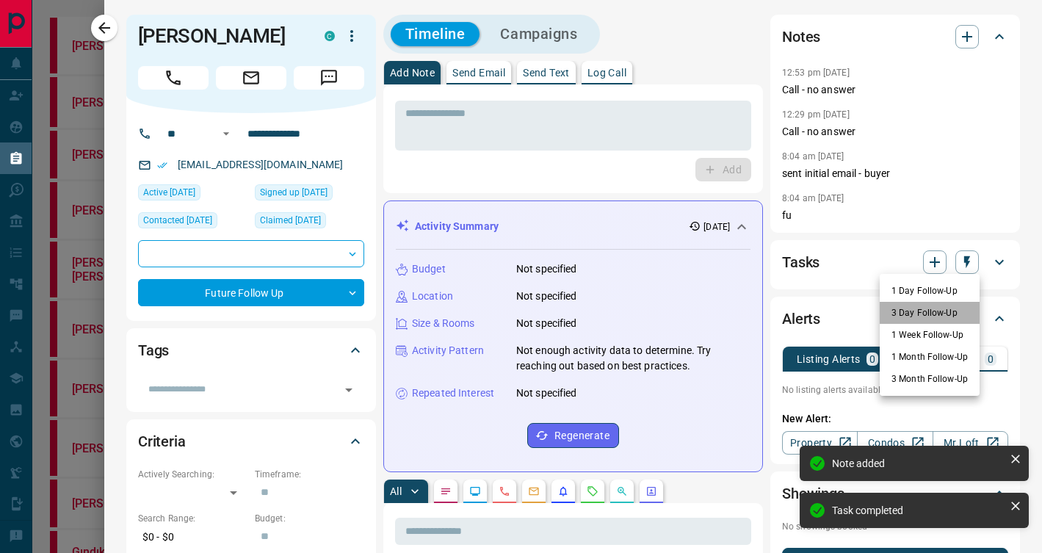
click at [929, 313] on li "3 Day Follow-Up" at bounding box center [929, 313] width 100 height 22
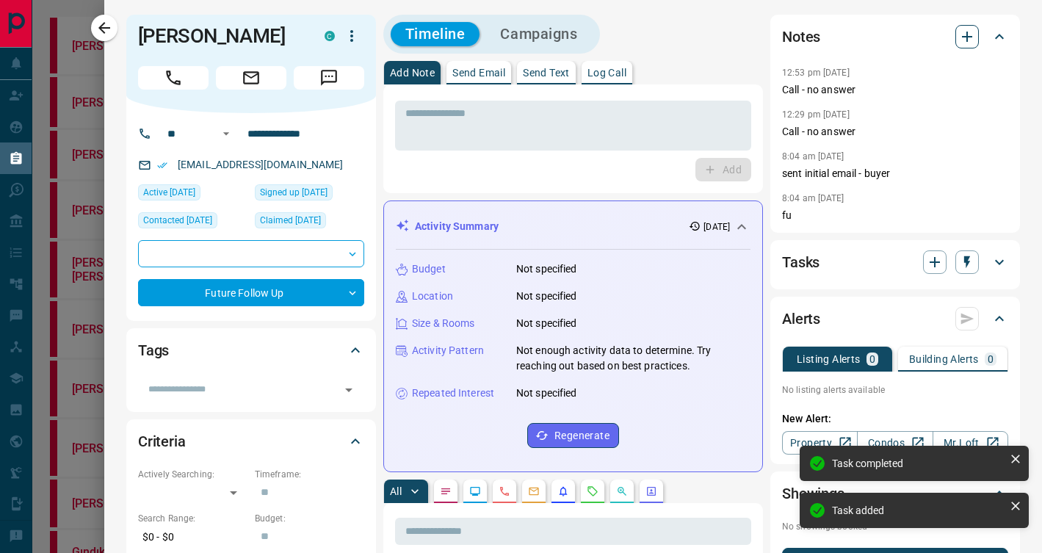
click at [967, 36] on icon "button" at bounding box center [967, 37] width 10 height 10
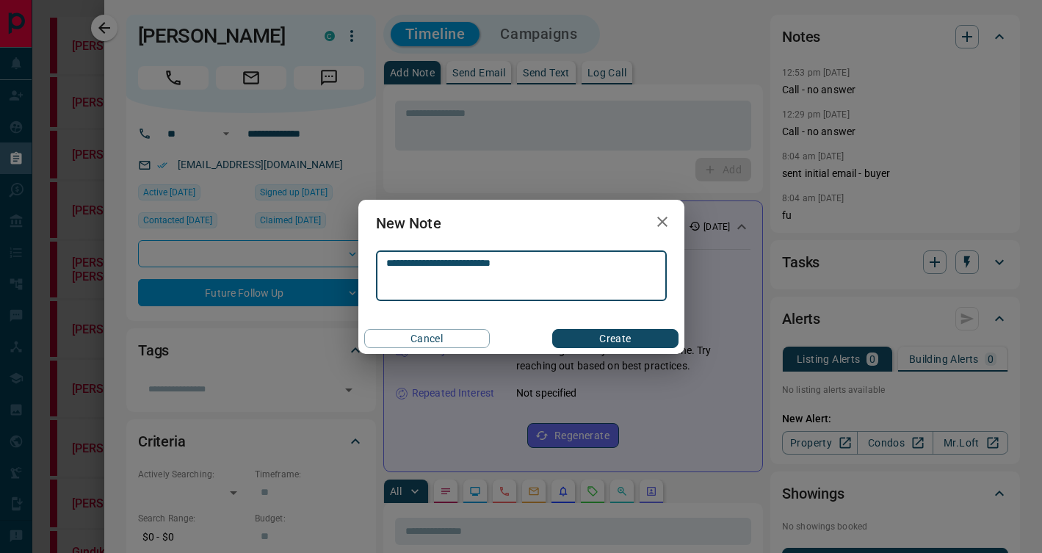
click at [610, 338] on button "Create" at bounding box center [615, 338] width 126 height 19
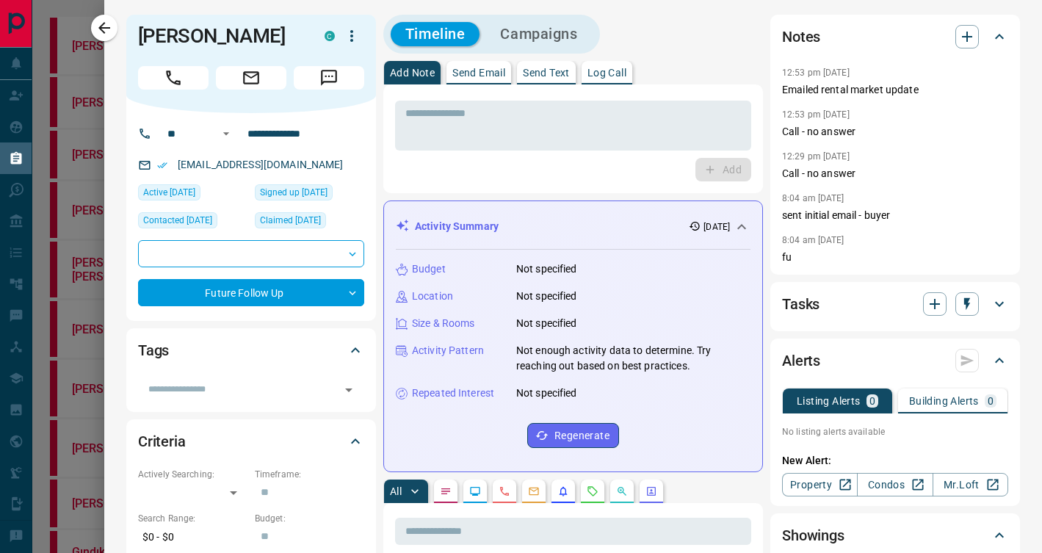
click at [885, 295] on div "Tasks" at bounding box center [886, 303] width 208 height 23
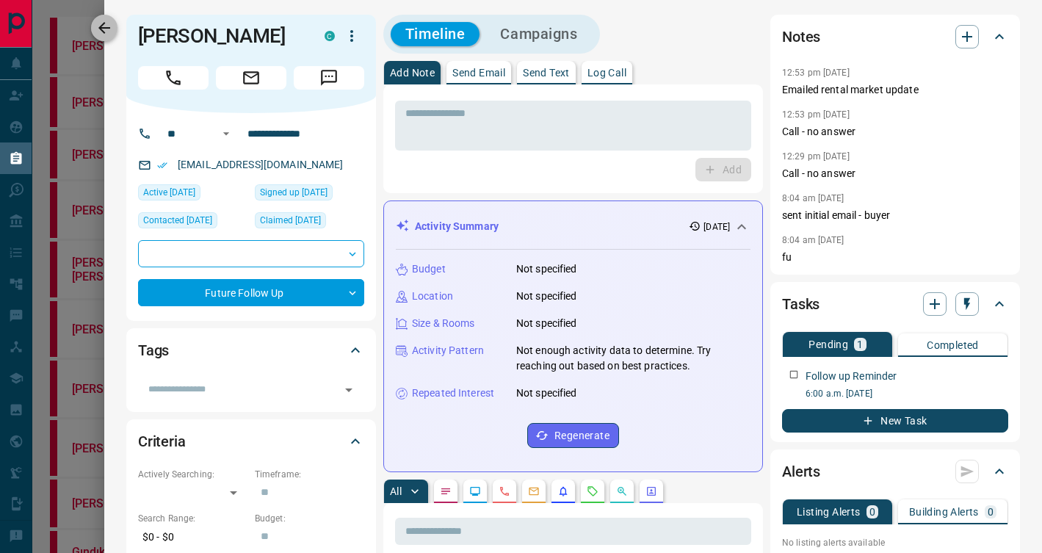
click at [104, 29] on icon "button" at bounding box center [104, 28] width 18 height 18
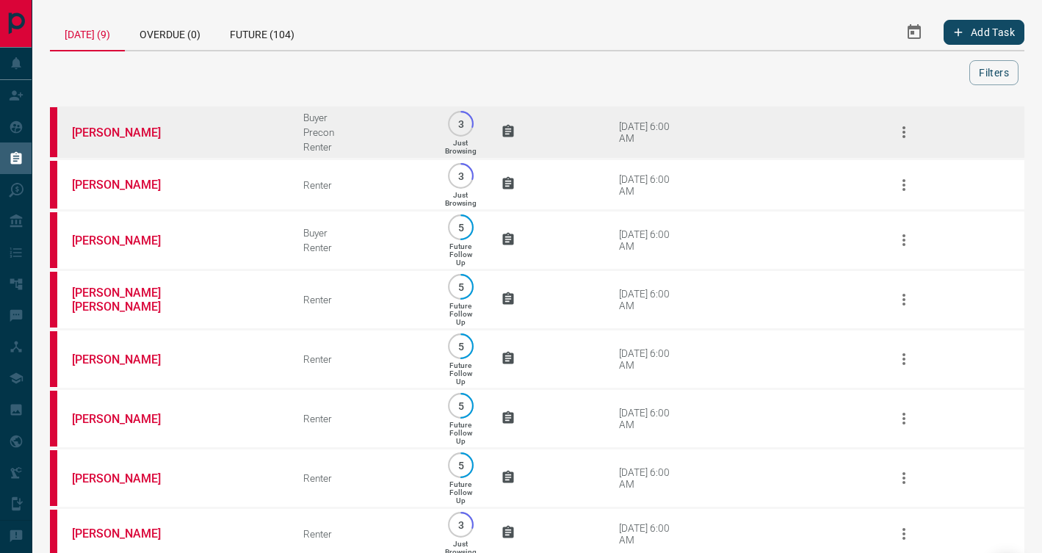
click at [243, 129] on td "[PERSON_NAME]" at bounding box center [165, 133] width 231 height 54
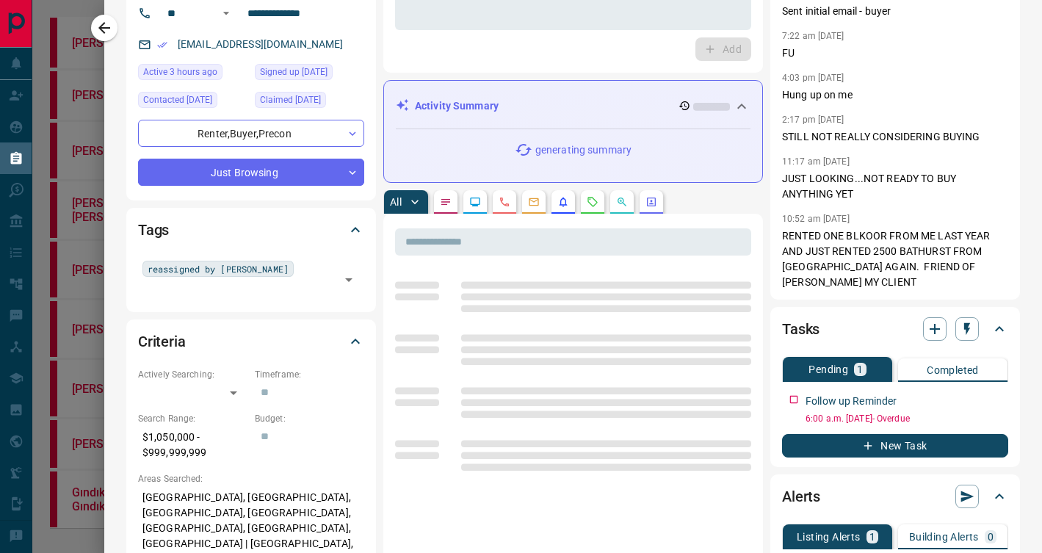
scroll to position [192, 0]
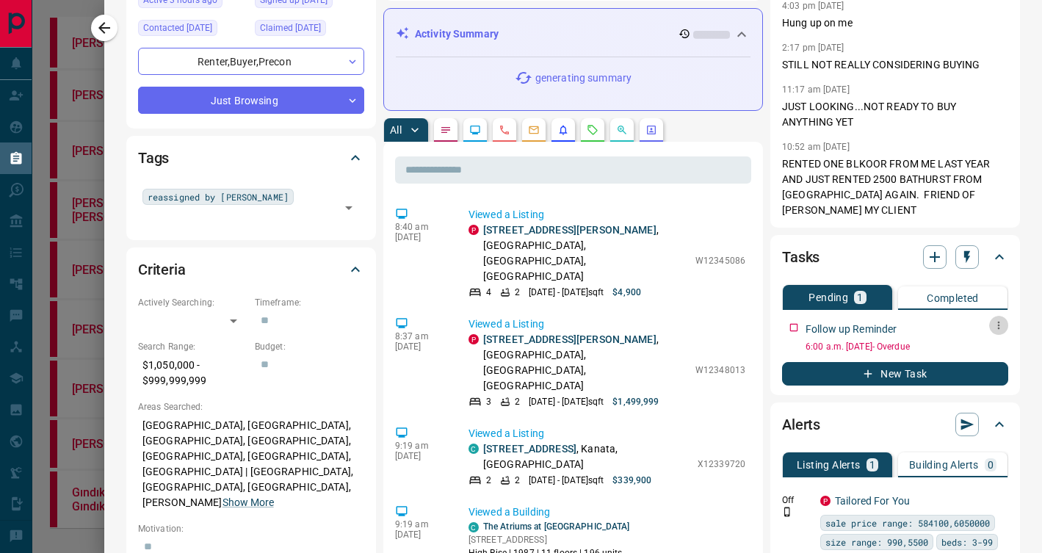
click at [1003, 324] on icon "button" at bounding box center [999, 325] width 12 height 12
click at [968, 352] on li "Edit" at bounding box center [975, 353] width 65 height 22
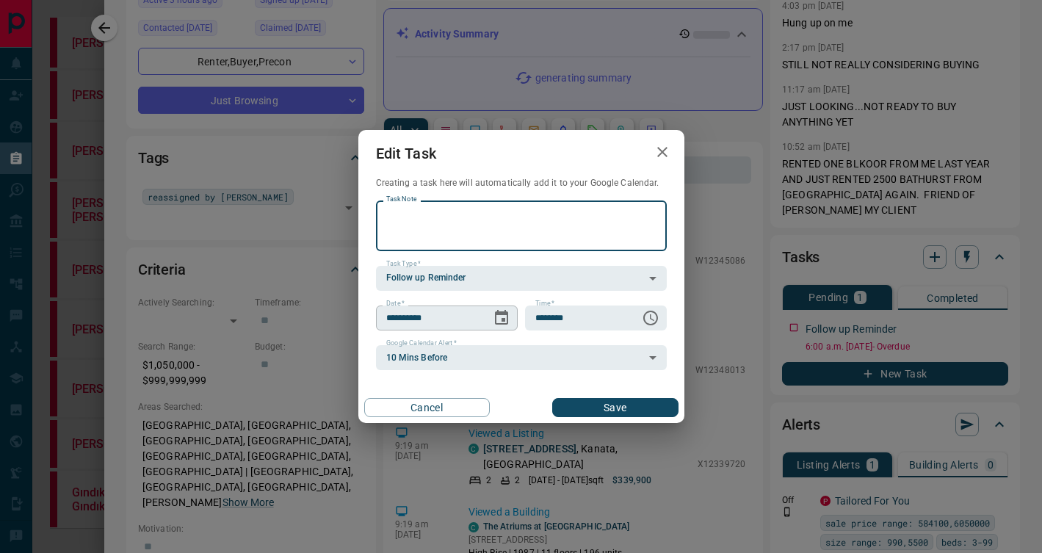
click at [503, 313] on icon "Choose date, selected date is Aug 18, 2025" at bounding box center [501, 317] width 13 height 15
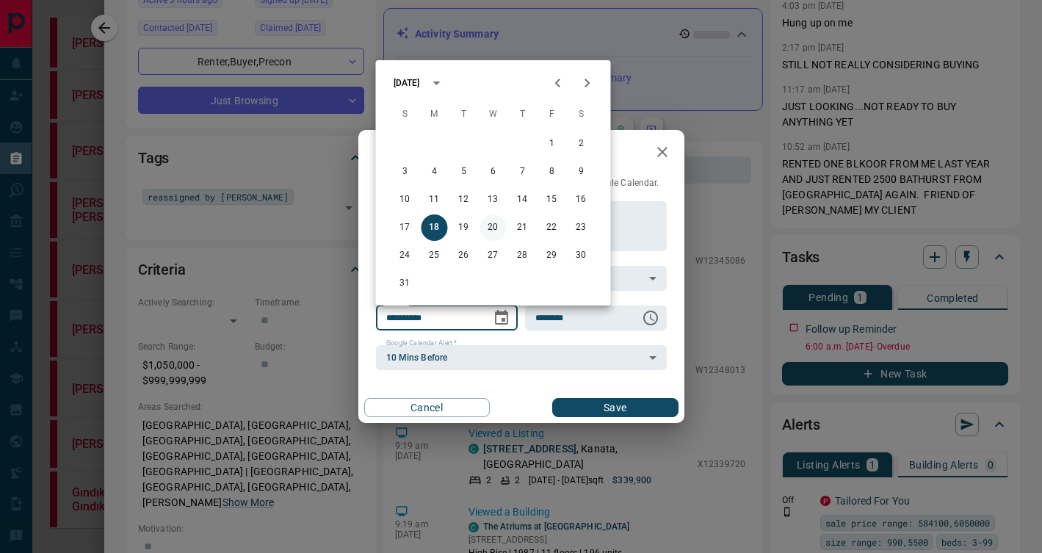
click at [486, 231] on button "20" at bounding box center [493, 227] width 26 height 26
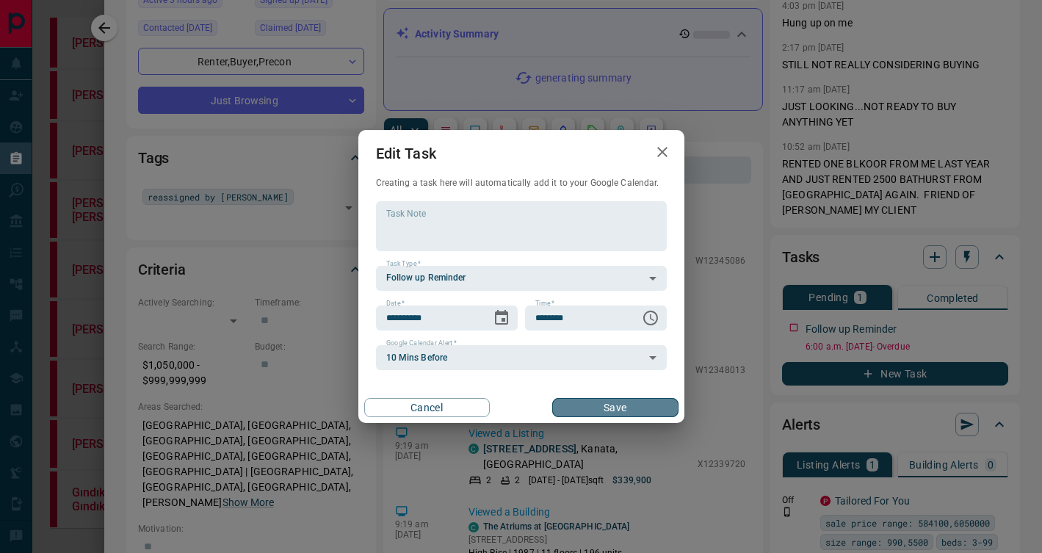
click at [589, 411] on button "Save" at bounding box center [615, 407] width 126 height 19
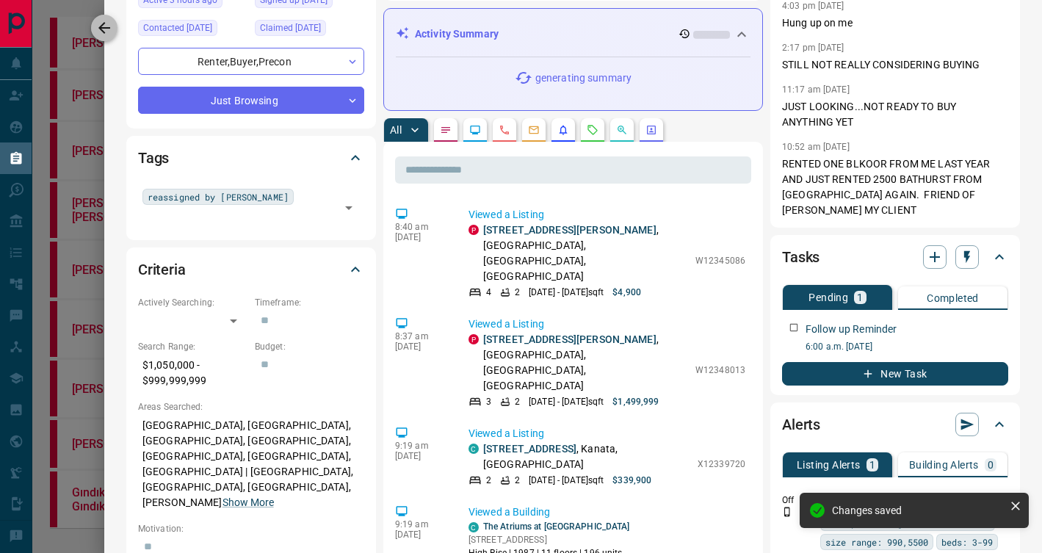
click at [104, 22] on icon "button" at bounding box center [104, 28] width 18 height 18
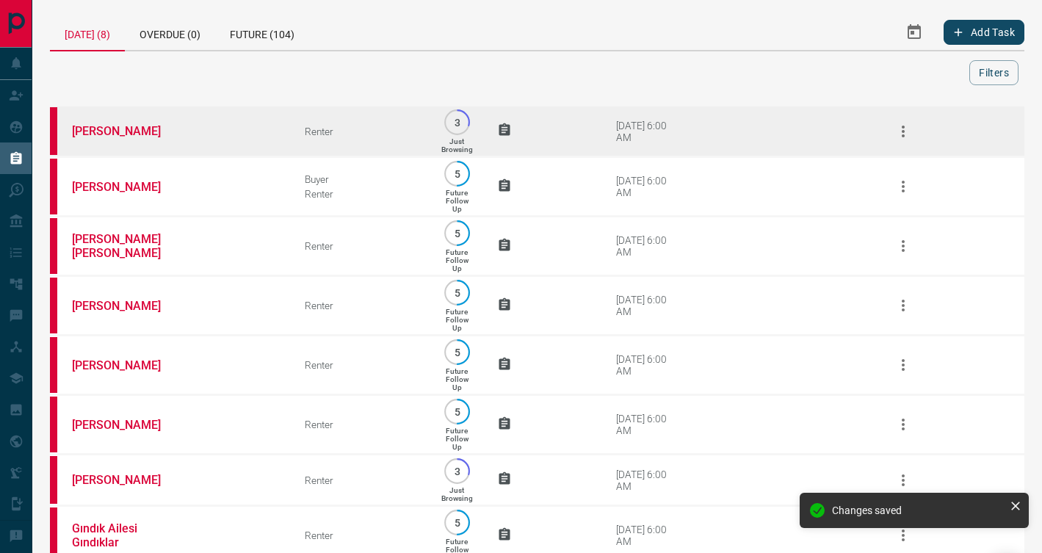
click at [214, 136] on td "[PERSON_NAME]" at bounding box center [166, 131] width 233 height 51
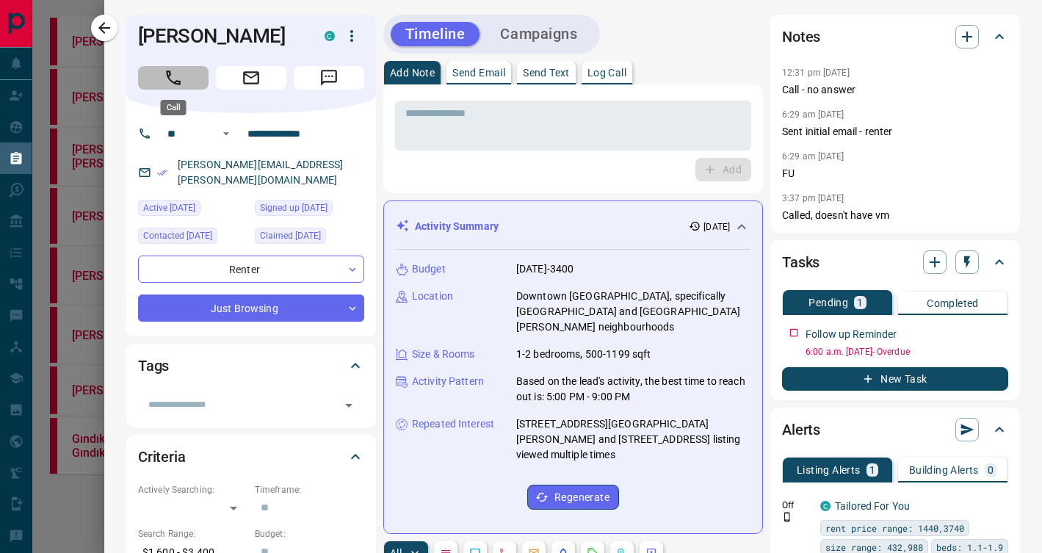
click at [168, 79] on icon "Call" at bounding box center [173, 77] width 15 height 15
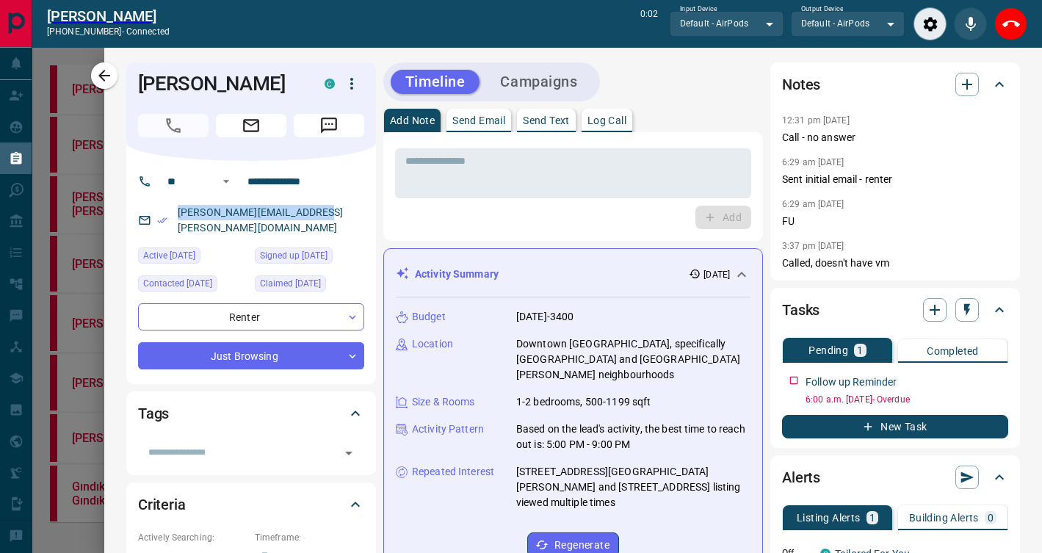
scroll to position [255, 0]
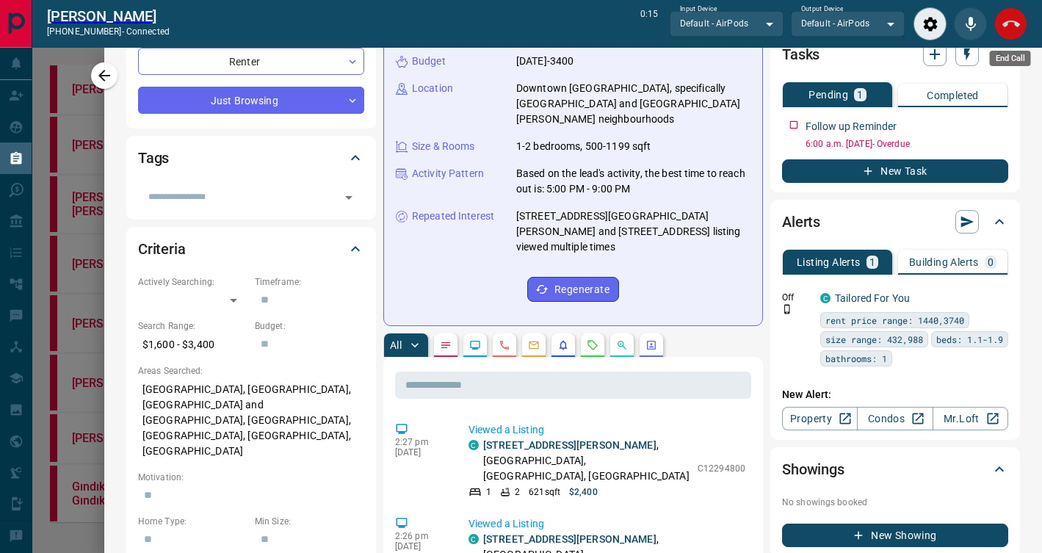
click at [1009, 26] on icon "End Call" at bounding box center [1011, 24] width 18 height 18
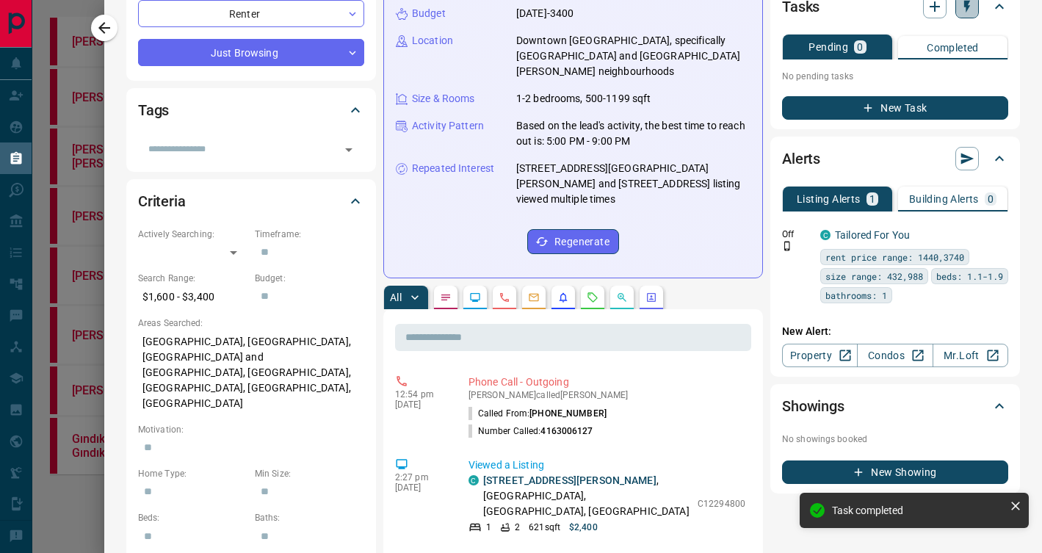
click at [970, 9] on icon "button" at bounding box center [966, 6] width 15 height 15
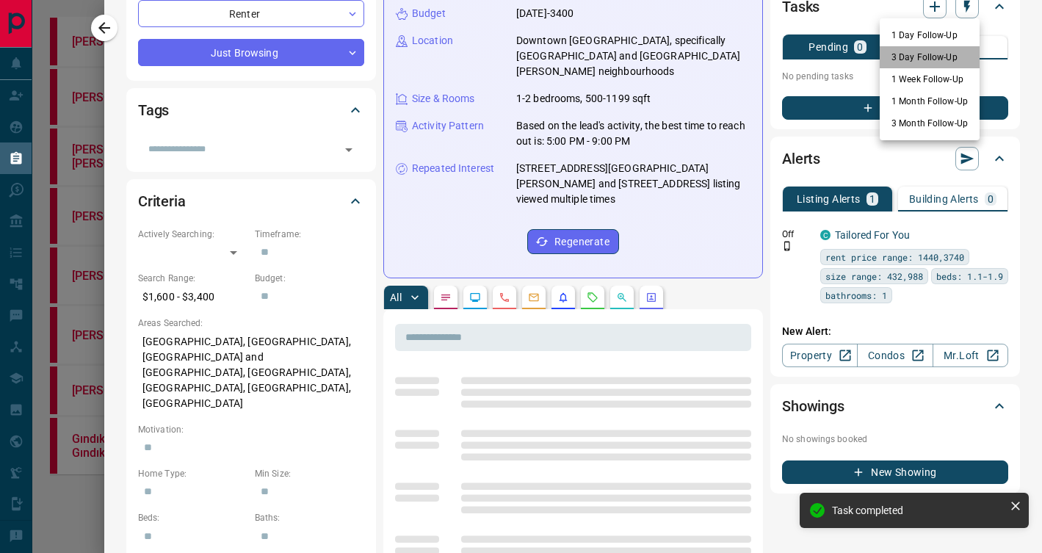
click at [949, 54] on li "3 Day Follow-Up" at bounding box center [929, 57] width 100 height 22
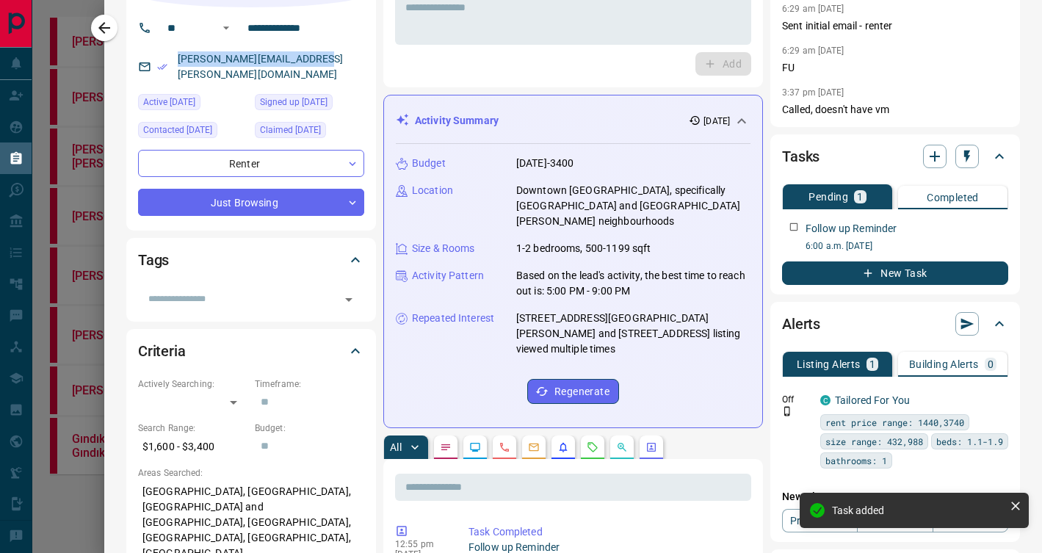
scroll to position [0, 0]
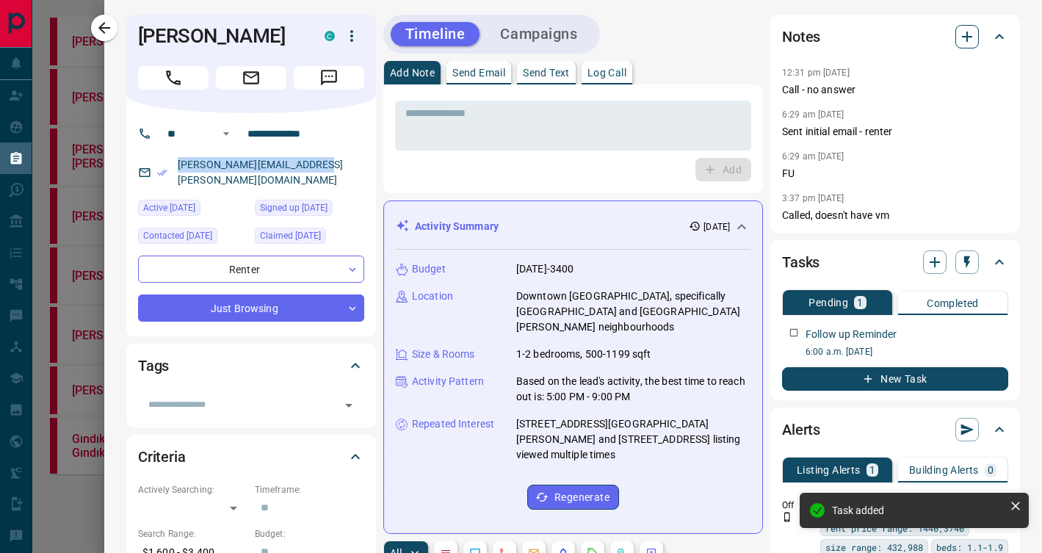
click at [969, 35] on icon "button" at bounding box center [967, 37] width 18 height 18
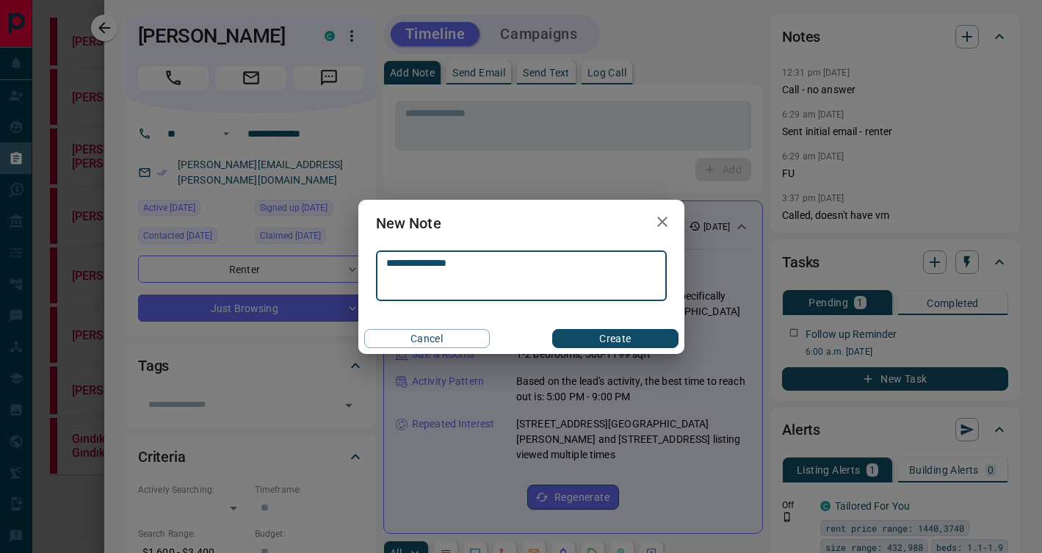
click at [644, 337] on button "Create" at bounding box center [615, 338] width 126 height 19
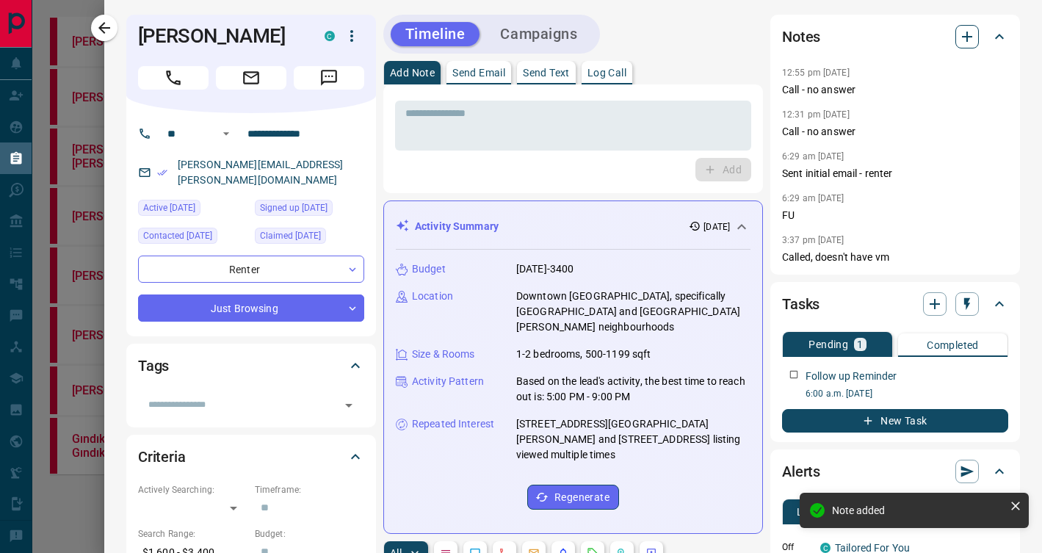
click at [965, 44] on icon "button" at bounding box center [967, 37] width 18 height 18
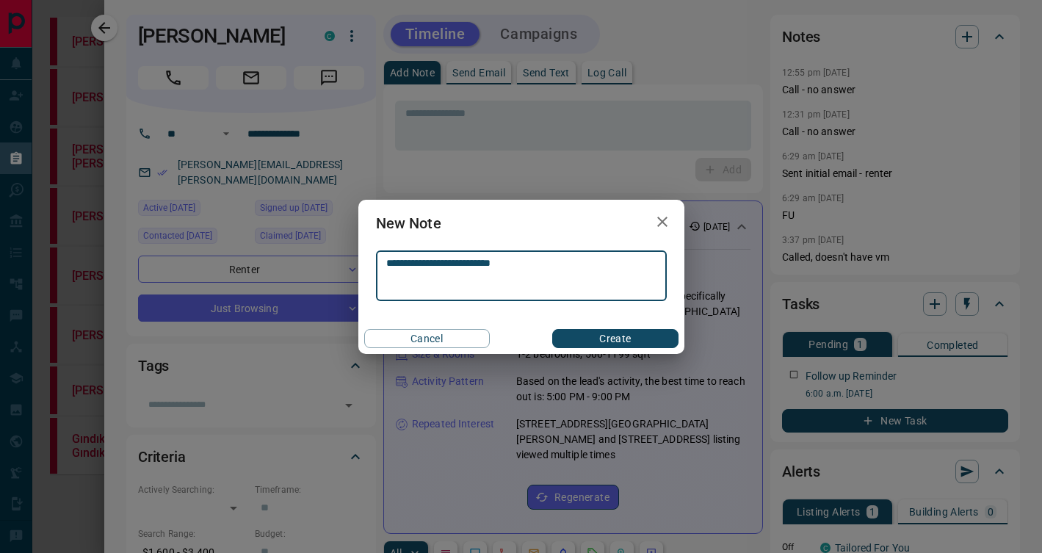
click at [612, 338] on button "Create" at bounding box center [615, 338] width 126 height 19
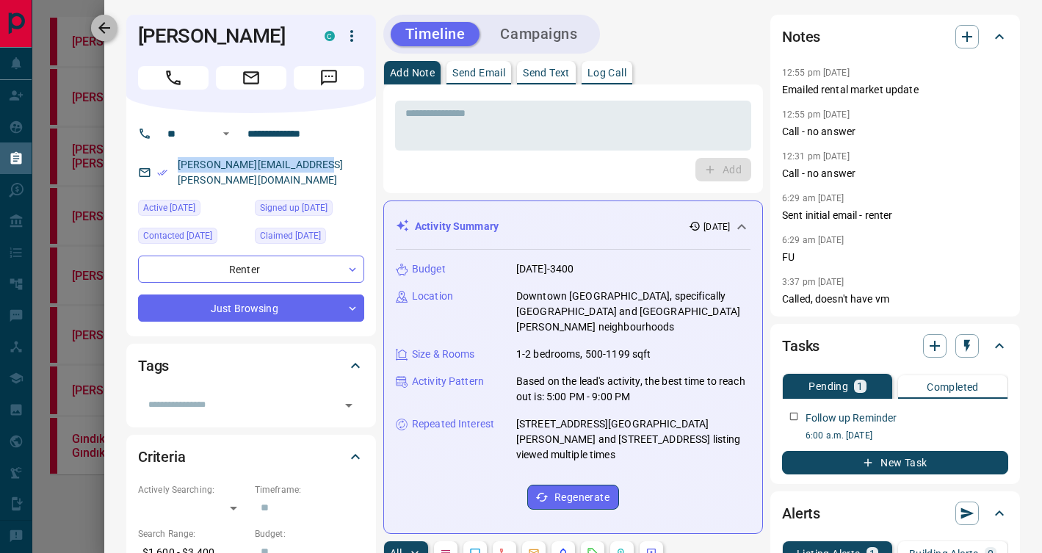
click at [111, 27] on icon "button" at bounding box center [104, 28] width 18 height 18
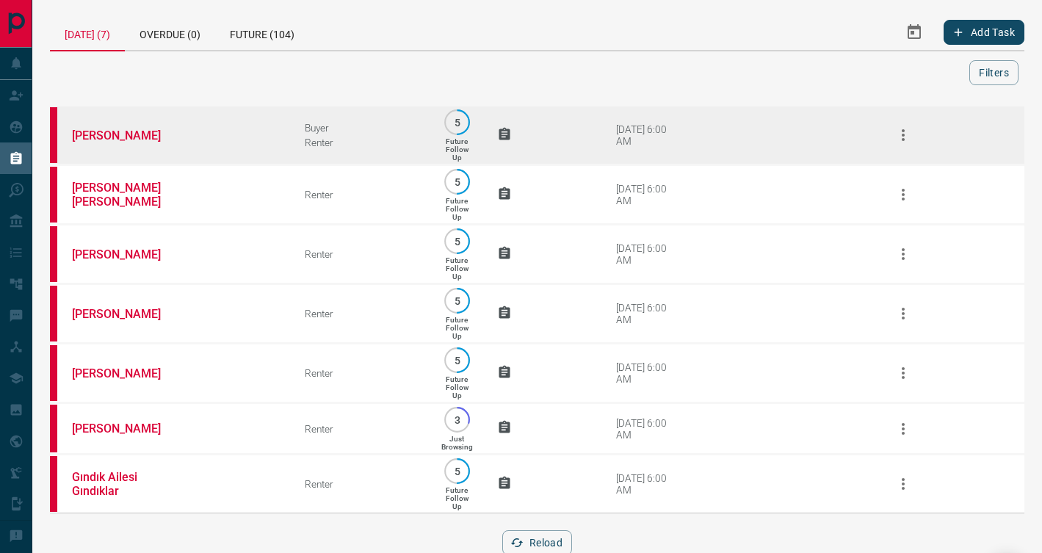
click at [250, 140] on td "[PERSON_NAME]" at bounding box center [166, 135] width 233 height 59
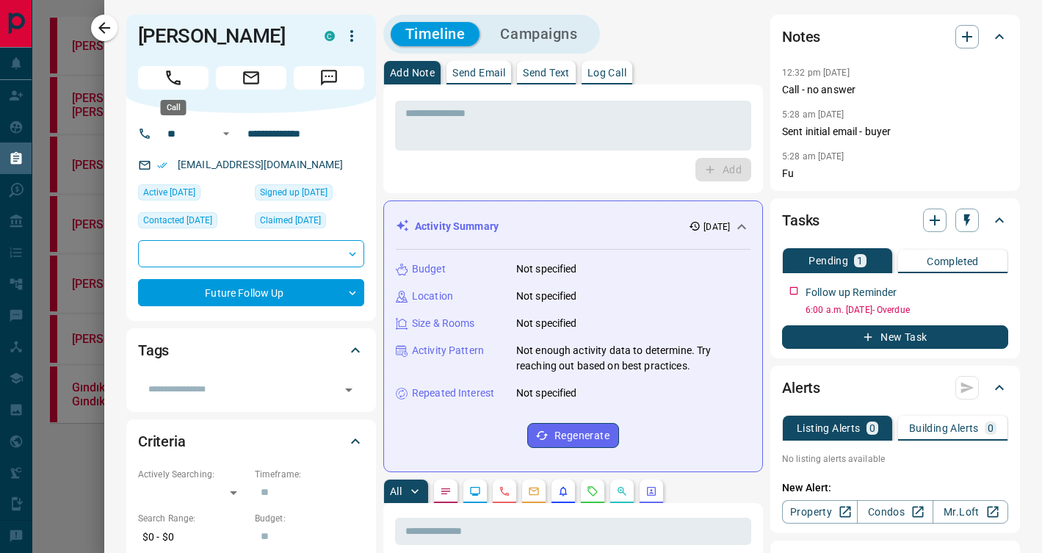
click at [189, 74] on button "Call" at bounding box center [173, 77] width 70 height 23
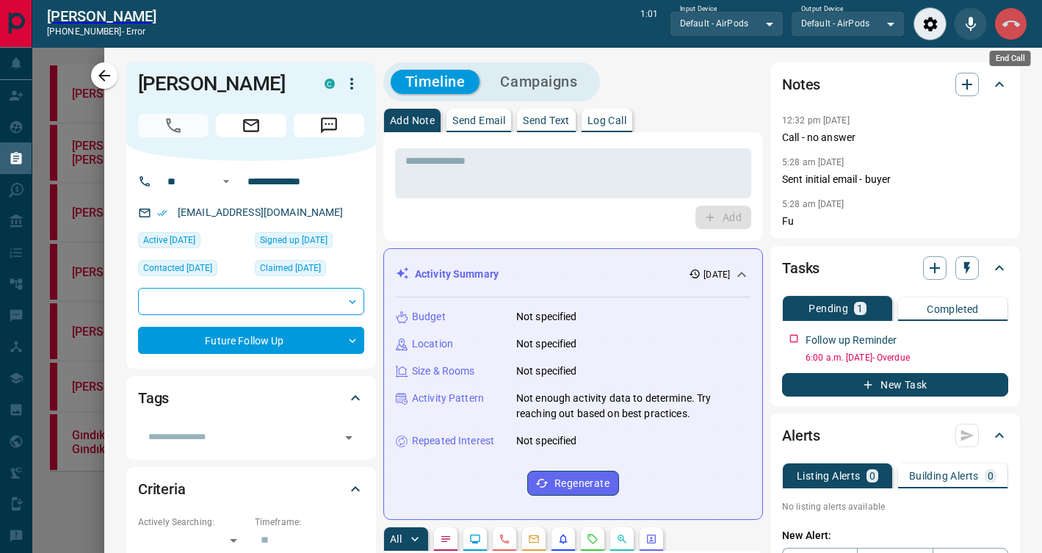
click at [1007, 32] on icon "End Call" at bounding box center [1011, 24] width 18 height 18
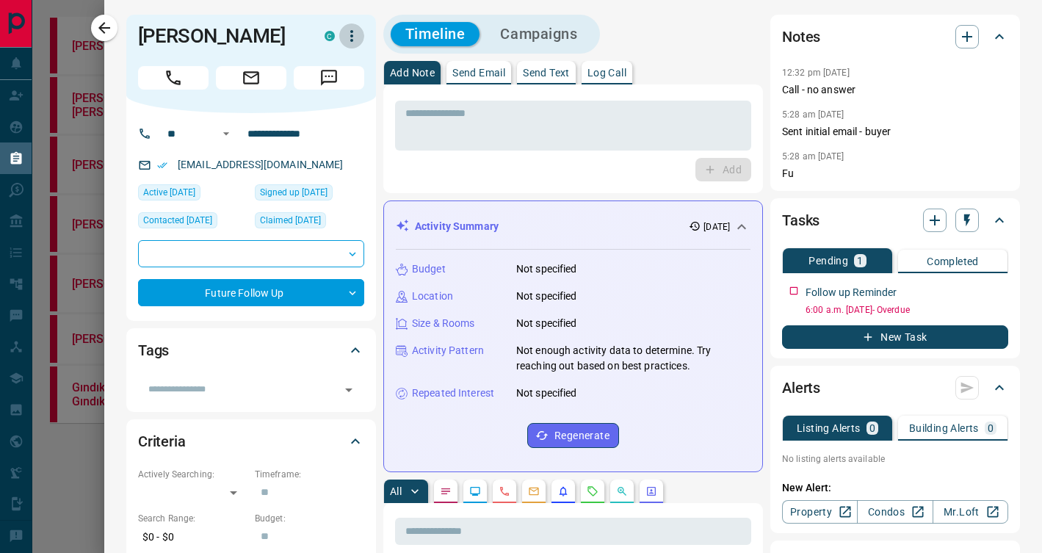
click at [350, 31] on icon "button" at bounding box center [351, 36] width 3 height 12
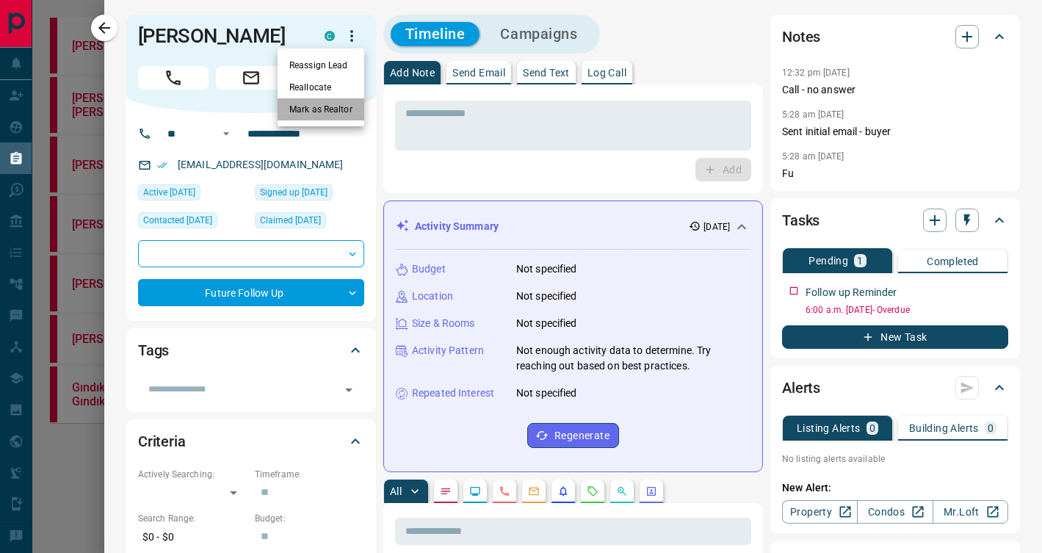
click at [335, 115] on li "Mark as Realtor" at bounding box center [320, 109] width 87 height 22
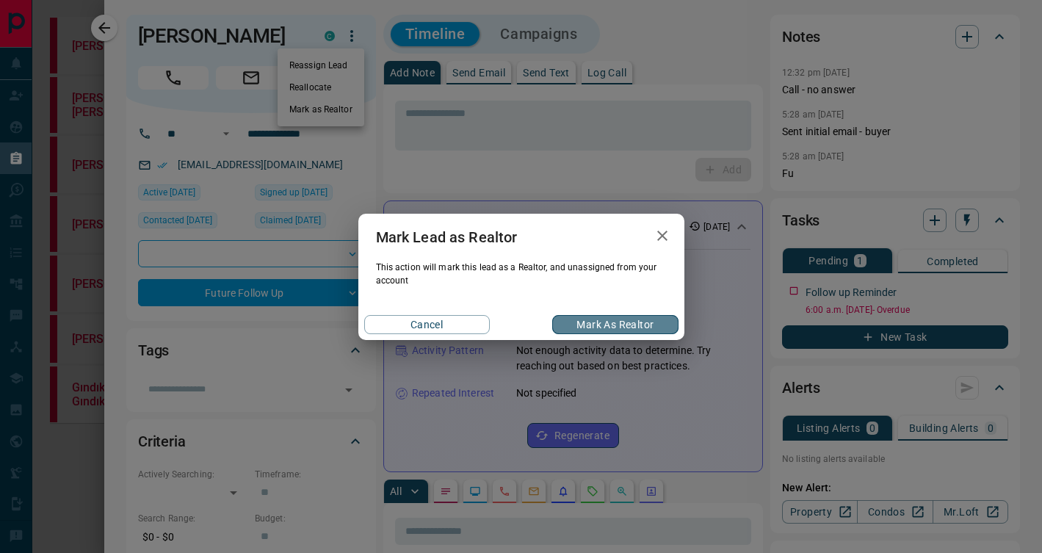
click at [586, 324] on button "Mark as Realtor" at bounding box center [615, 324] width 126 height 19
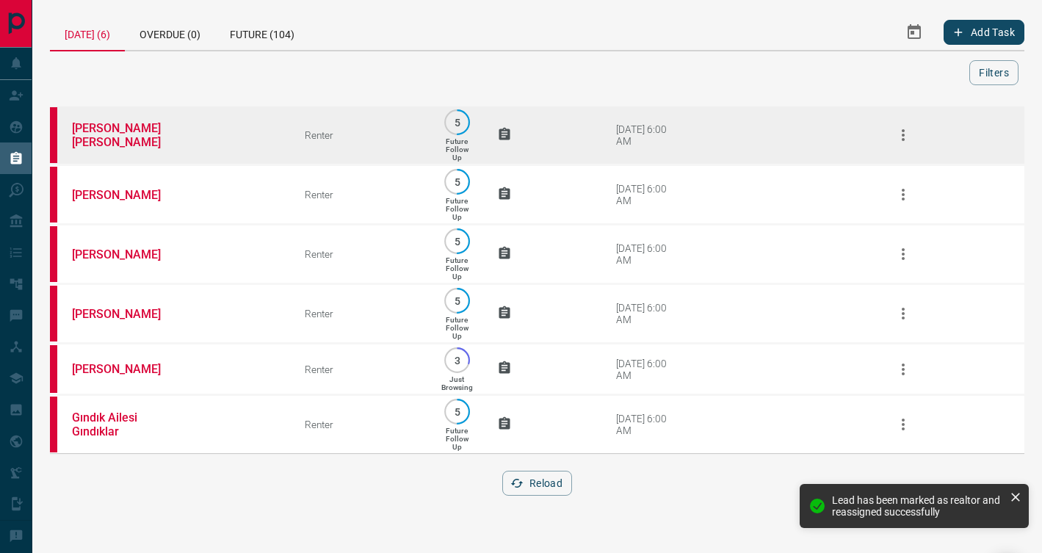
click at [393, 134] on div "Renter" at bounding box center [361, 135] width 112 height 12
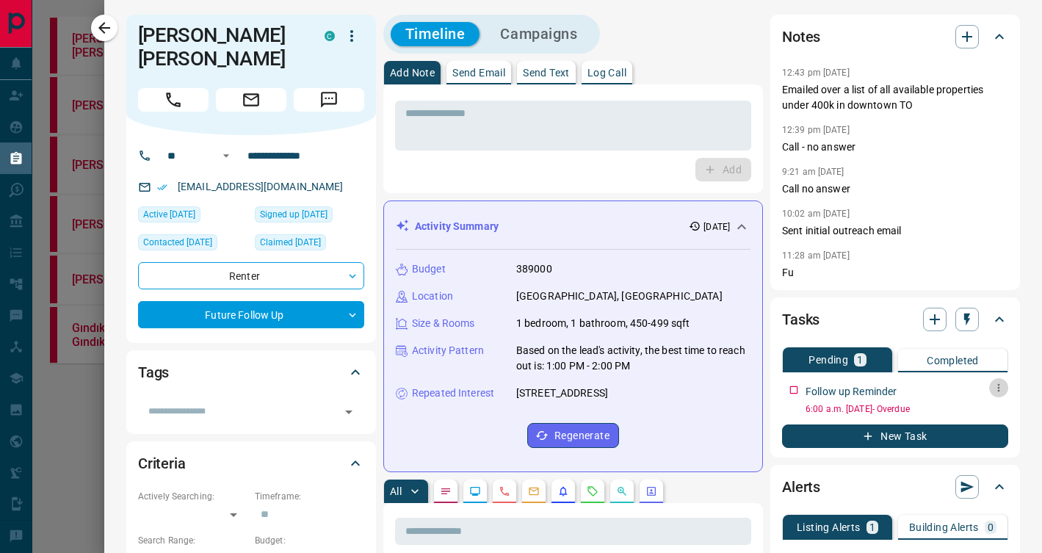
click at [996, 385] on icon "button" at bounding box center [999, 388] width 12 height 12
click at [950, 420] on li "Edit" at bounding box center [975, 415] width 65 height 22
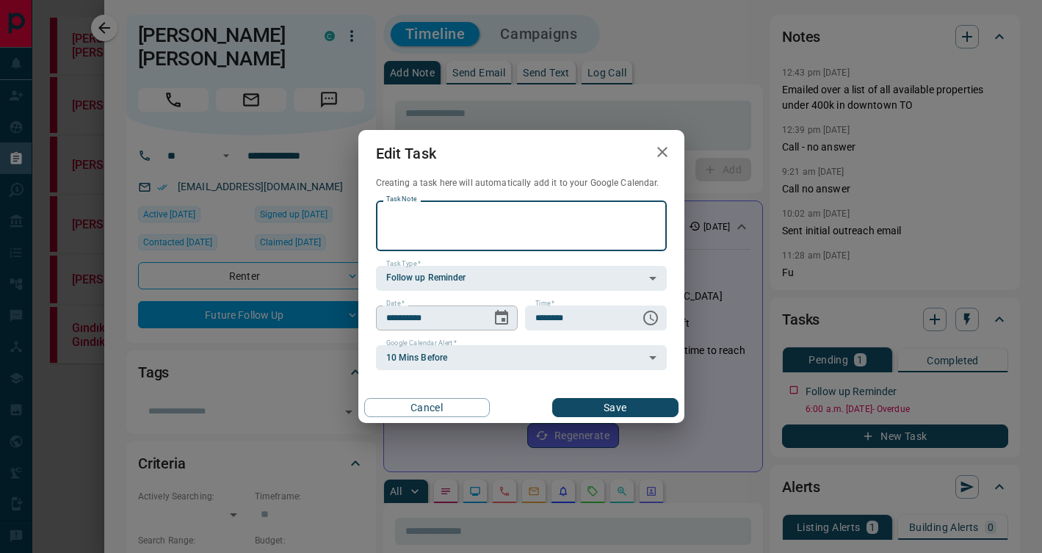
click at [507, 319] on icon "Choose date, selected date is Aug 18, 2025" at bounding box center [501, 317] width 13 height 15
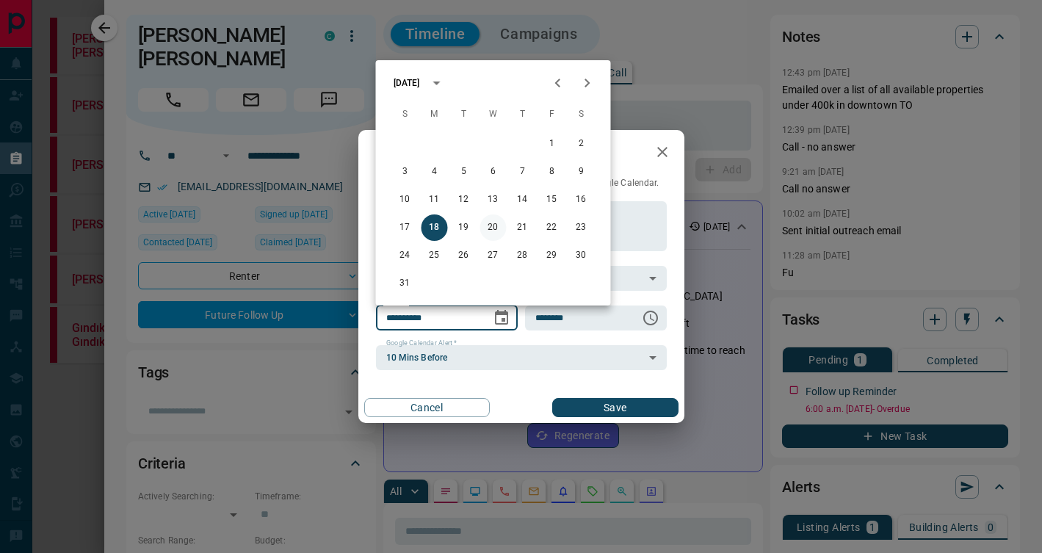
click at [499, 221] on button "20" at bounding box center [493, 227] width 26 height 26
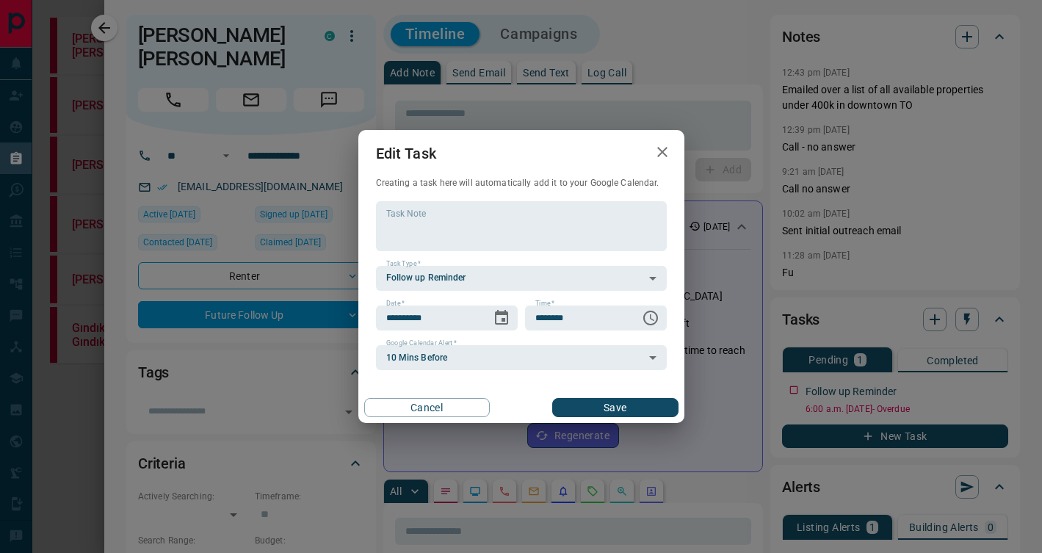
click at [584, 407] on button "Save" at bounding box center [615, 407] width 126 height 19
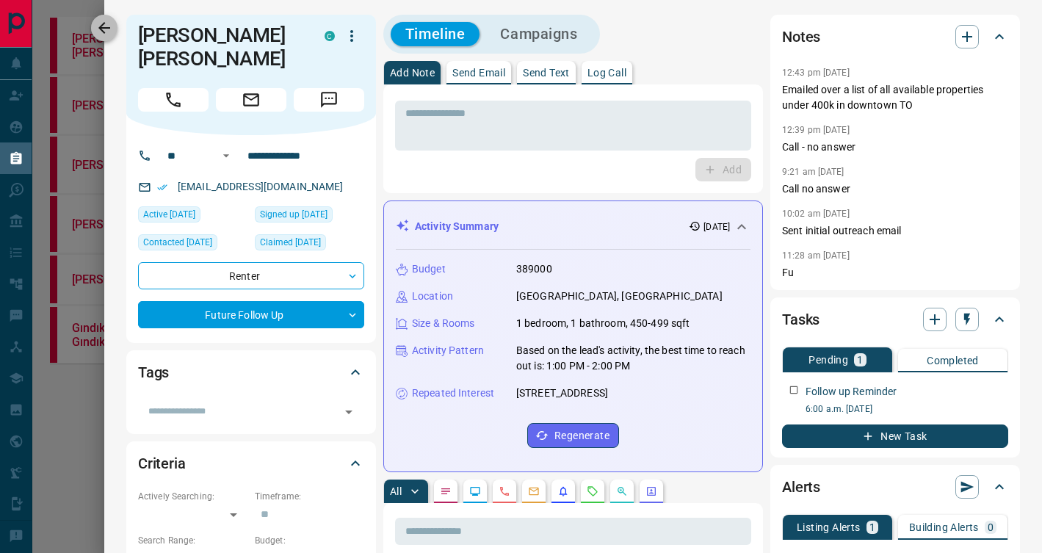
click at [108, 31] on icon "button" at bounding box center [104, 28] width 18 height 18
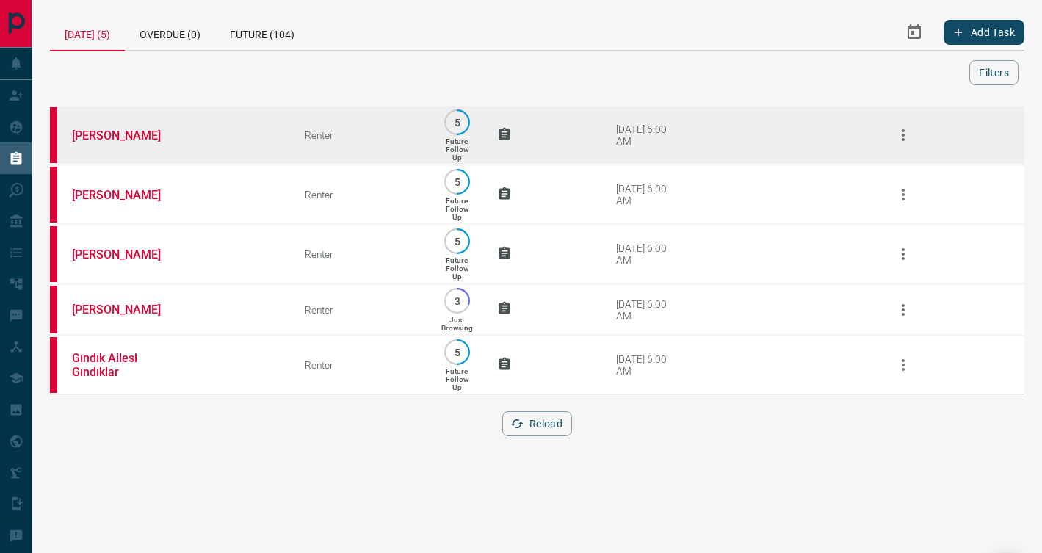
click at [215, 141] on td "[PERSON_NAME]" at bounding box center [166, 135] width 233 height 59
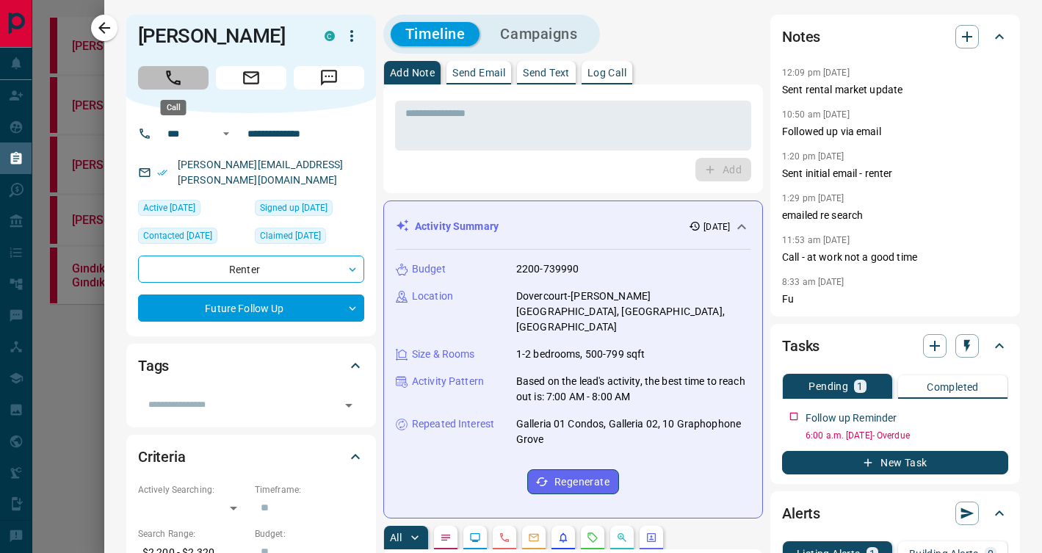
click at [181, 76] on icon "Call" at bounding box center [173, 77] width 19 height 19
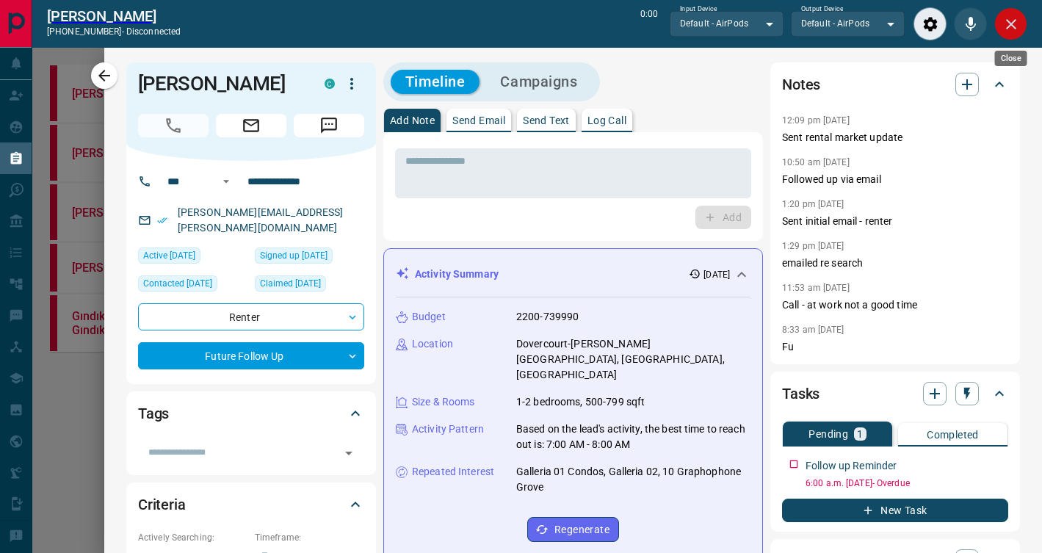
click at [1012, 22] on icon "Close" at bounding box center [1011, 24] width 10 height 10
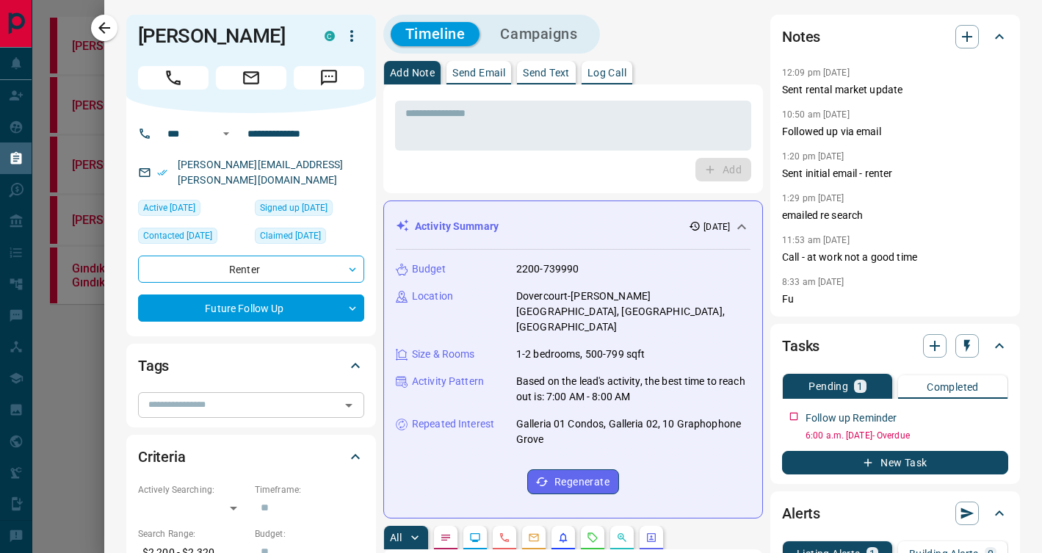
click at [350, 396] on icon "Open" at bounding box center [349, 405] width 18 height 18
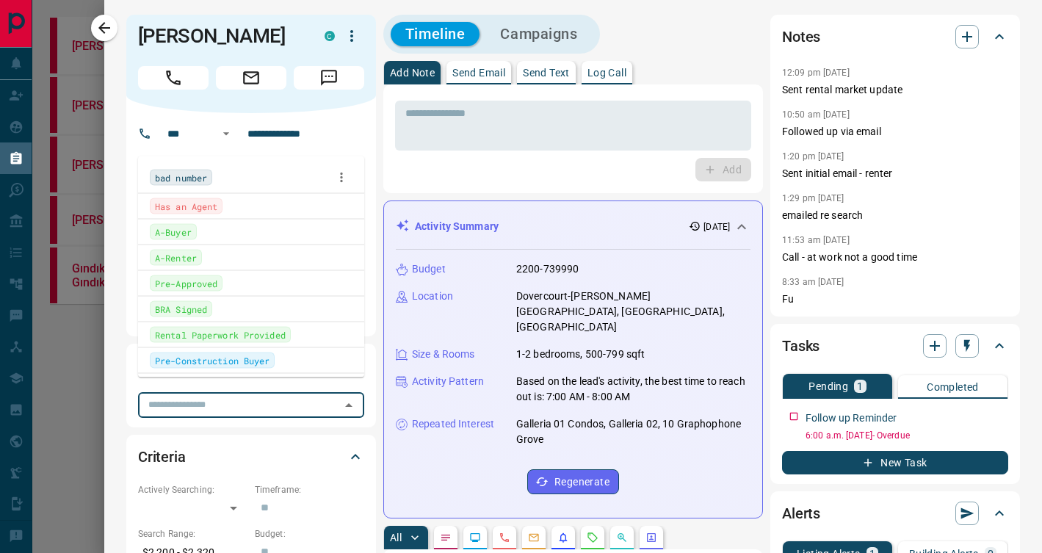
click at [219, 173] on div "bad number" at bounding box center [251, 177] width 203 height 22
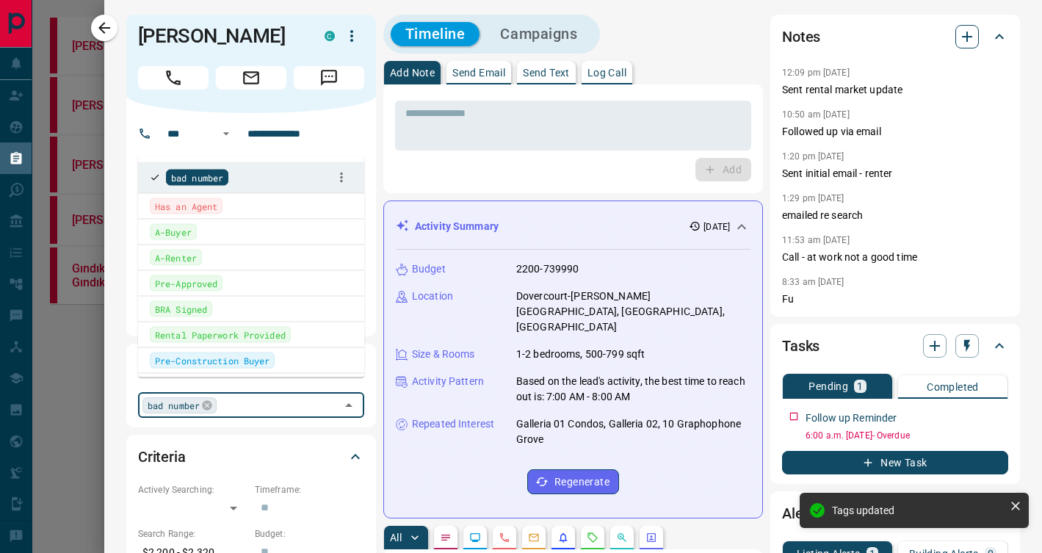
click at [971, 36] on icon "button" at bounding box center [967, 37] width 10 height 10
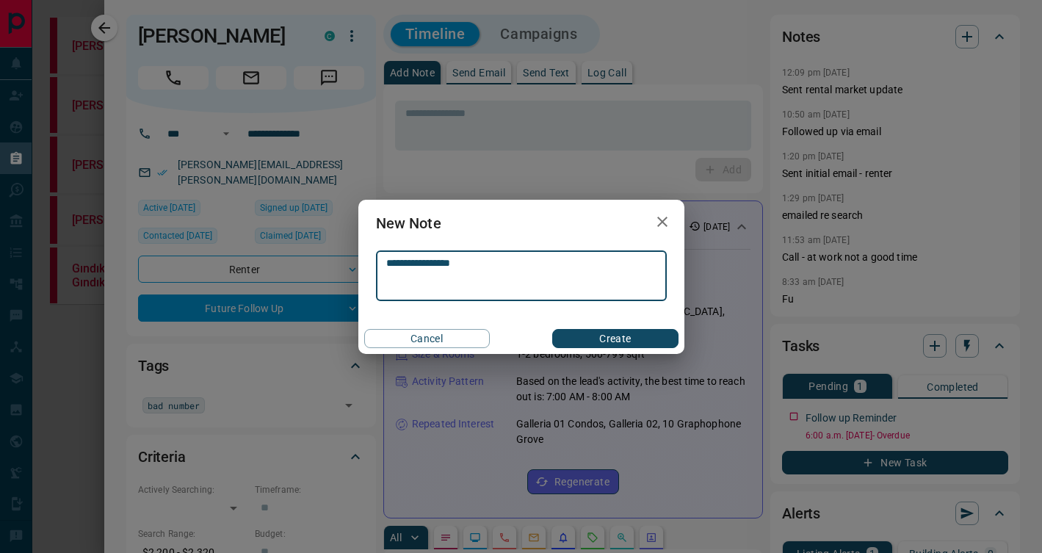
click at [620, 341] on button "Create" at bounding box center [615, 338] width 126 height 19
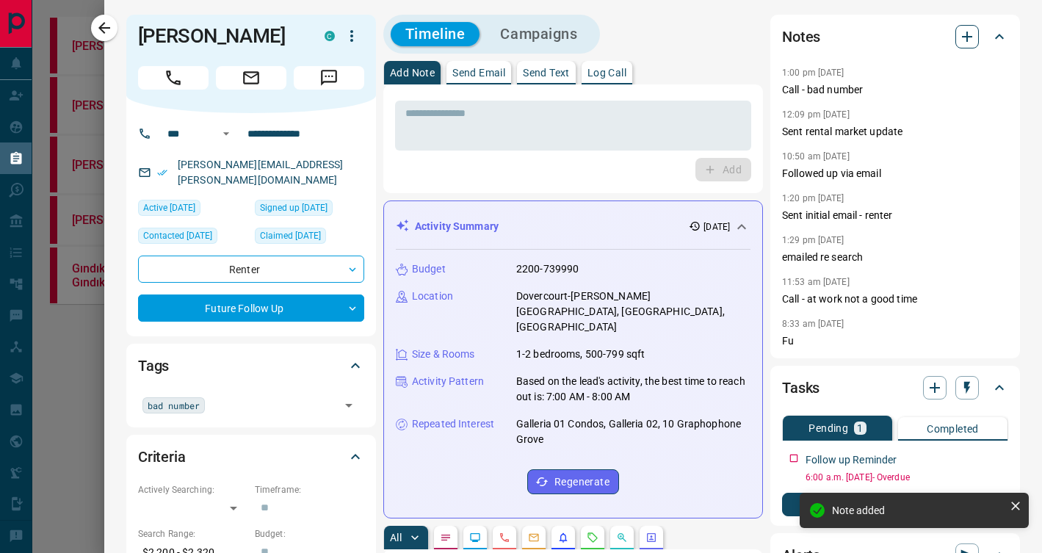
click at [974, 38] on icon "button" at bounding box center [967, 37] width 18 height 18
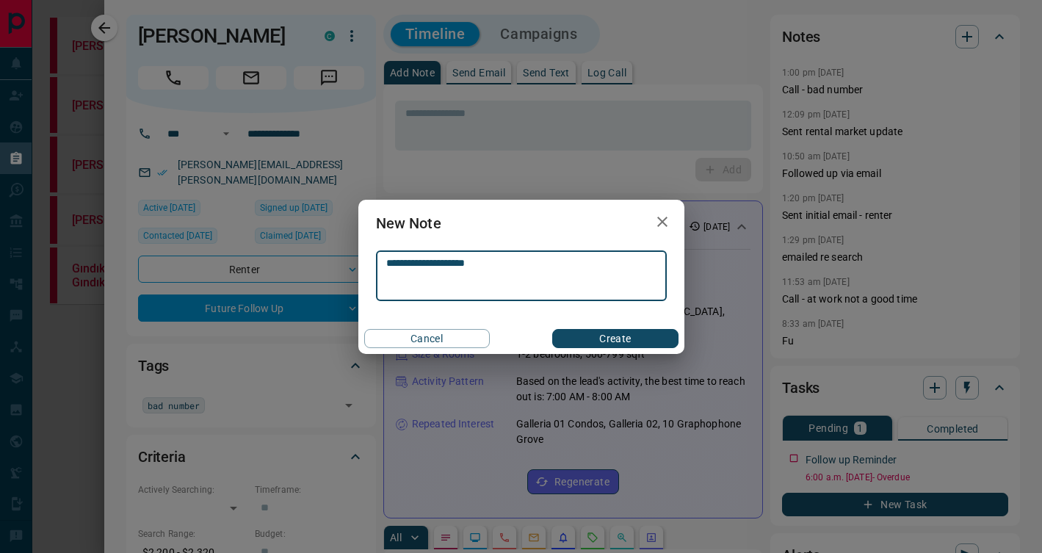
click at [628, 336] on button "Create" at bounding box center [615, 338] width 126 height 19
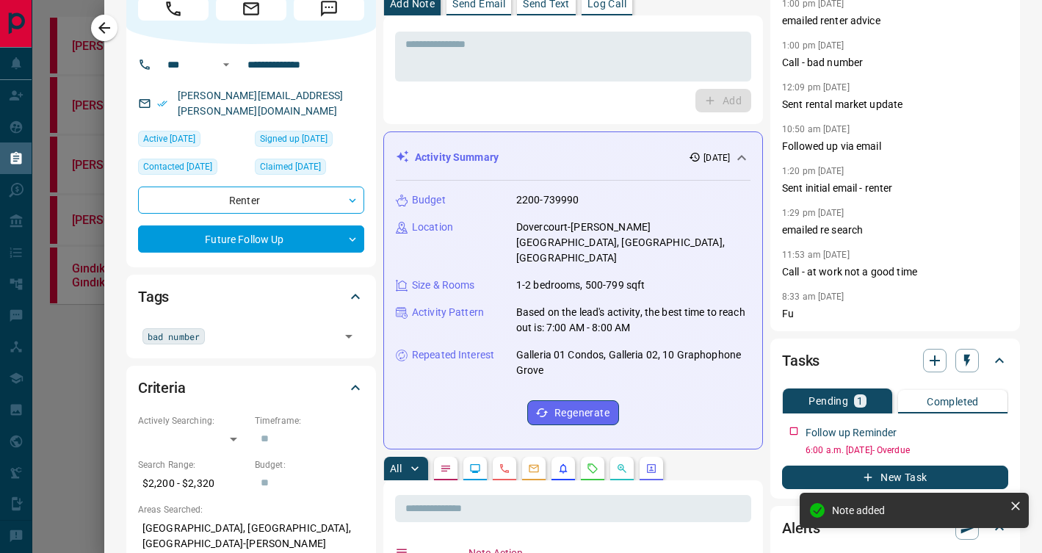
scroll to position [130, 0]
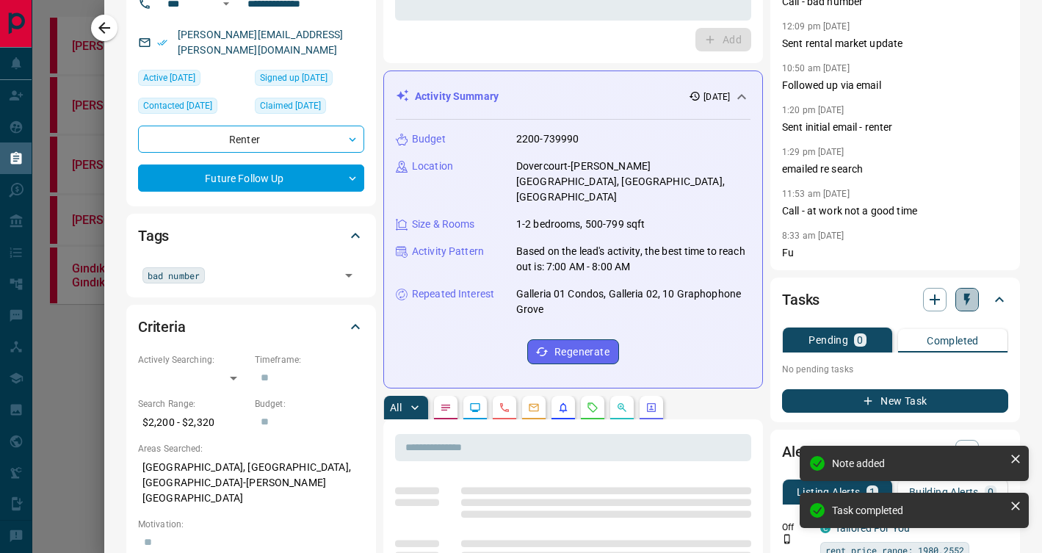
click at [970, 301] on icon "button" at bounding box center [966, 299] width 15 height 15
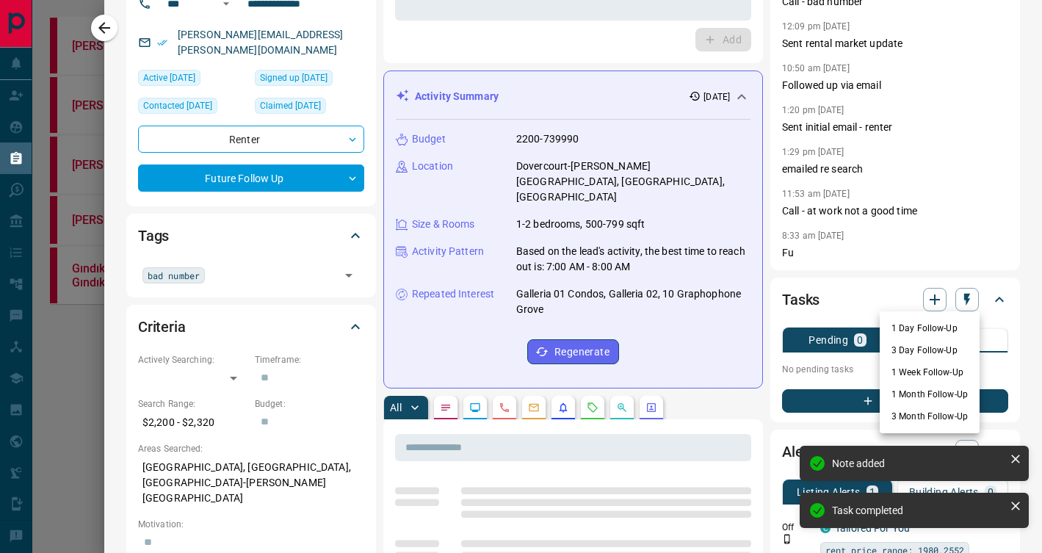
click at [944, 361] on li "1 Week Follow-Up" at bounding box center [929, 372] width 100 height 22
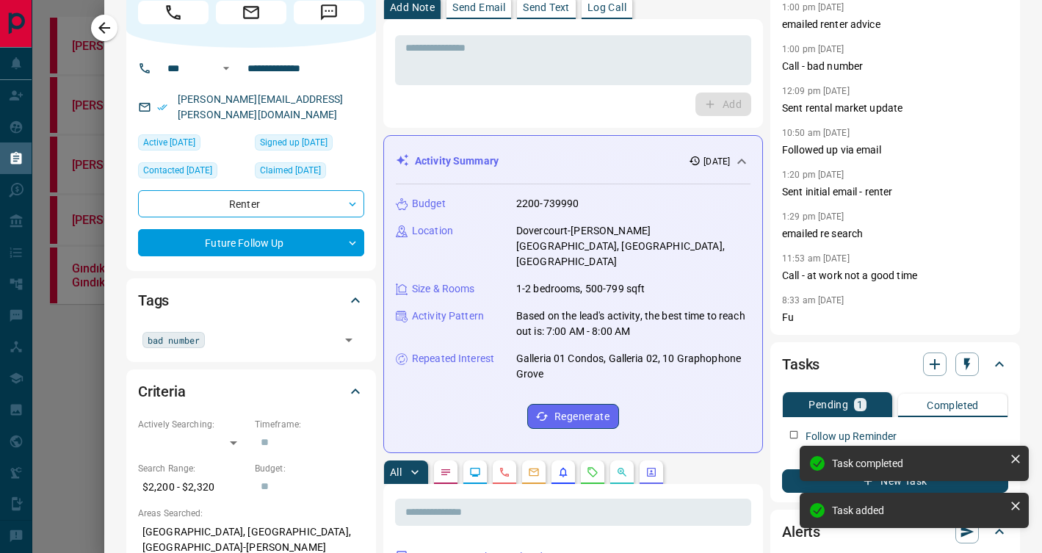
scroll to position [0, 0]
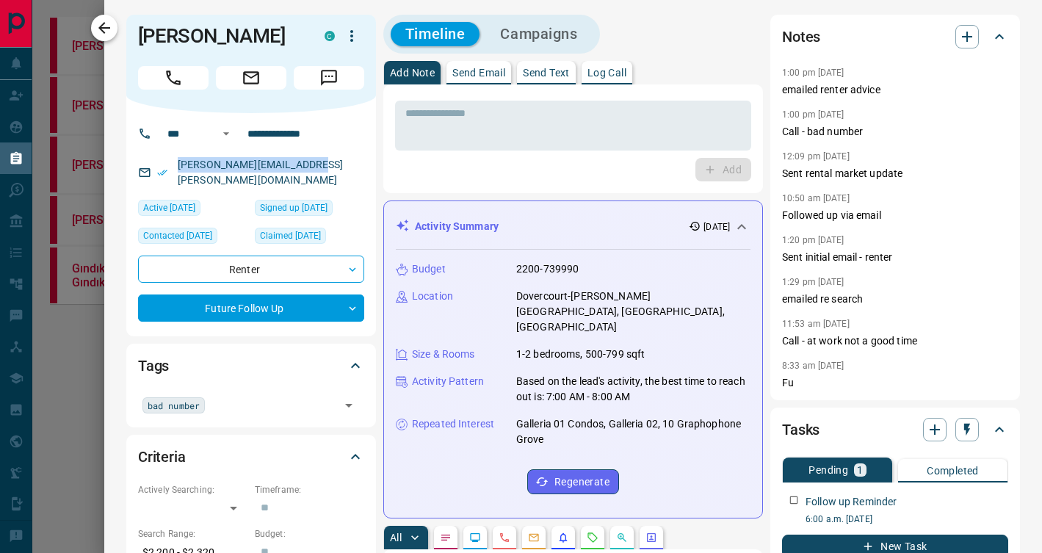
click at [110, 28] on icon "button" at bounding box center [104, 28] width 18 height 18
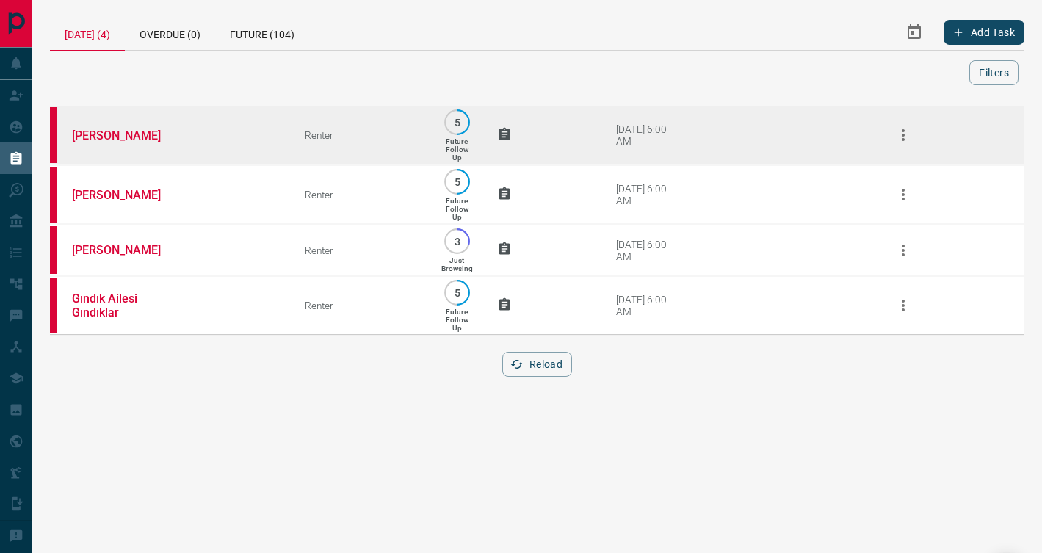
click at [236, 137] on td "[PERSON_NAME]" at bounding box center [166, 135] width 233 height 59
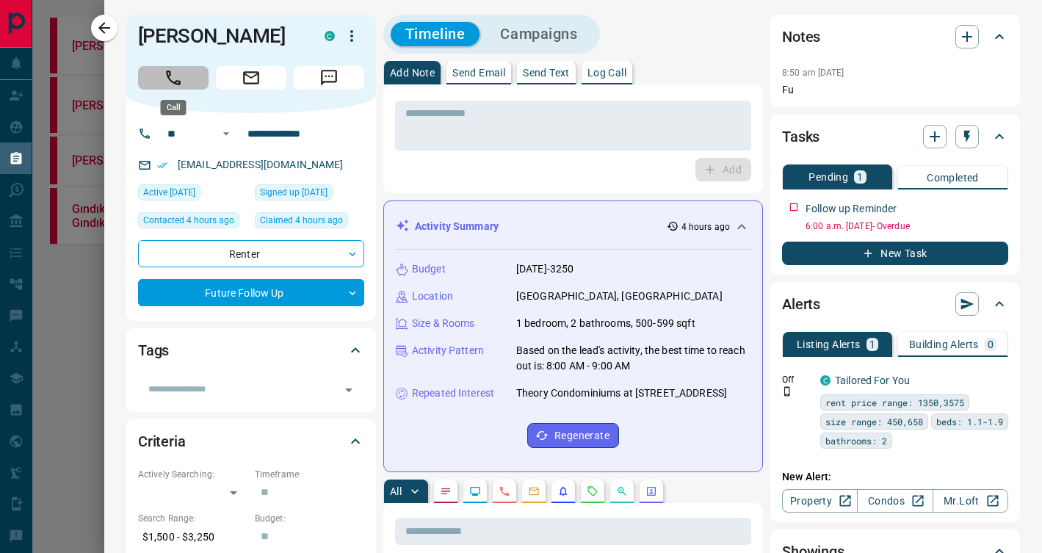
click at [159, 76] on button "Call" at bounding box center [173, 77] width 70 height 23
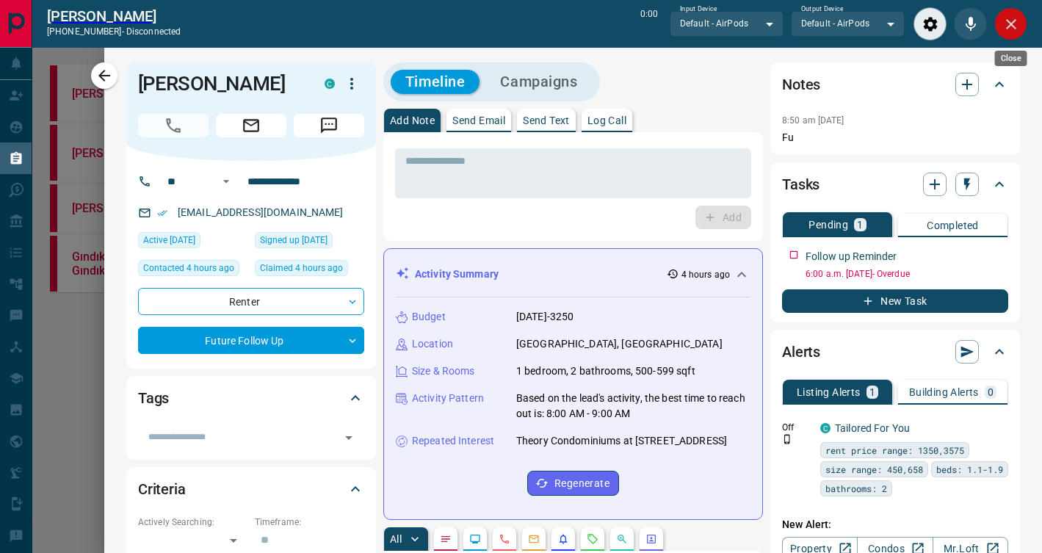
click at [1008, 22] on icon "Close" at bounding box center [1011, 24] width 18 height 18
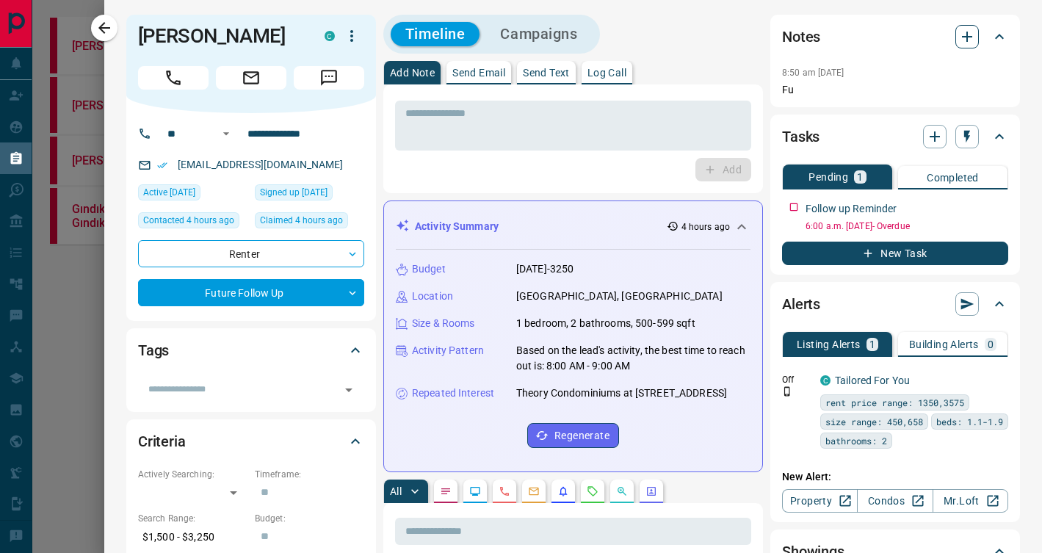
click at [956, 38] on button "button" at bounding box center [966, 36] width 23 height 23
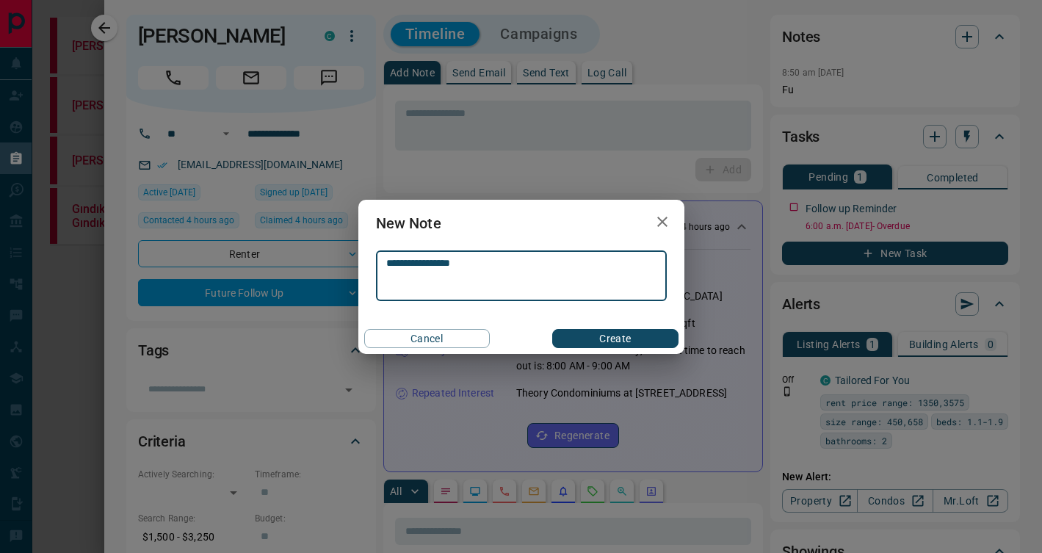
click at [661, 338] on button "Create" at bounding box center [615, 338] width 126 height 19
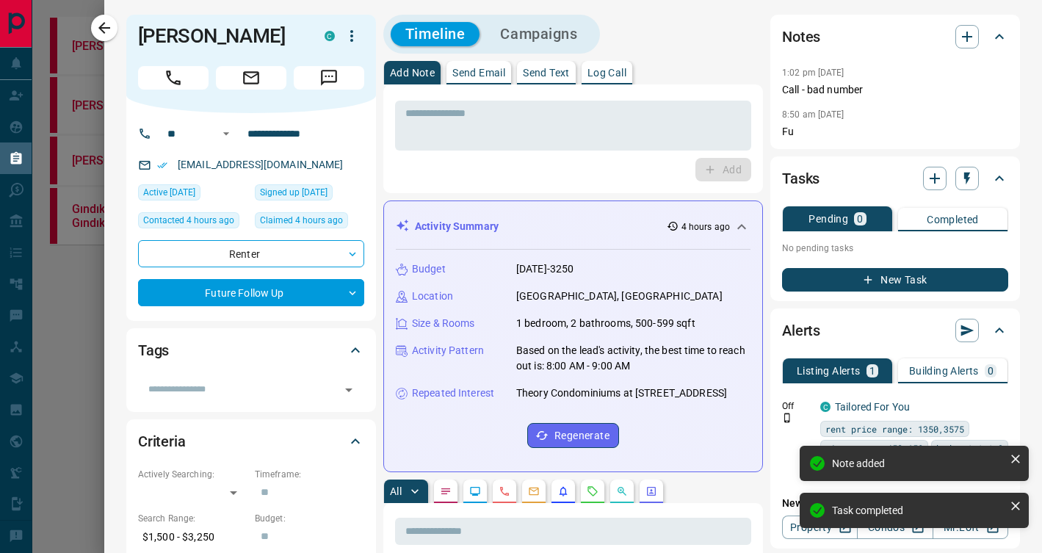
click at [965, 177] on div at bounding box center [951, 178] width 56 height 23
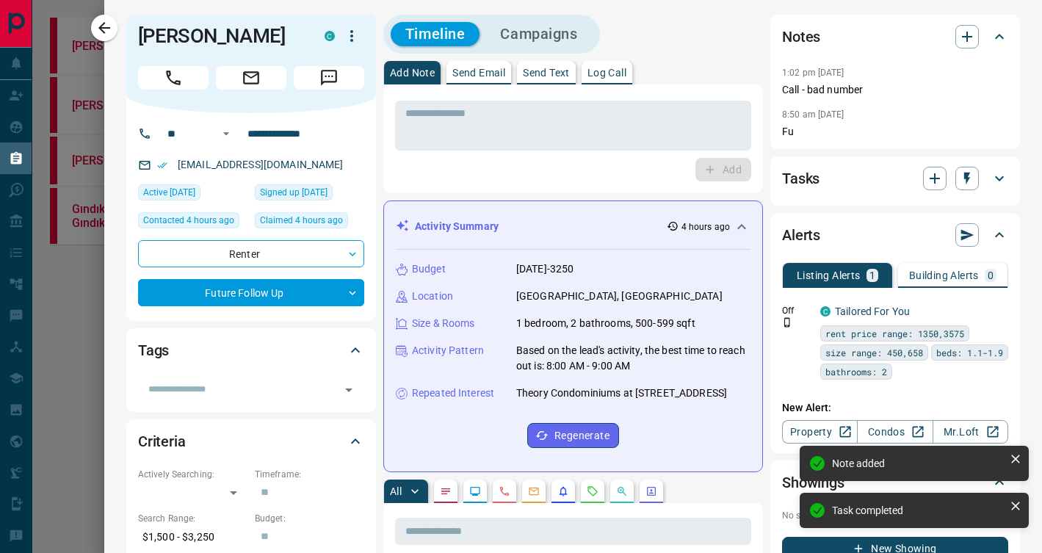
click at [965, 177] on icon "button" at bounding box center [967, 179] width 6 height 12
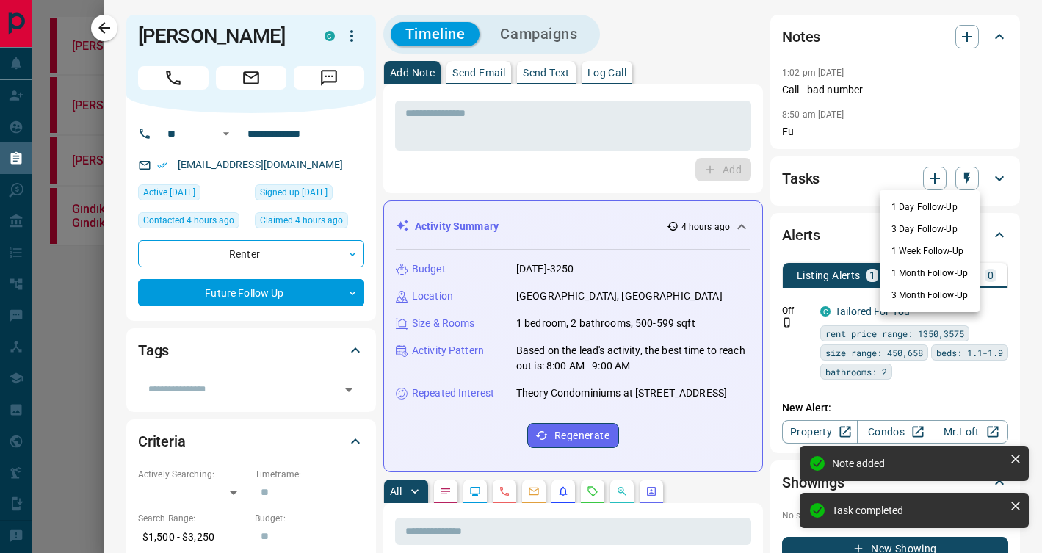
click at [938, 223] on li "3 Day Follow-Up" at bounding box center [929, 229] width 100 height 22
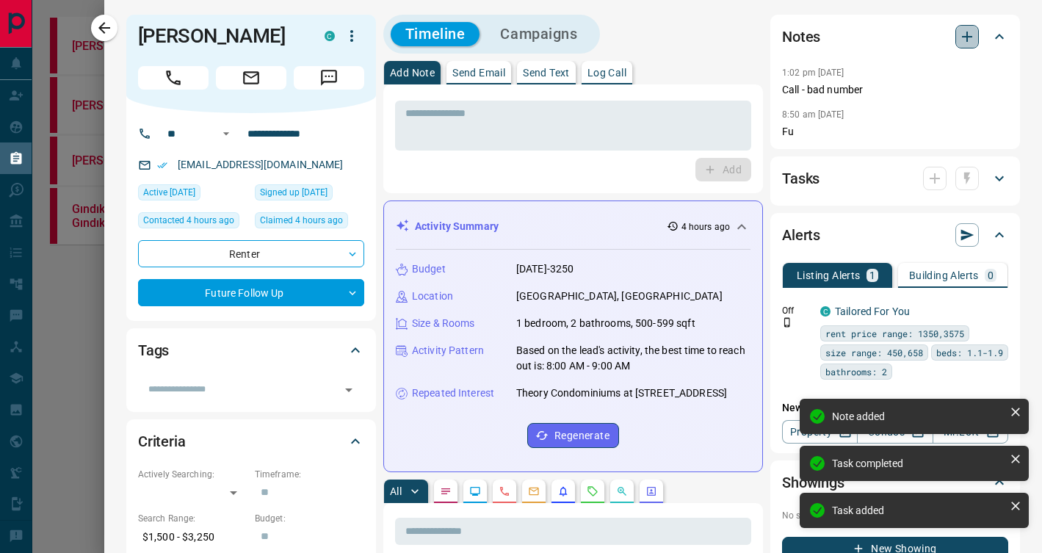
click at [968, 40] on icon "button" at bounding box center [967, 37] width 18 height 18
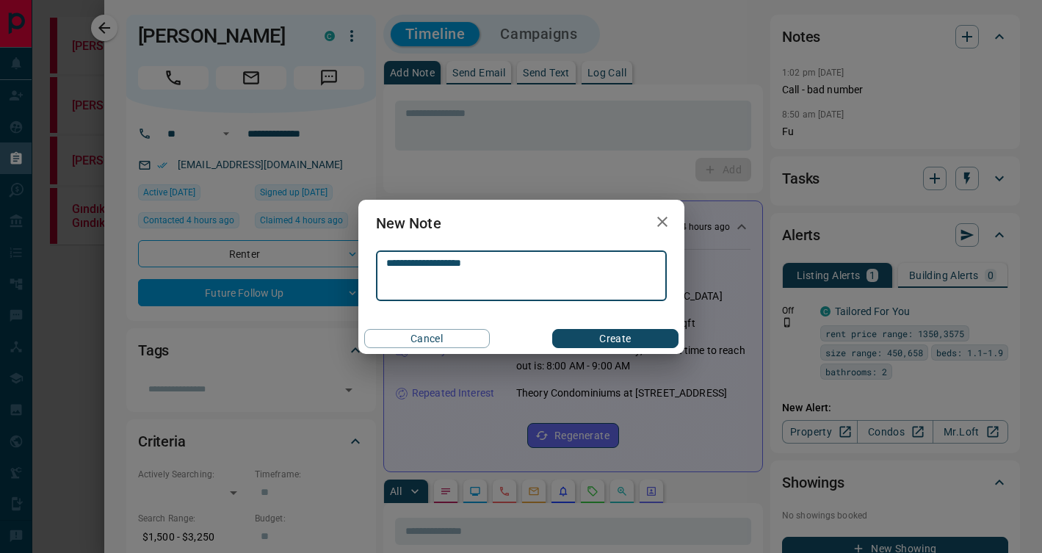
click at [623, 336] on button "Create" at bounding box center [615, 338] width 126 height 19
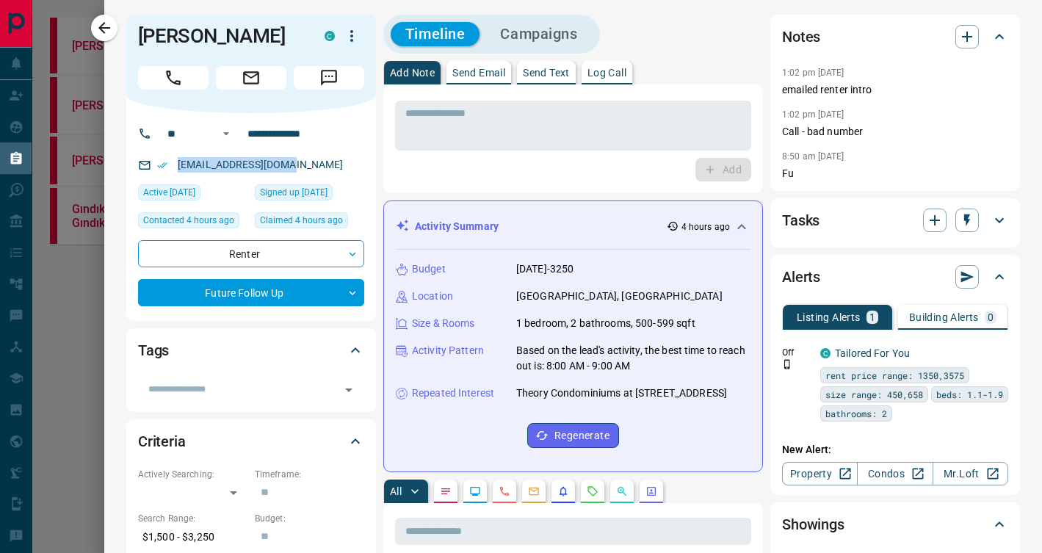
click at [1004, 225] on icon at bounding box center [999, 220] width 18 height 18
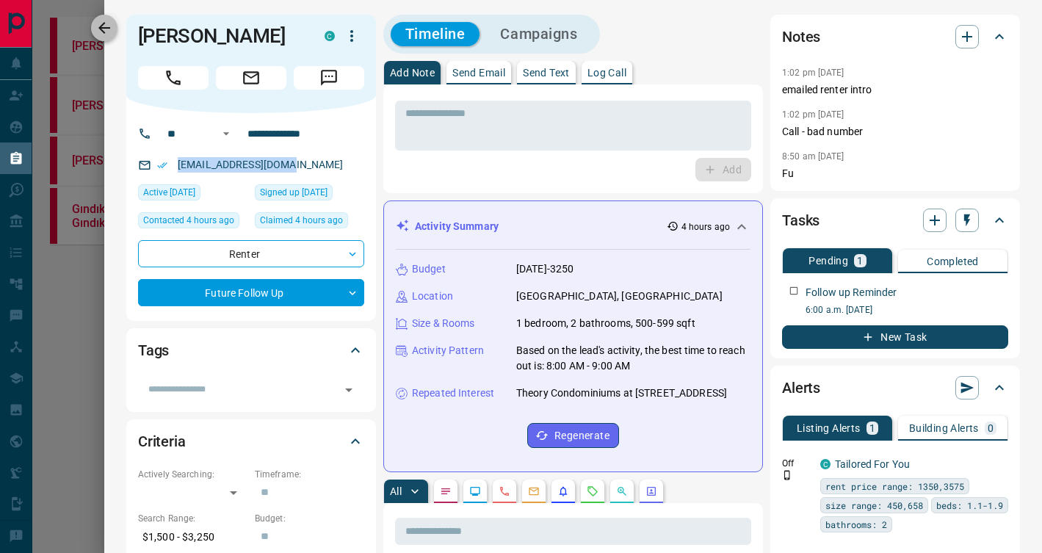
click at [101, 26] on icon "button" at bounding box center [104, 28] width 12 height 12
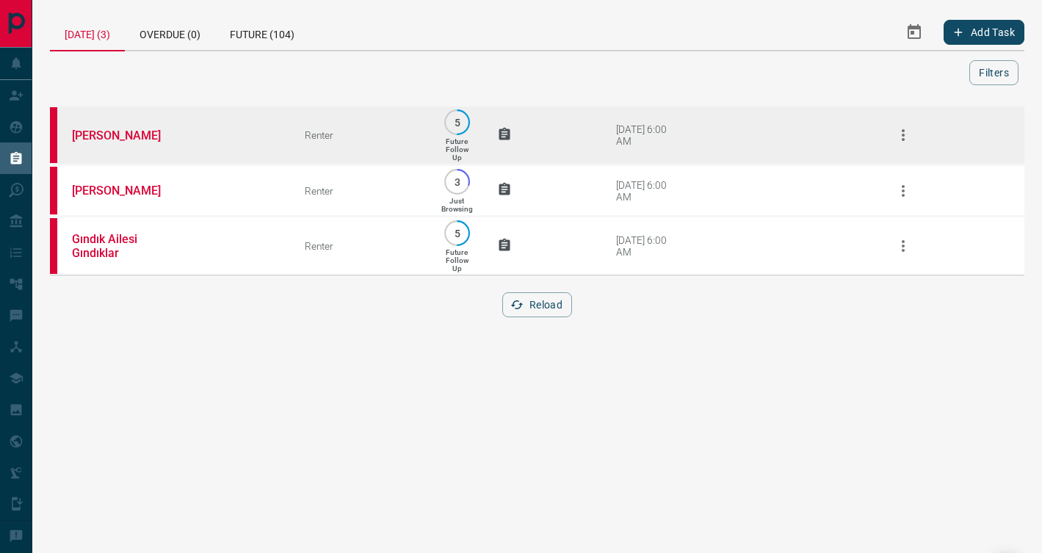
click at [192, 123] on td "[PERSON_NAME]" at bounding box center [166, 135] width 233 height 59
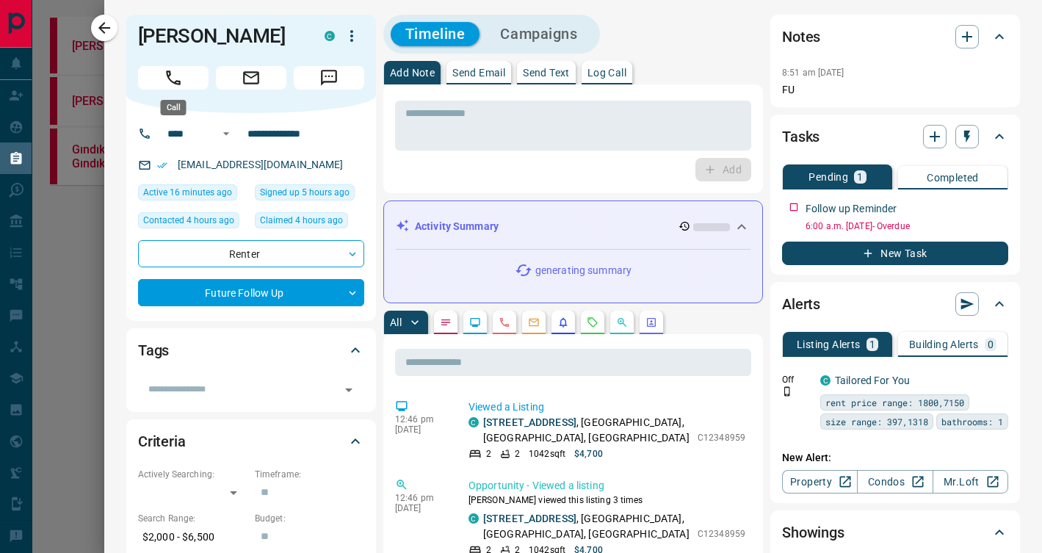
click at [175, 82] on icon "Call" at bounding box center [173, 77] width 15 height 15
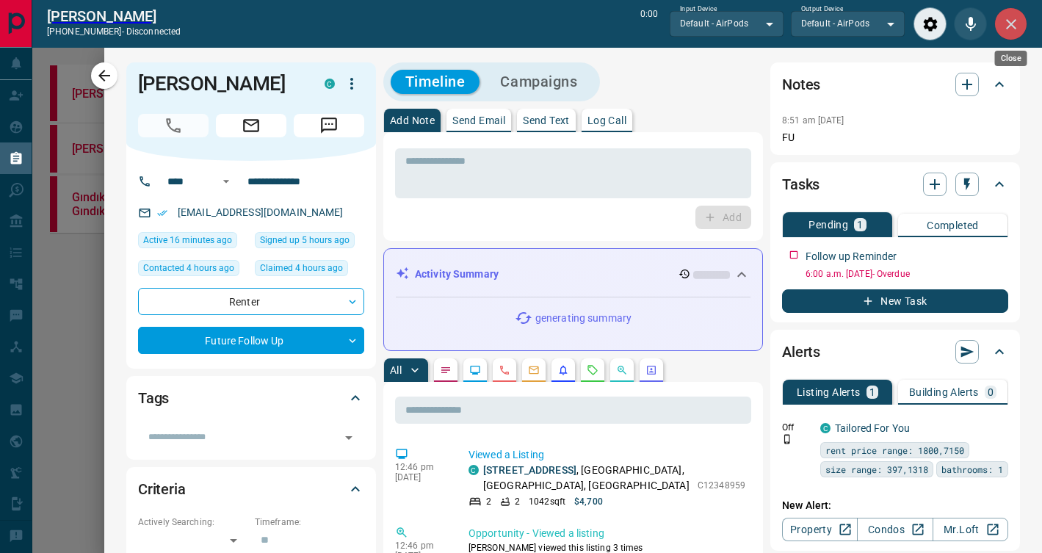
click at [1014, 29] on icon "Close" at bounding box center [1011, 24] width 18 height 18
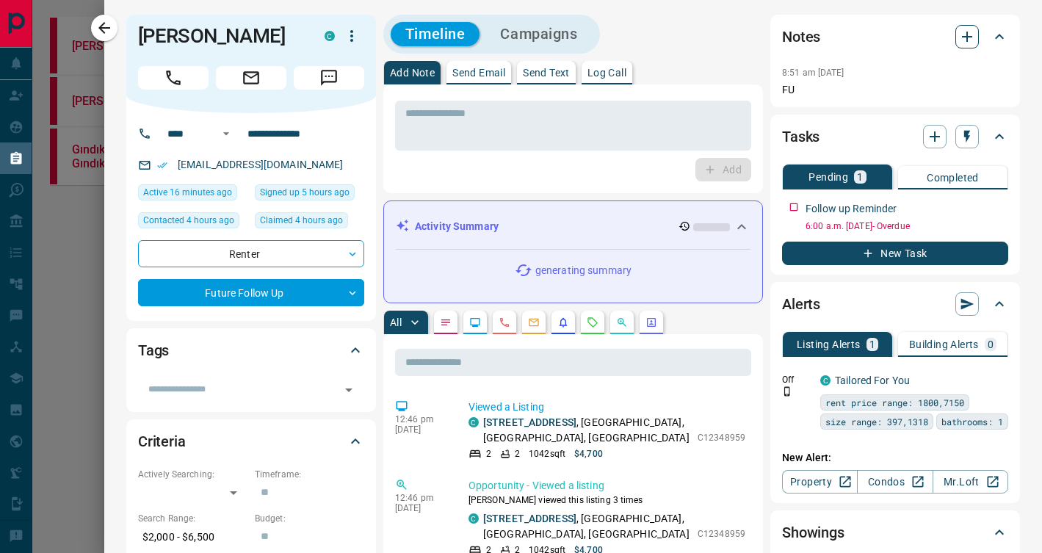
click at [966, 40] on icon "button" at bounding box center [967, 37] width 10 height 10
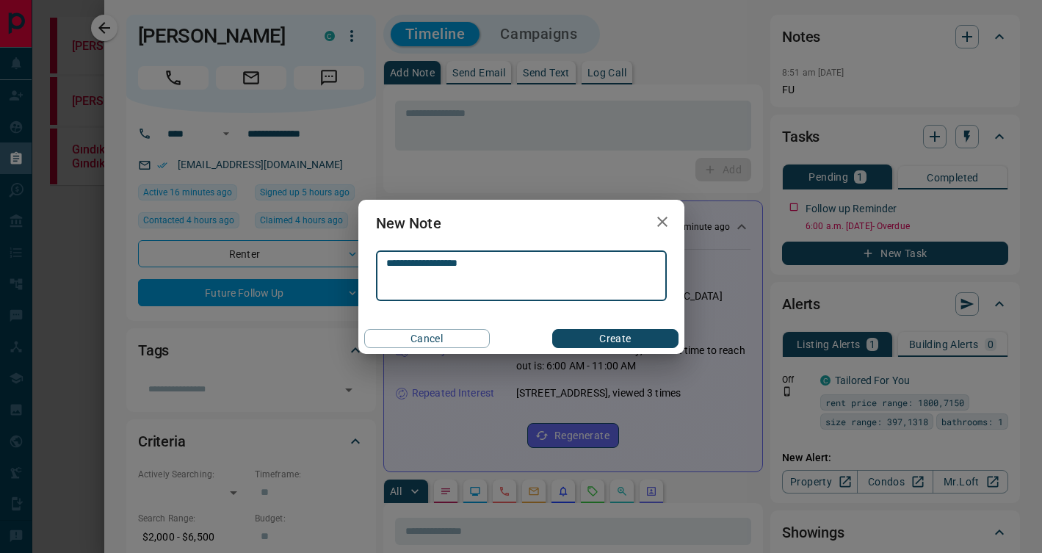
click at [653, 331] on button "Create" at bounding box center [615, 338] width 126 height 19
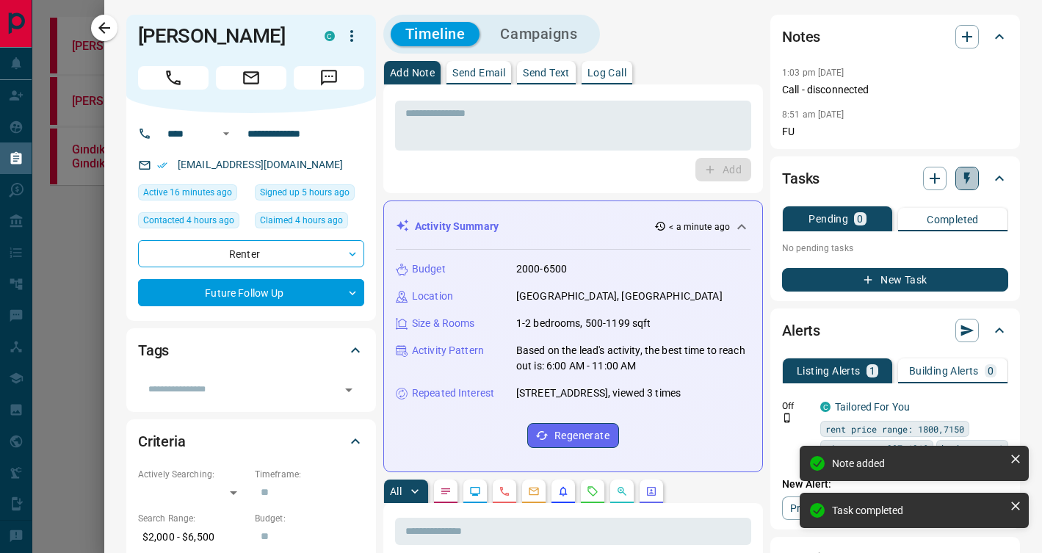
click at [972, 178] on icon "button" at bounding box center [966, 178] width 15 height 15
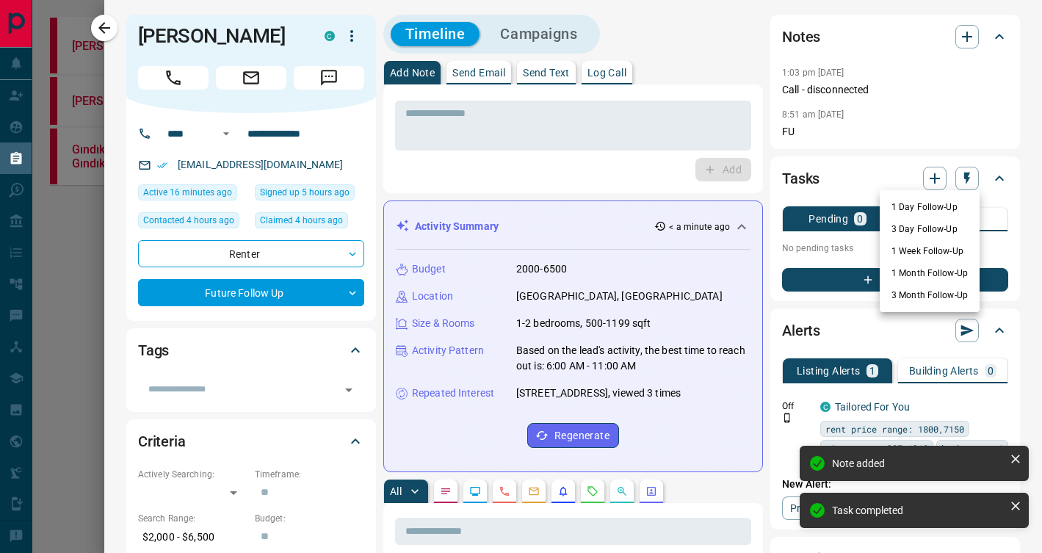
click at [940, 231] on li "3 Day Follow-Up" at bounding box center [929, 229] width 100 height 22
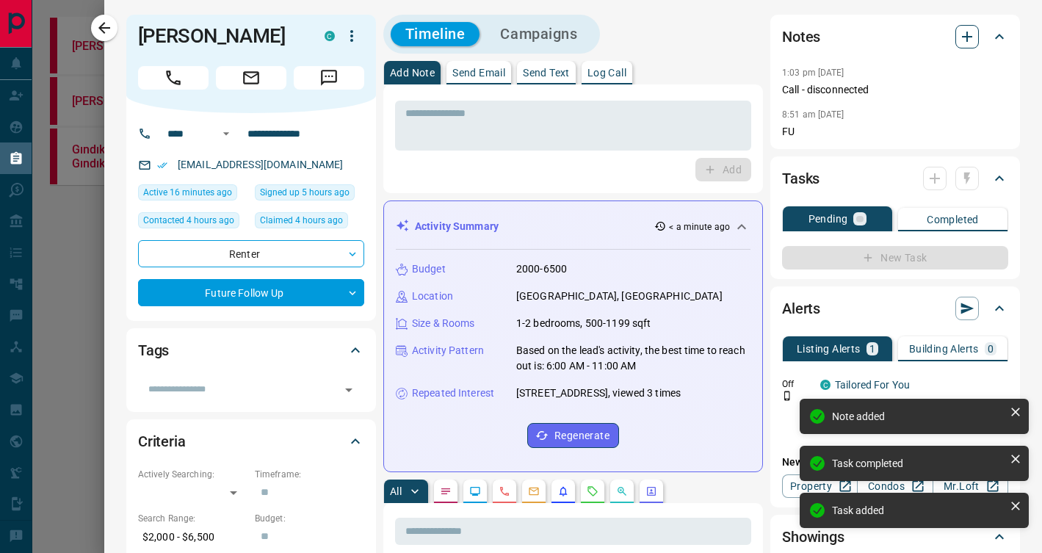
click at [968, 35] on icon "button" at bounding box center [967, 37] width 18 height 18
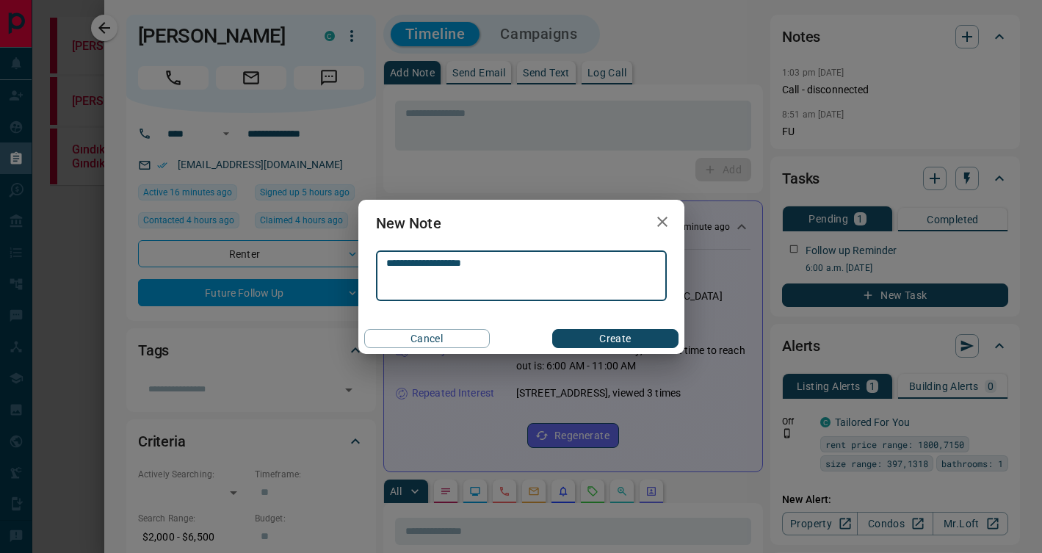
click at [612, 335] on button "Create" at bounding box center [615, 338] width 126 height 19
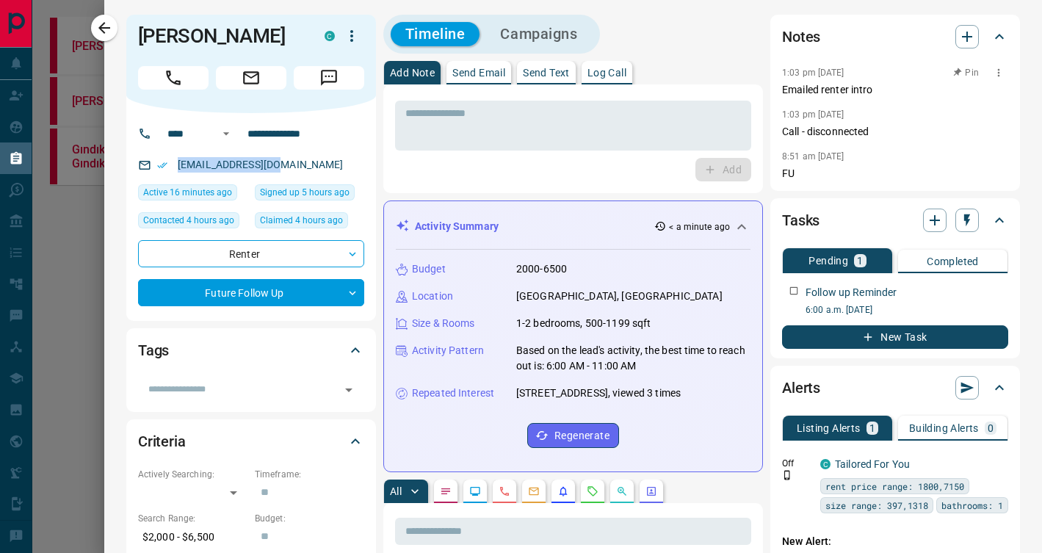
click at [1001, 73] on icon "button" at bounding box center [999, 73] width 12 height 12
click at [979, 103] on li "Edit" at bounding box center [975, 99] width 65 height 22
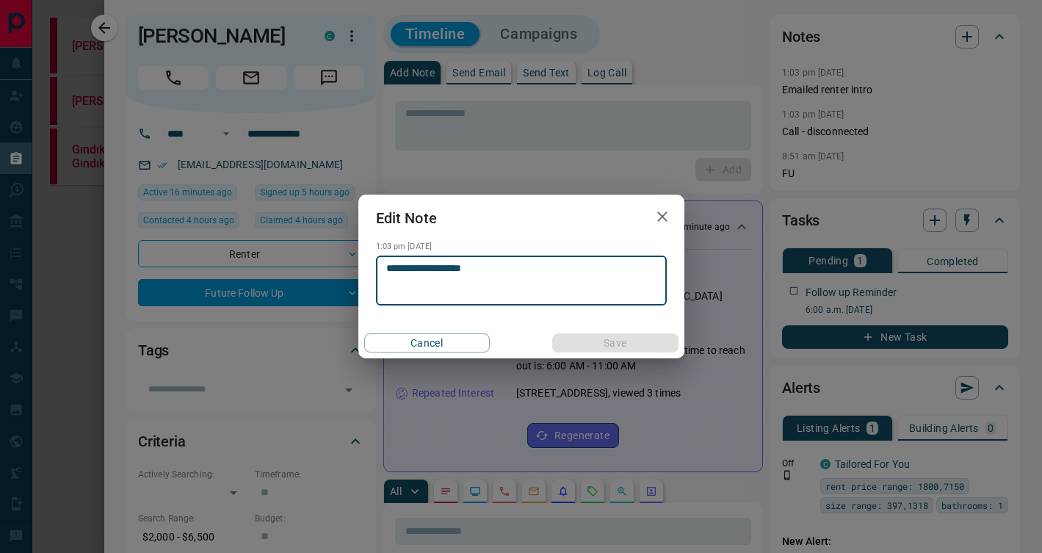
drag, startPoint x: 446, startPoint y: 269, endPoint x: 519, endPoint y: 266, distance: 72.8
click at [519, 266] on textarea "**********" at bounding box center [521, 280] width 270 height 37
click at [639, 337] on button "Save" at bounding box center [615, 342] width 126 height 19
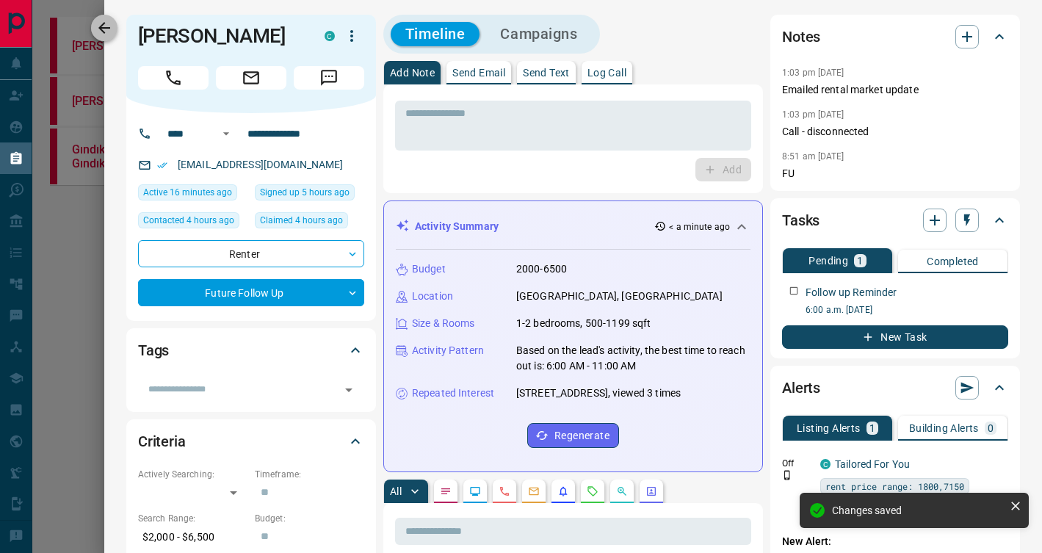
click at [104, 26] on icon "button" at bounding box center [104, 28] width 18 height 18
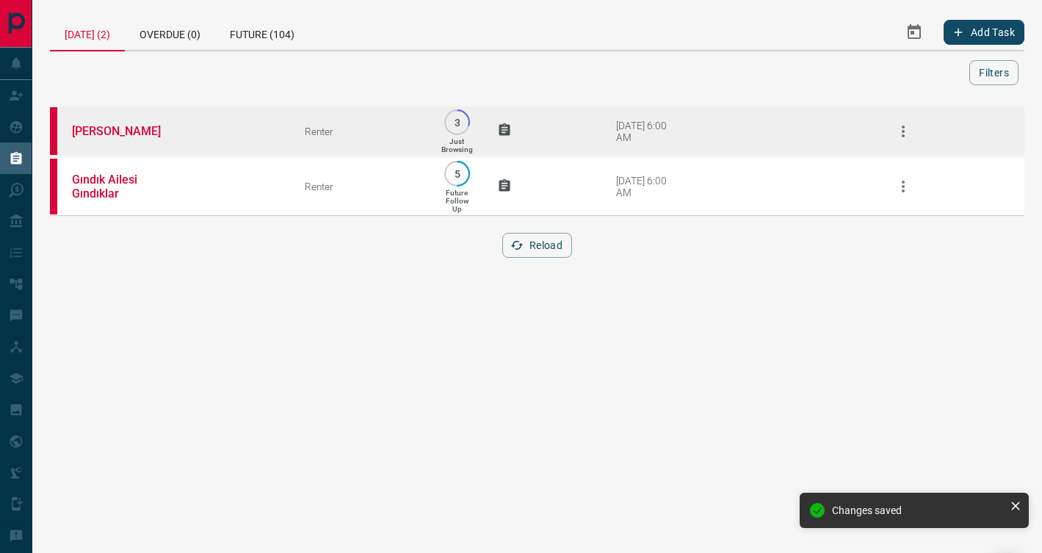
click at [244, 142] on td "[PERSON_NAME]" at bounding box center [166, 131] width 233 height 51
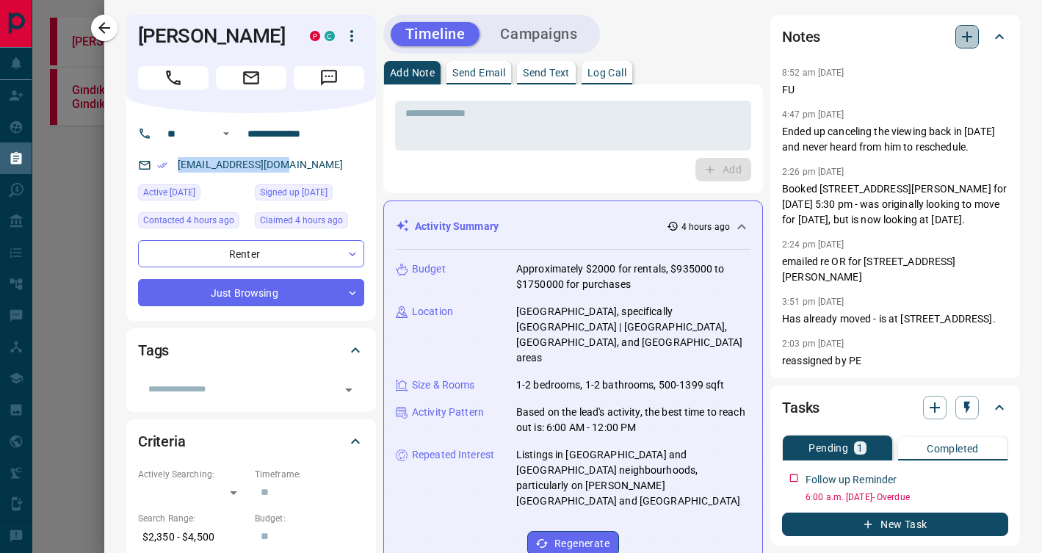
click at [971, 40] on icon "button" at bounding box center [967, 37] width 18 height 18
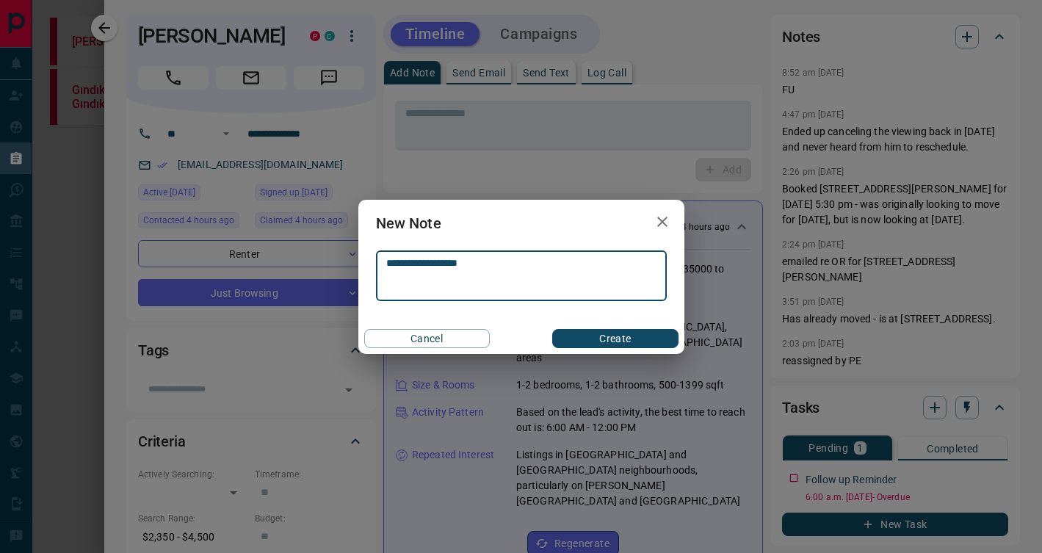
click at [617, 341] on button "Create" at bounding box center [615, 338] width 126 height 19
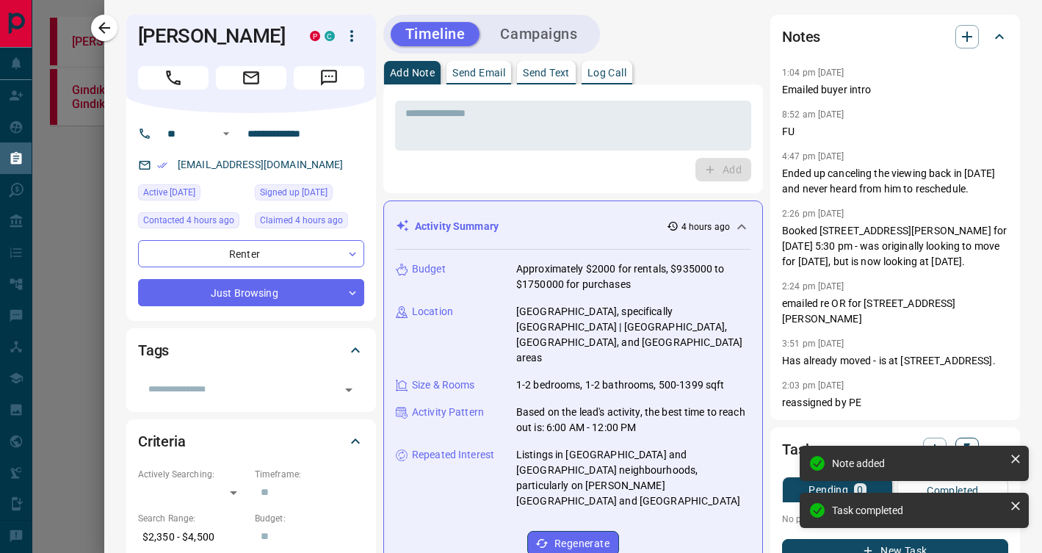
click at [966, 443] on icon "button" at bounding box center [967, 449] width 6 height 12
click at [1019, 456] on icon at bounding box center [1015, 458] width 15 height 15
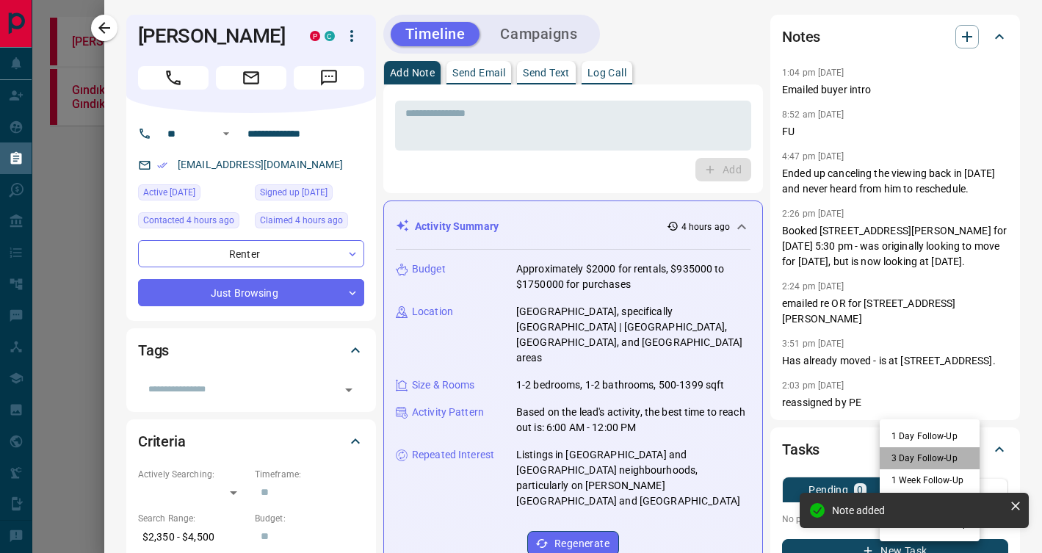
click at [944, 453] on li "3 Day Follow-Up" at bounding box center [929, 458] width 100 height 22
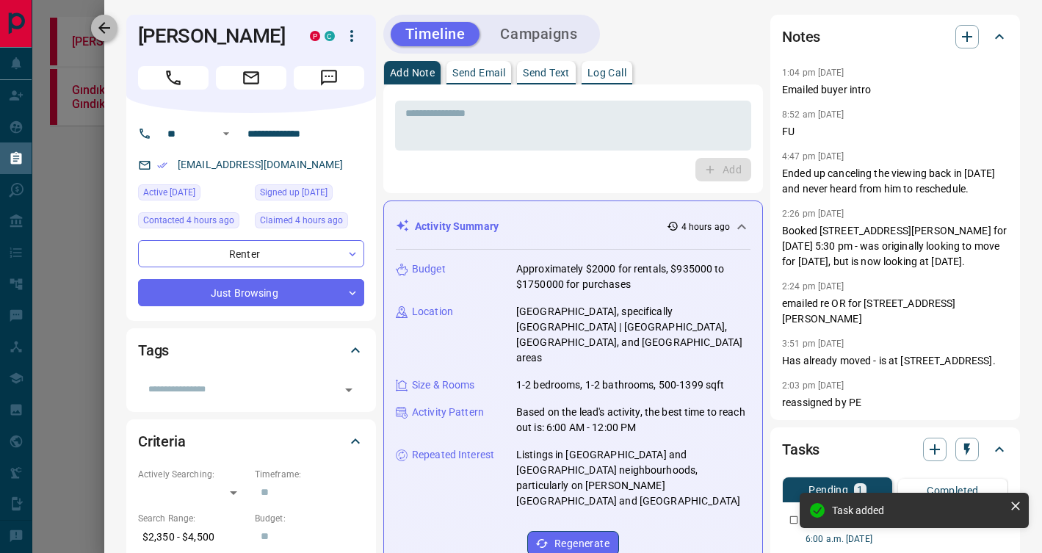
click at [107, 35] on icon "button" at bounding box center [104, 28] width 18 height 18
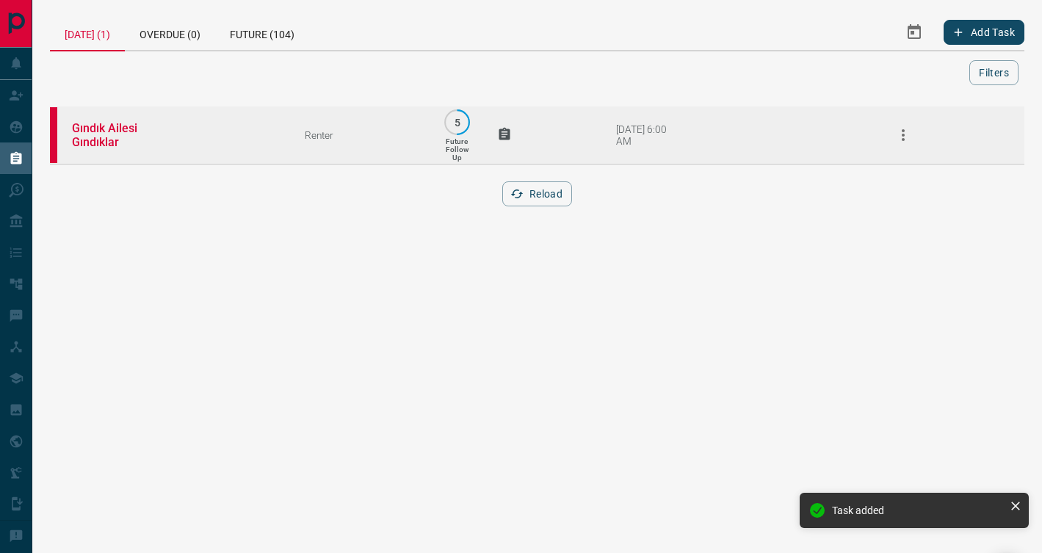
click at [183, 120] on td "Gındık Ailesi Gındıklar" at bounding box center [166, 135] width 233 height 59
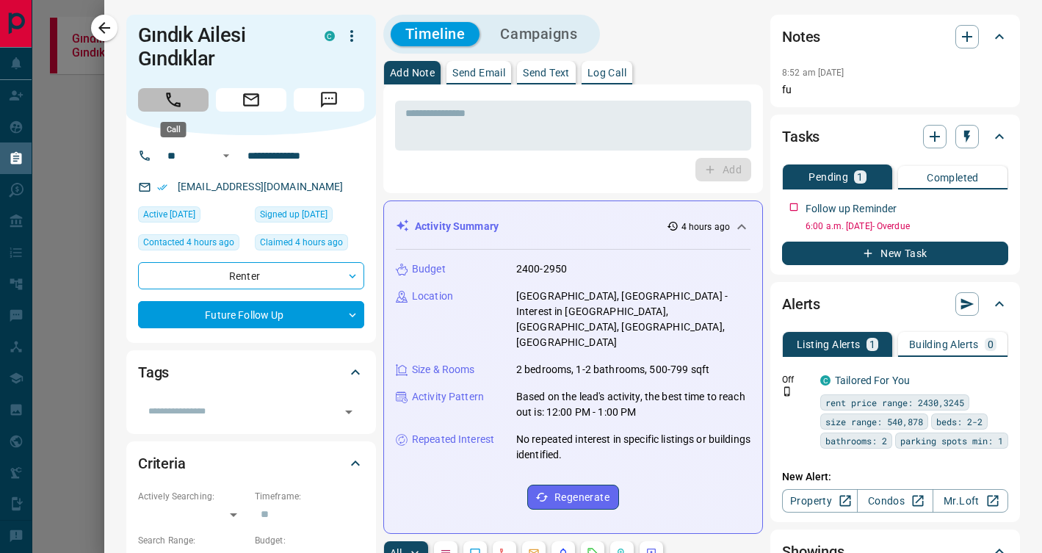
click at [177, 92] on icon "Call" at bounding box center [173, 99] width 19 height 19
